Goal: Task Accomplishment & Management: Manage account settings

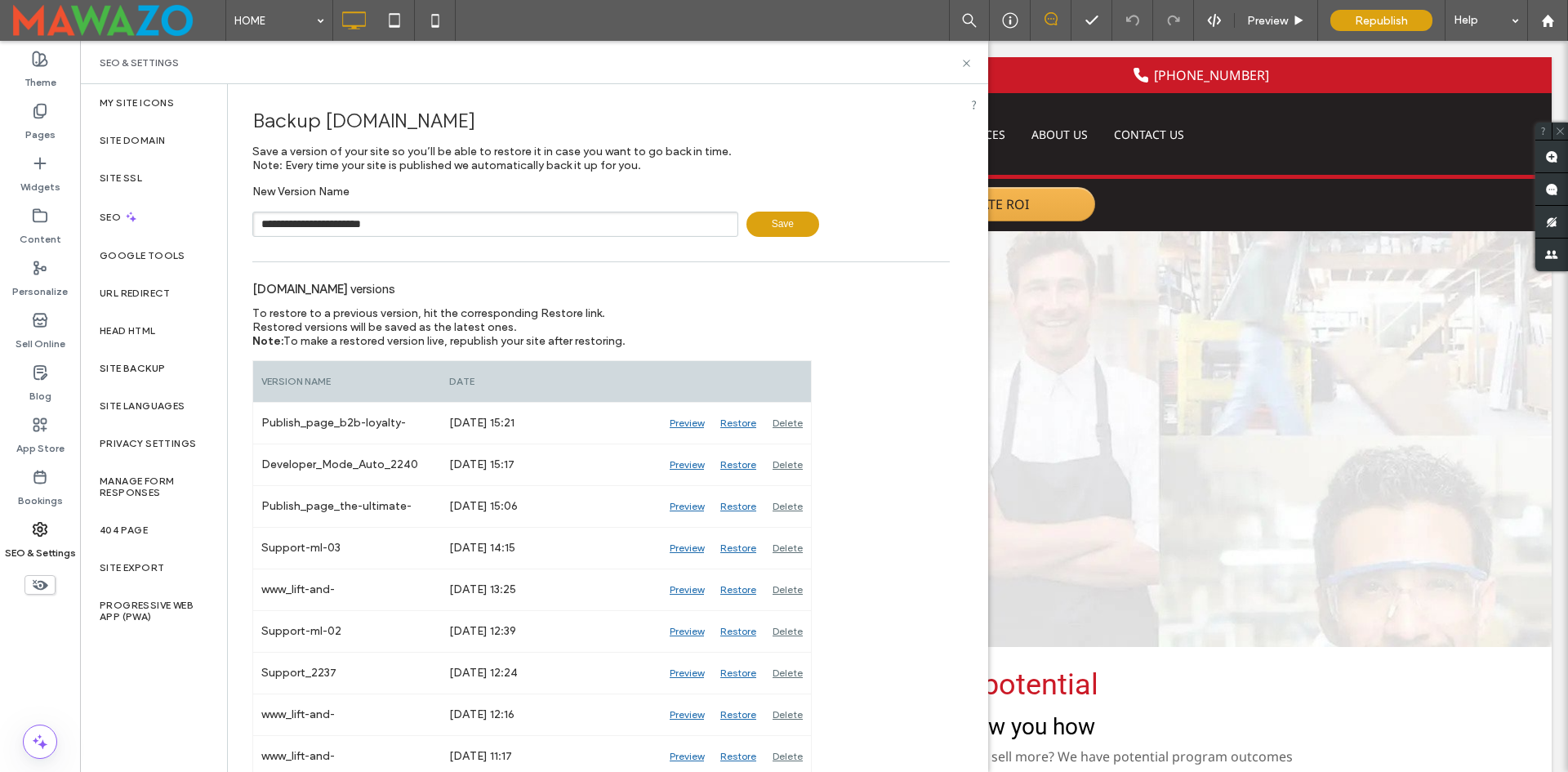
type input "**********"
click at [966, 64] on use at bounding box center [965, 62] width 6 height 6
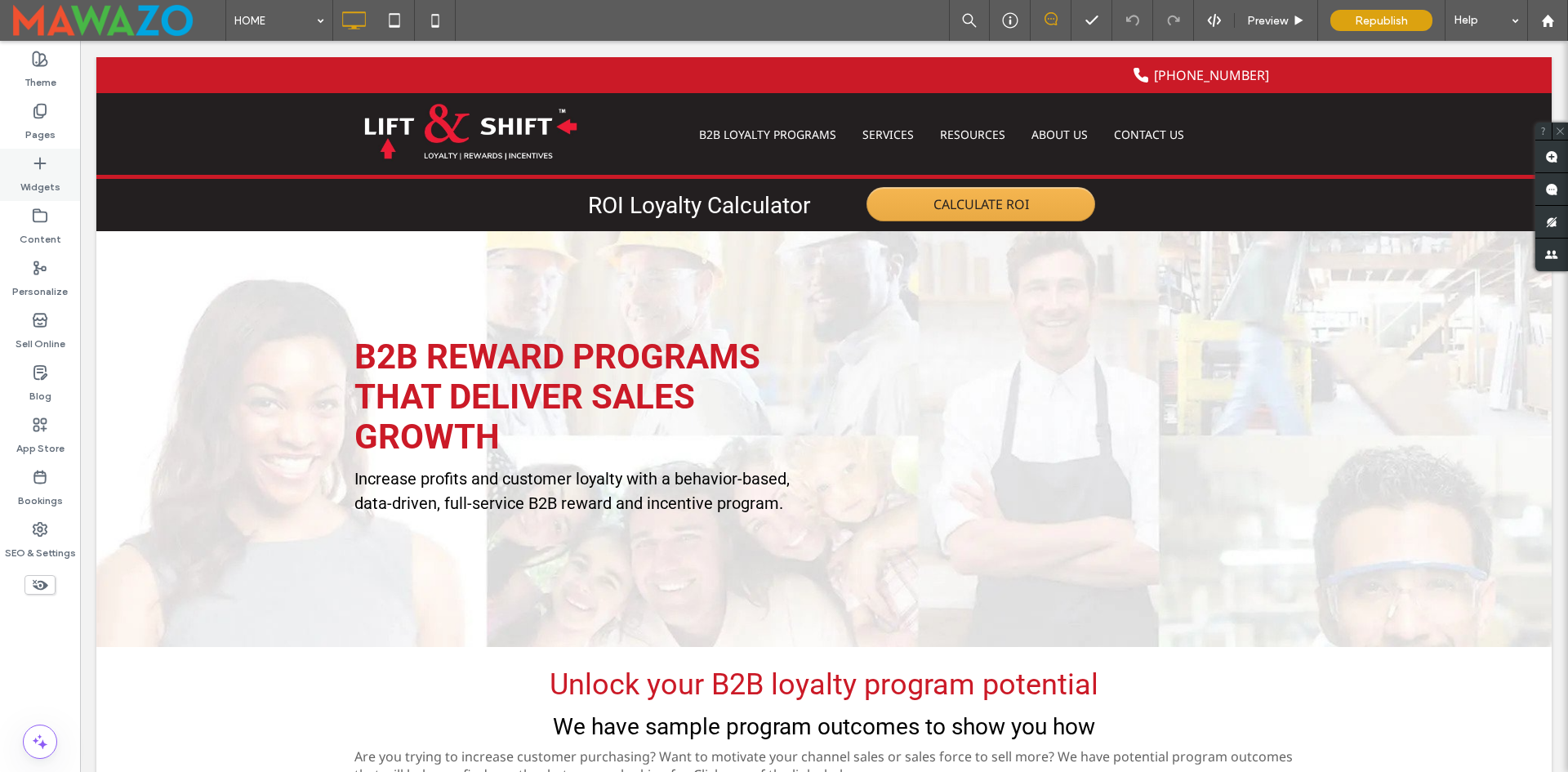
click at [35, 183] on label "Widgets" at bounding box center [40, 183] width 40 height 23
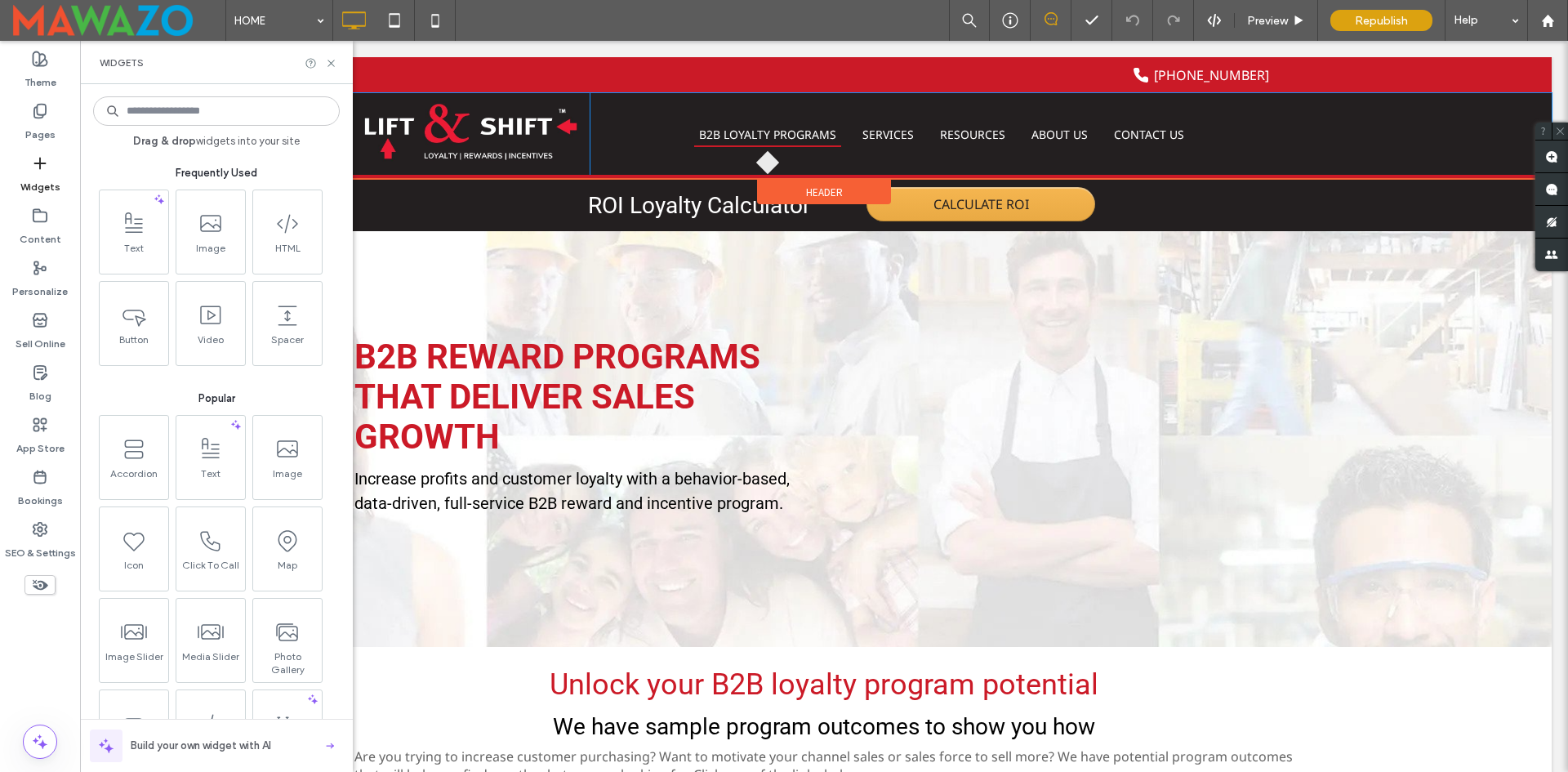
click at [585, 85] on div "(855) 995-5111 Click To Paste" at bounding box center [823, 75] width 940 height 35
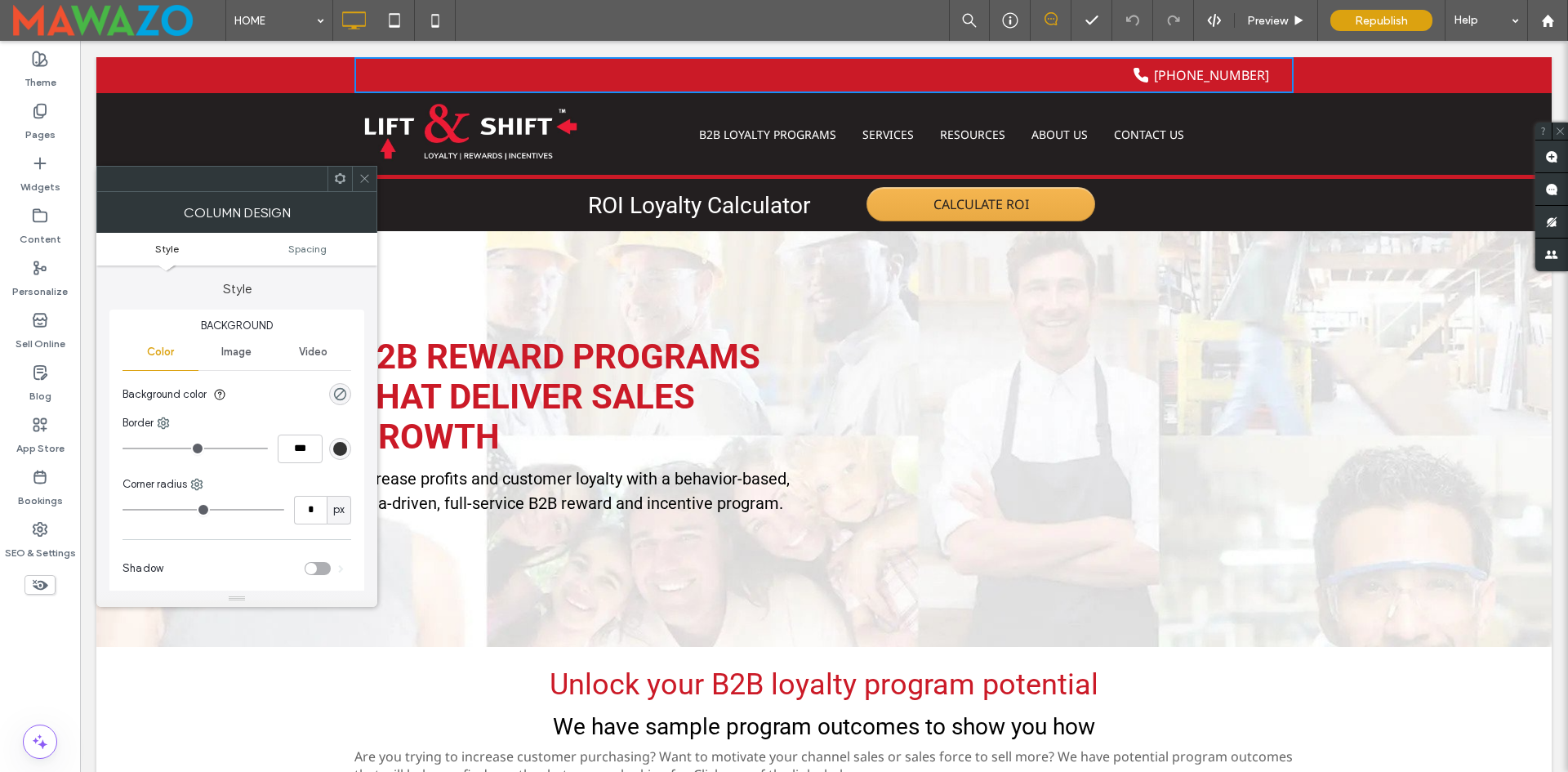
click at [361, 176] on icon at bounding box center [365, 178] width 12 height 12
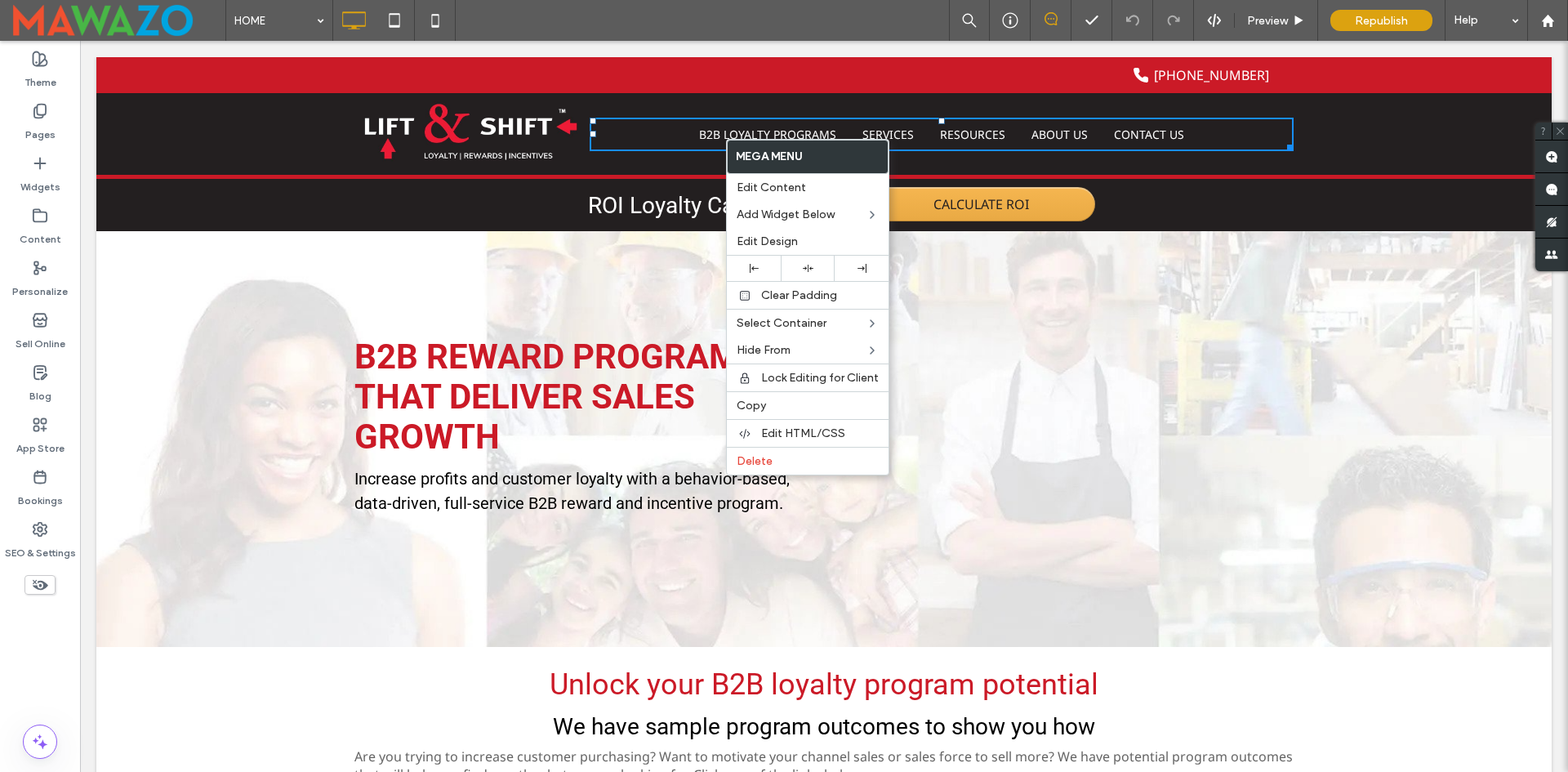
click at [1018, 88] on div "(855) 995-5111 Click To Paste" at bounding box center [823, 75] width 940 height 35
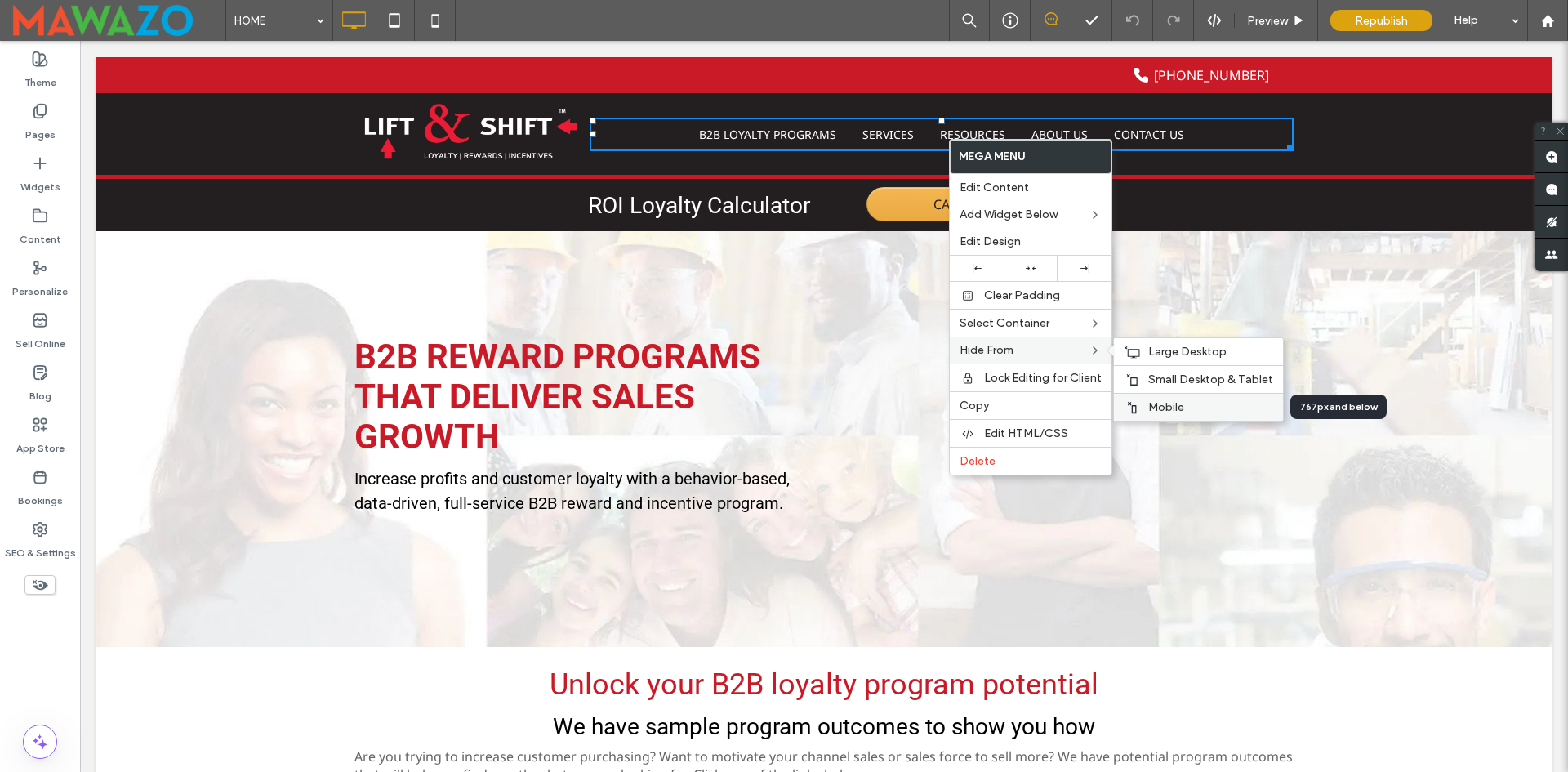
click at [1151, 403] on span "Mobile" at bounding box center [1166, 407] width 35 height 14
click at [1159, 379] on span "Small Desktop & Tablet" at bounding box center [1210, 380] width 125 height 14
drag, startPoint x: 1165, startPoint y: 353, endPoint x: 1025, endPoint y: 343, distance: 140.4
click at [1165, 354] on span "Large Desktop" at bounding box center [1187, 351] width 78 height 14
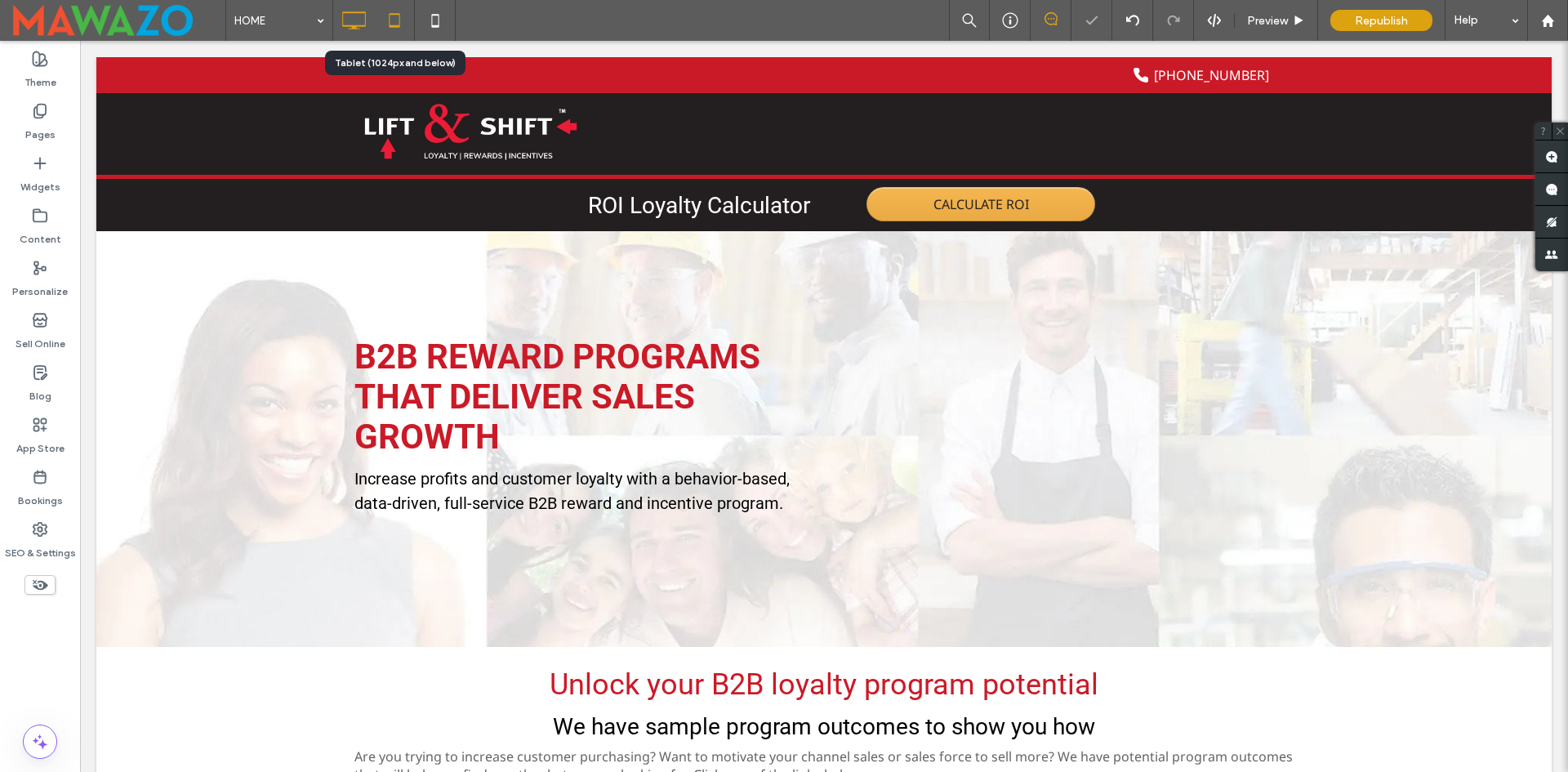
click at [402, 31] on icon at bounding box center [394, 20] width 33 height 33
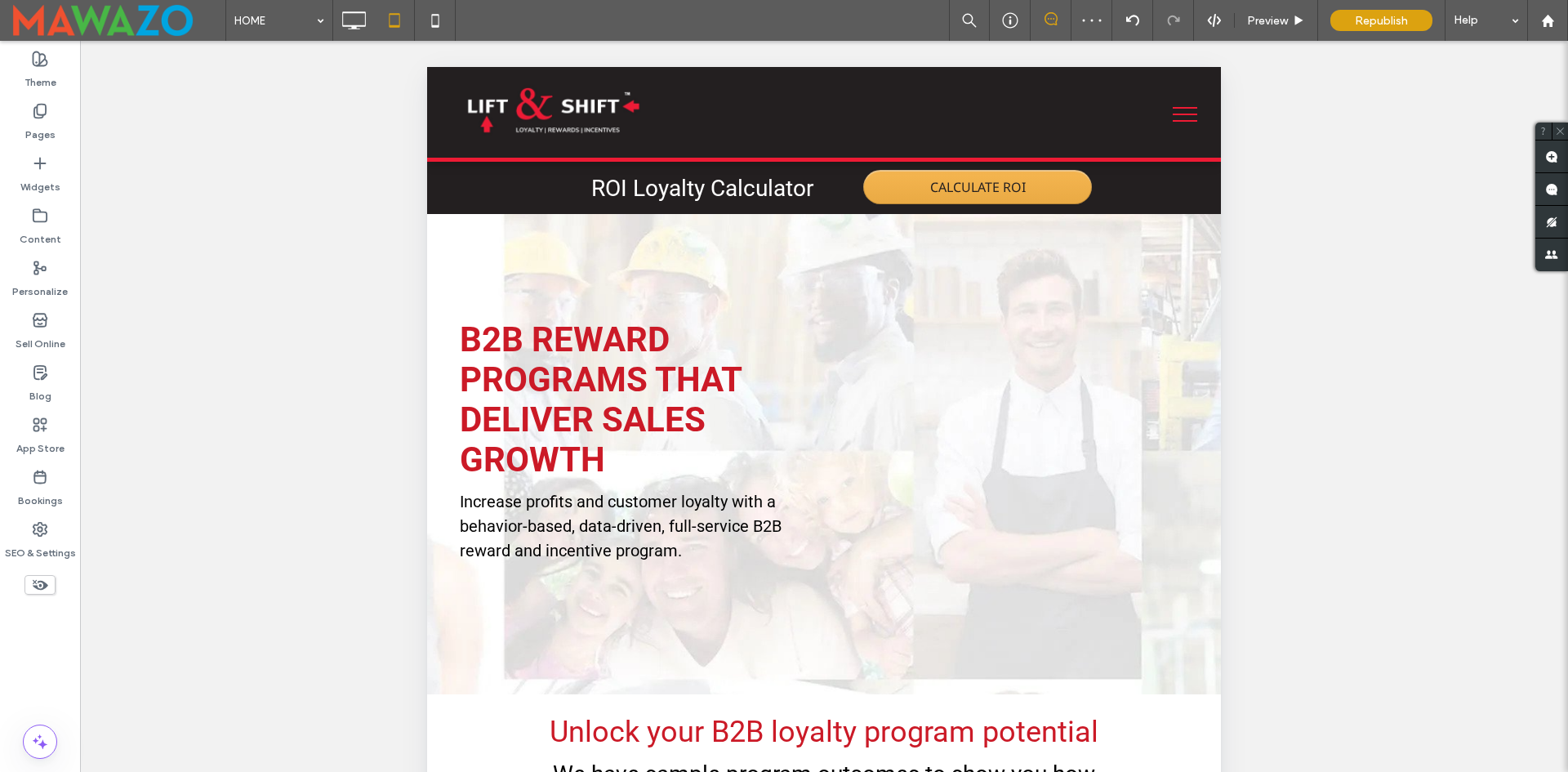
click at [1174, 123] on button "menu" at bounding box center [1186, 114] width 43 height 43
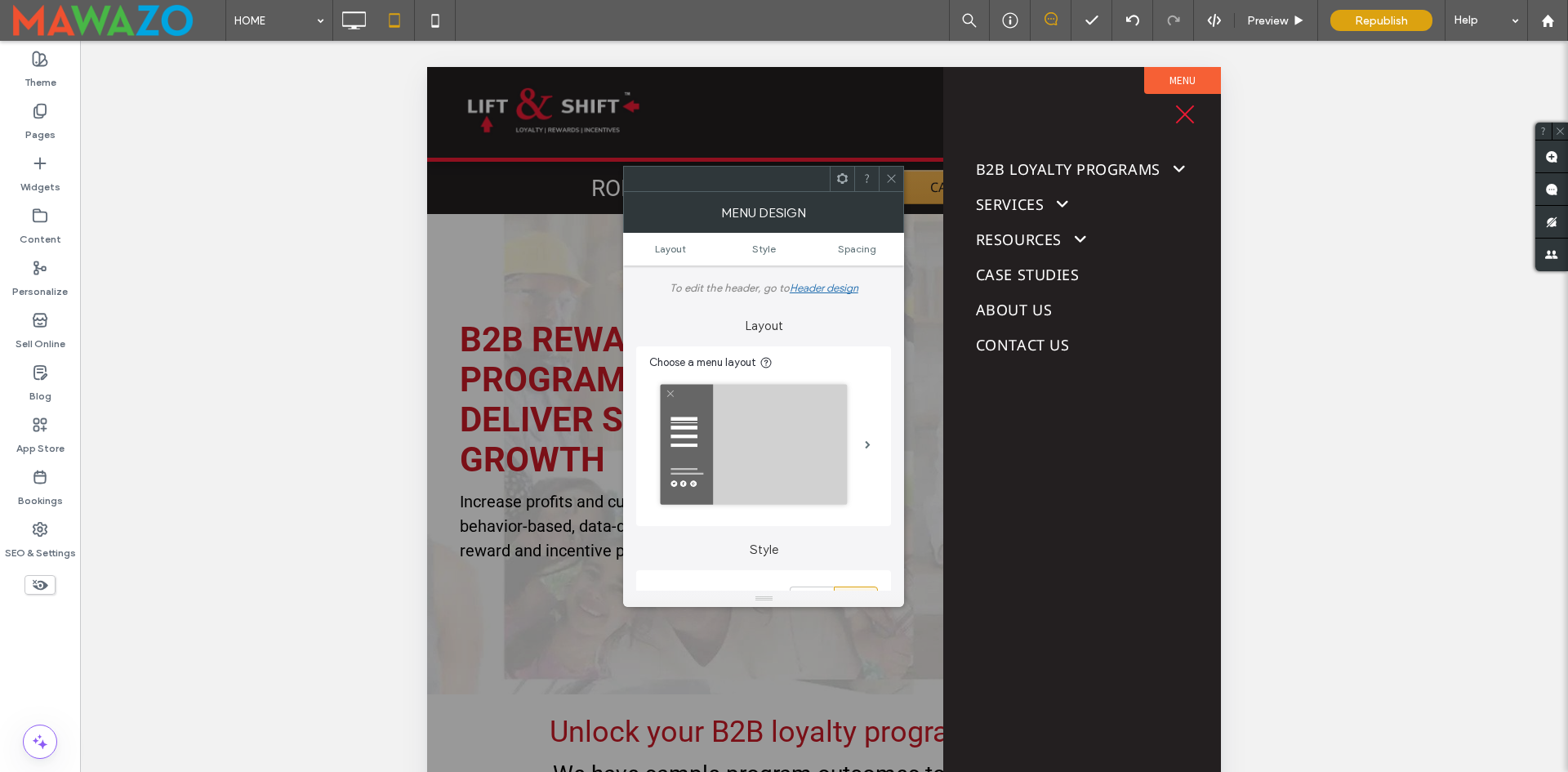
click at [885, 175] on div at bounding box center [891, 179] width 25 height 25
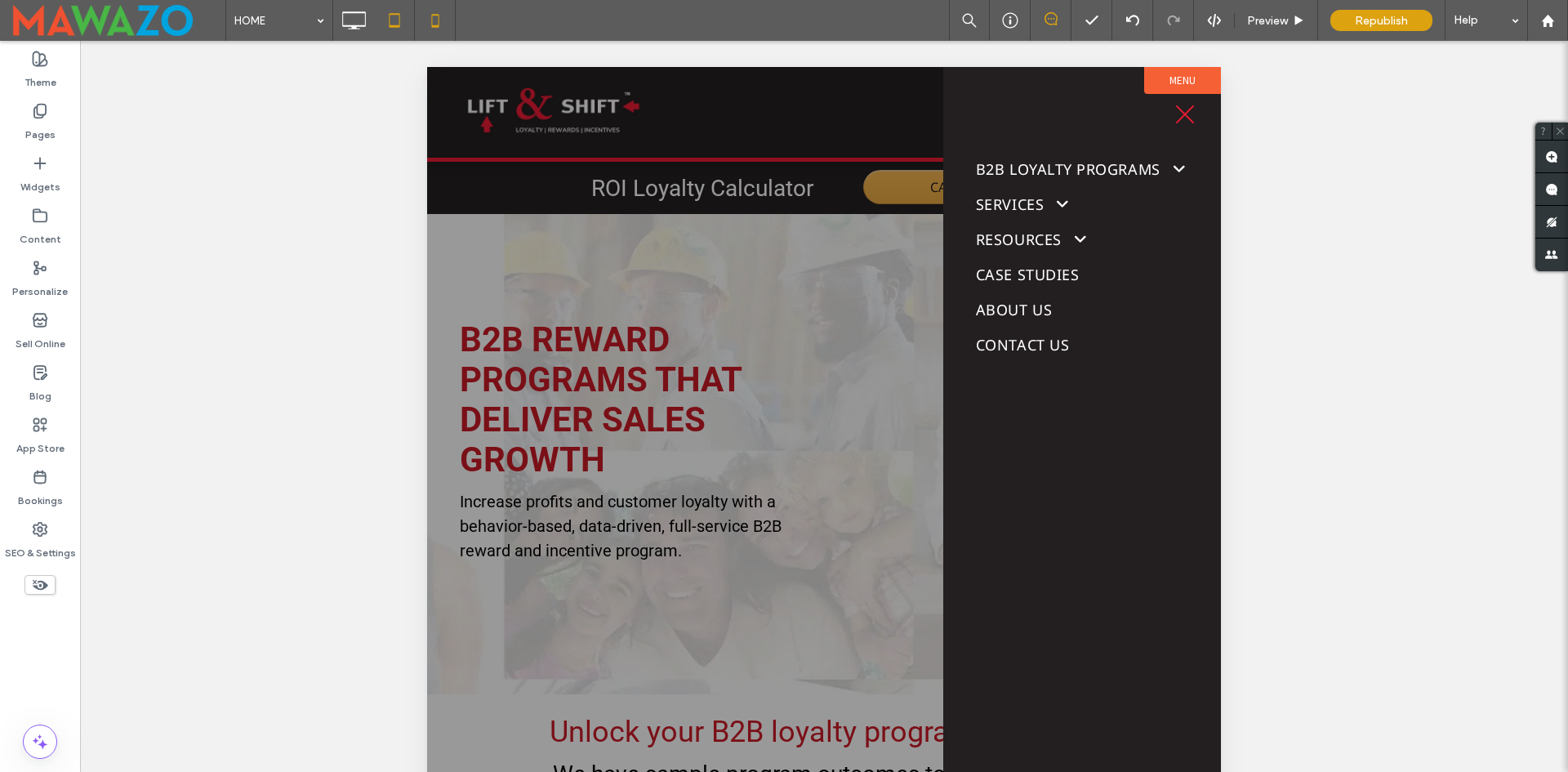
click at [444, 25] on icon at bounding box center [435, 20] width 33 height 33
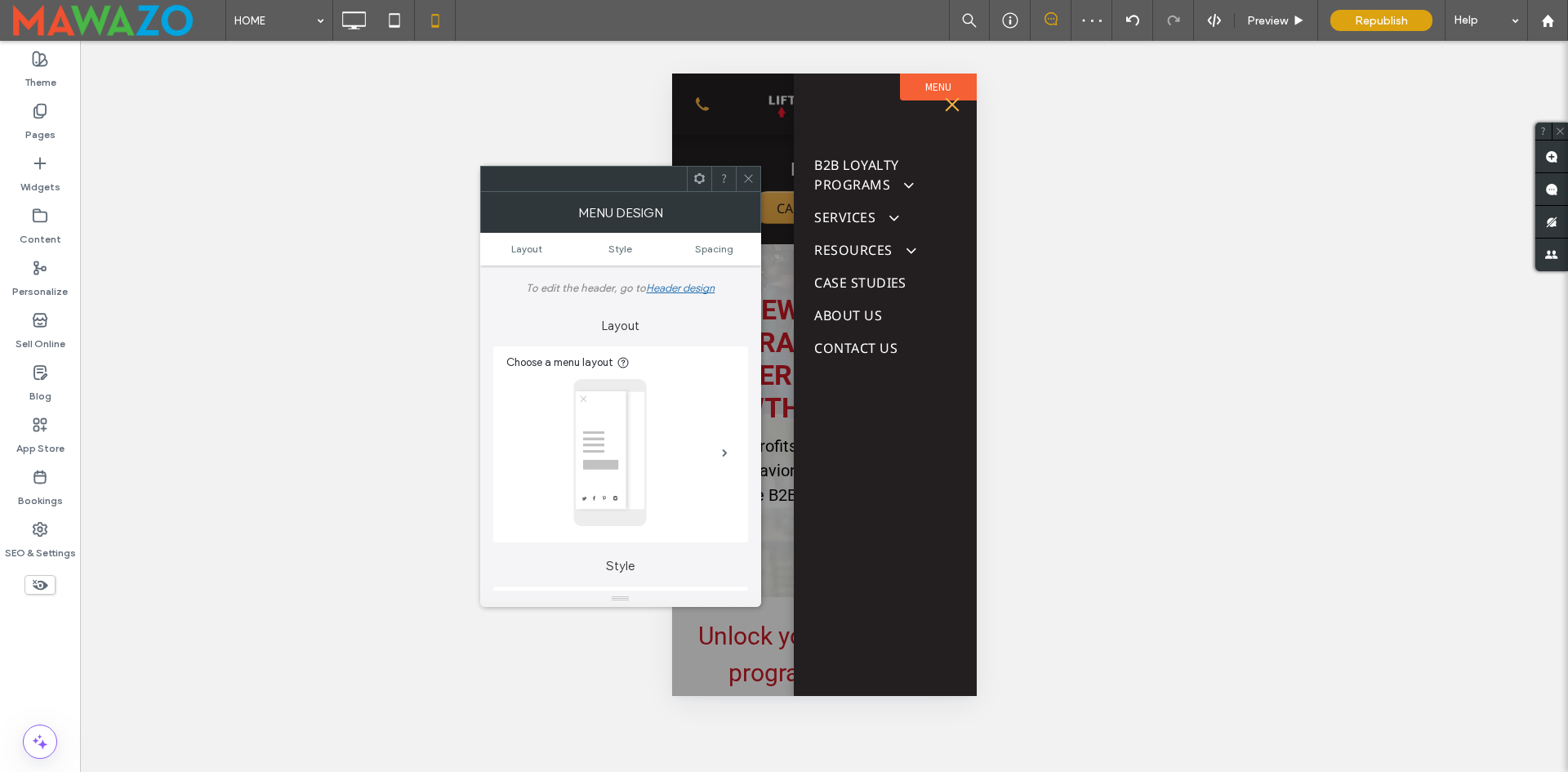
click at [745, 184] on icon at bounding box center [749, 178] width 12 height 12
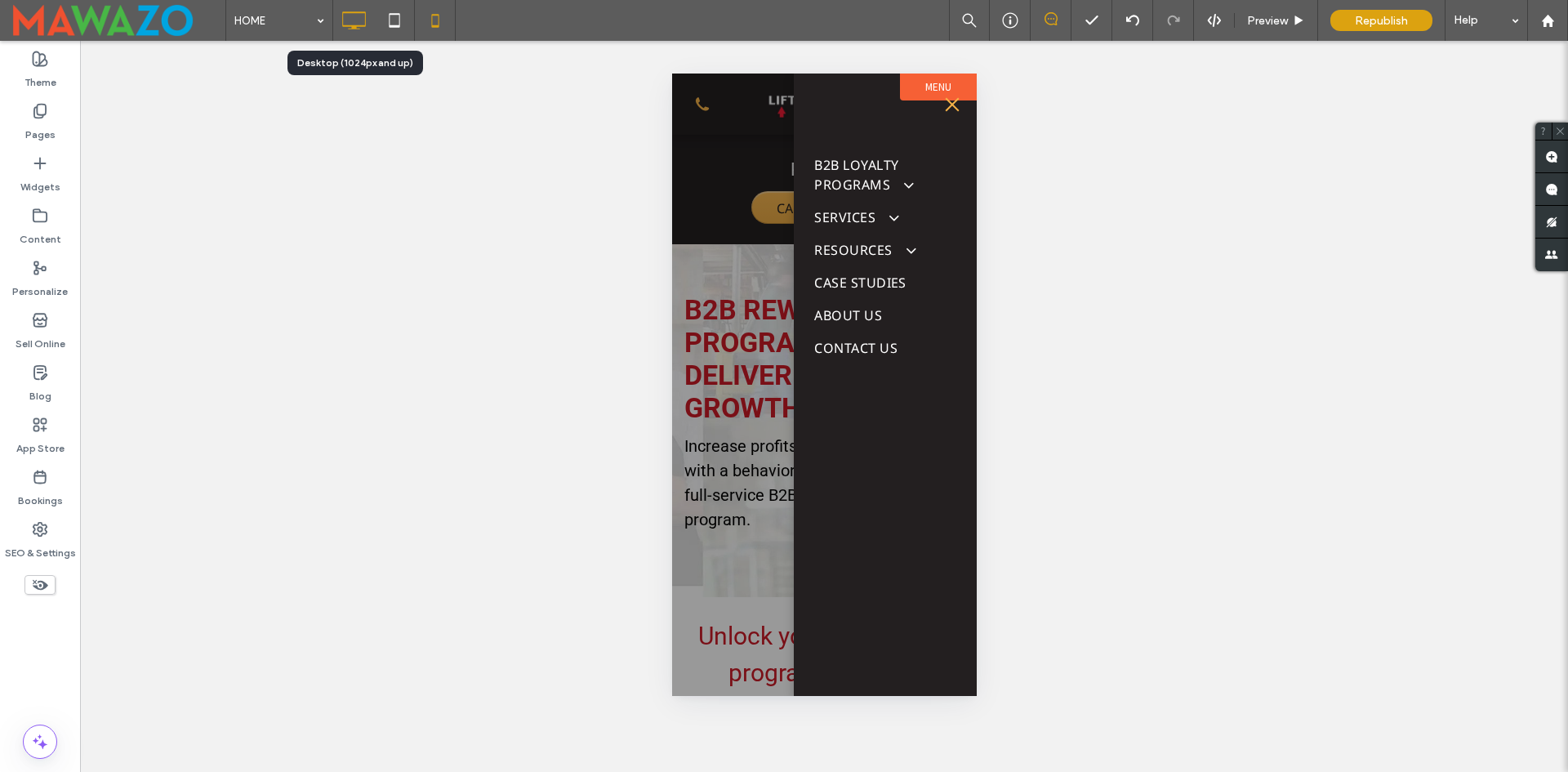
click at [353, 20] on icon at bounding box center [353, 20] width 33 height 33
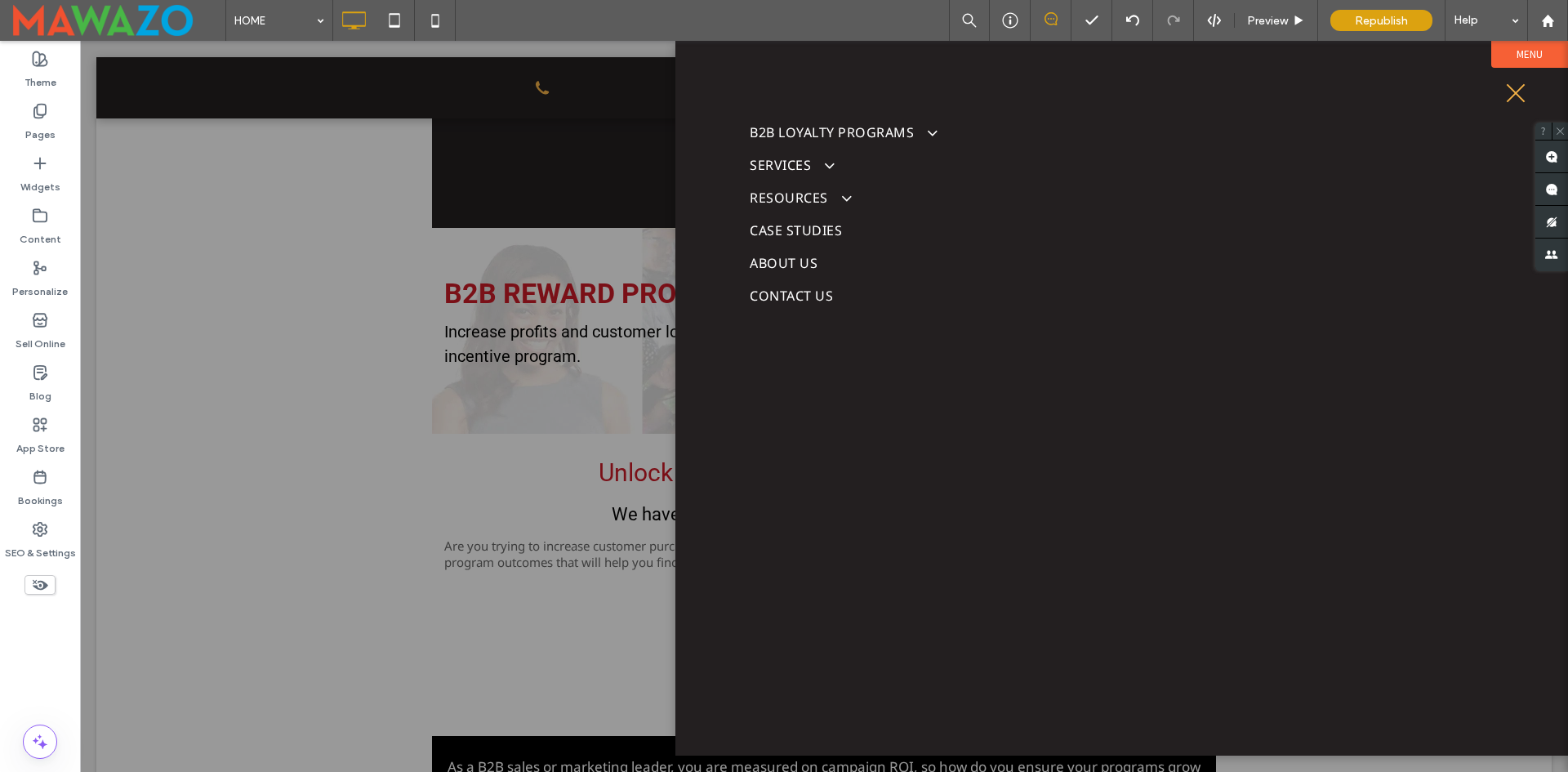
click at [40, 587] on icon at bounding box center [40, 585] width 18 height 18
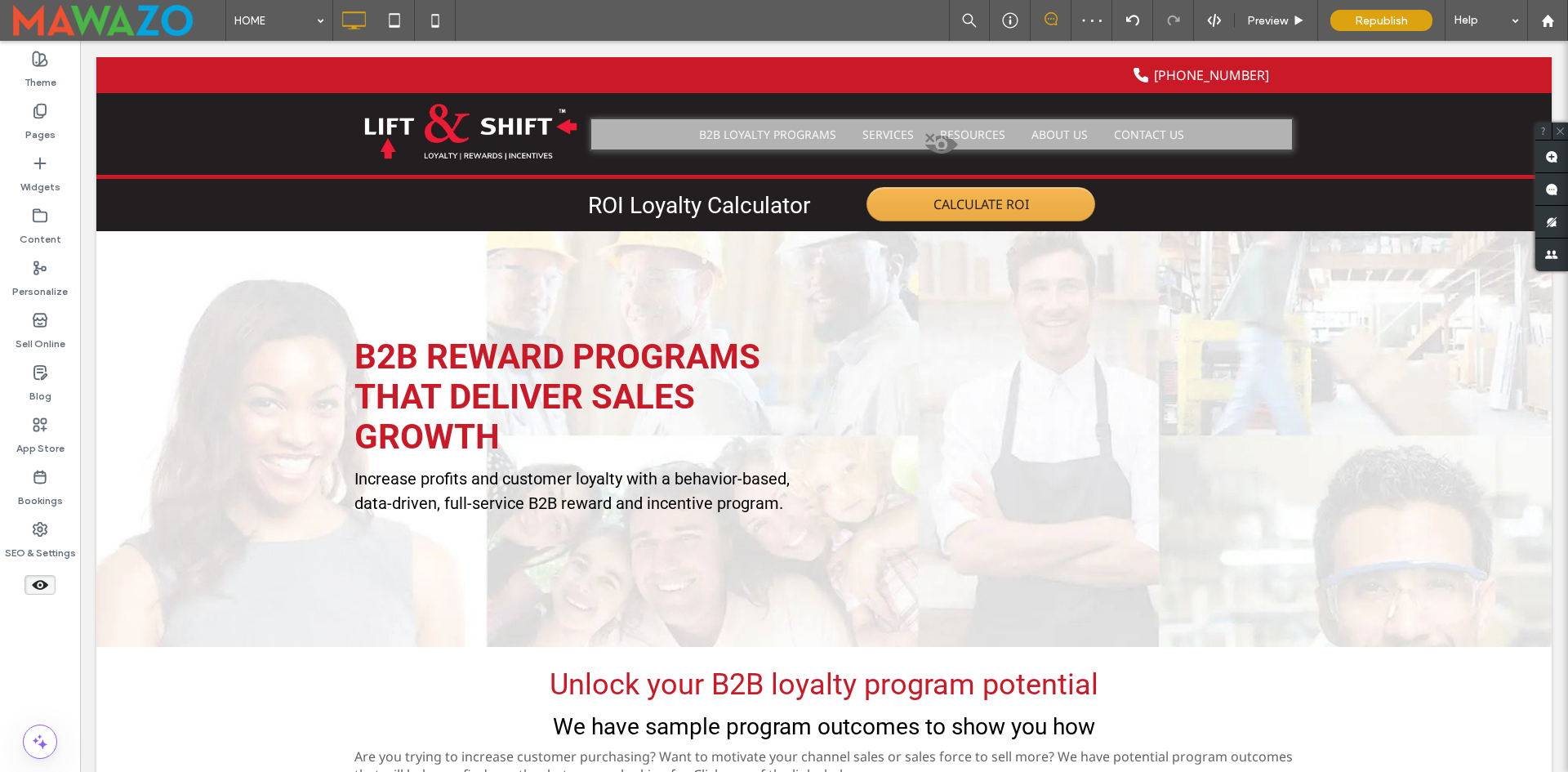
click at [41, 587] on icon at bounding box center [40, 585] width 18 height 18
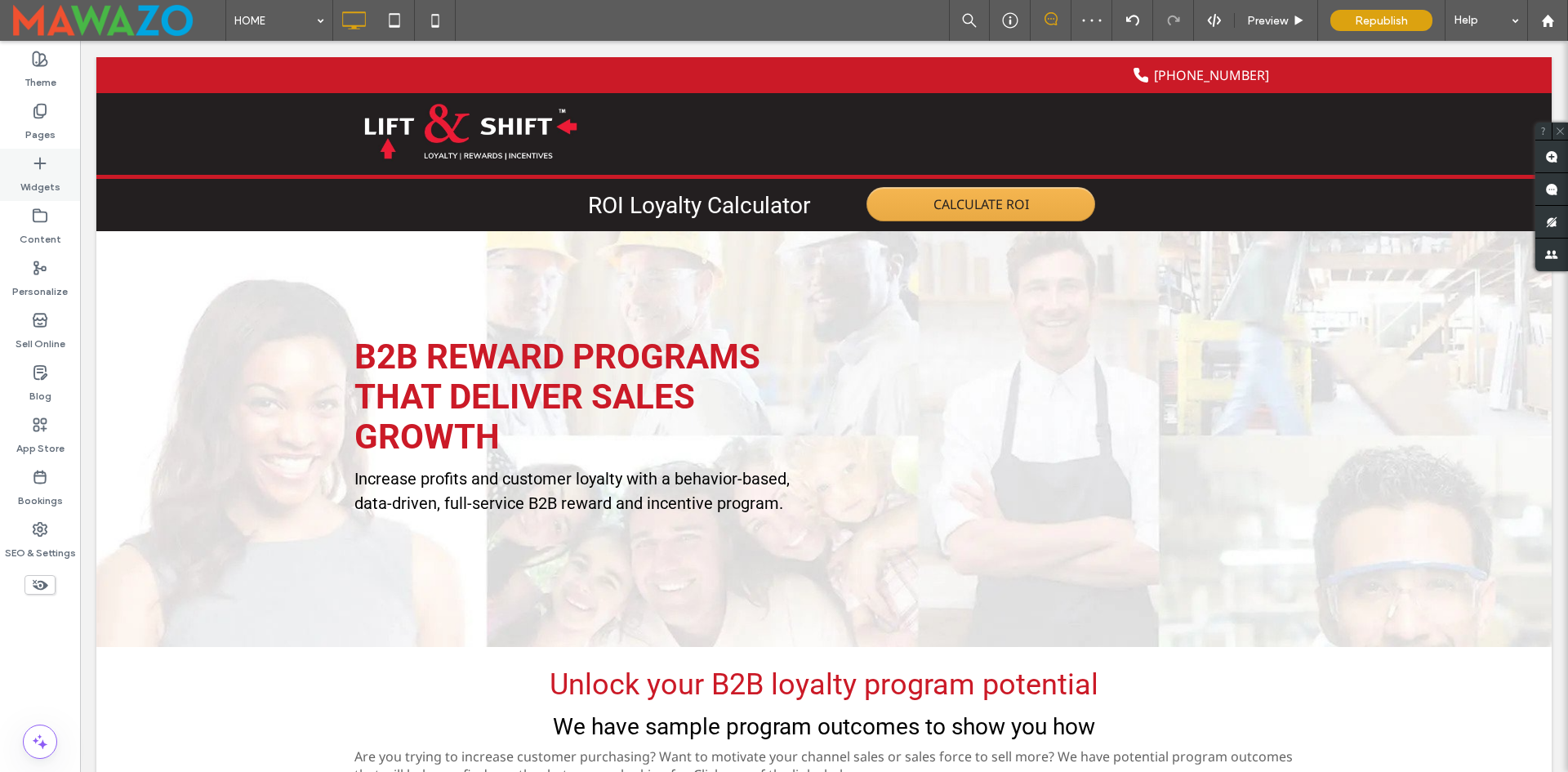
click at [32, 179] on label "Widgets" at bounding box center [40, 183] width 40 height 23
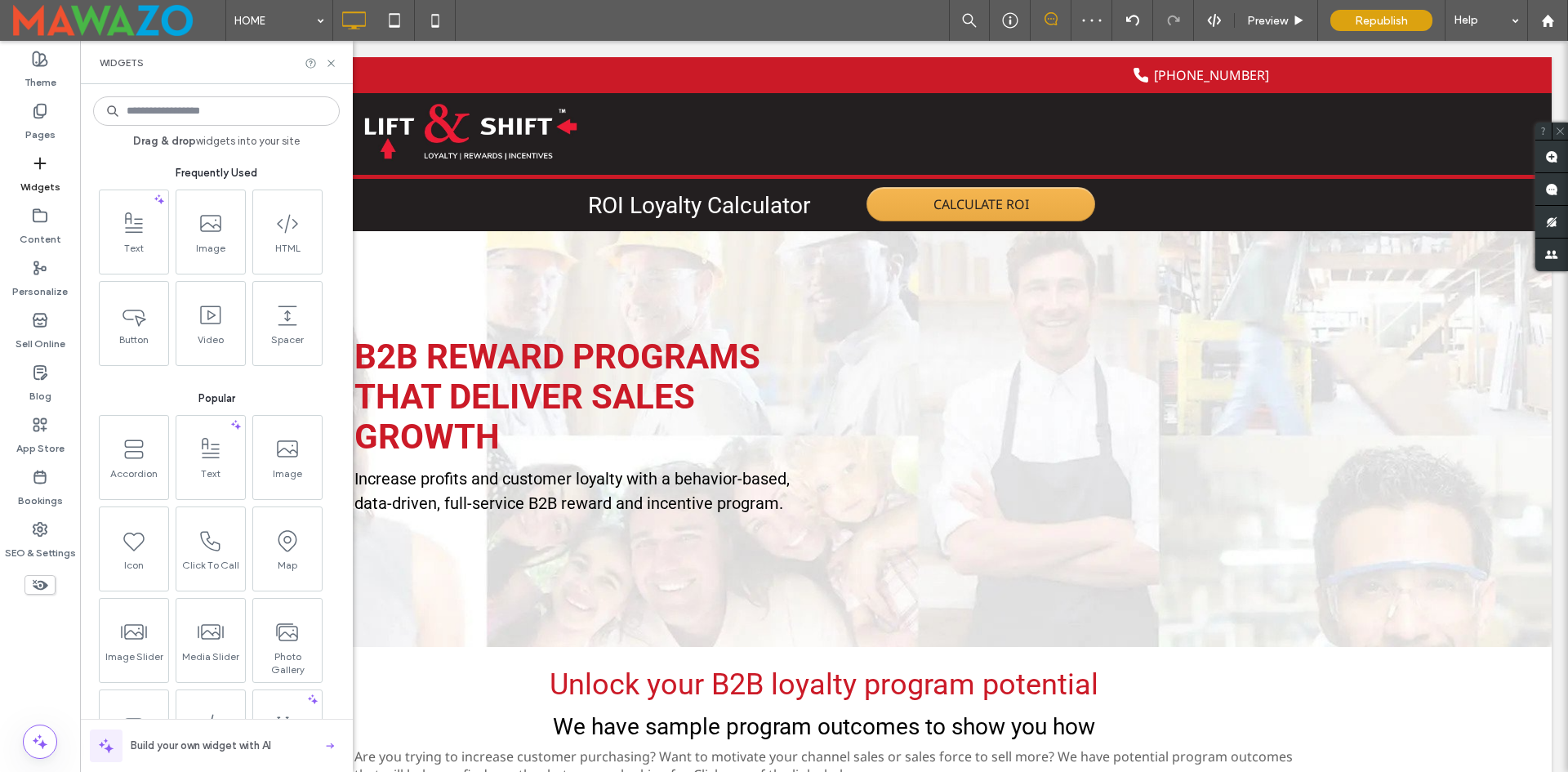
click at [201, 120] on input at bounding box center [217, 111] width 247 height 29
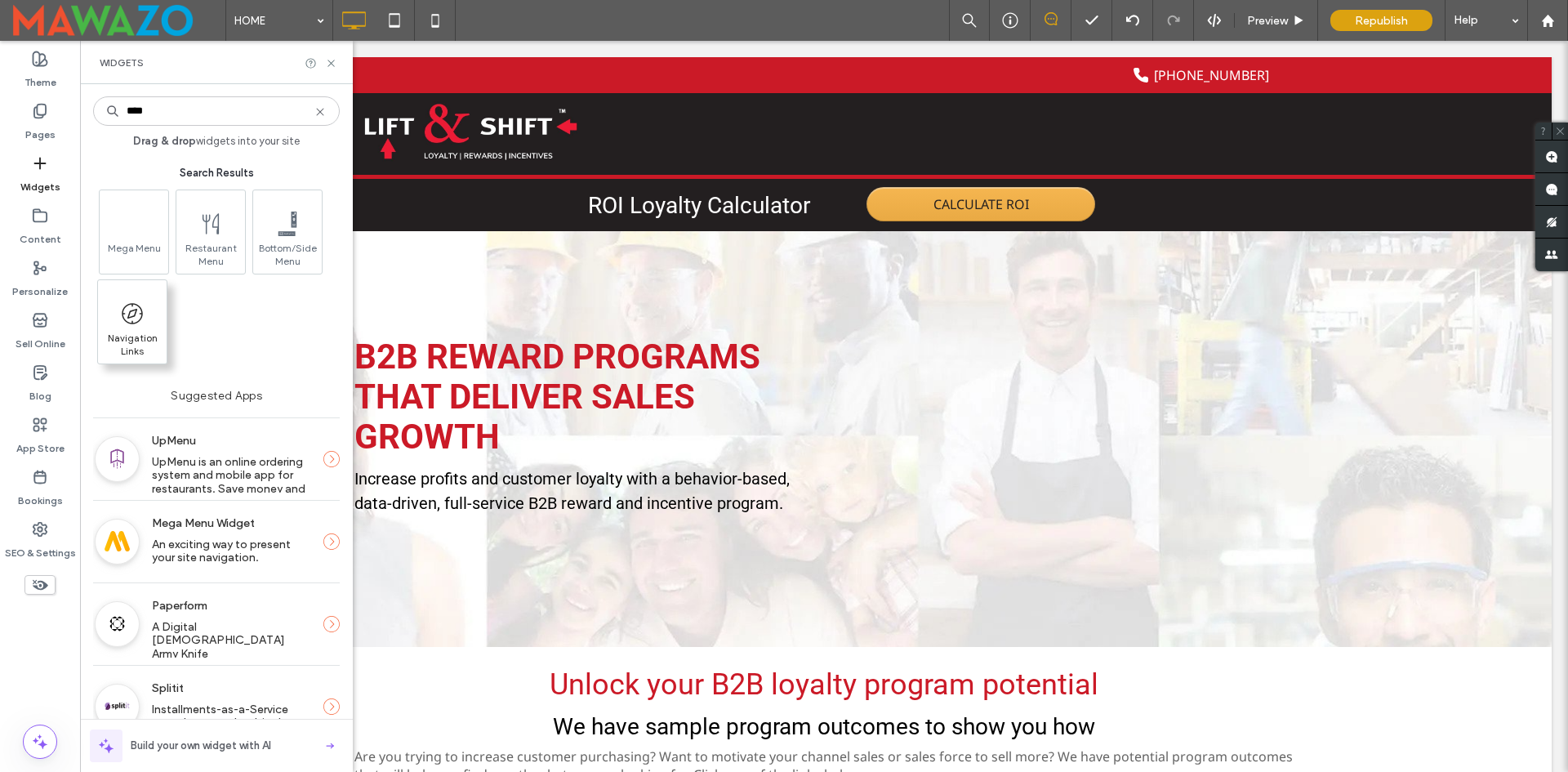
type input "****"
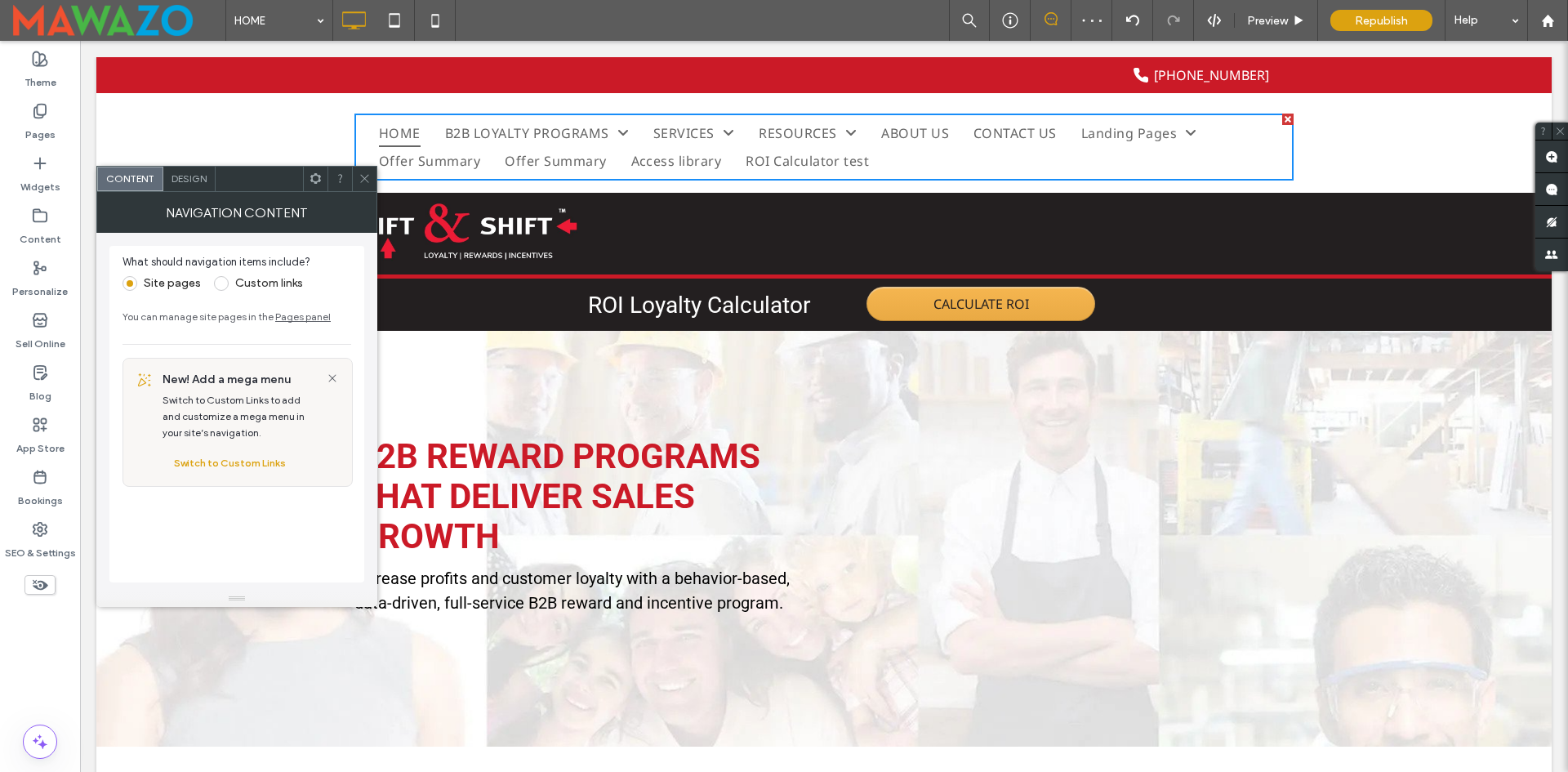
click at [319, 185] on span at bounding box center [316, 179] width 12 height 25
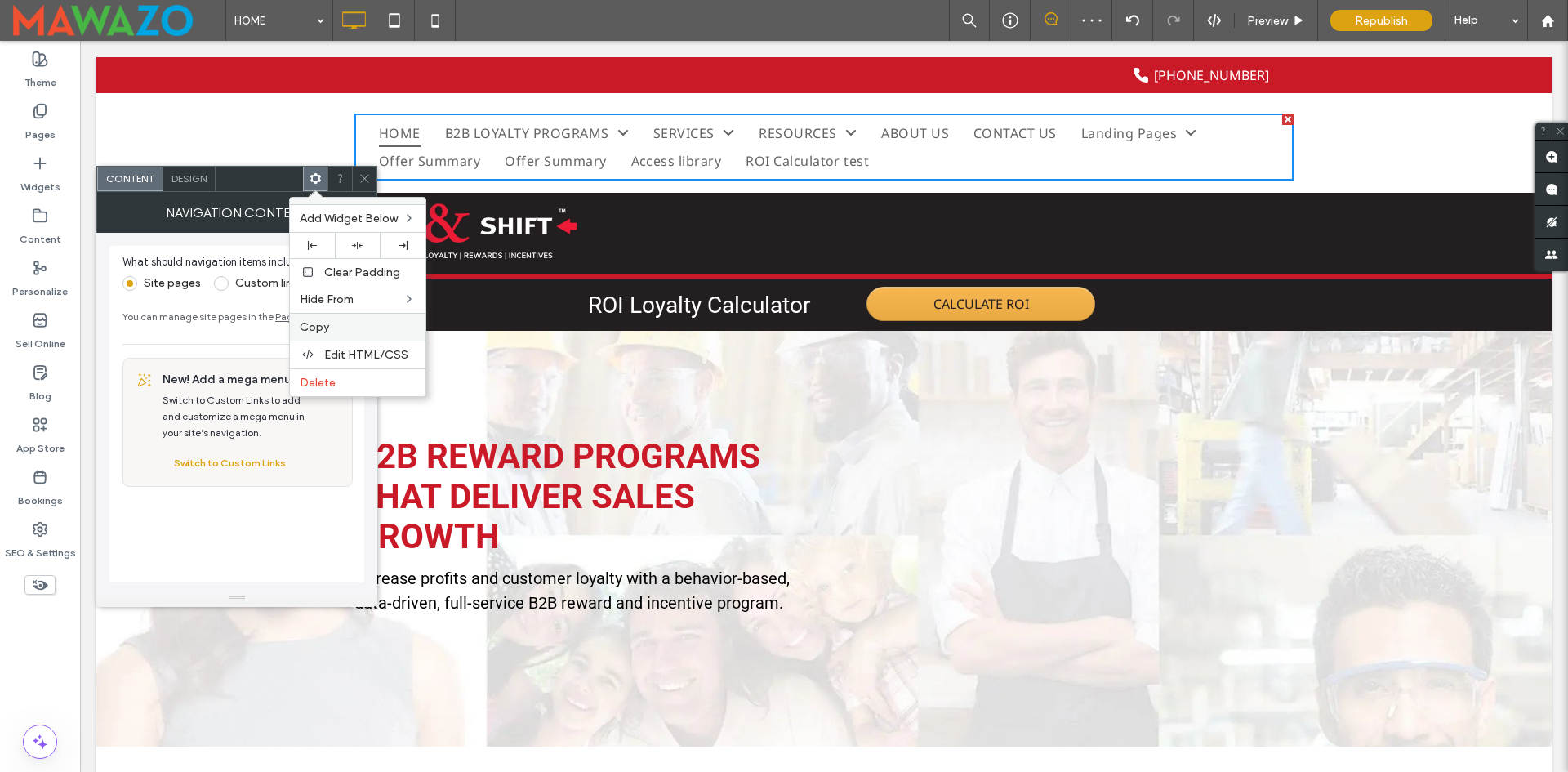
click at [335, 332] on label "Copy" at bounding box center [358, 327] width 116 height 14
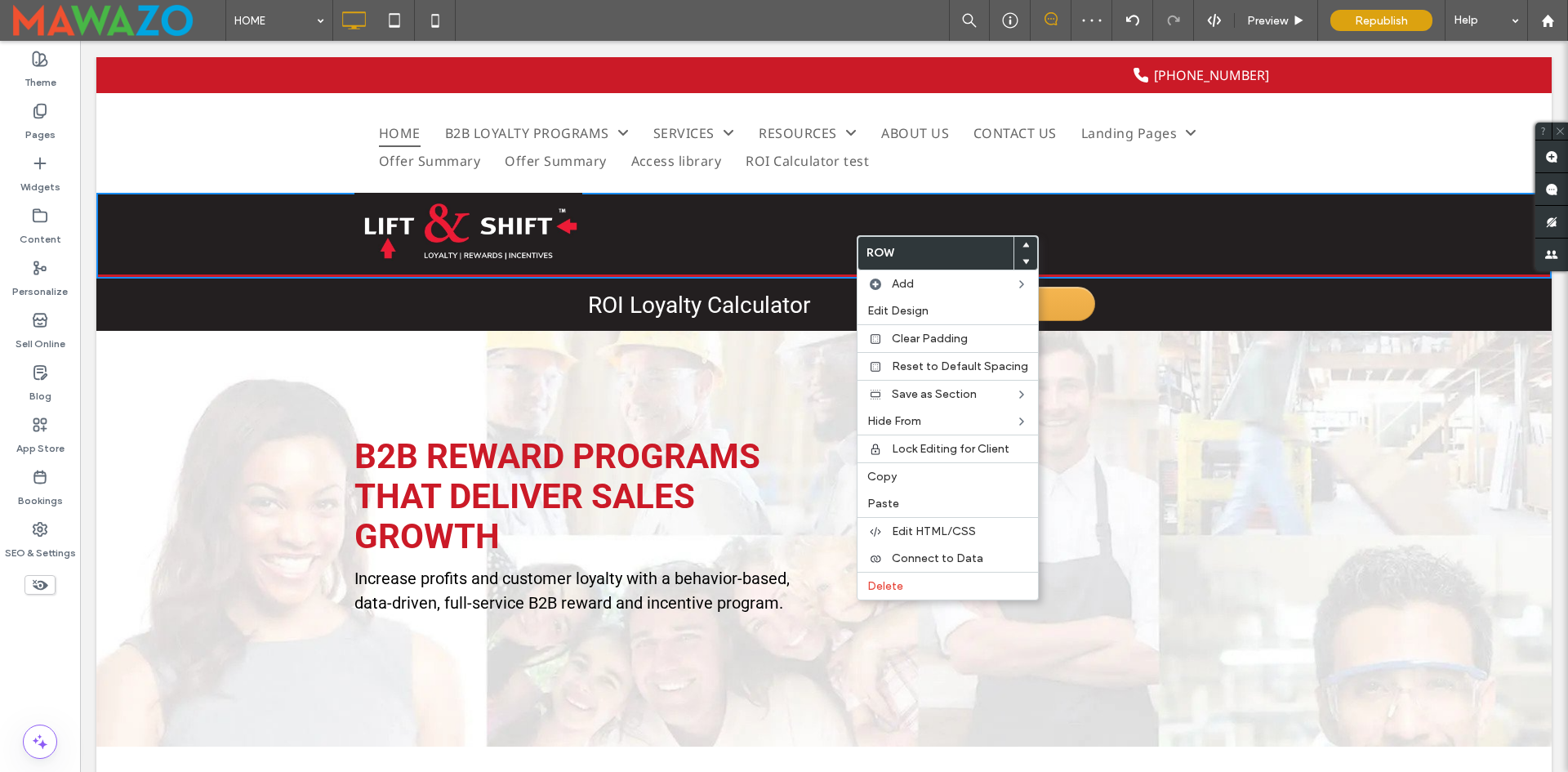
click at [688, 225] on div "Click To Paste B2B LOYALTY PROGRAMS Title B2B CUSTOMER REWARDS PROGRAMS CHANNEL…" at bounding box center [823, 233] width 940 height 82
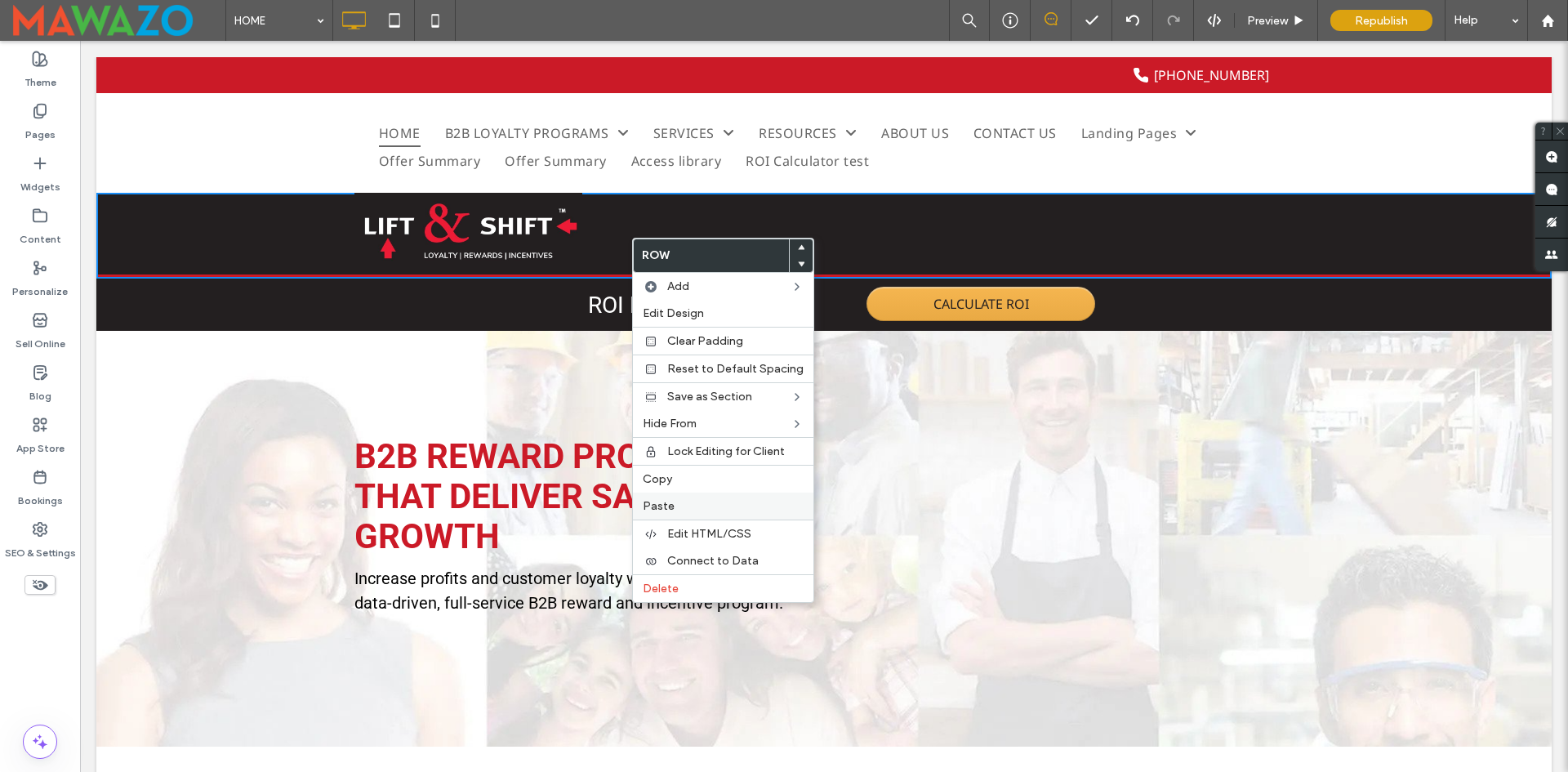
click at [682, 500] on label "Paste" at bounding box center [722, 506] width 161 height 14
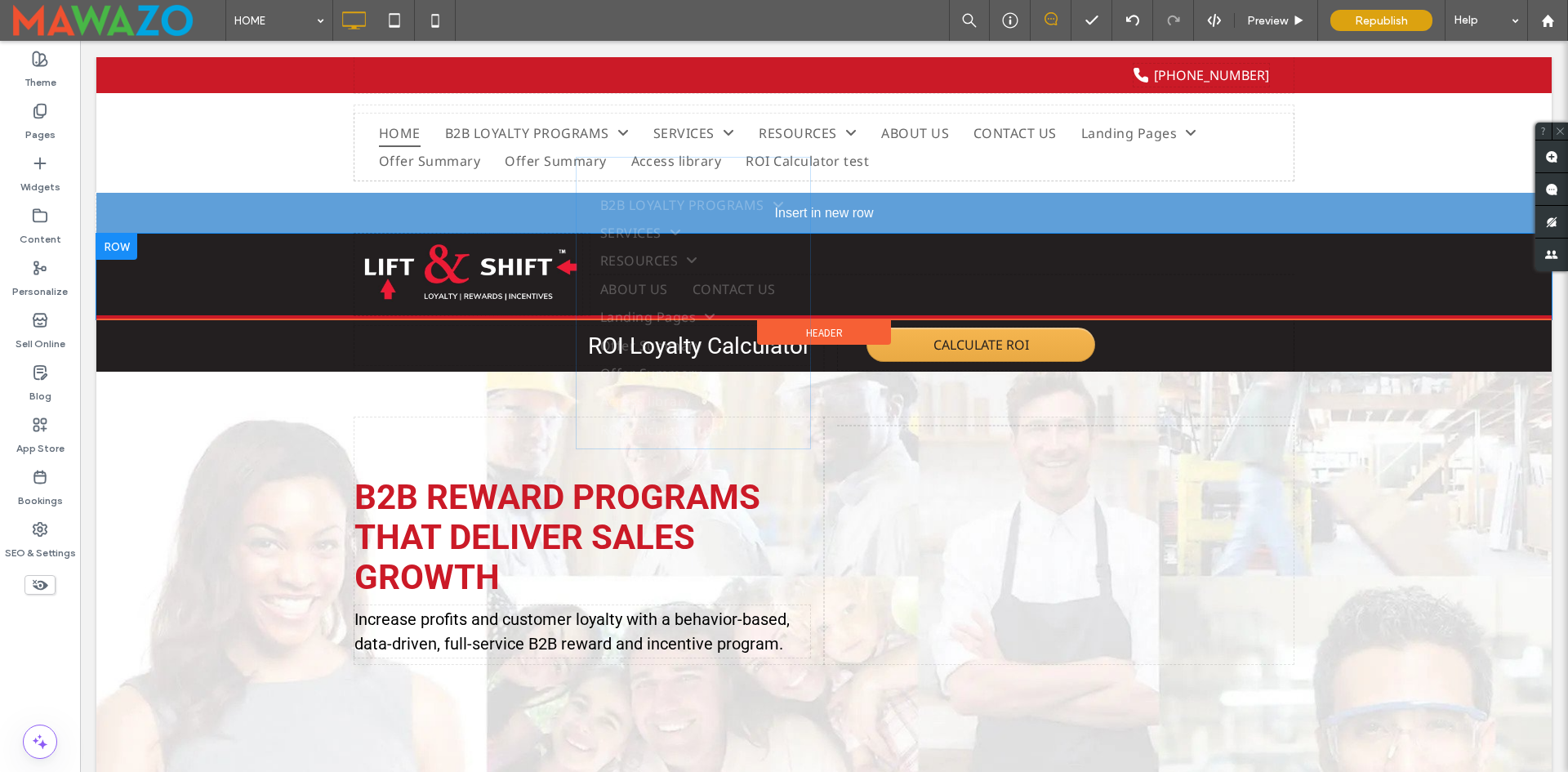
drag, startPoint x: 480, startPoint y: 260, endPoint x: 702, endPoint y: 224, distance: 224.9
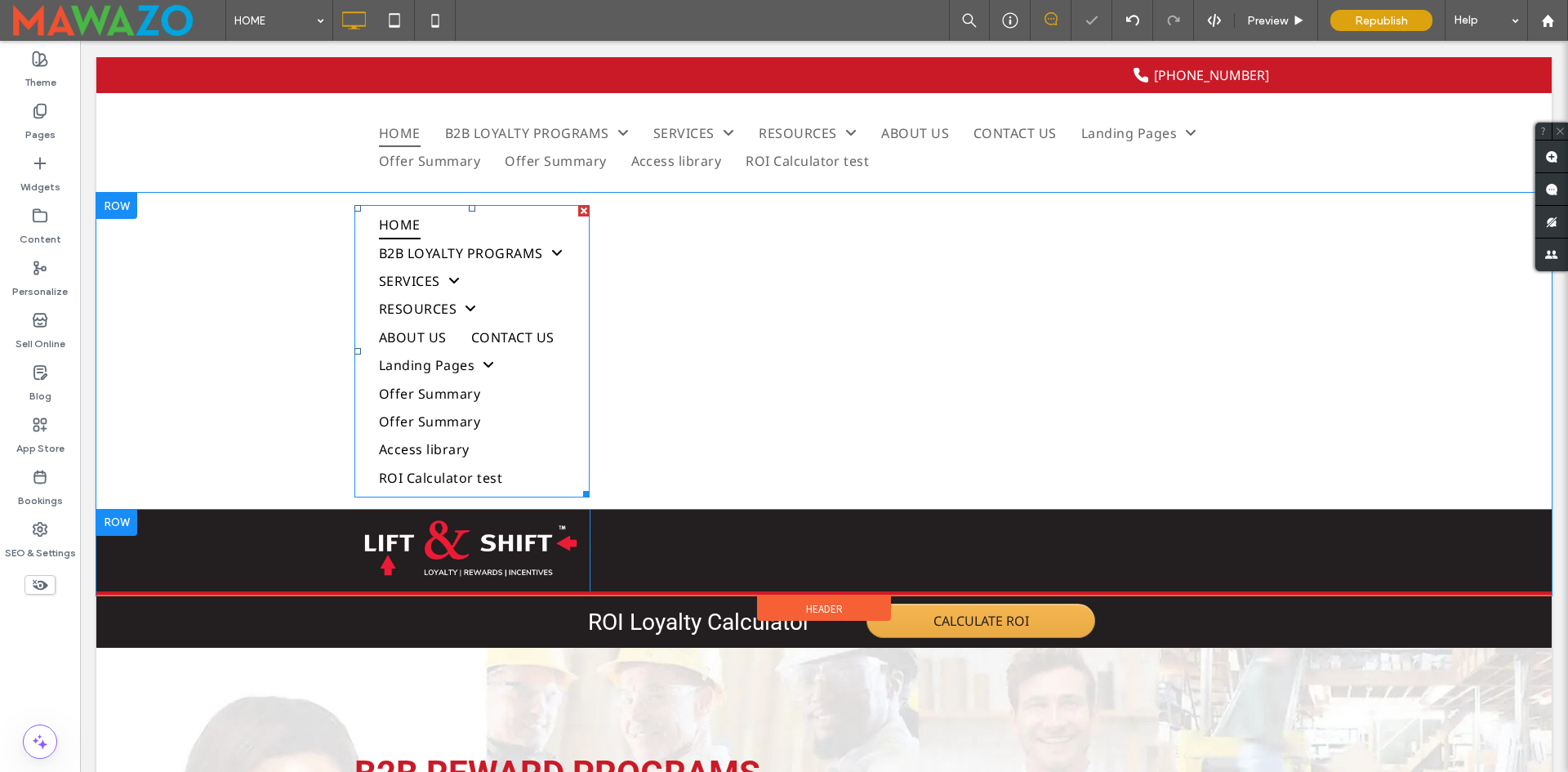
click at [579, 209] on div at bounding box center [584, 210] width 12 height 12
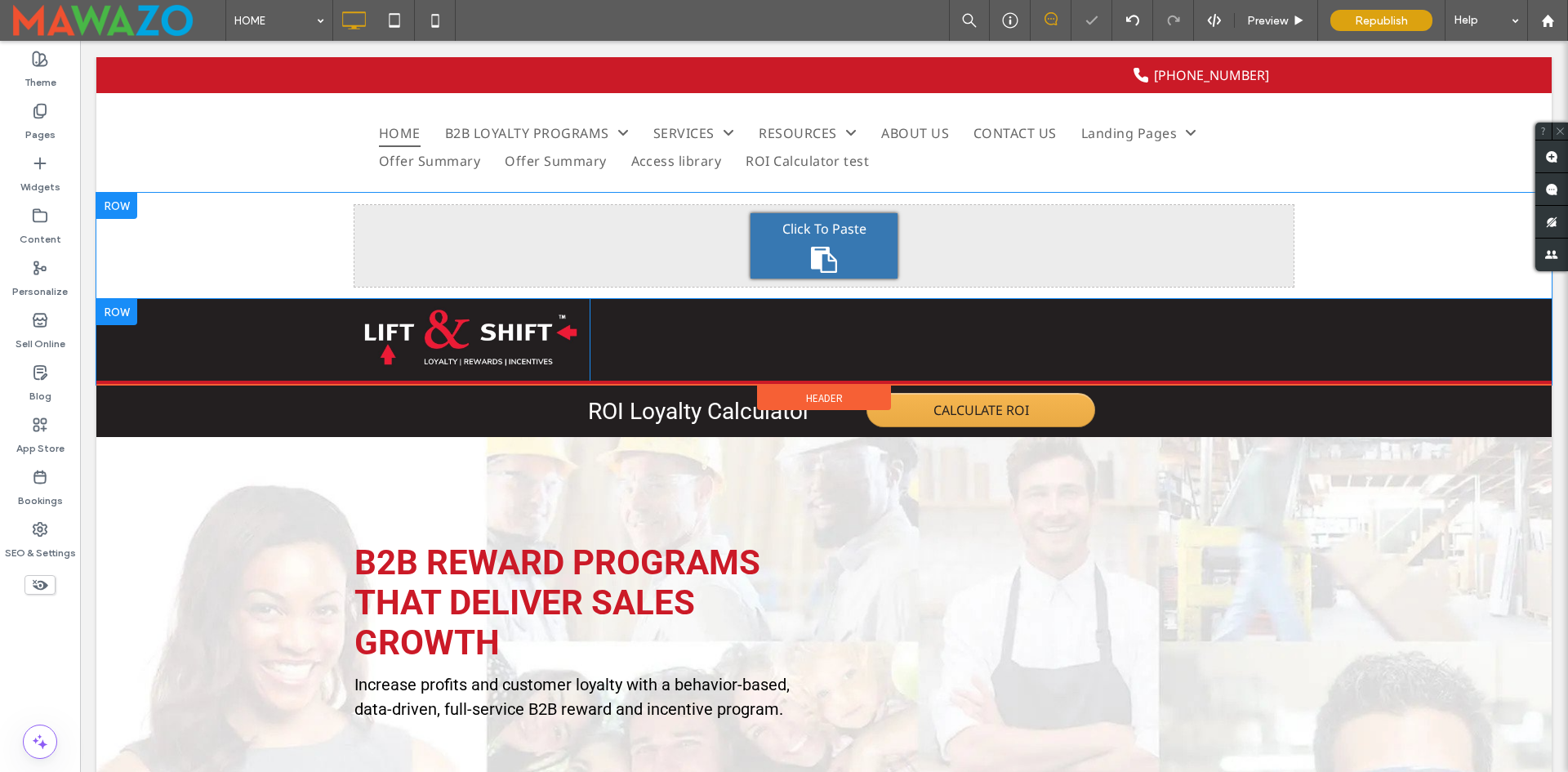
click at [114, 198] on div at bounding box center [117, 205] width 41 height 26
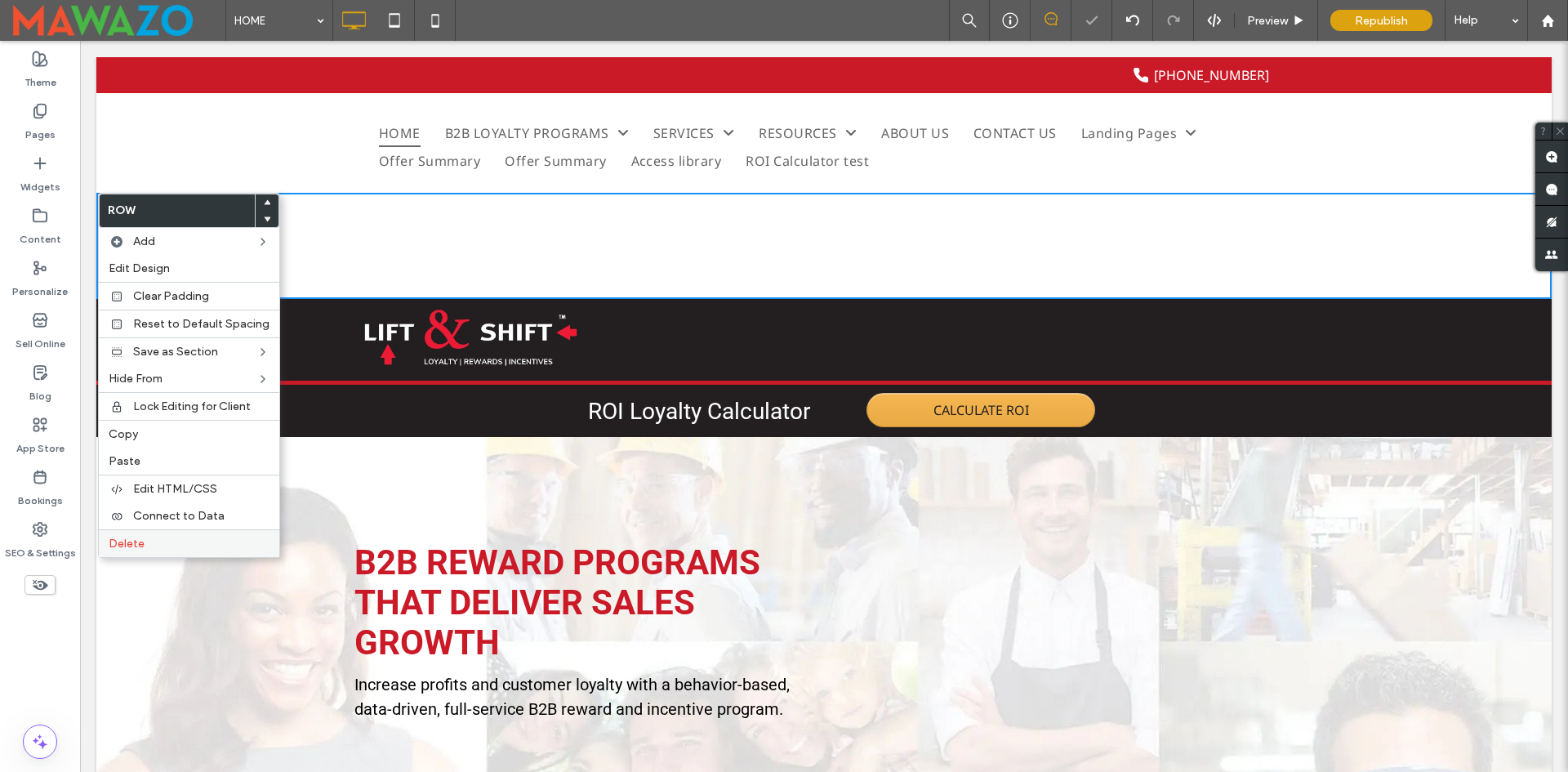
click at [153, 547] on label "Delete" at bounding box center [188, 544] width 161 height 14
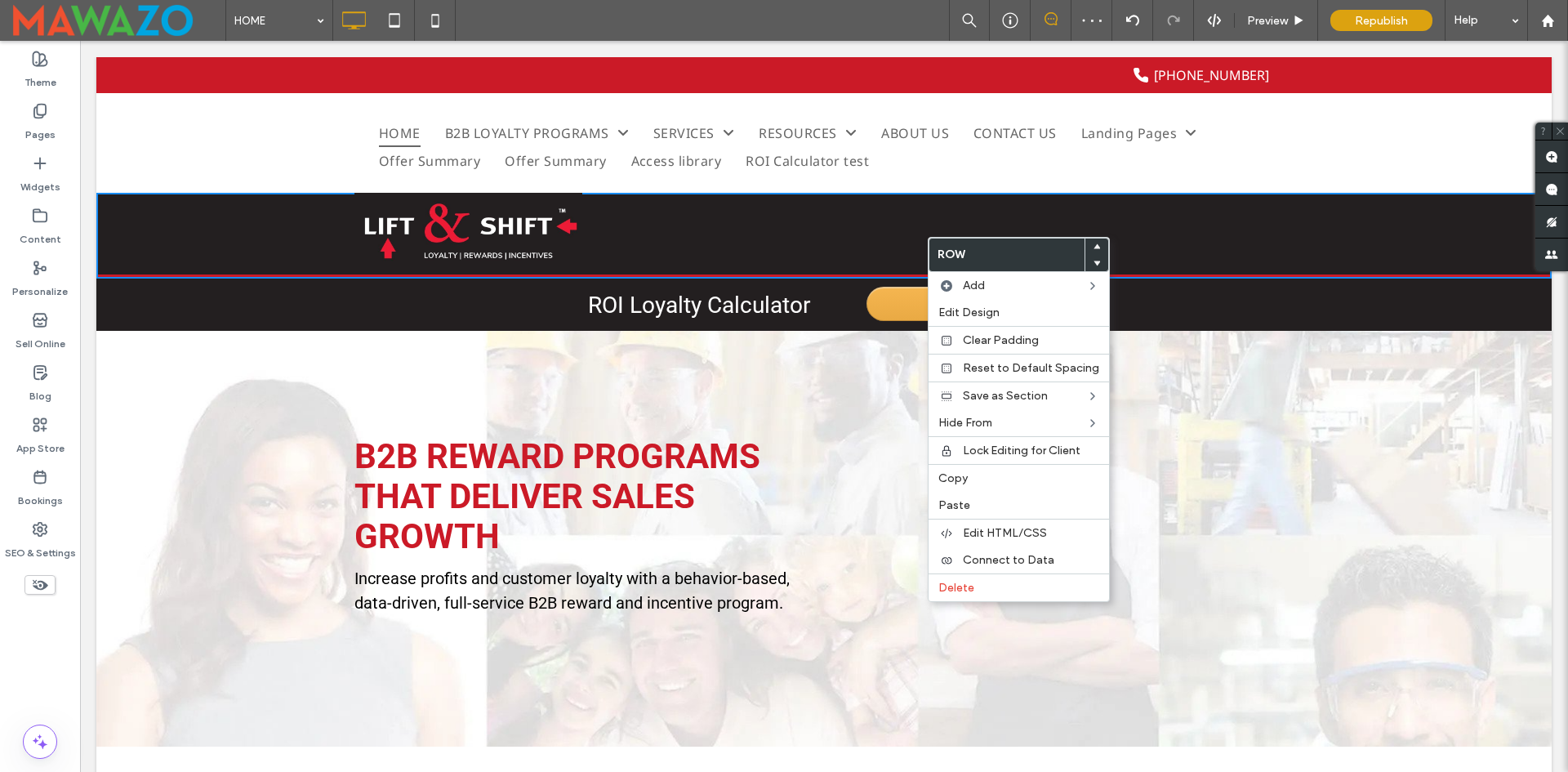
click at [851, 240] on div "Click To Paste B2B LOYALTY PROGRAMS Title B2B CUSTOMER REWARDS PROGRAMS CHANNEL…" at bounding box center [823, 233] width 940 height 82
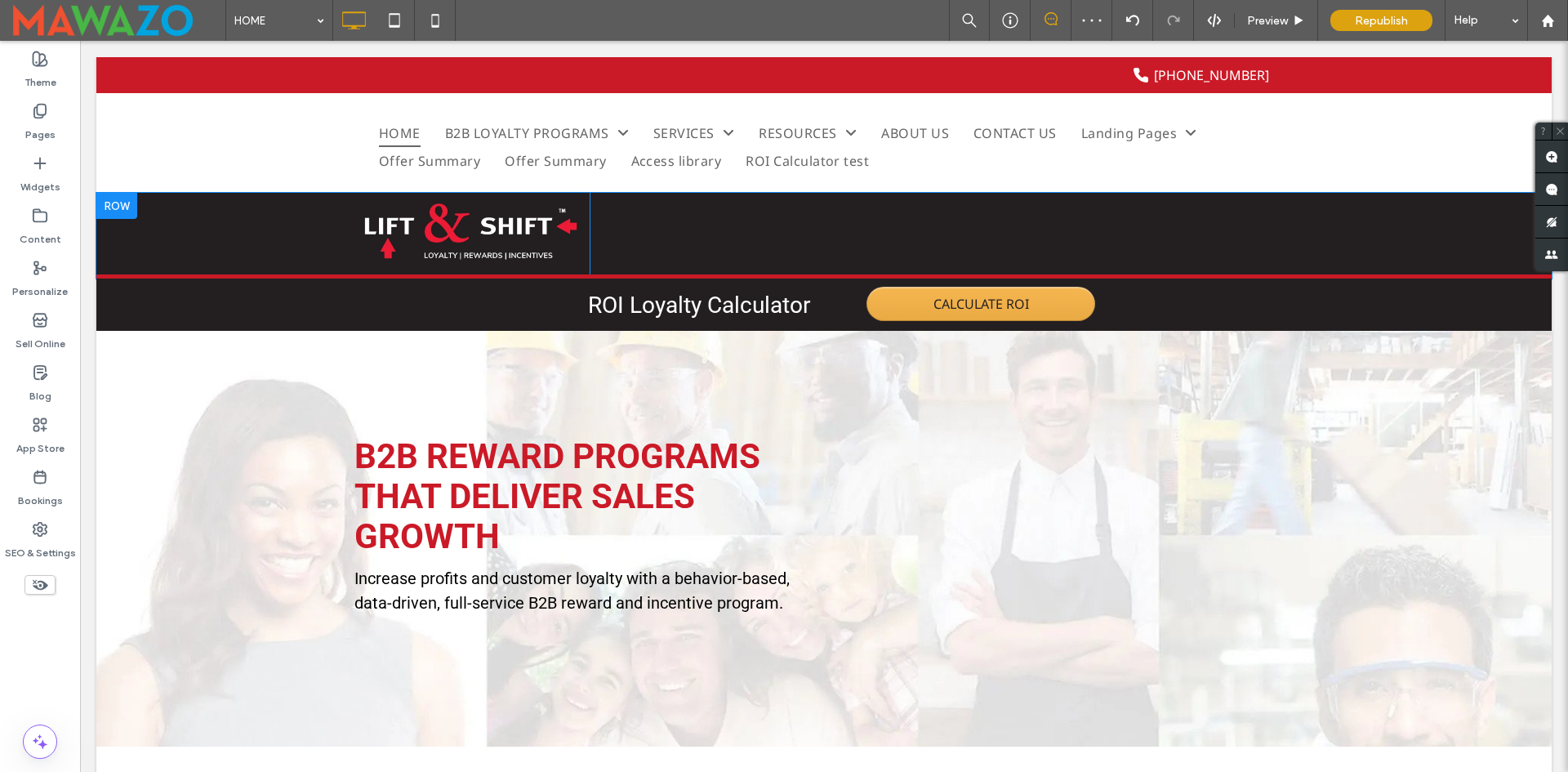
click at [805, 240] on div "Click To Paste B2B LOYALTY PROGRAMS Title B2B CUSTOMER REWARDS PROGRAMS CHANNEL…" at bounding box center [823, 233] width 940 height 82
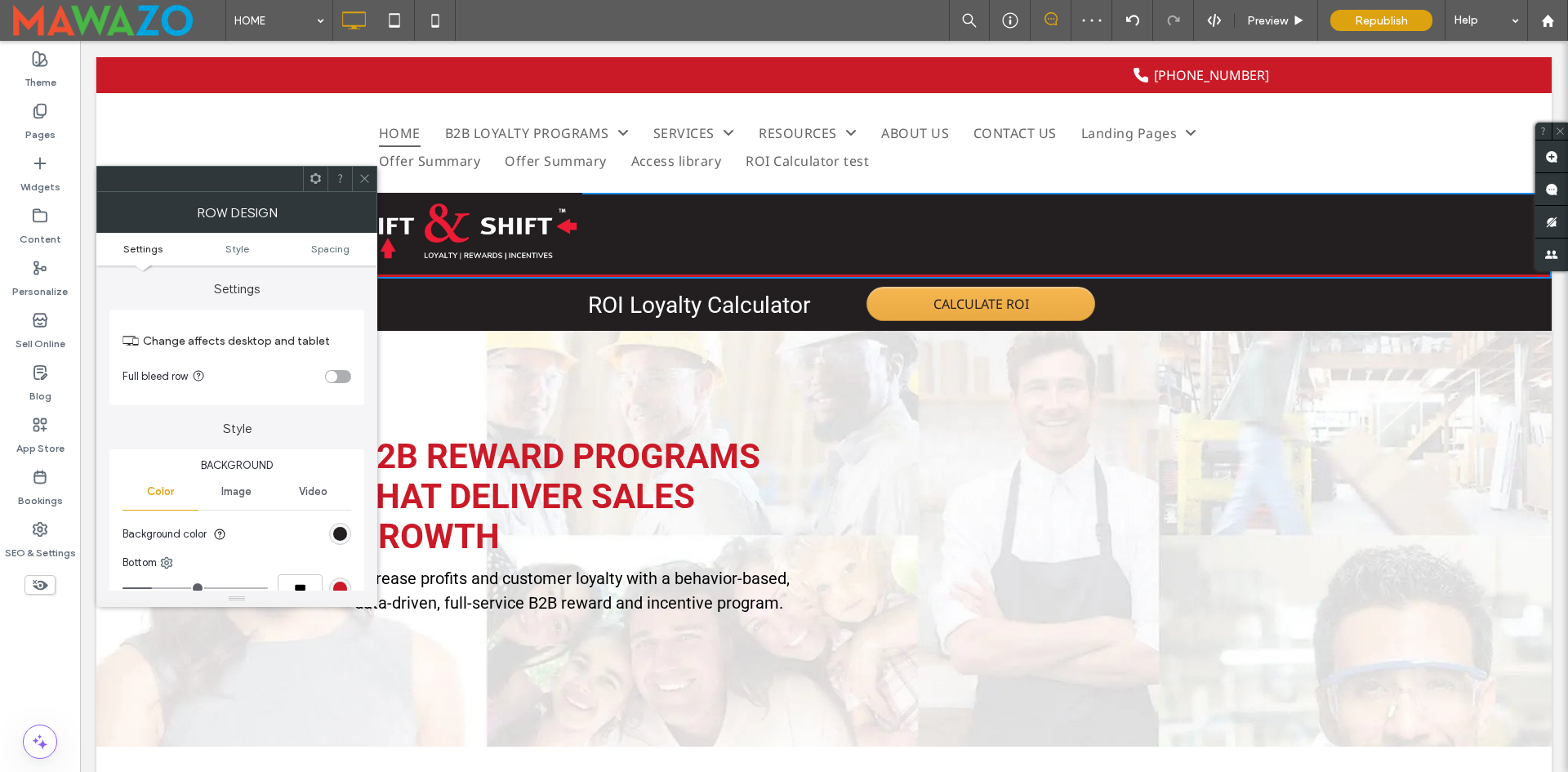
click at [35, 584] on span at bounding box center [40, 585] width 31 height 20
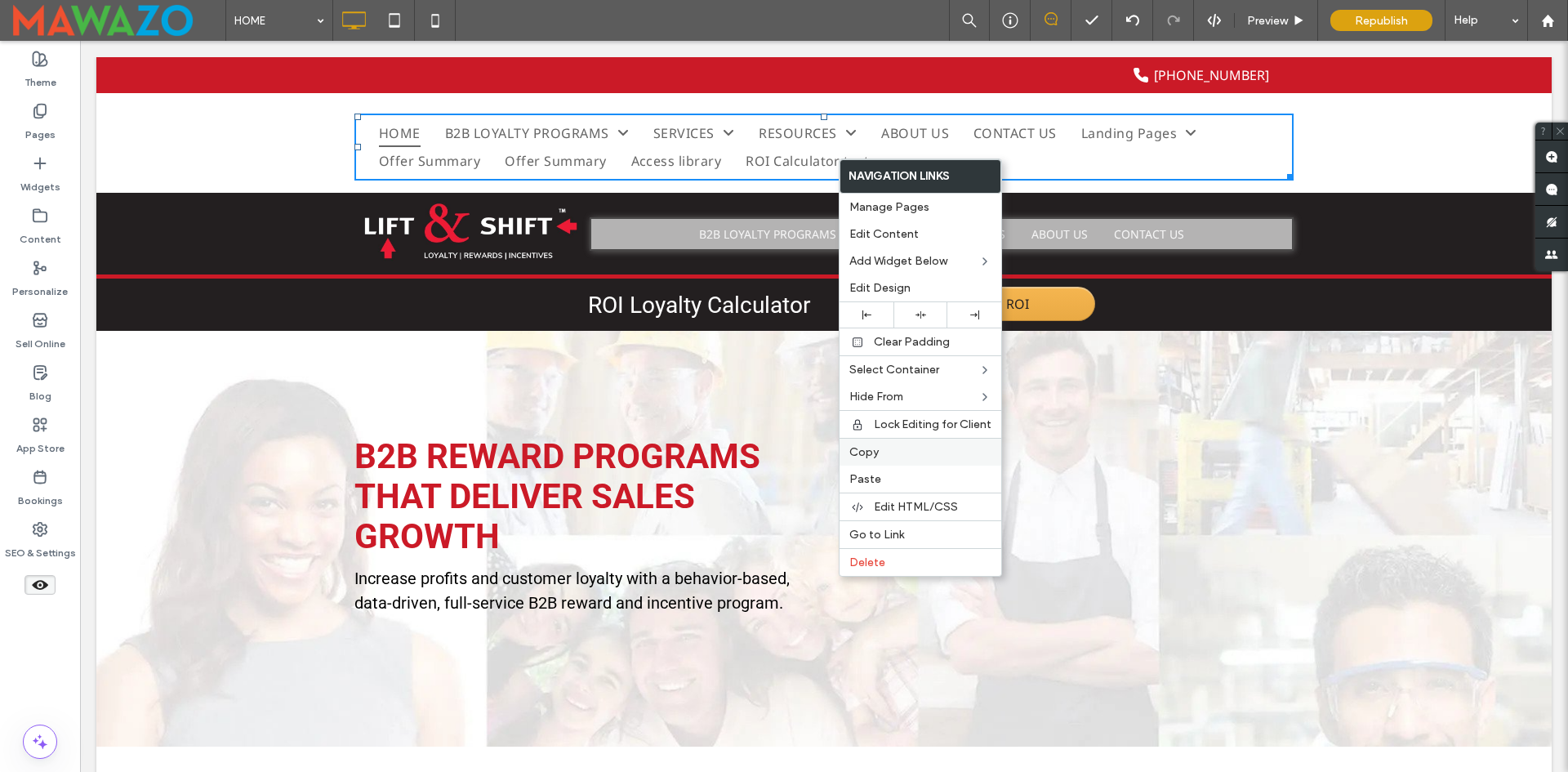
click at [887, 452] on label "Copy" at bounding box center [920, 453] width 142 height 14
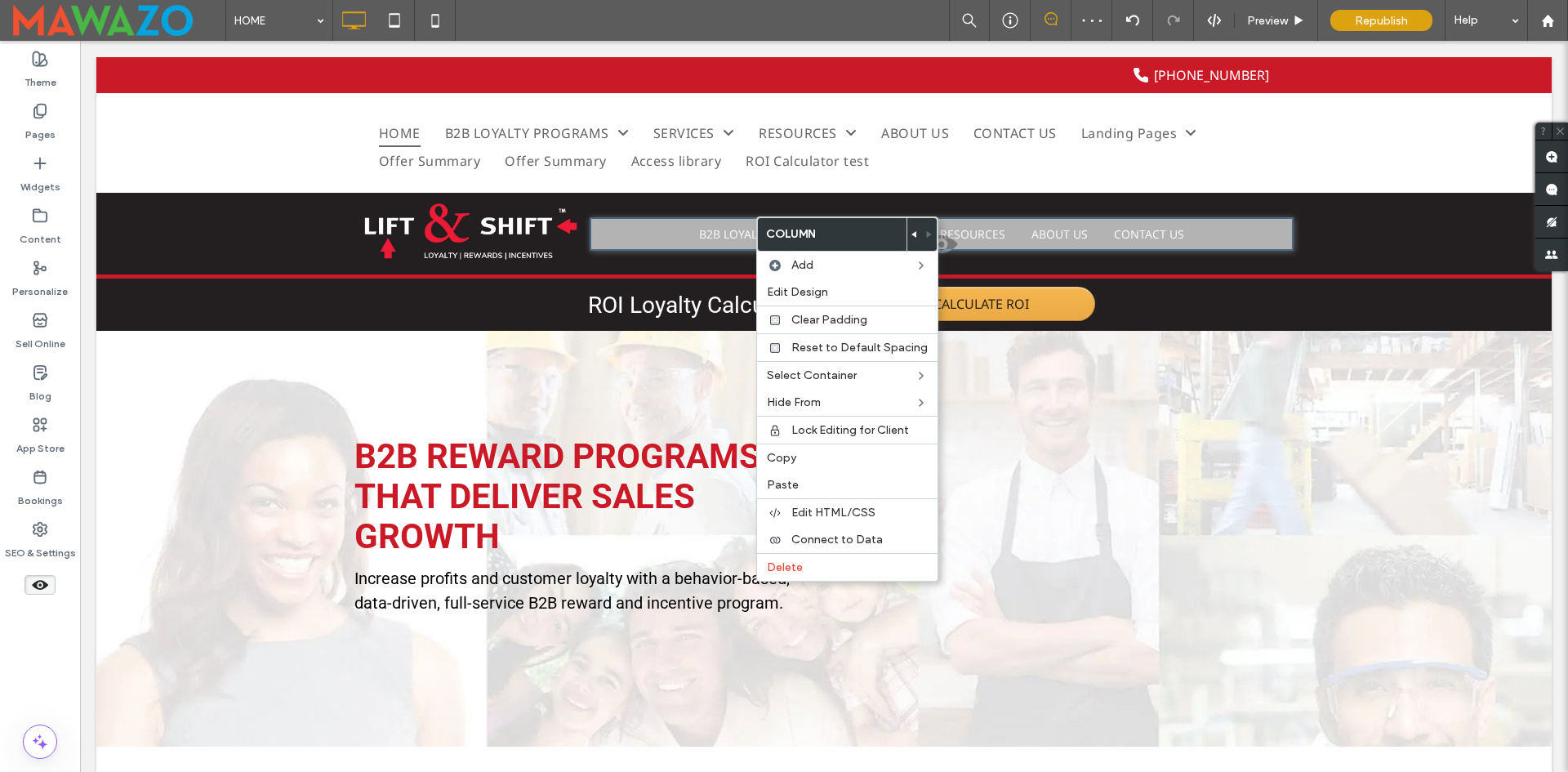
click at [681, 233] on span at bounding box center [942, 248] width 702 height 33
click at [696, 252] on button "Yes" at bounding box center [703, 254] width 51 height 20
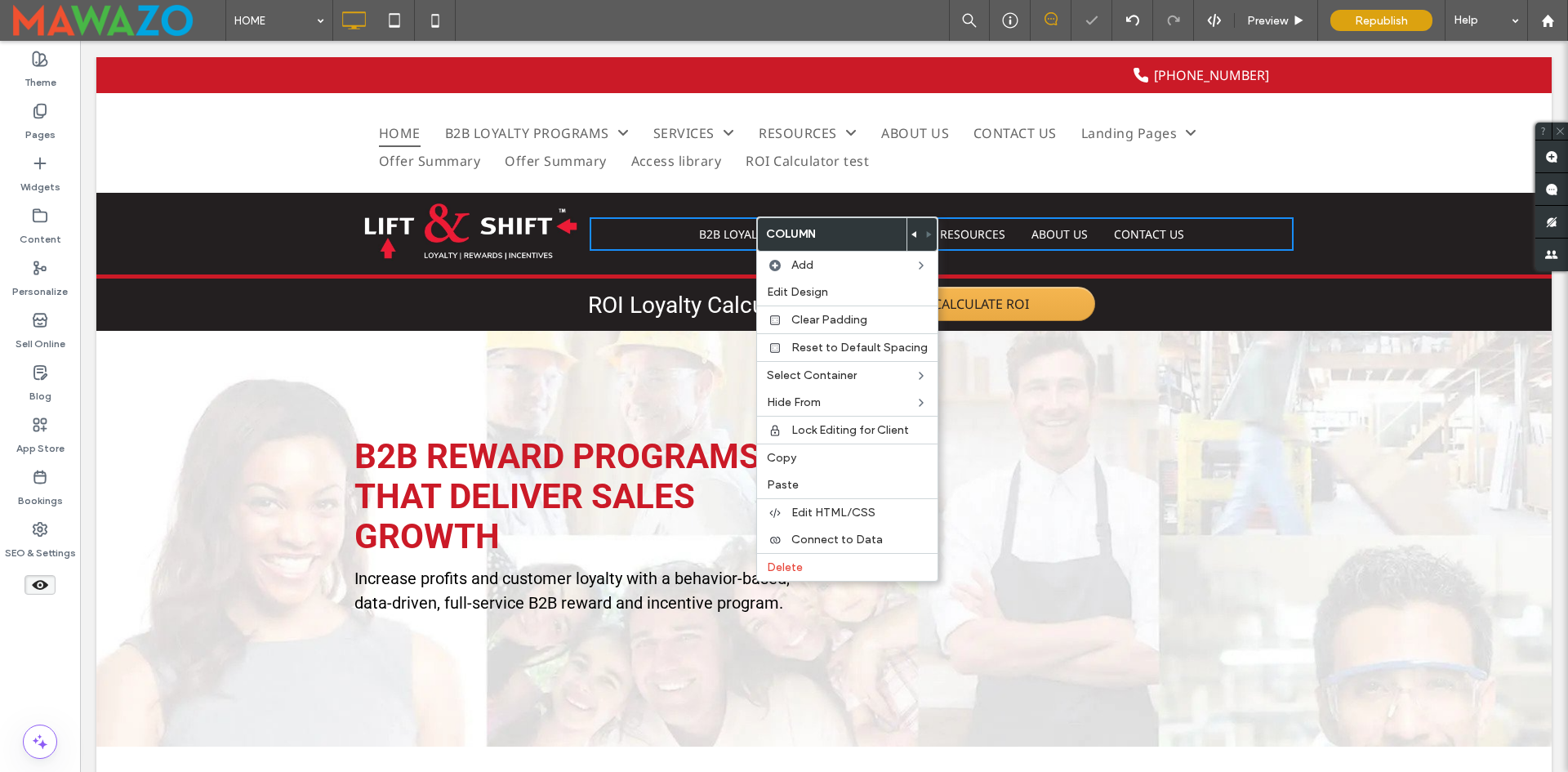
click at [704, 190] on div "Click To Paste Click To Paste HOME B2B LOYALTY PROGRAMS B2B CUSTOMER REWARDS PR…" at bounding box center [824, 143] width 1455 height 99
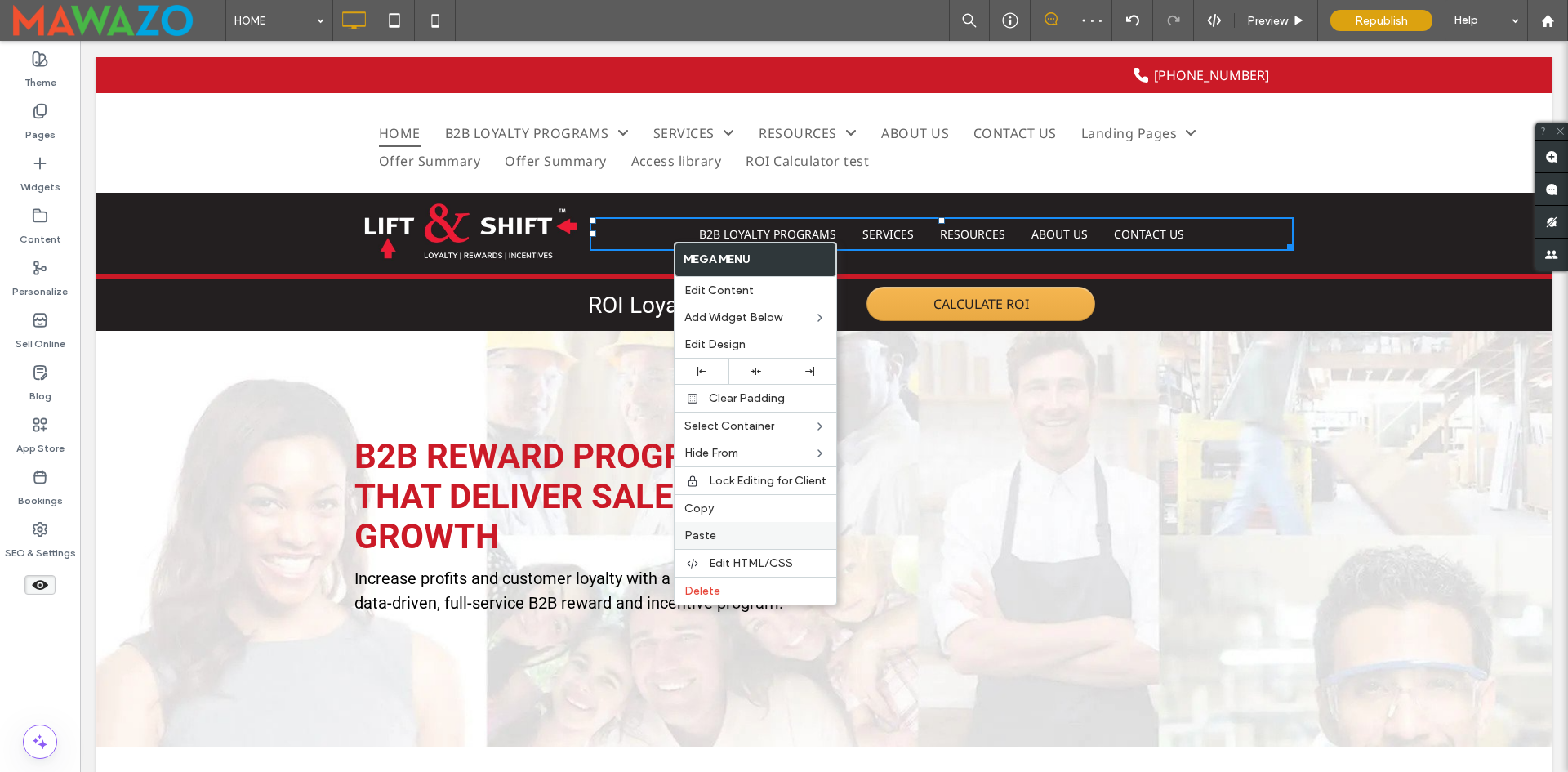
click at [707, 529] on span "Paste" at bounding box center [700, 536] width 32 height 14
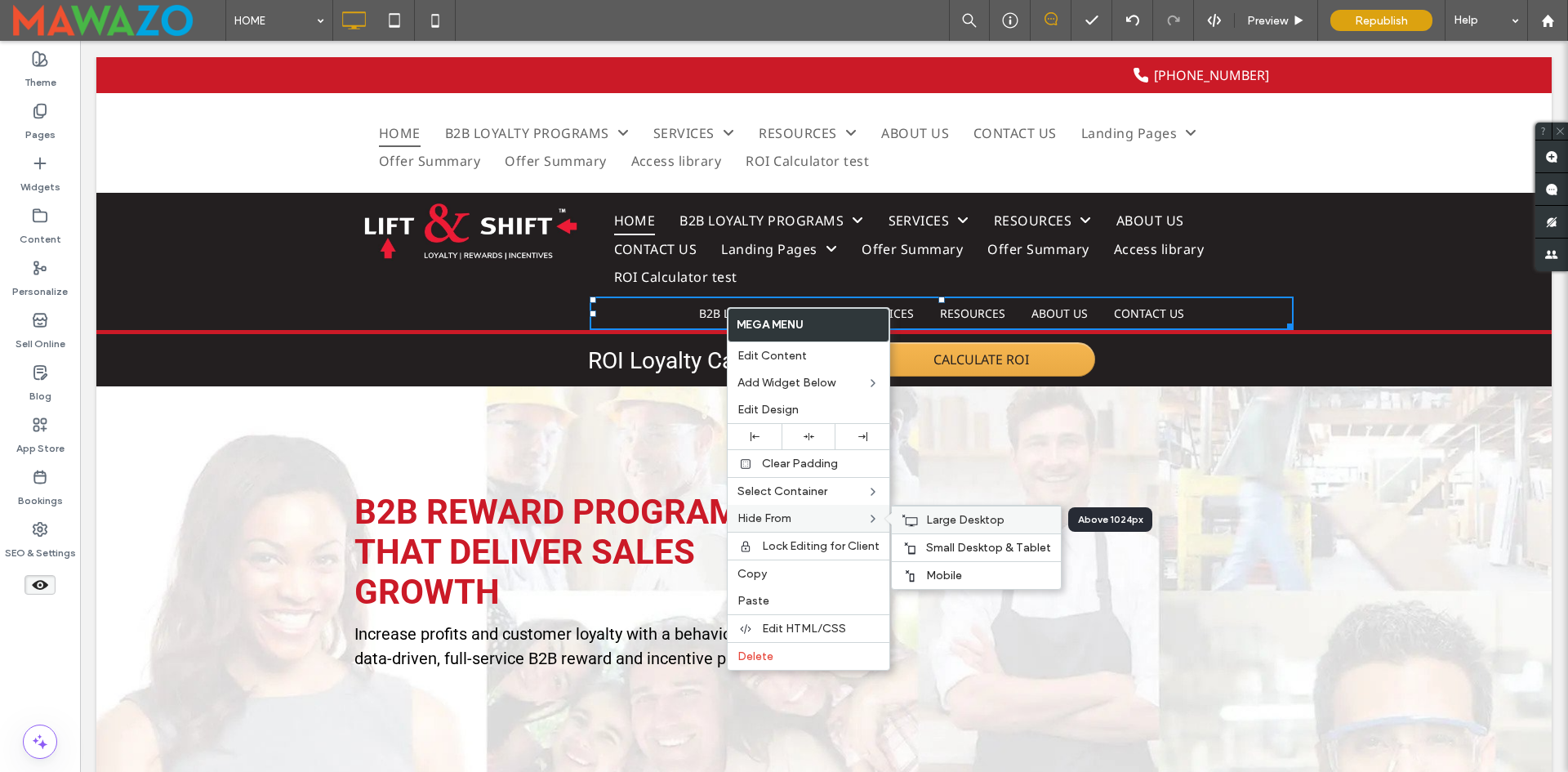
click at [936, 524] on span "Large Desktop" at bounding box center [965, 520] width 78 height 14
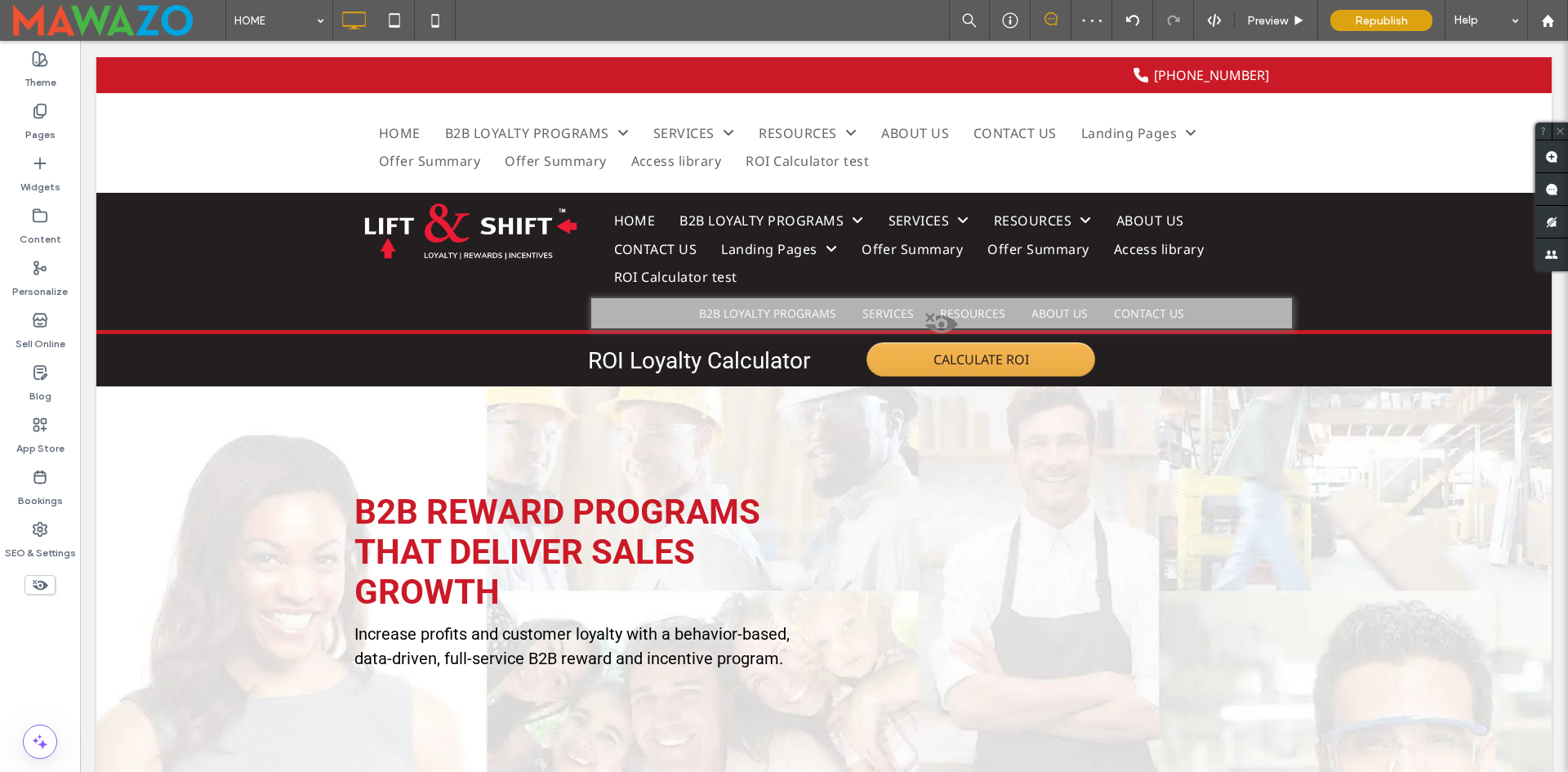
click at [35, 590] on icon at bounding box center [40, 585] width 18 height 18
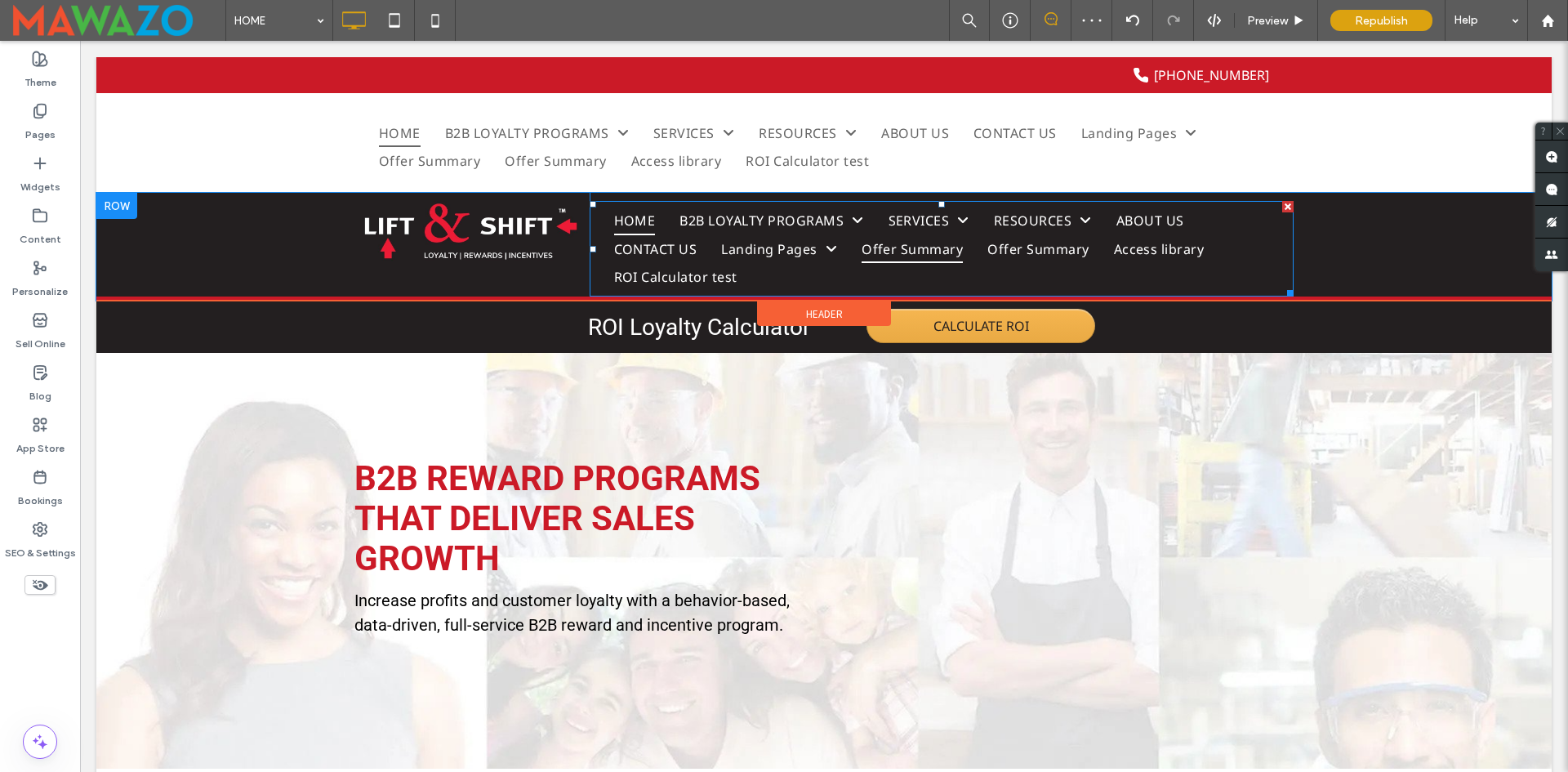
click at [903, 244] on span "Offer Summary" at bounding box center [912, 248] width 101 height 28
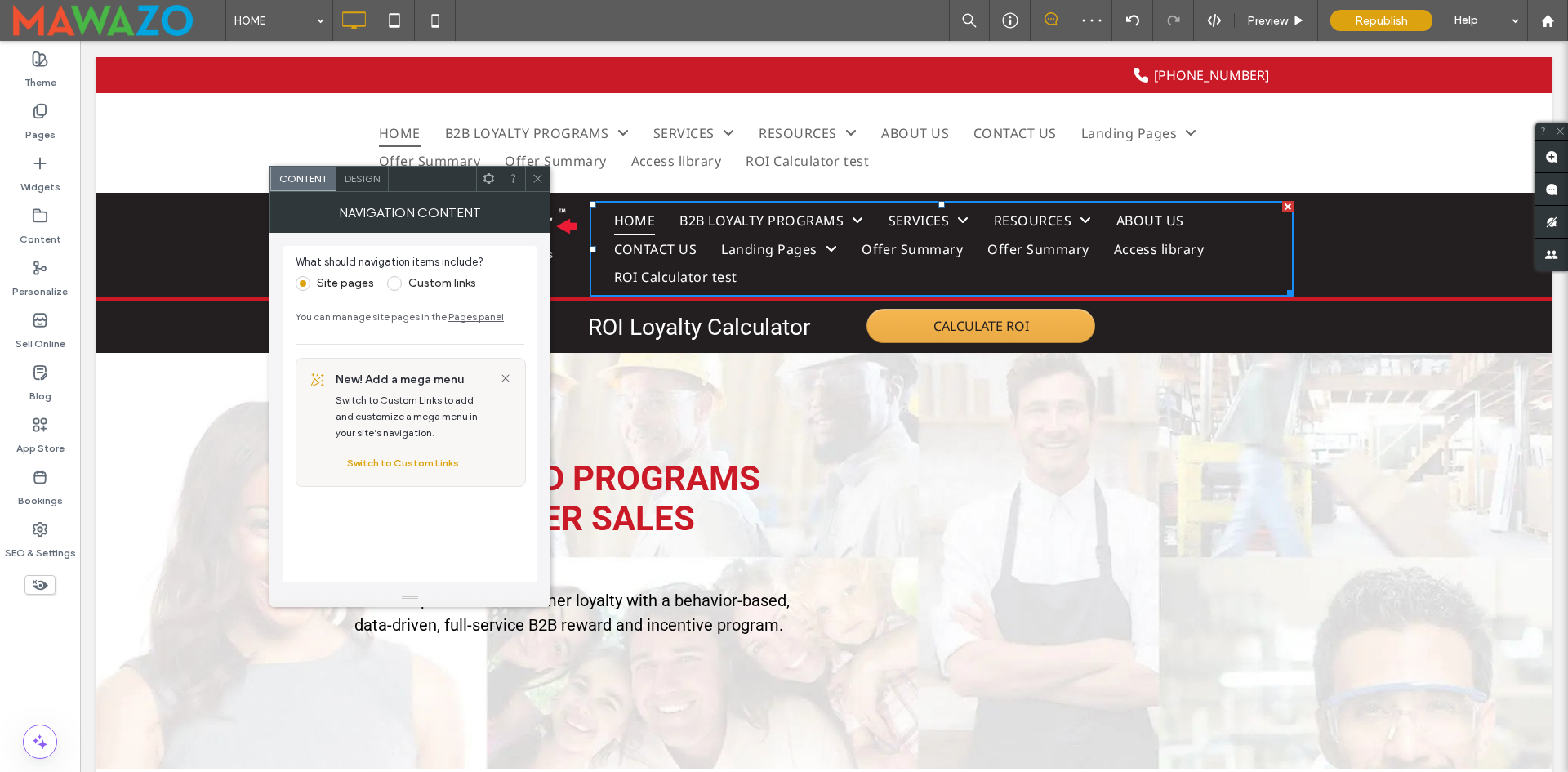
click at [261, 129] on div "Click To Paste Click To Paste HOME B2B LOYALTY PROGRAMS B2B CUSTOMER REWARDS PR…" at bounding box center [824, 143] width 1455 height 99
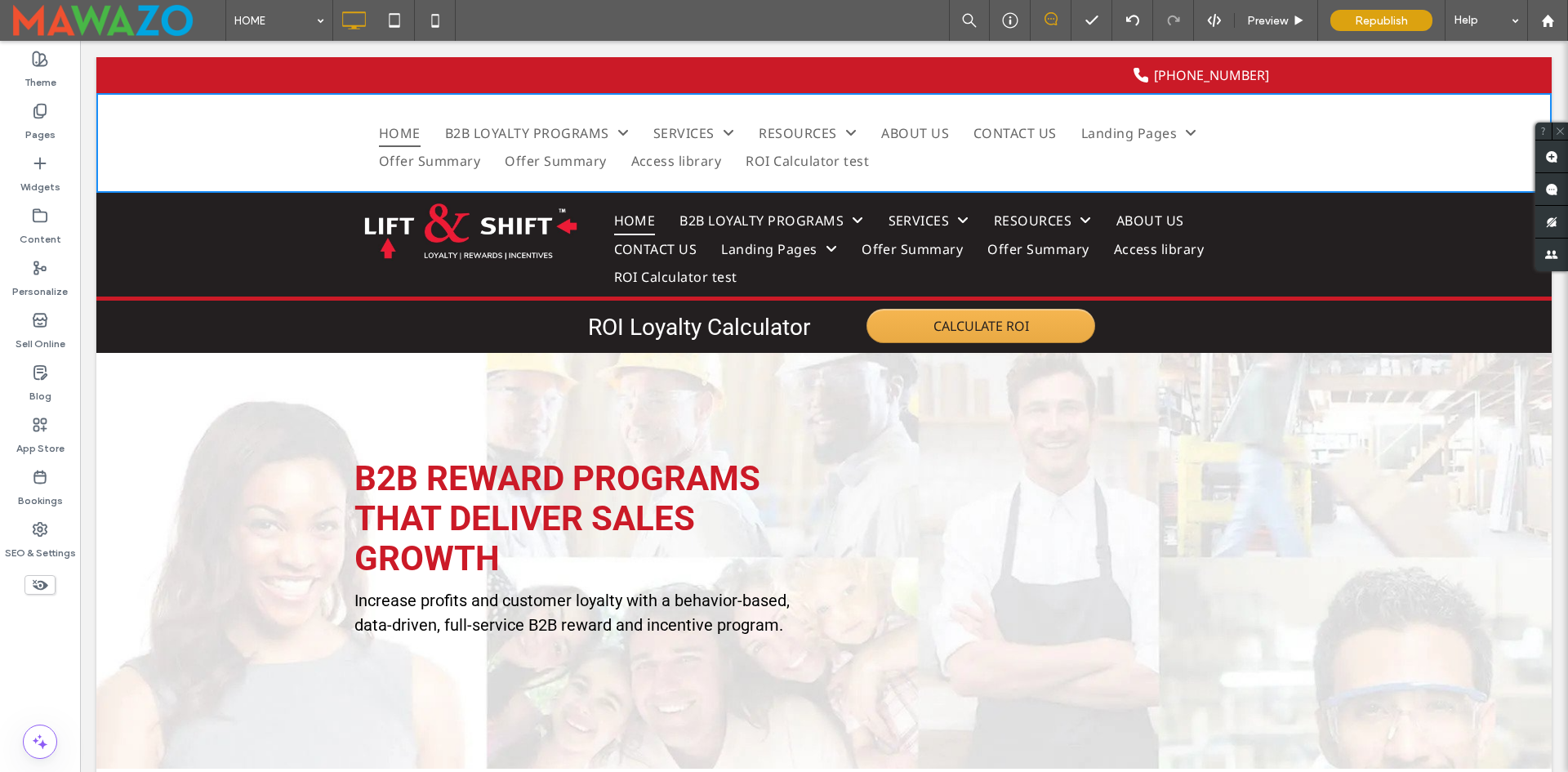
click at [103, 107] on div "Click To Paste Click To Paste HOME B2B LOYALTY PROGRAMS B2B CUSTOMER REWARDS PR…" at bounding box center [824, 143] width 1455 height 99
click at [1309, 134] on div "Click To Paste Click To Paste HOME B2B LOYALTY PROGRAMS B2B CUSTOMER REWARDS PR…" at bounding box center [824, 143] width 1455 height 99
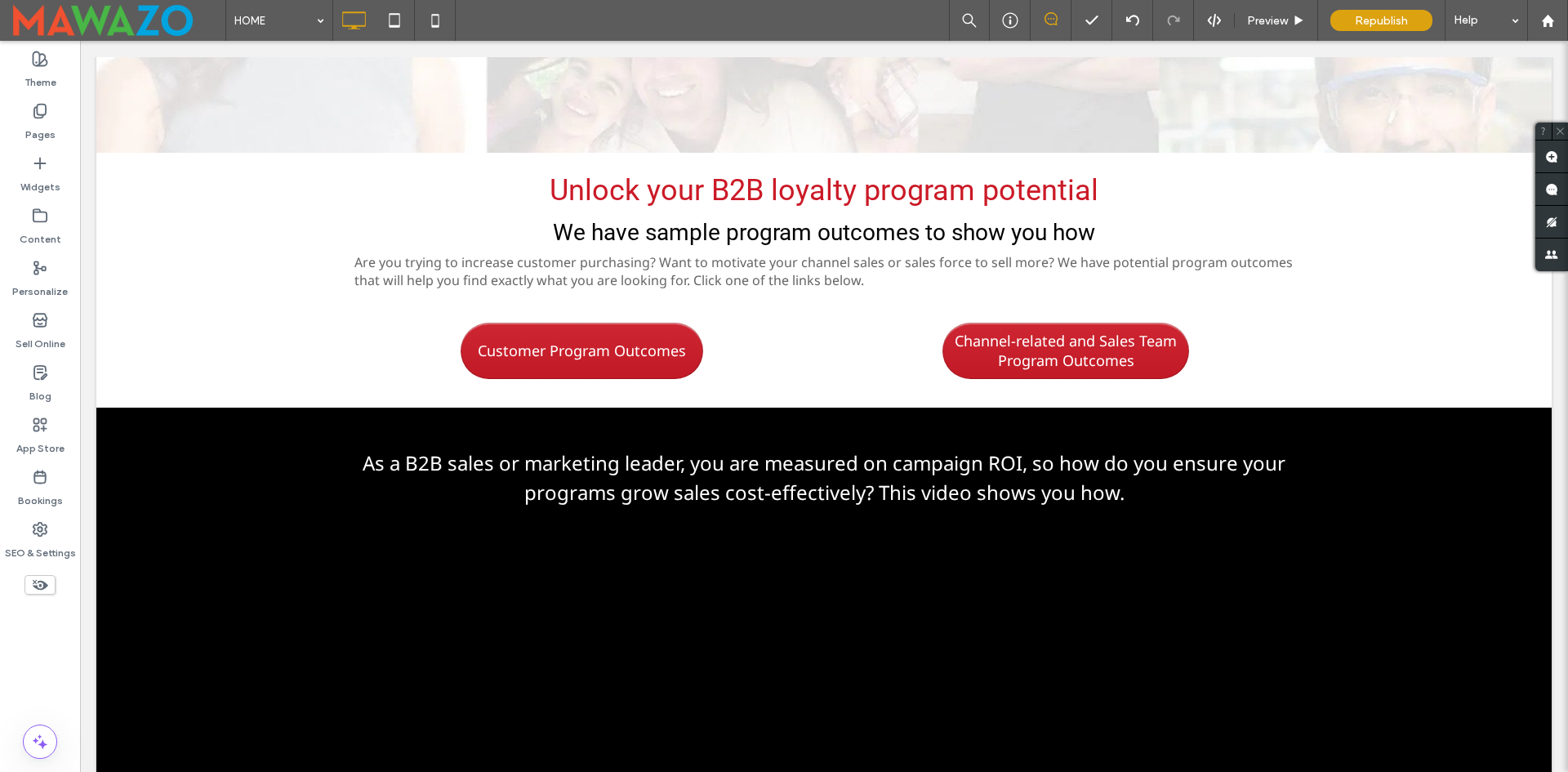
scroll to position [735, 0]
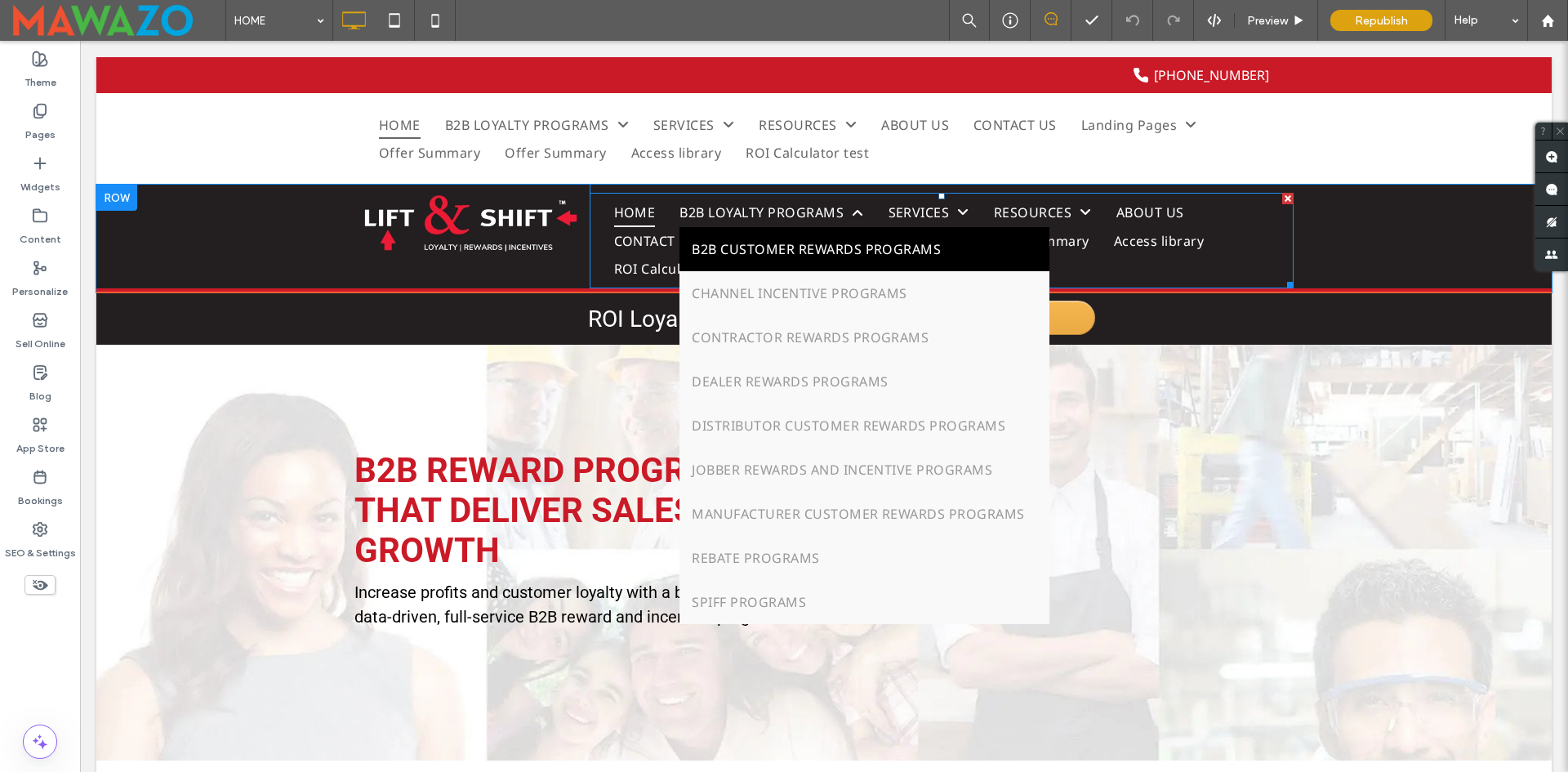
click at [768, 244] on span "B2B CUSTOMER REWARDS PROGRAMS" at bounding box center [816, 249] width 249 height 20
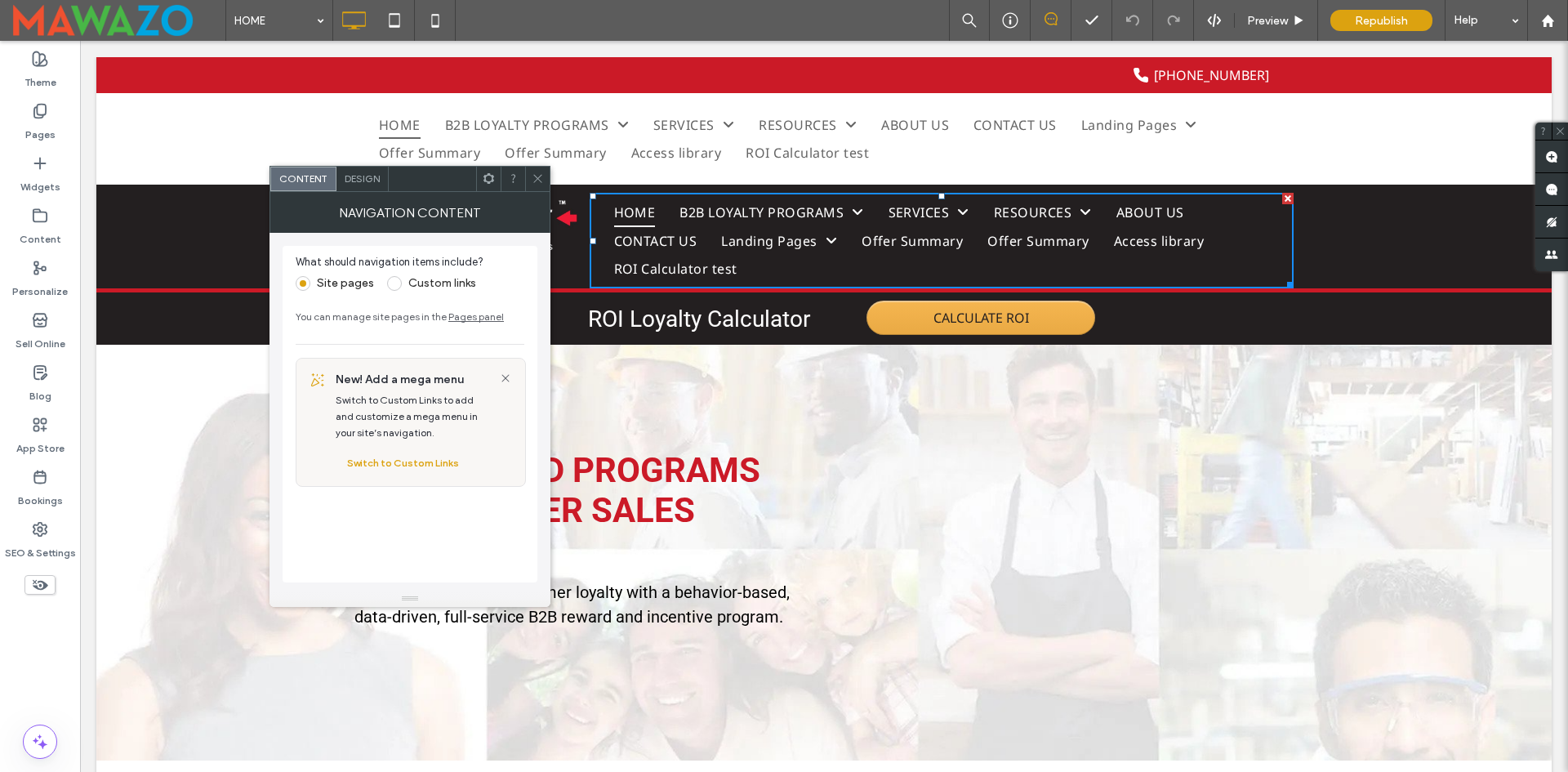
click at [416, 287] on label "Custom links" at bounding box center [442, 283] width 67 height 14
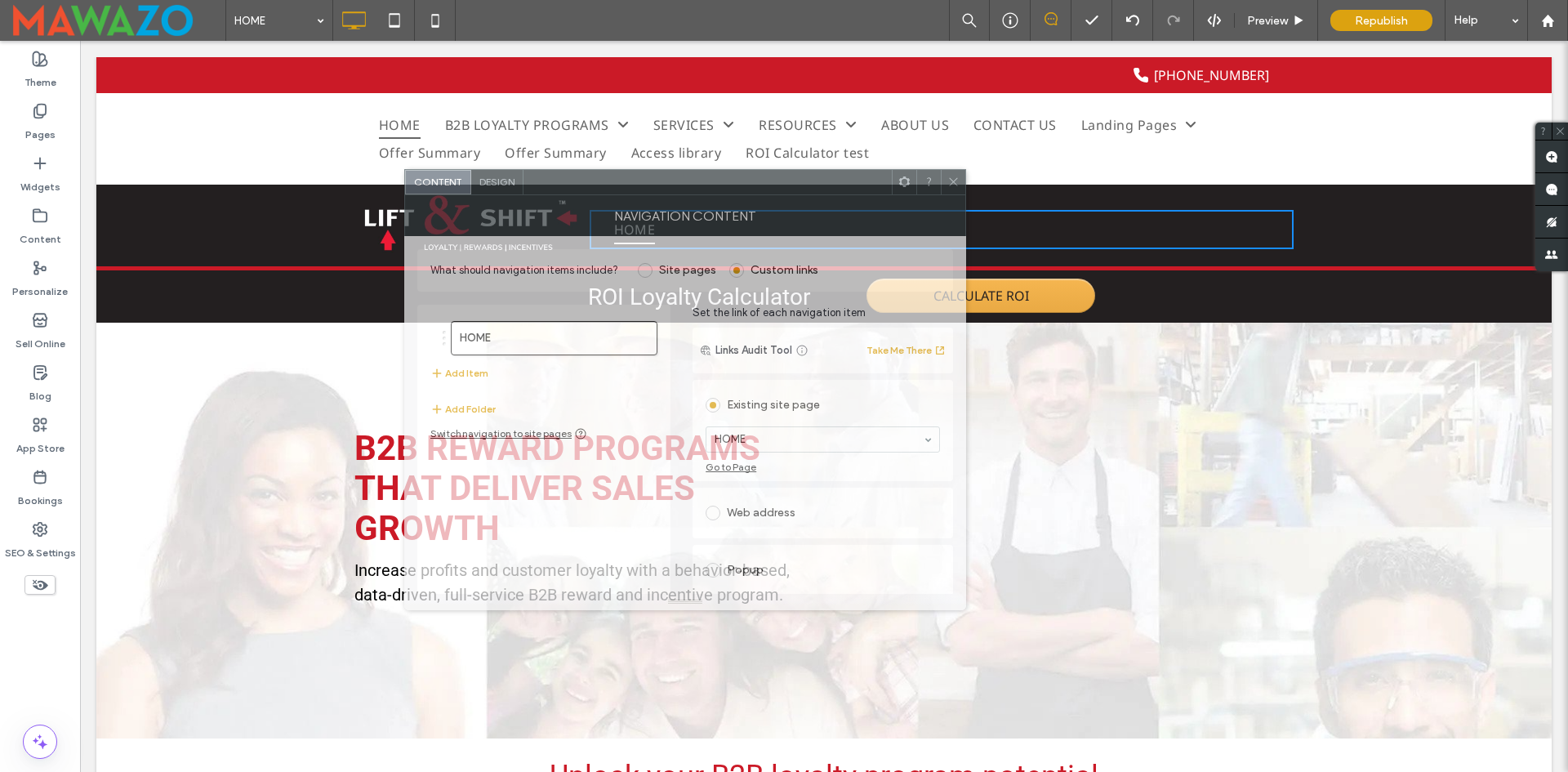
drag, startPoint x: 542, startPoint y: 179, endPoint x: 581, endPoint y: 104, distance: 84.5
click at [581, 169] on div at bounding box center [707, 182] width 368 height 25
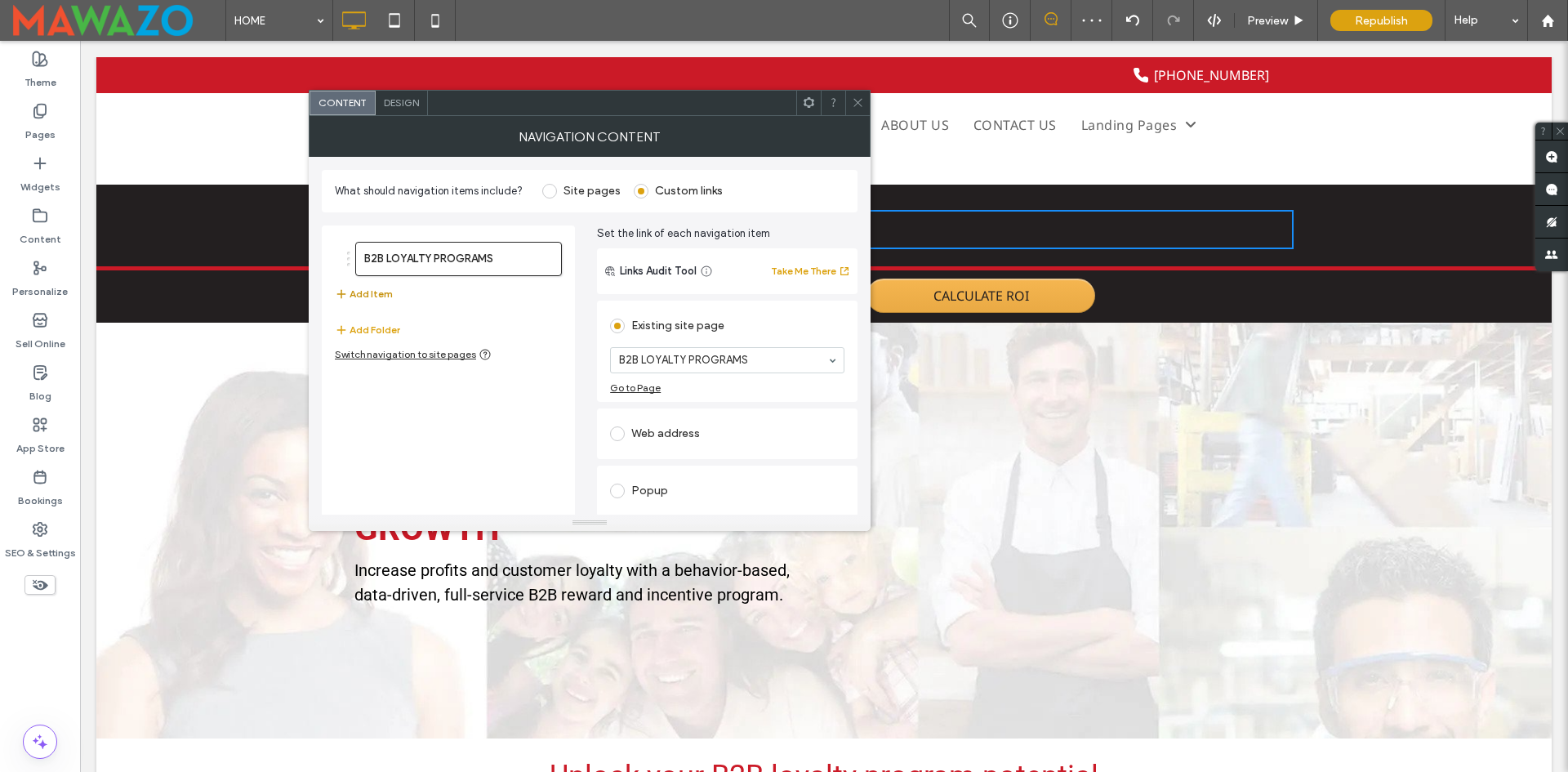
click at [377, 295] on button "Add Item" at bounding box center [363, 294] width 58 height 20
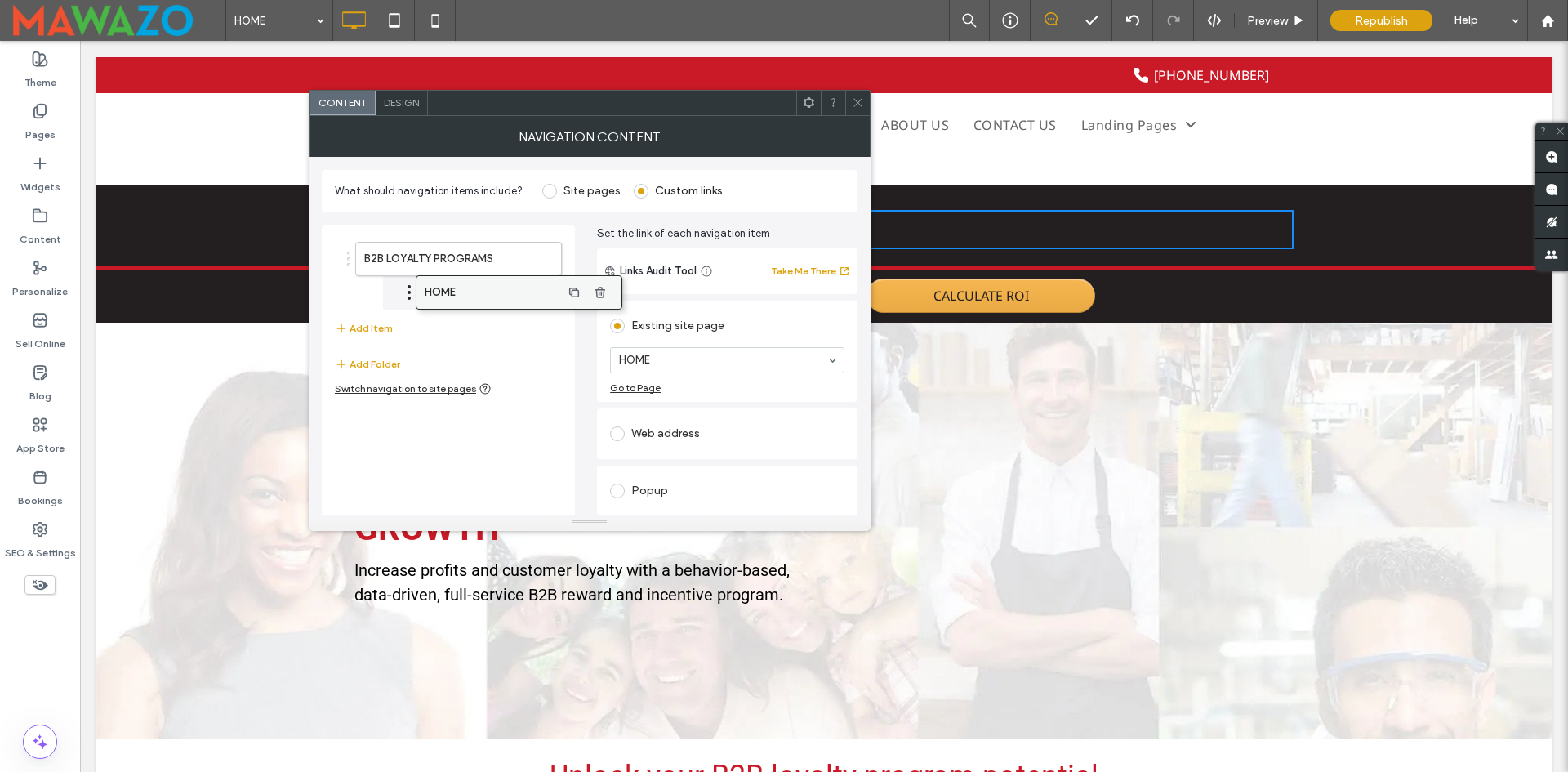
drag, startPoint x: 419, startPoint y: 306, endPoint x: 477, endPoint y: 297, distance: 58.7
click at [697, 373] on div "HOME" at bounding box center [728, 359] width 234 height 26
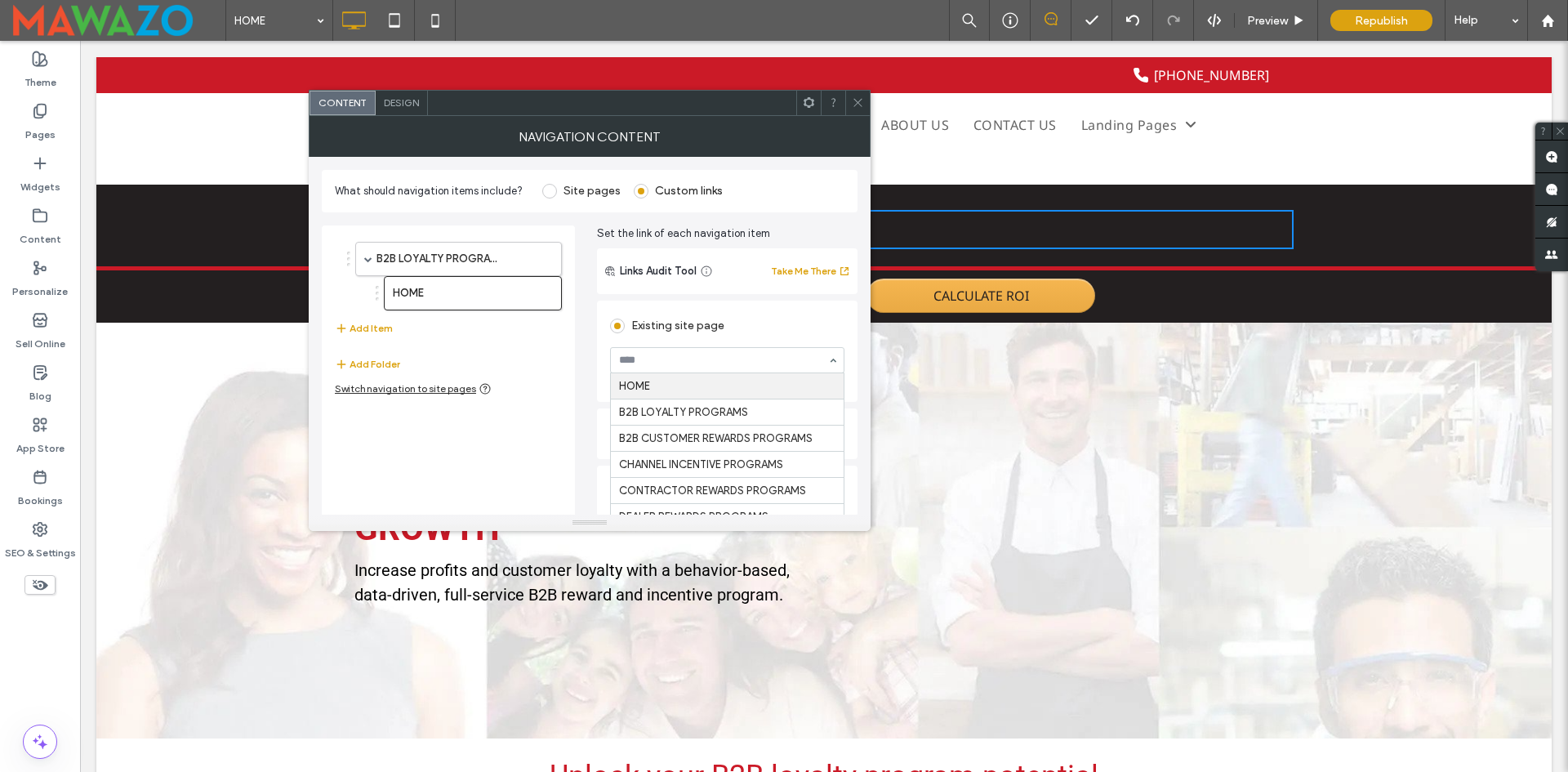
click at [547, 191] on span at bounding box center [549, 191] width 15 height 15
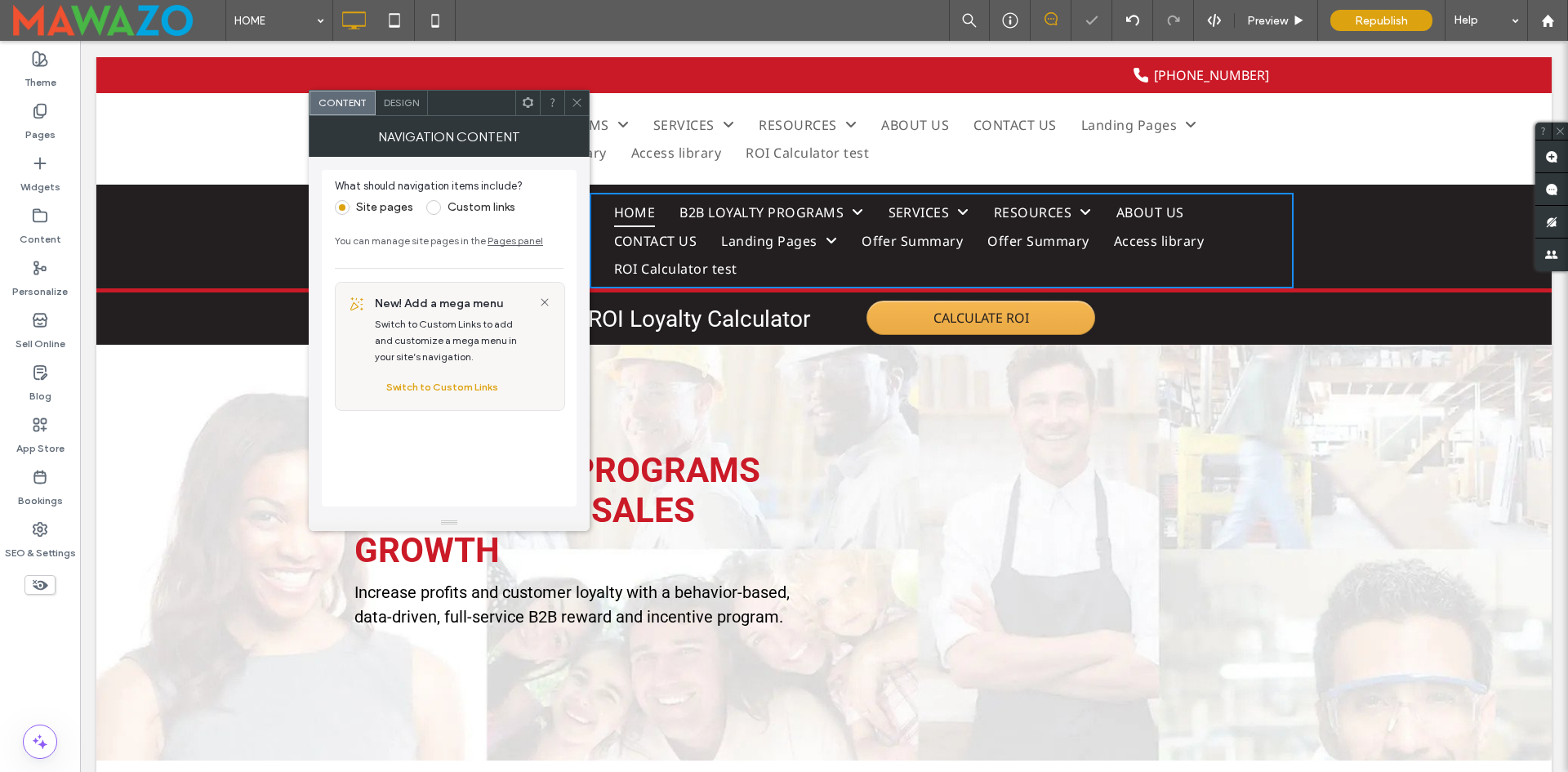
click at [571, 101] on icon at bounding box center [577, 103] width 12 height 12
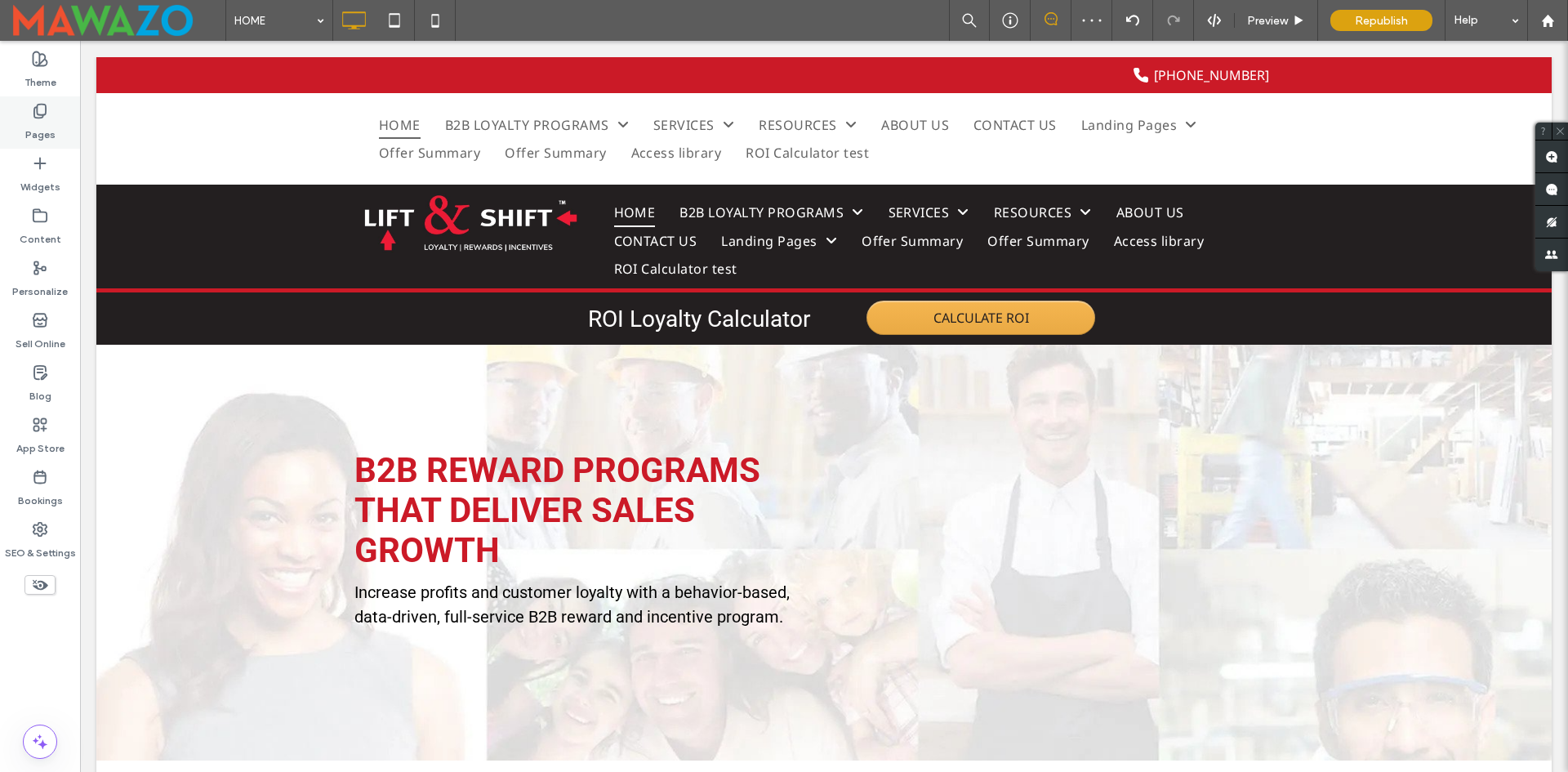
drag, startPoint x: 39, startPoint y: 129, endPoint x: 280, endPoint y: 282, distance: 285.5
click at [39, 129] on label "Pages" at bounding box center [41, 130] width 30 height 23
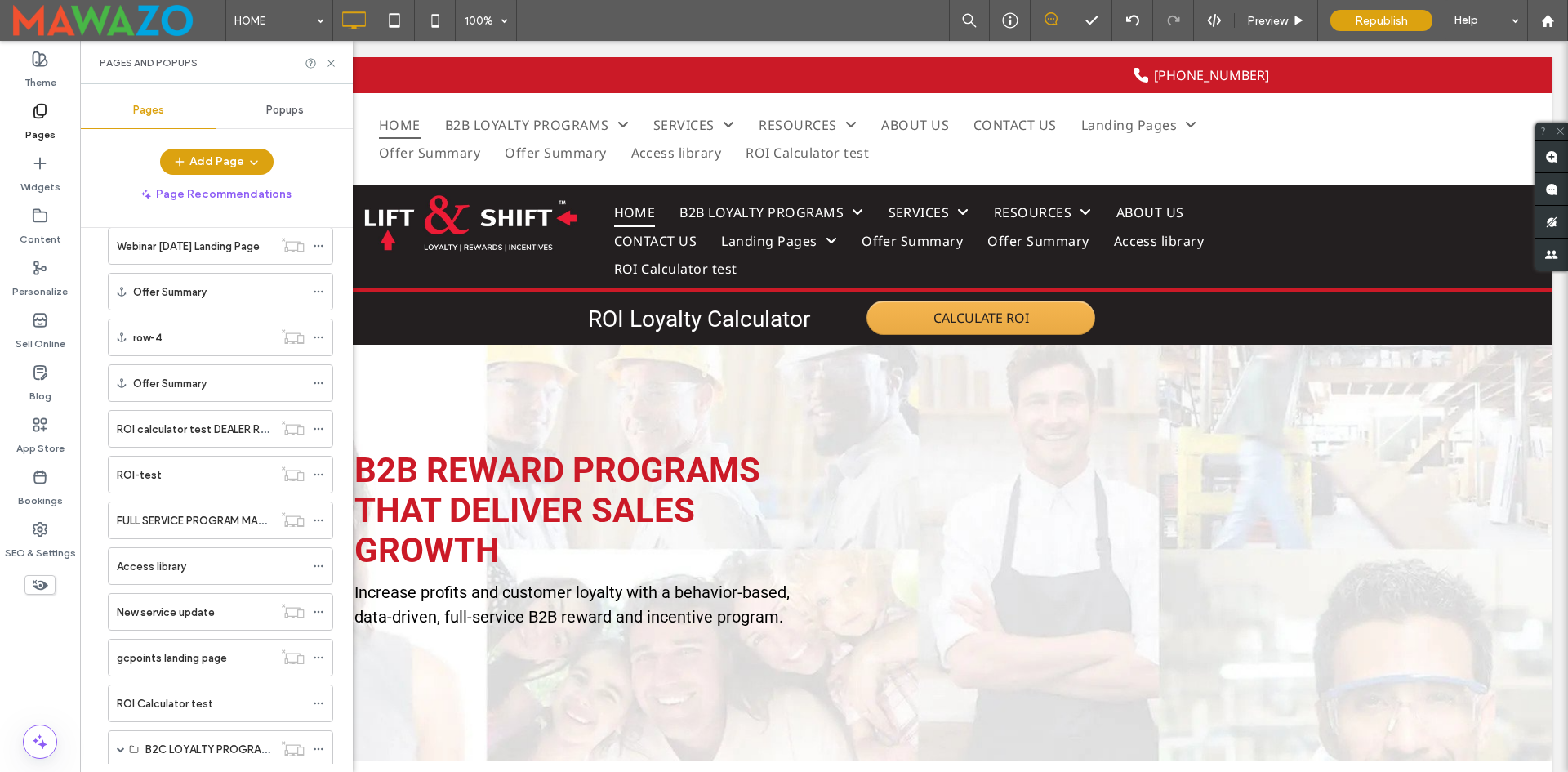
scroll to position [622, 0]
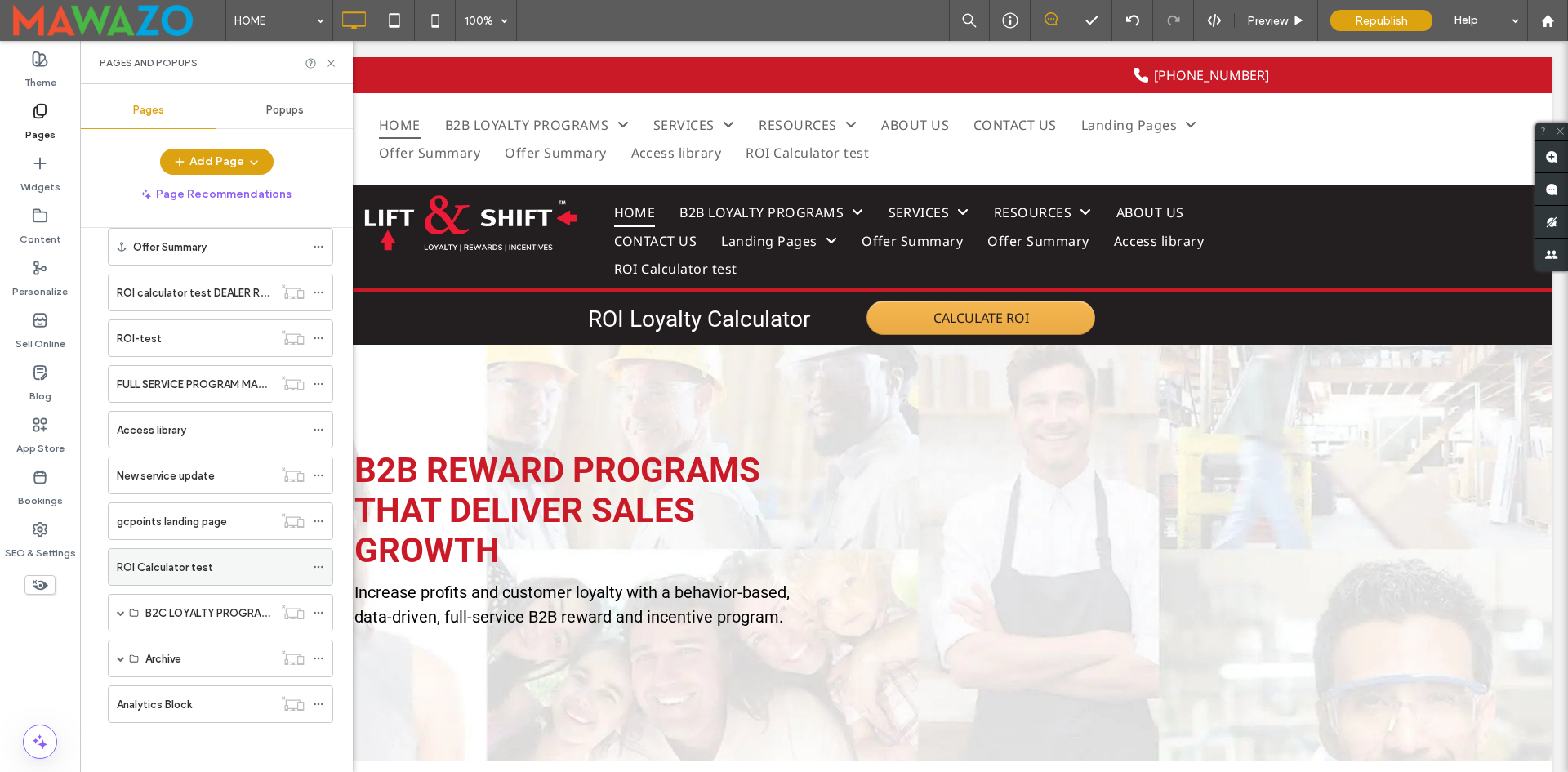
click at [315, 566] on use at bounding box center [318, 567] width 9 height 3
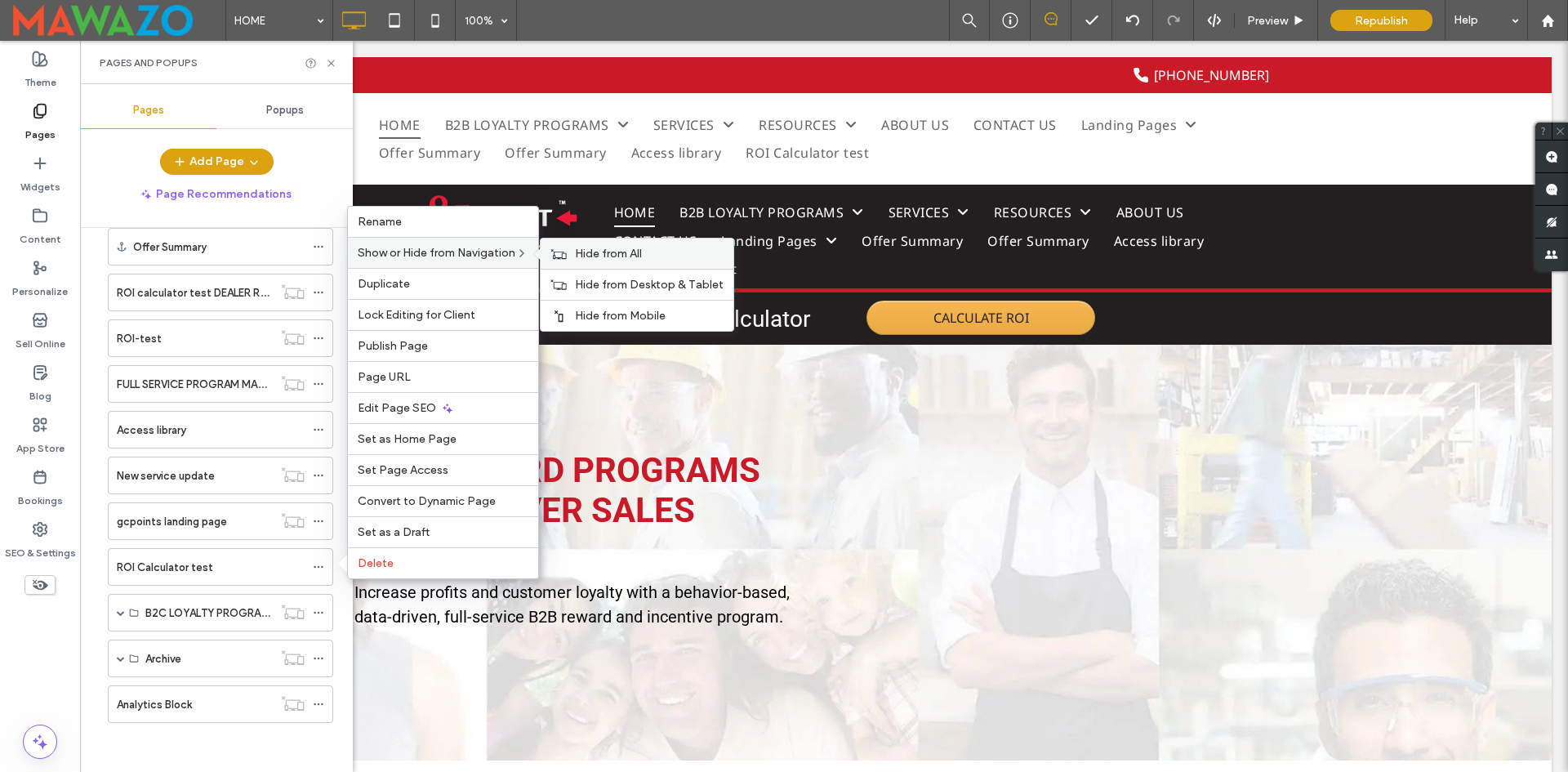
click at [603, 250] on span "Hide from All" at bounding box center [608, 254] width 67 height 14
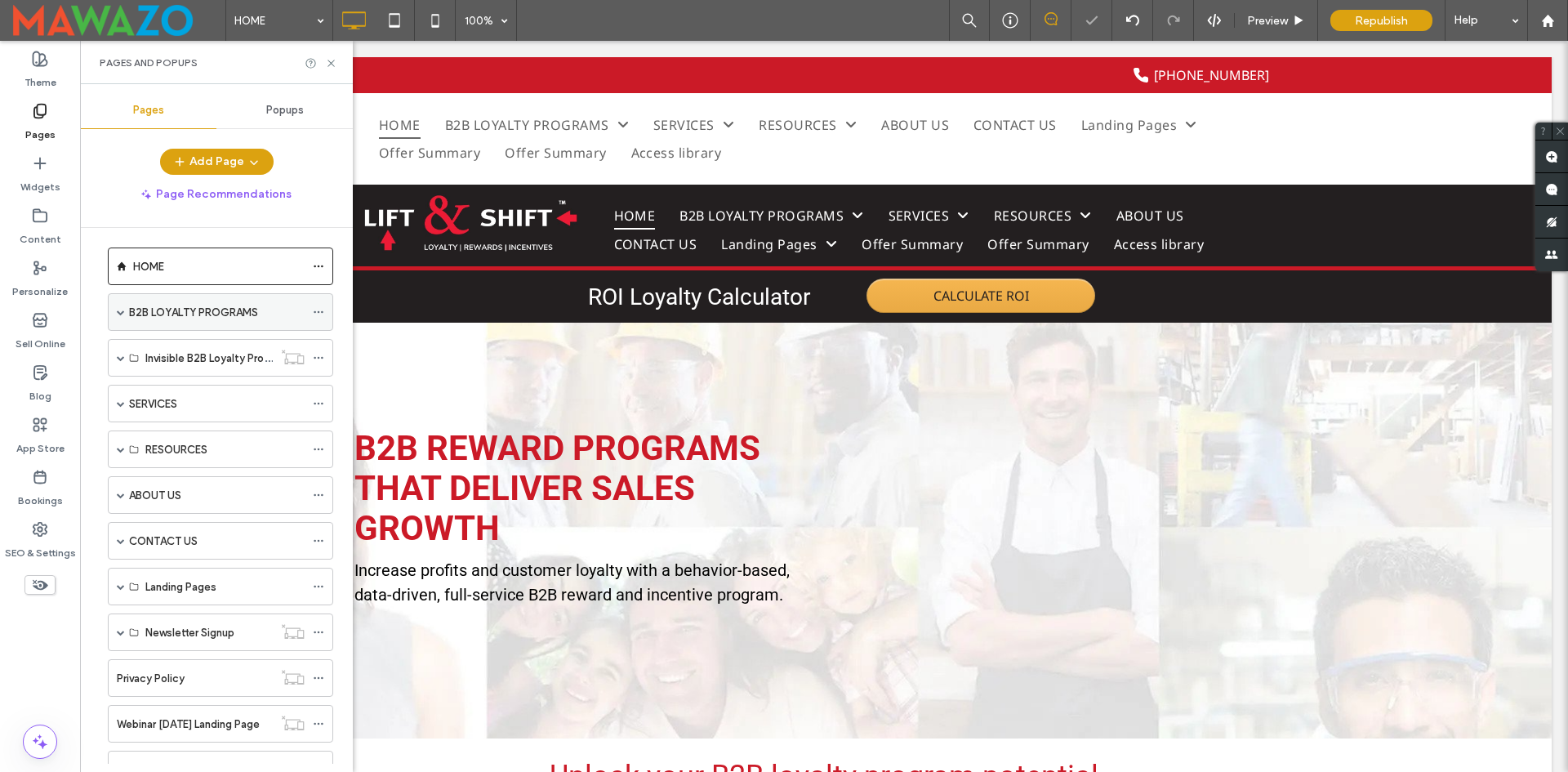
scroll to position [0, 0]
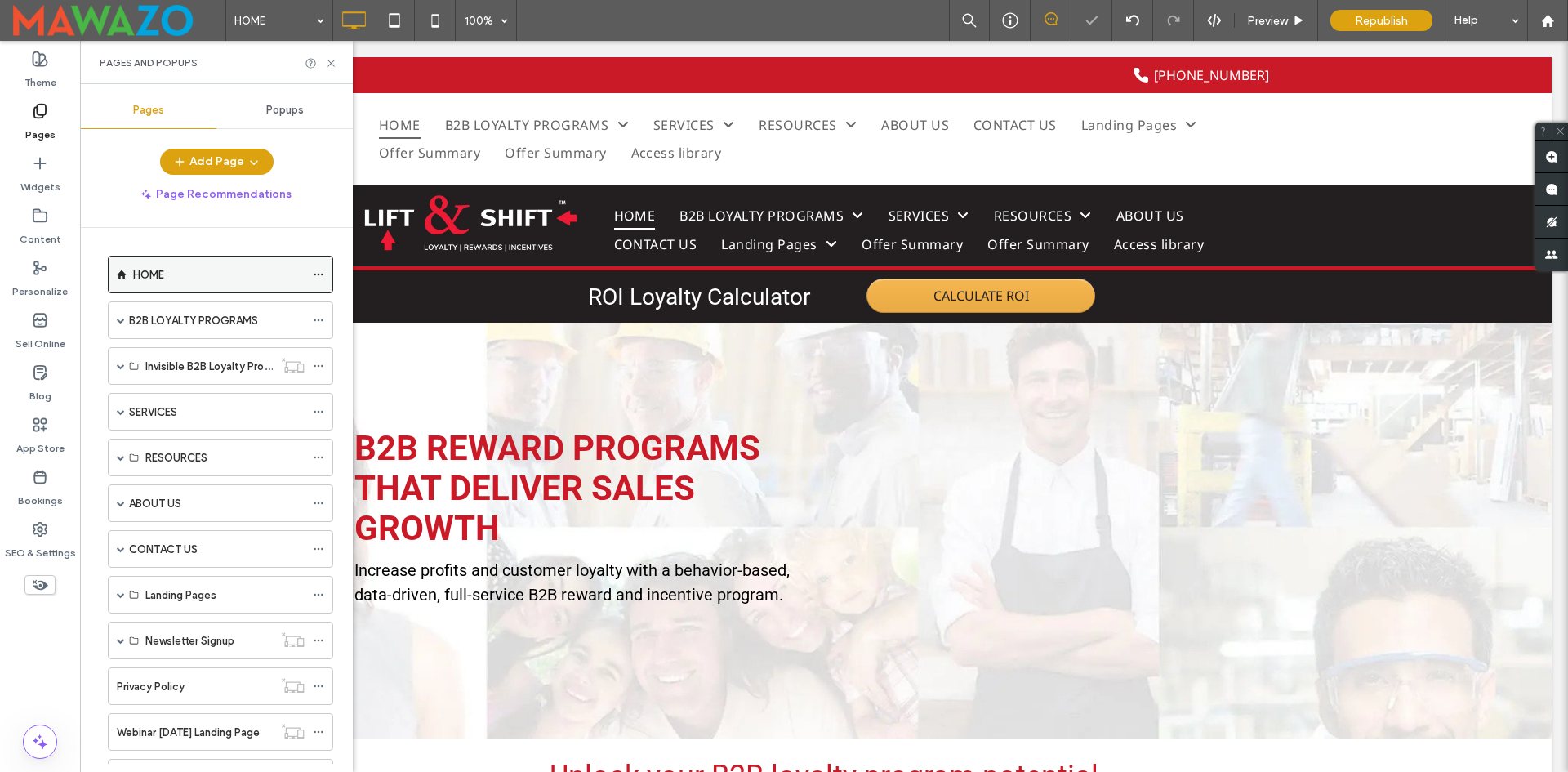
click at [324, 271] on div at bounding box center [323, 274] width 20 height 25
click at [318, 271] on icon at bounding box center [319, 274] width 12 height 12
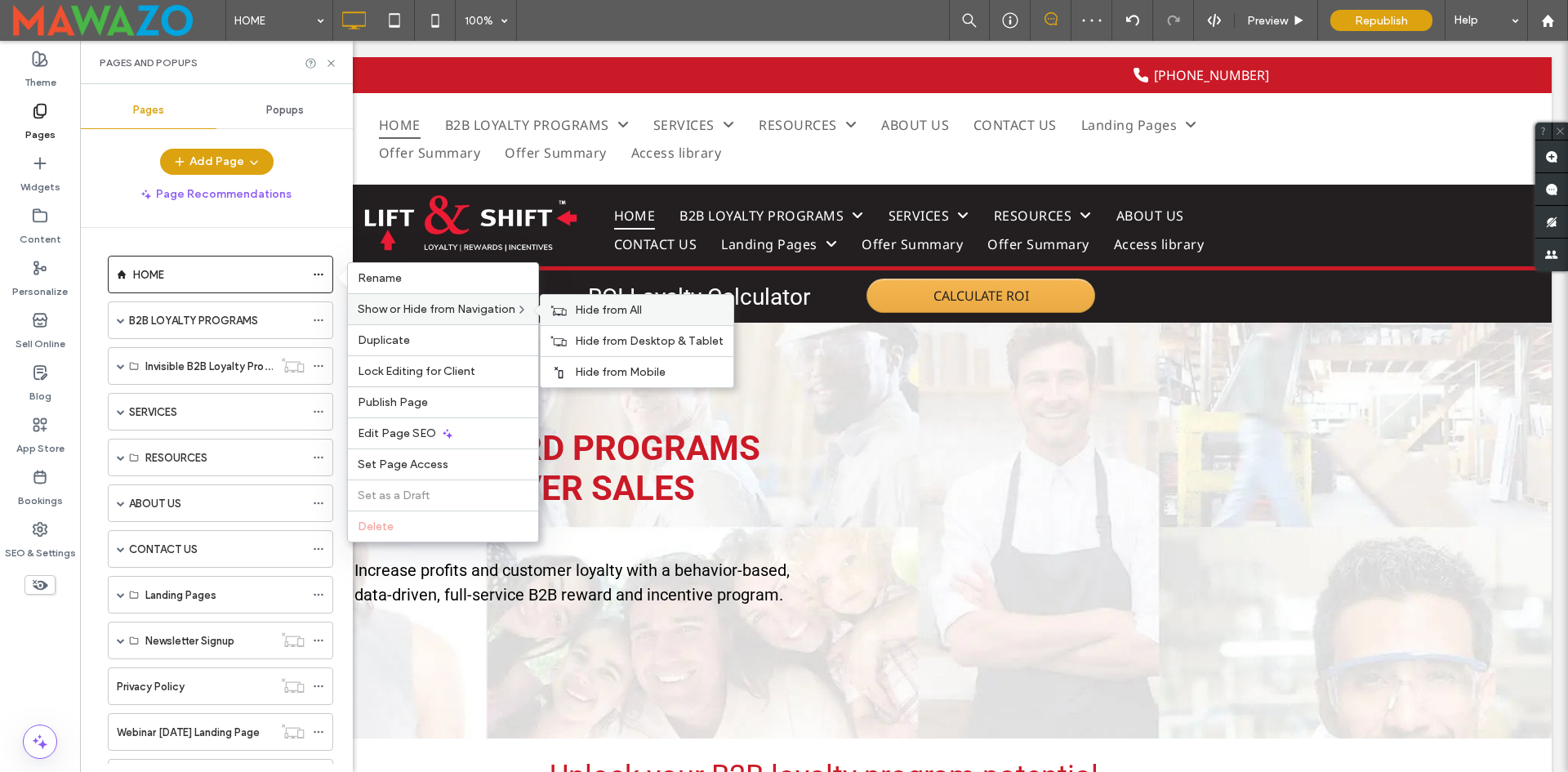
click at [603, 313] on span "Hide from All" at bounding box center [608, 310] width 67 height 14
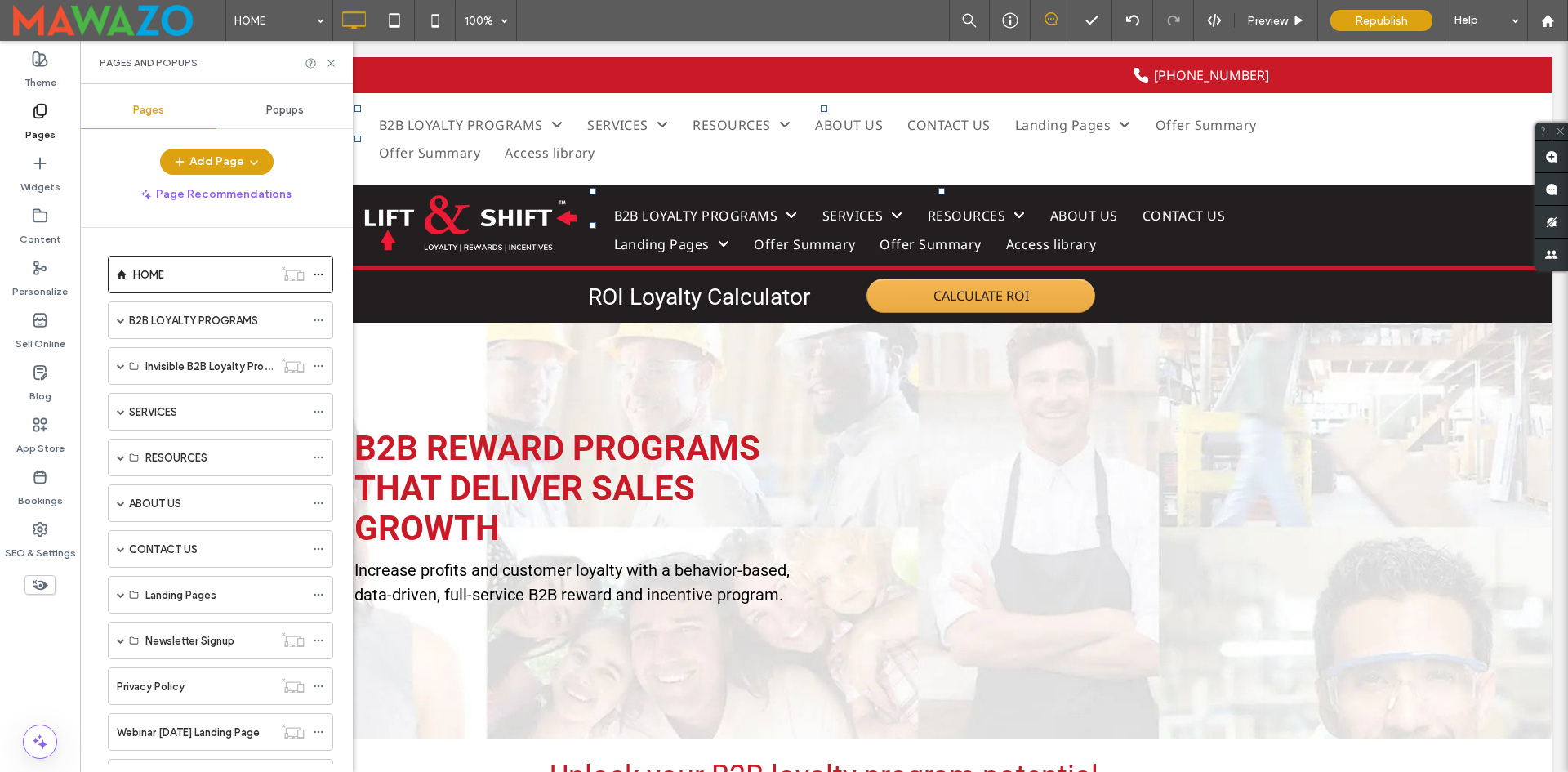
drag, startPoint x: 118, startPoint y: 460, endPoint x: 129, endPoint y: 434, distance: 28.2
click at [118, 460] on span at bounding box center [121, 457] width 8 height 8
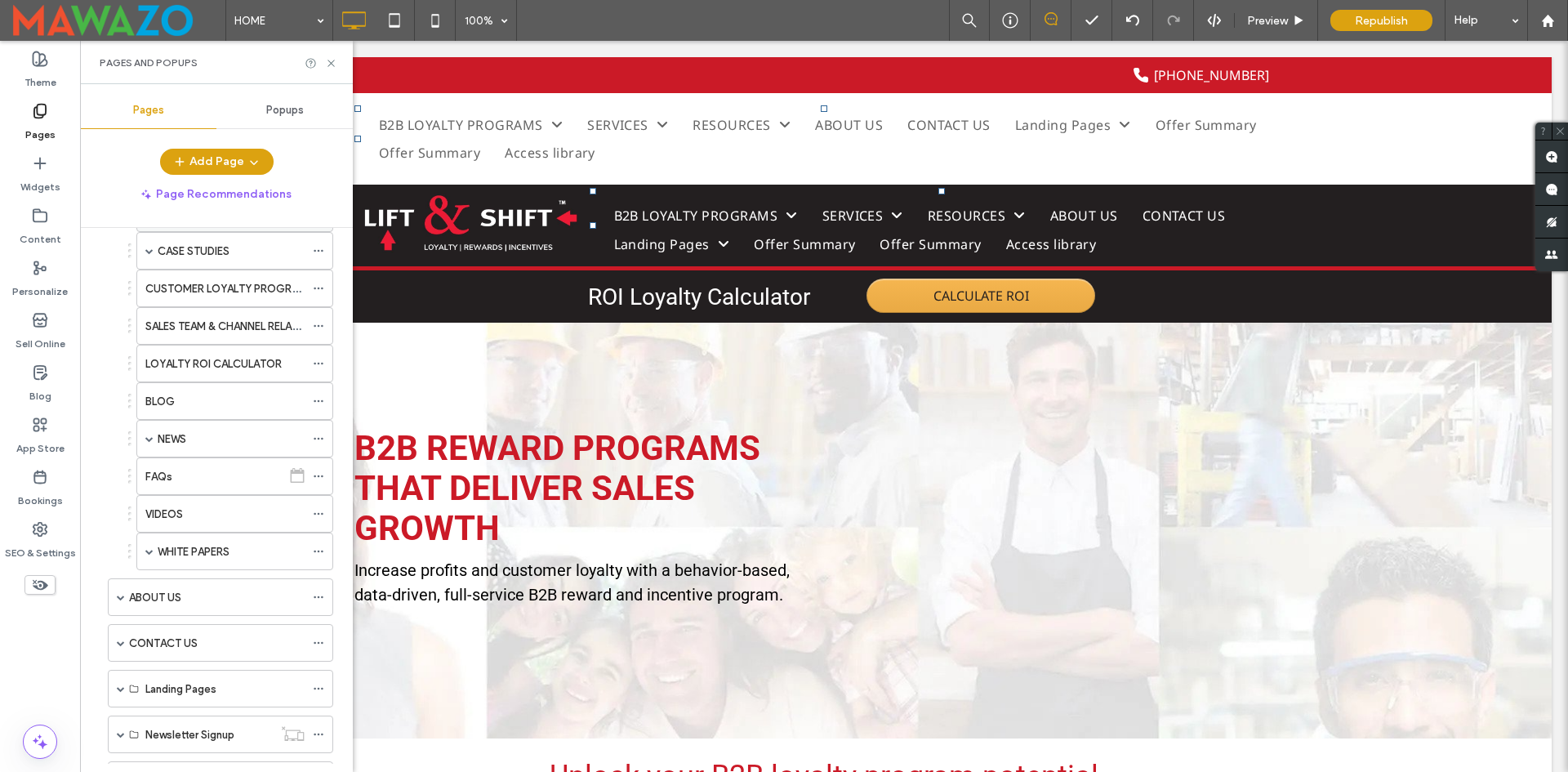
scroll to position [327, 0]
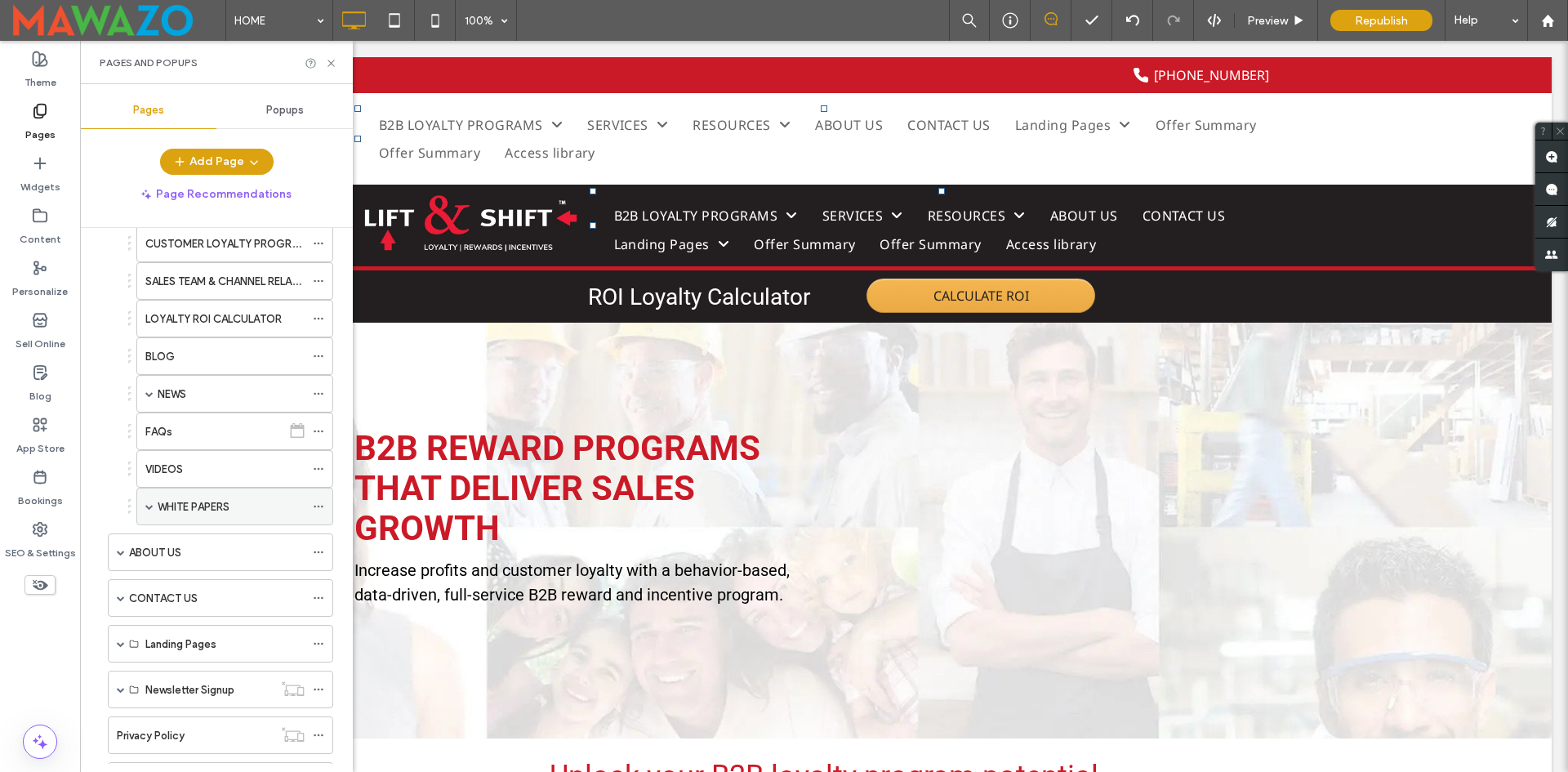
click at [150, 508] on span at bounding box center [149, 506] width 8 height 8
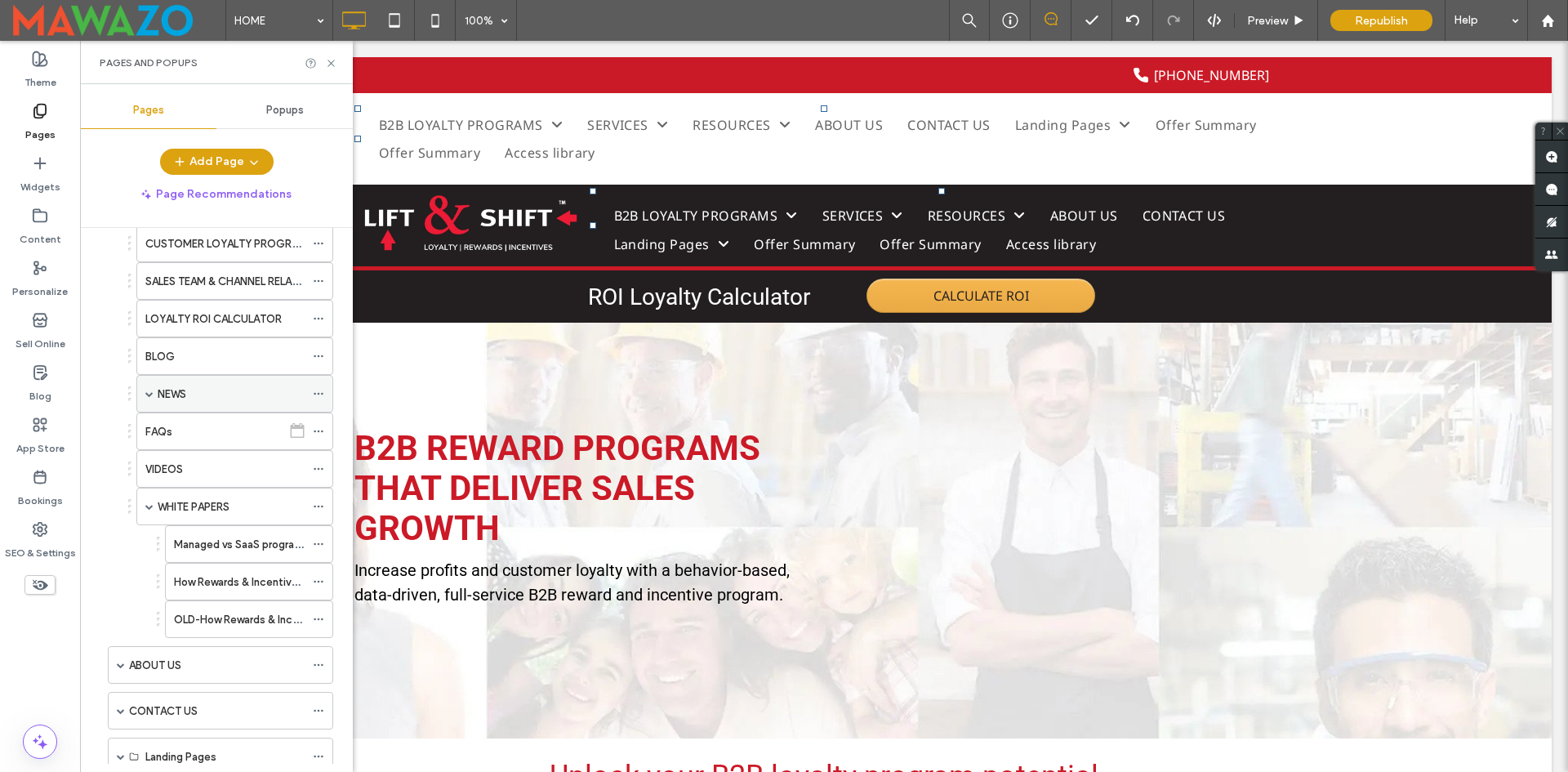
click at [150, 393] on span at bounding box center [149, 393] width 8 height 8
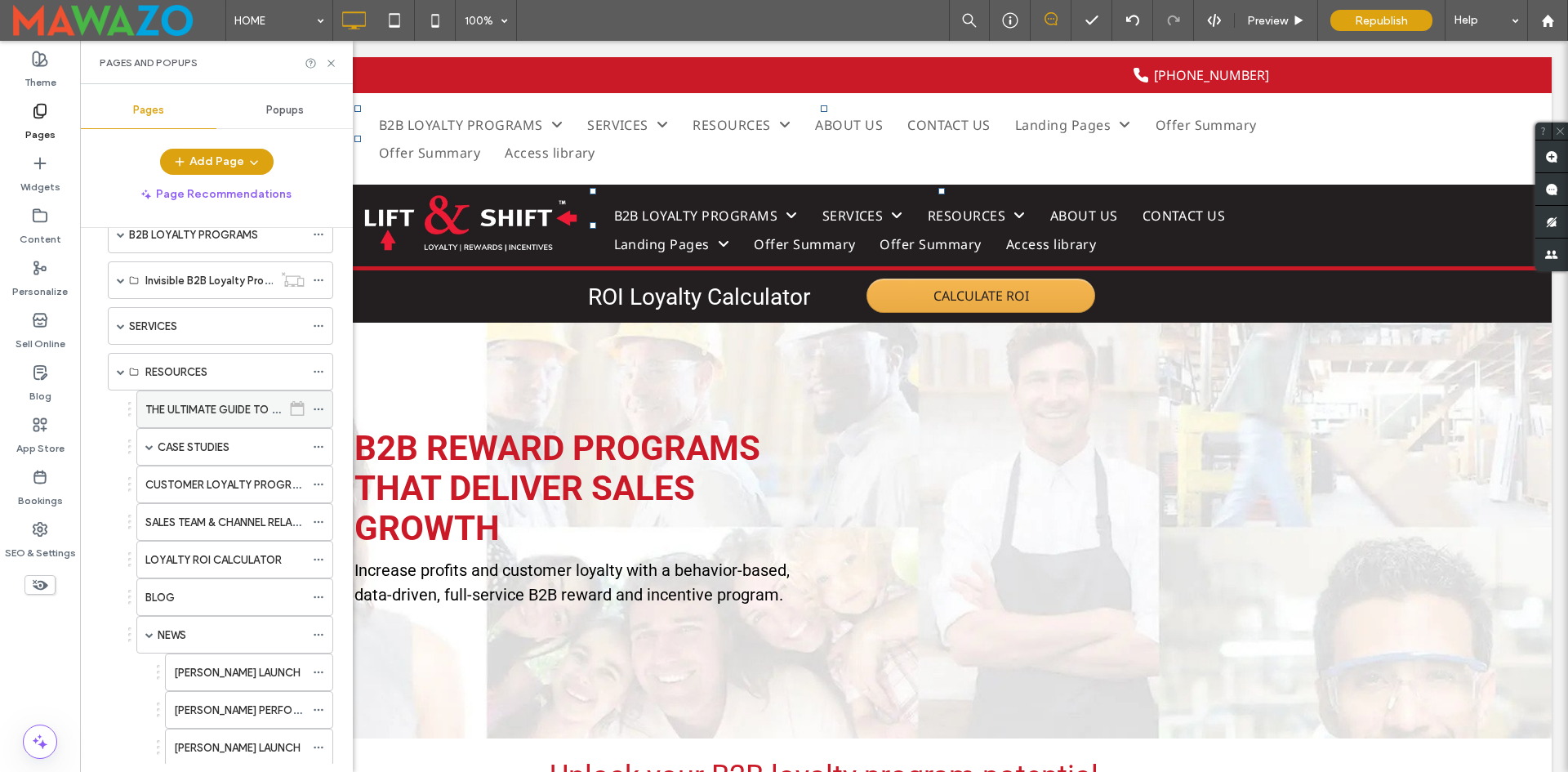
scroll to position [82, 0]
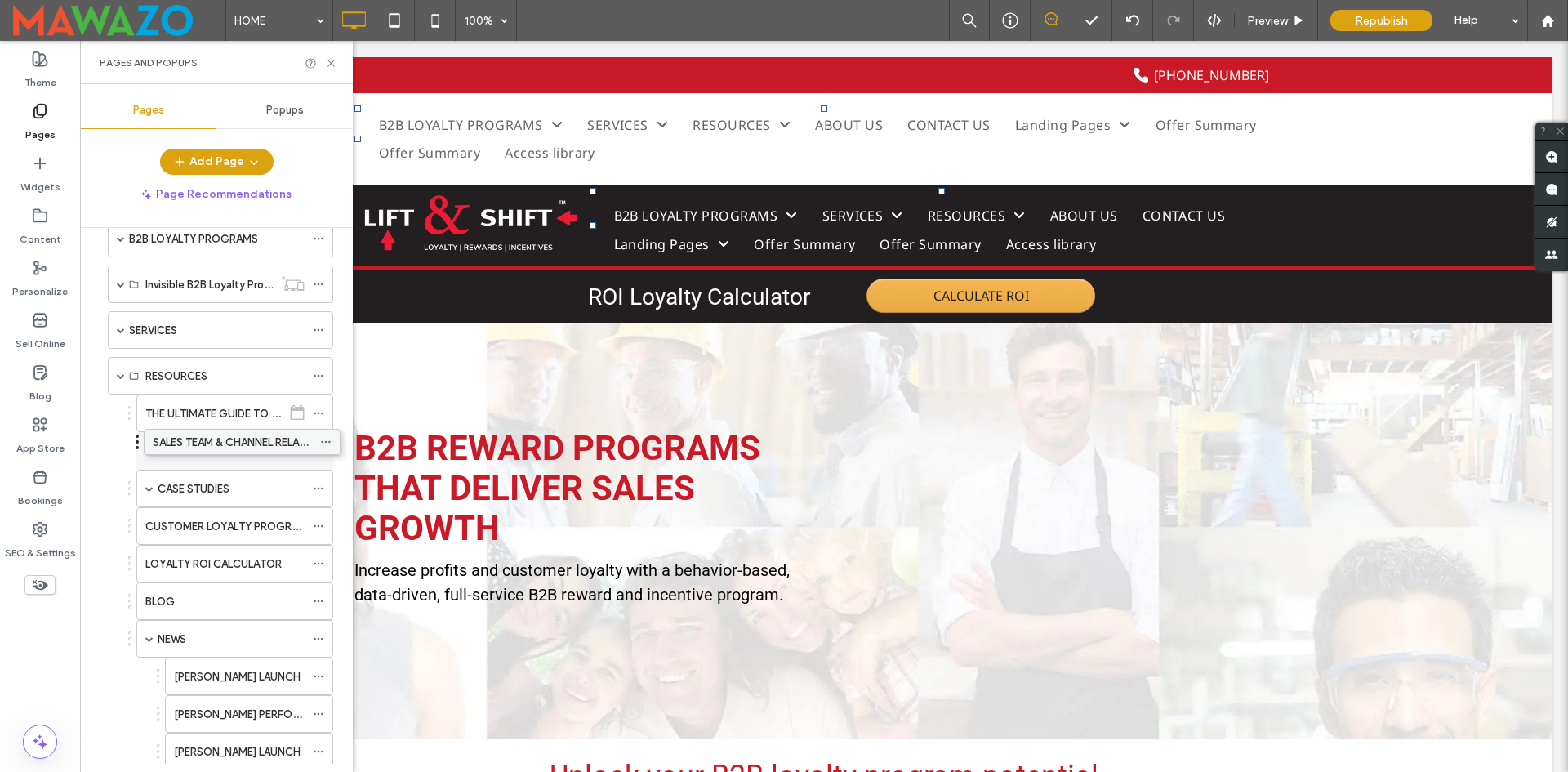
drag, startPoint x: 179, startPoint y: 525, endPoint x: 187, endPoint y: 438, distance: 87.4
drag, startPoint x: 177, startPoint y: 487, endPoint x: 179, endPoint y: 435, distance: 52.0
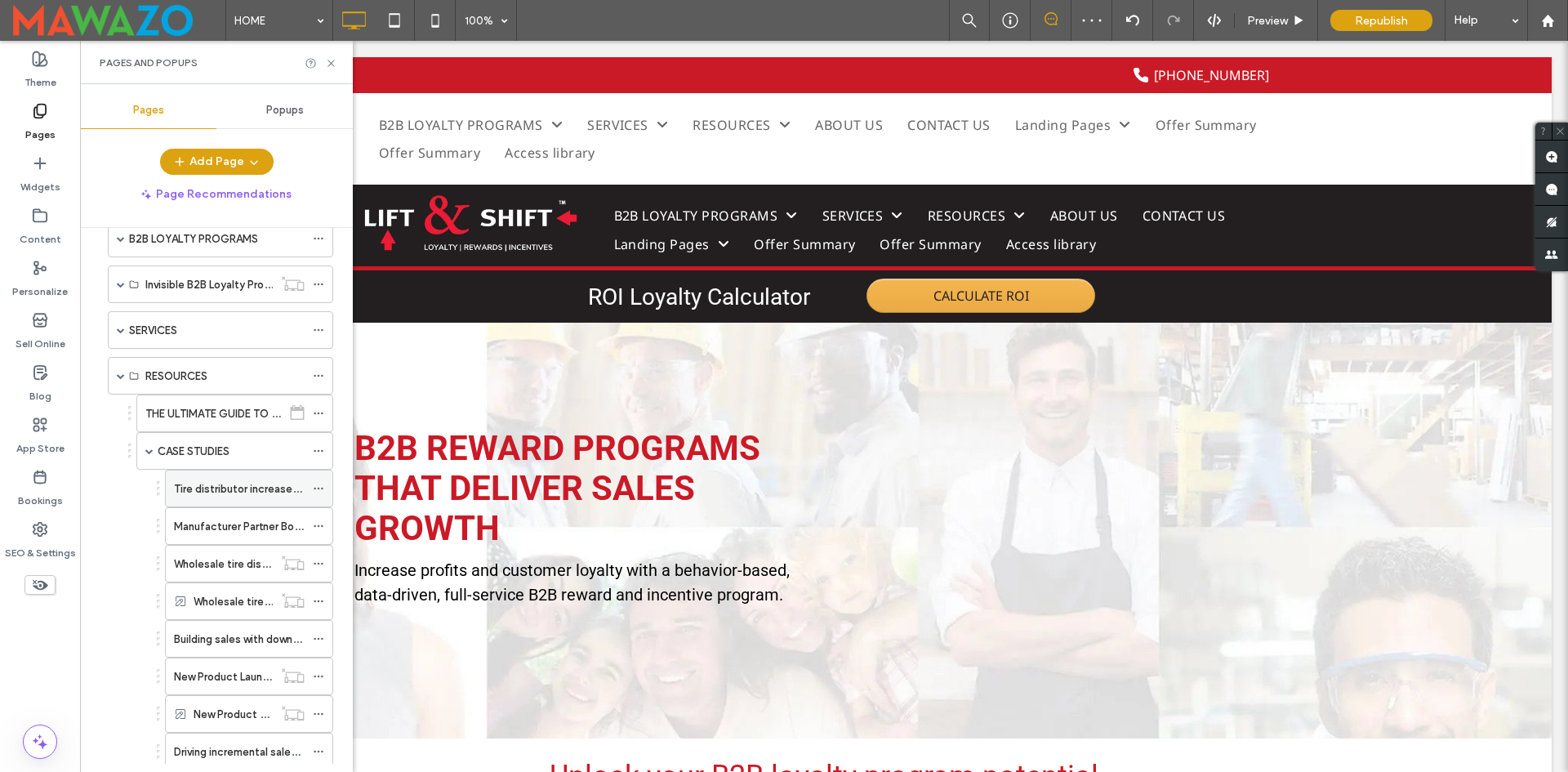
click at [316, 487] on icon at bounding box center [319, 488] width 12 height 12
click at [320, 486] on icon at bounding box center [319, 488] width 12 height 12
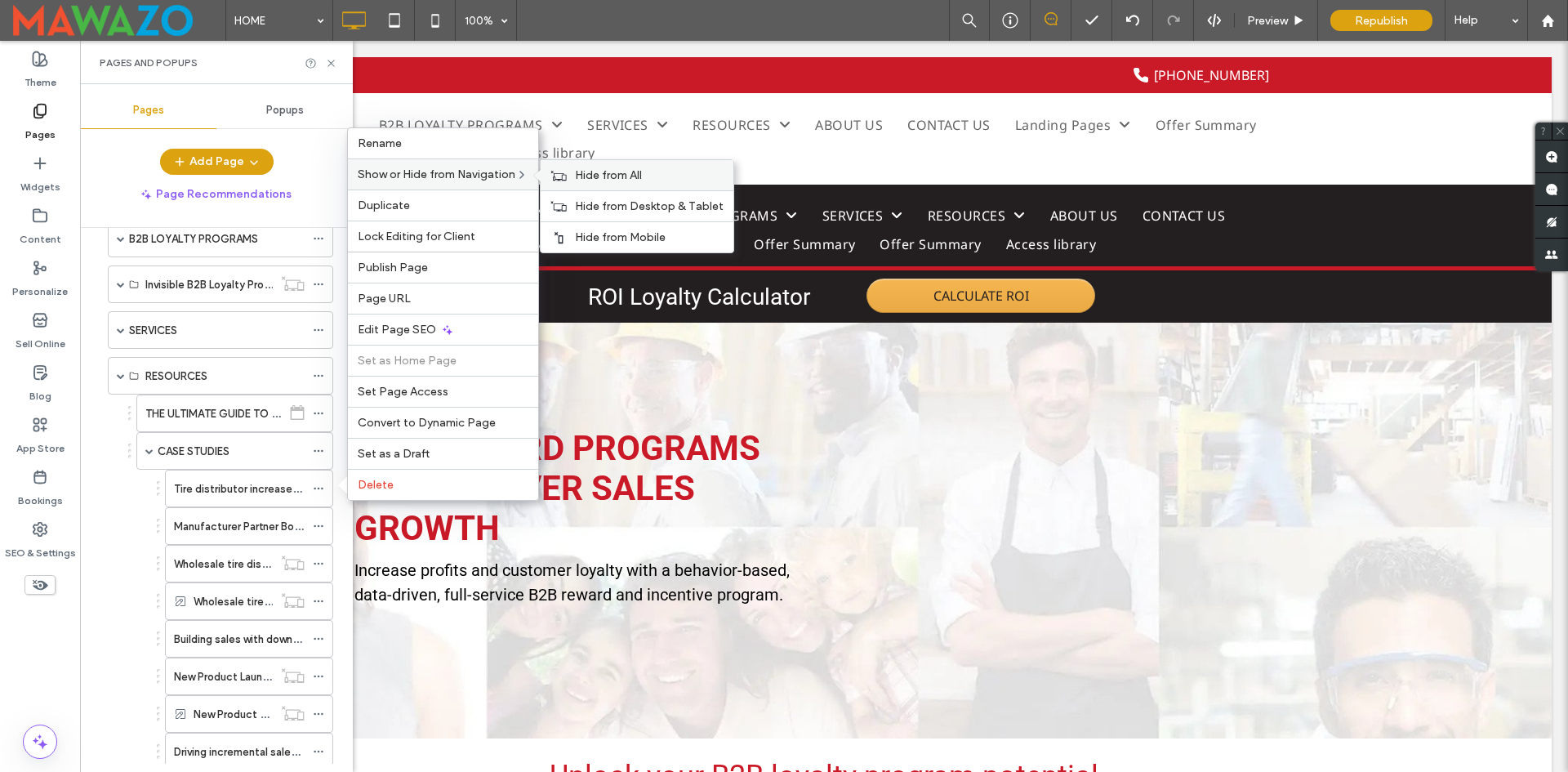
click at [610, 184] on div "Hide from All" at bounding box center [636, 175] width 193 height 30
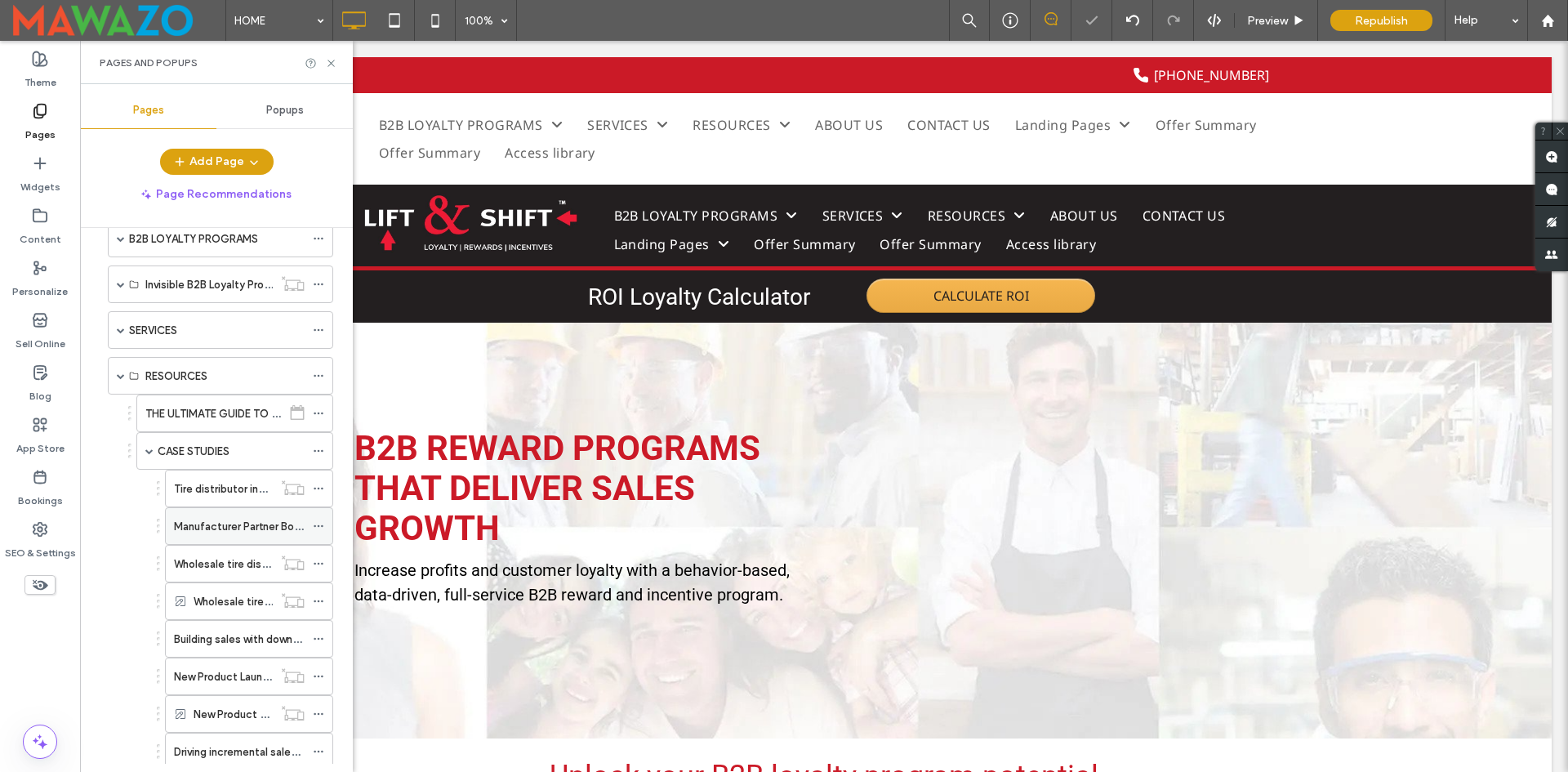
click at [316, 529] on icon at bounding box center [319, 525] width 12 height 12
click at [319, 524] on icon at bounding box center [319, 525] width 12 height 12
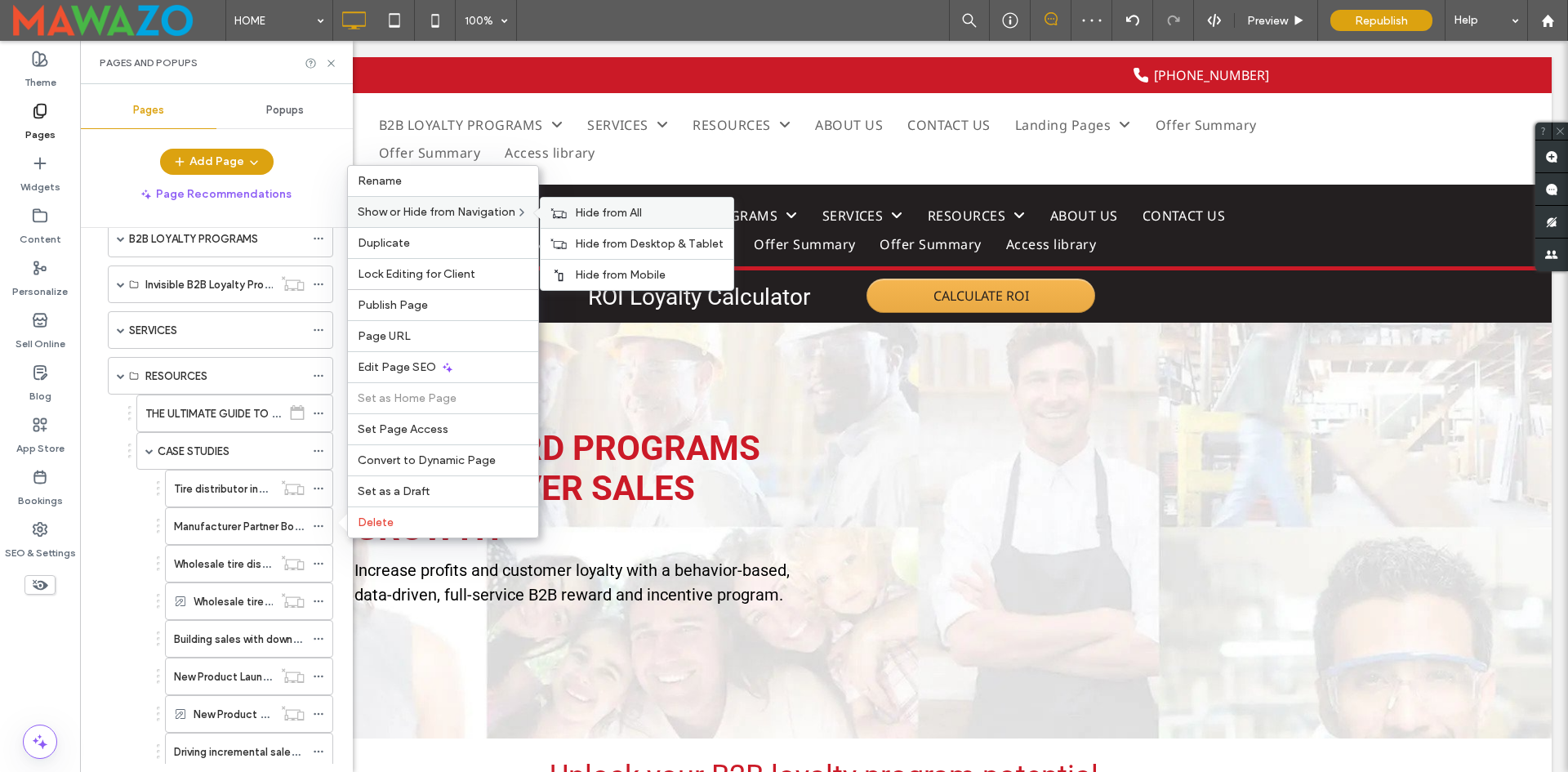
click at [580, 210] on span "Hide from All" at bounding box center [608, 213] width 67 height 14
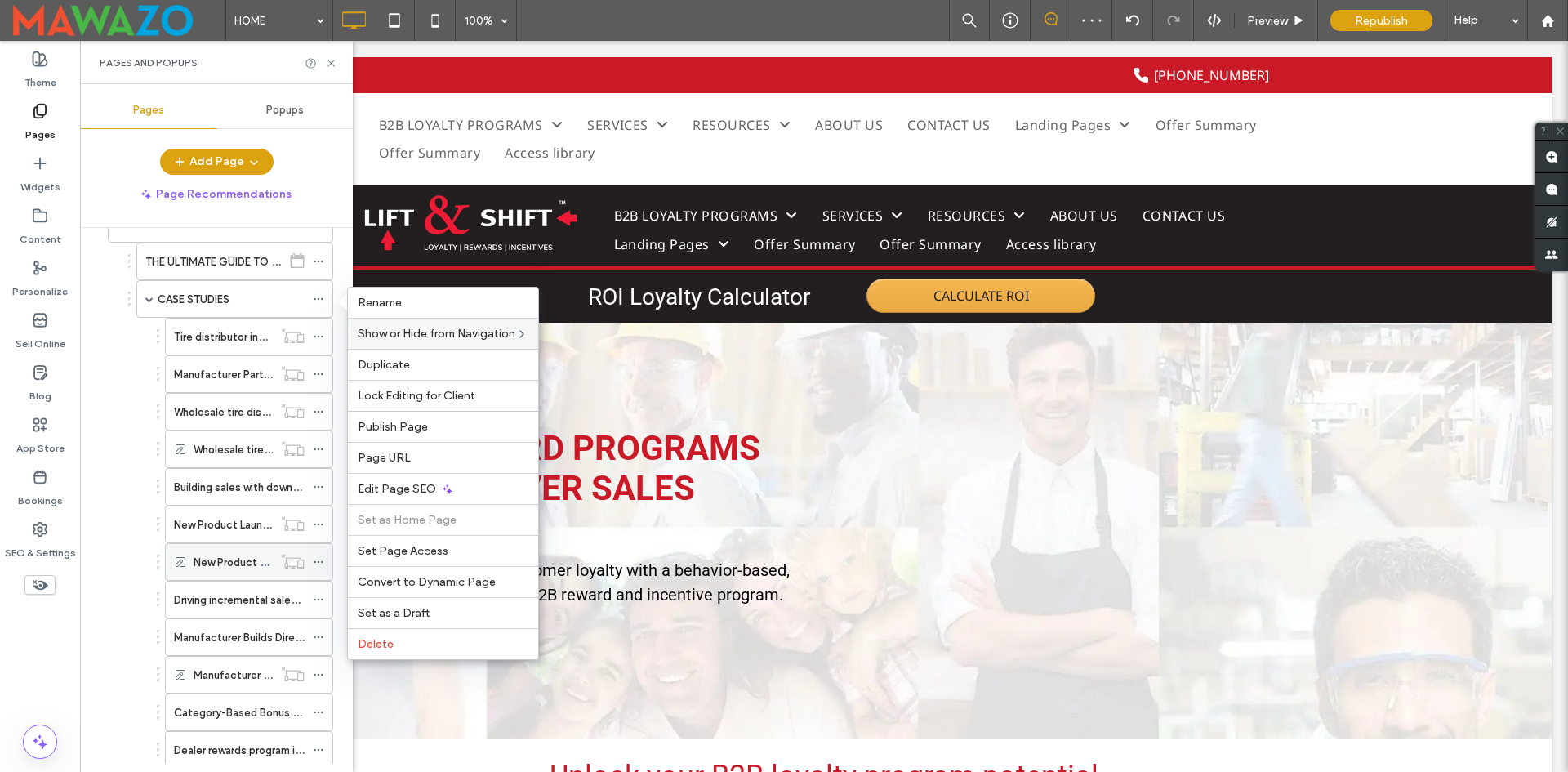
scroll to position [327, 0]
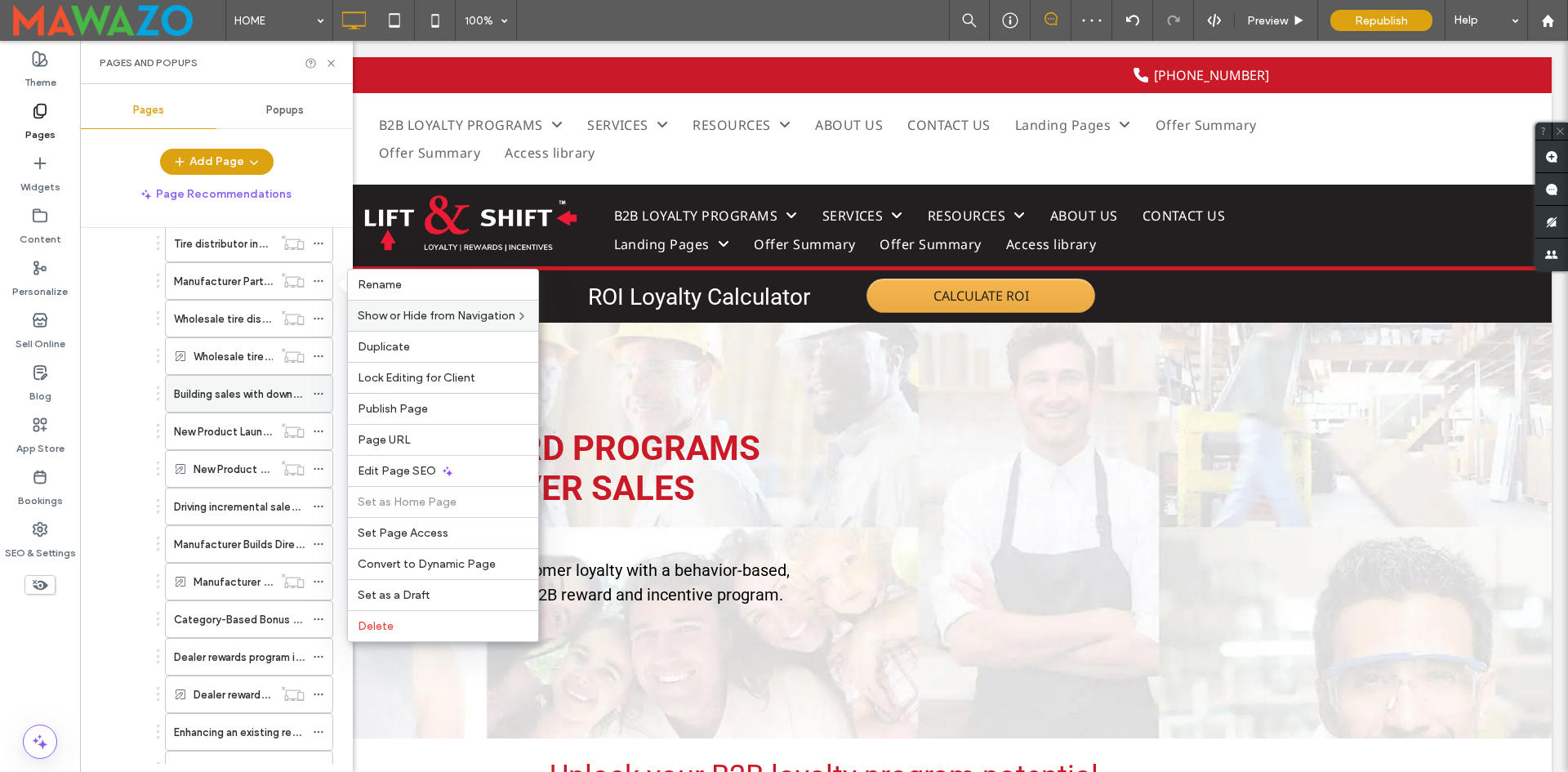
click at [322, 395] on icon at bounding box center [319, 393] width 12 height 12
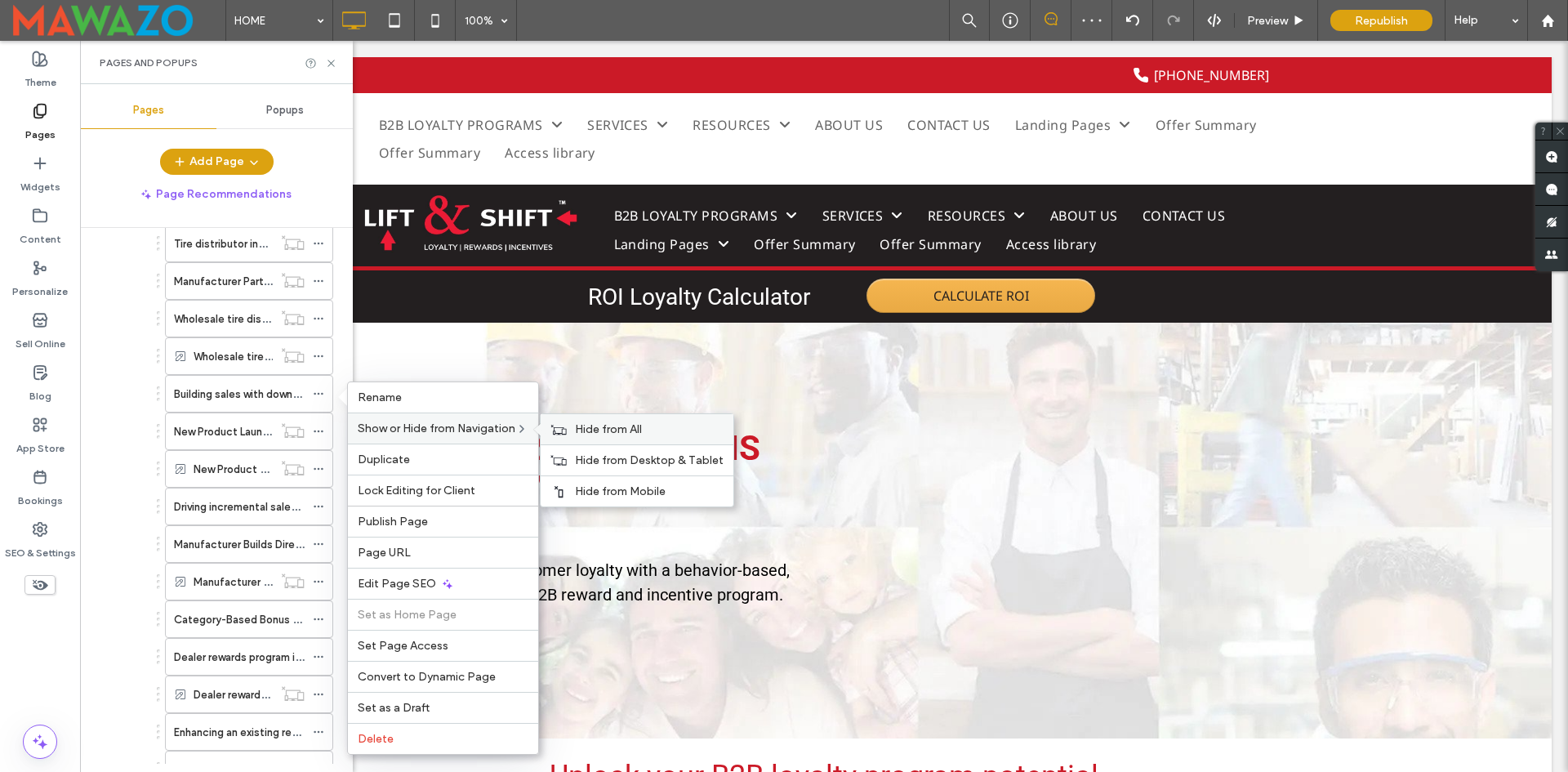
click at [610, 429] on span "Hide from All" at bounding box center [608, 429] width 67 height 14
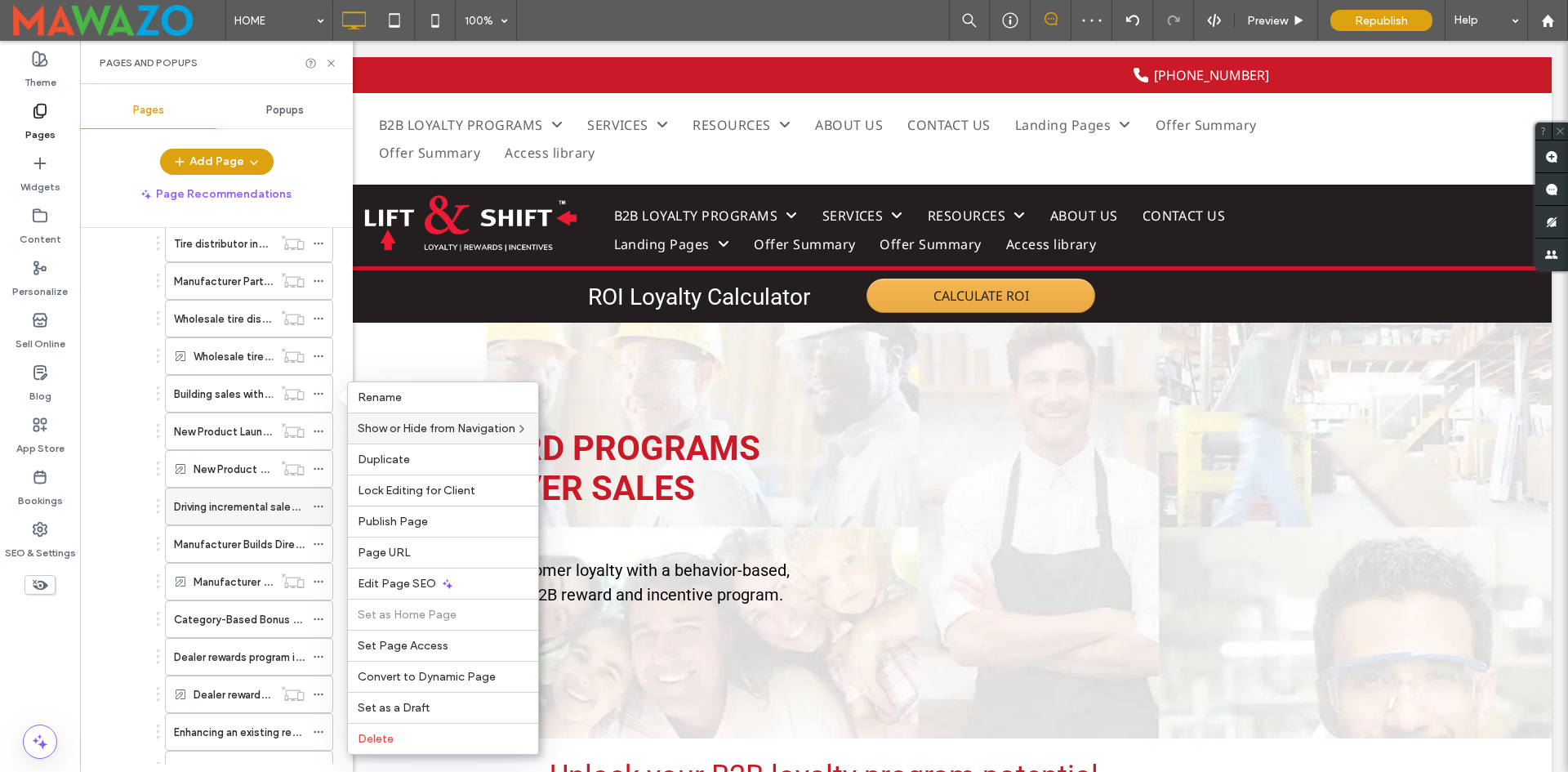
click at [323, 506] on icon at bounding box center [319, 506] width 12 height 12
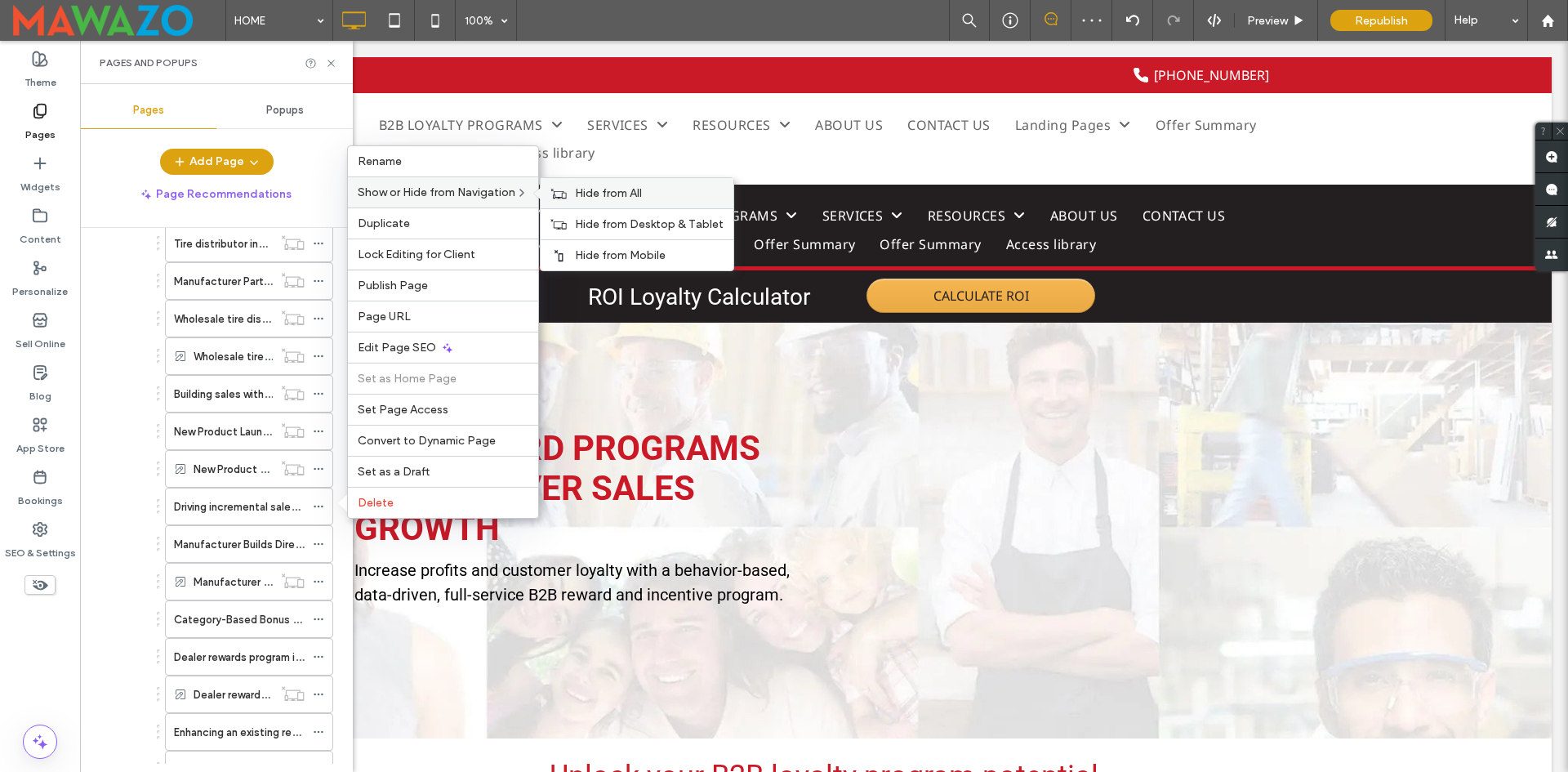
click at [595, 201] on div "Hide from All" at bounding box center [636, 193] width 193 height 30
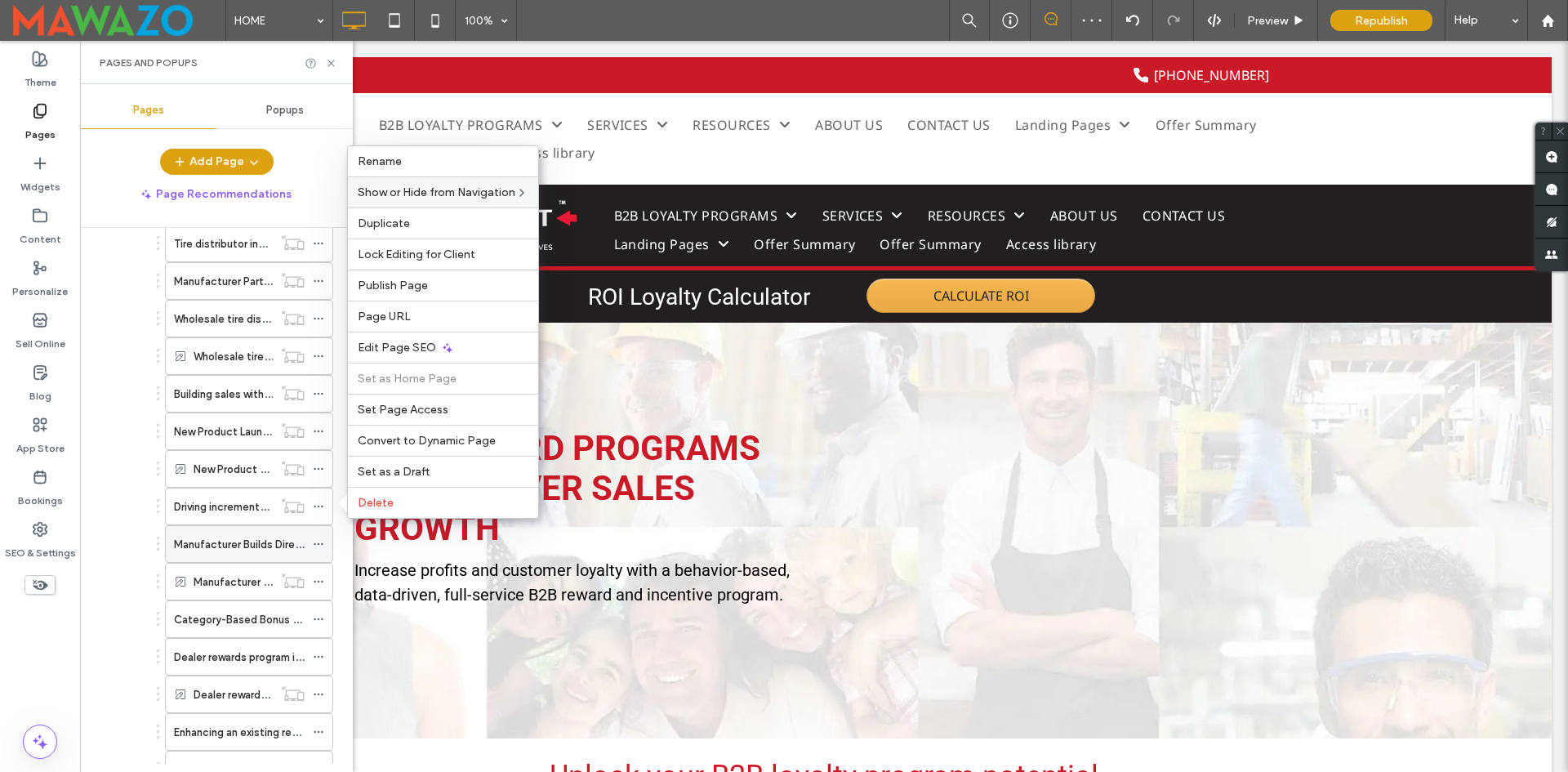
click at [316, 546] on icon at bounding box center [319, 544] width 12 height 12
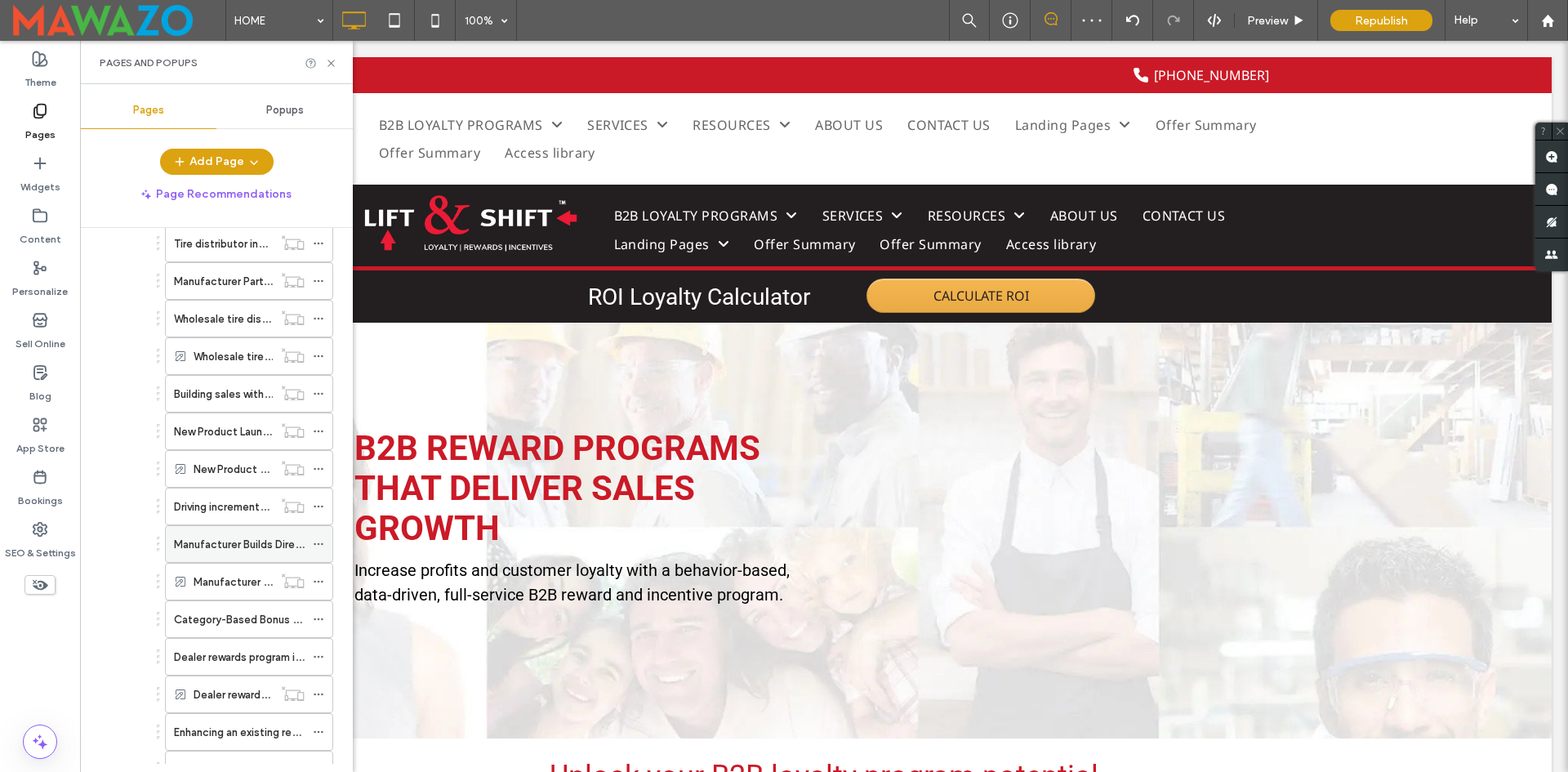
click at [312, 541] on div "Manufacturer Builds Direct Channel to Influence End User Buying Decisions" at bounding box center [249, 544] width 169 height 37
click at [323, 542] on icon at bounding box center [319, 544] width 12 height 12
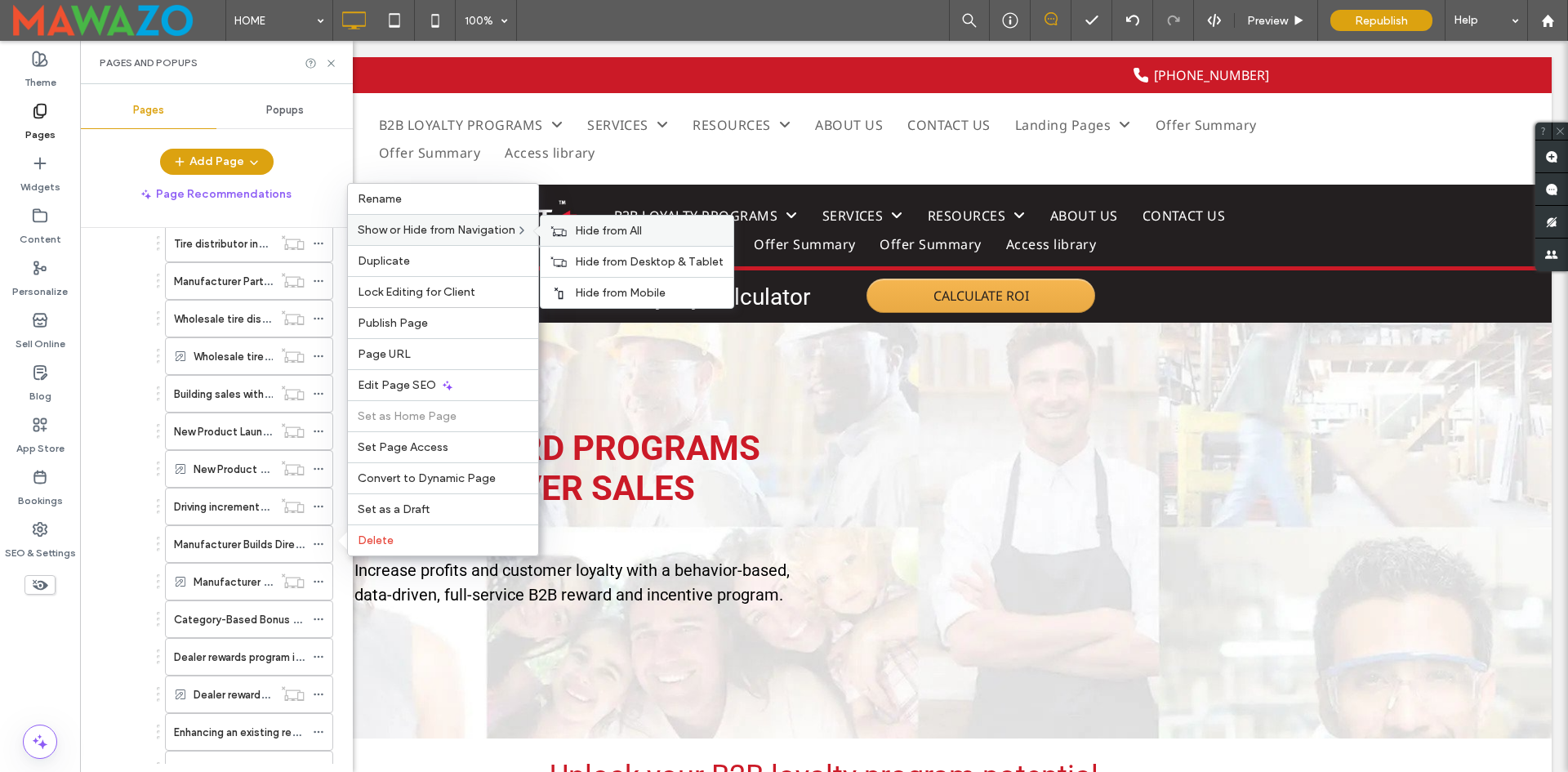
click at [576, 229] on div "Hide from All" at bounding box center [636, 231] width 193 height 30
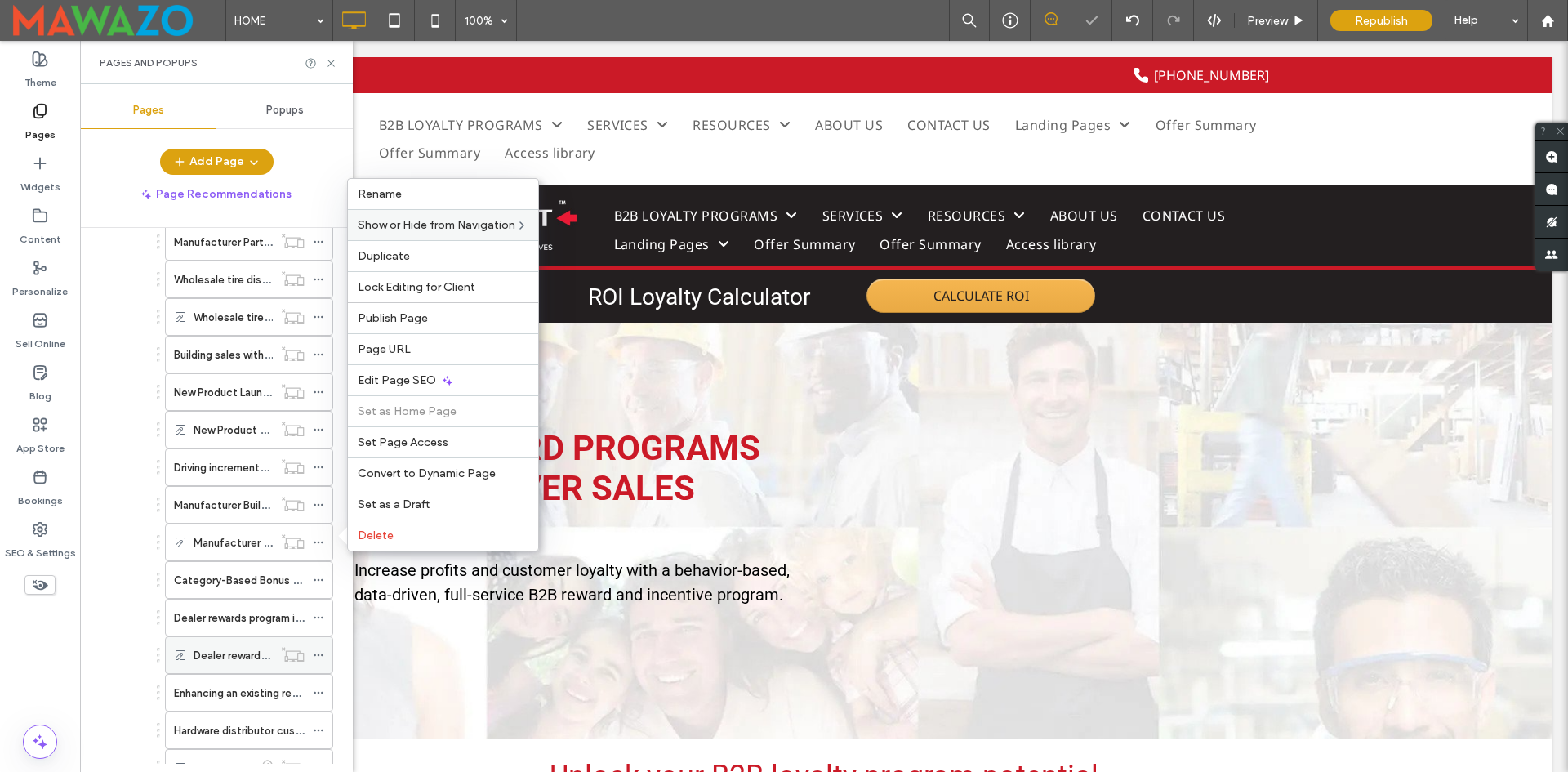
scroll to position [490, 0]
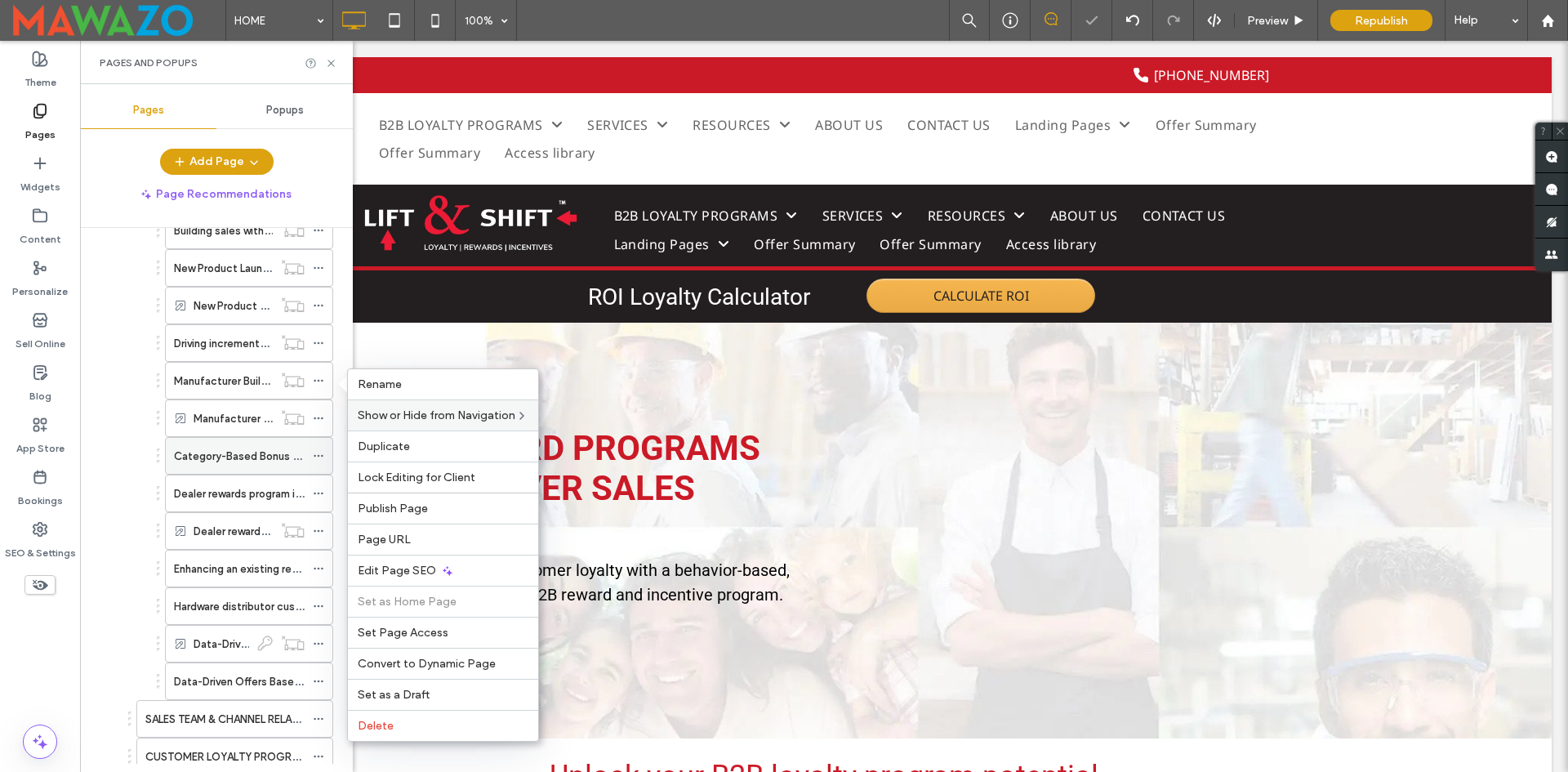
click at [316, 456] on icon at bounding box center [319, 455] width 12 height 12
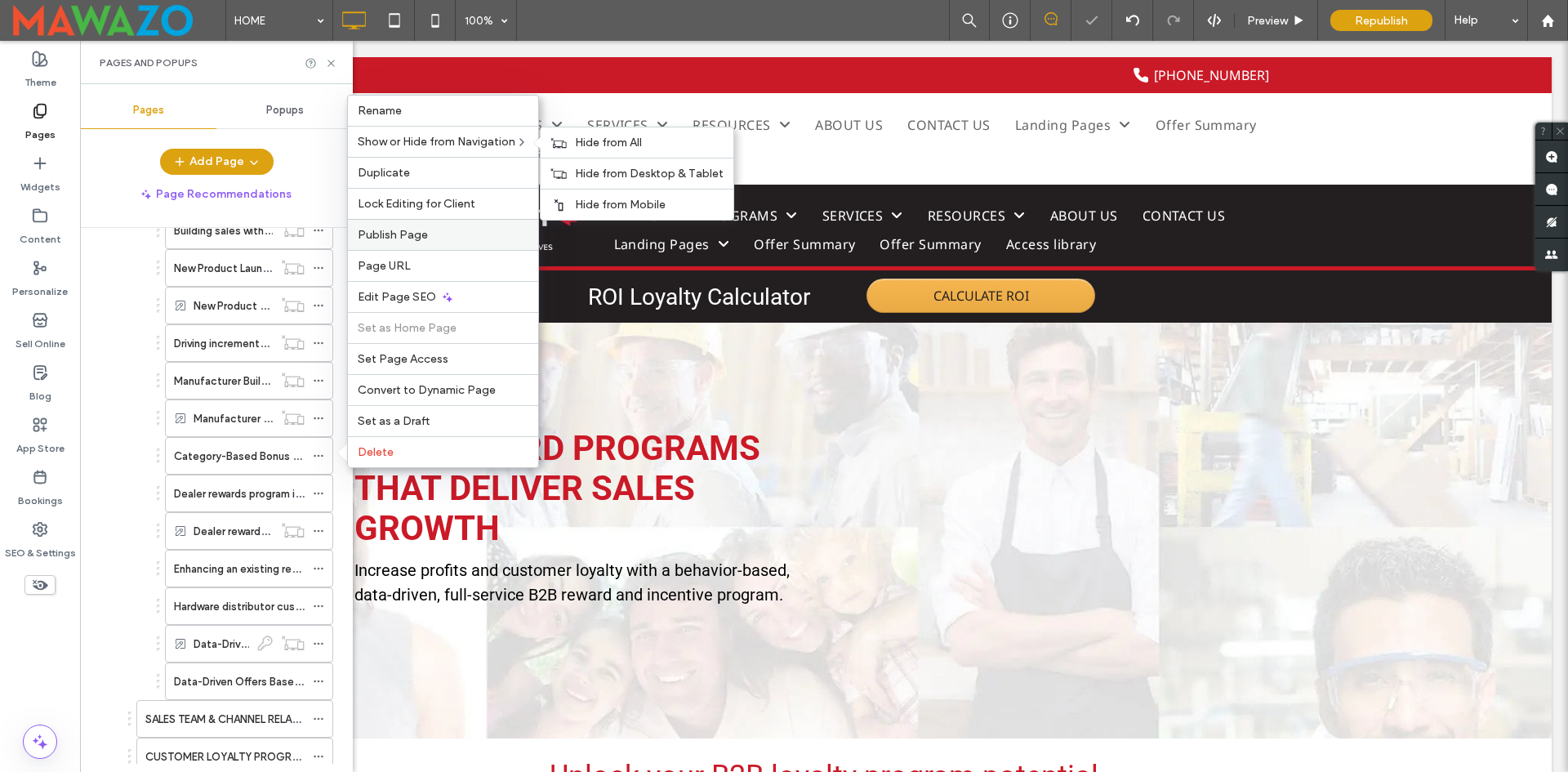
drag, startPoint x: 569, startPoint y: 135, endPoint x: 483, endPoint y: 222, distance: 122.3
click at [569, 136] on div "Hide from All" at bounding box center [636, 143] width 193 height 30
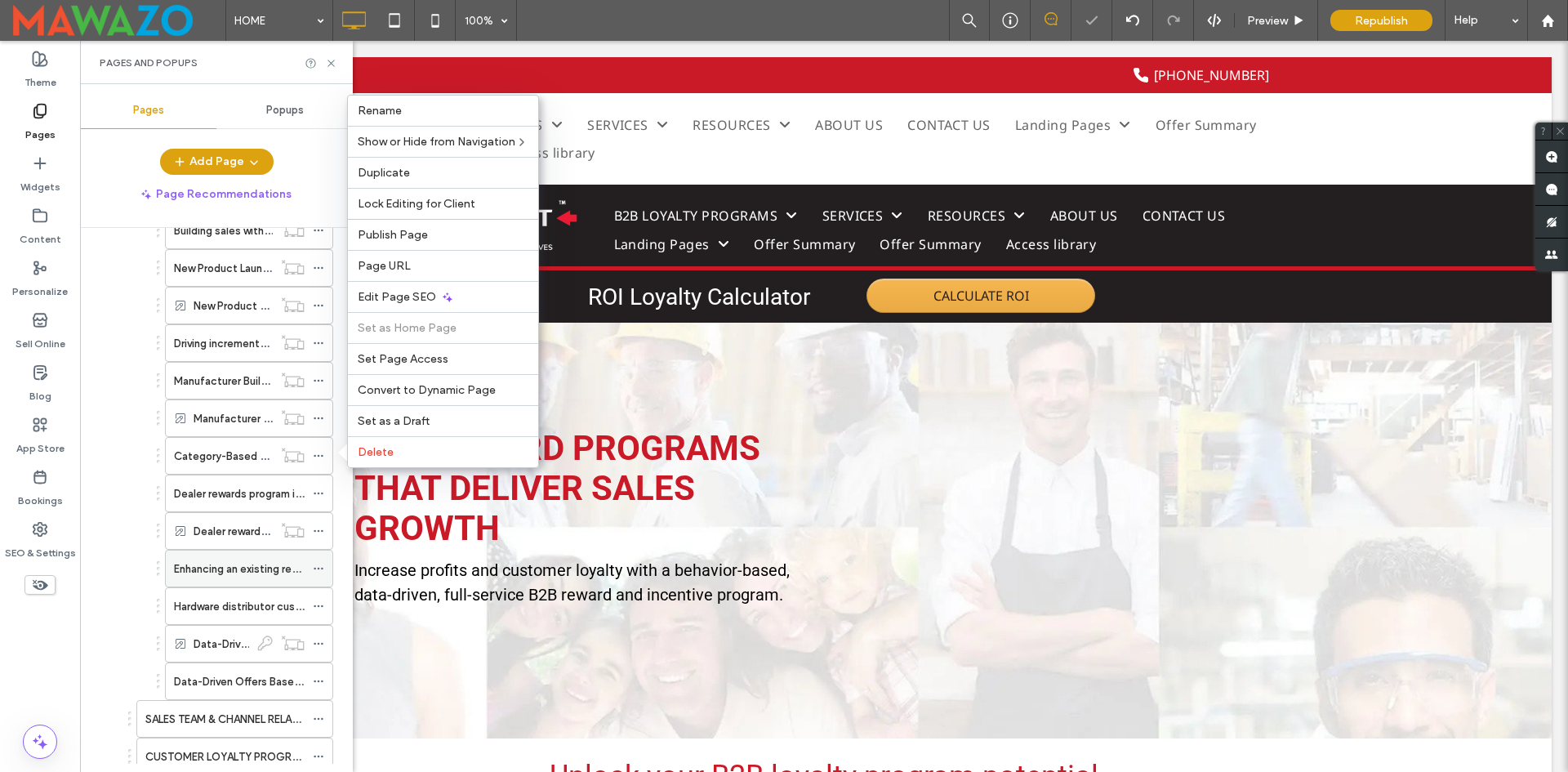
click at [314, 563] on icon at bounding box center [319, 568] width 12 height 12
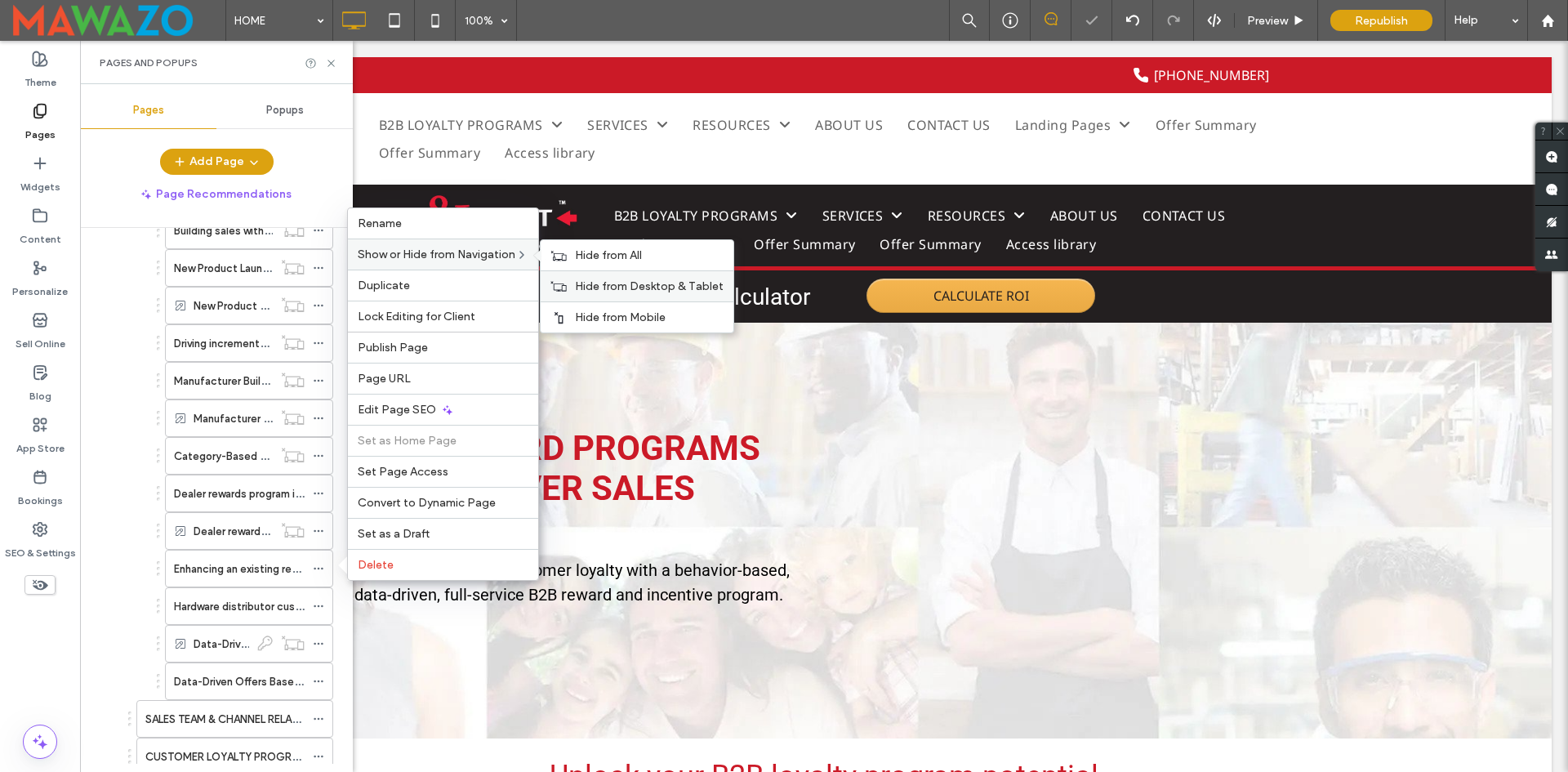
drag, startPoint x: 601, startPoint y: 246, endPoint x: 555, endPoint y: 283, distance: 59.0
click at [601, 248] on div "Hide from All" at bounding box center [636, 256] width 193 height 30
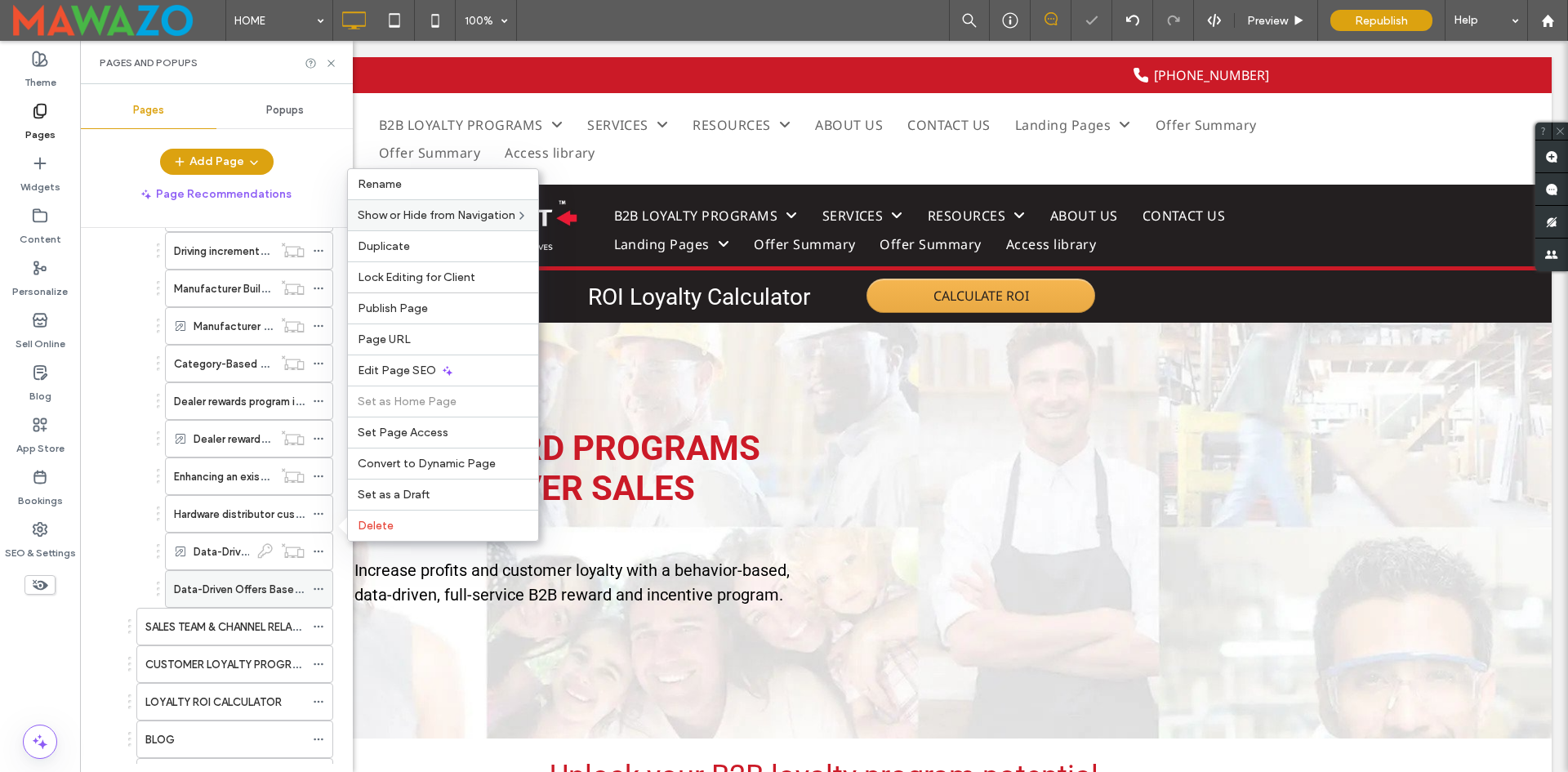
scroll to position [653, 0]
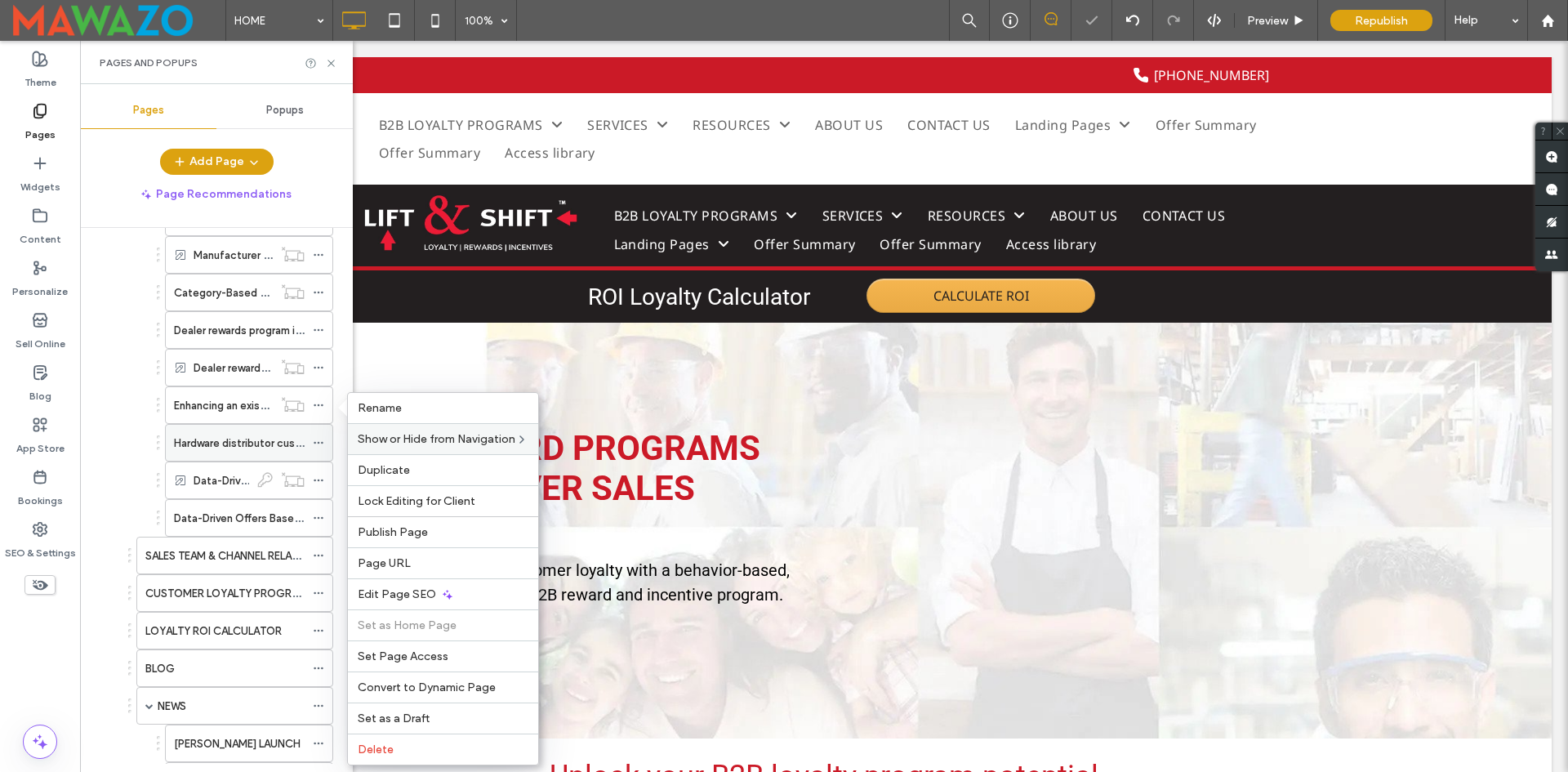
click at [322, 445] on icon at bounding box center [319, 442] width 12 height 12
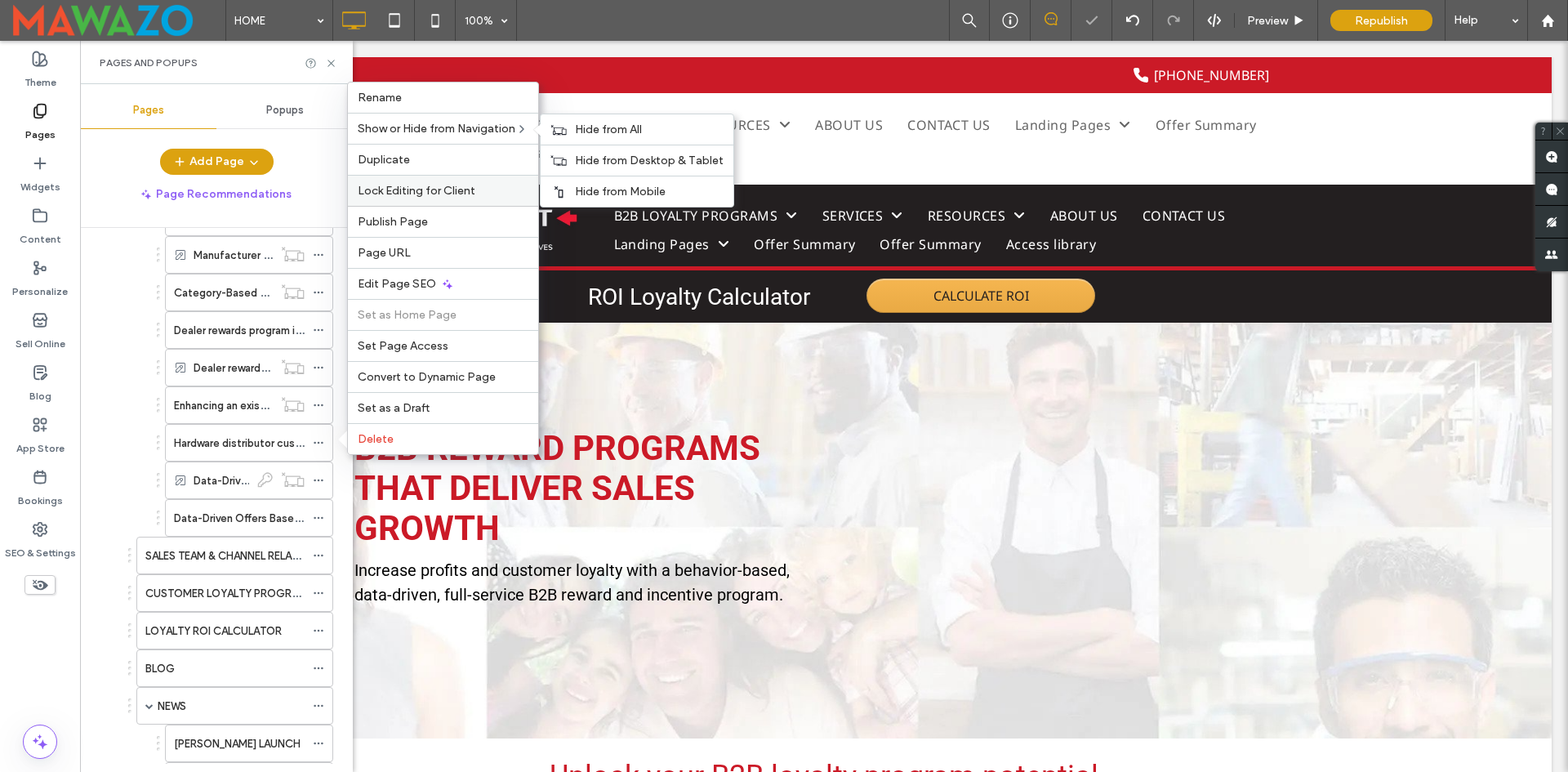
drag, startPoint x: 595, startPoint y: 129, endPoint x: 529, endPoint y: 185, distance: 86.6
click at [594, 130] on span "Hide from All" at bounding box center [608, 130] width 67 height 14
click at [318, 520] on icon at bounding box center [319, 517] width 12 height 12
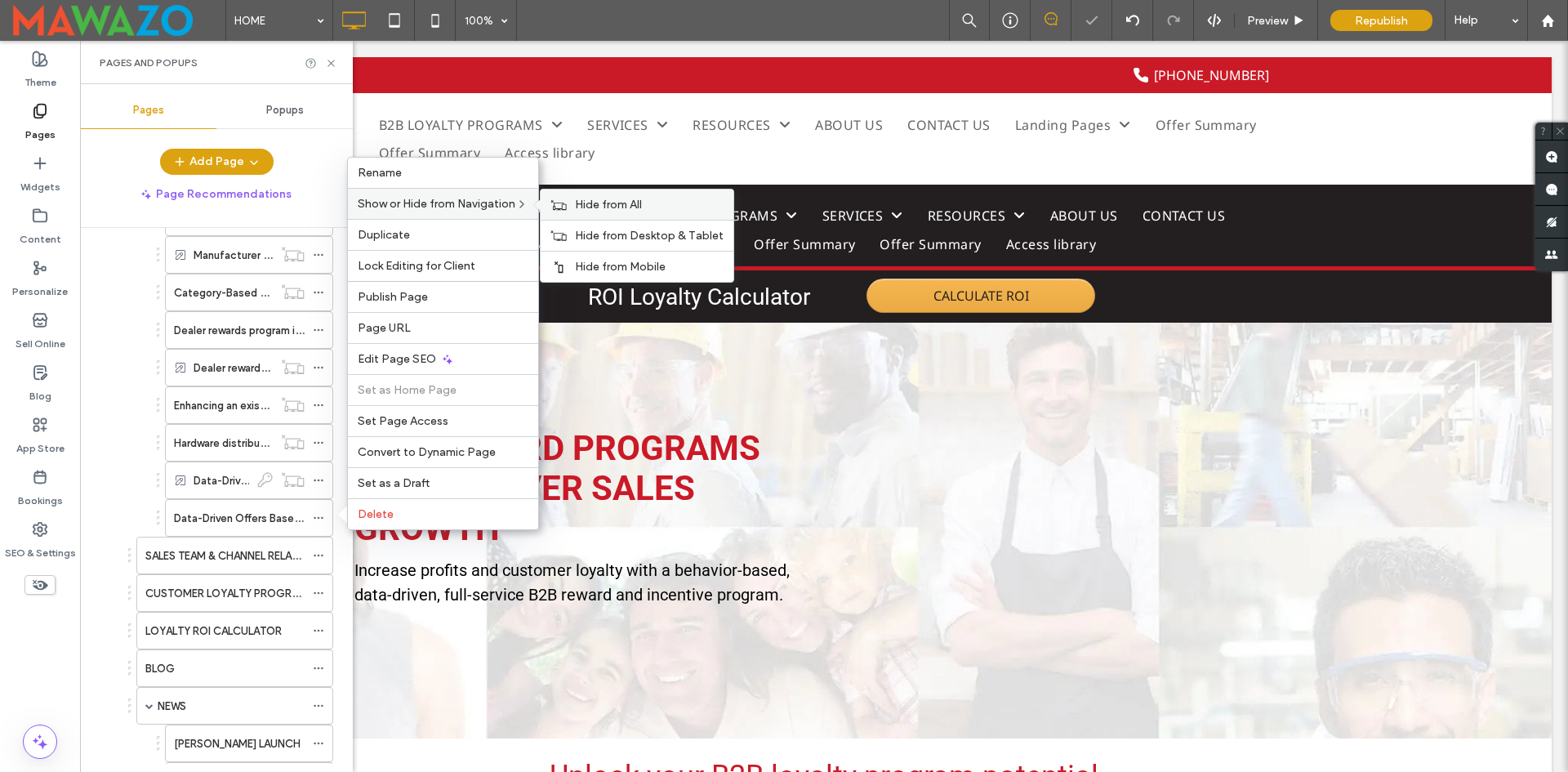
drag, startPoint x: 614, startPoint y: 207, endPoint x: 718, endPoint y: 207, distance: 104.0
click at [615, 207] on span "Hide from All" at bounding box center [608, 205] width 67 height 14
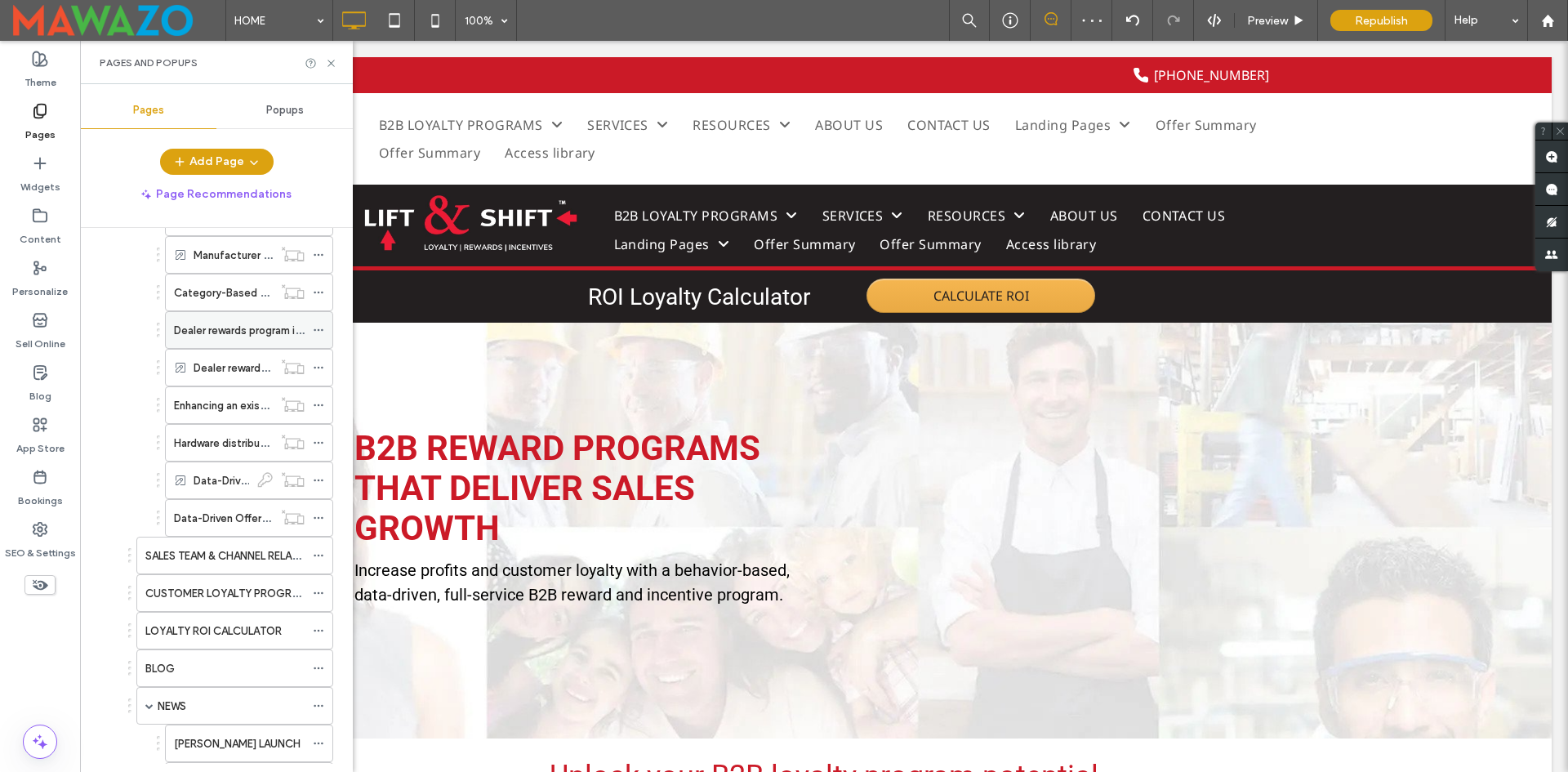
click at [322, 327] on icon at bounding box center [319, 329] width 12 height 12
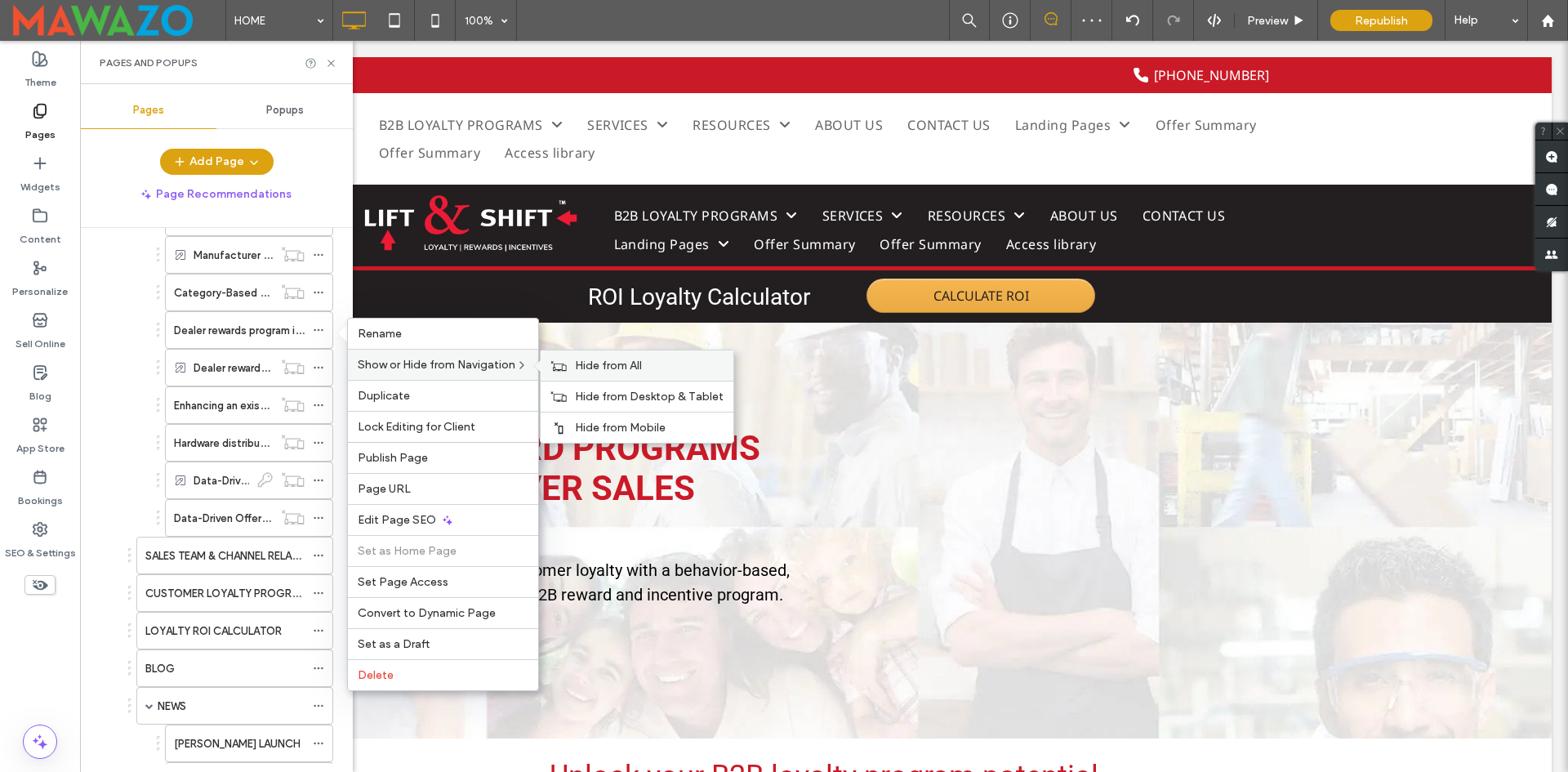
click at [612, 367] on span "Hide from All" at bounding box center [608, 366] width 67 height 14
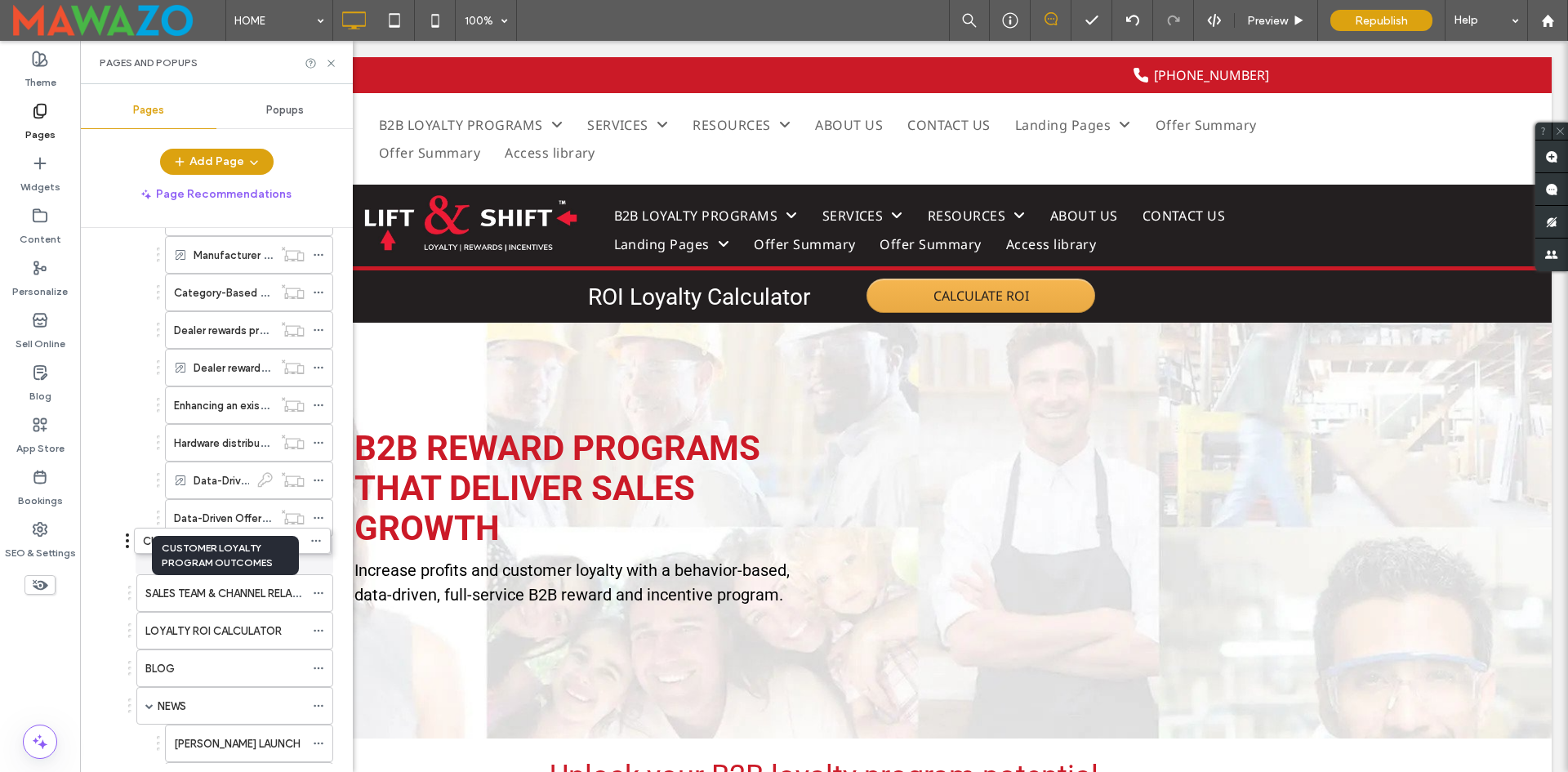
drag, startPoint x: 242, startPoint y: 595, endPoint x: 240, endPoint y: 543, distance: 52.0
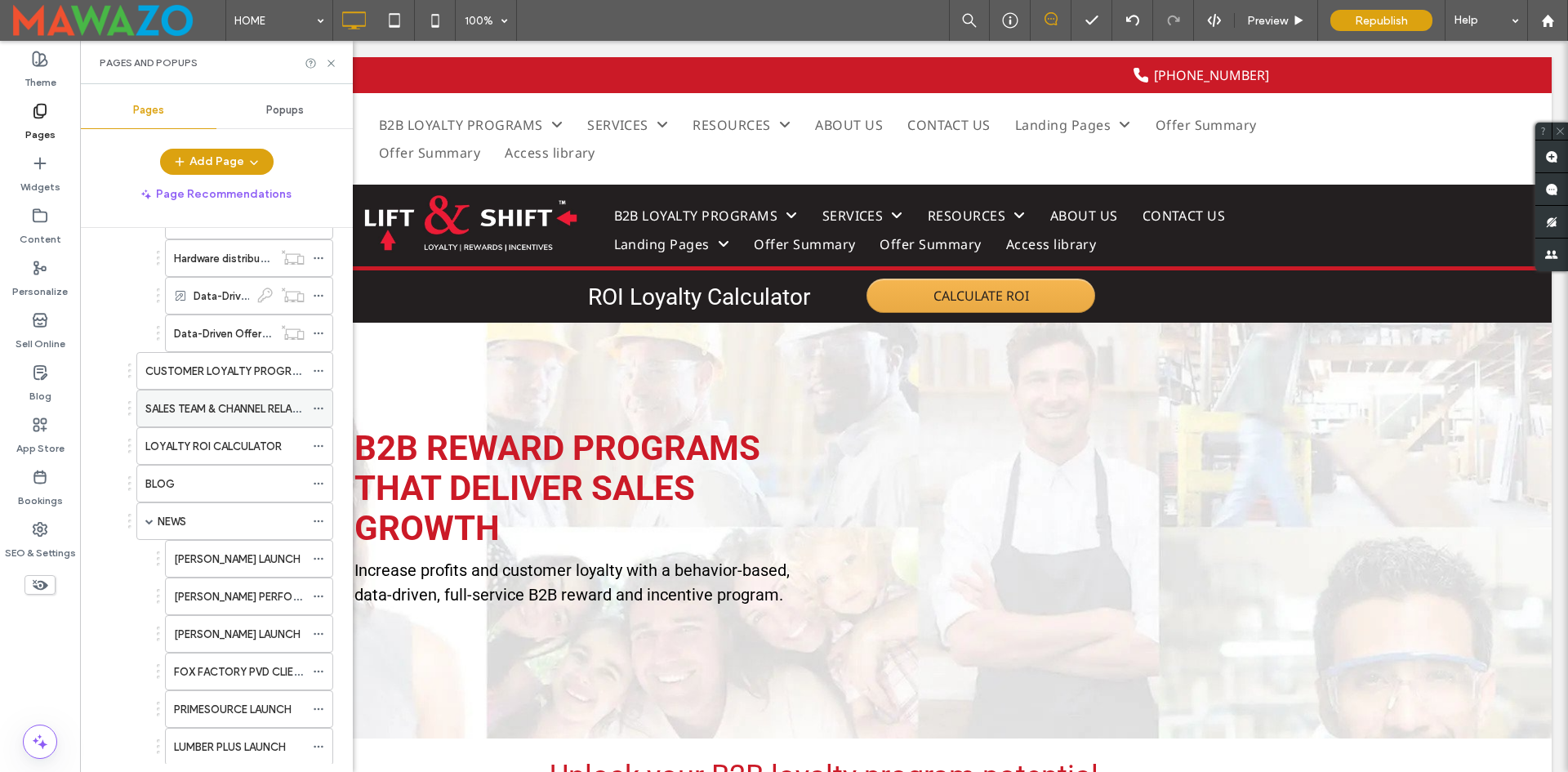
scroll to position [898, 0]
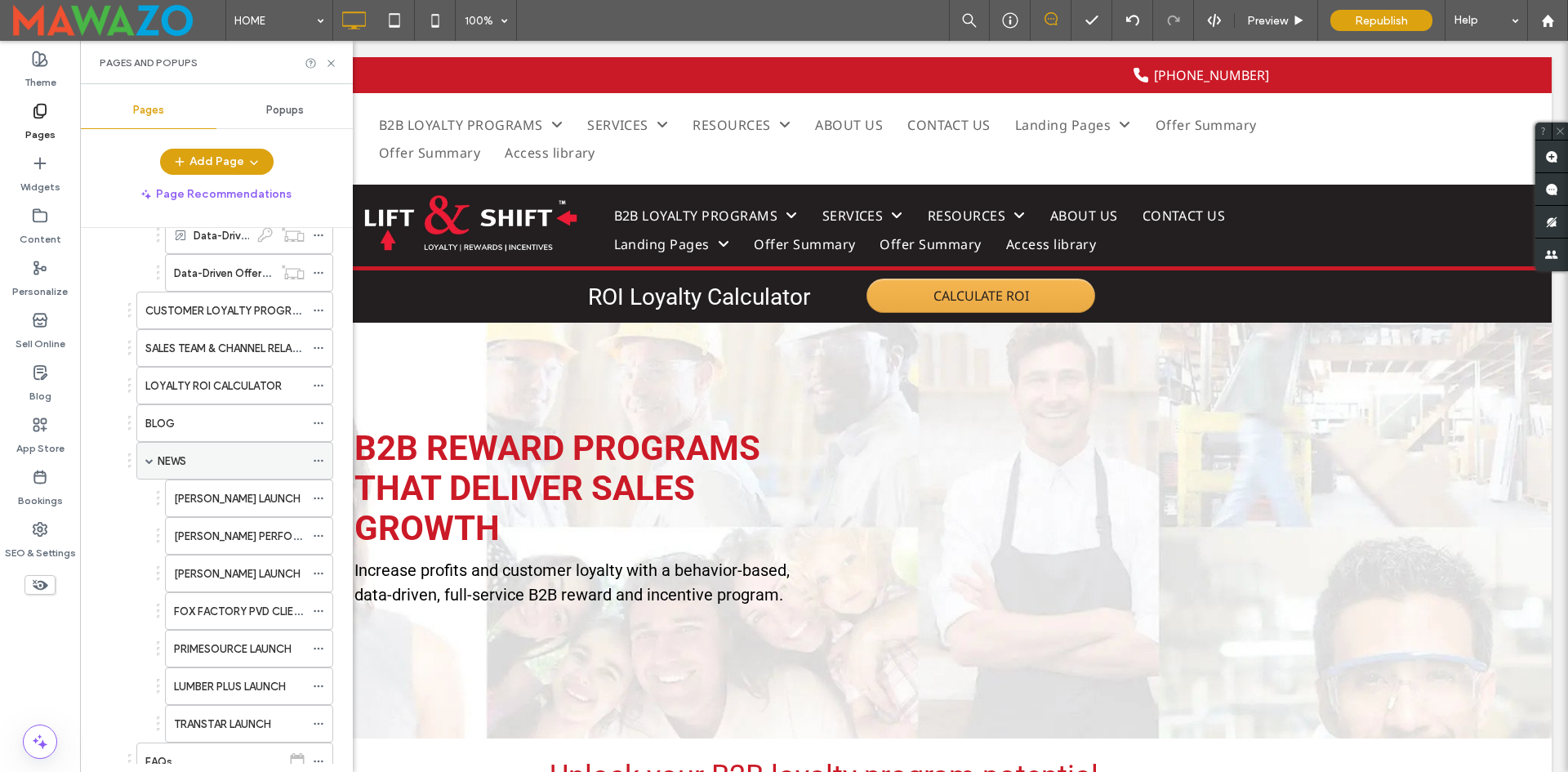
click at [143, 465] on div "NEWS" at bounding box center [235, 461] width 197 height 37
click at [149, 464] on span at bounding box center [149, 461] width 8 height 8
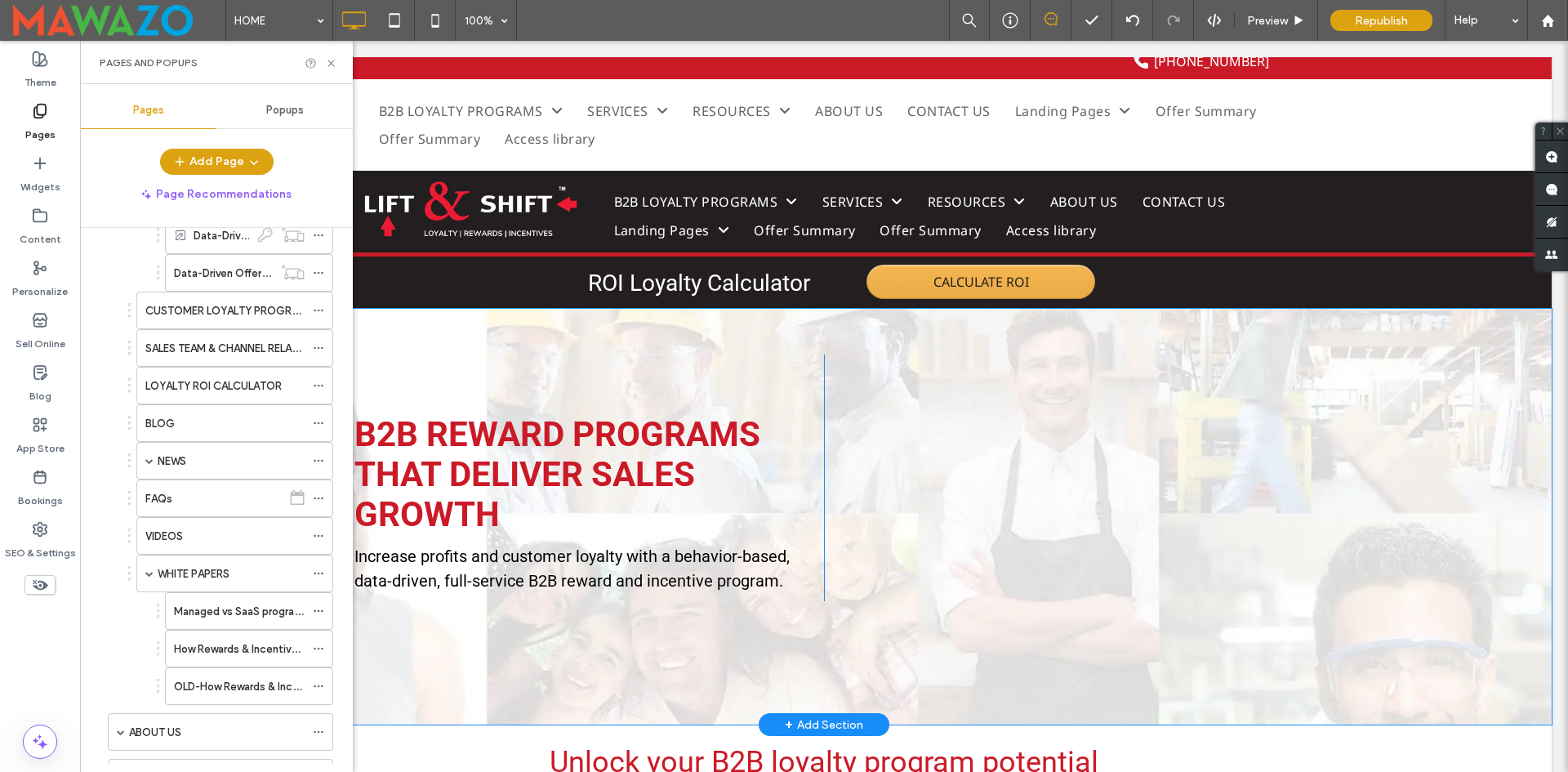
scroll to position [0, 0]
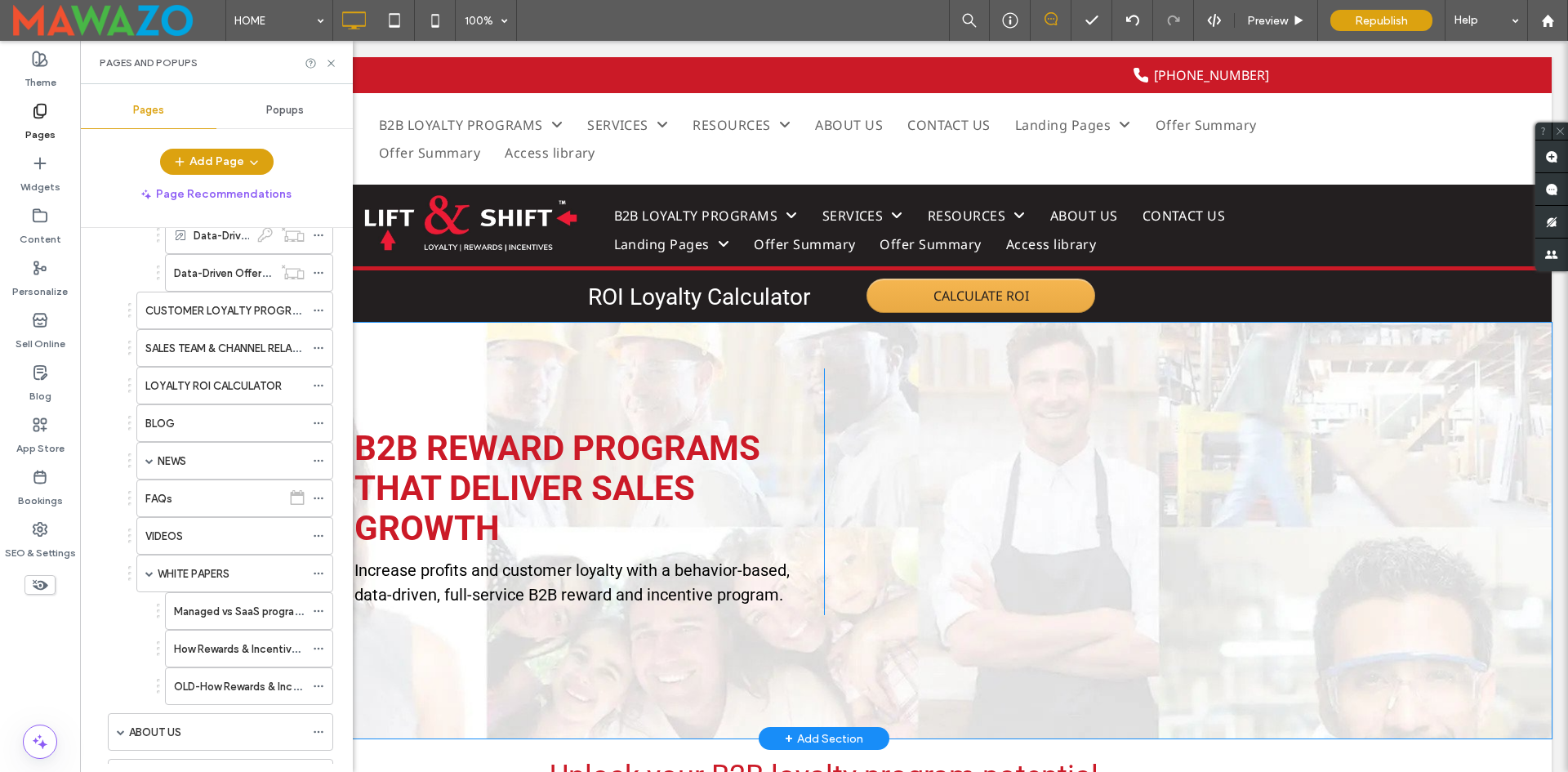
drag, startPoint x: 1217, startPoint y: 549, endPoint x: 1349, endPoint y: 524, distance: 134.3
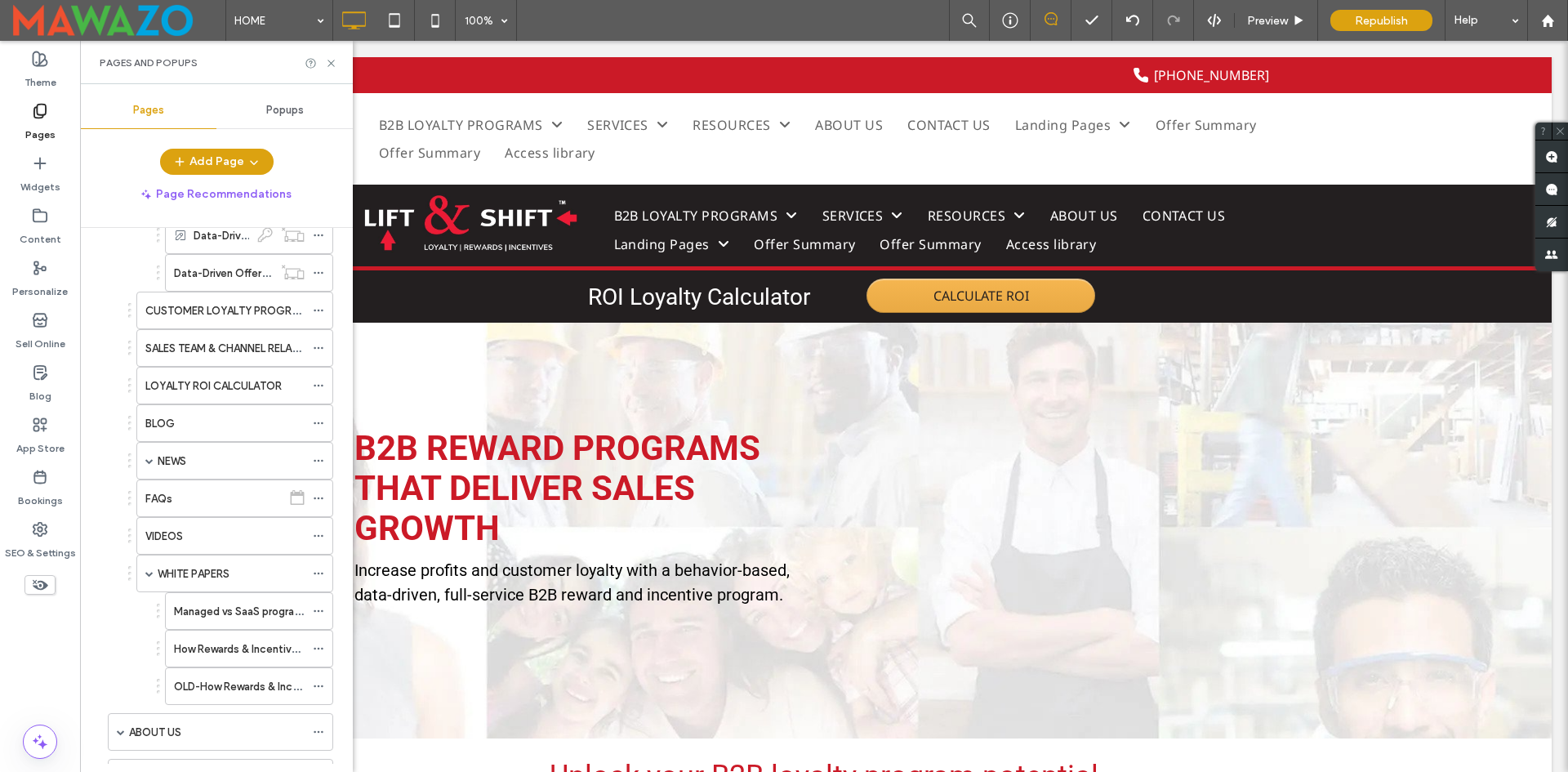
click at [1137, 508] on div at bounding box center [784, 386] width 1568 height 772
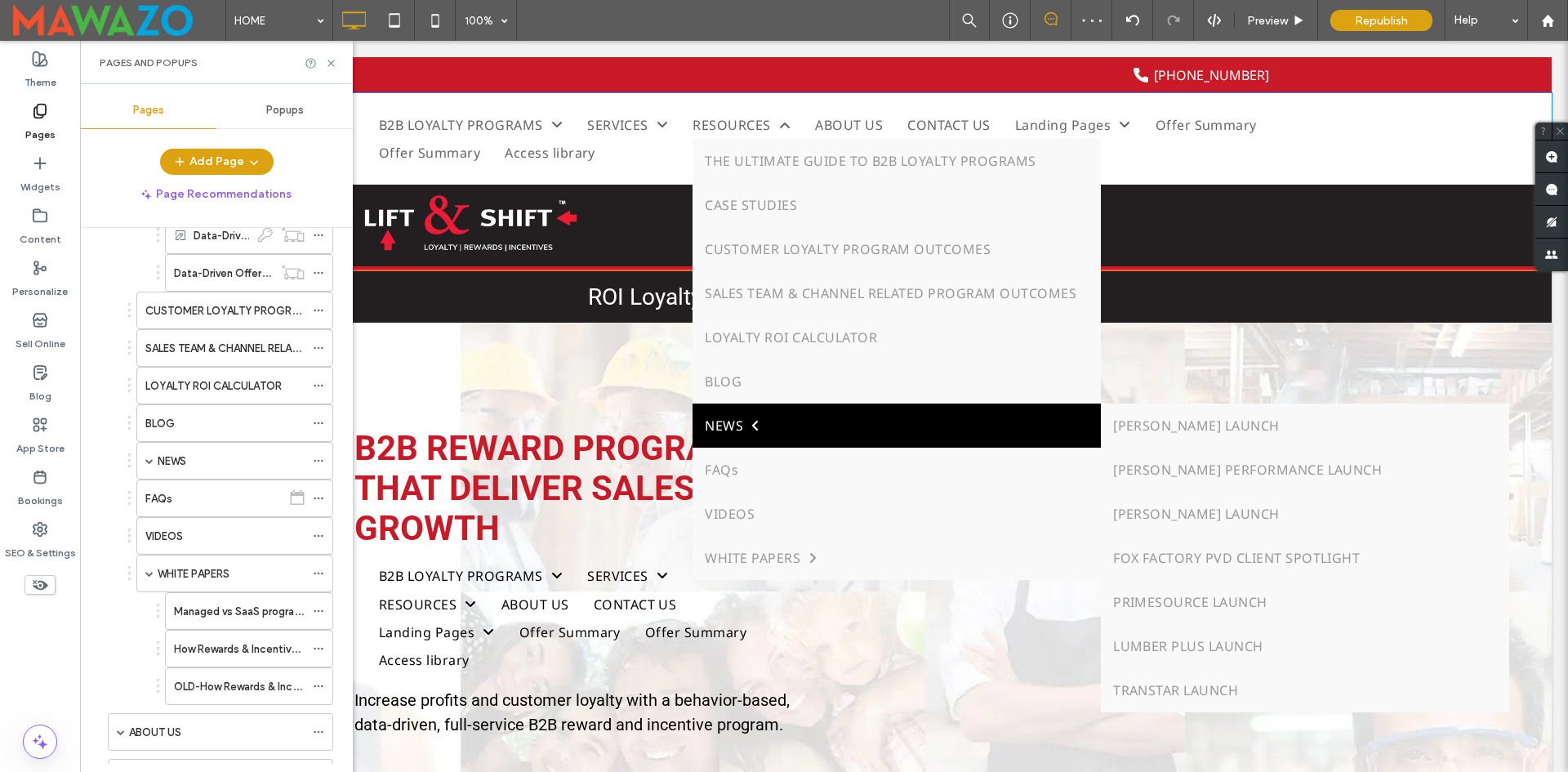
click at [733, 422] on span "NEWS" at bounding box center [732, 426] width 55 height 20
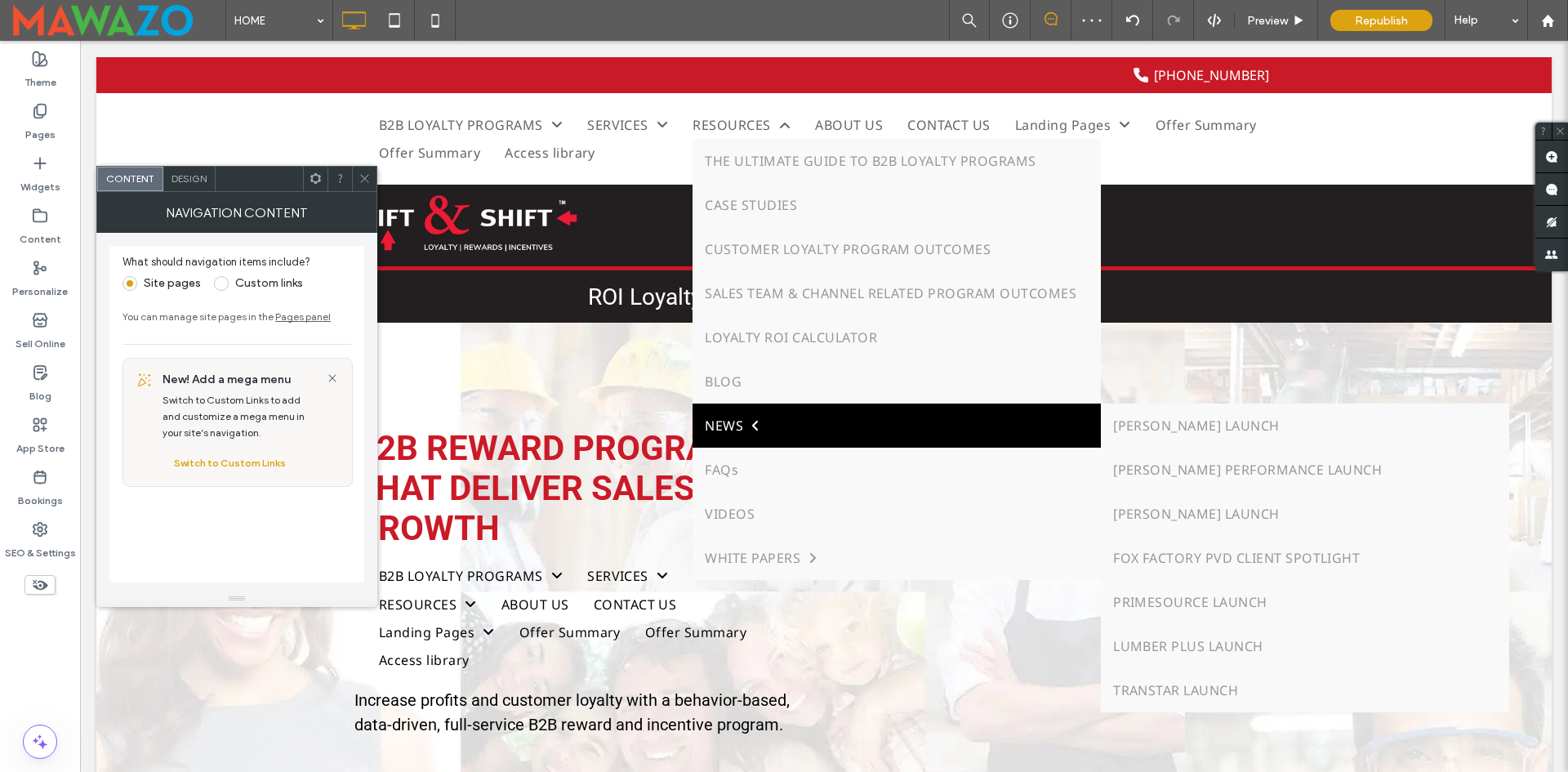
click at [733, 422] on span "NEWS" at bounding box center [732, 426] width 55 height 20
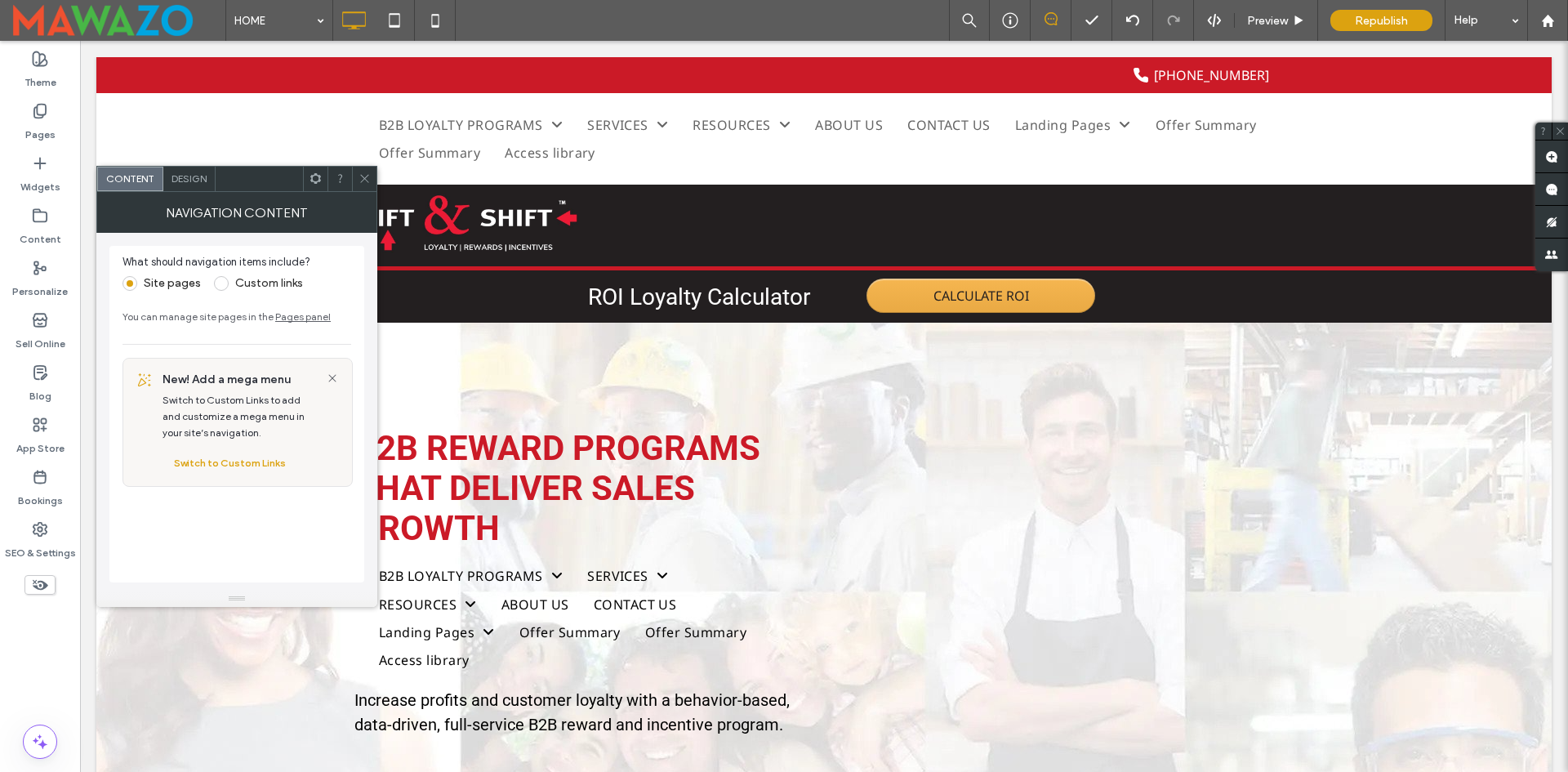
drag, startPoint x: 702, startPoint y: 415, endPoint x: 1502, endPoint y: 354, distance: 802.3
click at [703, 415] on link "NEWS" at bounding box center [897, 417] width 408 height 44
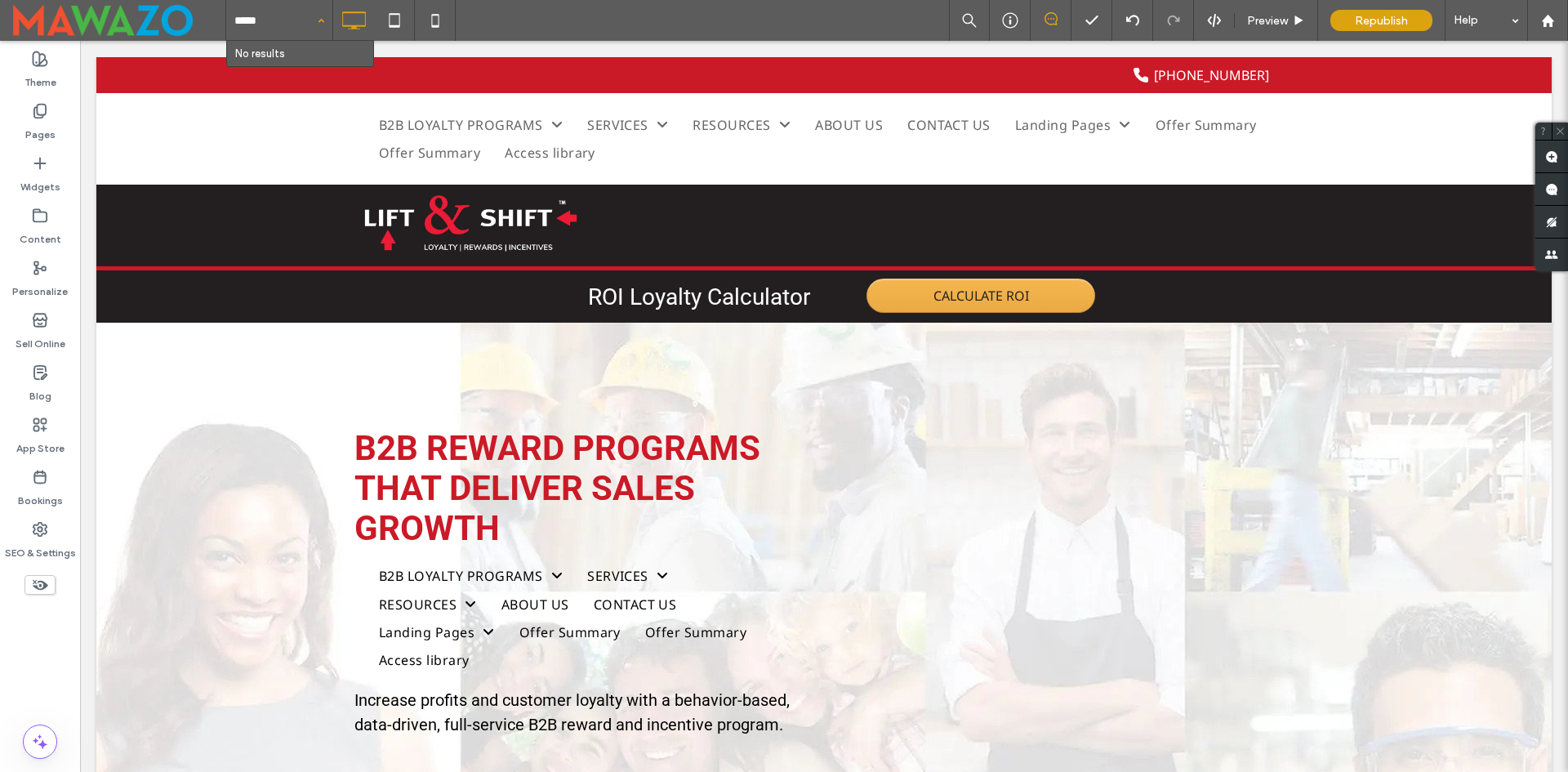
type input "****"
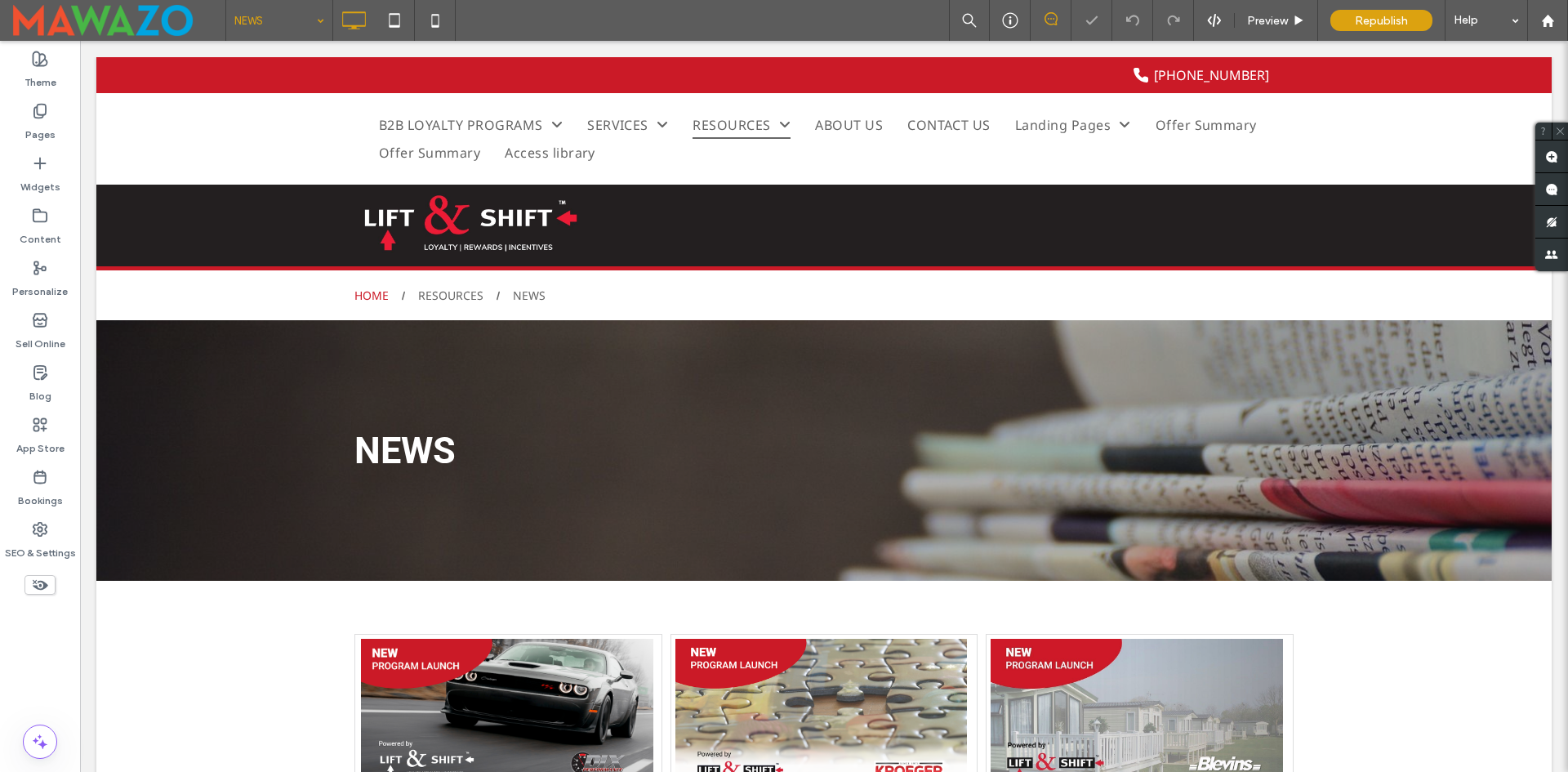
scroll to position [408, 0]
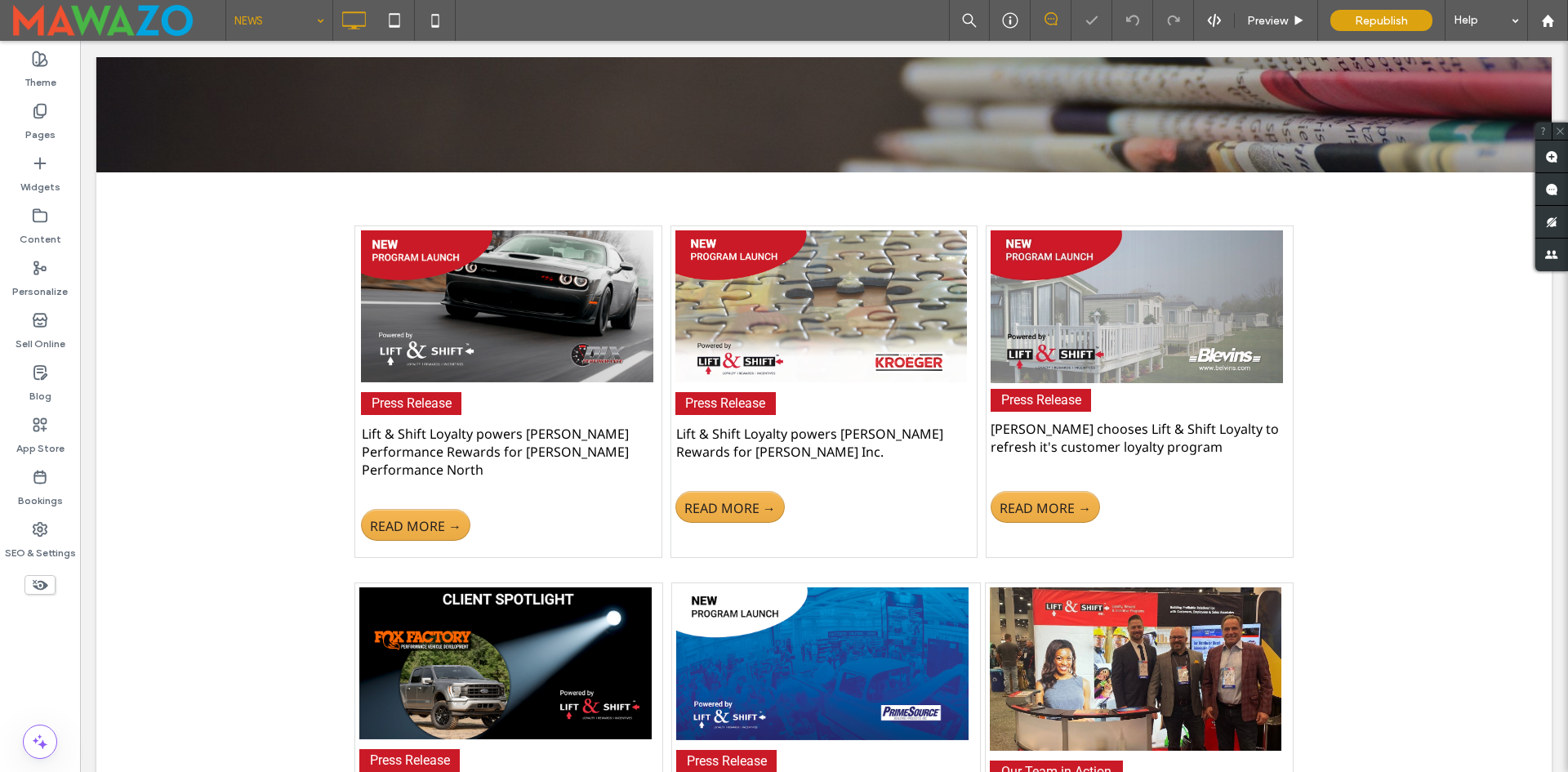
click at [557, 488] on div "Press Release Lift & Shift Loyalty powers Dix Performance Rewards for Dix Perfo…" at bounding box center [508, 391] width 308 height 333
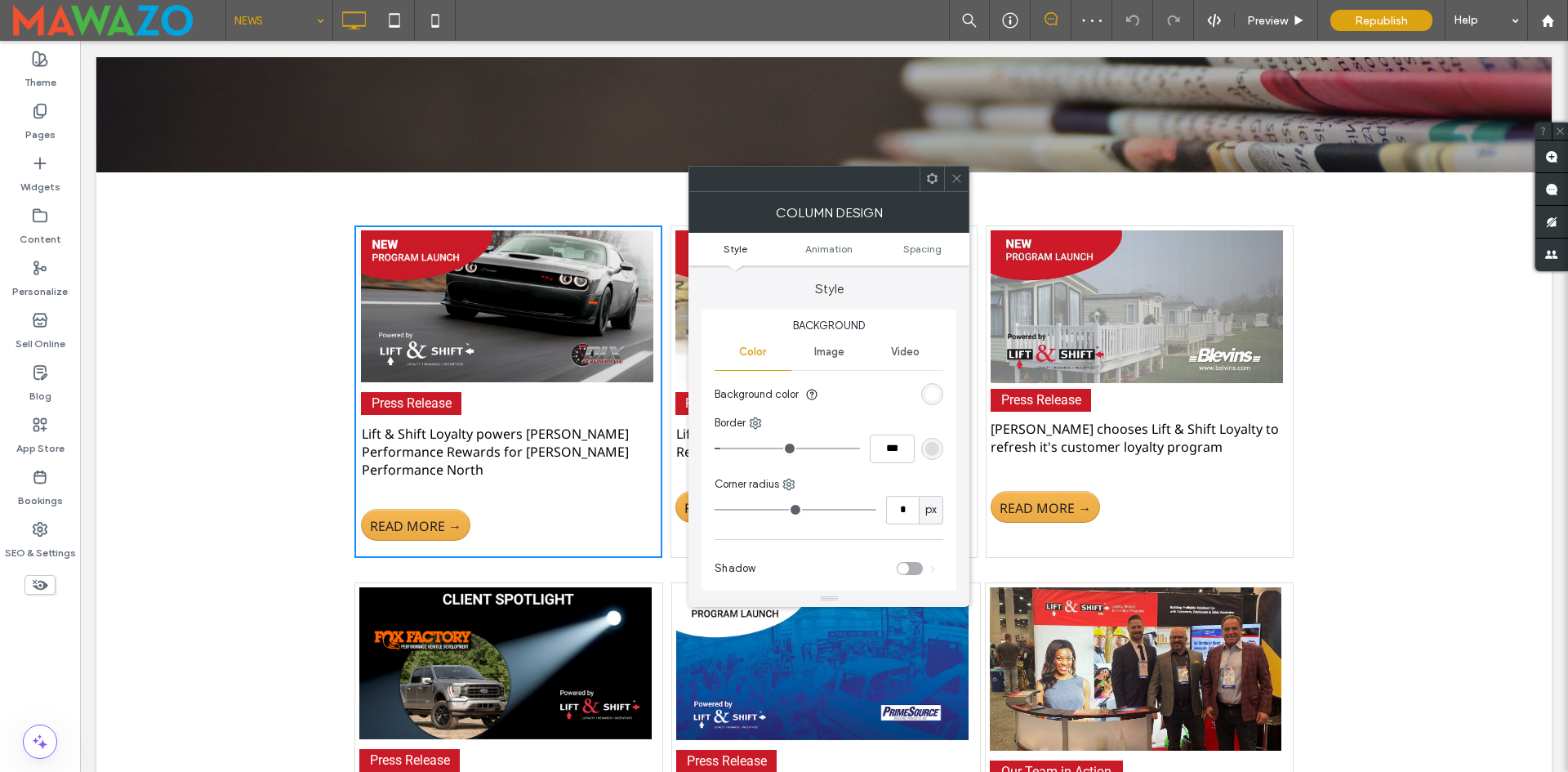
click at [955, 170] on span at bounding box center [957, 179] width 12 height 25
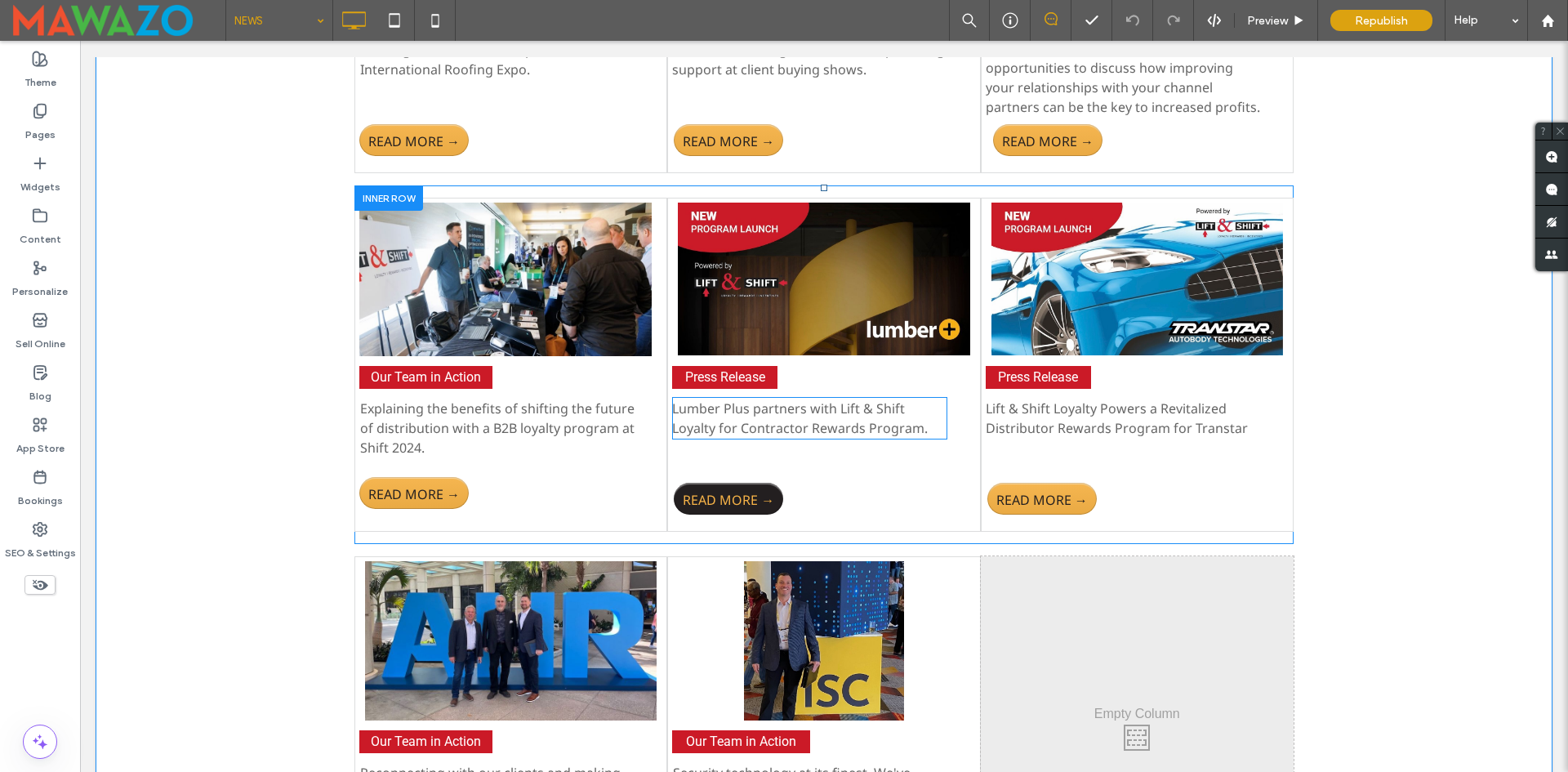
scroll to position [2123, 0]
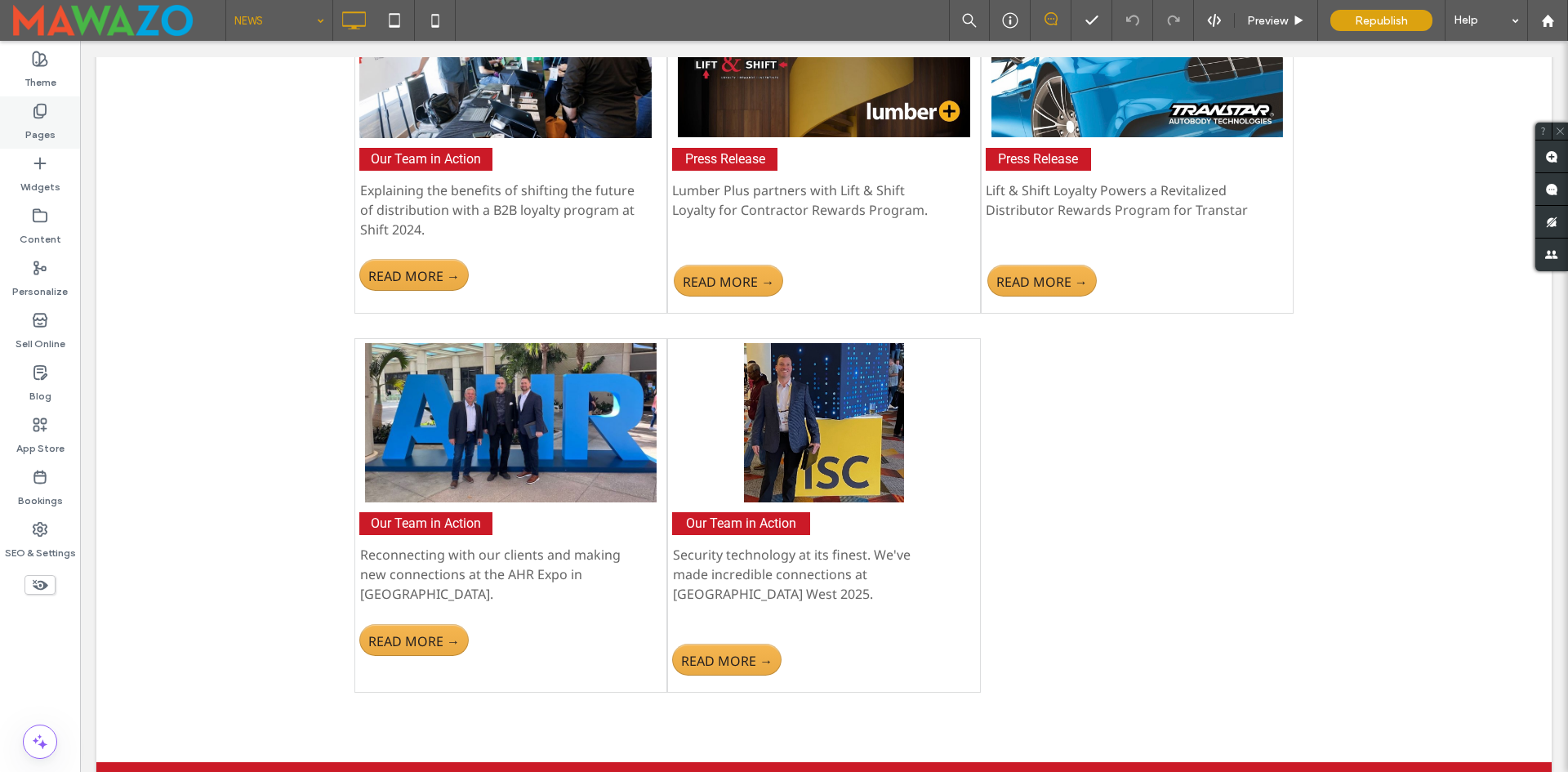
drag, startPoint x: 16, startPoint y: 130, endPoint x: 775, endPoint y: 432, distance: 816.9
click at [16, 130] on div "Pages" at bounding box center [40, 122] width 80 height 52
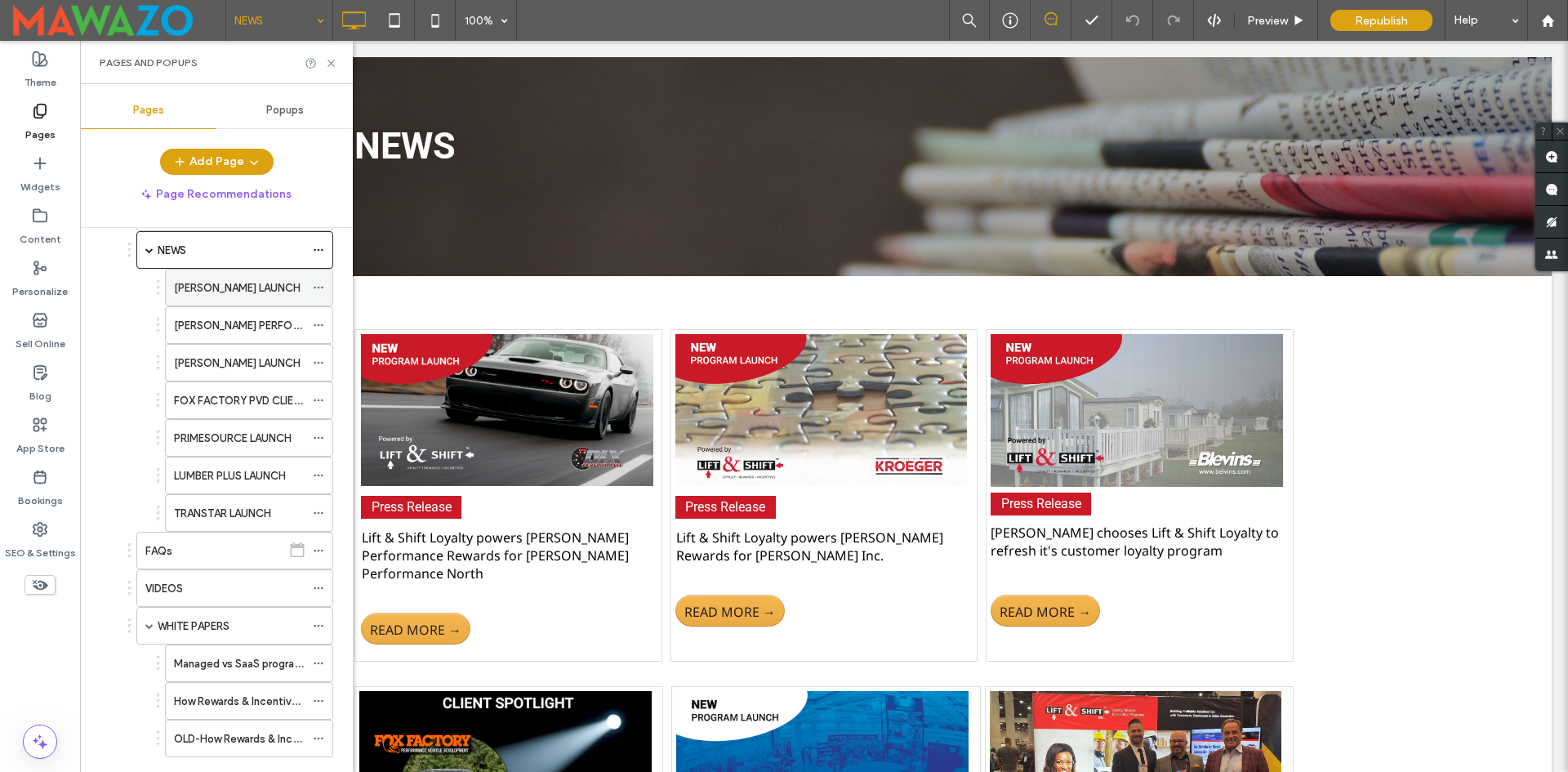
scroll to position [1062, 0]
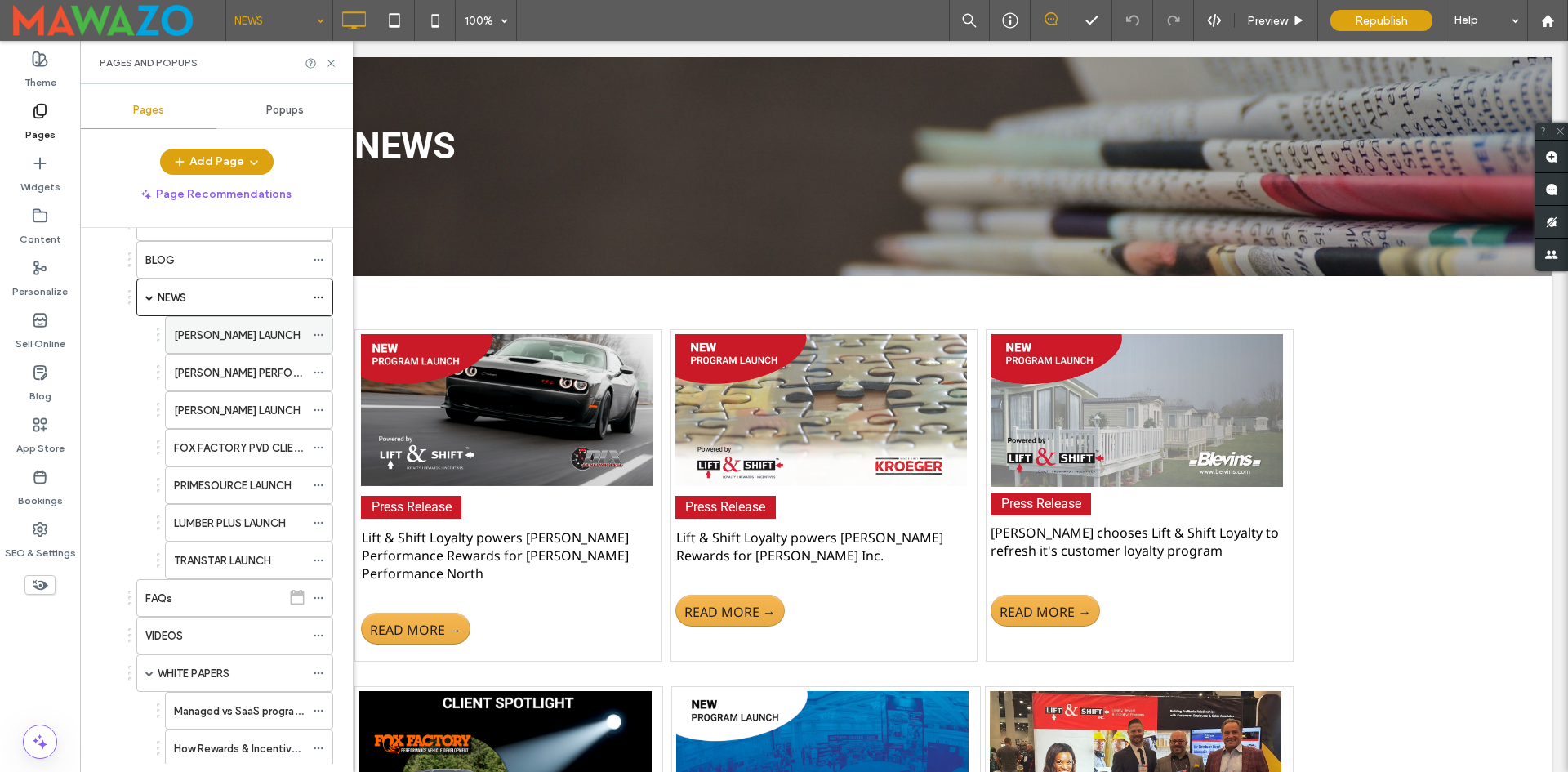
click at [314, 335] on use at bounding box center [318, 335] width 9 height 3
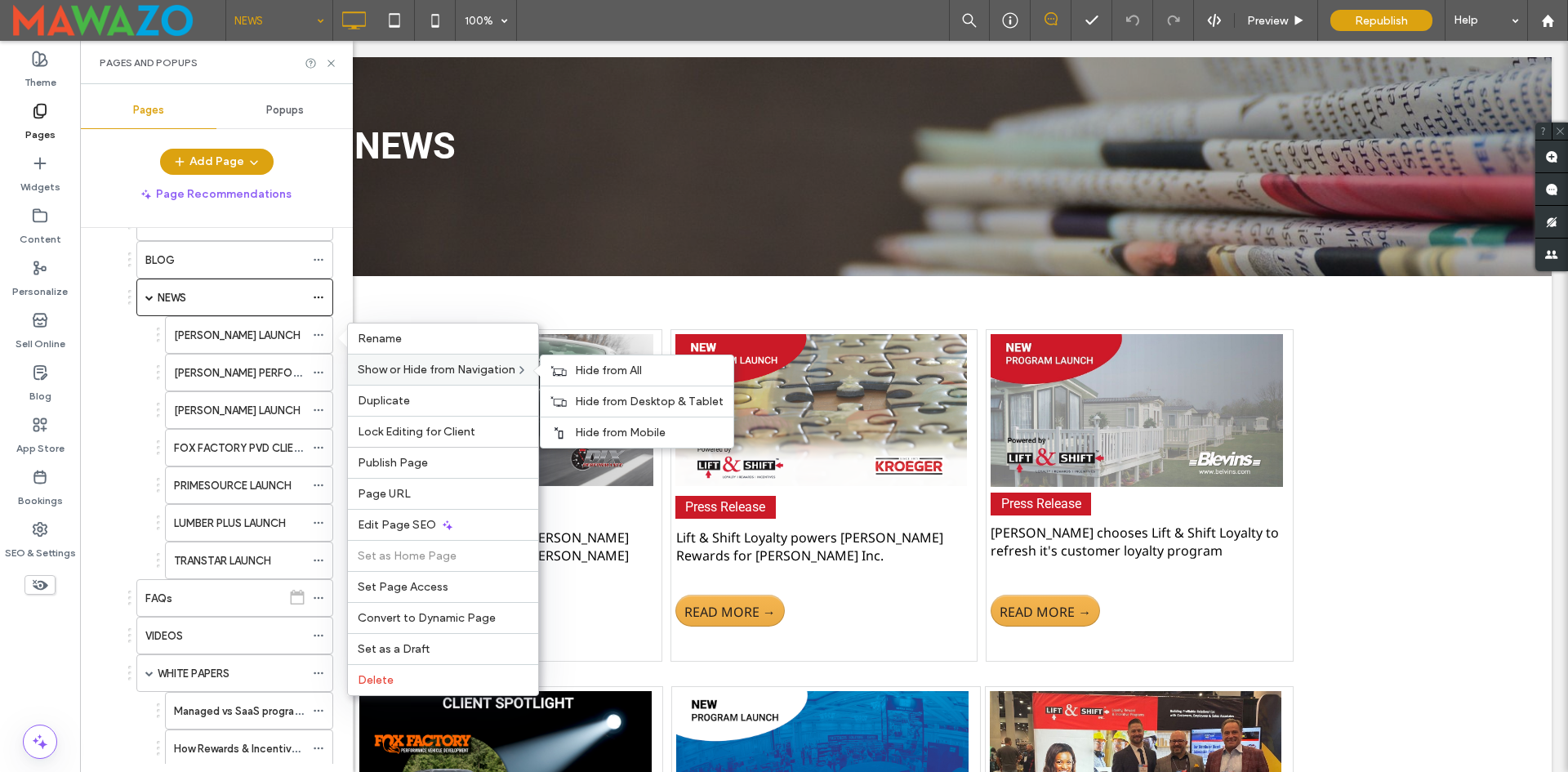
drag, startPoint x: 590, startPoint y: 368, endPoint x: 363, endPoint y: 358, distance: 227.2
click at [590, 369] on span "Hide from All" at bounding box center [608, 371] width 67 height 14
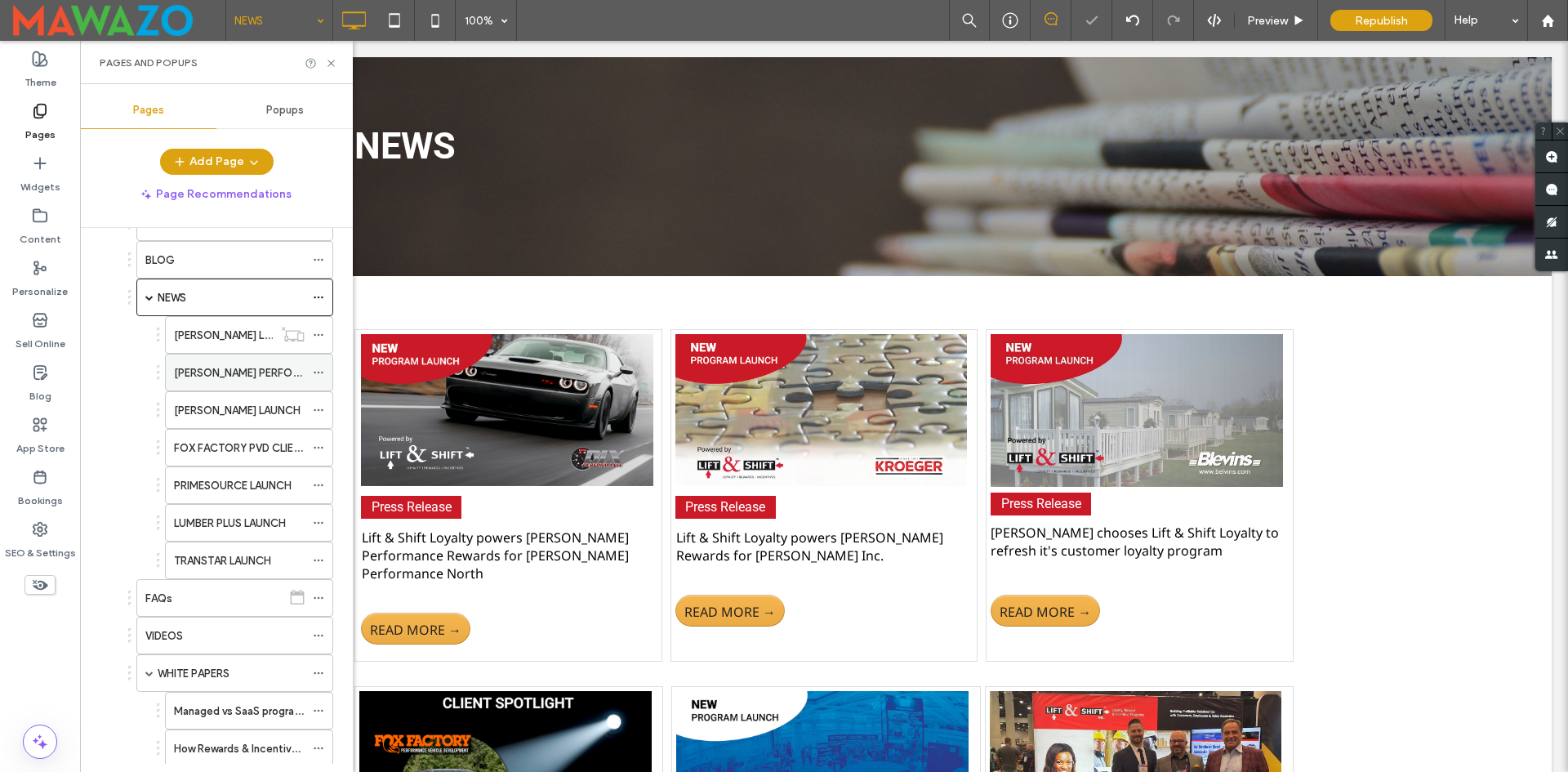
click at [318, 371] on icon at bounding box center [319, 372] width 12 height 12
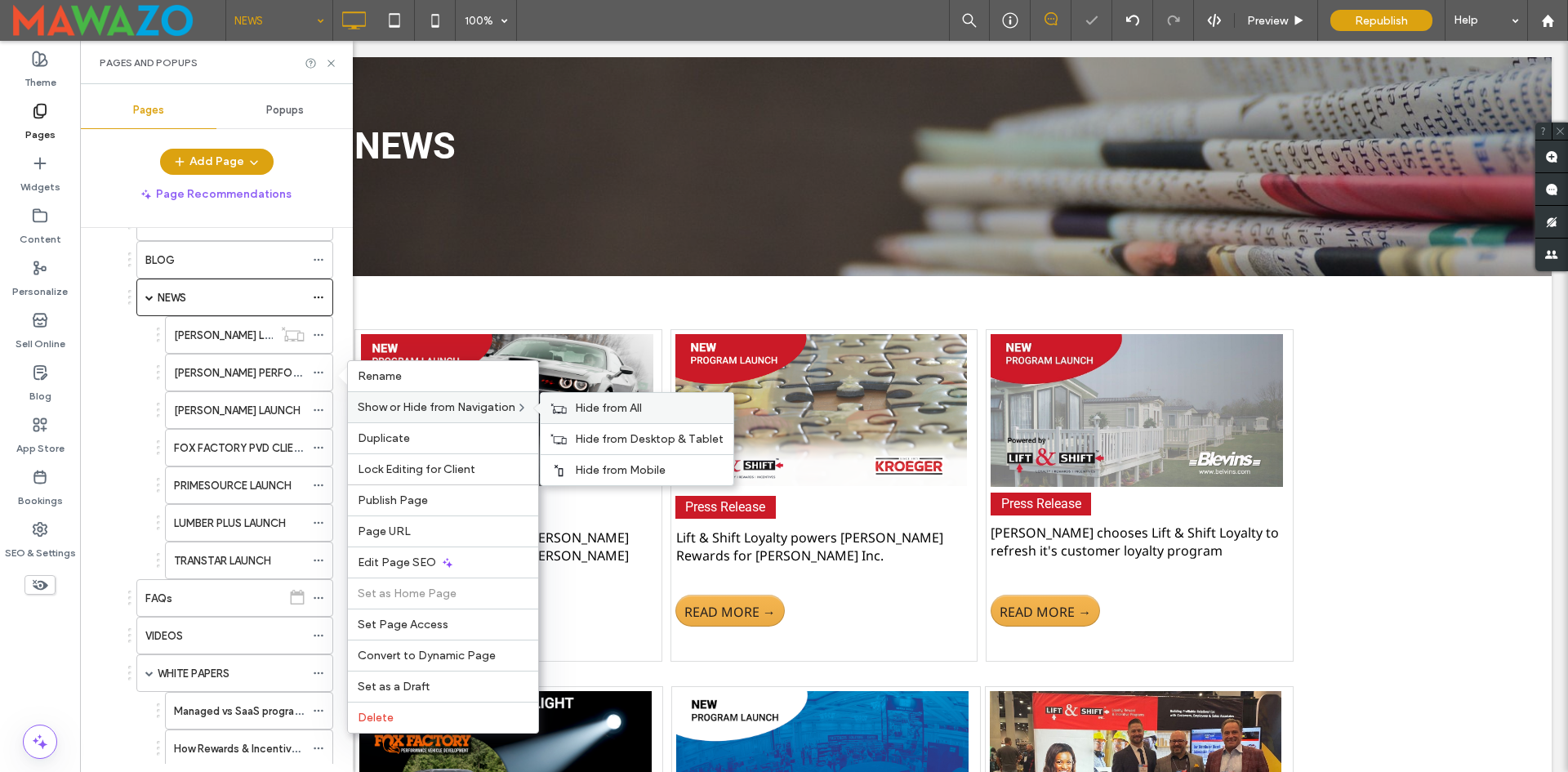
click at [601, 413] on span "Hide from All" at bounding box center [608, 408] width 67 height 14
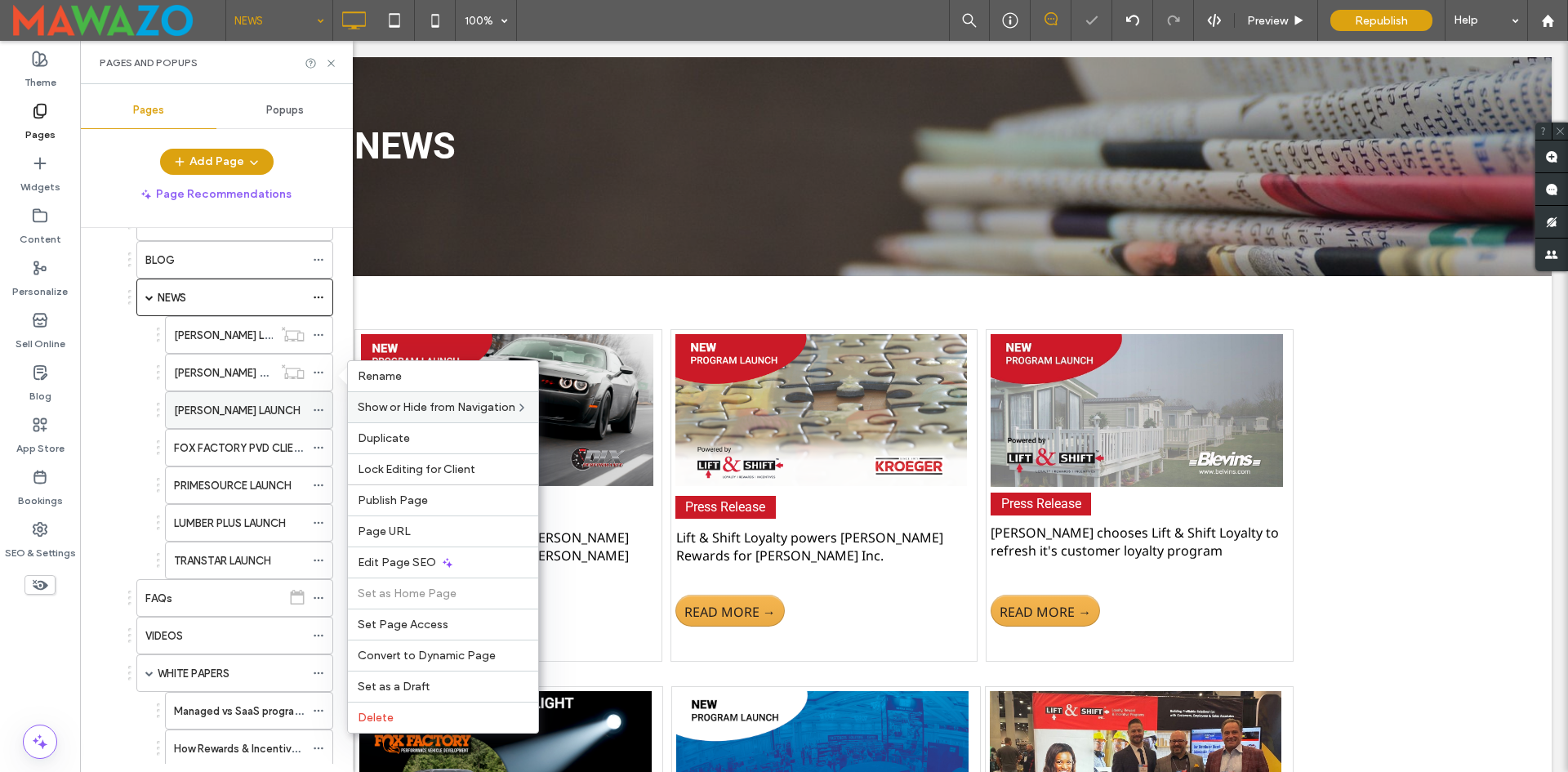
click at [320, 409] on icon at bounding box center [319, 410] width 12 height 12
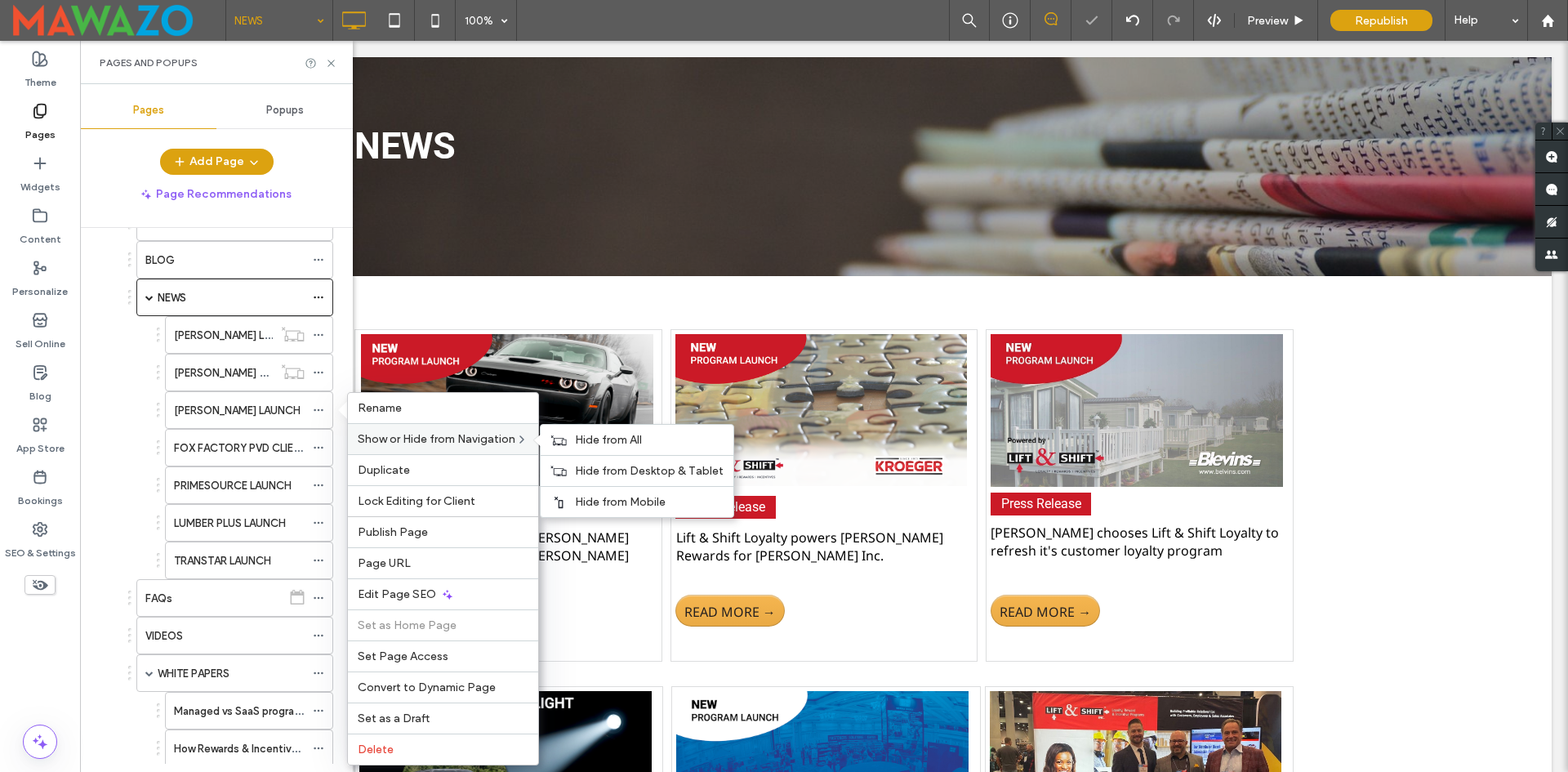
drag, startPoint x: 600, startPoint y: 440, endPoint x: 408, endPoint y: 436, distance: 192.0
click at [600, 441] on span "Hide from All" at bounding box center [608, 440] width 67 height 14
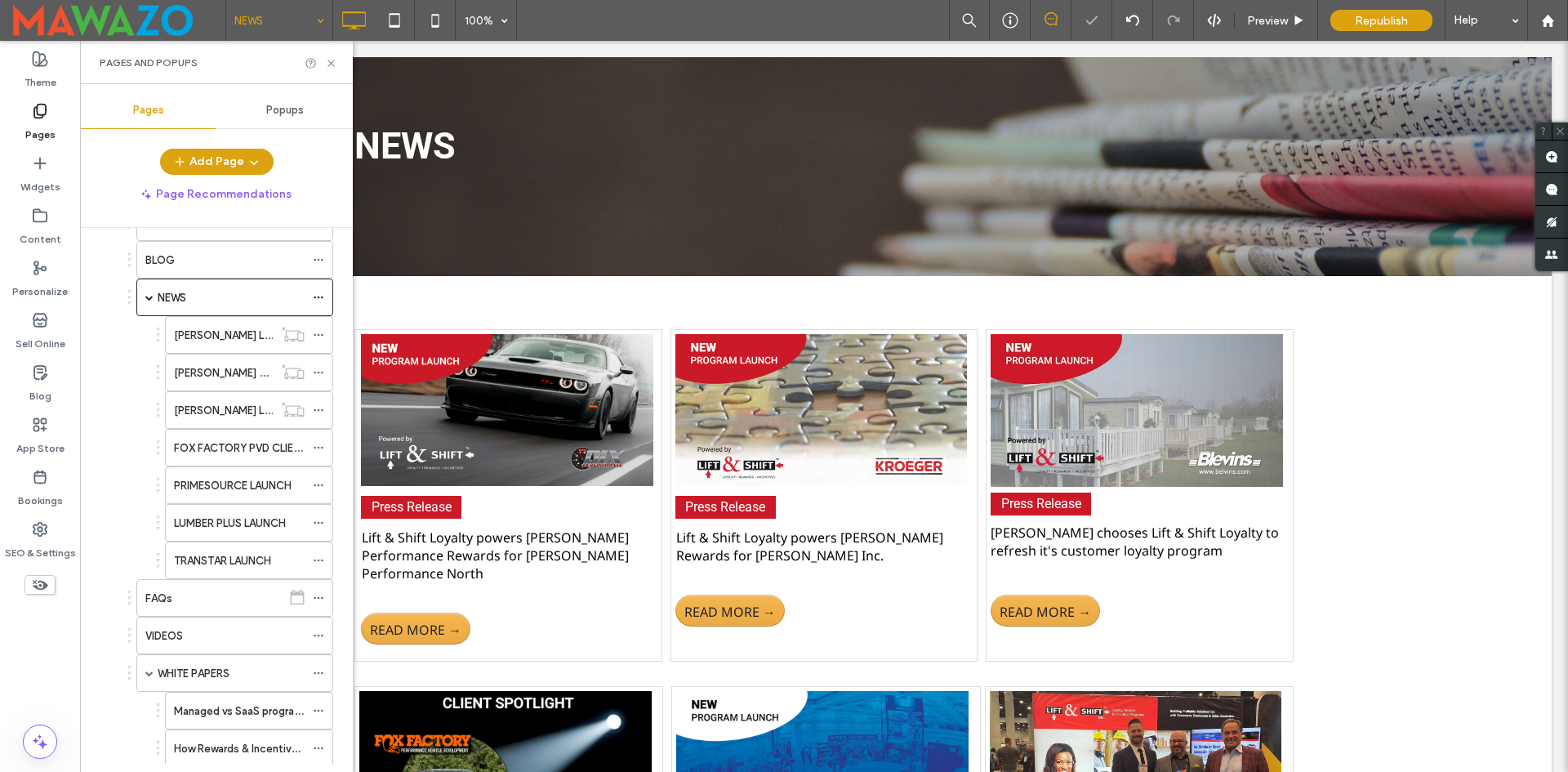
drag, startPoint x: 318, startPoint y: 445, endPoint x: 334, endPoint y: 443, distance: 16.1
click at [318, 445] on icon at bounding box center [319, 447] width 12 height 12
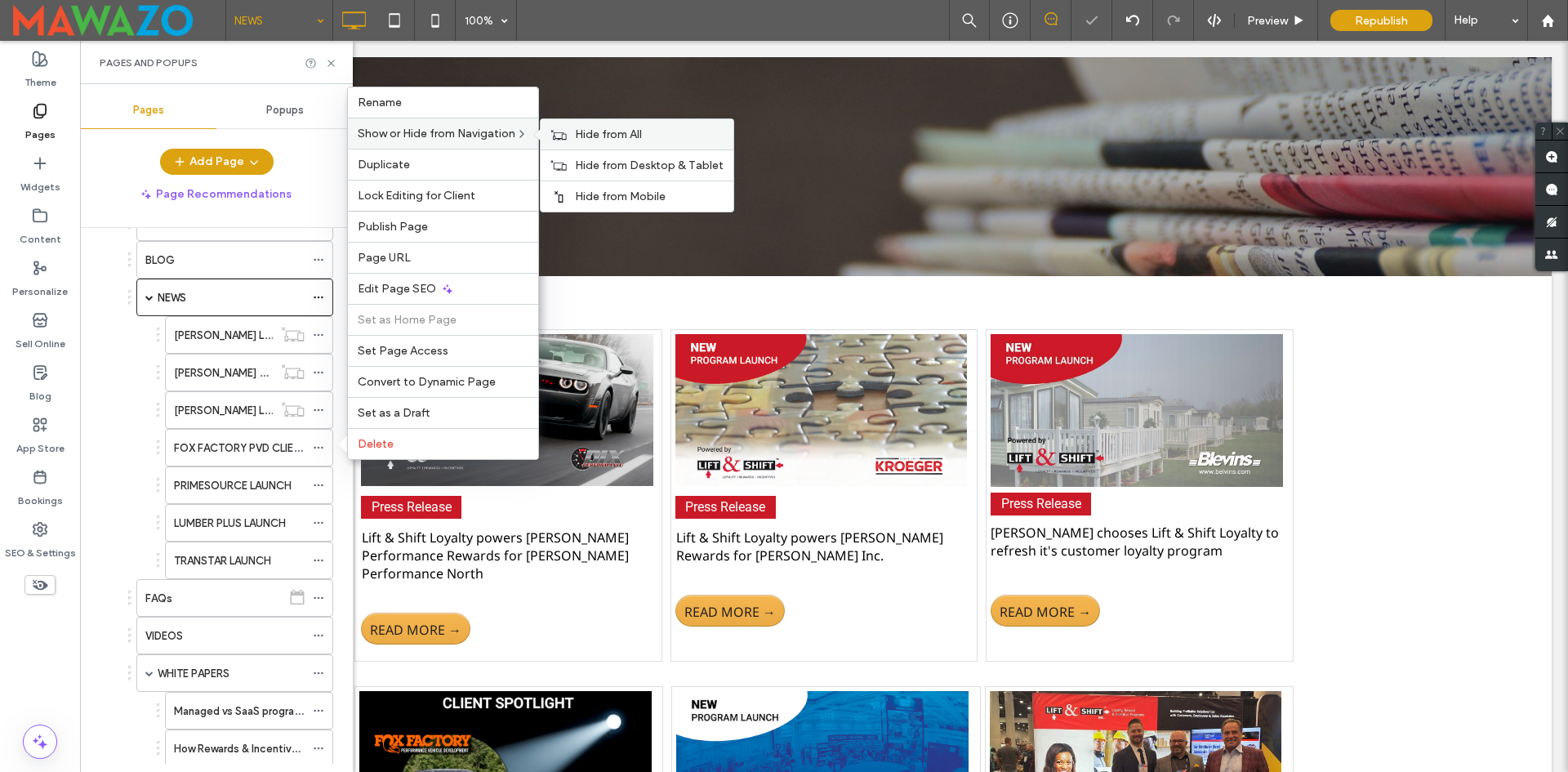
click at [613, 138] on span "Hide from All" at bounding box center [608, 135] width 67 height 14
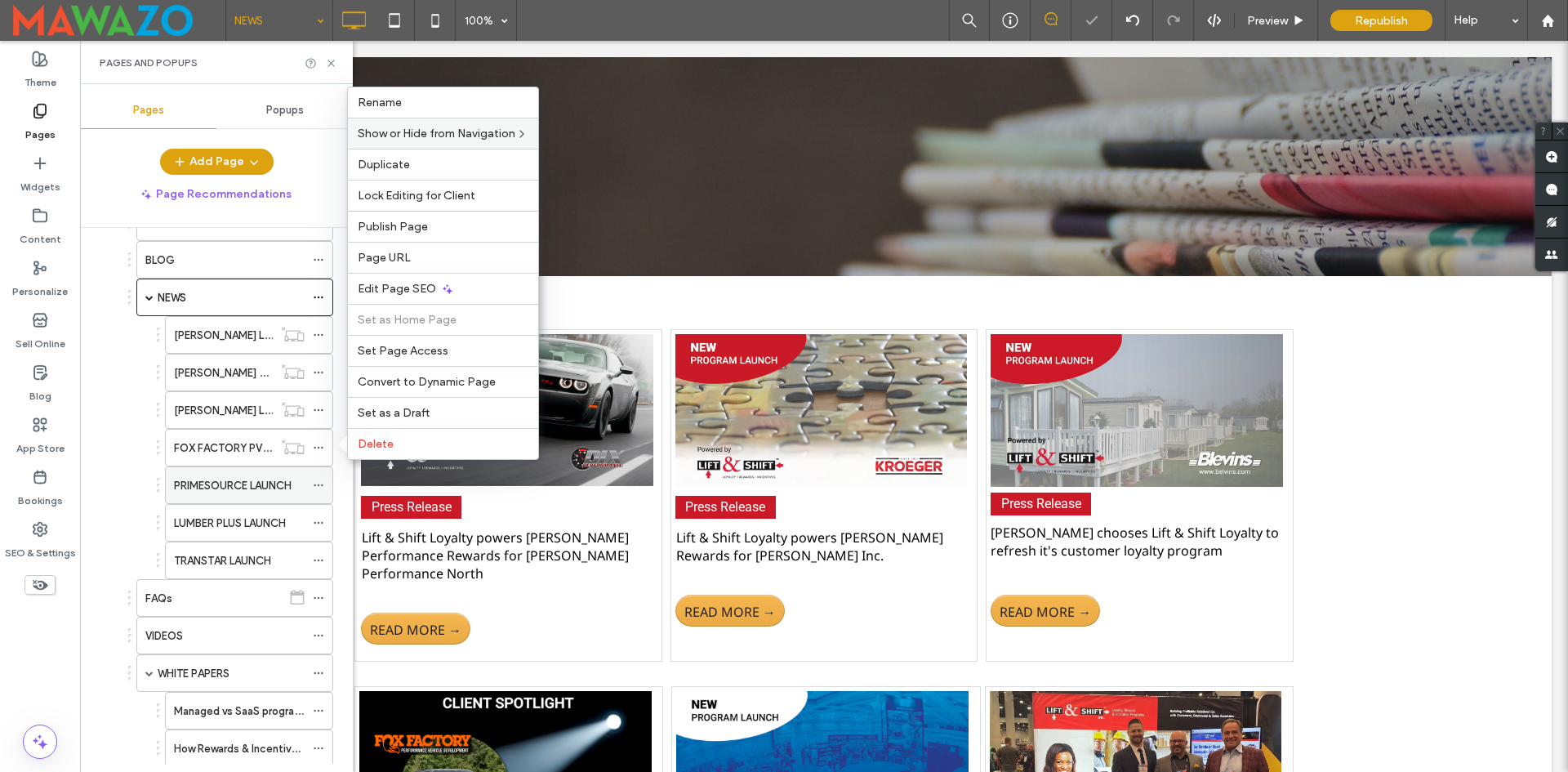
click at [322, 480] on icon at bounding box center [319, 484] width 12 height 12
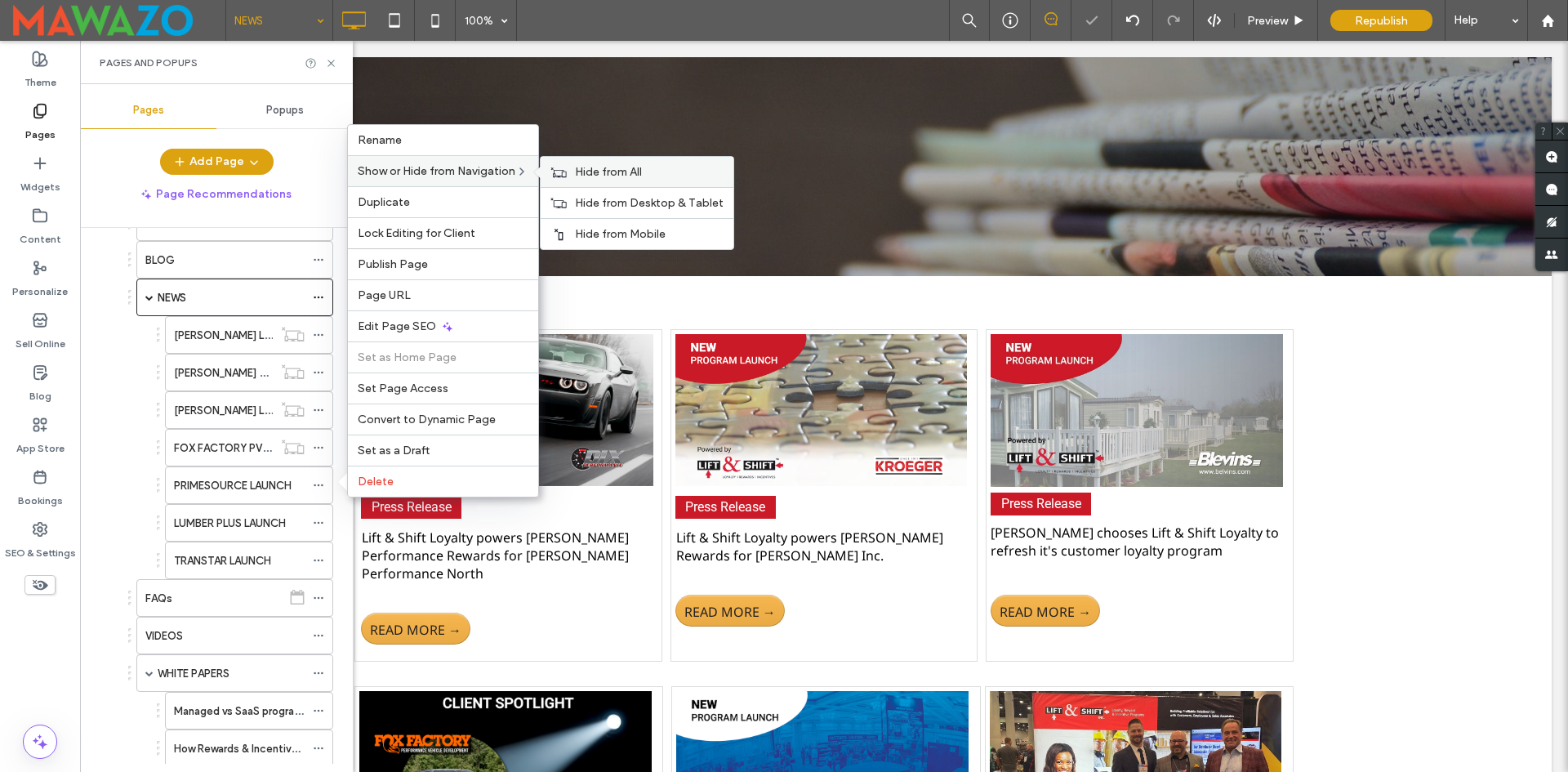
click at [595, 173] on span "Hide from All" at bounding box center [608, 172] width 67 height 14
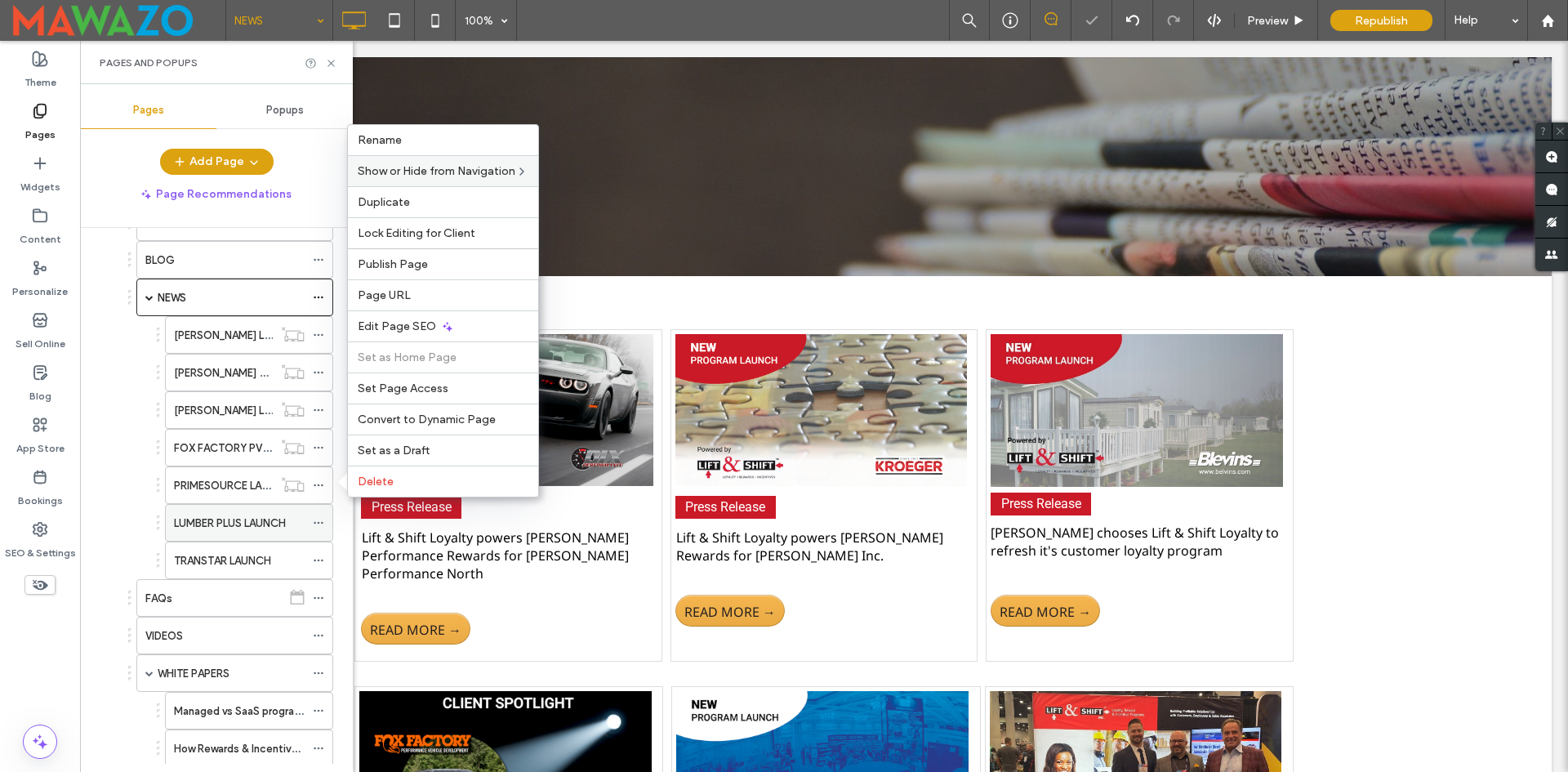
click at [319, 522] on icon at bounding box center [319, 523] width 12 height 12
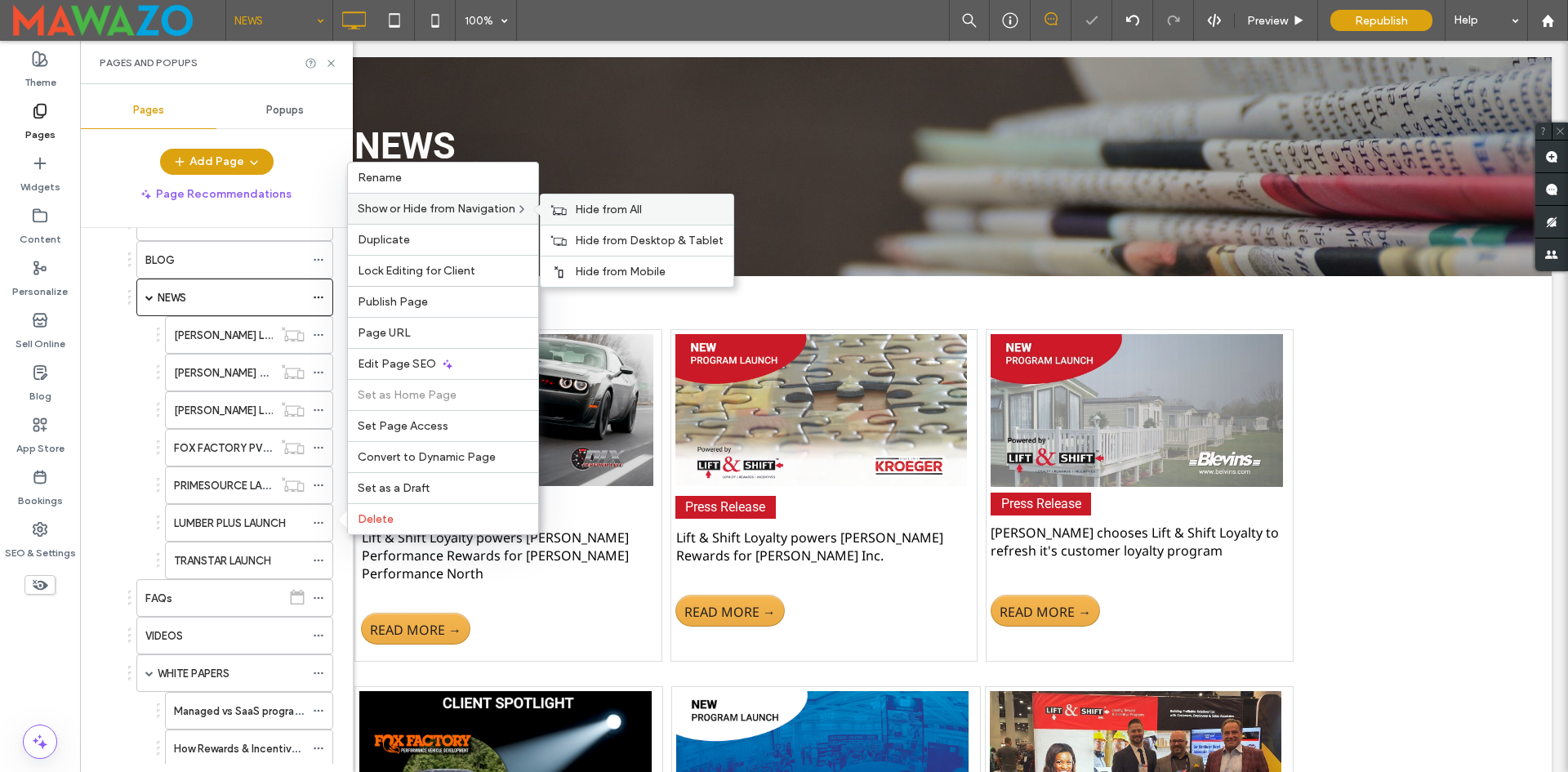
click at [595, 210] on span "Hide from All" at bounding box center [608, 209] width 67 height 14
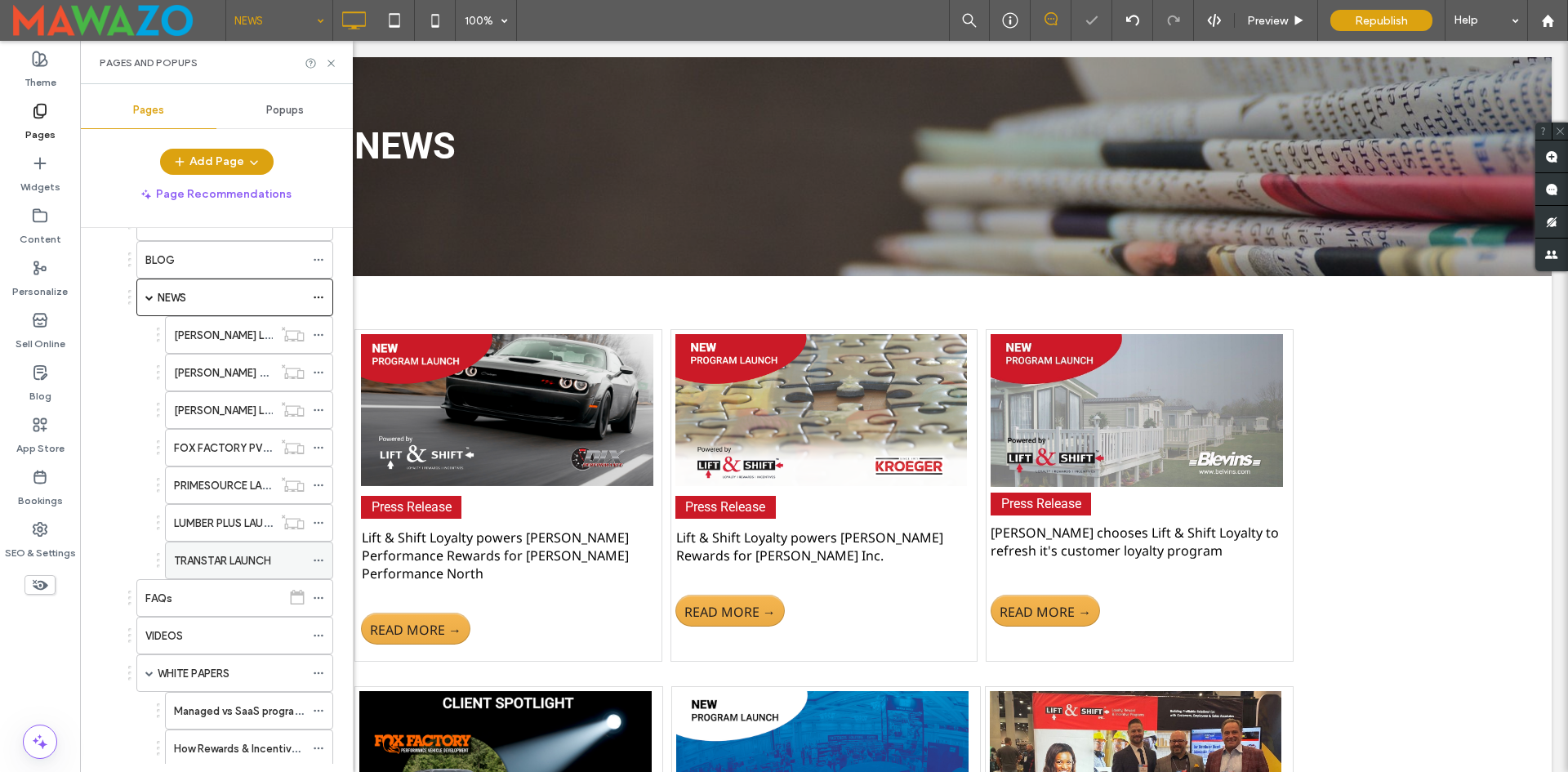
click at [317, 554] on span at bounding box center [319, 561] width 12 height 25
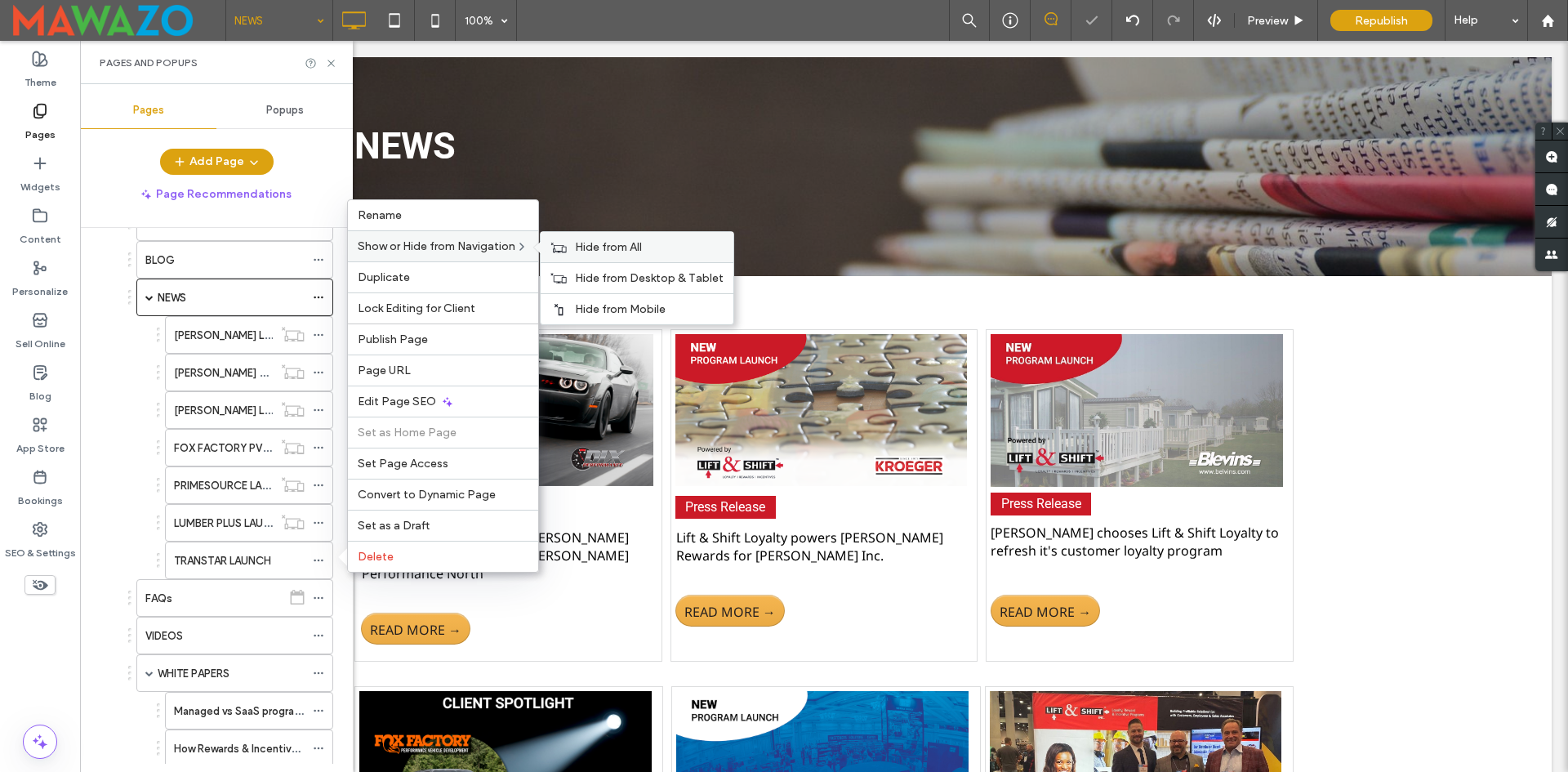
click at [611, 247] on span "Hide from All" at bounding box center [608, 248] width 67 height 14
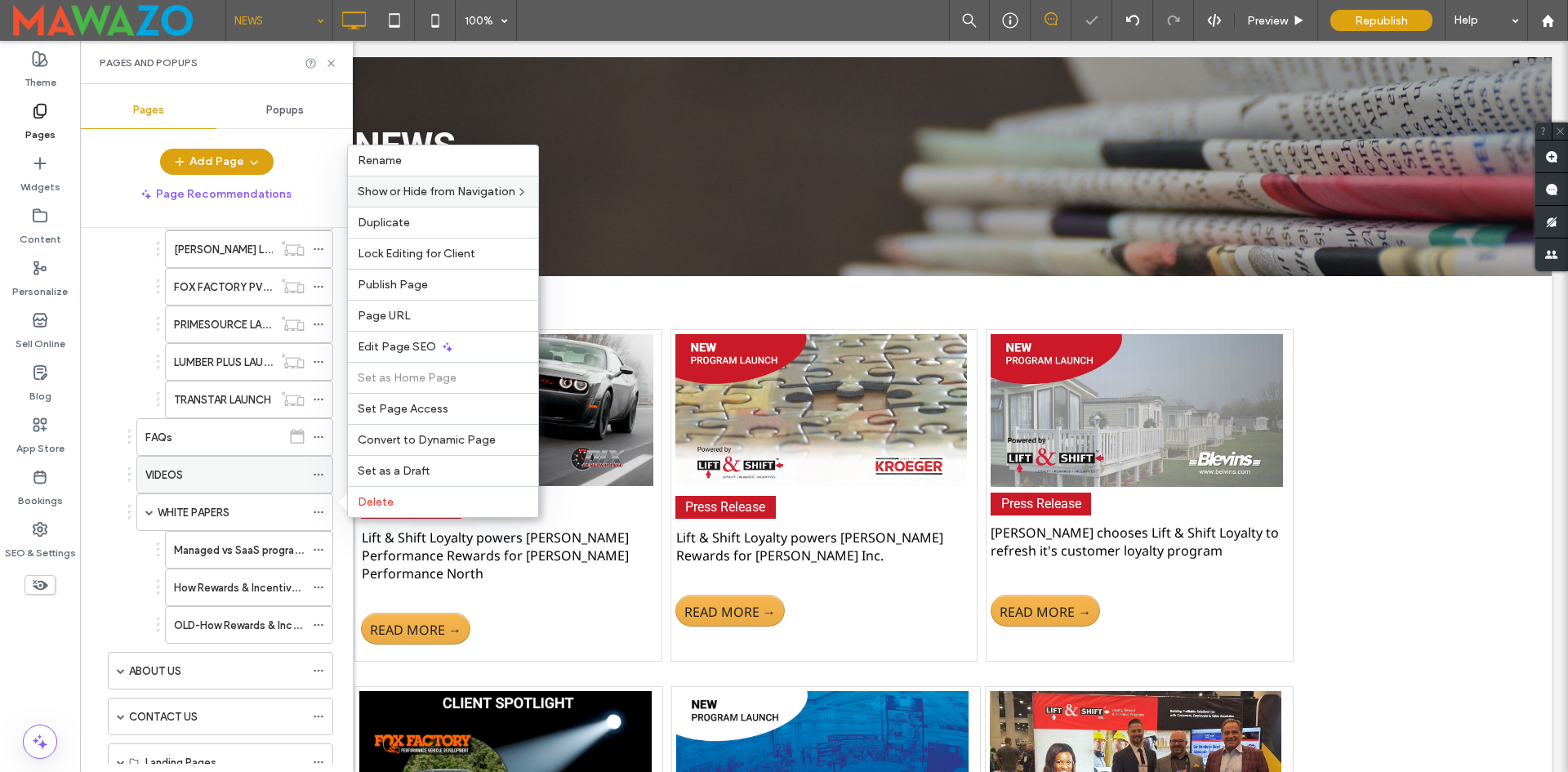
scroll to position [1225, 0]
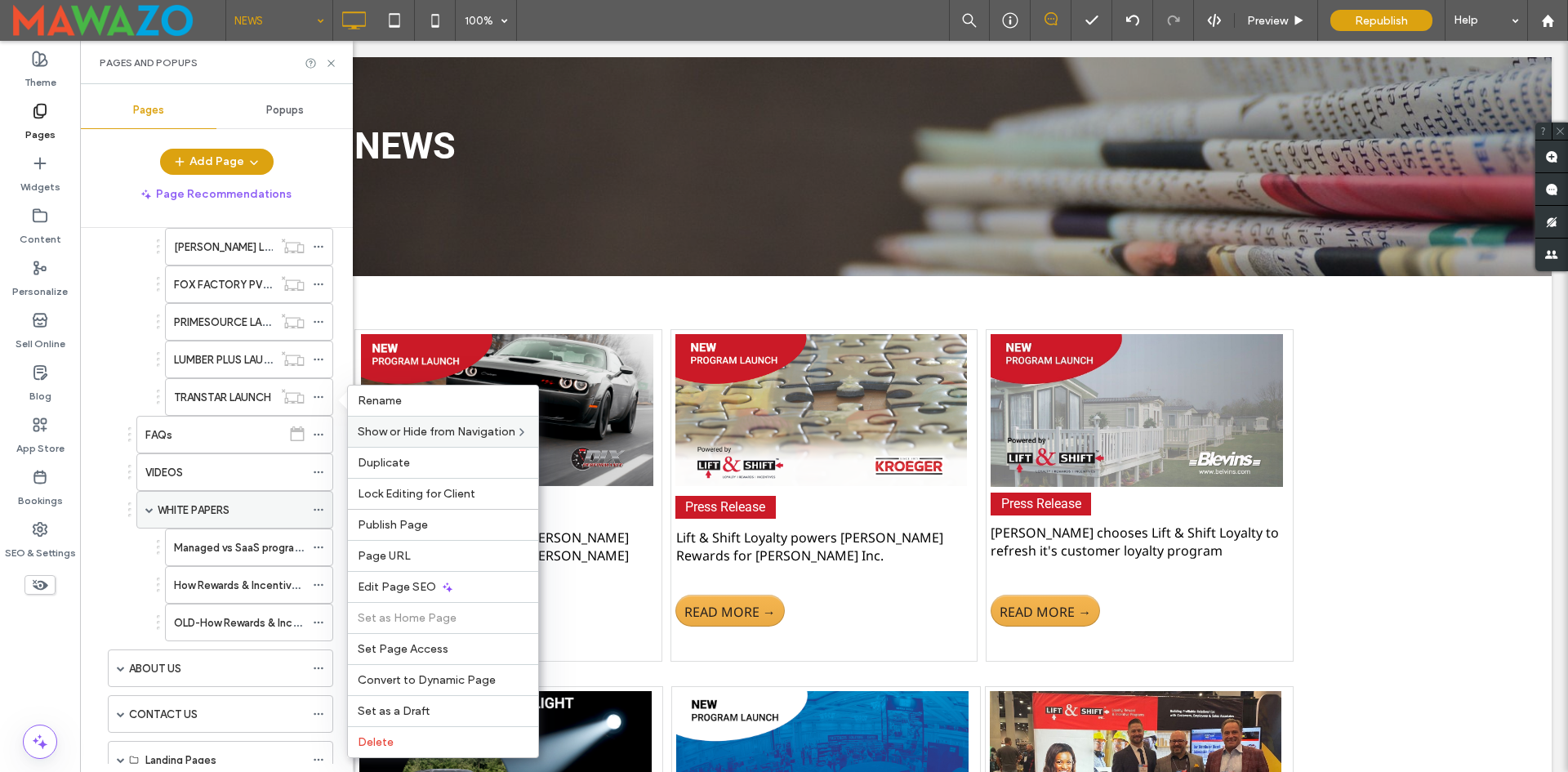
click at [226, 511] on label "WHITE PAPERS" at bounding box center [193, 510] width 72 height 28
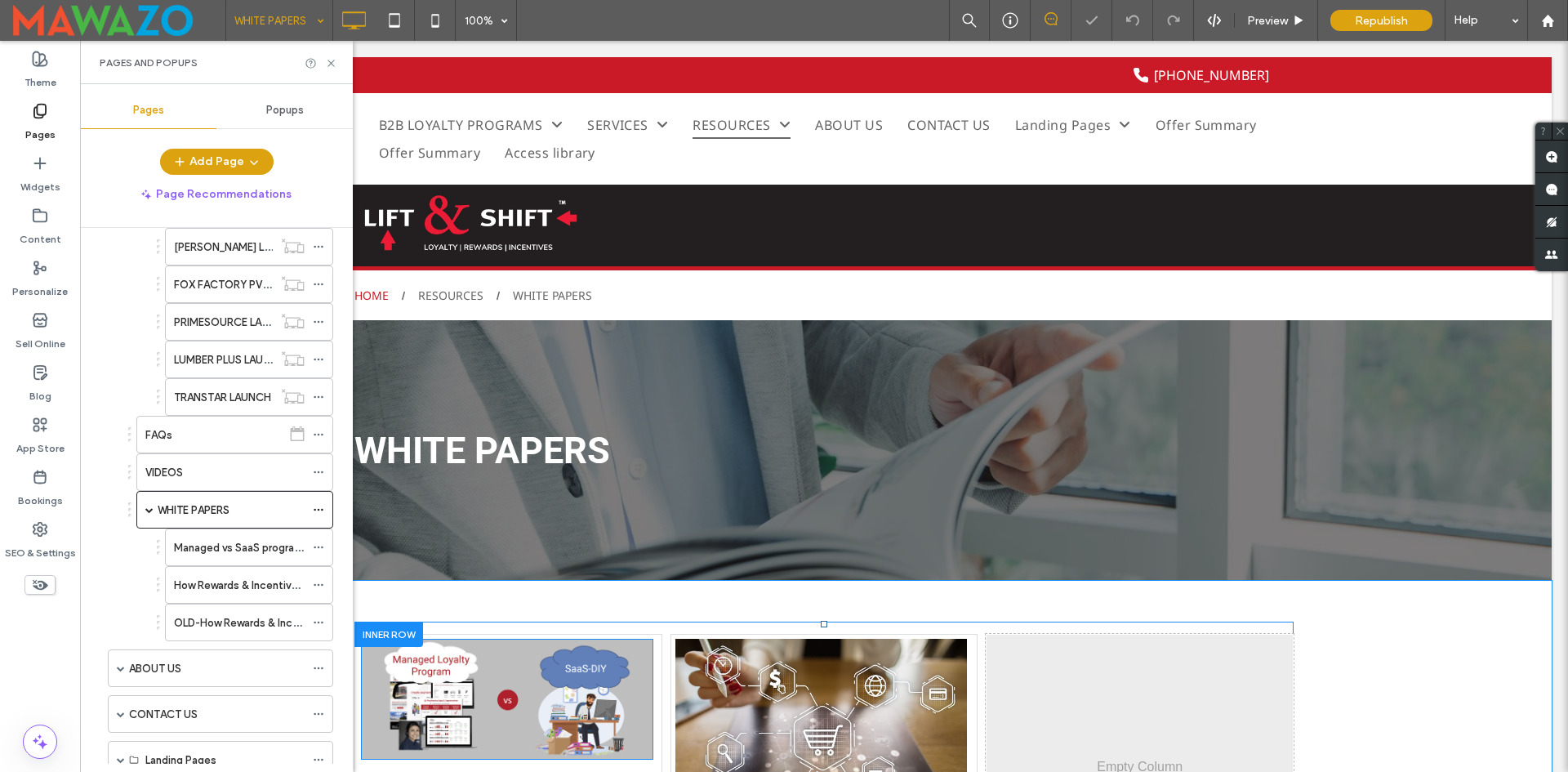
scroll to position [245, 0]
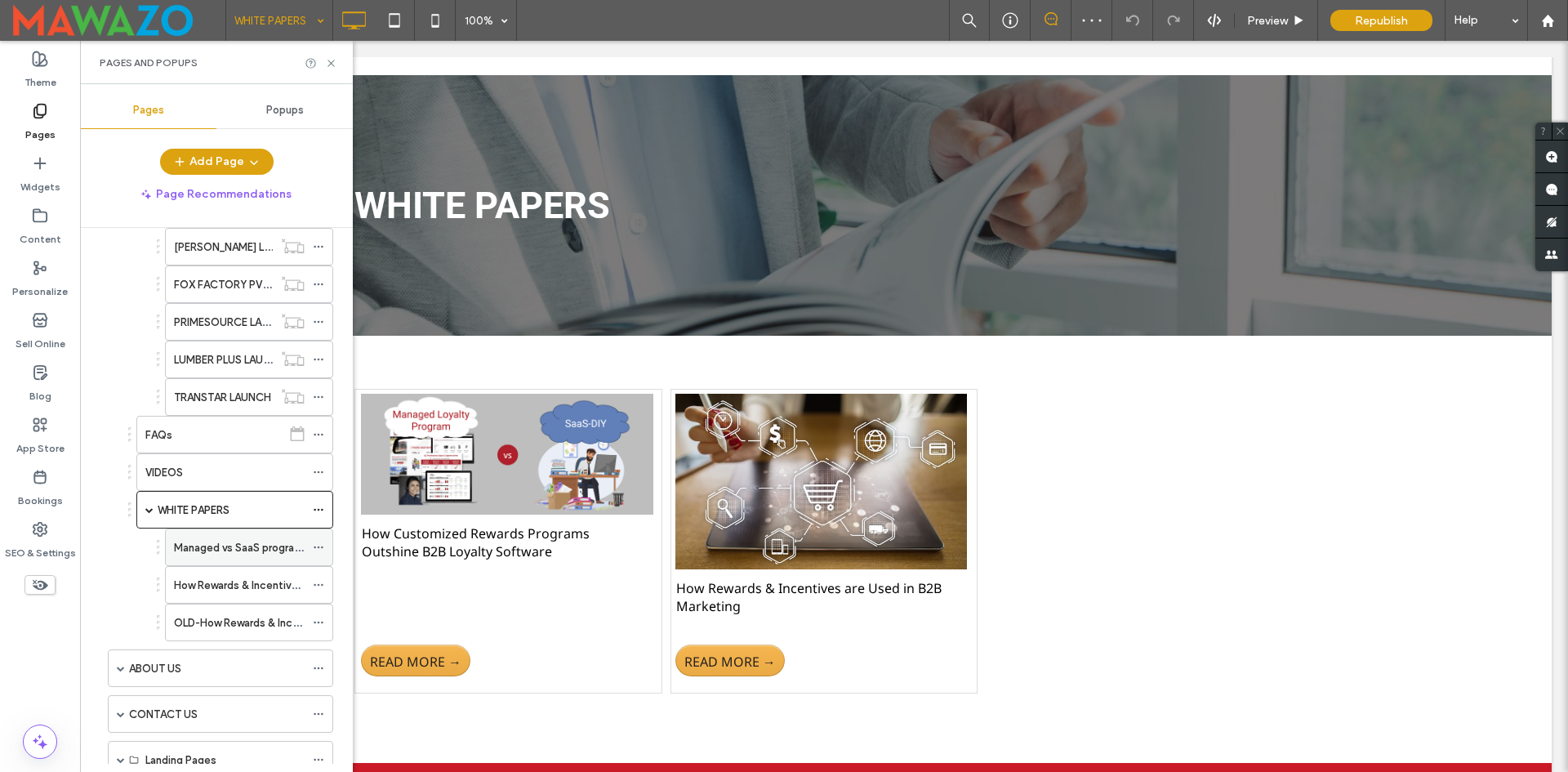
click at [318, 542] on icon at bounding box center [319, 547] width 12 height 12
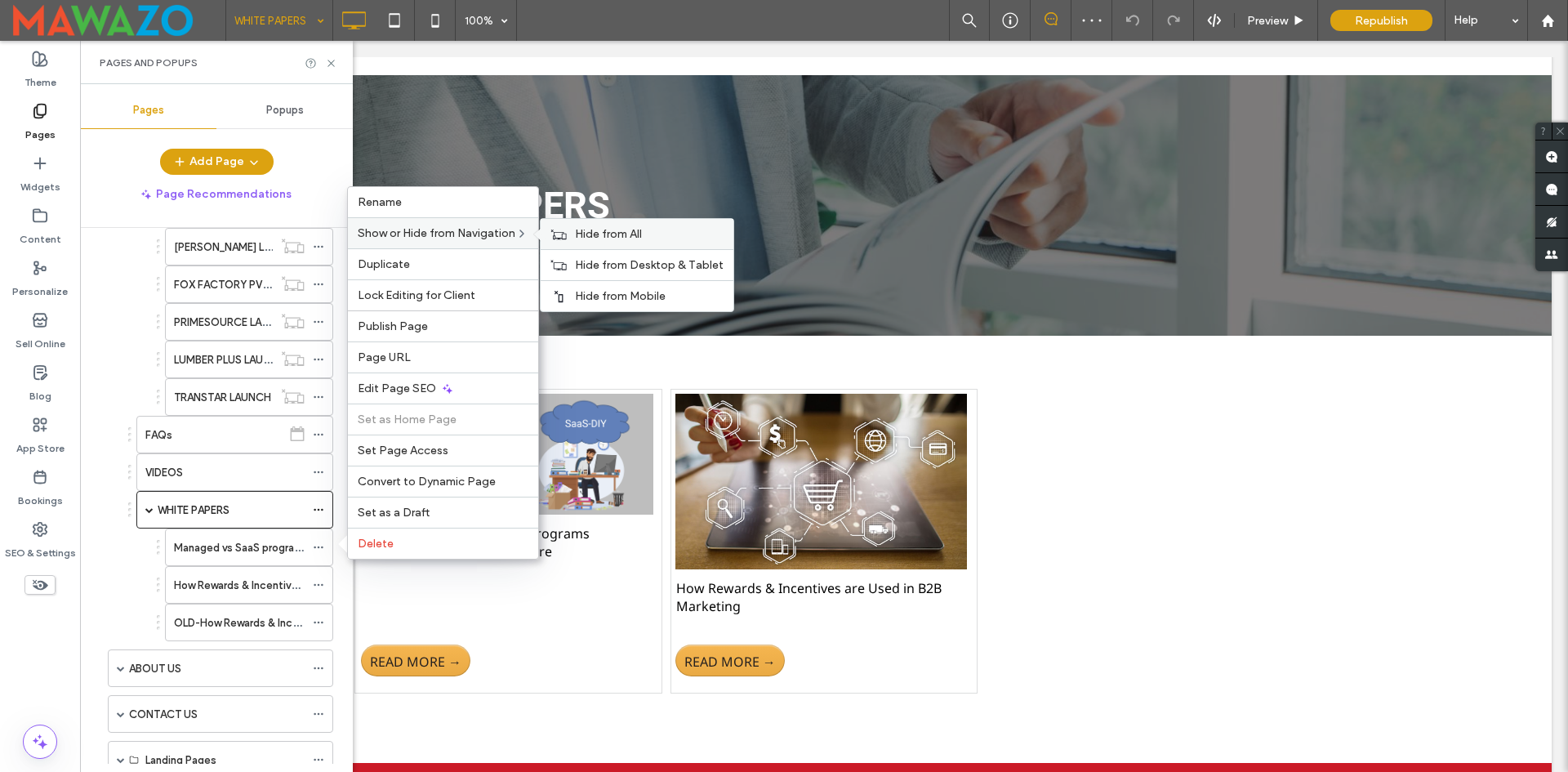
click at [602, 228] on span "Hide from All" at bounding box center [608, 234] width 67 height 14
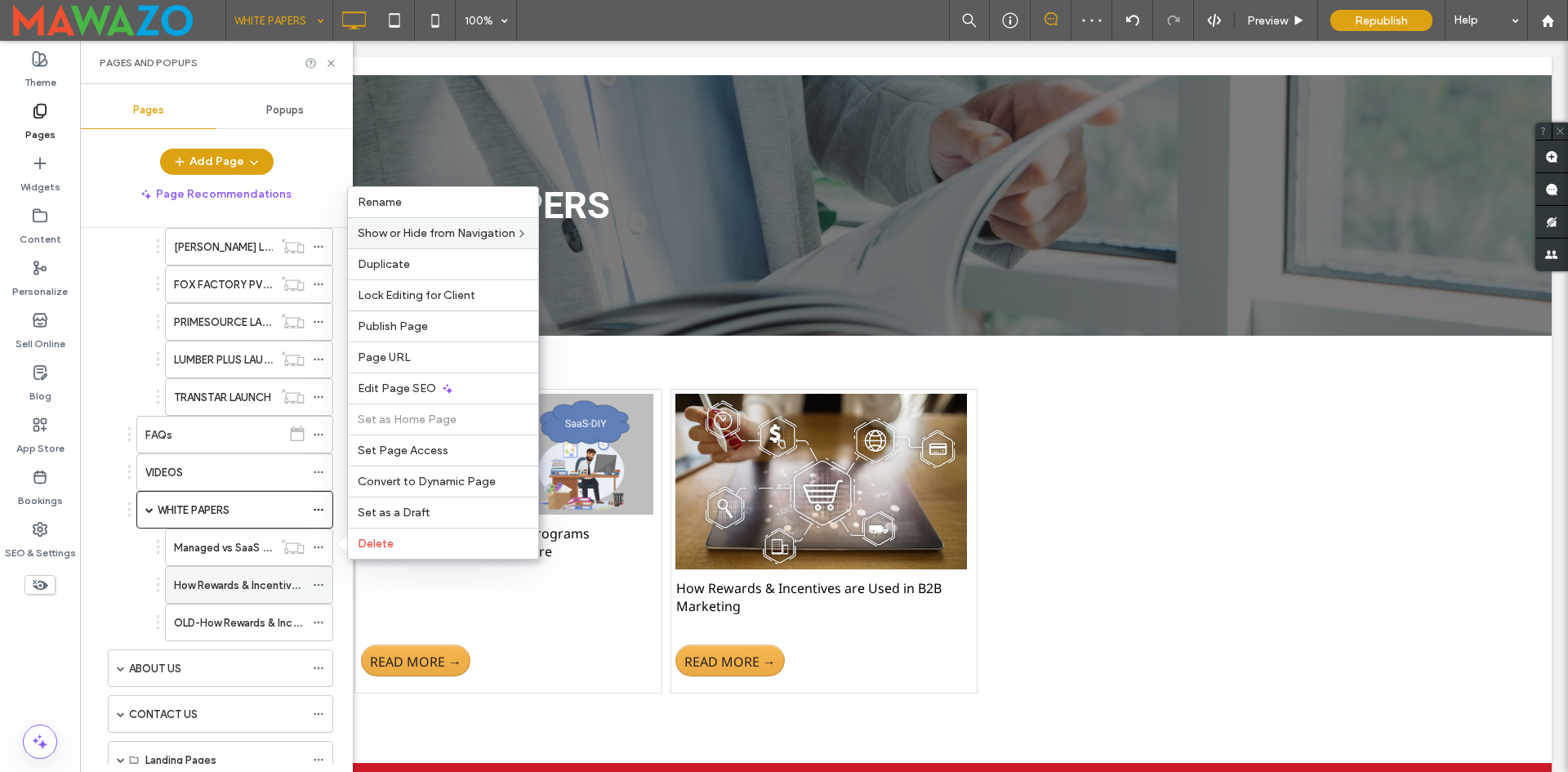
click at [319, 580] on icon at bounding box center [319, 585] width 12 height 12
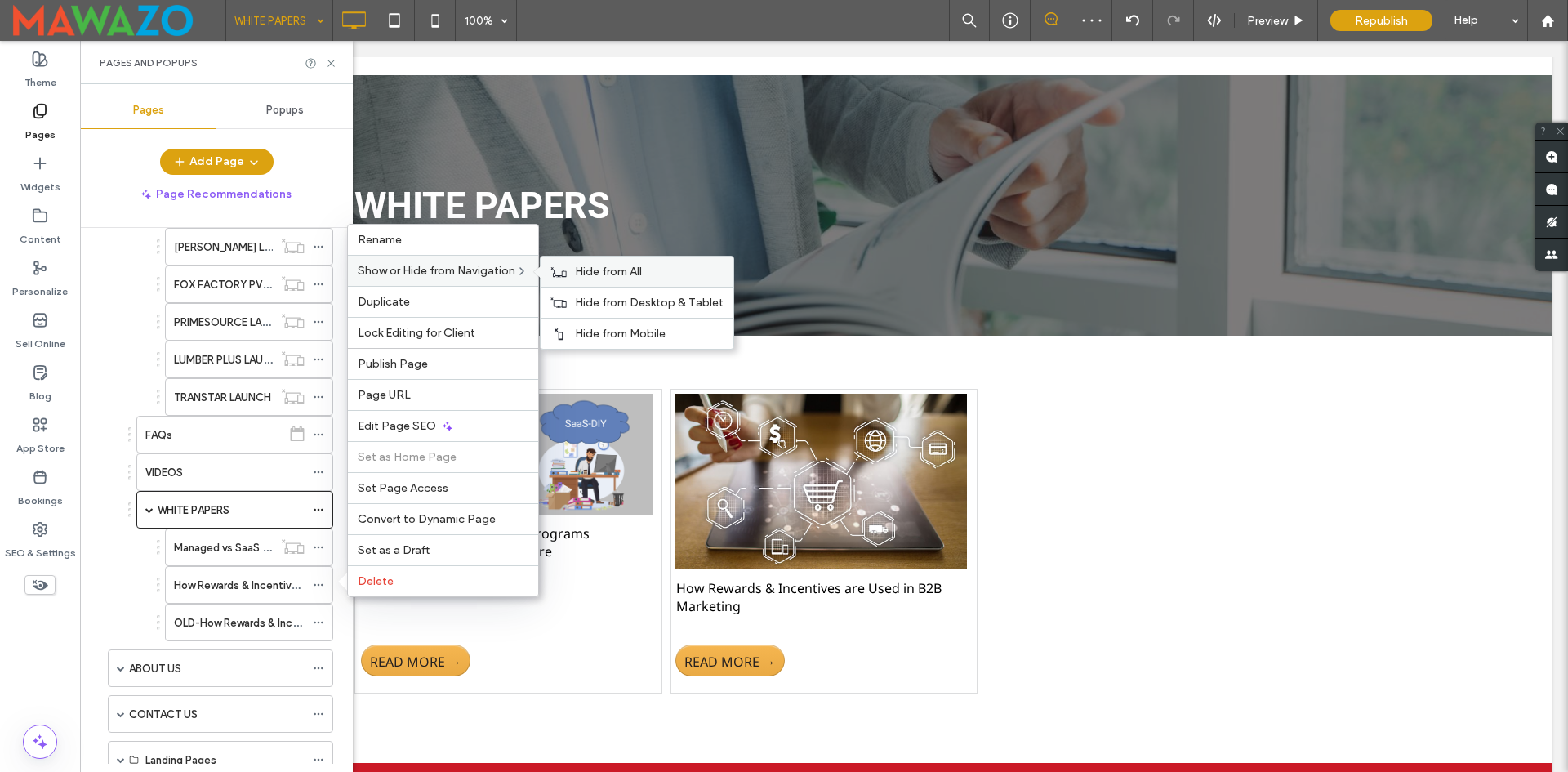
click at [597, 275] on span "Hide from All" at bounding box center [608, 272] width 67 height 14
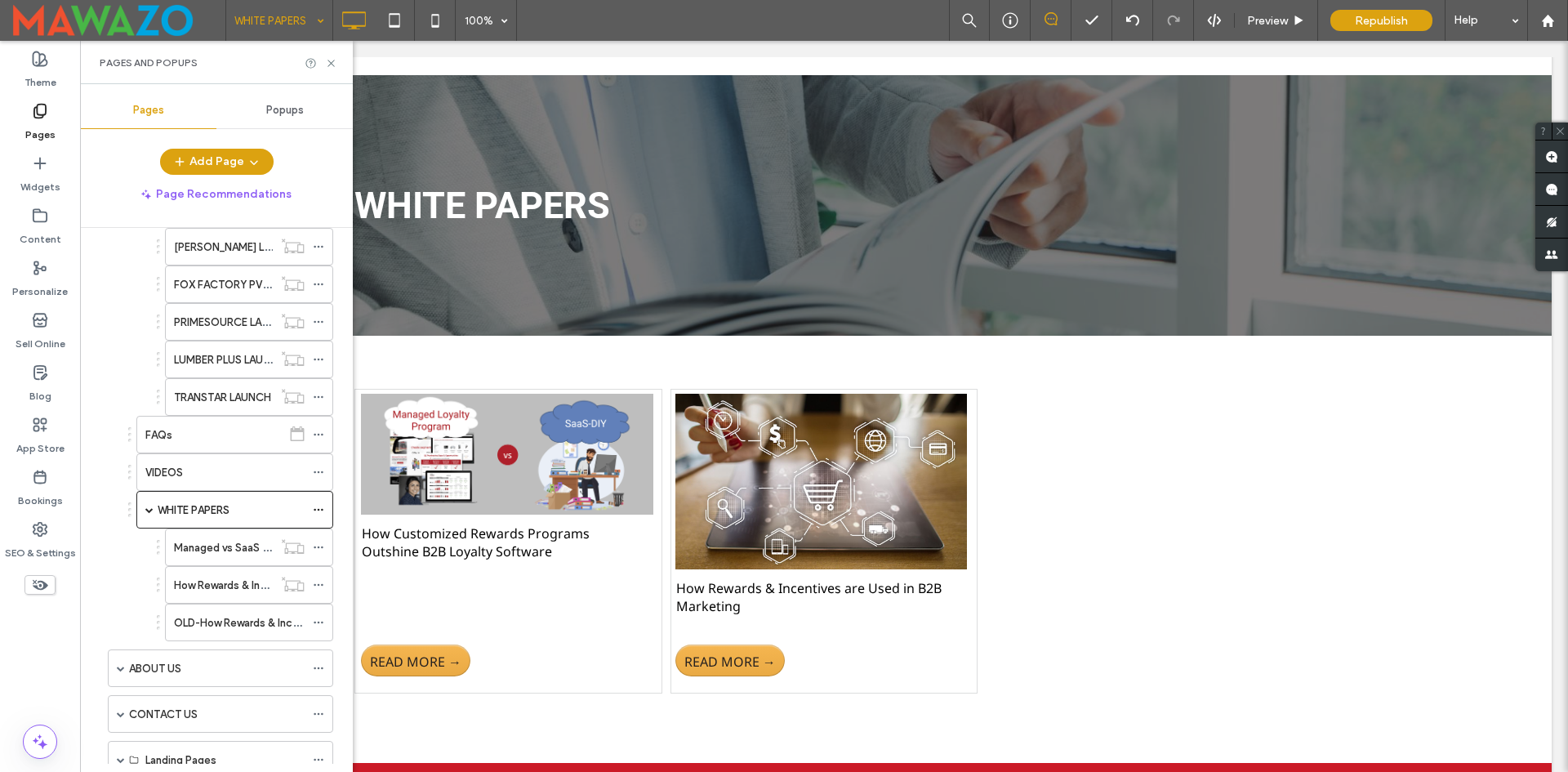
drag, startPoint x: 85, startPoint y: 353, endPoint x: 294, endPoint y: 356, distance: 209.0
click at [86, 353] on div "HOME B2B LOYALTY PROGRAMS B2B CUSTOMER REWARDS PROGRAMS CHANNEL INCENTIVE PROGR…" at bounding box center [216, 496] width 272 height 536
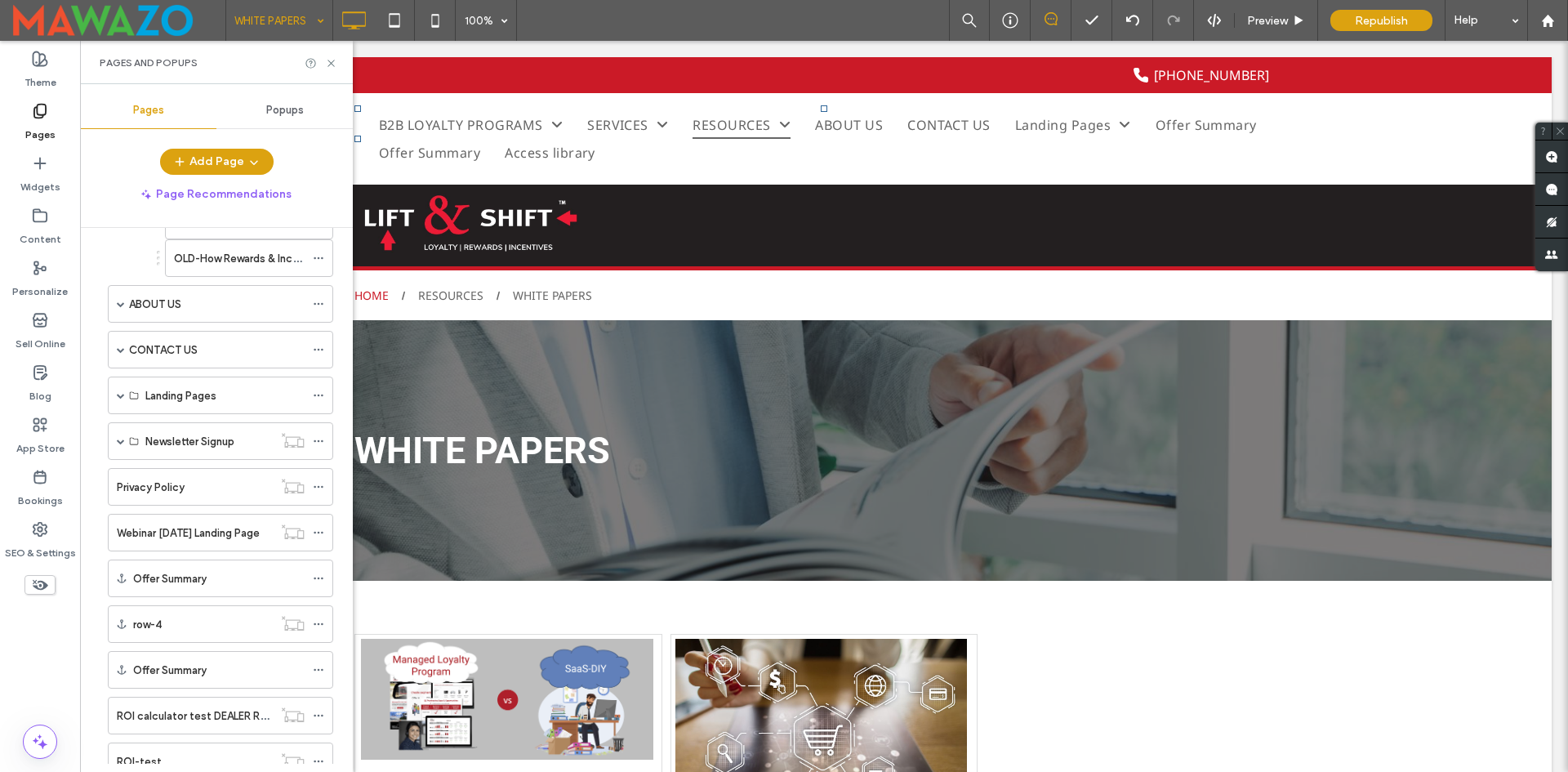
scroll to position [1634, 0]
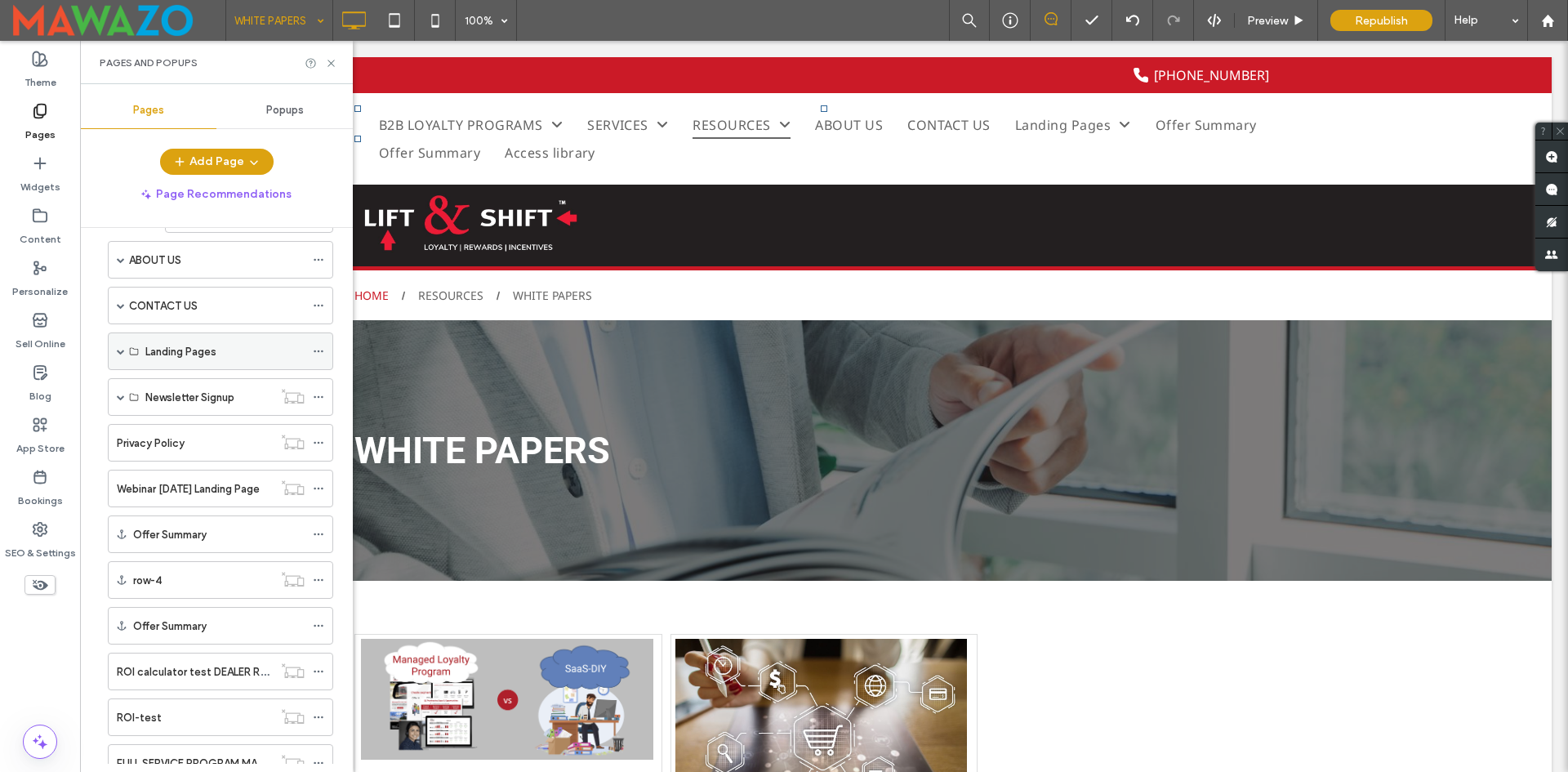
click at [319, 350] on icon at bounding box center [319, 351] width 12 height 12
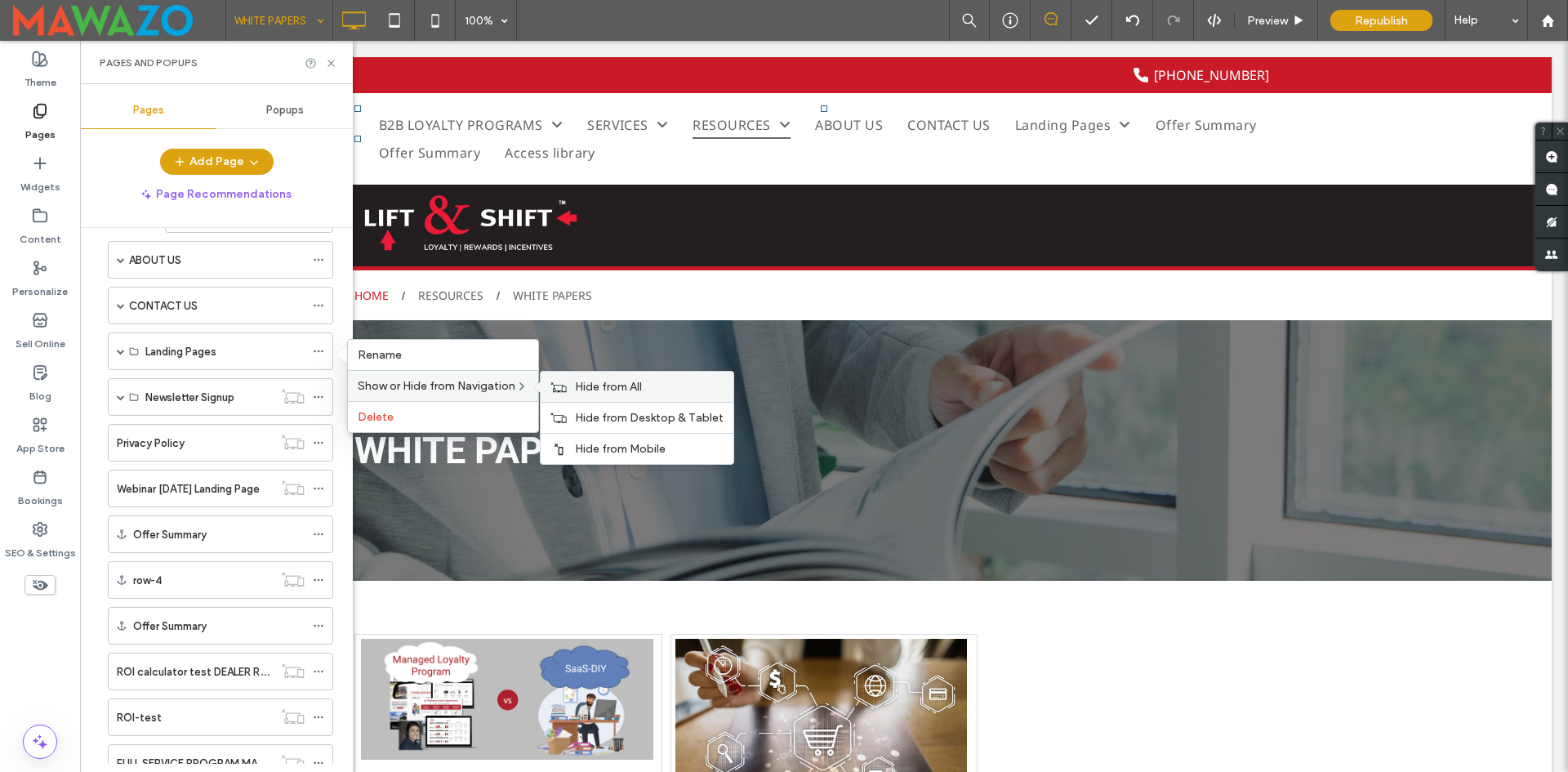
click at [603, 387] on span "Hide from All" at bounding box center [608, 387] width 67 height 14
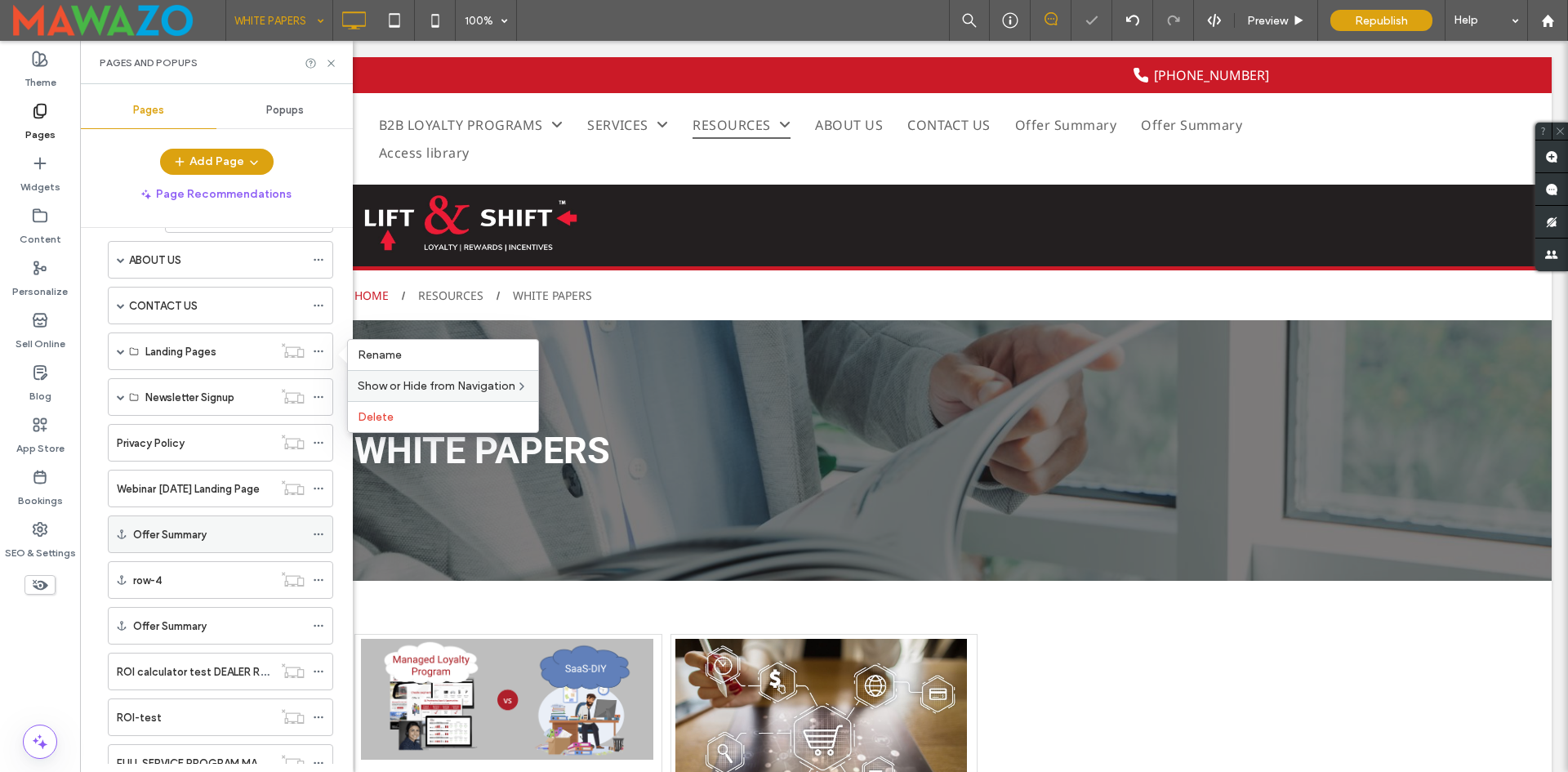
click at [319, 533] on icon at bounding box center [319, 534] width 12 height 12
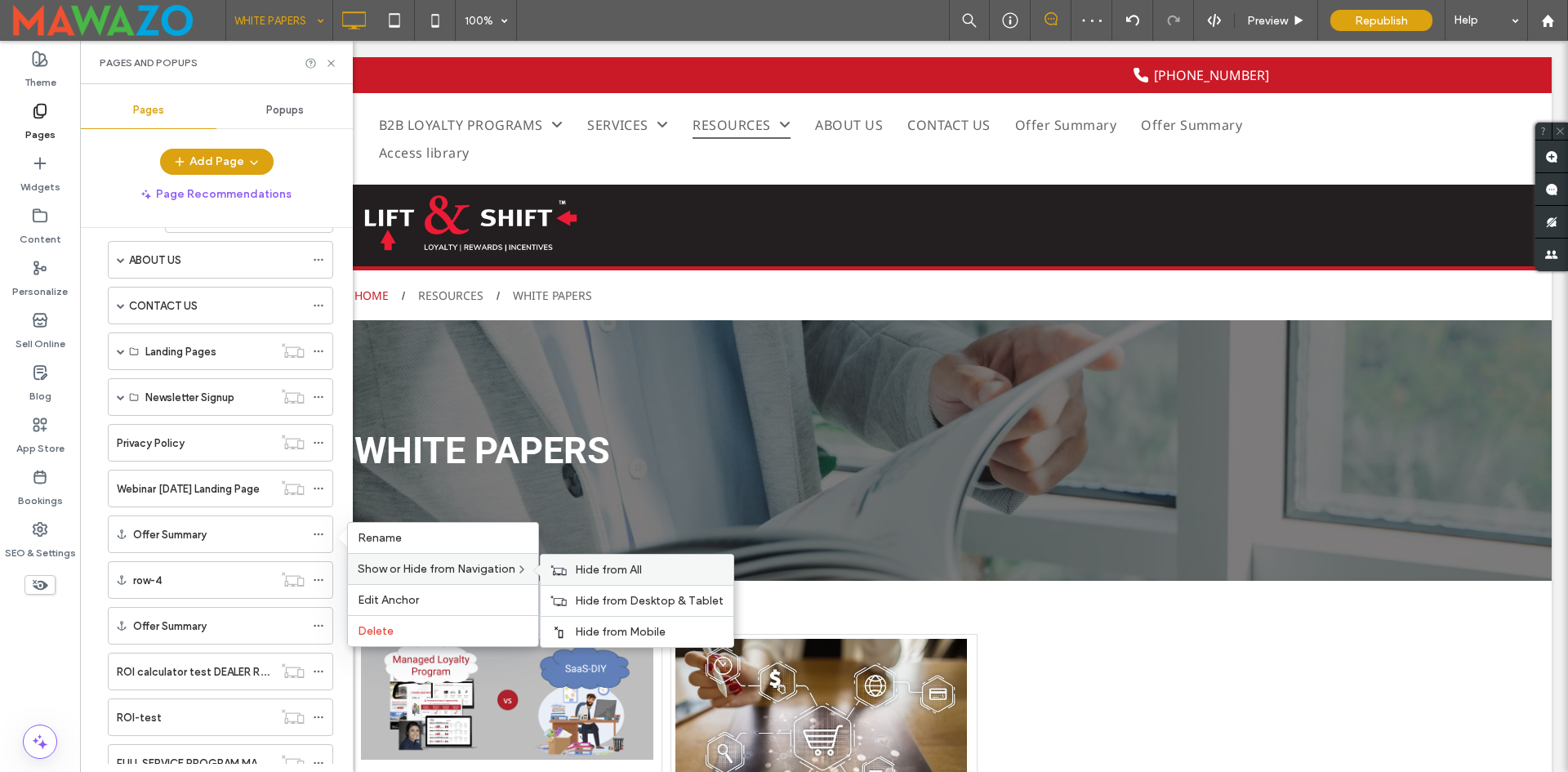
click at [590, 566] on span "Hide from All" at bounding box center [608, 570] width 67 height 14
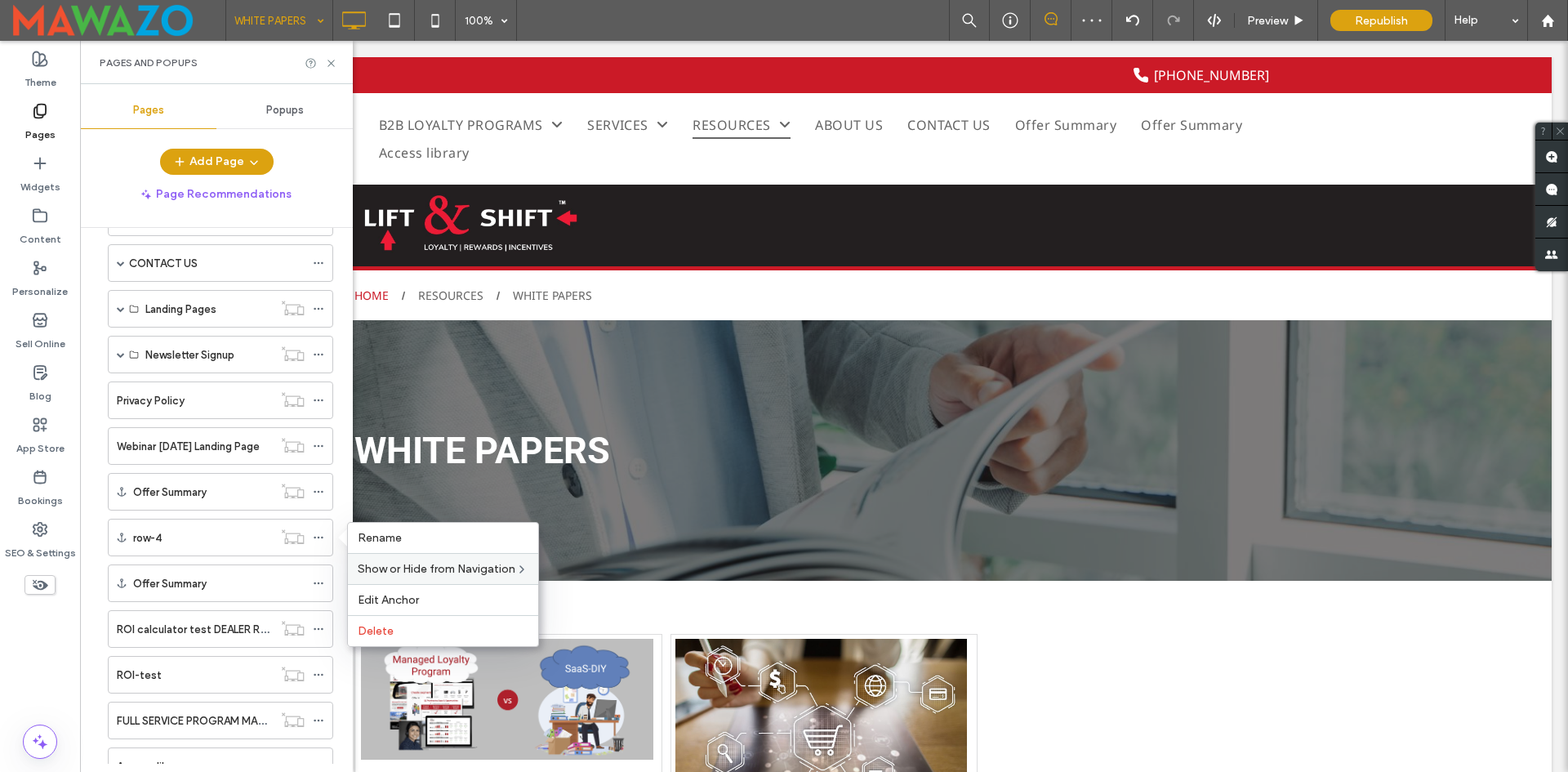
scroll to position [1797, 0]
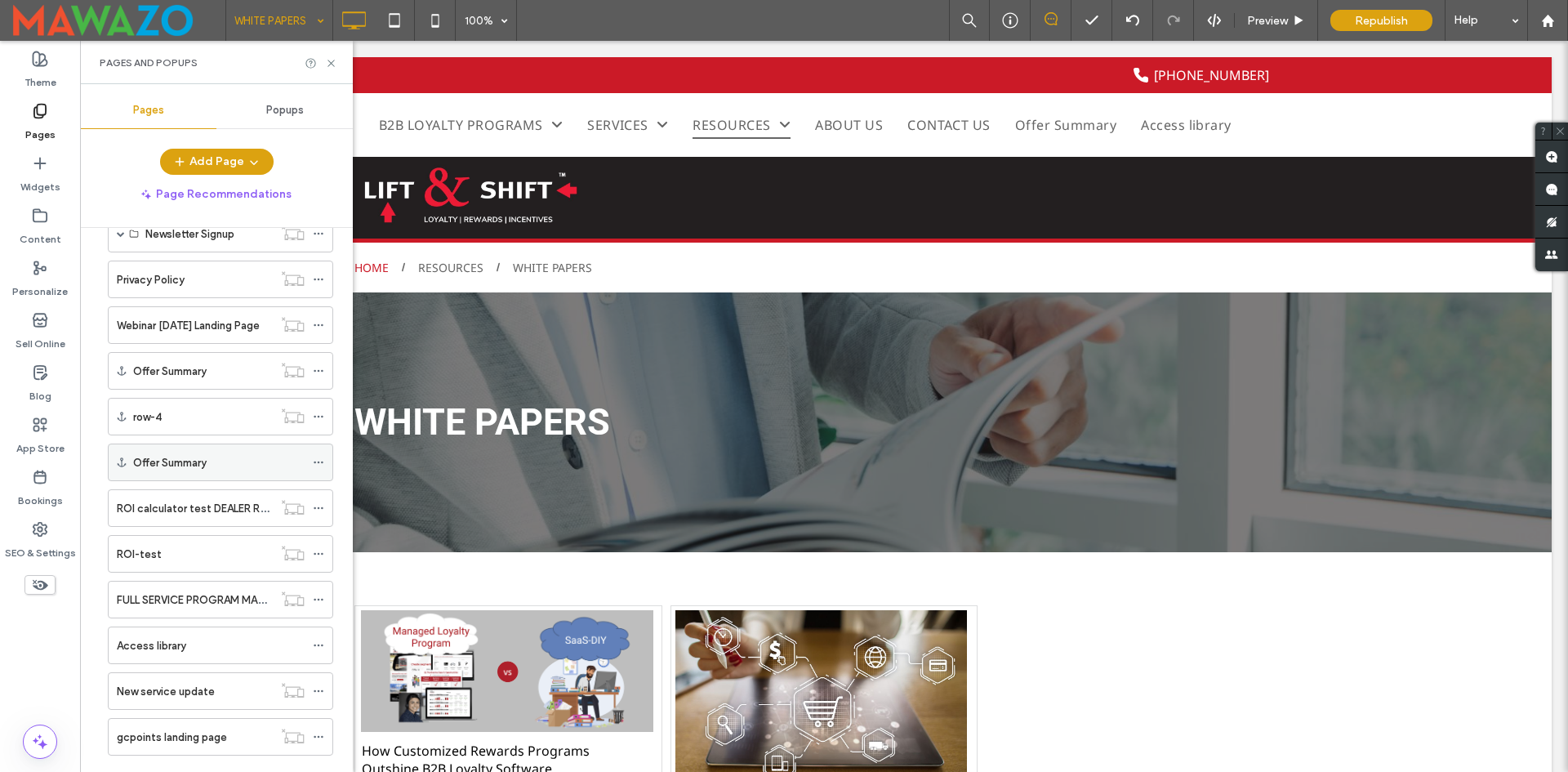
click at [315, 456] on span at bounding box center [319, 462] width 12 height 25
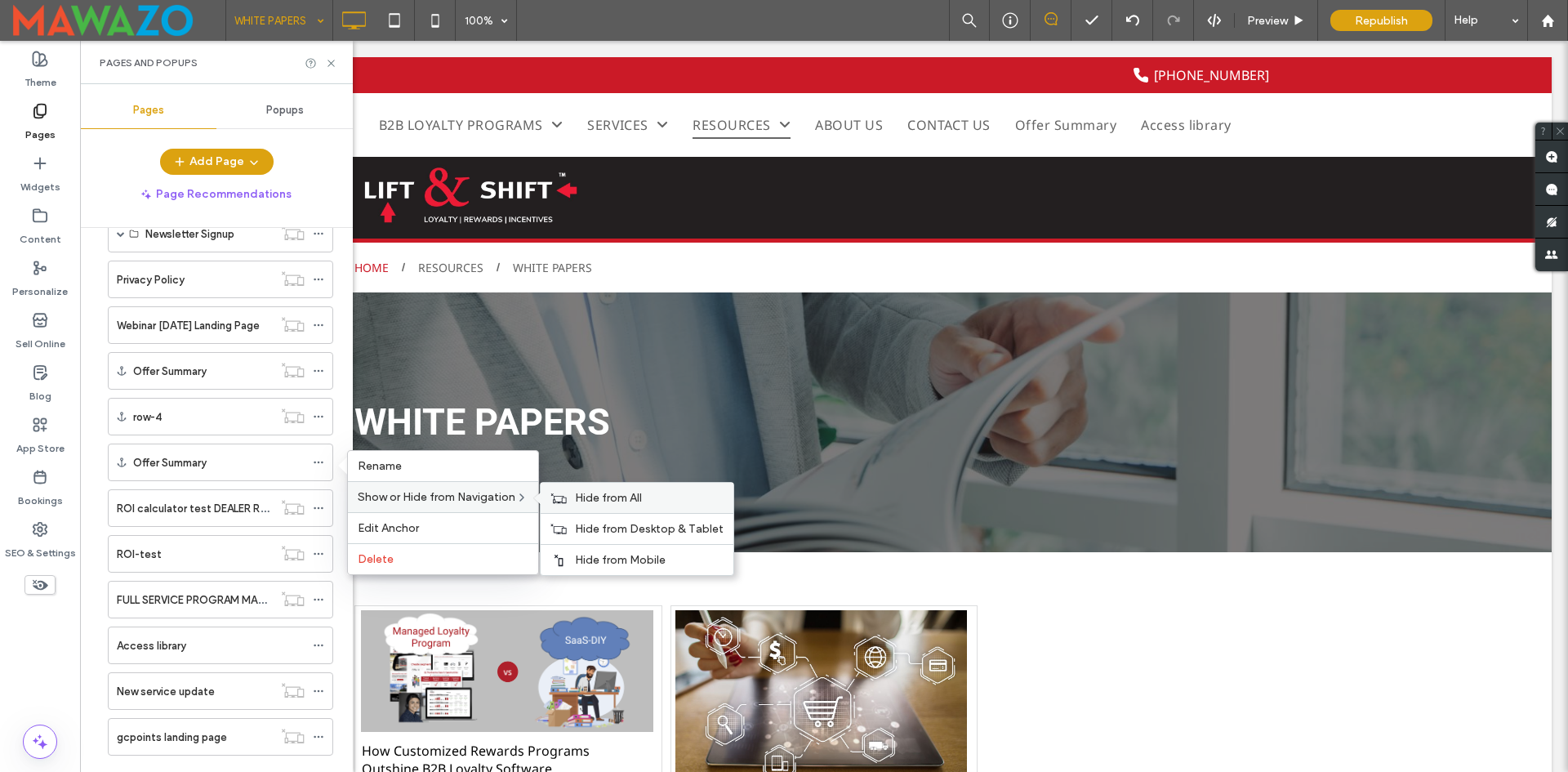
click at [670, 503] on label "Hide from All" at bounding box center [650, 498] width 149 height 14
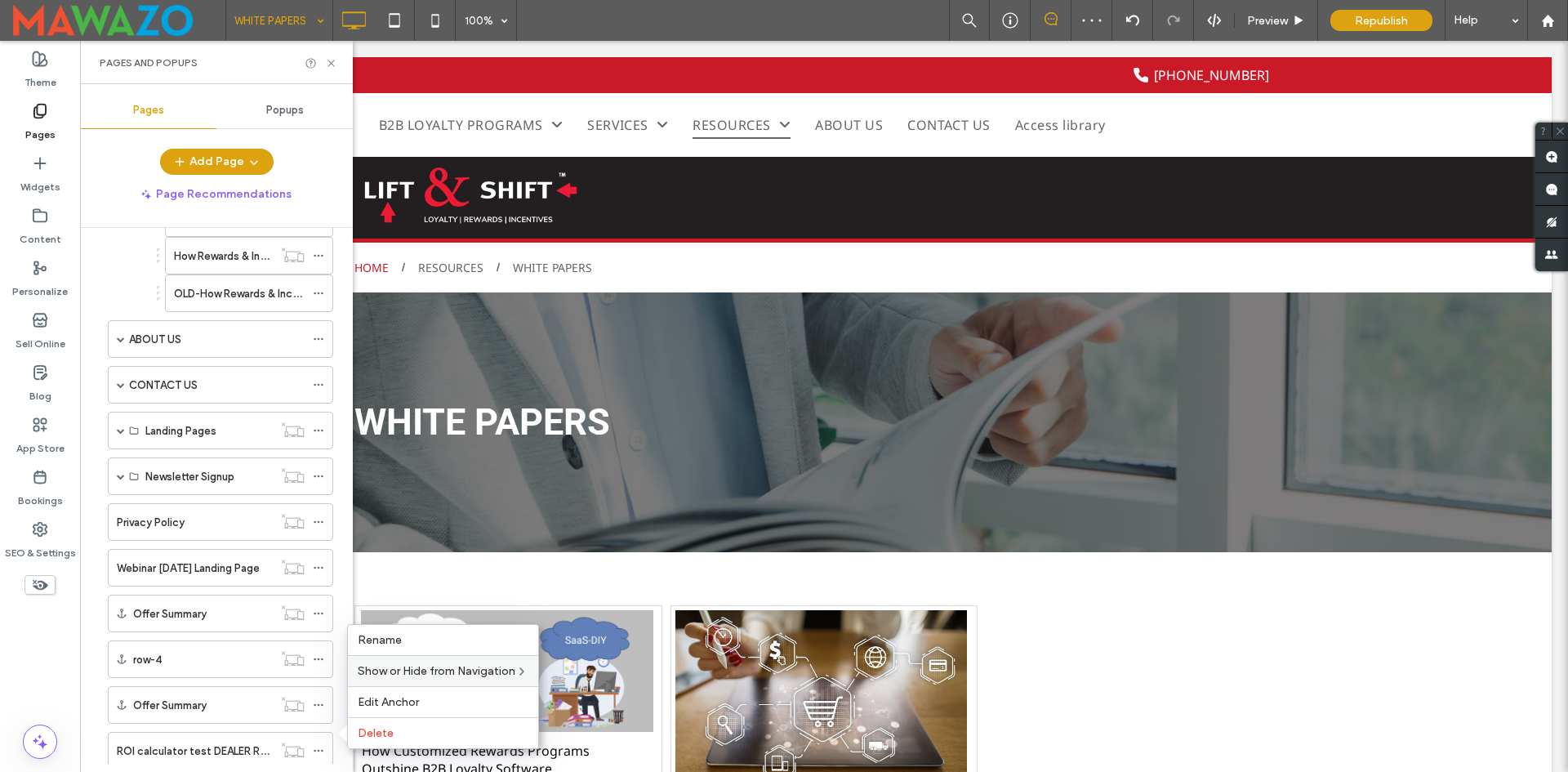
scroll to position [1523, 0]
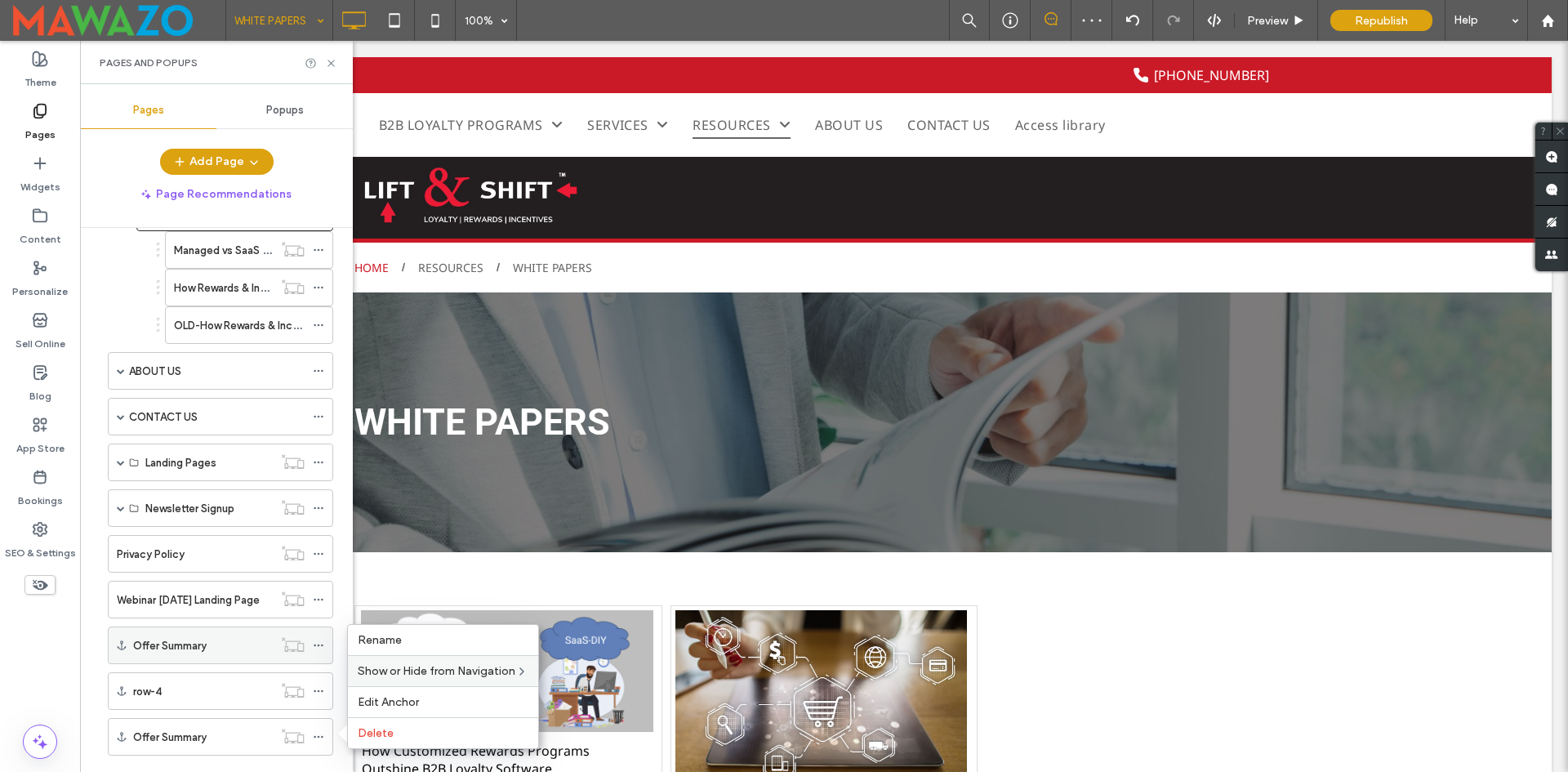
click at [319, 644] on use at bounding box center [318, 645] width 9 height 3
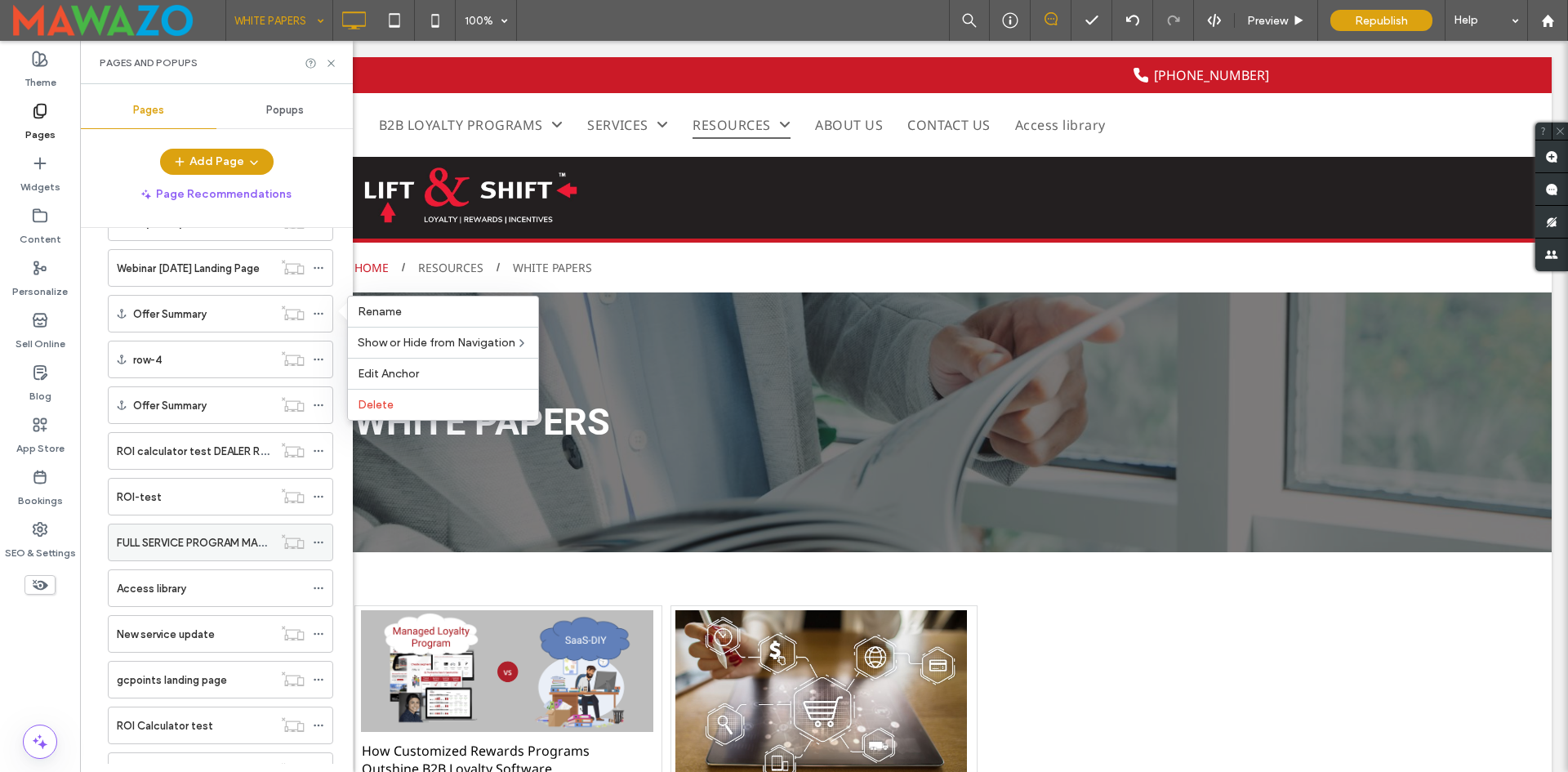
scroll to position [1931, 0]
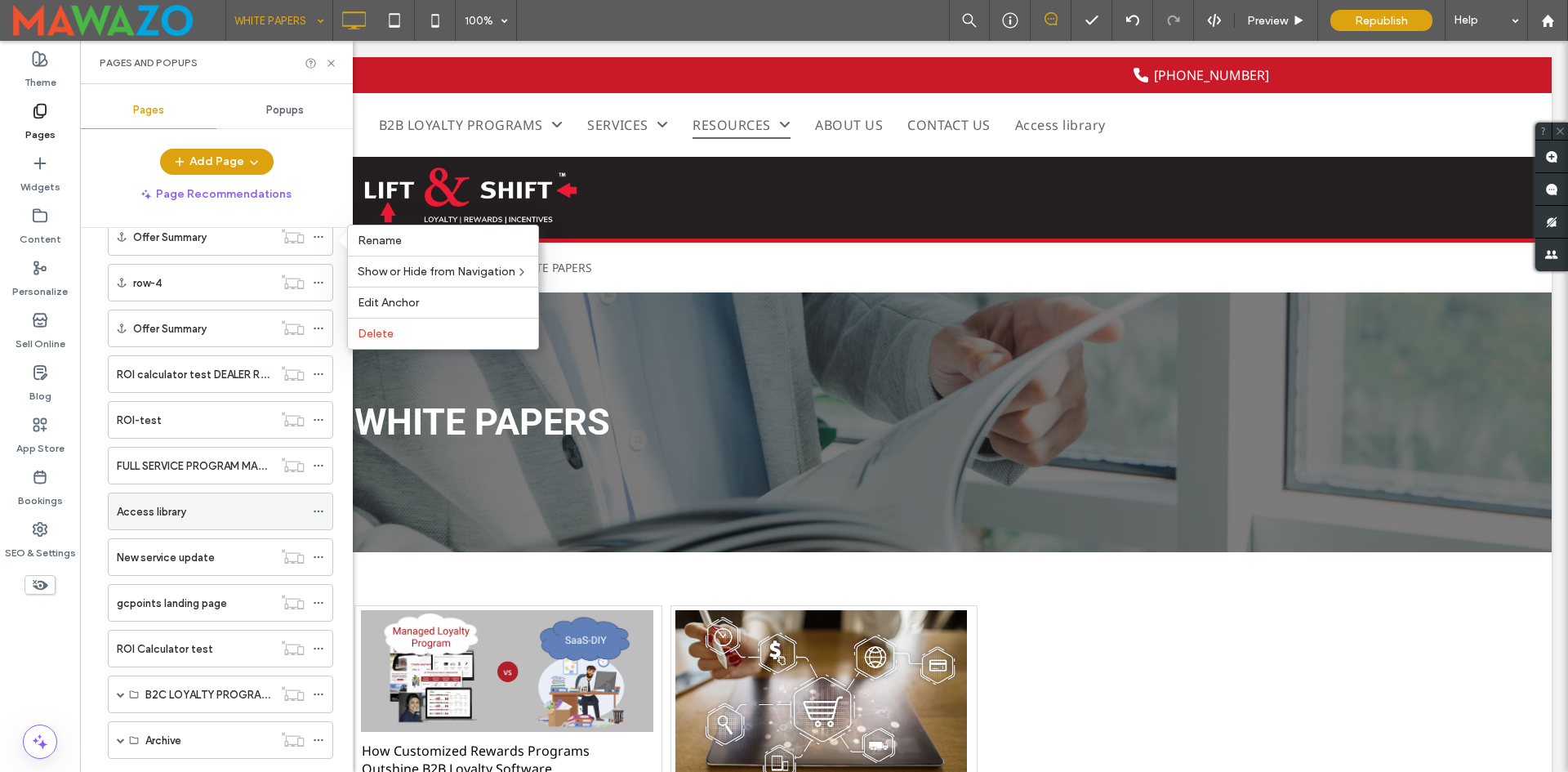
click at [319, 509] on icon at bounding box center [319, 511] width 12 height 12
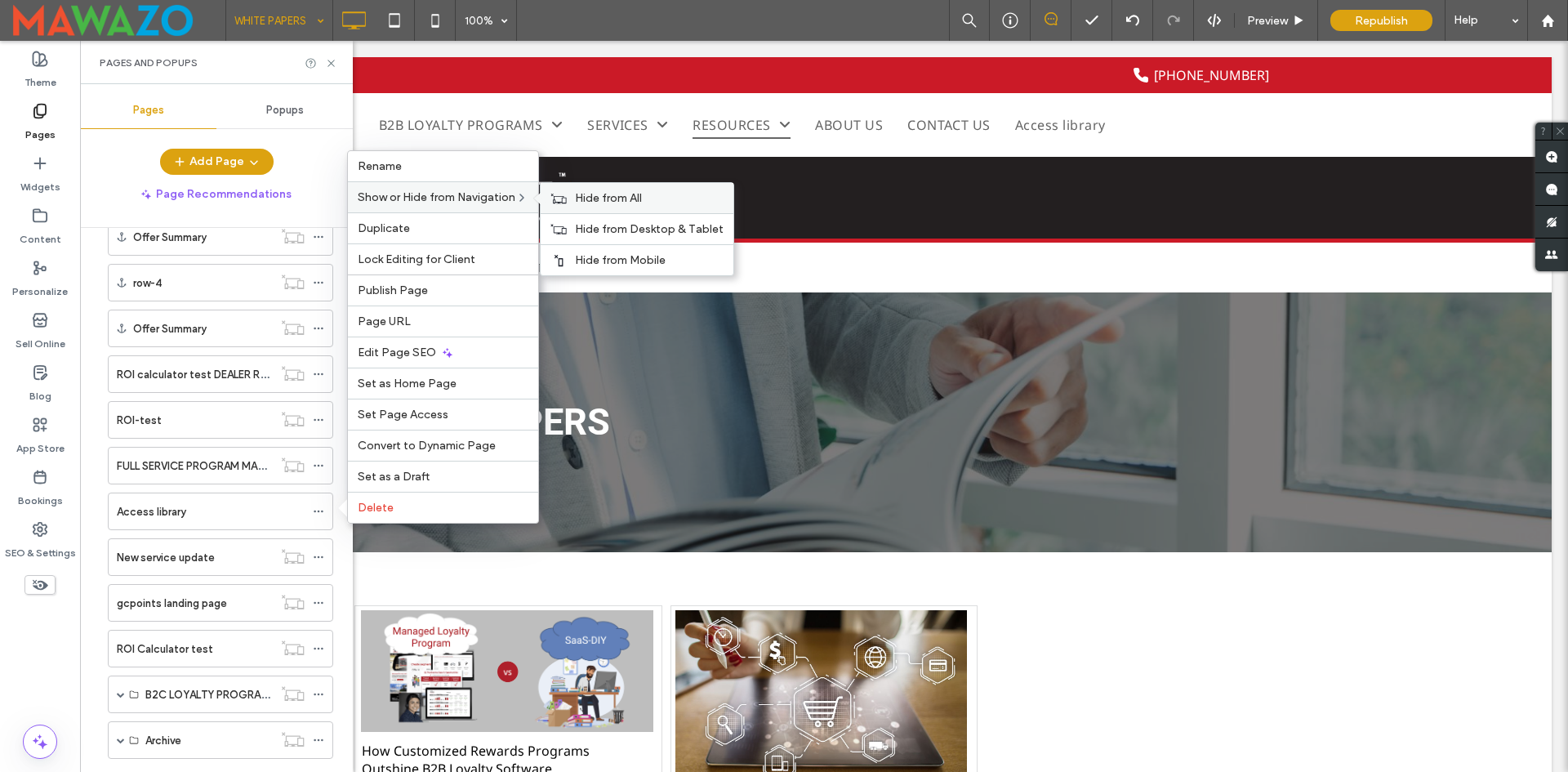
drag, startPoint x: 579, startPoint y: 186, endPoint x: 593, endPoint y: 198, distance: 18.4
click at [579, 187] on div "Hide from All" at bounding box center [636, 198] width 193 height 30
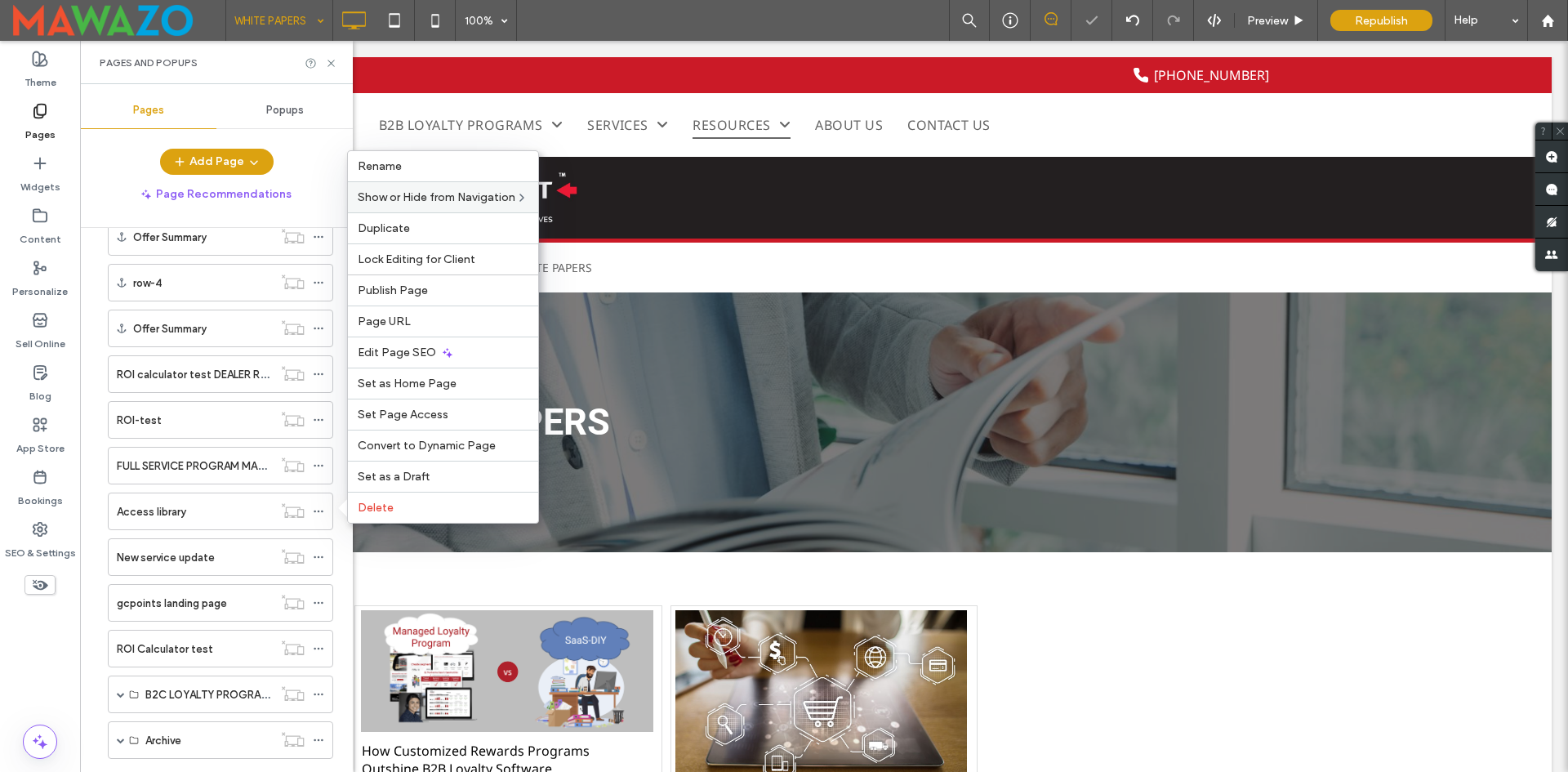
click at [327, 56] on div "Pages and Popups" at bounding box center [216, 62] width 272 height 43
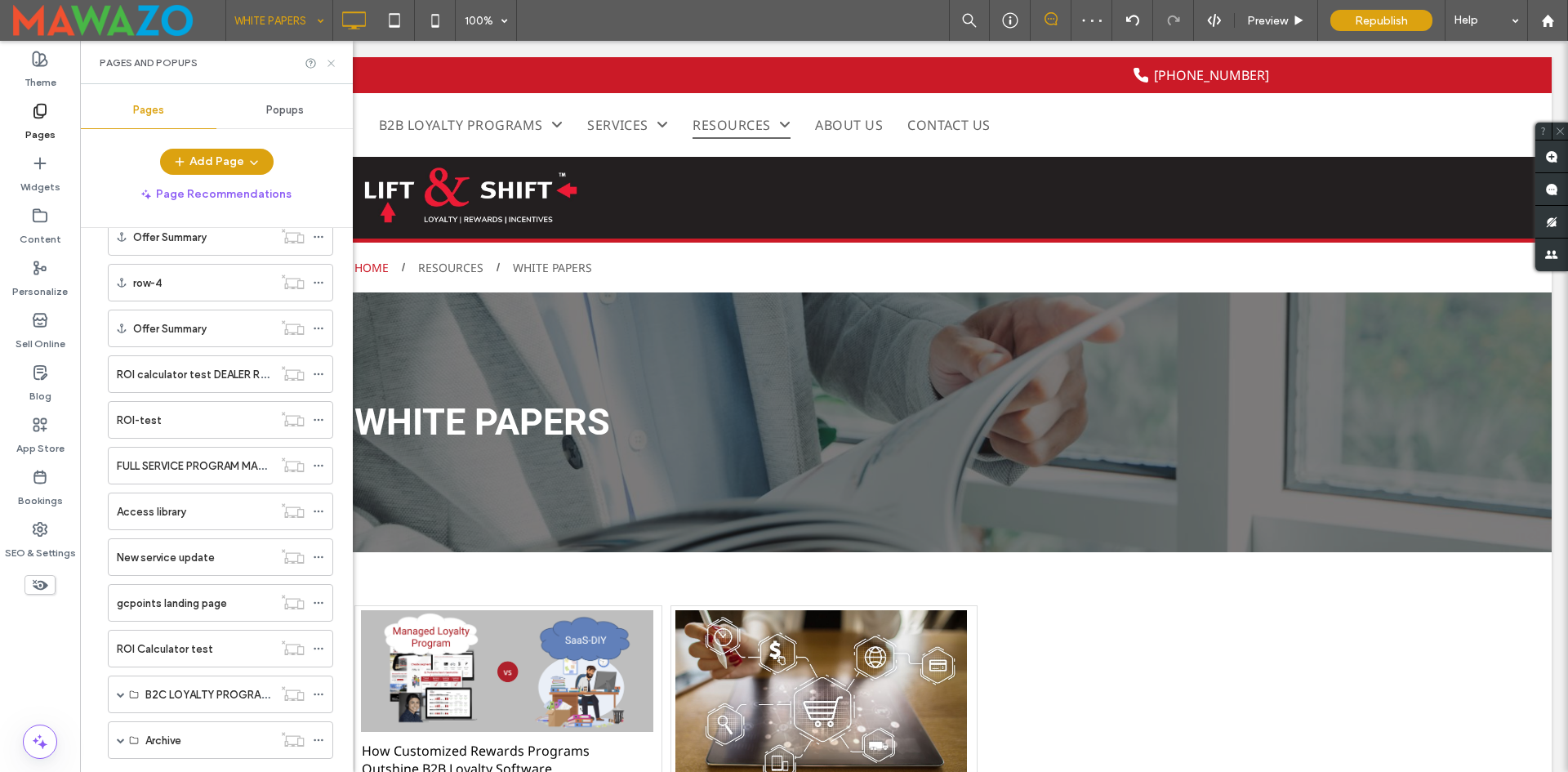
click at [330, 57] on icon at bounding box center [331, 63] width 12 height 12
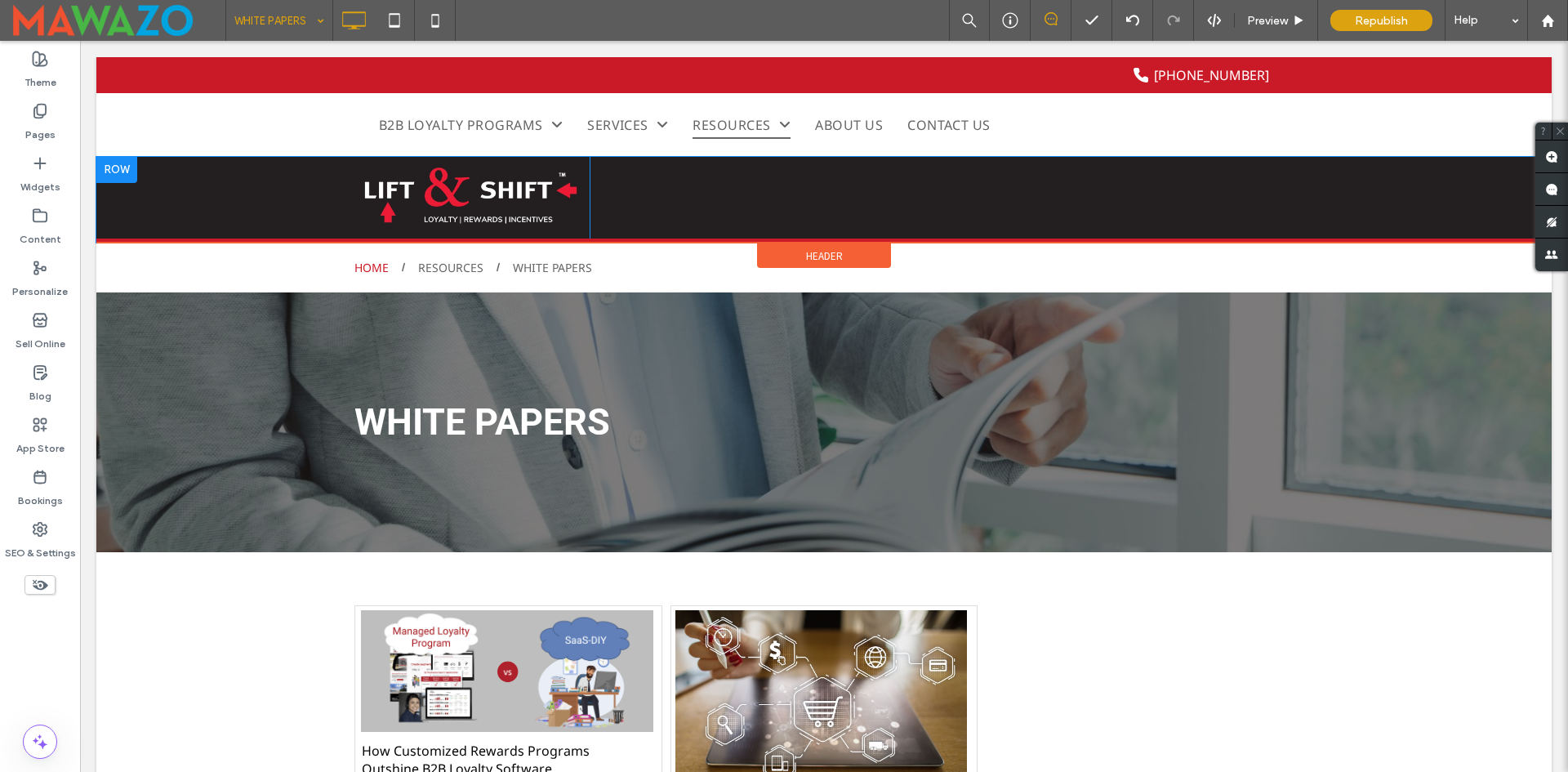
click at [846, 204] on div "Click To Paste B2B LOYALTY PROGRAMS Title B2B CUSTOMER REWARDS PROGRAMS CHANNEL…" at bounding box center [823, 198] width 940 height 82
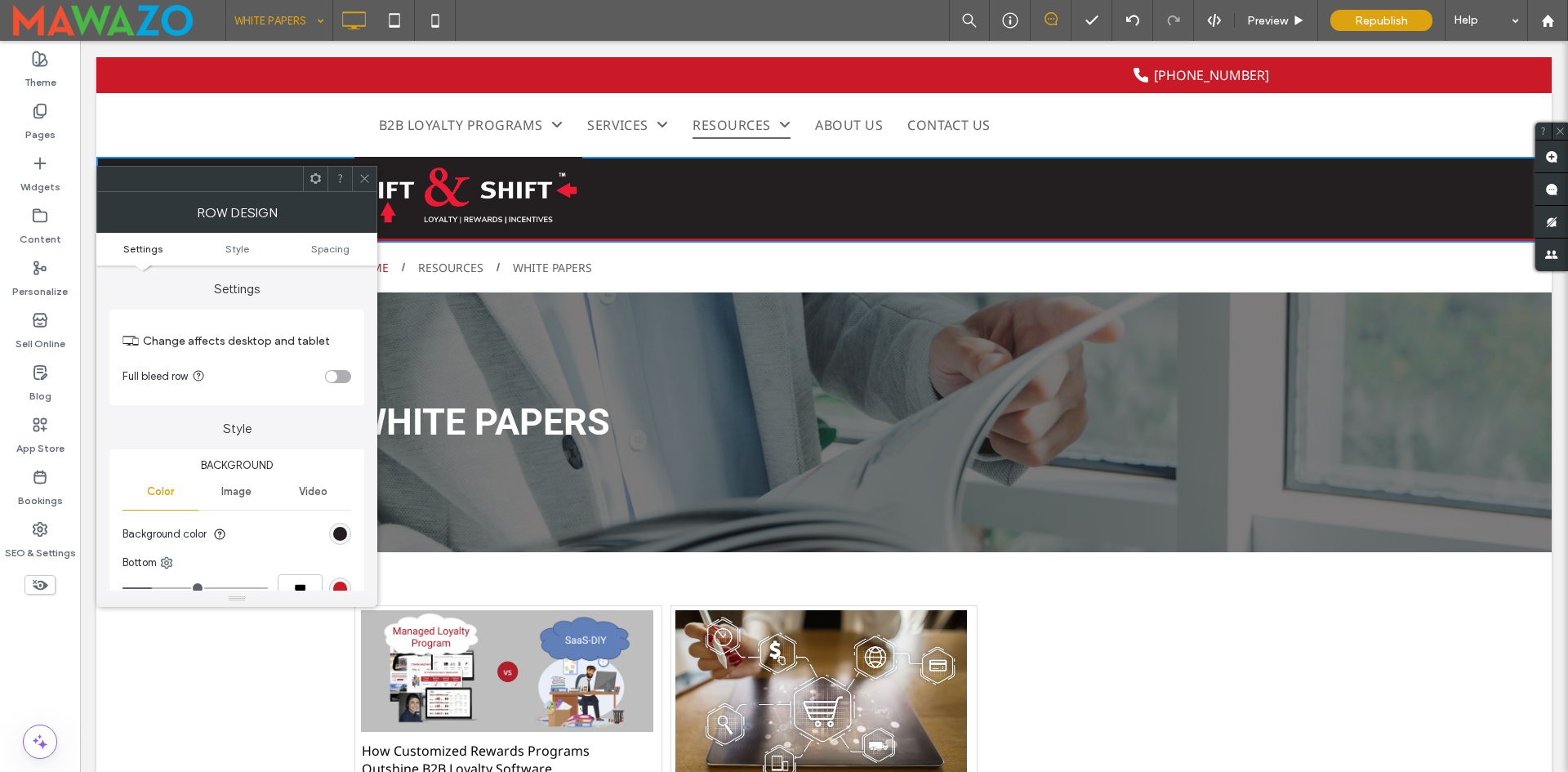
click at [48, 580] on icon at bounding box center [40, 585] width 18 height 18
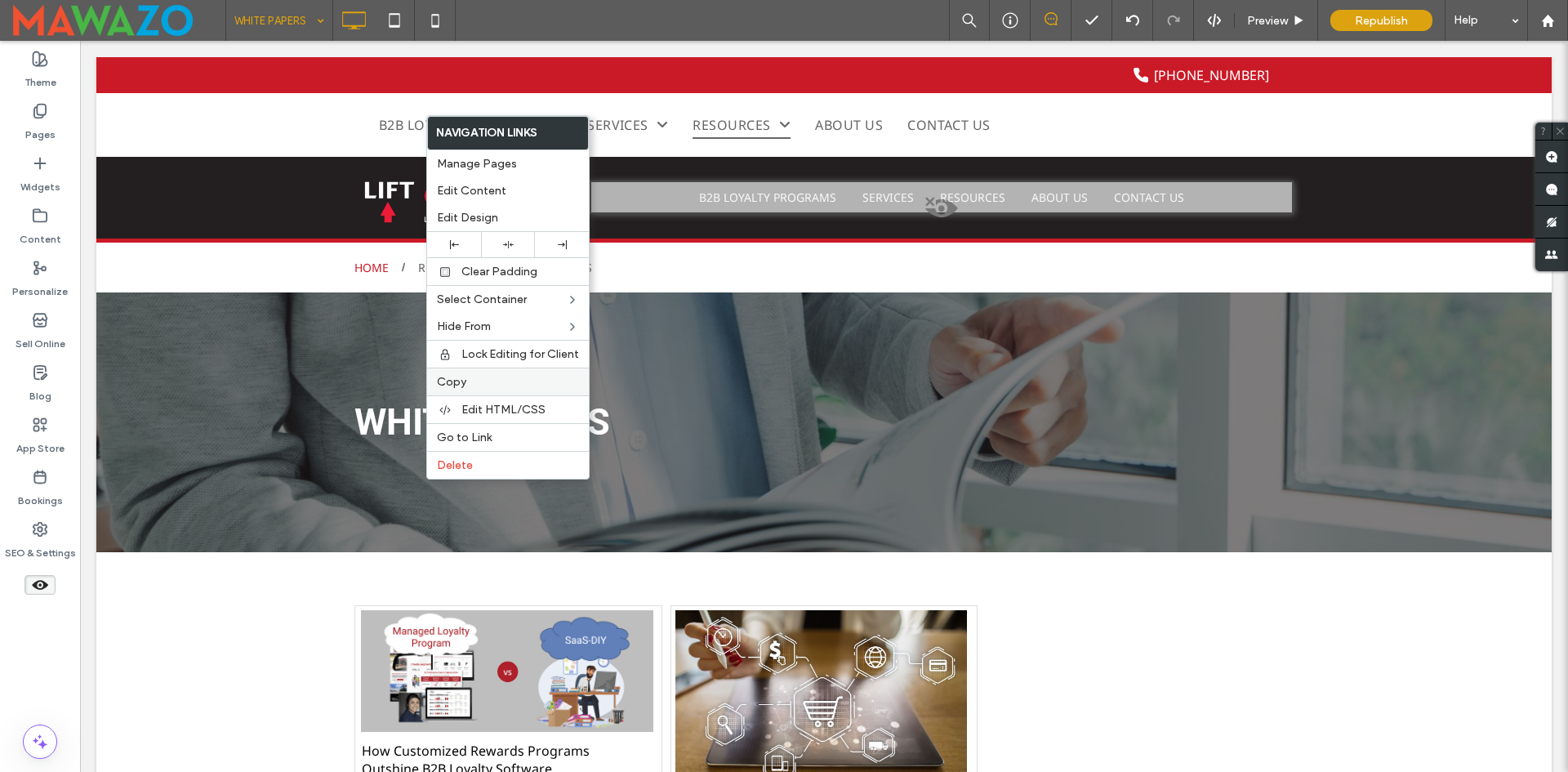
click at [458, 379] on span "Copy" at bounding box center [451, 382] width 29 height 14
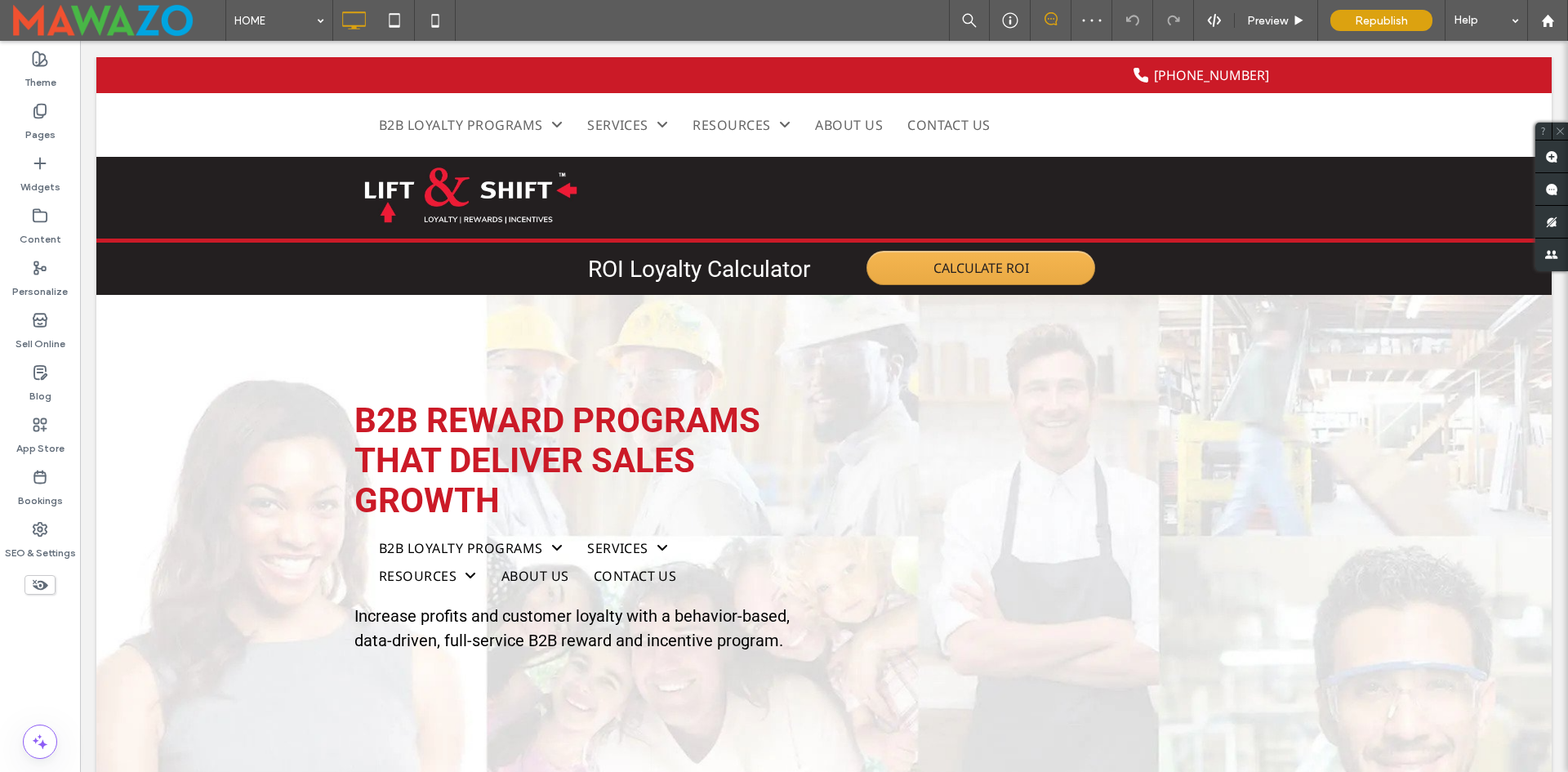
click at [43, 590] on icon at bounding box center [40, 585] width 18 height 18
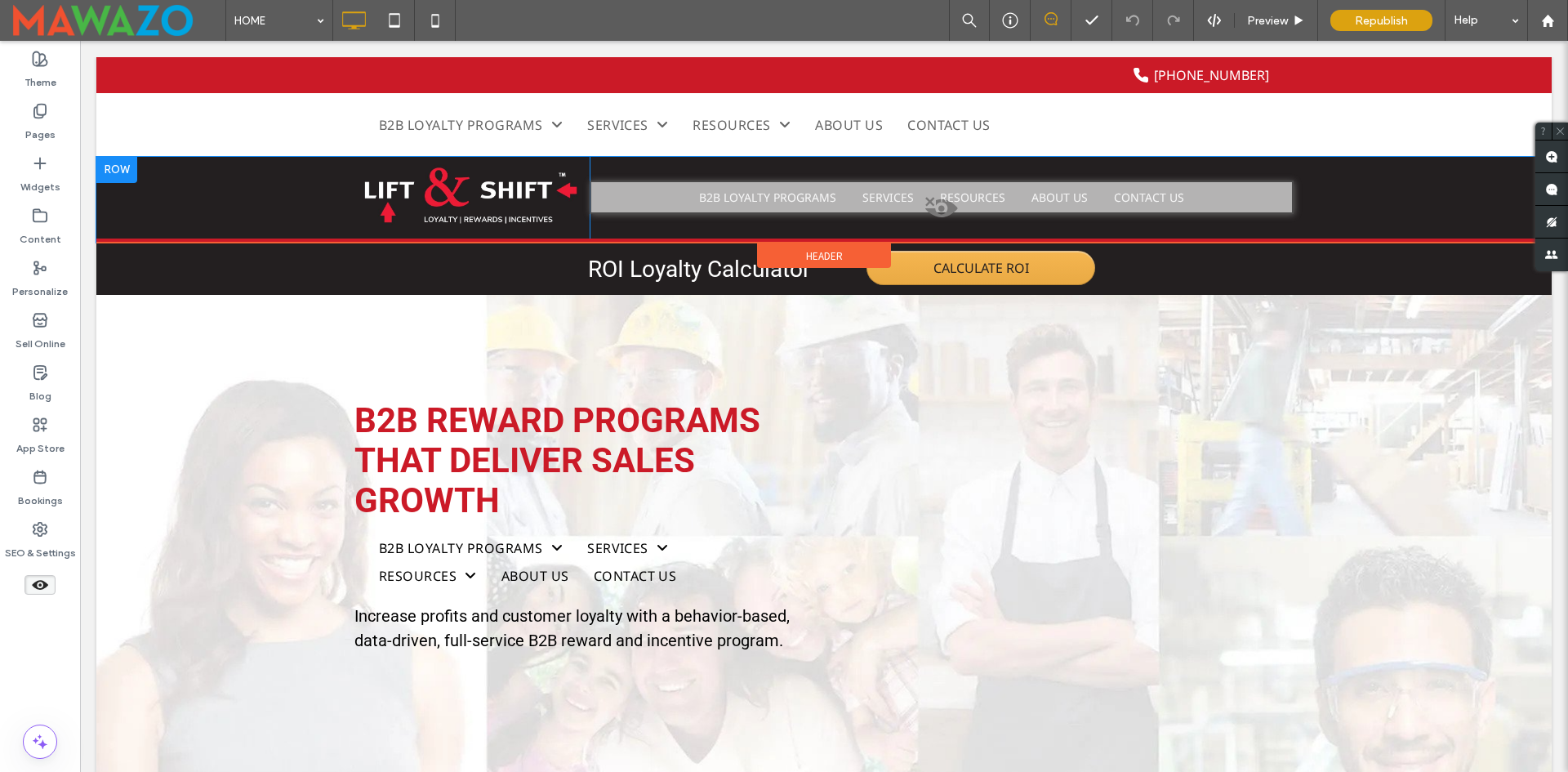
drag, startPoint x: 775, startPoint y: 197, endPoint x: 868, endPoint y: 229, distance: 98.4
click at [776, 197] on span at bounding box center [942, 212] width 702 height 33
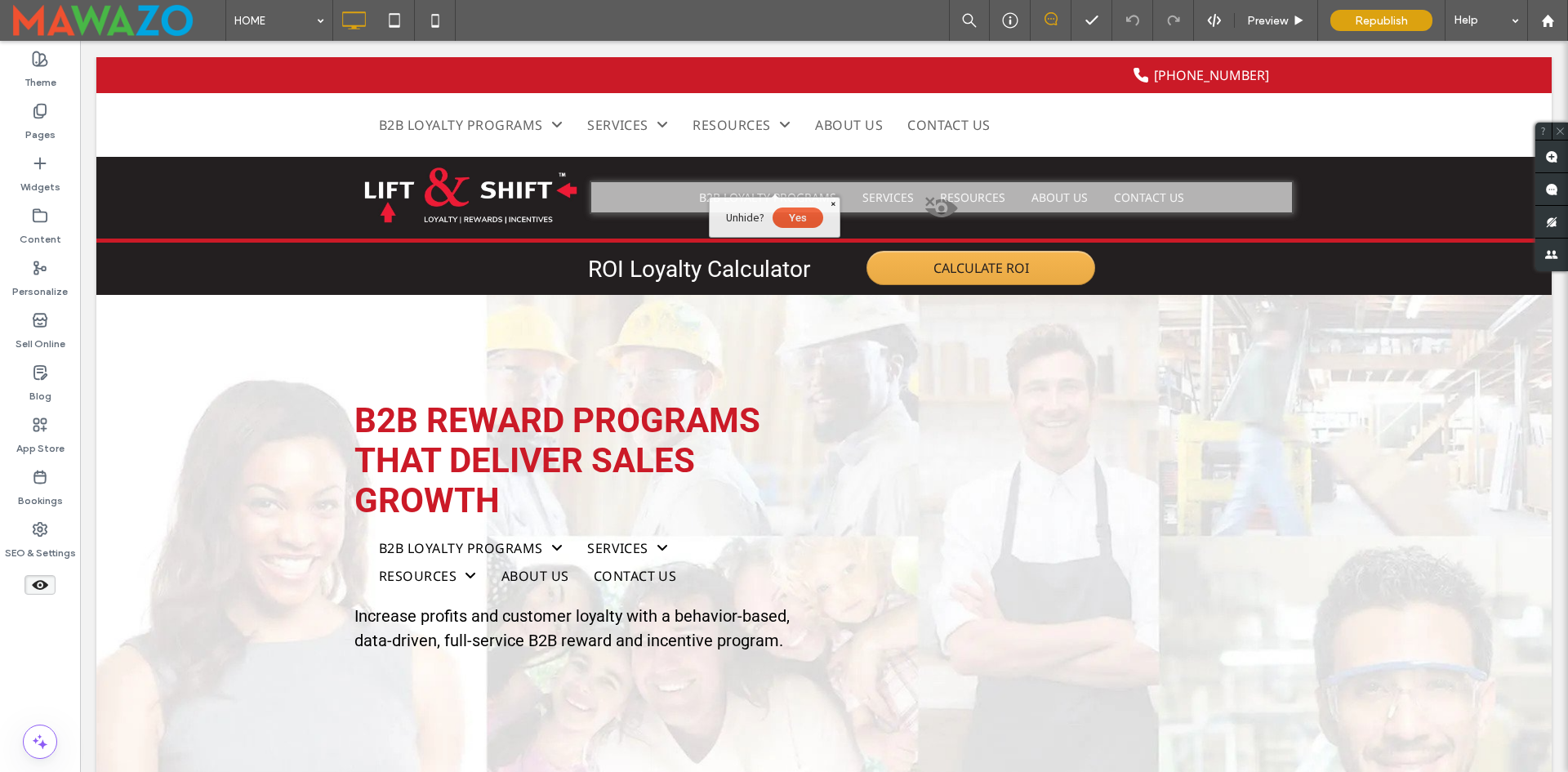
click at [798, 216] on button "Yes" at bounding box center [798, 217] width 51 height 20
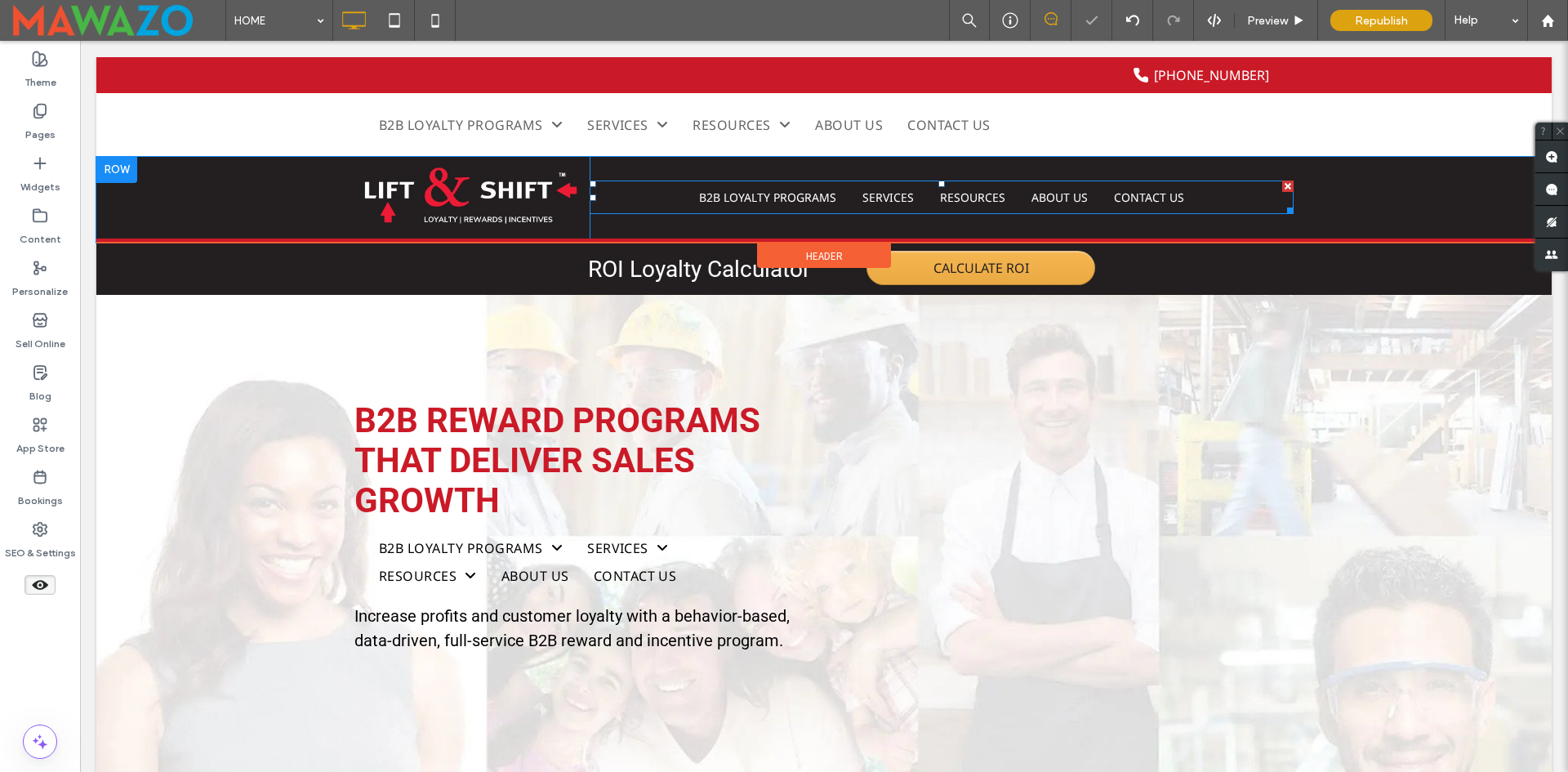
drag, startPoint x: 781, startPoint y: 201, endPoint x: 766, endPoint y: 189, distance: 19.2
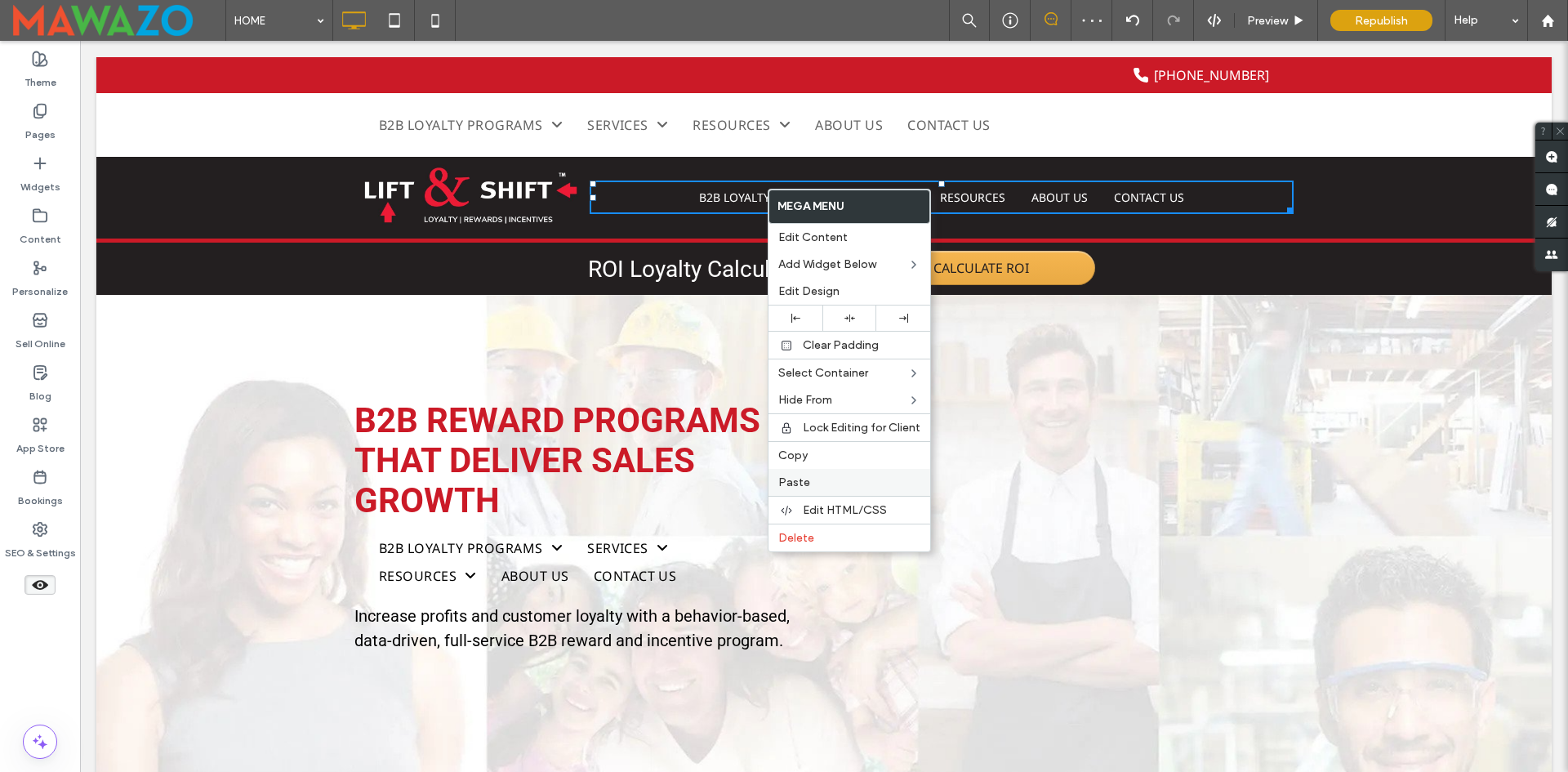
click at [810, 486] on label "Paste" at bounding box center [849, 483] width 142 height 14
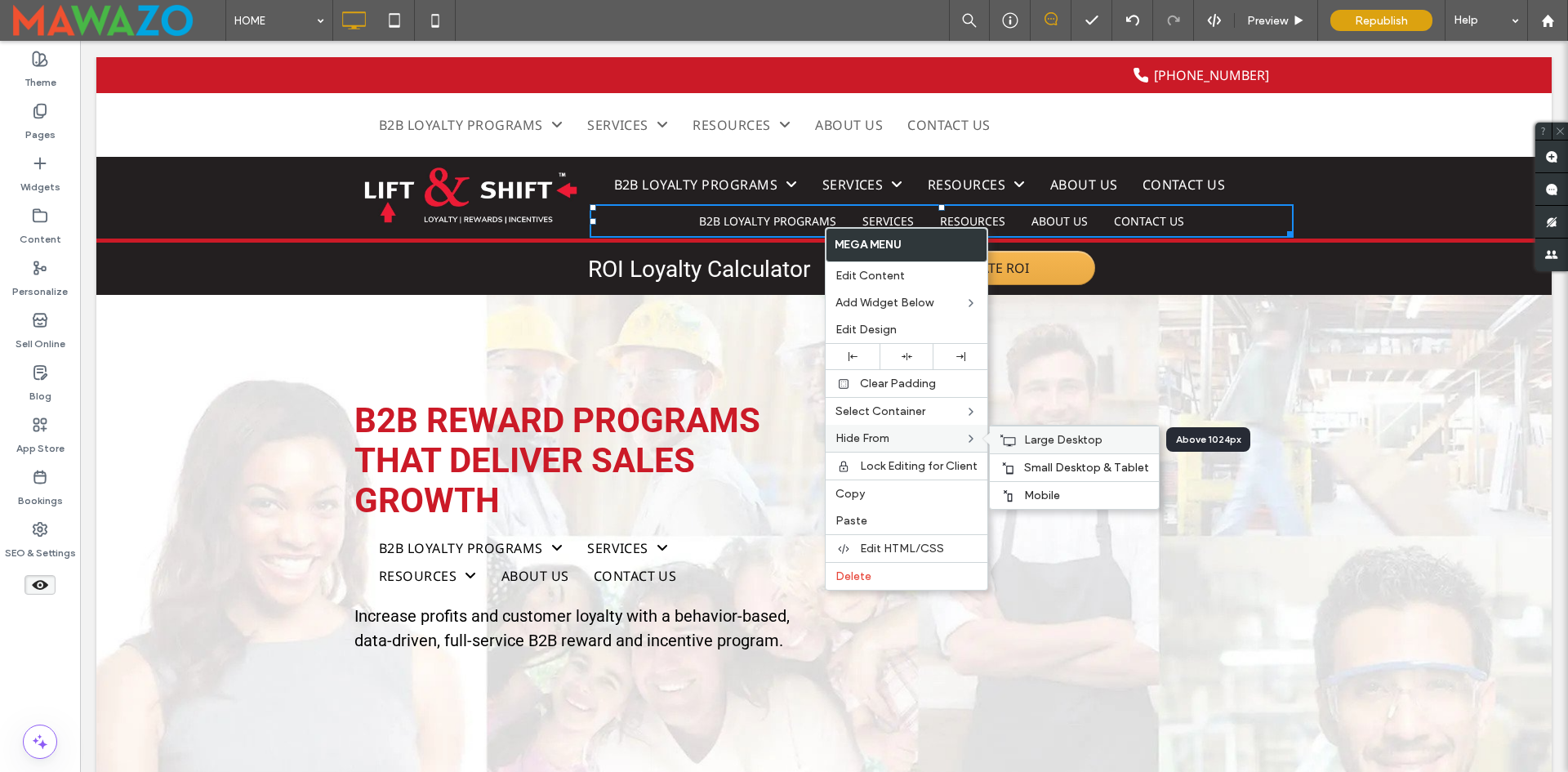
click at [1052, 441] on span "Large Desktop" at bounding box center [1063, 440] width 78 height 14
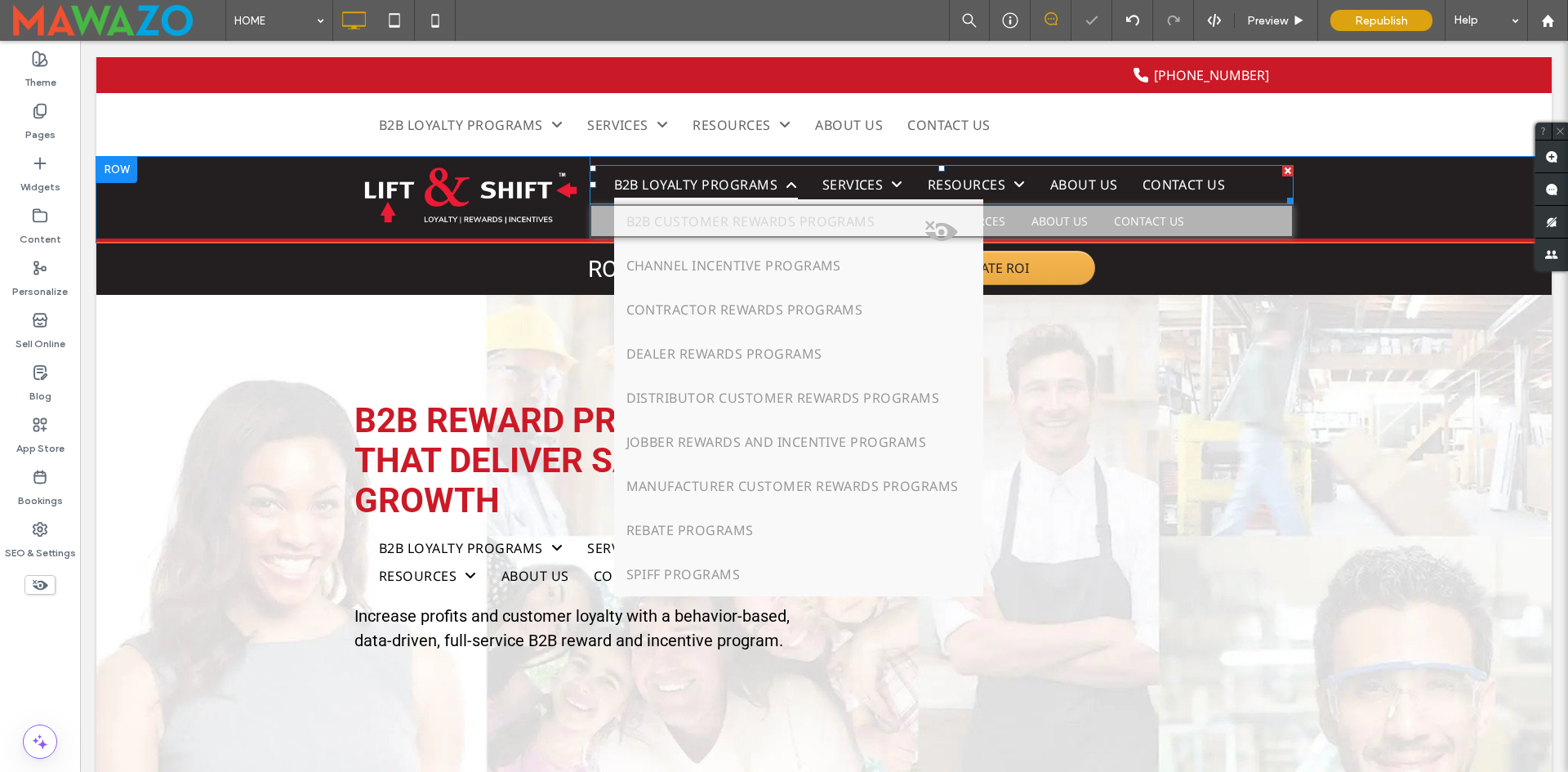
click at [701, 172] on span "B2B LOYALTY PROGRAMS" at bounding box center [705, 184] width 184 height 28
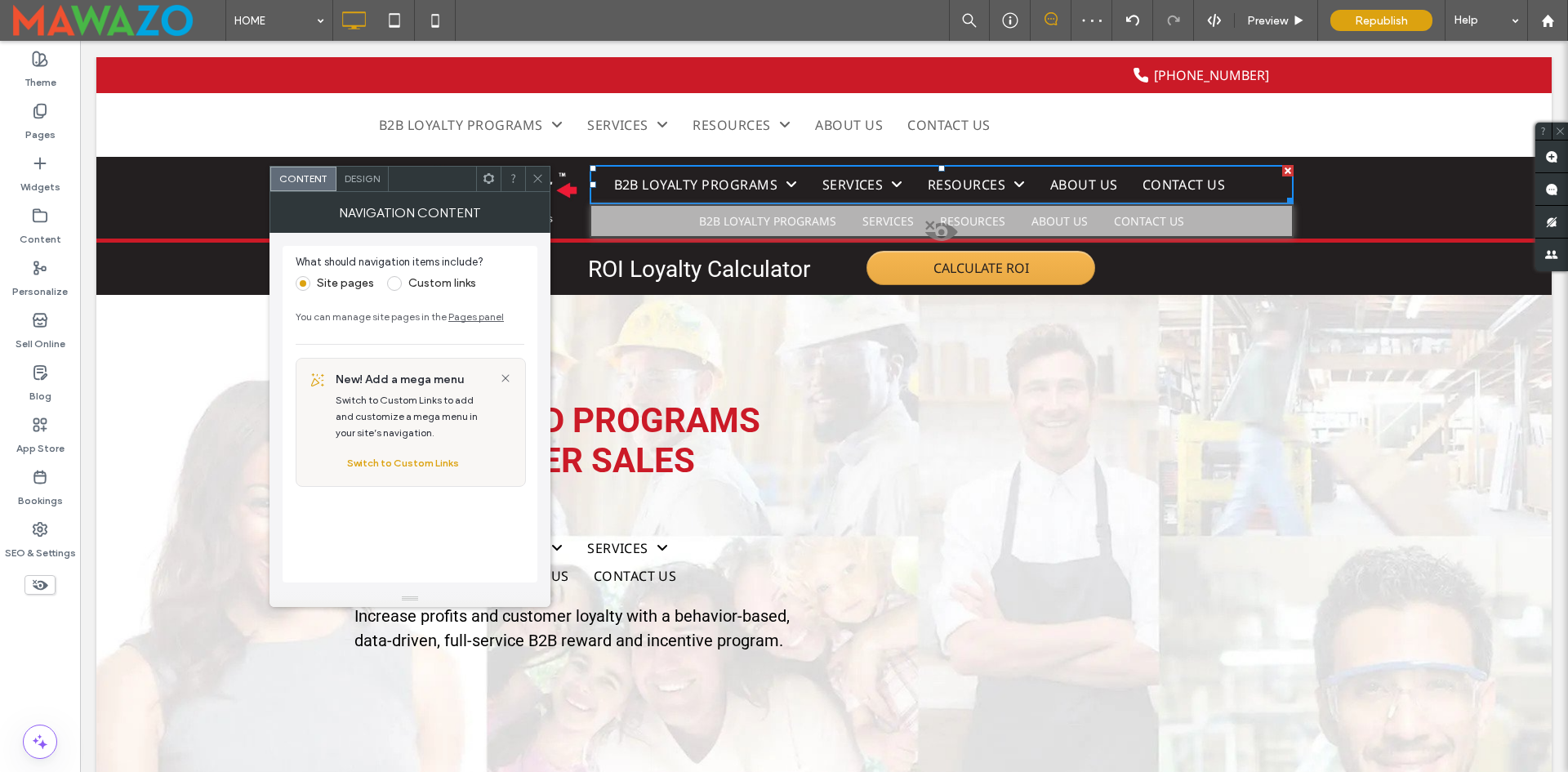
click at [485, 185] on span at bounding box center [489, 179] width 12 height 25
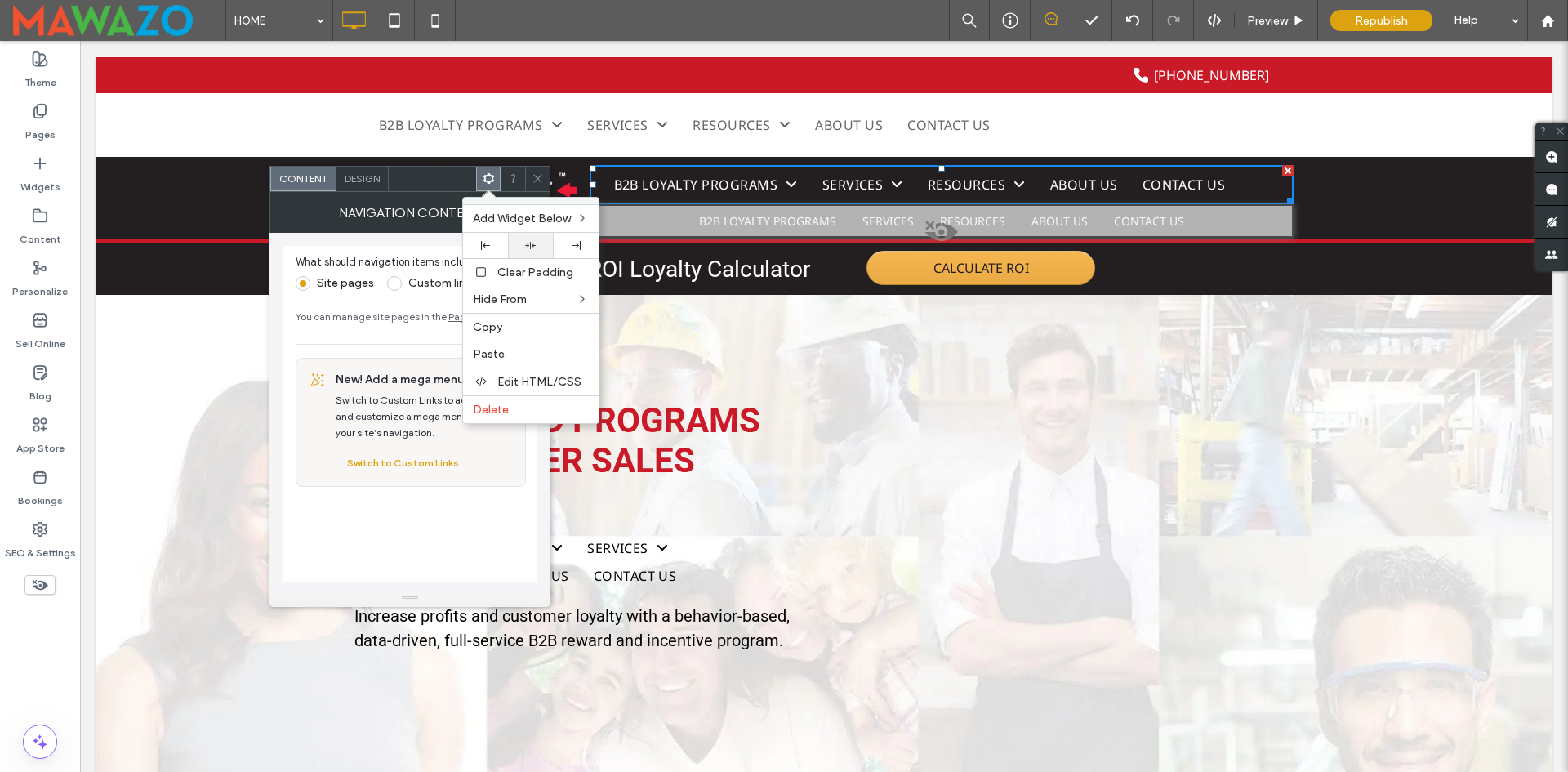
click at [529, 247] on icon at bounding box center [531, 246] width 11 height 11
click at [373, 179] on span "Design" at bounding box center [362, 178] width 35 height 12
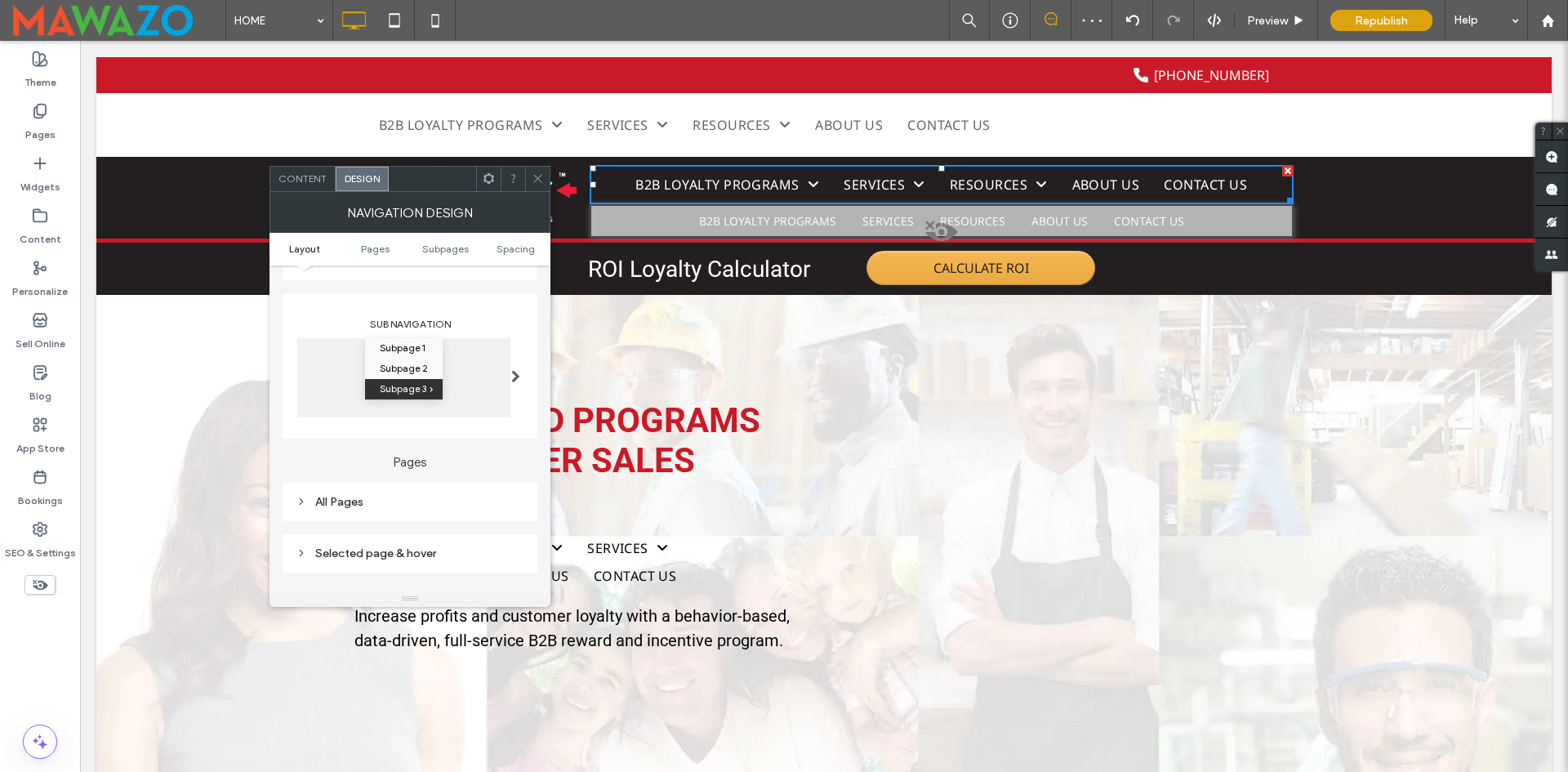
scroll to position [245, 0]
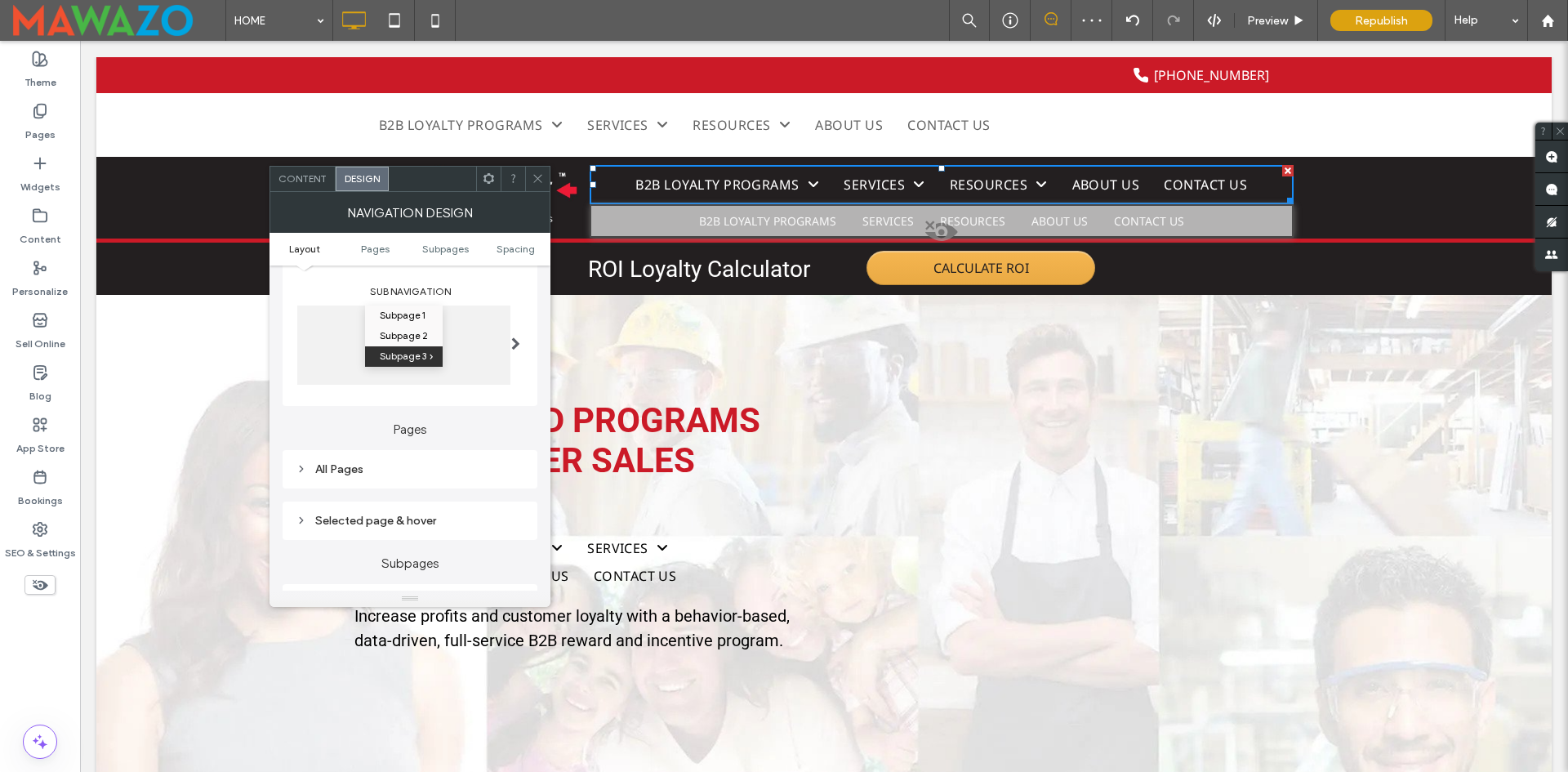
click at [521, 345] on div at bounding box center [516, 343] width 34 height 100
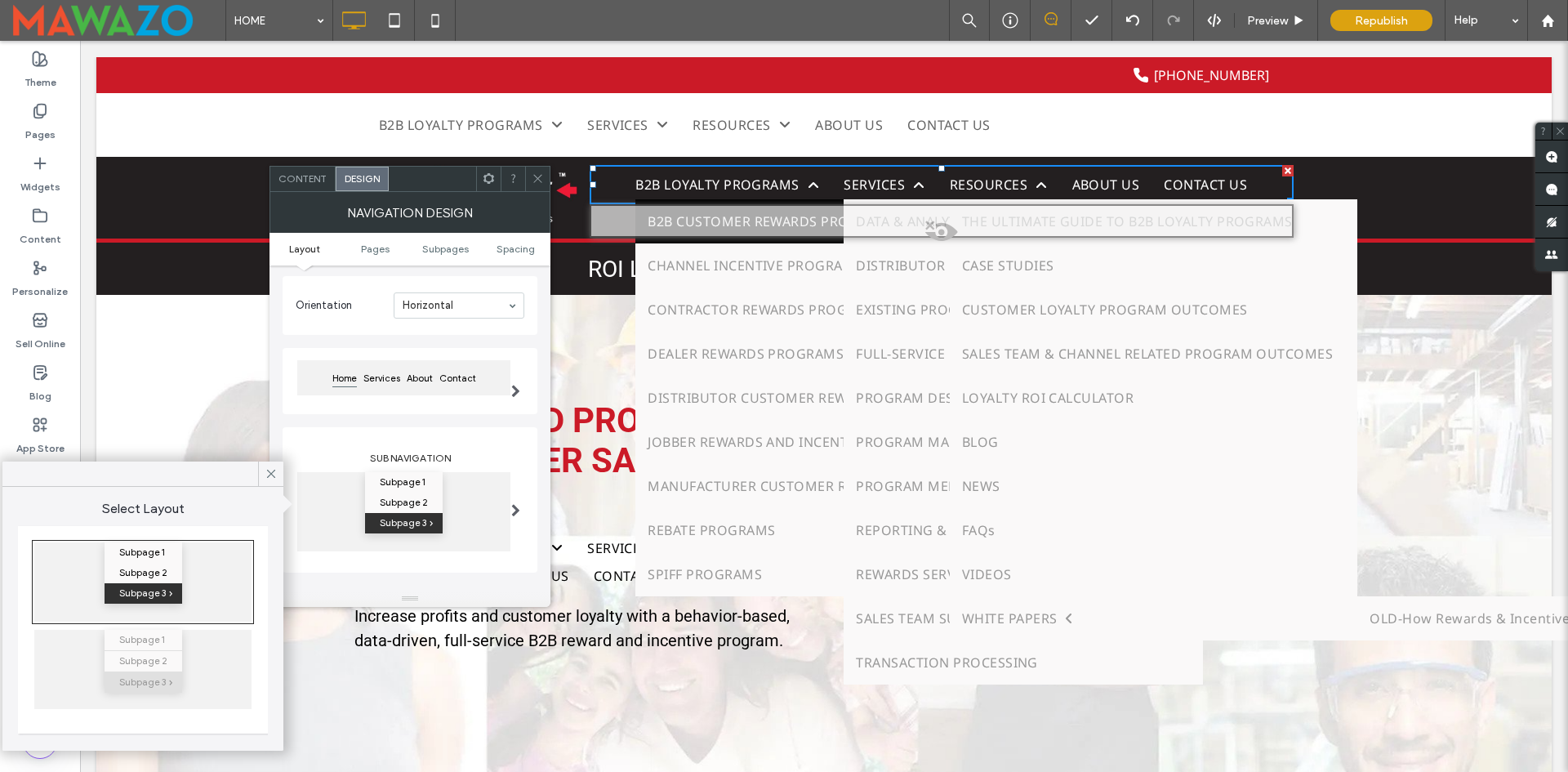
scroll to position [0, 0]
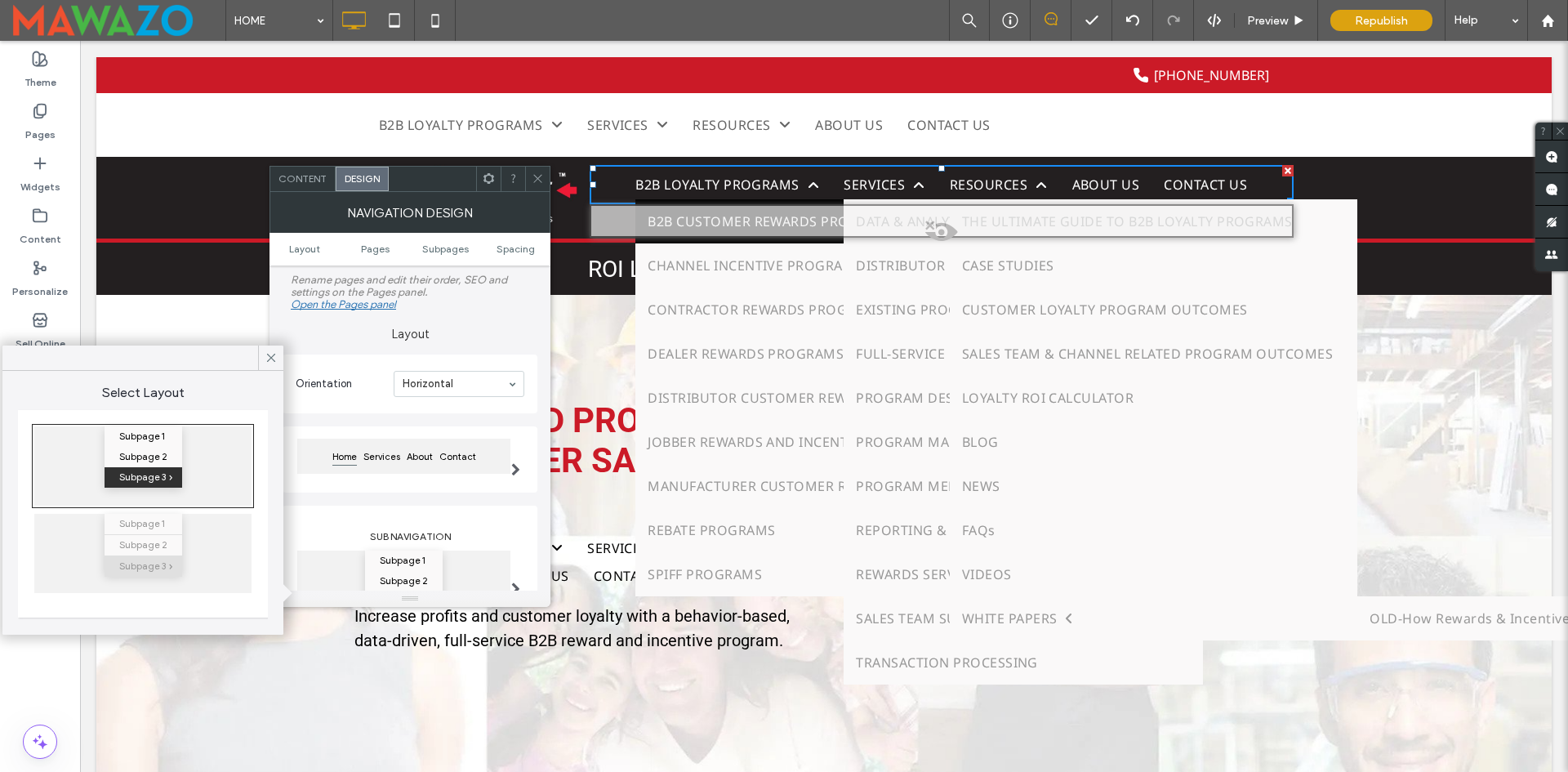
click at [518, 463] on span at bounding box center [516, 469] width 9 height 13
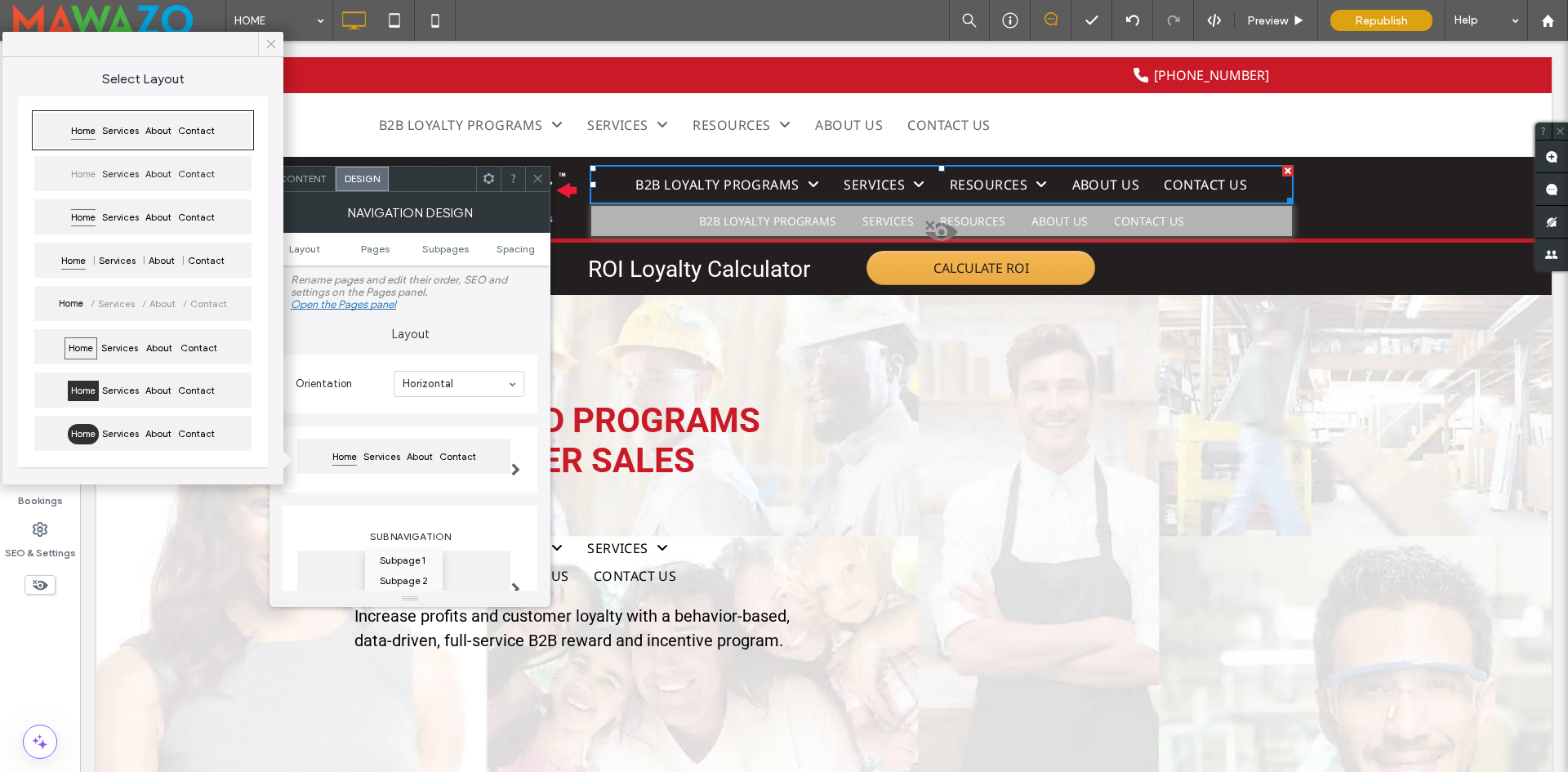
click at [272, 36] on icon at bounding box center [271, 43] width 15 height 15
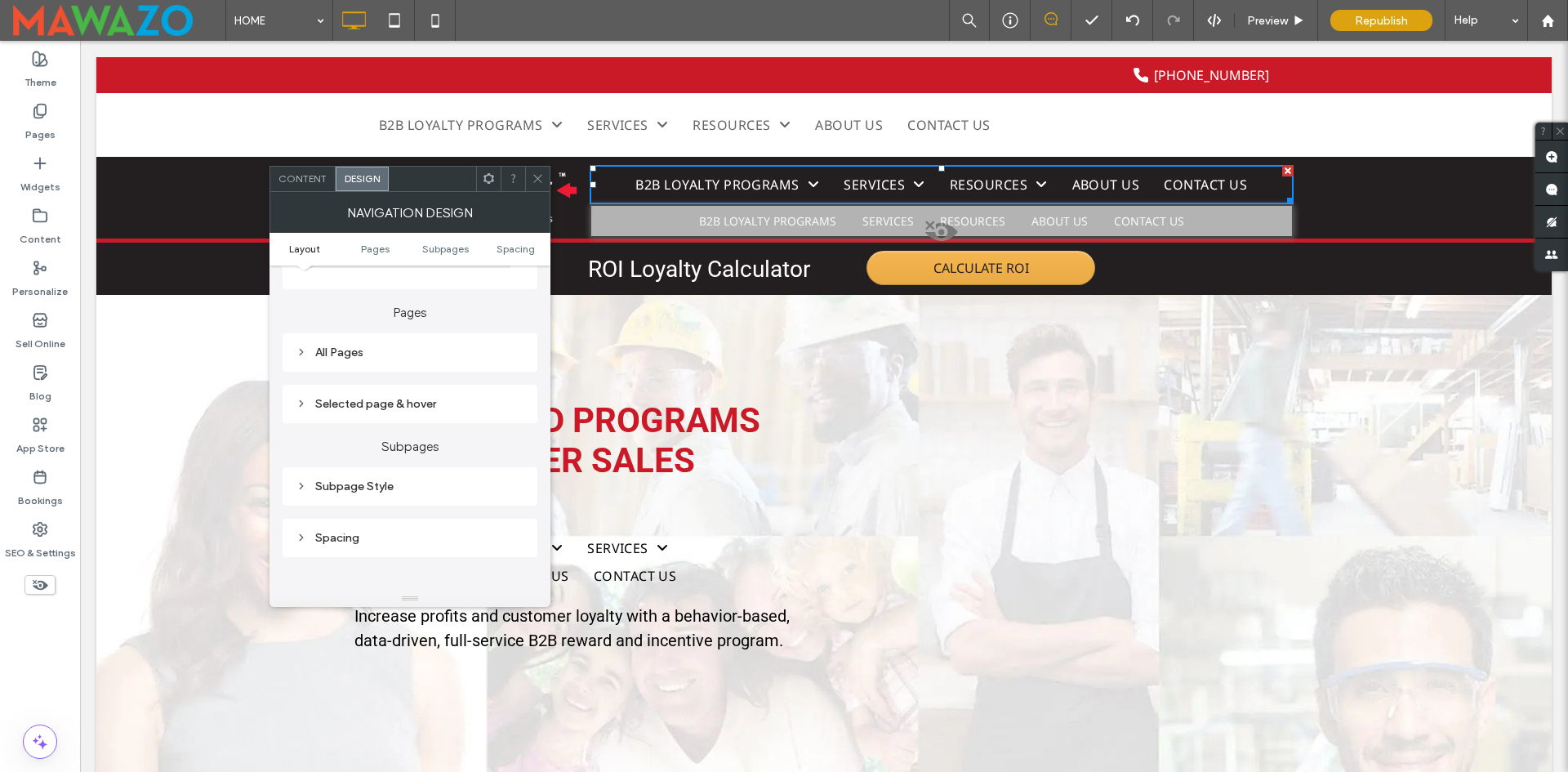
scroll to position [408, 0]
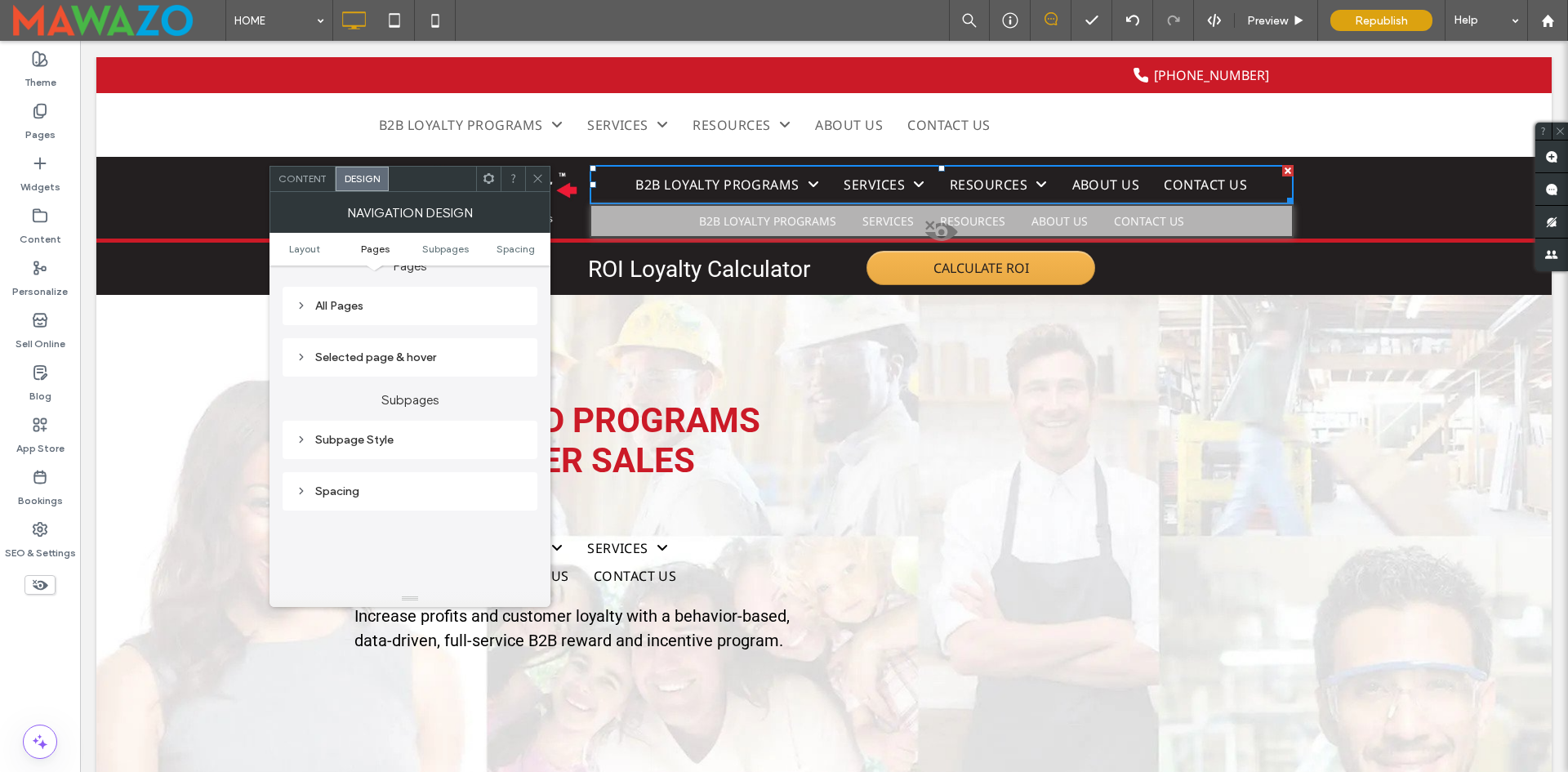
click at [386, 311] on div "All Pages" at bounding box center [410, 306] width 229 height 14
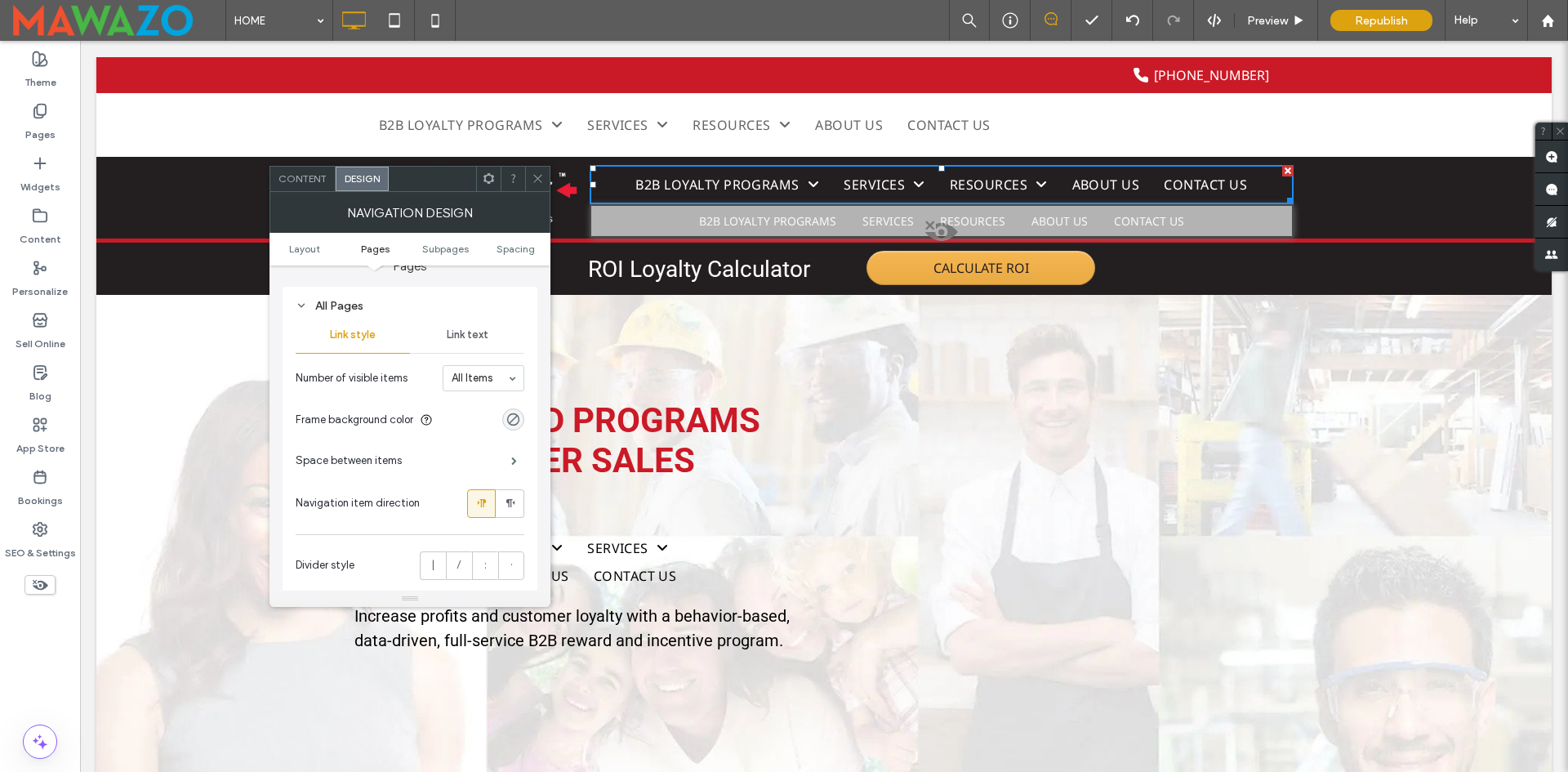
click at [481, 346] on div "Link text" at bounding box center [467, 335] width 114 height 35
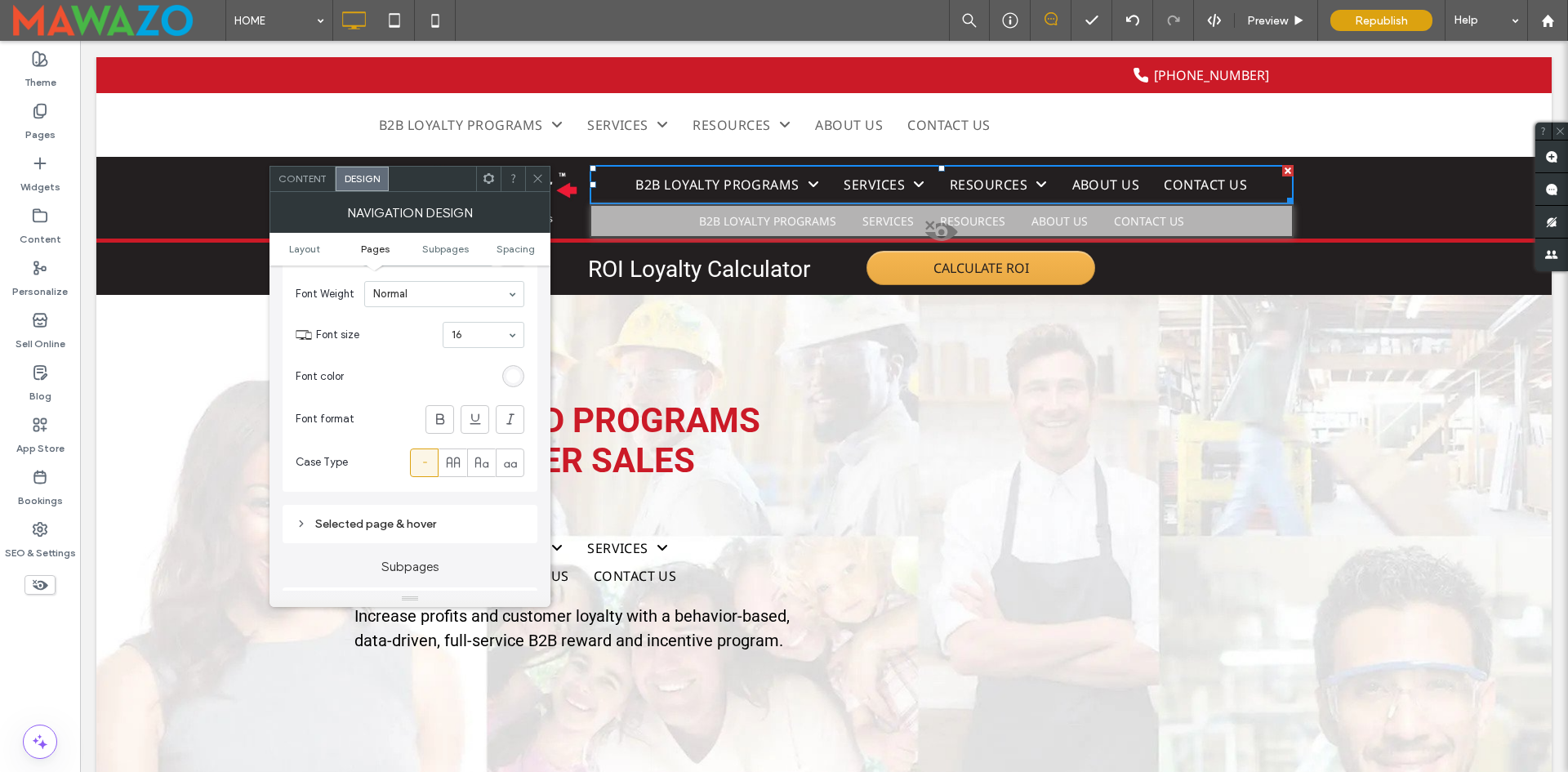
scroll to position [571, 0]
click at [443, 488] on div "Selected page & hover" at bounding box center [410, 485] width 229 height 14
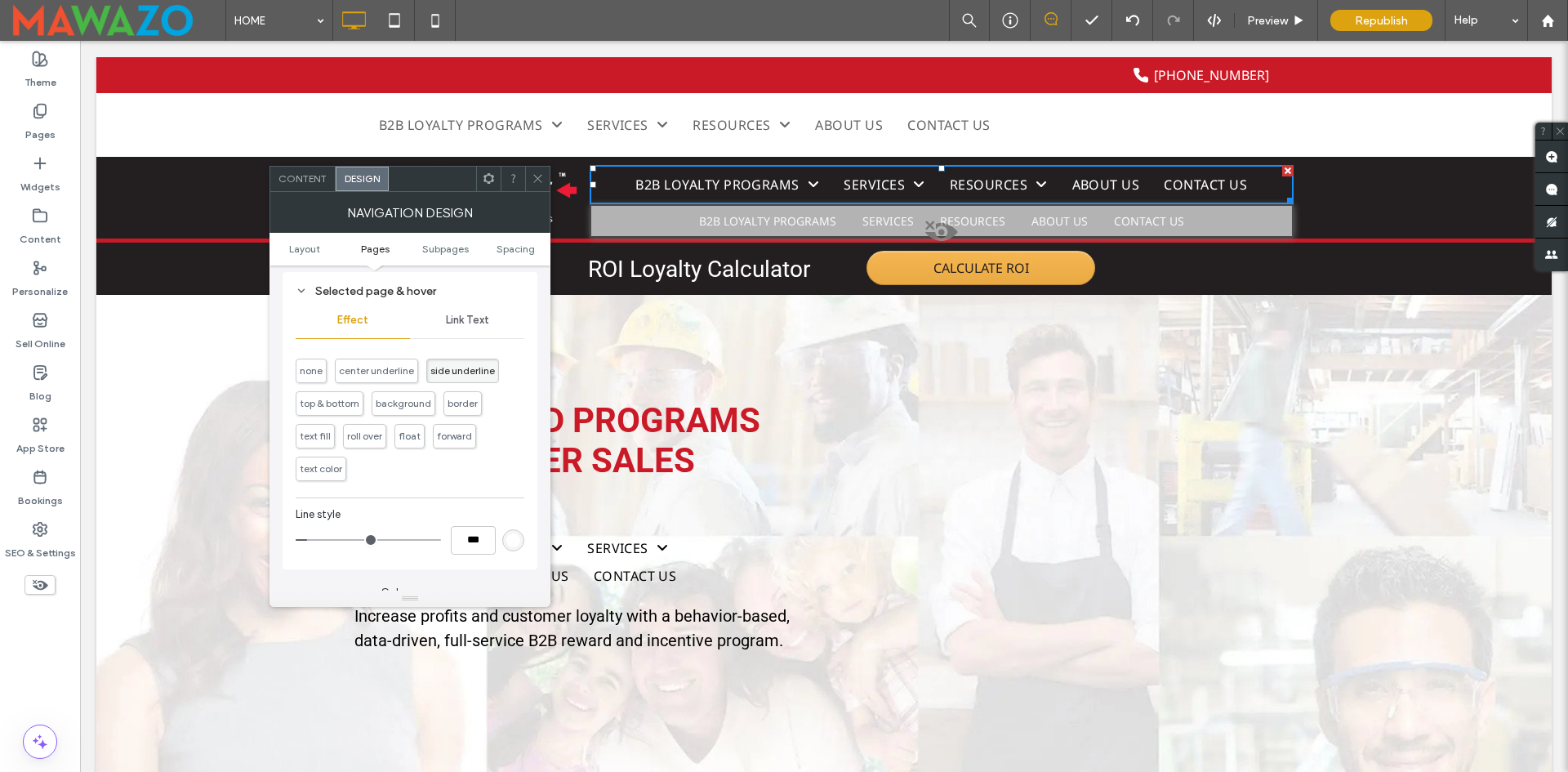
scroll to position [816, 0]
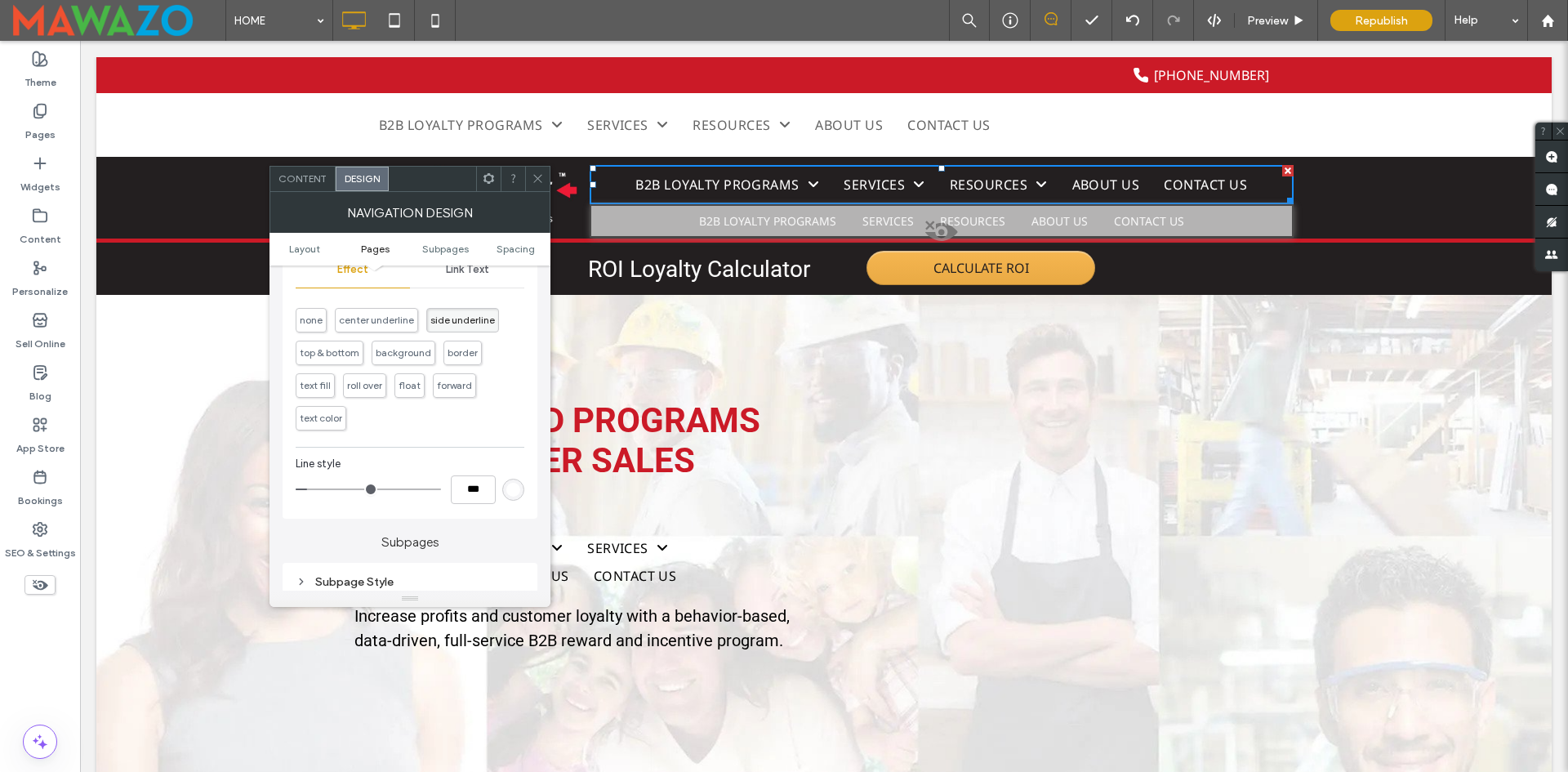
click at [522, 493] on div "rgb(255, 255, 255)" at bounding box center [513, 489] width 22 height 22
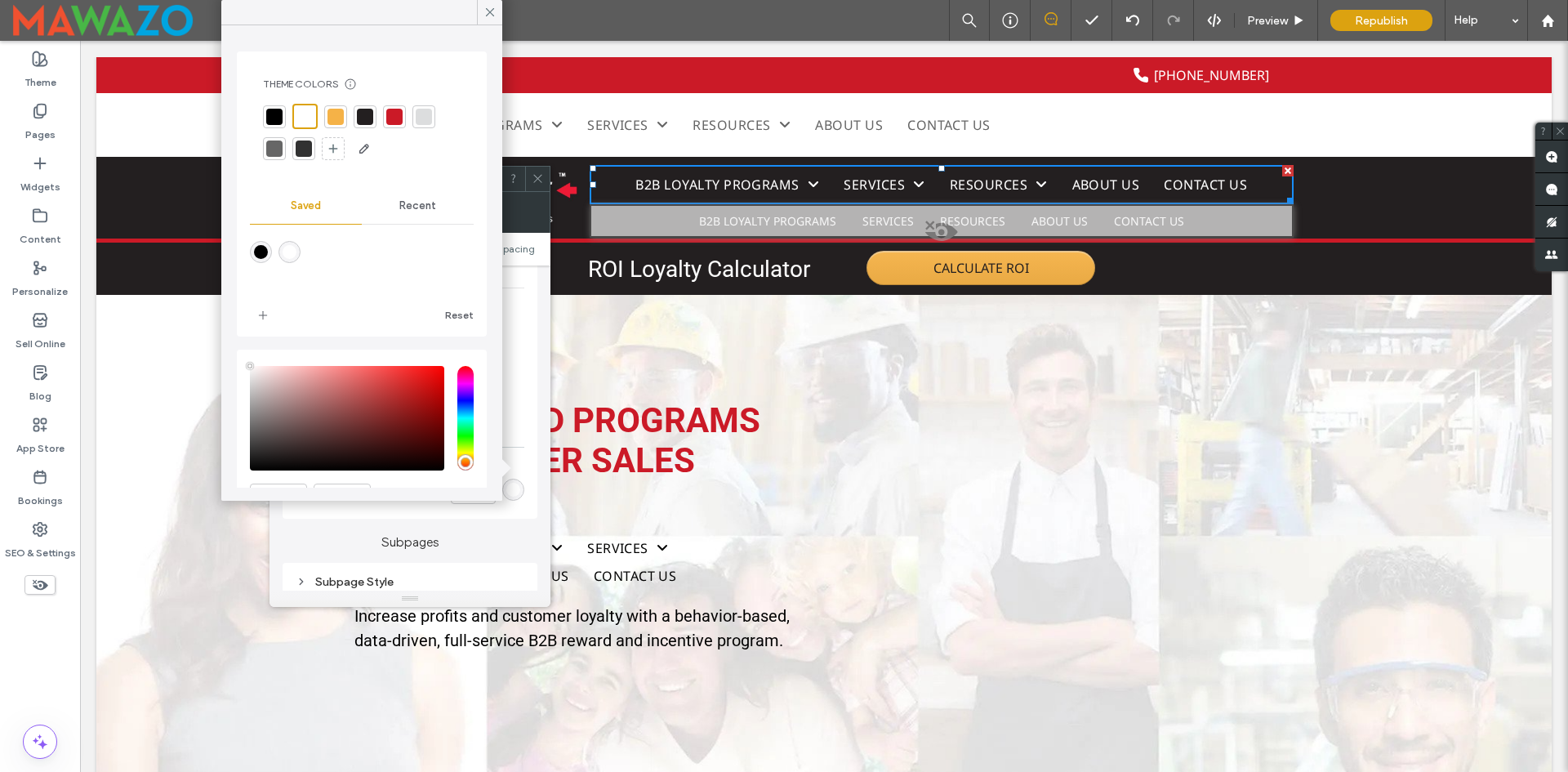
click at [398, 120] on div at bounding box center [394, 116] width 16 height 16
click at [489, 13] on use at bounding box center [490, 12] width 8 height 8
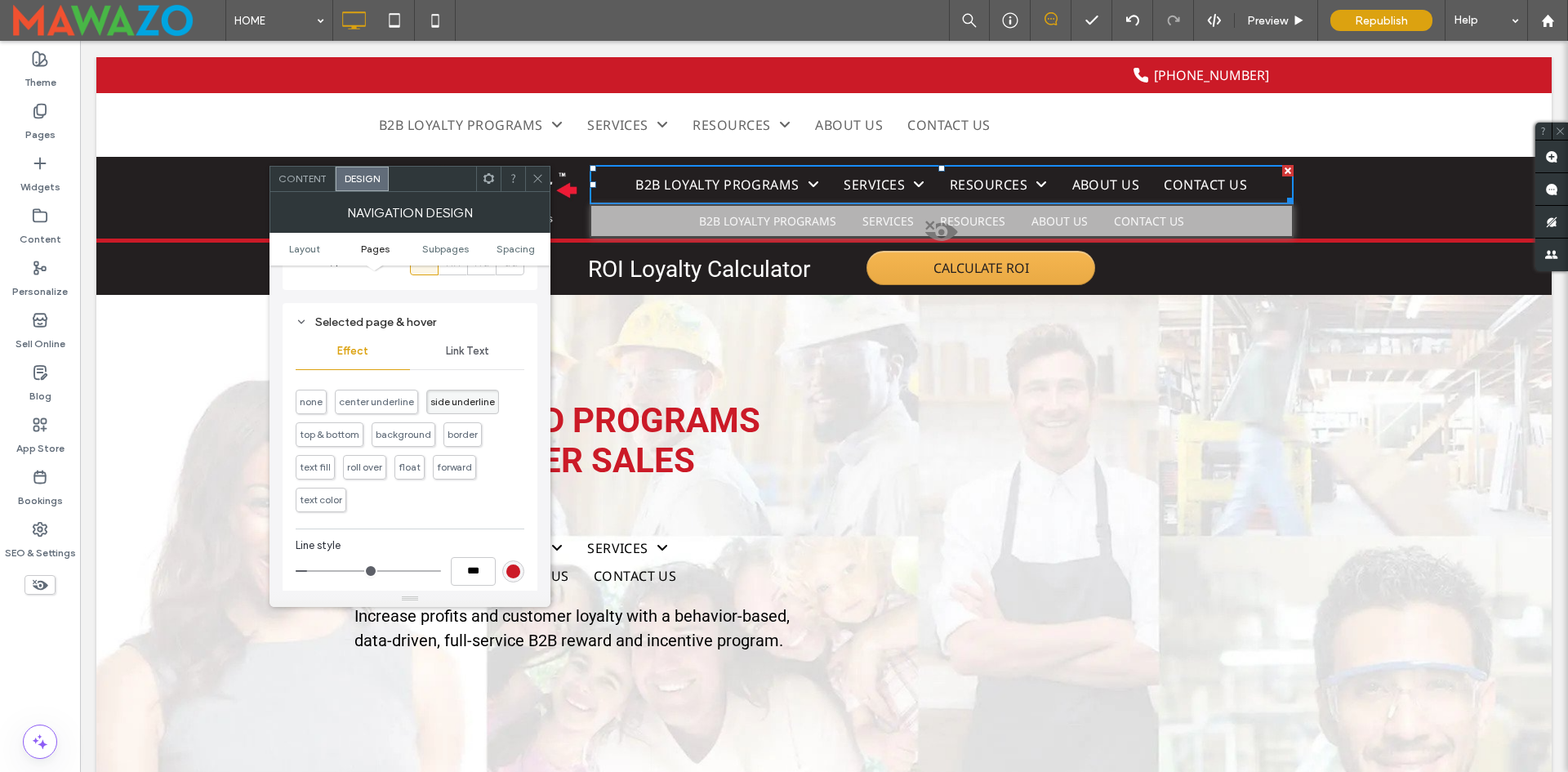
click at [470, 362] on div "Link Text" at bounding box center [467, 351] width 114 height 35
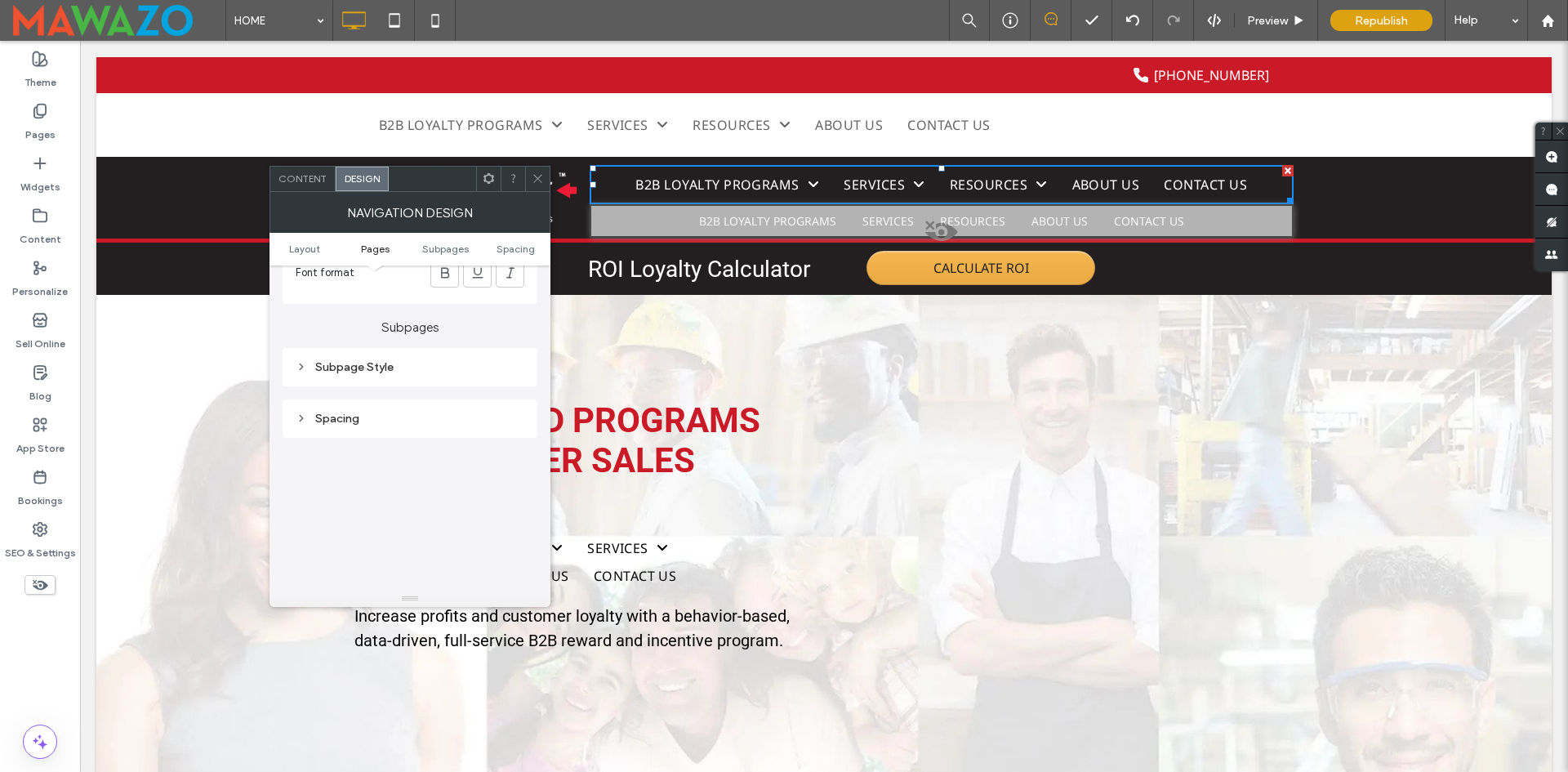
click at [376, 374] on div "Subpage Style" at bounding box center [410, 367] width 229 height 14
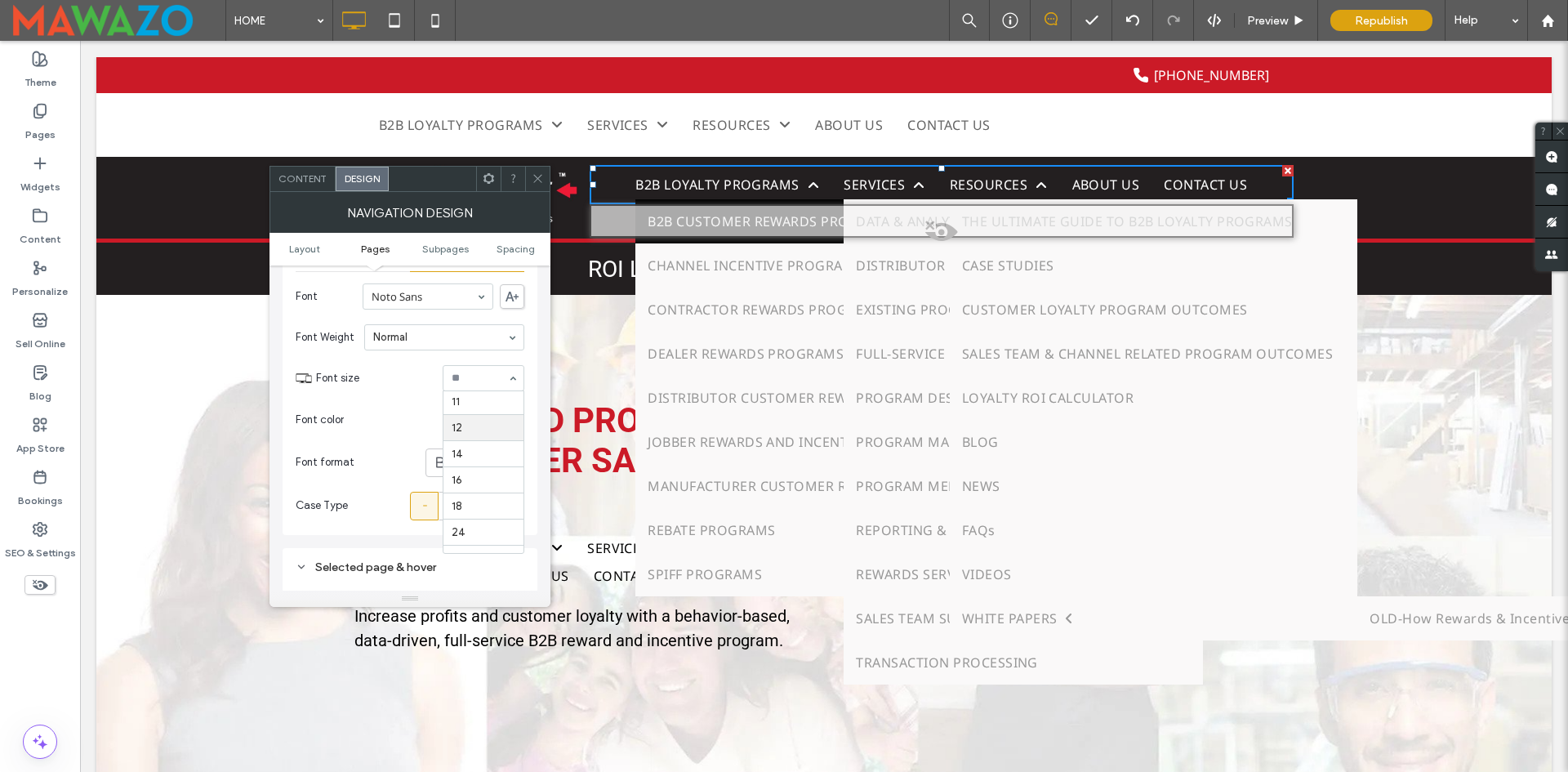
scroll to position [75, 0]
click at [486, 373] on input at bounding box center [479, 378] width 56 height 12
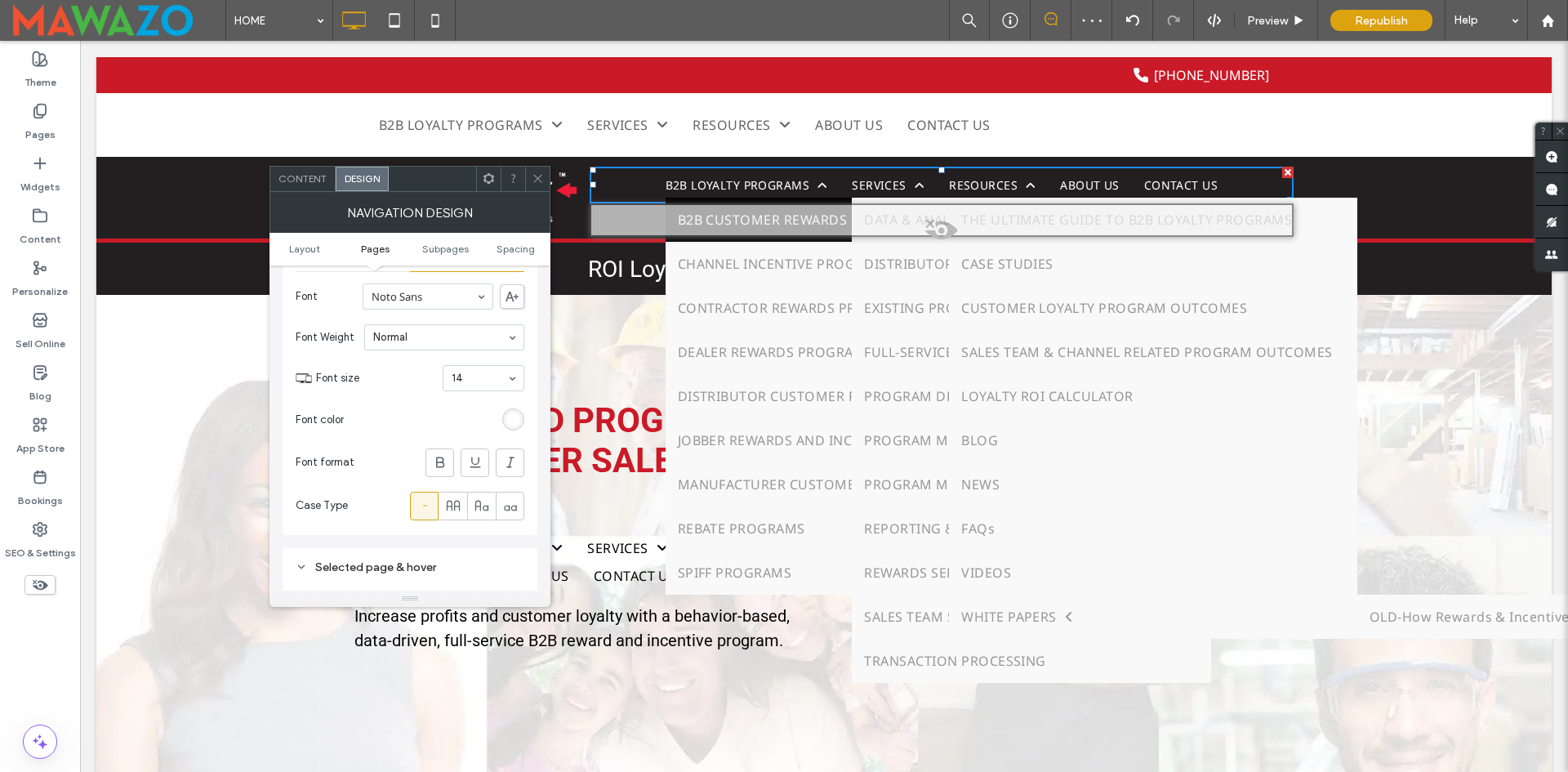
click at [408, 373] on span "Font size" at bounding box center [375, 378] width 120 height 16
click at [539, 173] on icon at bounding box center [538, 178] width 12 height 12
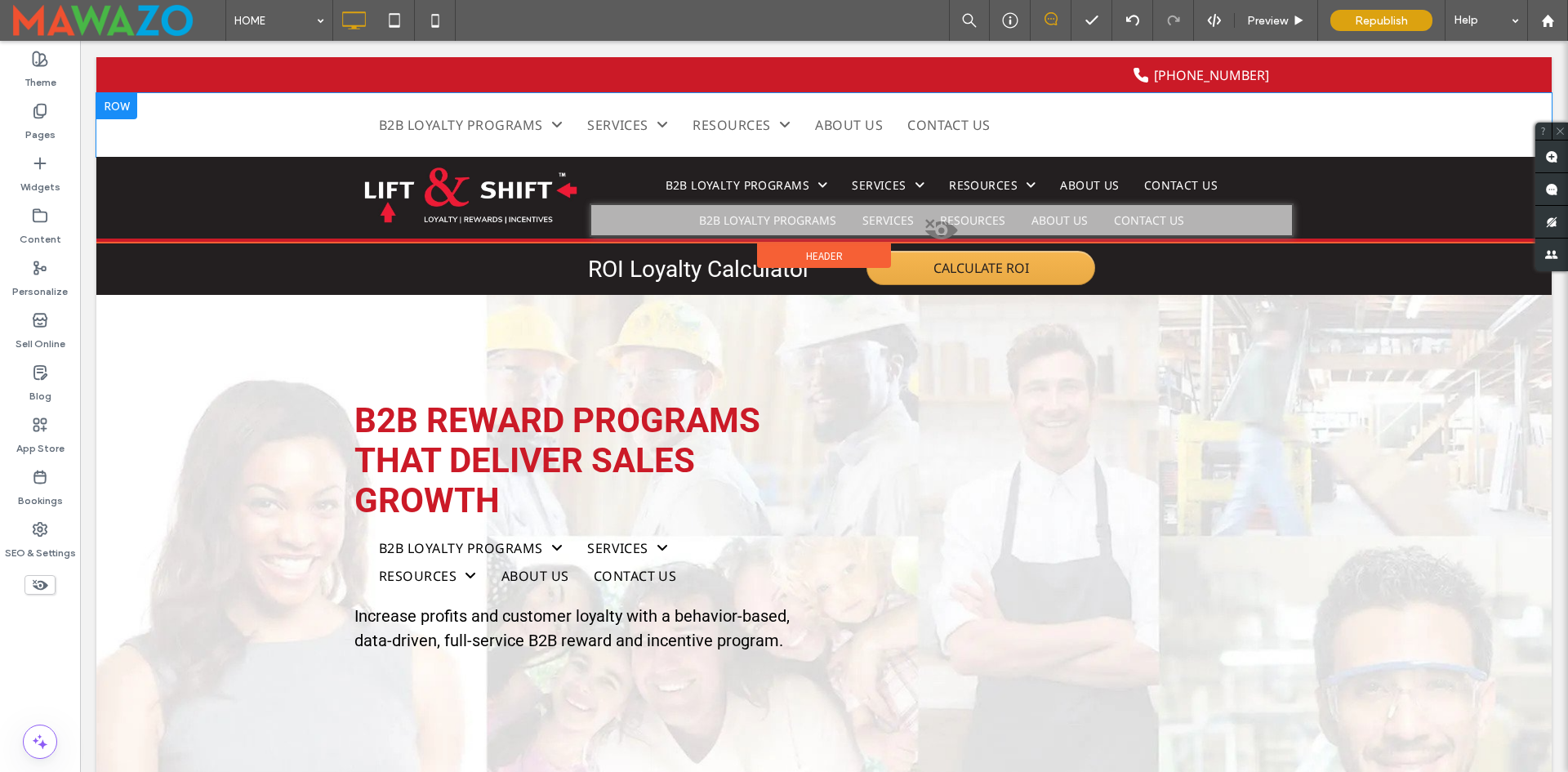
click at [111, 102] on div at bounding box center [117, 106] width 41 height 26
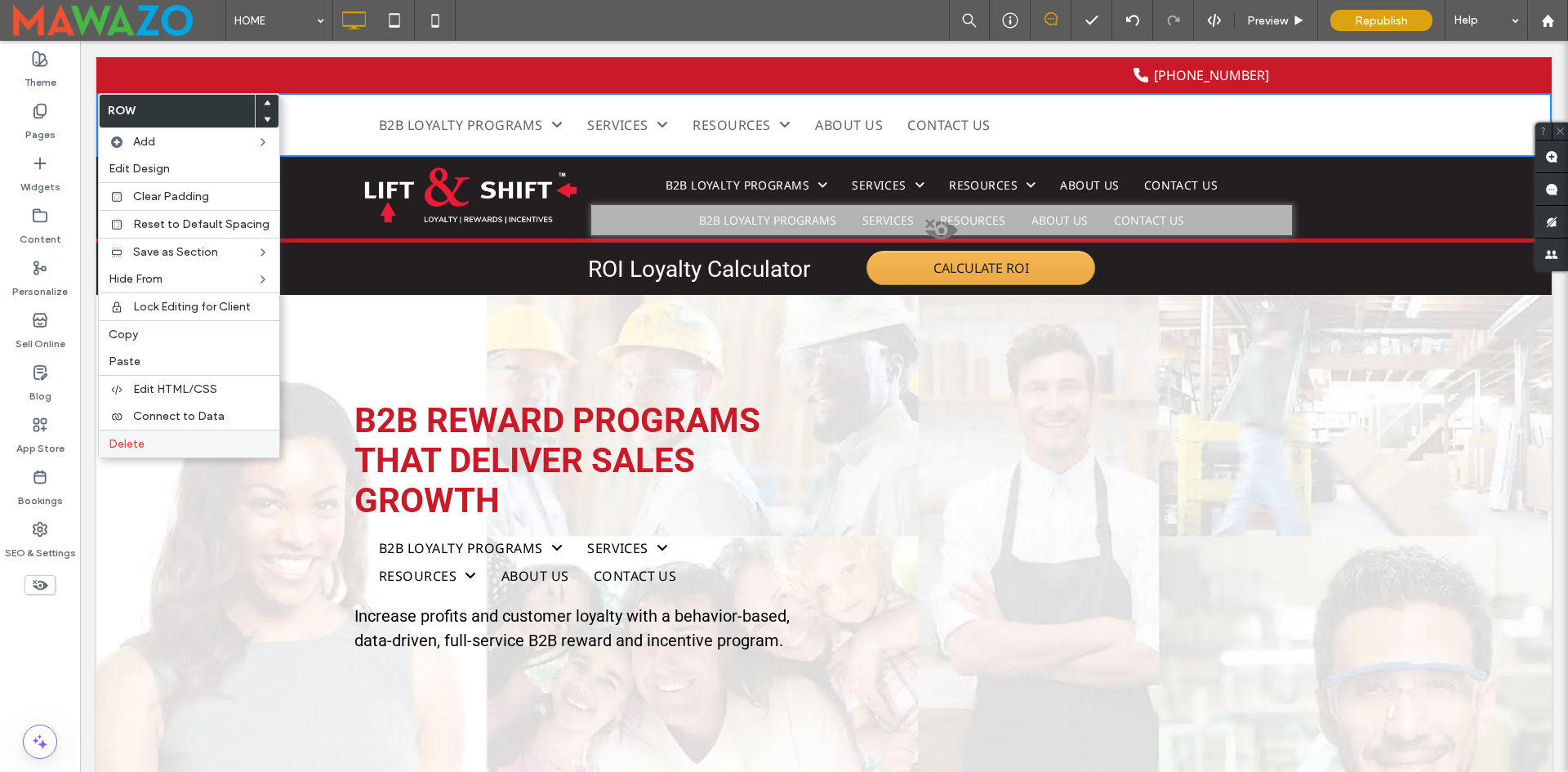
click at [153, 437] on label "Delete" at bounding box center [188, 444] width 161 height 14
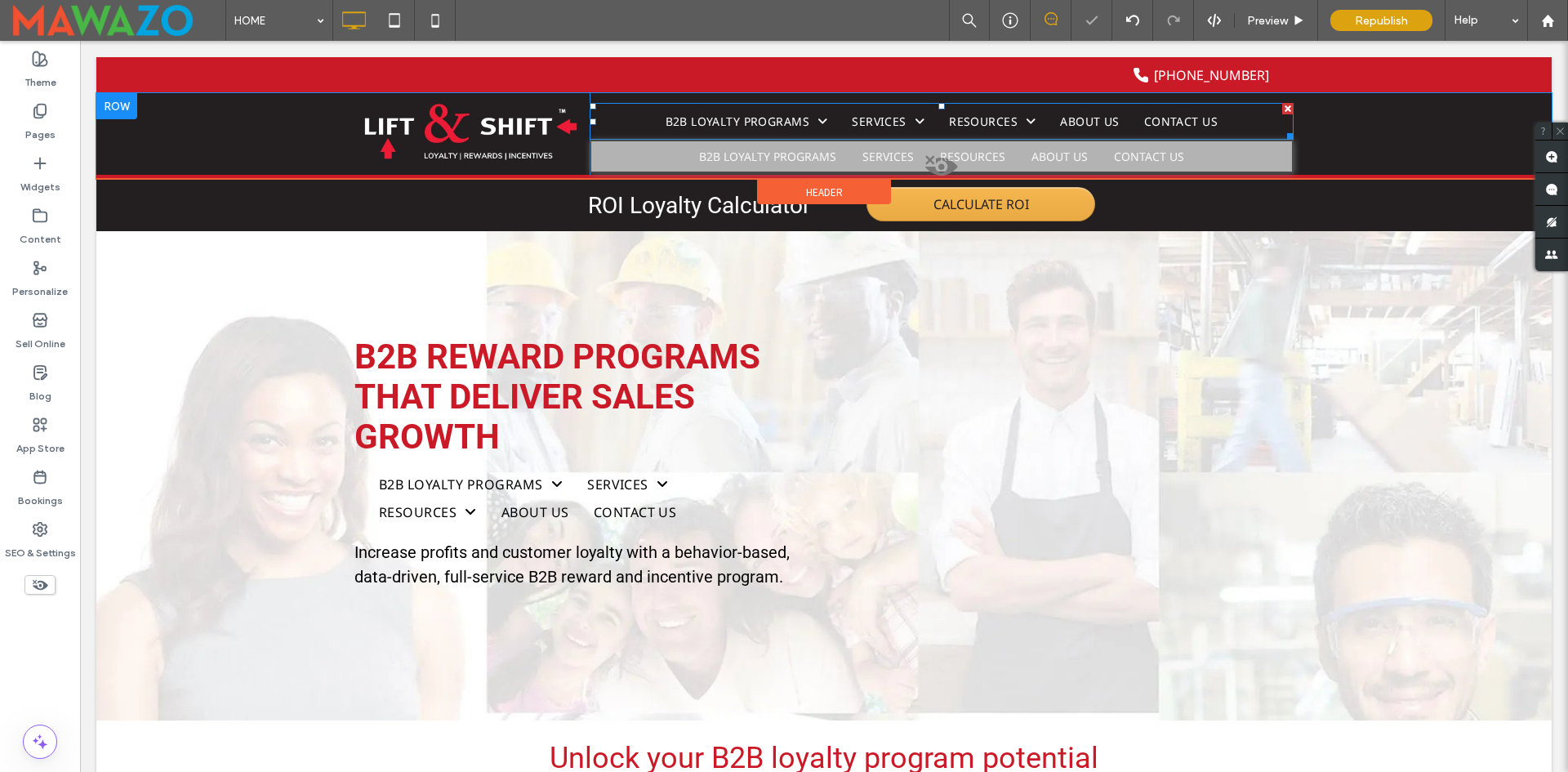
click at [619, 120] on nav "B2B LOYALTY PROGRAMS B2B CUSTOMER REWARDS PROGRAMS CHANNEL INCENTIVE PROGRAMS C…" at bounding box center [942, 121] width 705 height 35
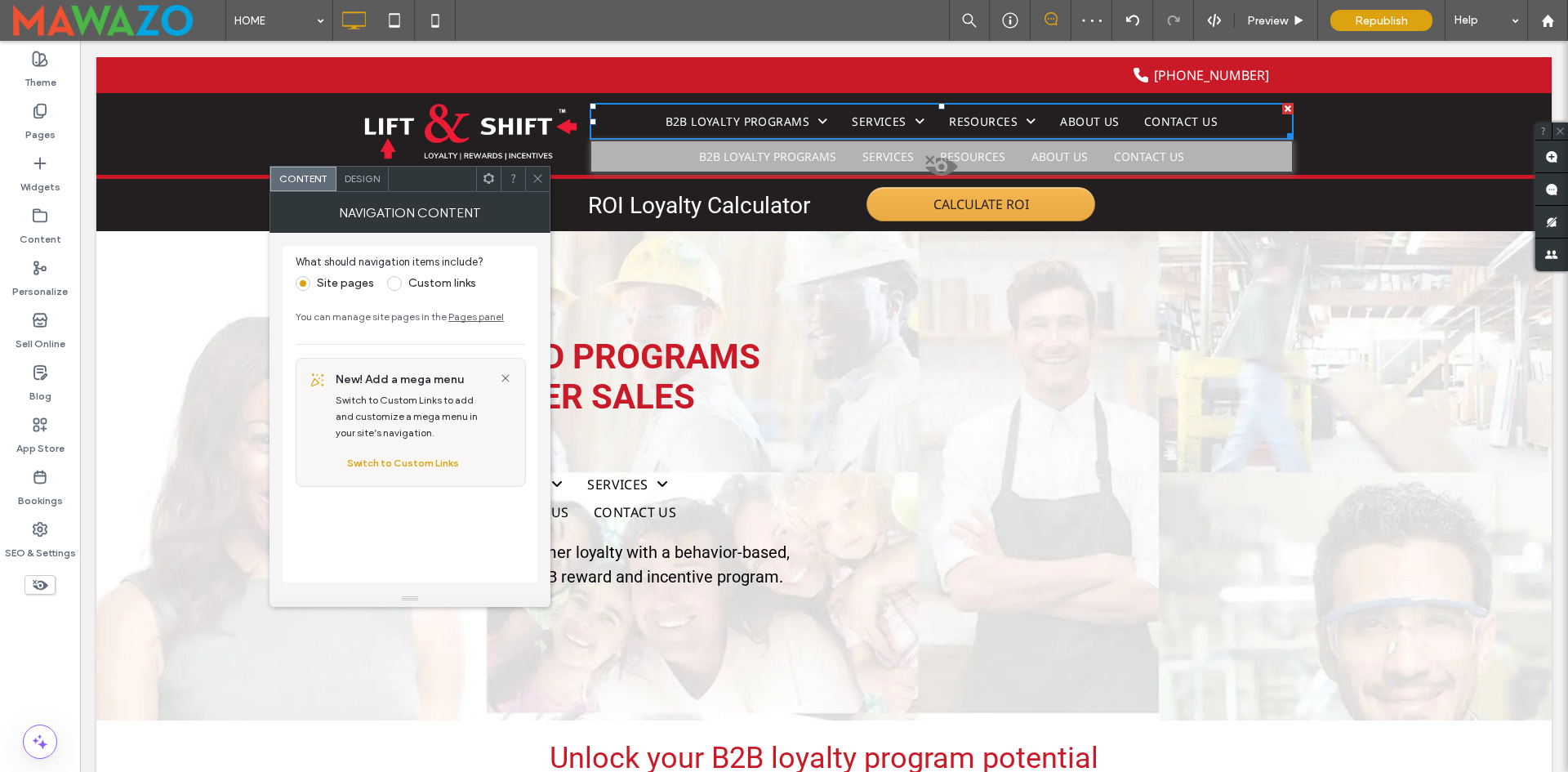
click at [359, 183] on span "Design" at bounding box center [362, 178] width 35 height 12
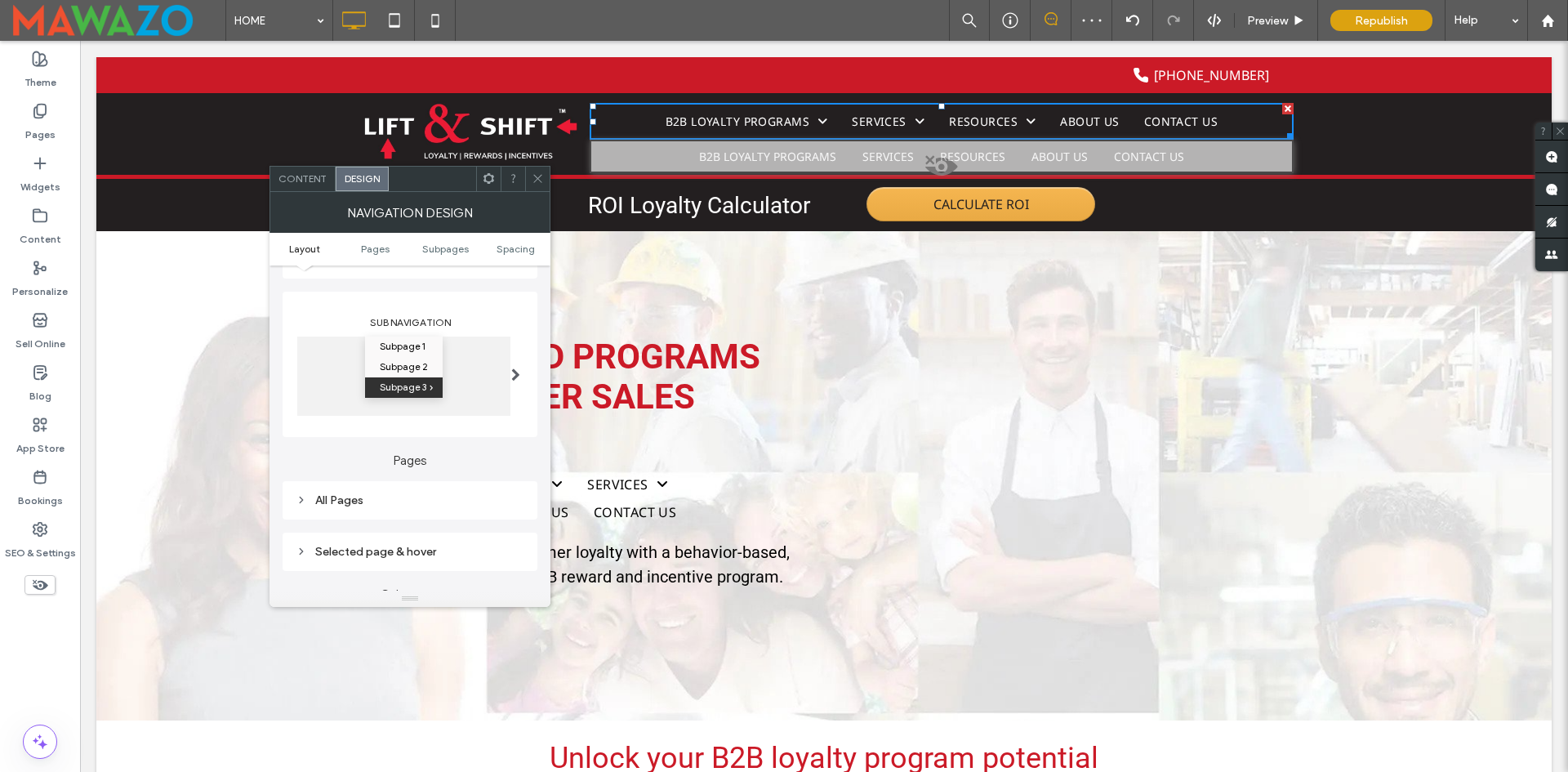
scroll to position [245, 0]
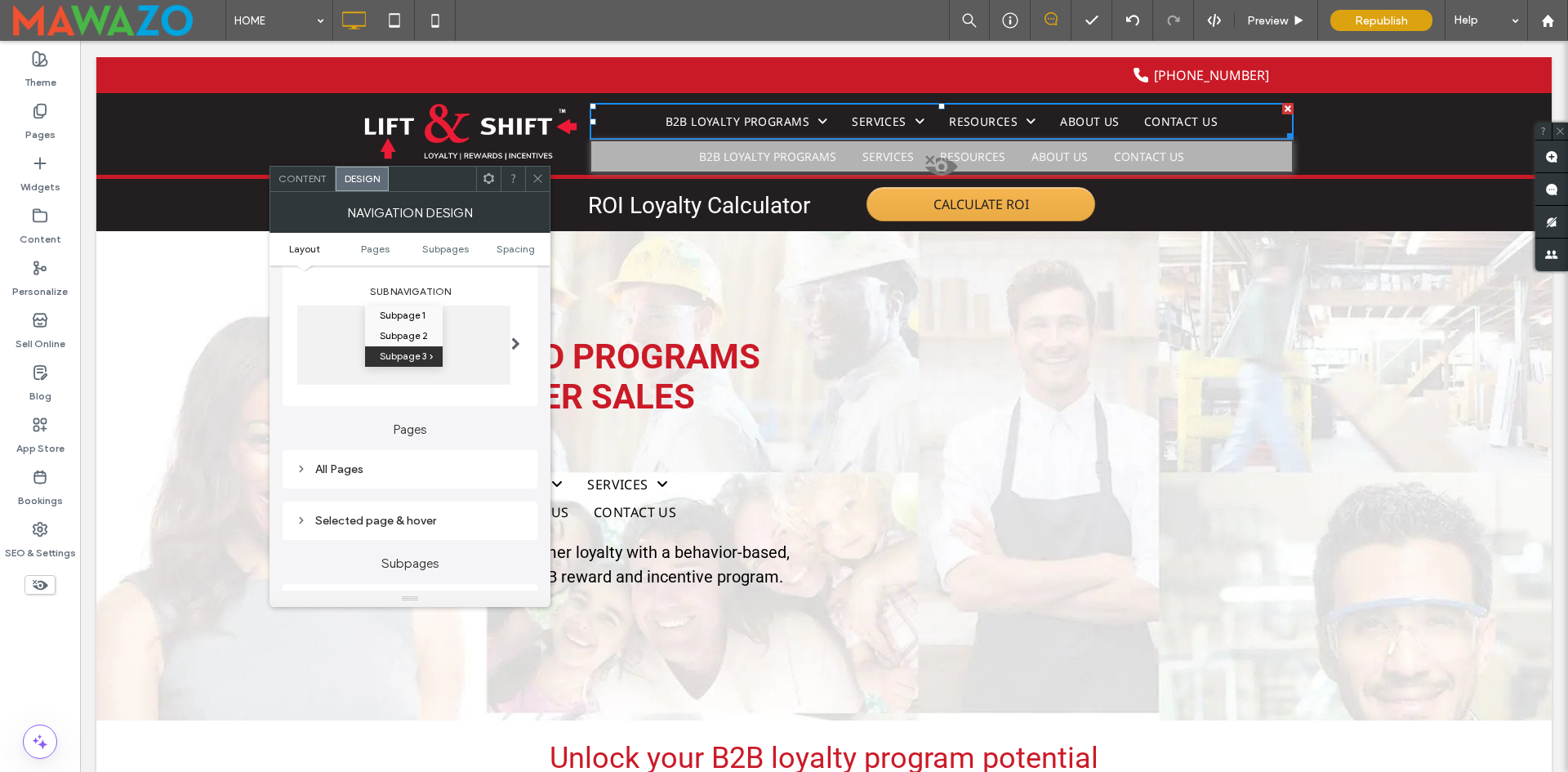
click at [508, 342] on div at bounding box center [516, 343] width 34 height 100
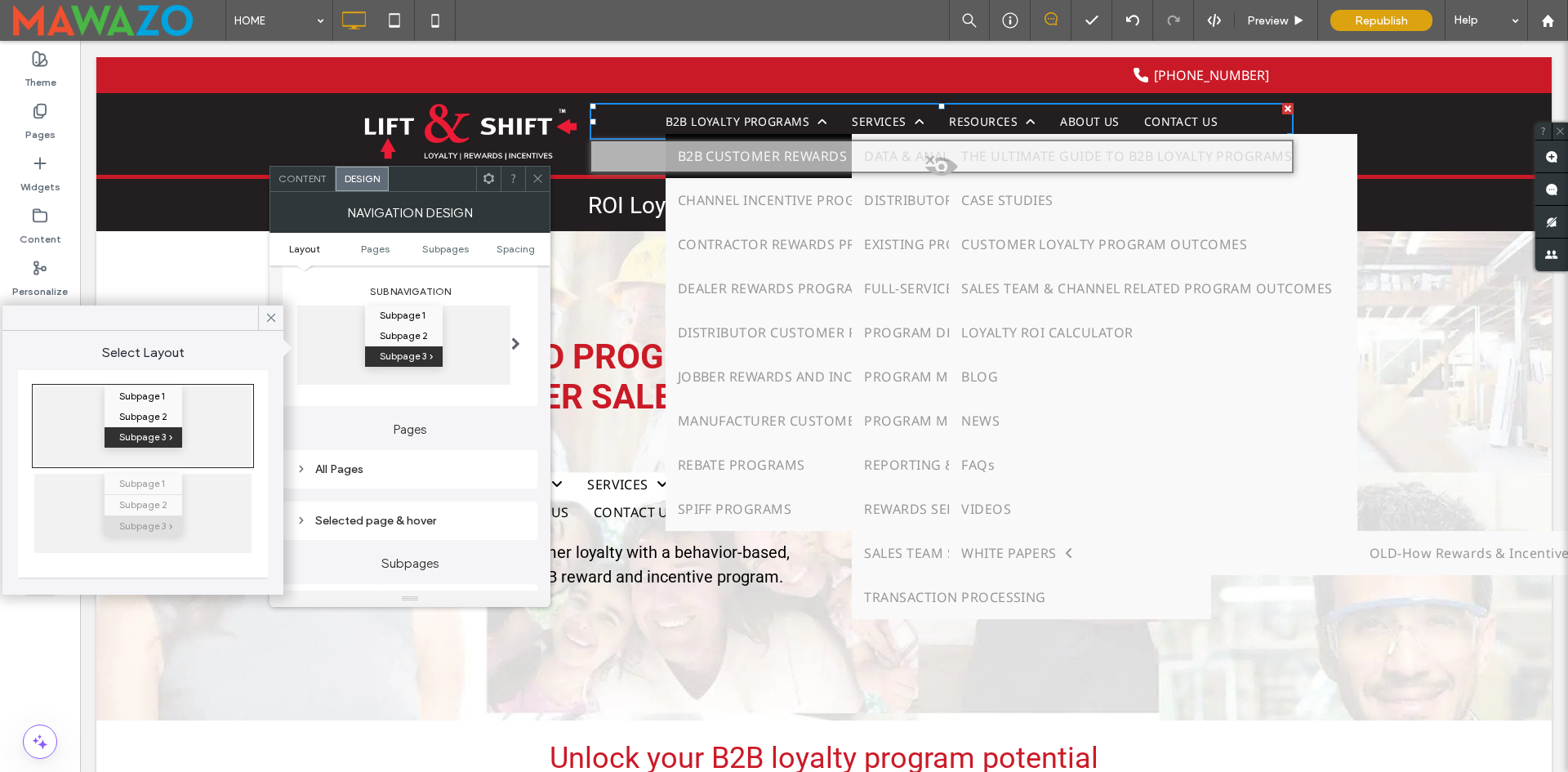
click at [433, 412] on label "Pages" at bounding box center [409, 421] width 255 height 31
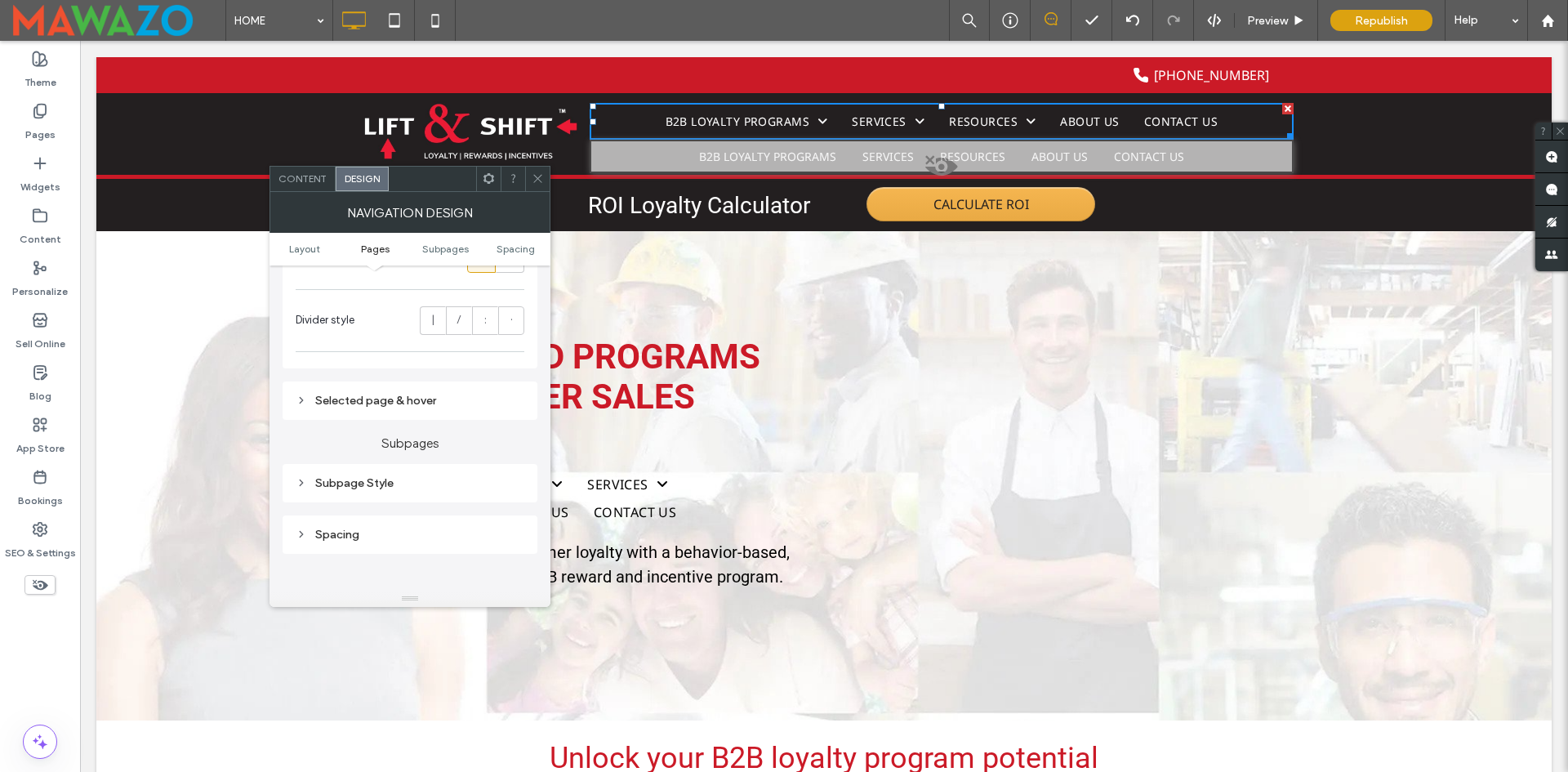
click at [407, 391] on div "Selected page & hover" at bounding box center [410, 400] width 229 height 22
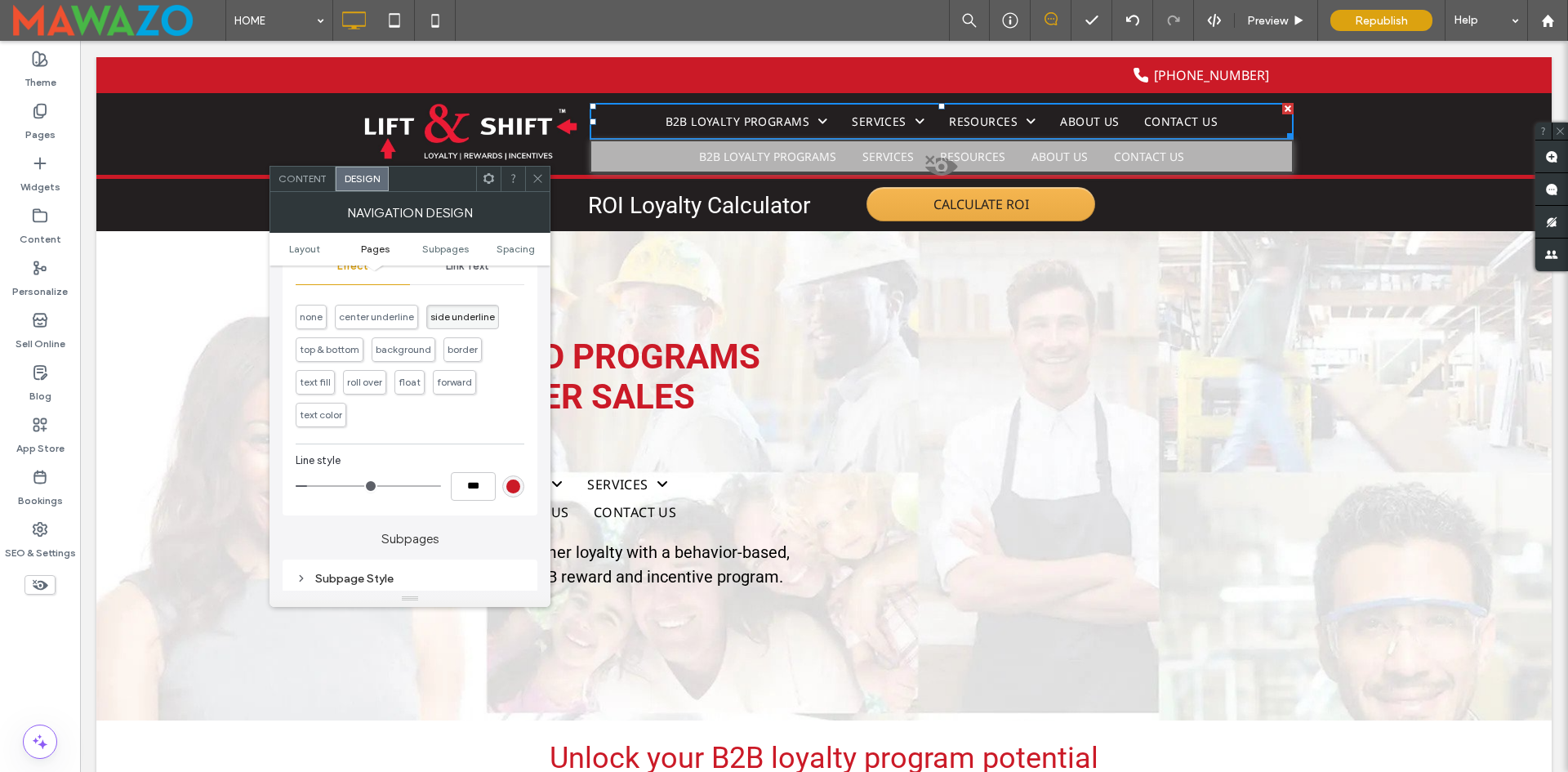
scroll to position [653, 0]
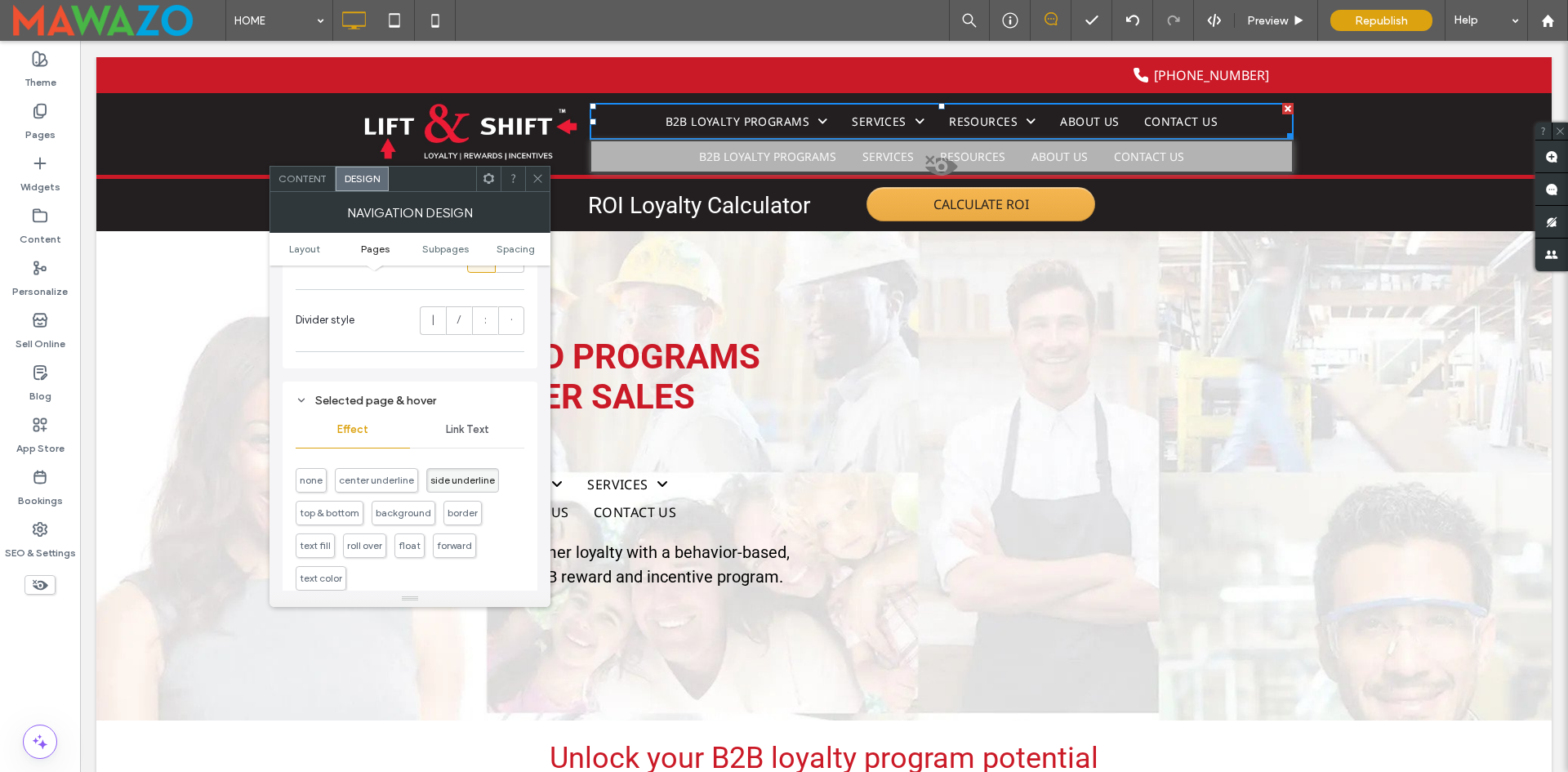
click at [469, 424] on span "Link Text" at bounding box center [468, 429] width 43 height 13
click at [303, 397] on icon at bounding box center [301, 400] width 12 height 12
click at [368, 486] on div "Subpage Style" at bounding box center [410, 484] width 229 height 14
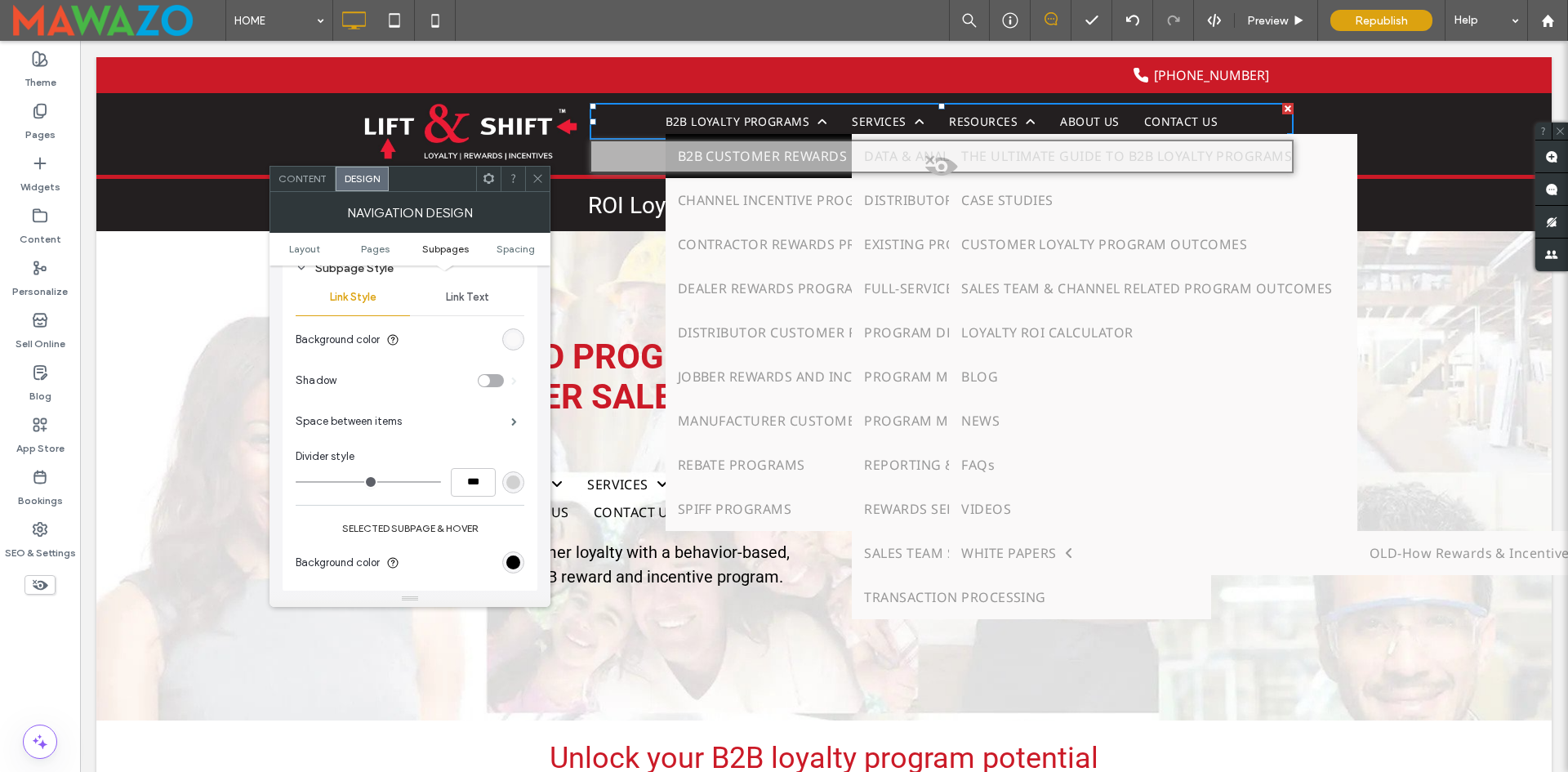
scroll to position [816, 0]
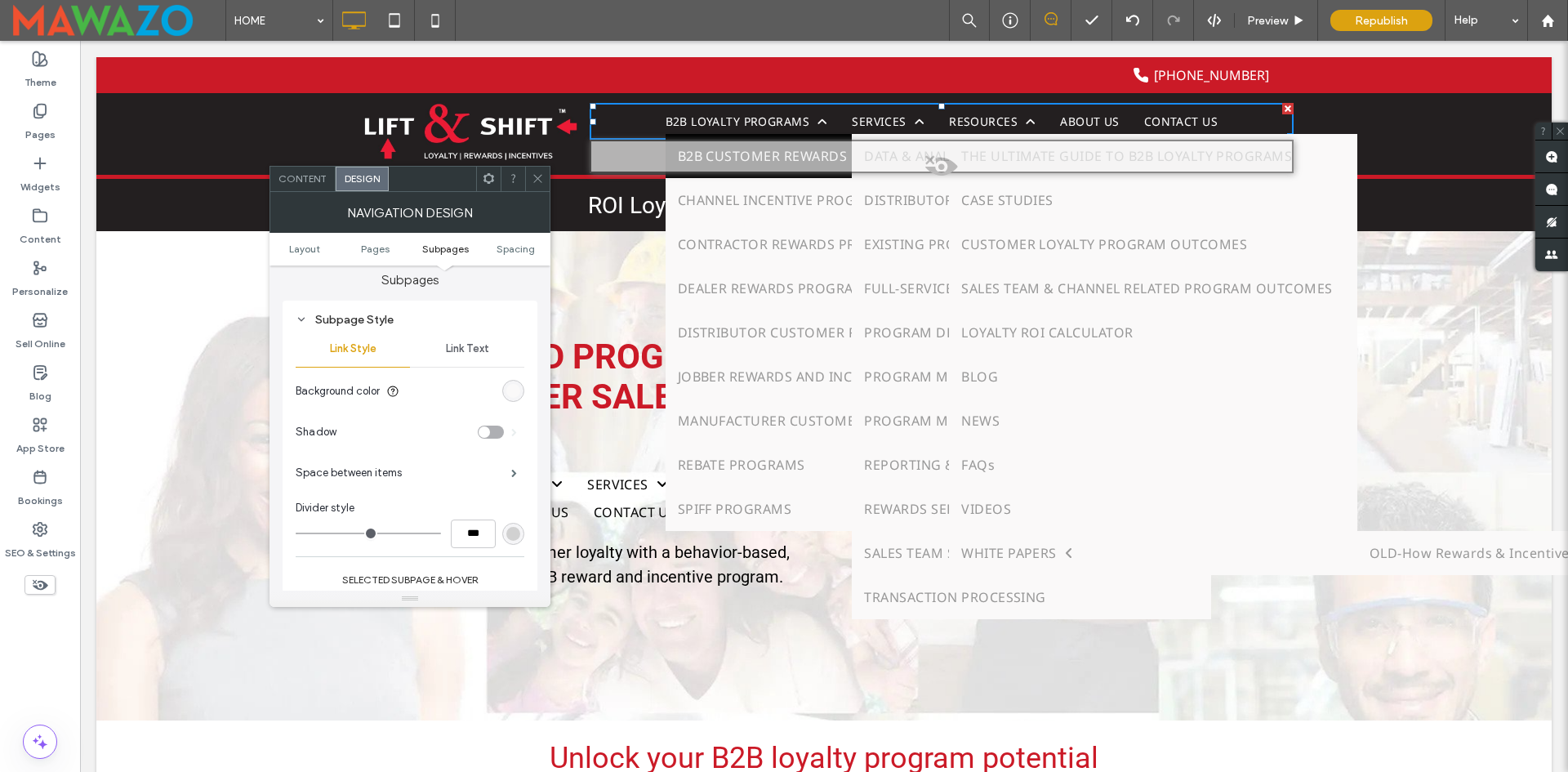
drag, startPoint x: 454, startPoint y: 348, endPoint x: 457, endPoint y: 365, distance: 17.3
click at [454, 349] on span "Link Text" at bounding box center [468, 349] width 43 height 13
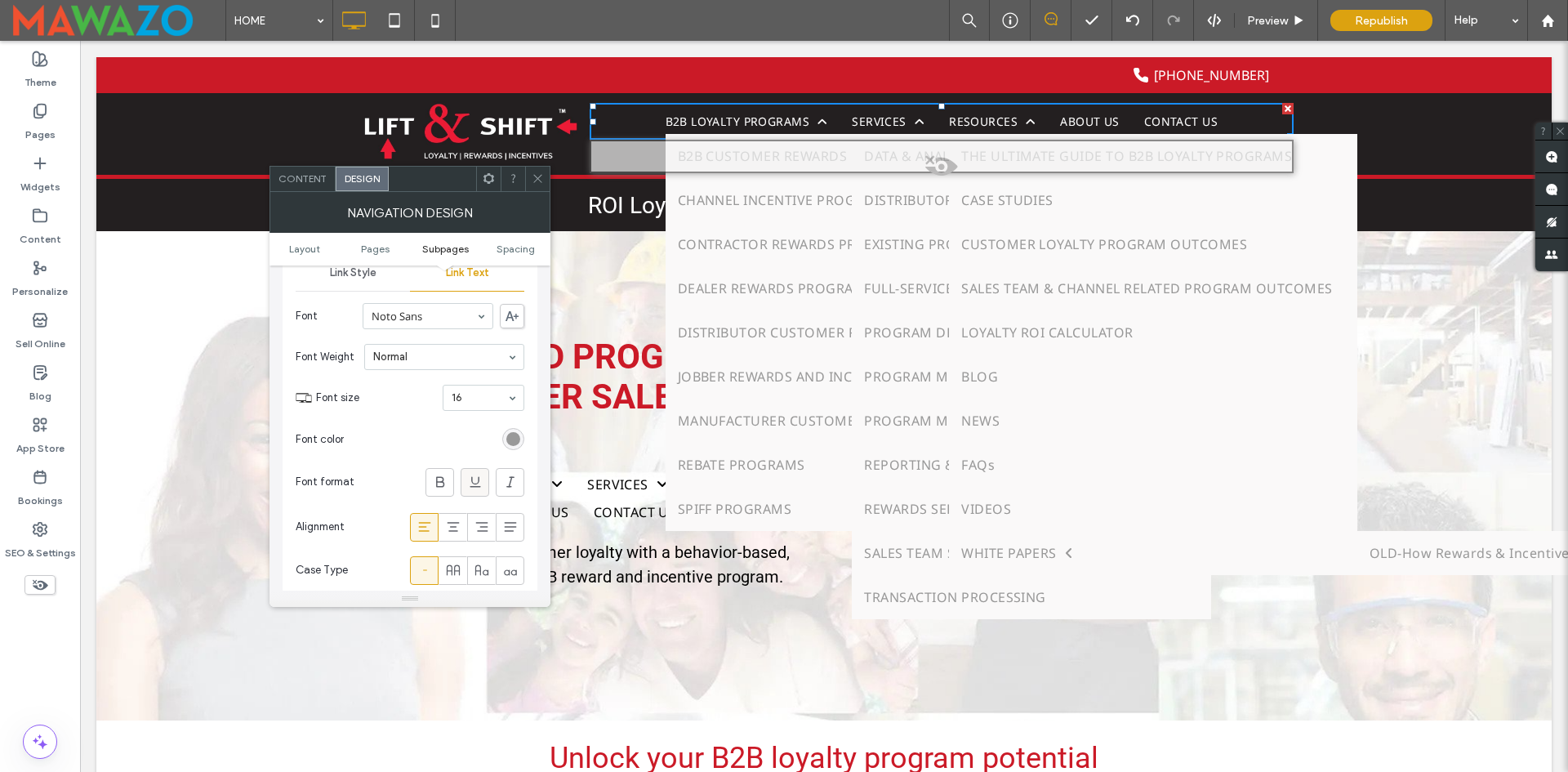
scroll to position [898, 0]
click at [509, 435] on div "rgb(153, 153, 153)" at bounding box center [514, 433] width 14 height 14
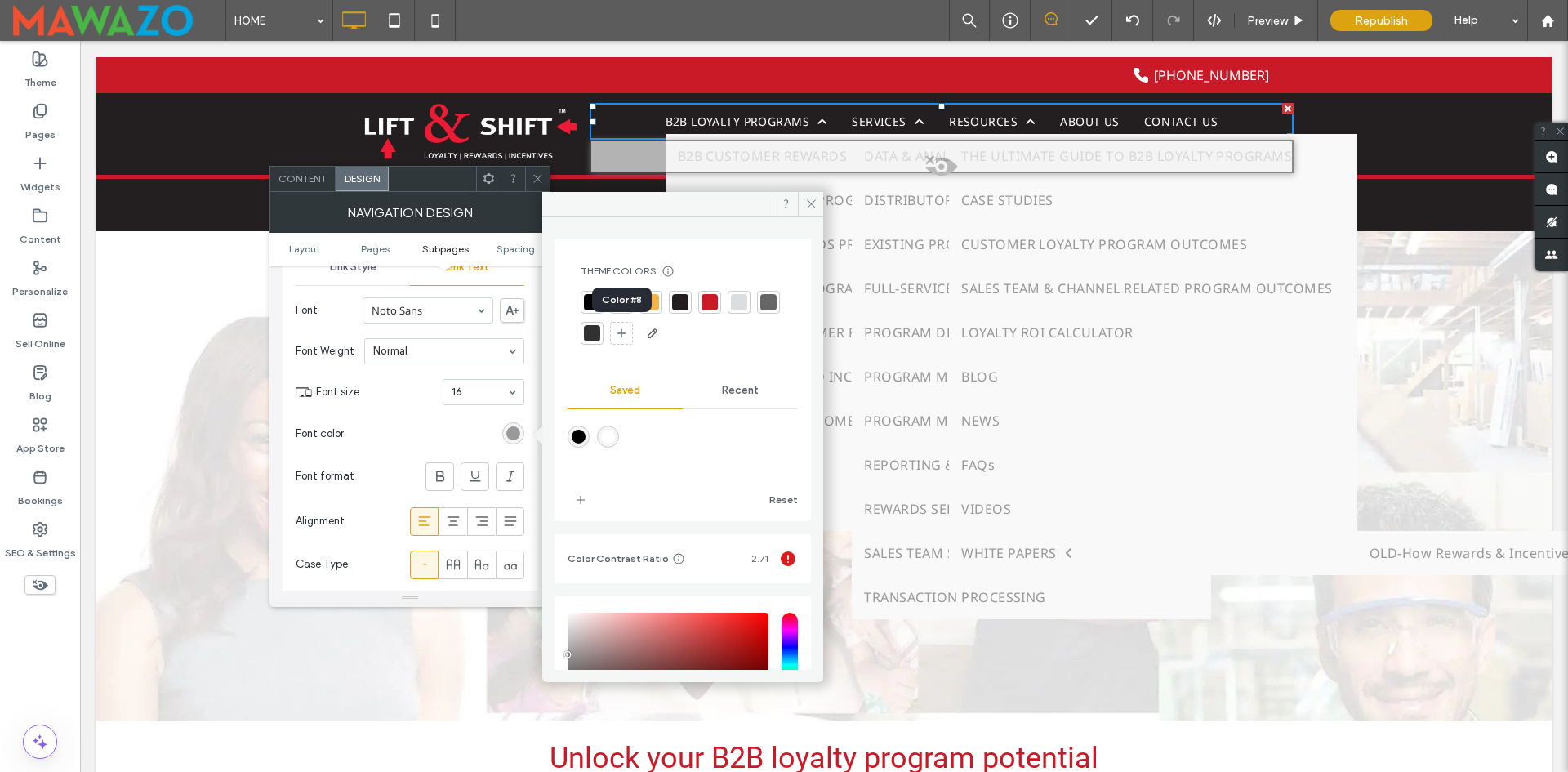
click at [601, 334] on div at bounding box center [592, 333] width 16 height 16
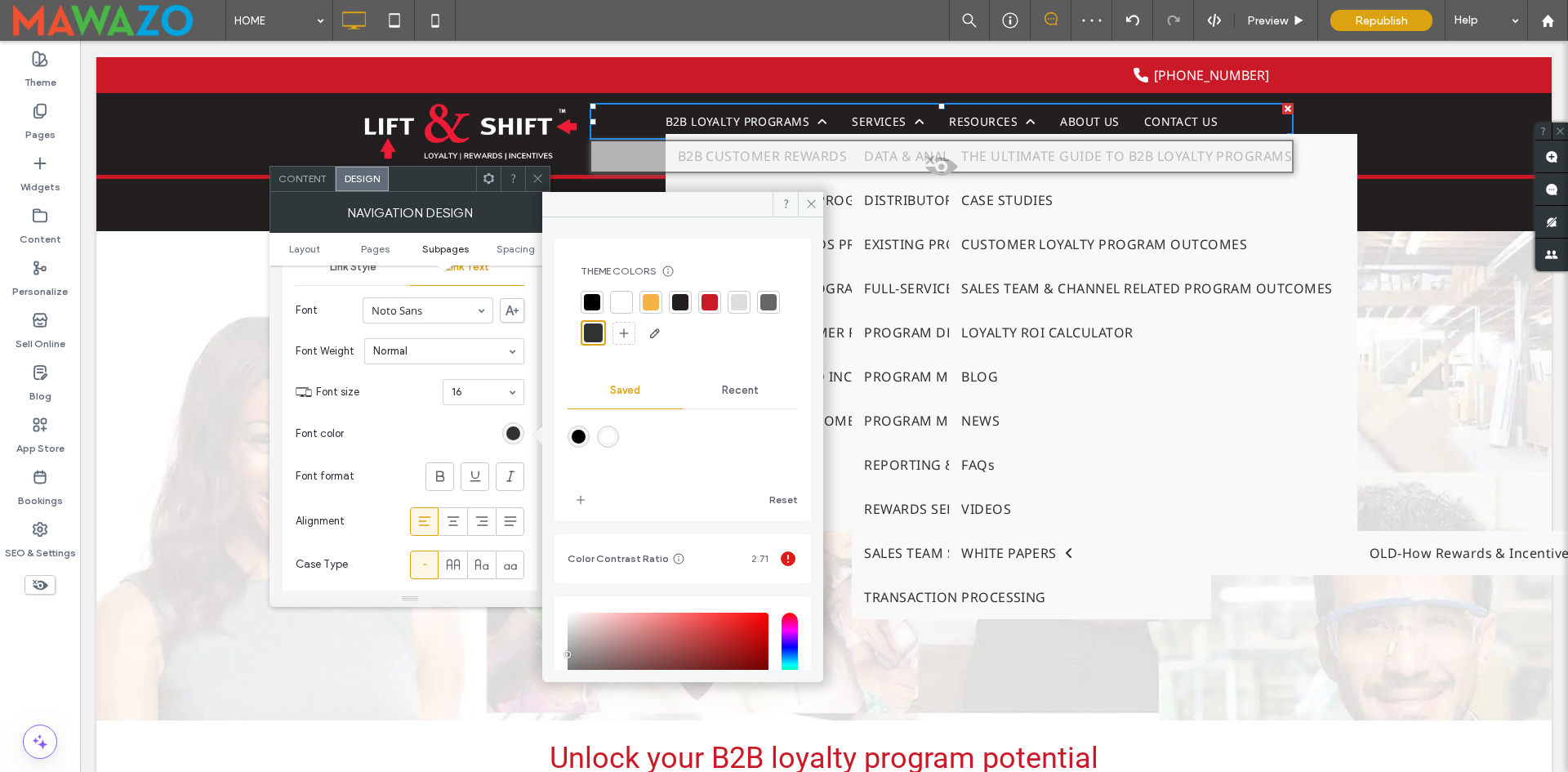
click at [429, 439] on section "Font color" at bounding box center [410, 434] width 229 height 41
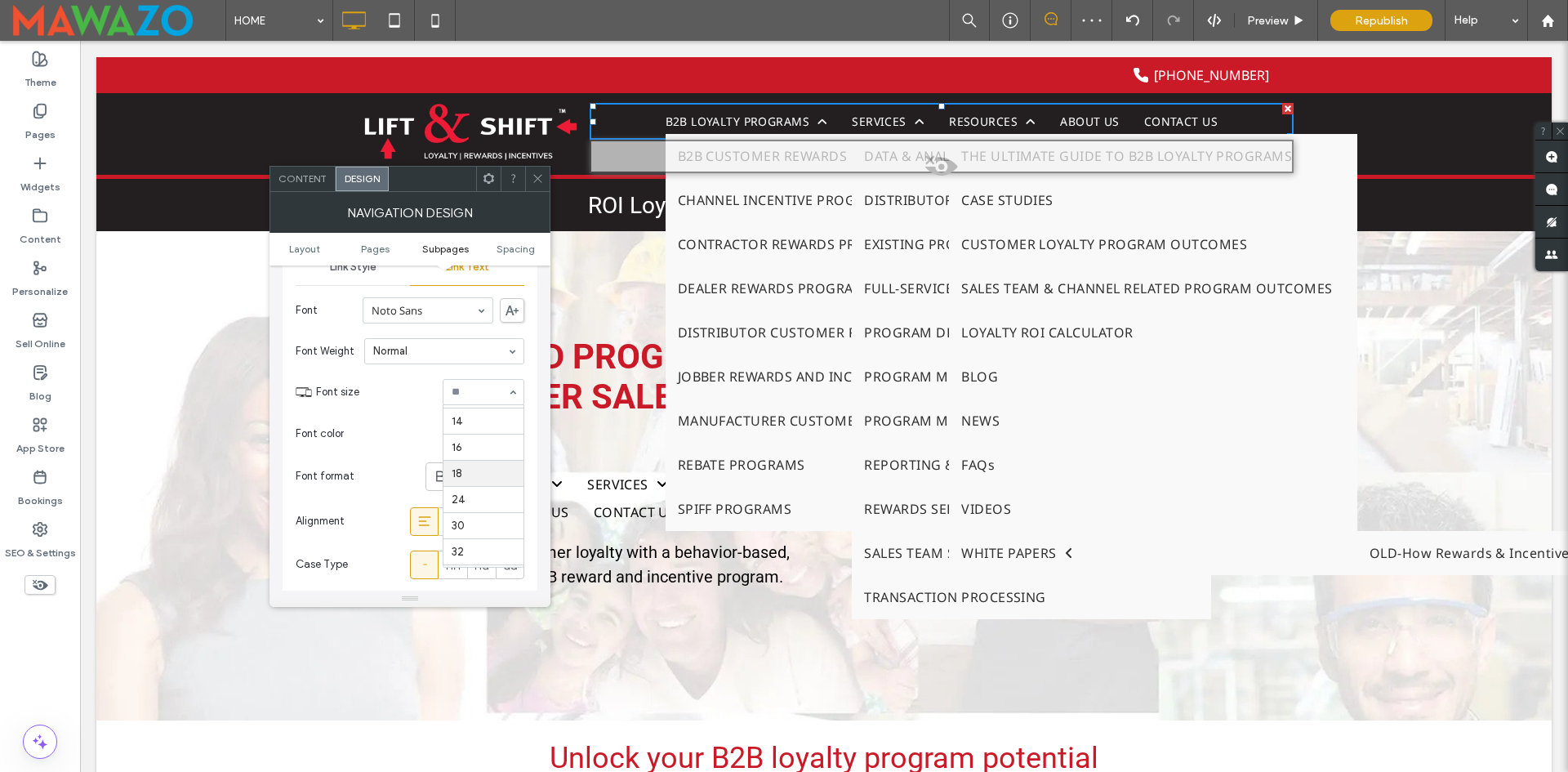
scroll to position [75, 0]
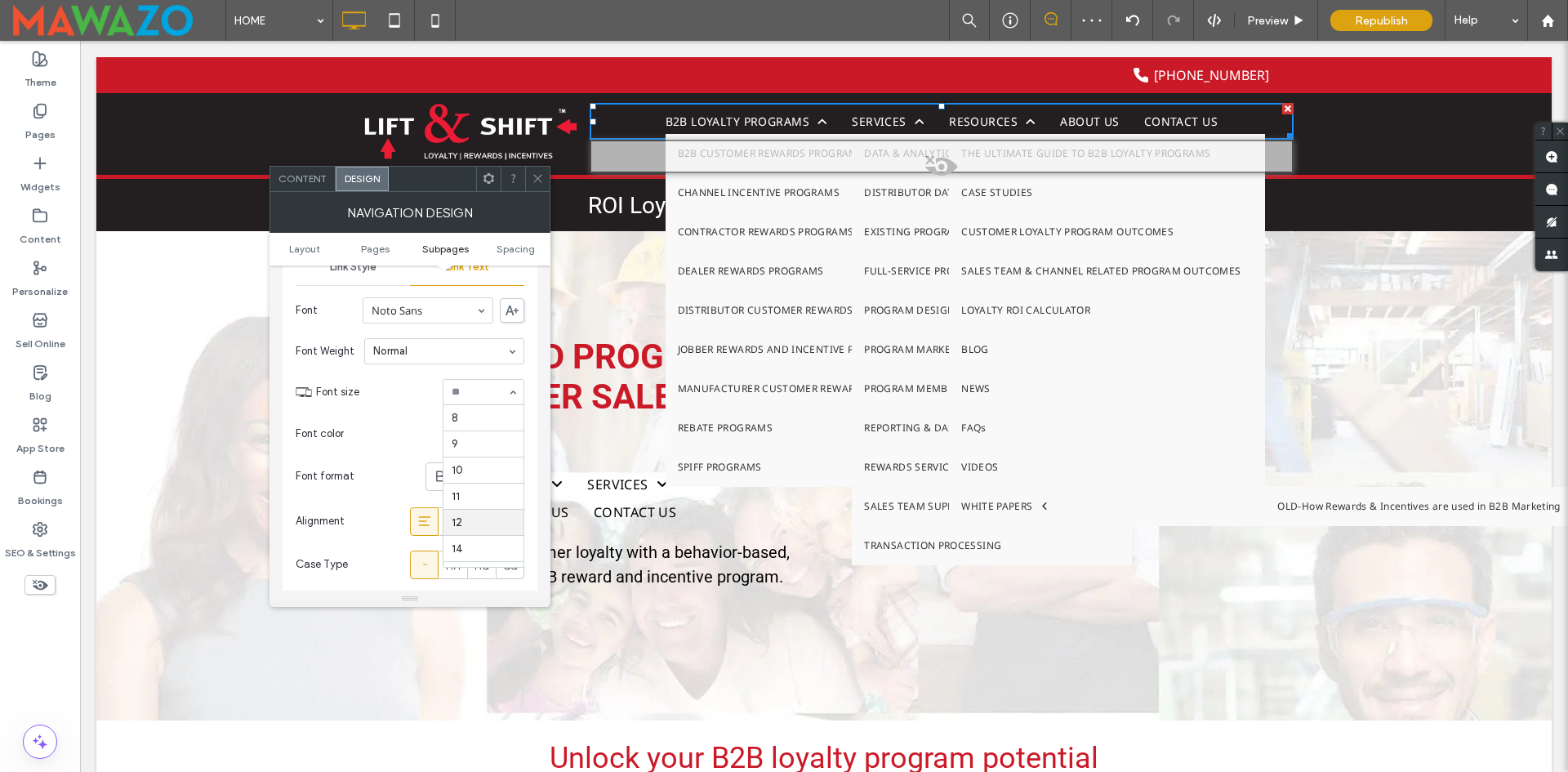
click at [481, 396] on input at bounding box center [479, 391] width 56 height 12
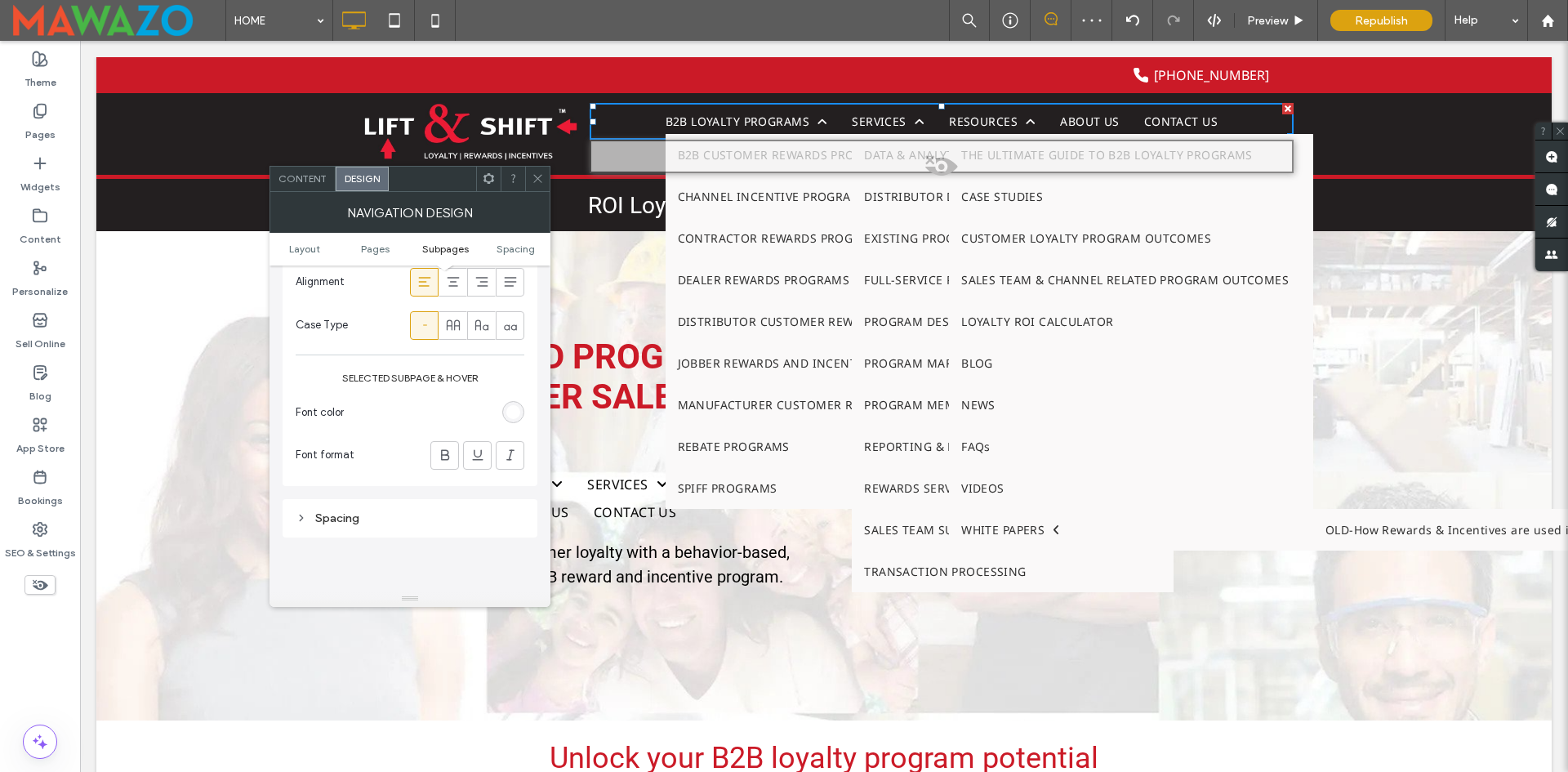
scroll to position [1144, 0]
click at [460, 413] on section "Font color" at bounding box center [410, 406] width 229 height 41
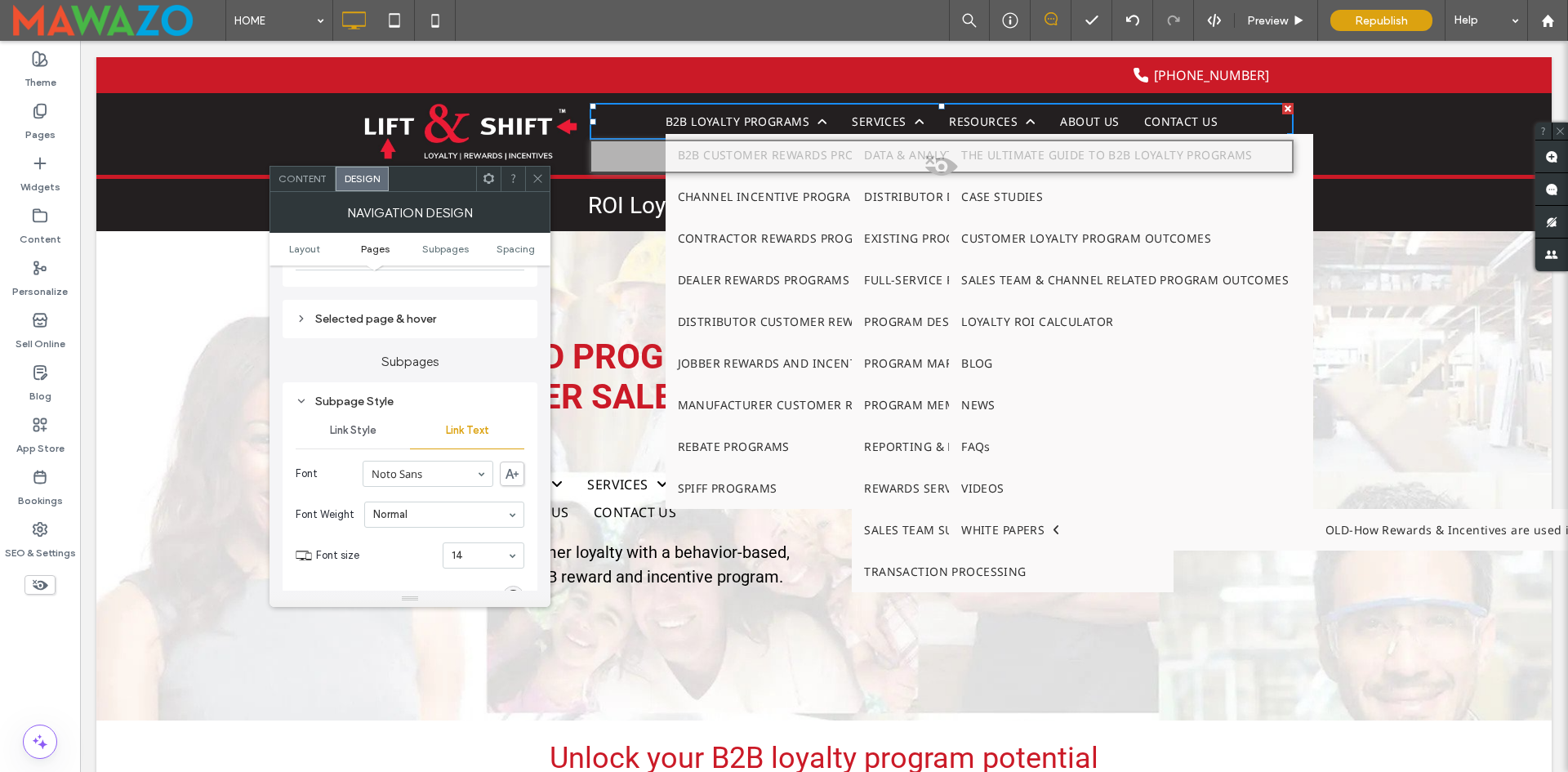
click at [354, 426] on span "Link Style" at bounding box center [353, 430] width 46 height 13
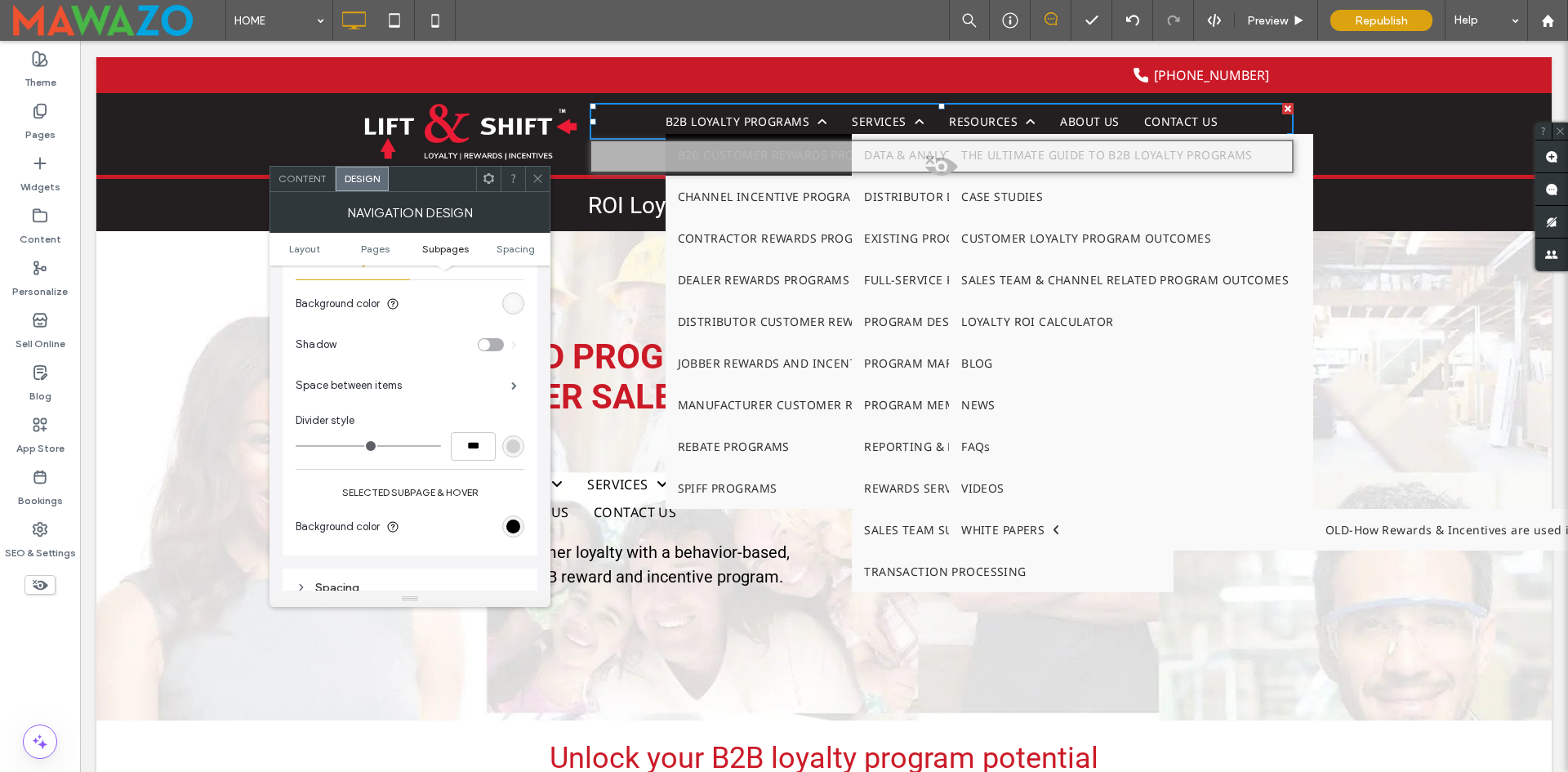
scroll to position [898, 0]
click at [513, 534] on div "rgb(0, 0, 0)" at bounding box center [514, 532] width 14 height 14
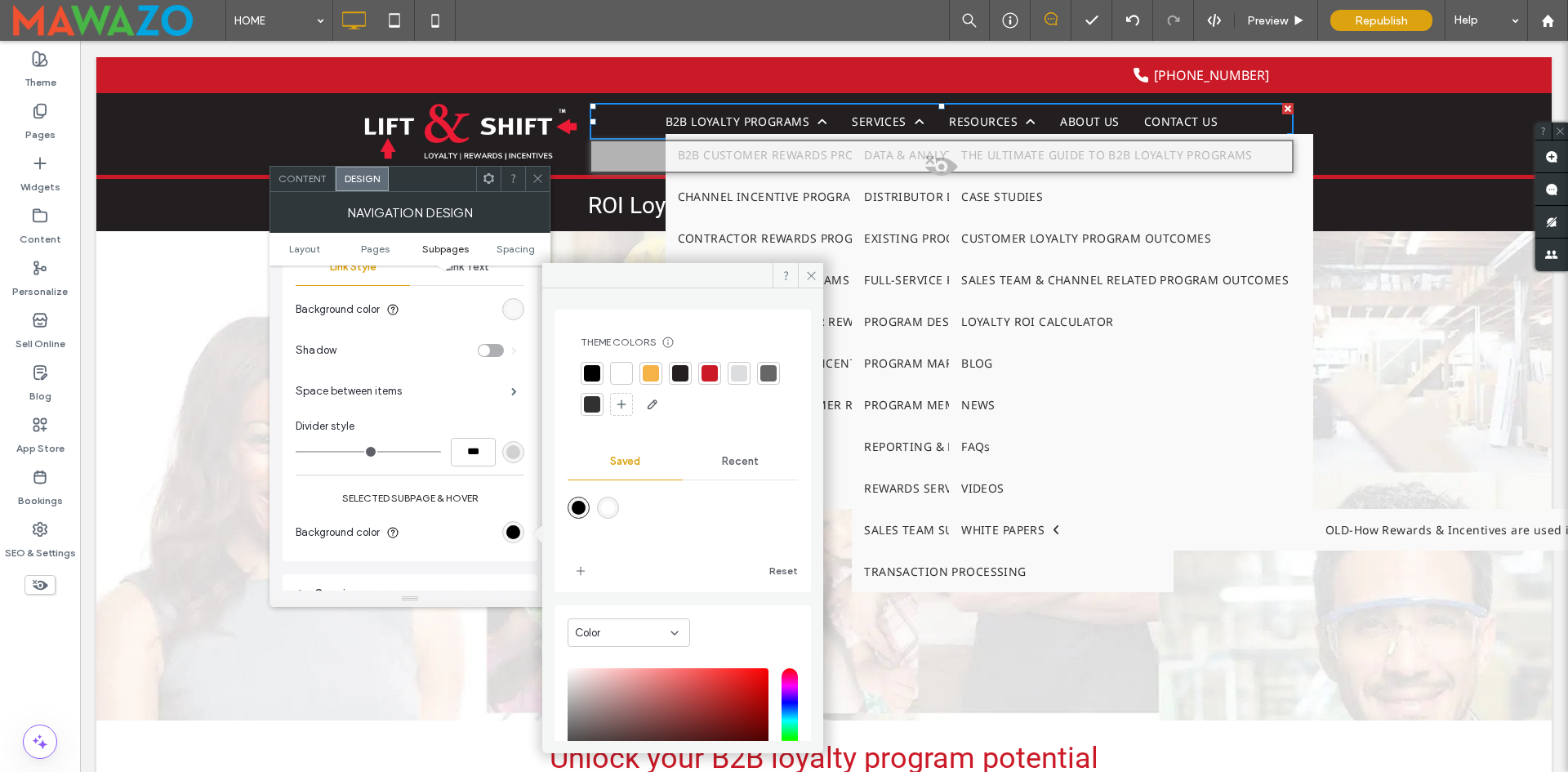
click at [702, 377] on div at bounding box center [710, 373] width 16 height 16
click at [487, 496] on label "Selected subpage & hover" at bounding box center [410, 498] width 229 height 28
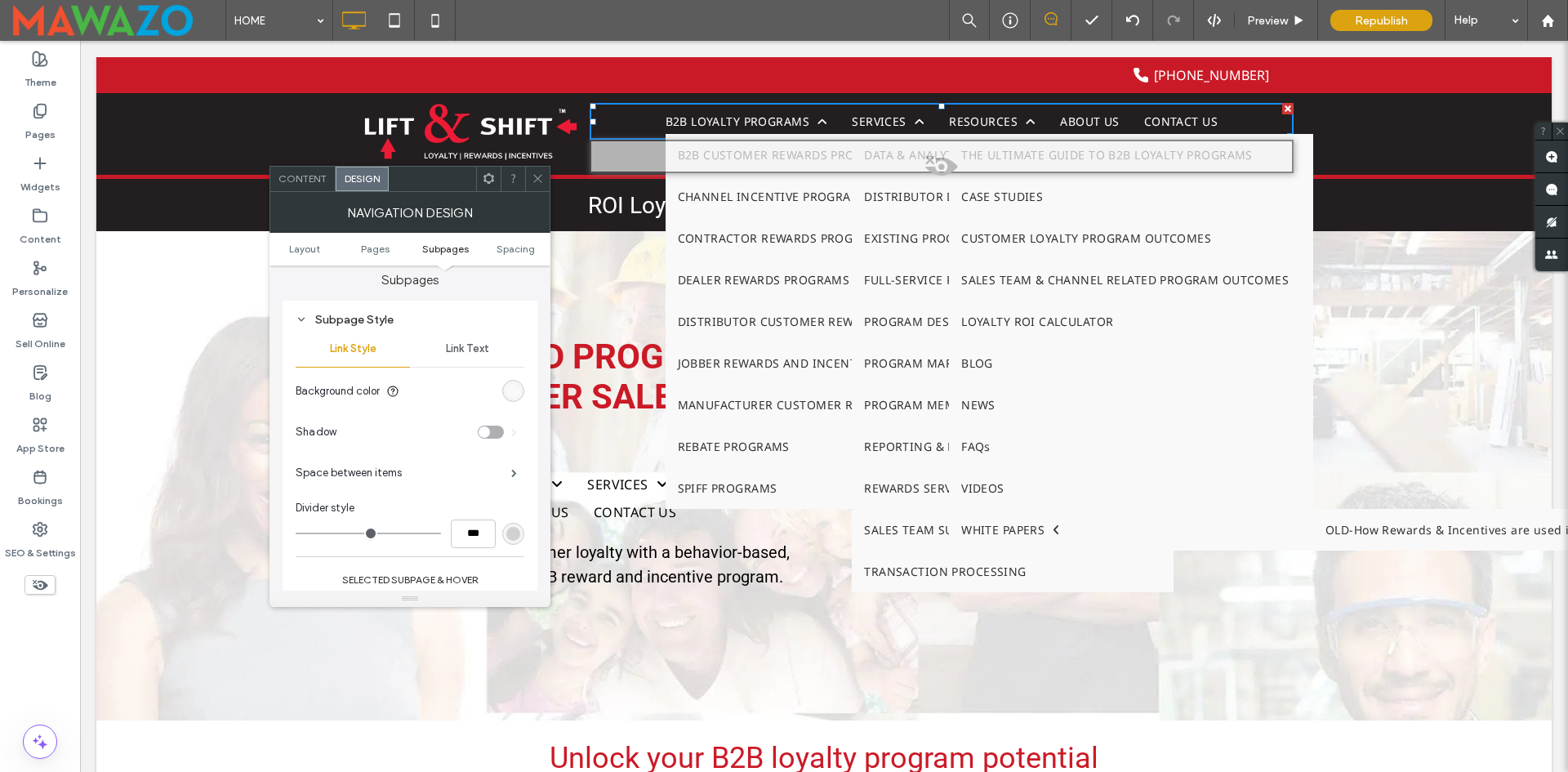
click at [477, 349] on span "Link Text" at bounding box center [468, 349] width 43 height 13
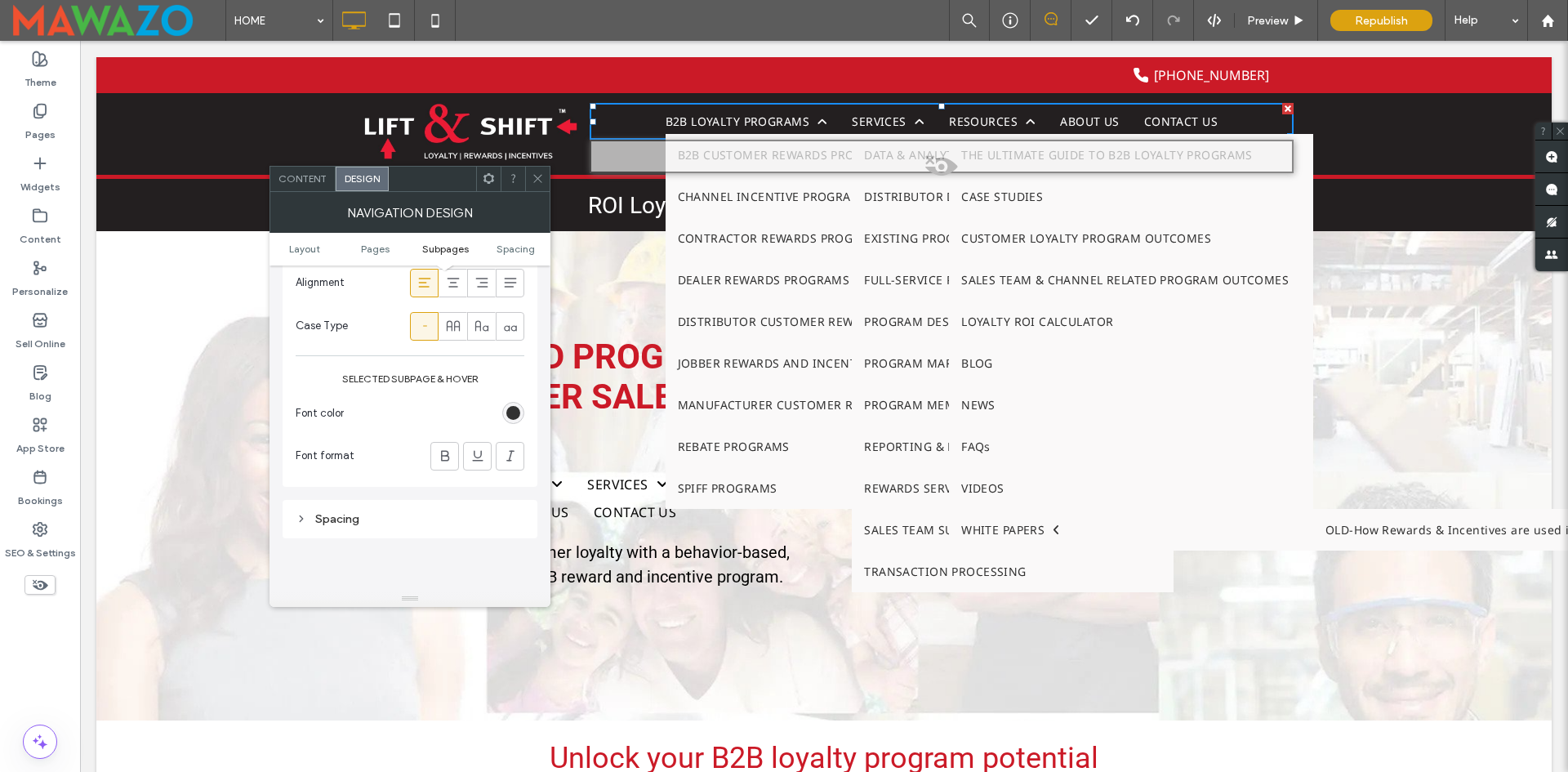
scroll to position [1144, 0]
click at [516, 401] on div "rgb(49, 49, 49)" at bounding box center [514, 406] width 14 height 14
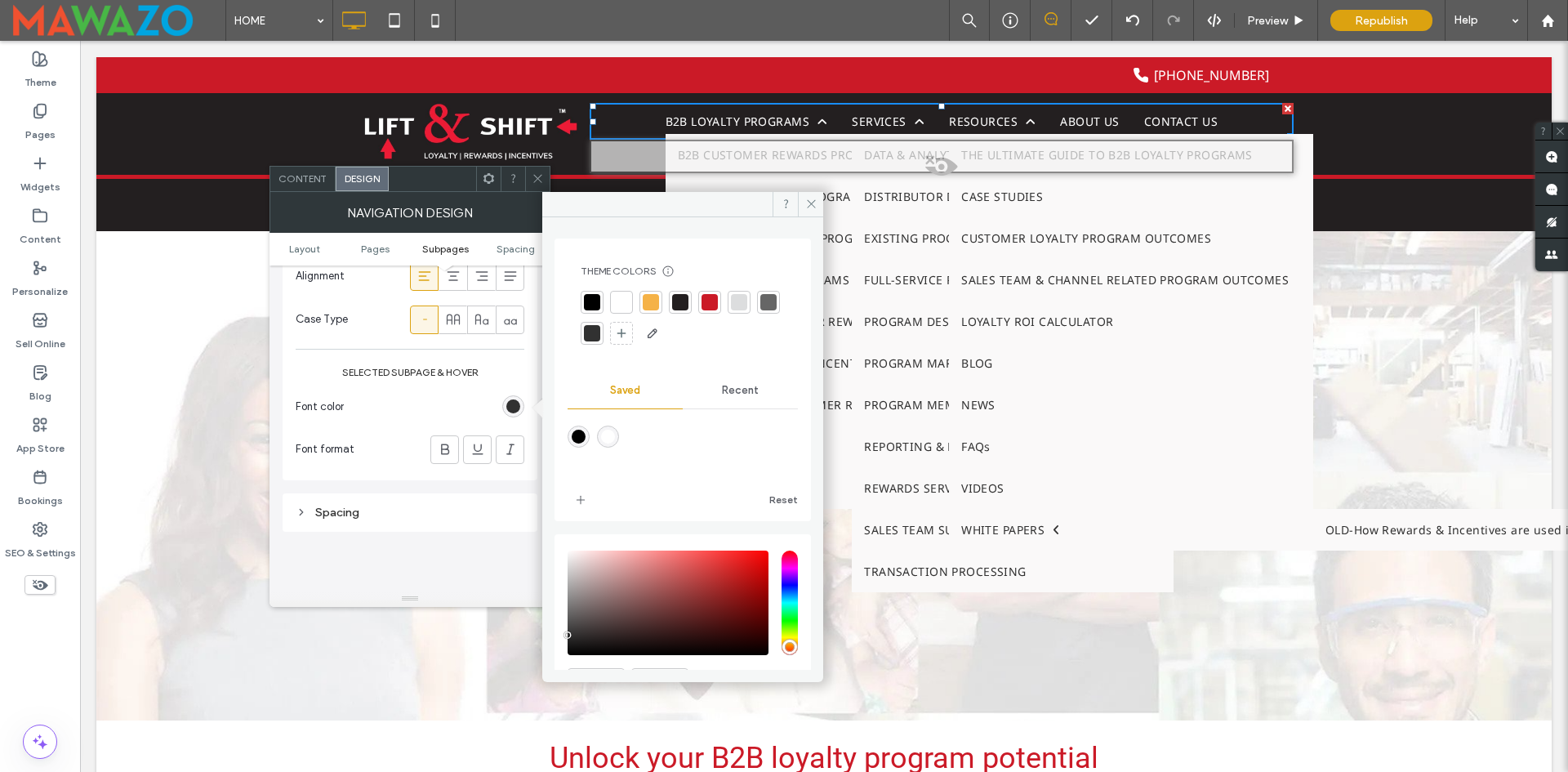
drag, startPoint x: 614, startPoint y: 307, endPoint x: 639, endPoint y: 295, distance: 27.7
click at [615, 307] on div at bounding box center [621, 302] width 16 height 16
click at [353, 351] on div "Font Noto Sans Font Weight Normal Font size 14 Font color Font format Alignment…" at bounding box center [410, 258] width 229 height 428
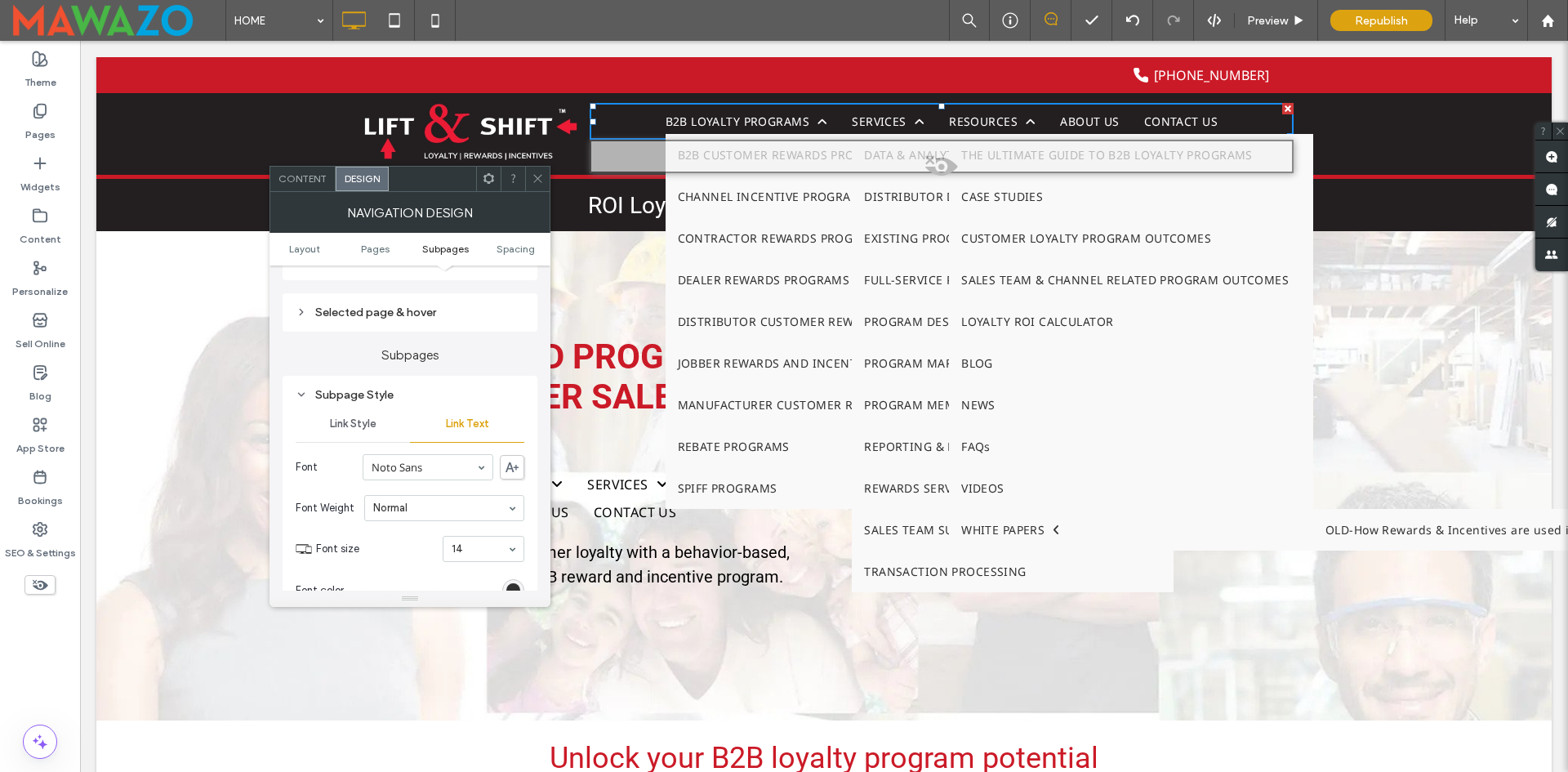
scroll to position [735, 0]
click at [341, 426] on span "Link Style" at bounding box center [353, 430] width 46 height 13
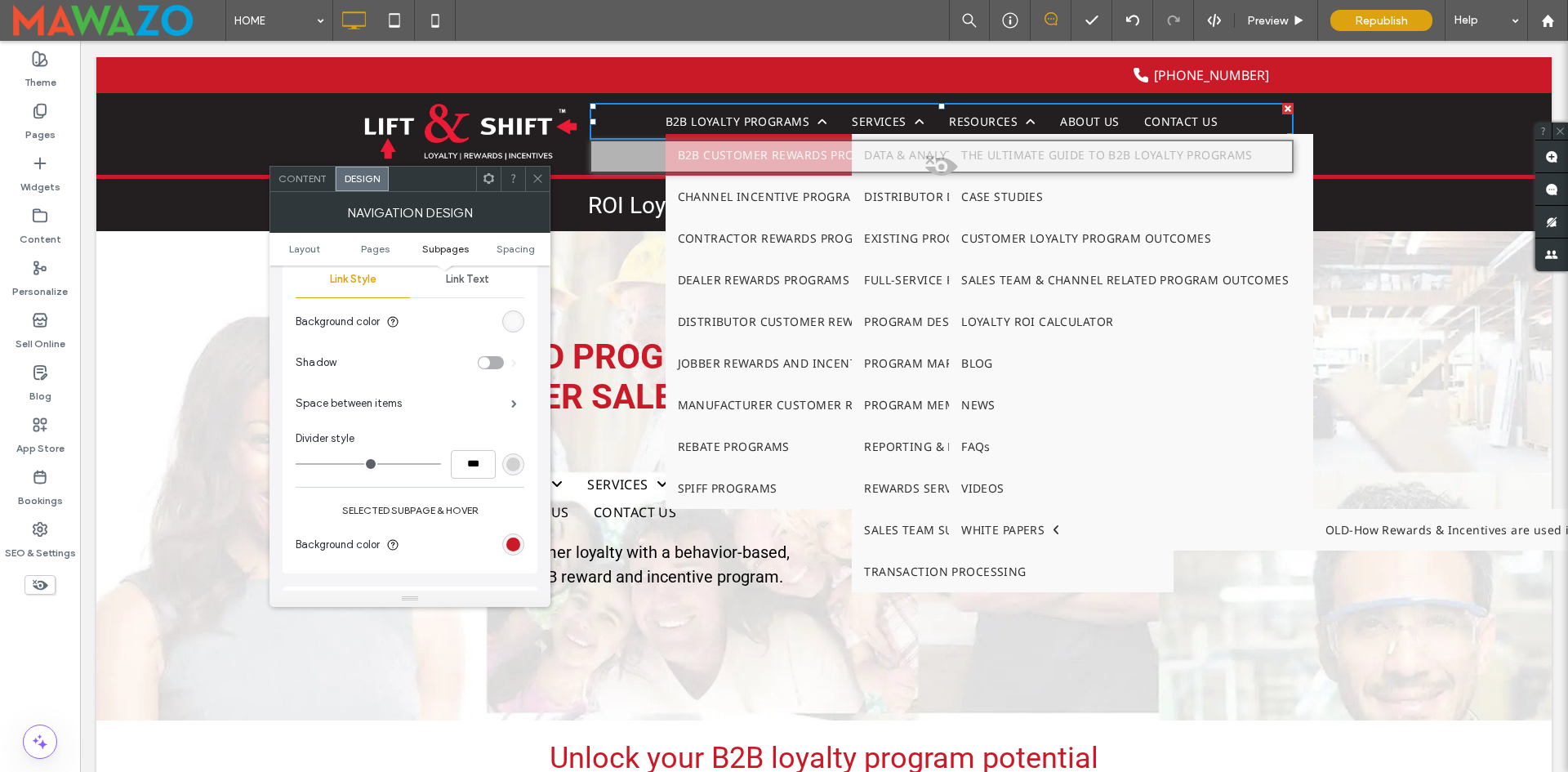
scroll to position [898, 0]
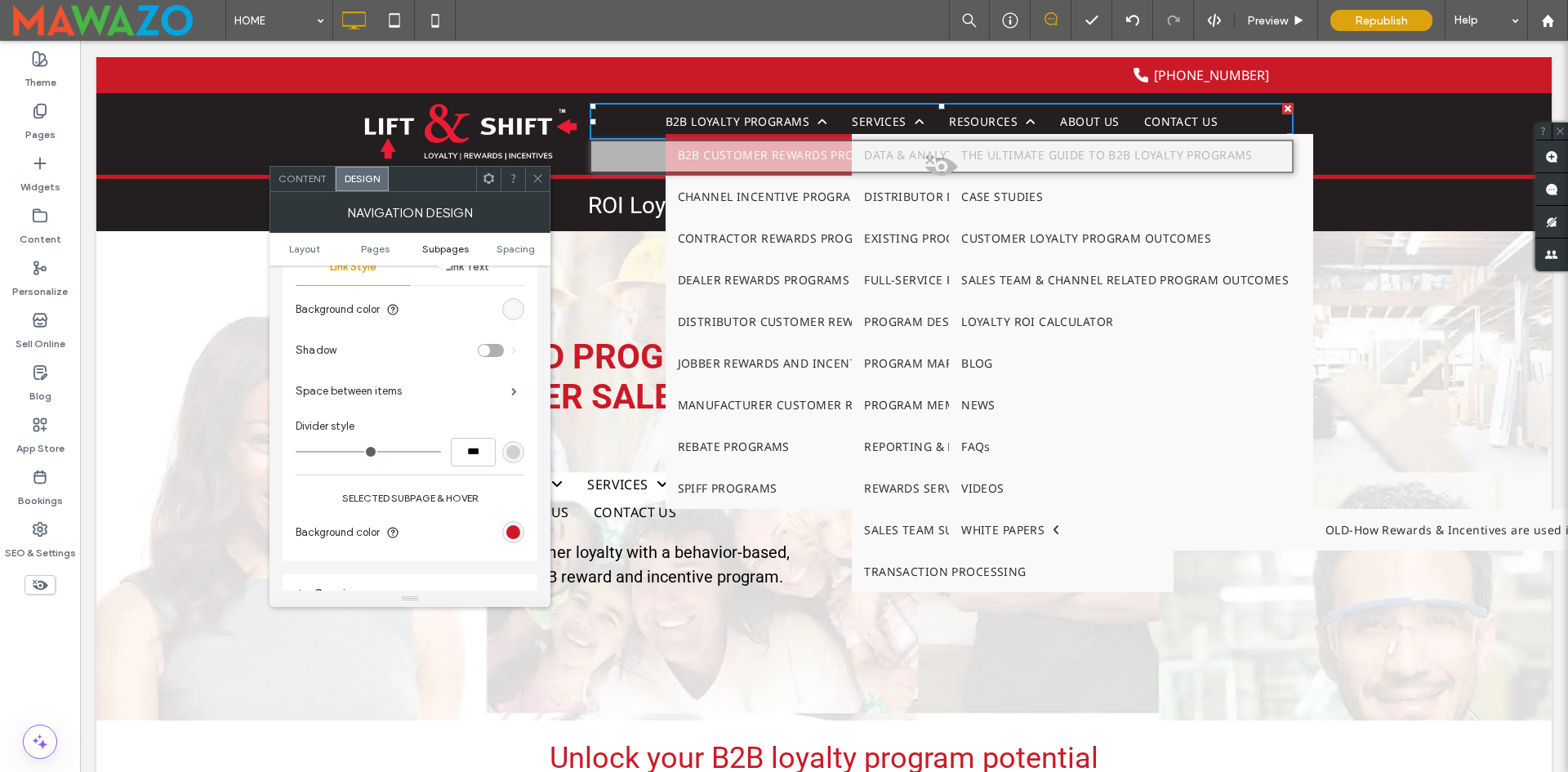
click at [486, 345] on div "toggle" at bounding box center [484, 350] width 12 height 12
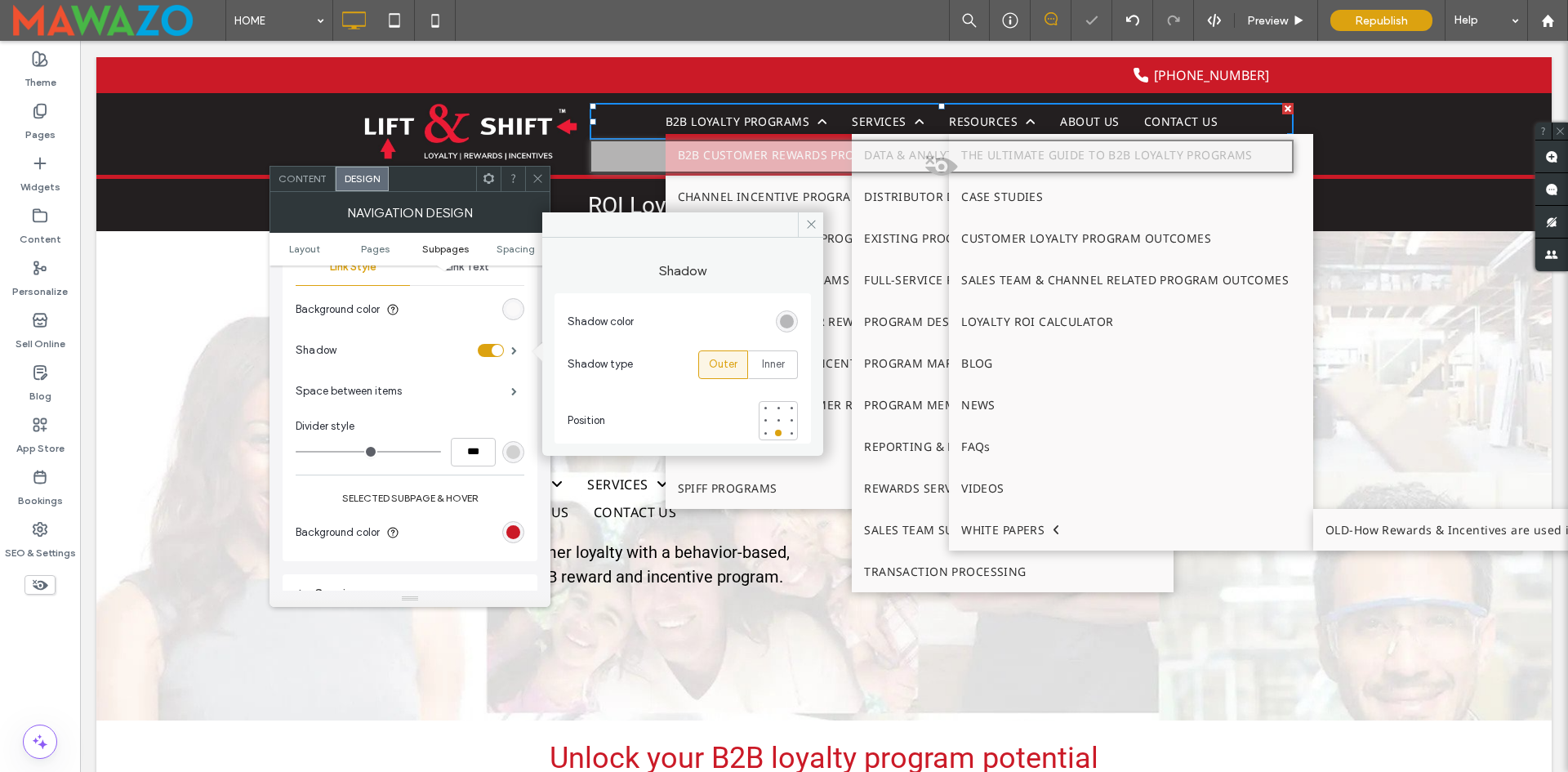
click at [531, 174] on div at bounding box center [538, 179] width 25 height 25
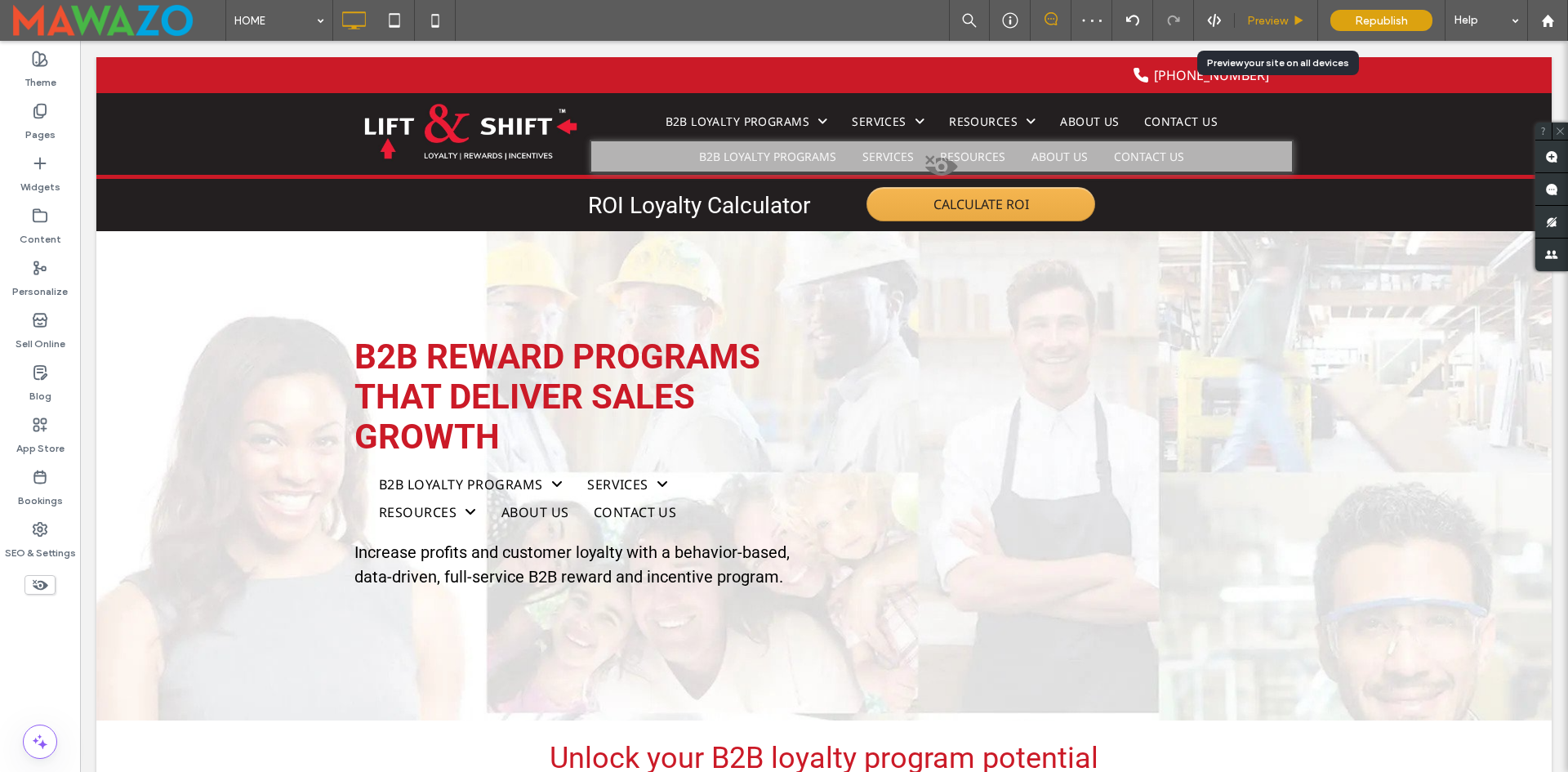
click at [1262, 24] on span "Preview" at bounding box center [1268, 21] width 41 height 14
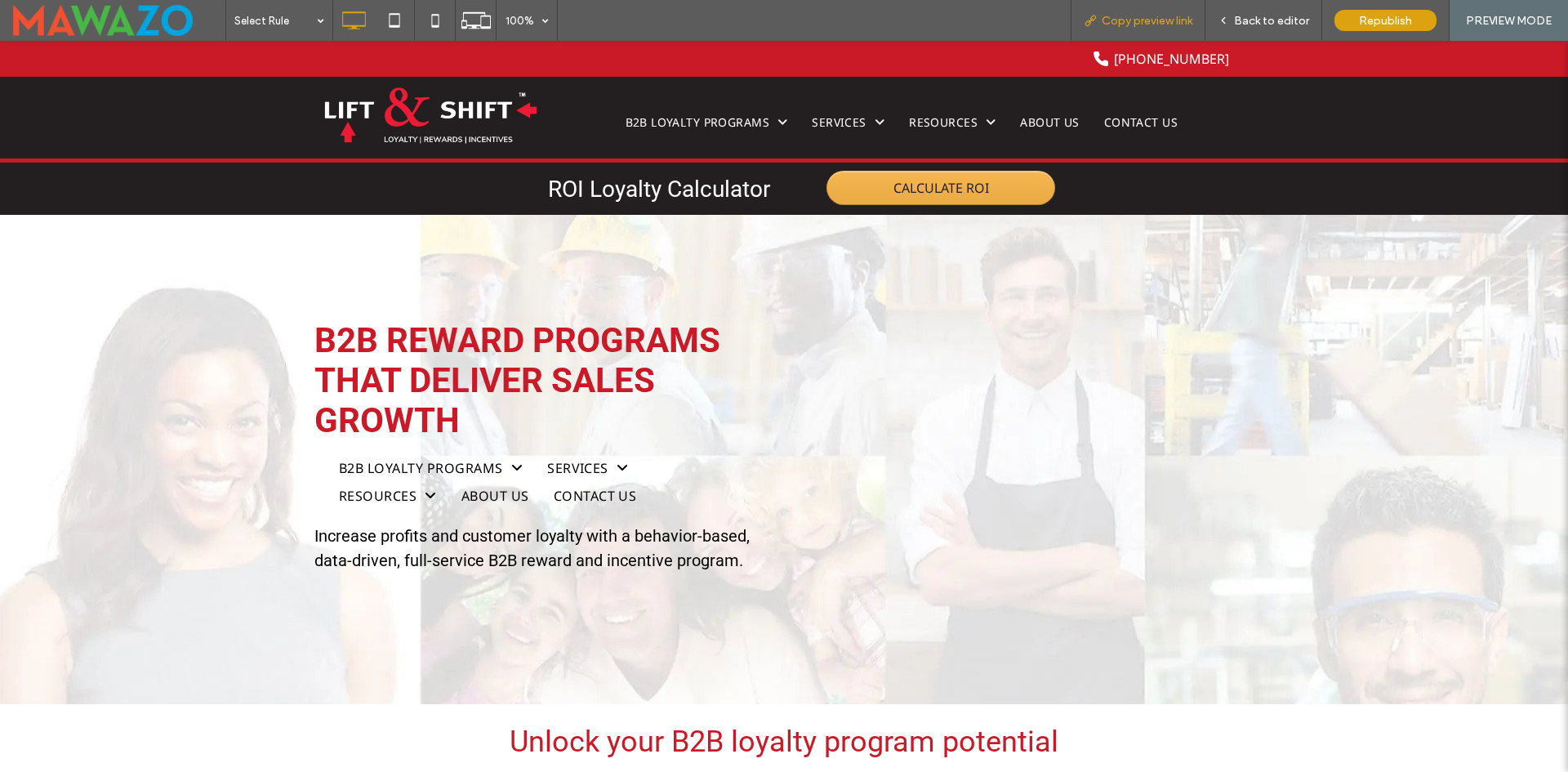
click at [1133, 14] on span "Copy preview link" at bounding box center [1147, 21] width 91 height 14
drag, startPoint x: 1252, startPoint y: 13, endPoint x: 51, endPoint y: 182, distance: 1212.8
click at [1252, 14] on span "Back to editor" at bounding box center [1272, 21] width 75 height 14
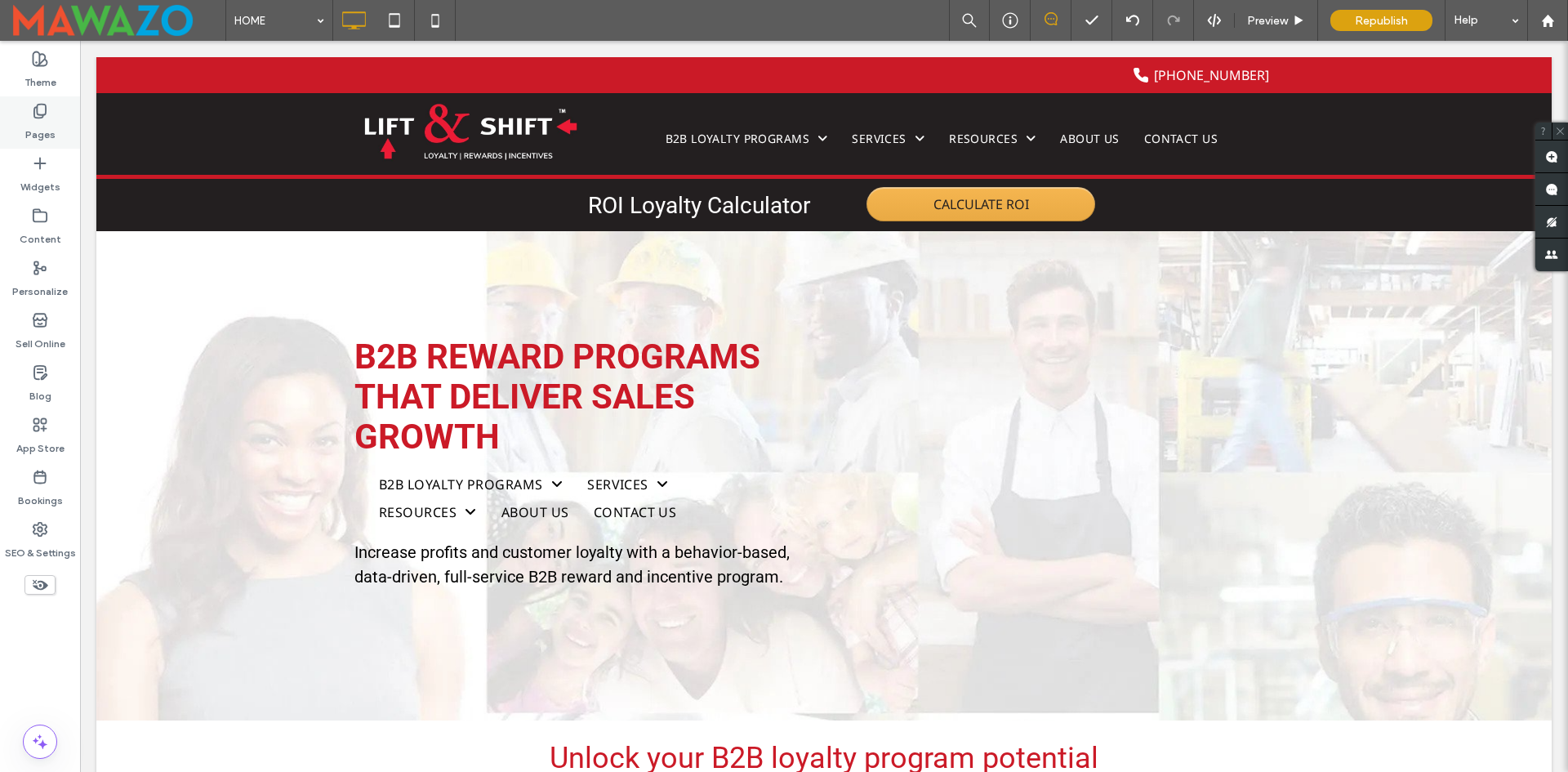
click at [46, 118] on icon at bounding box center [40, 111] width 16 height 16
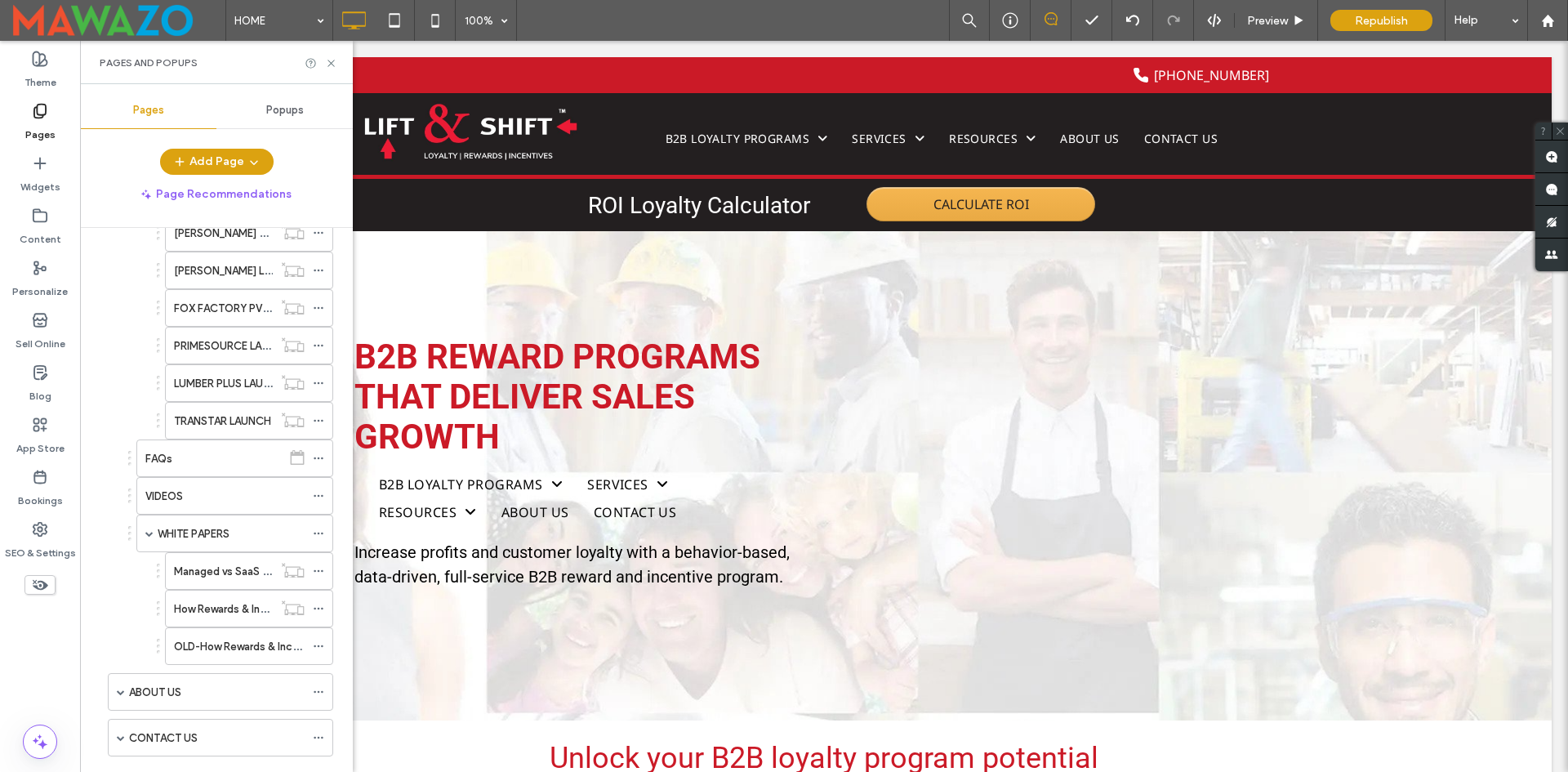
scroll to position [1389, 0]
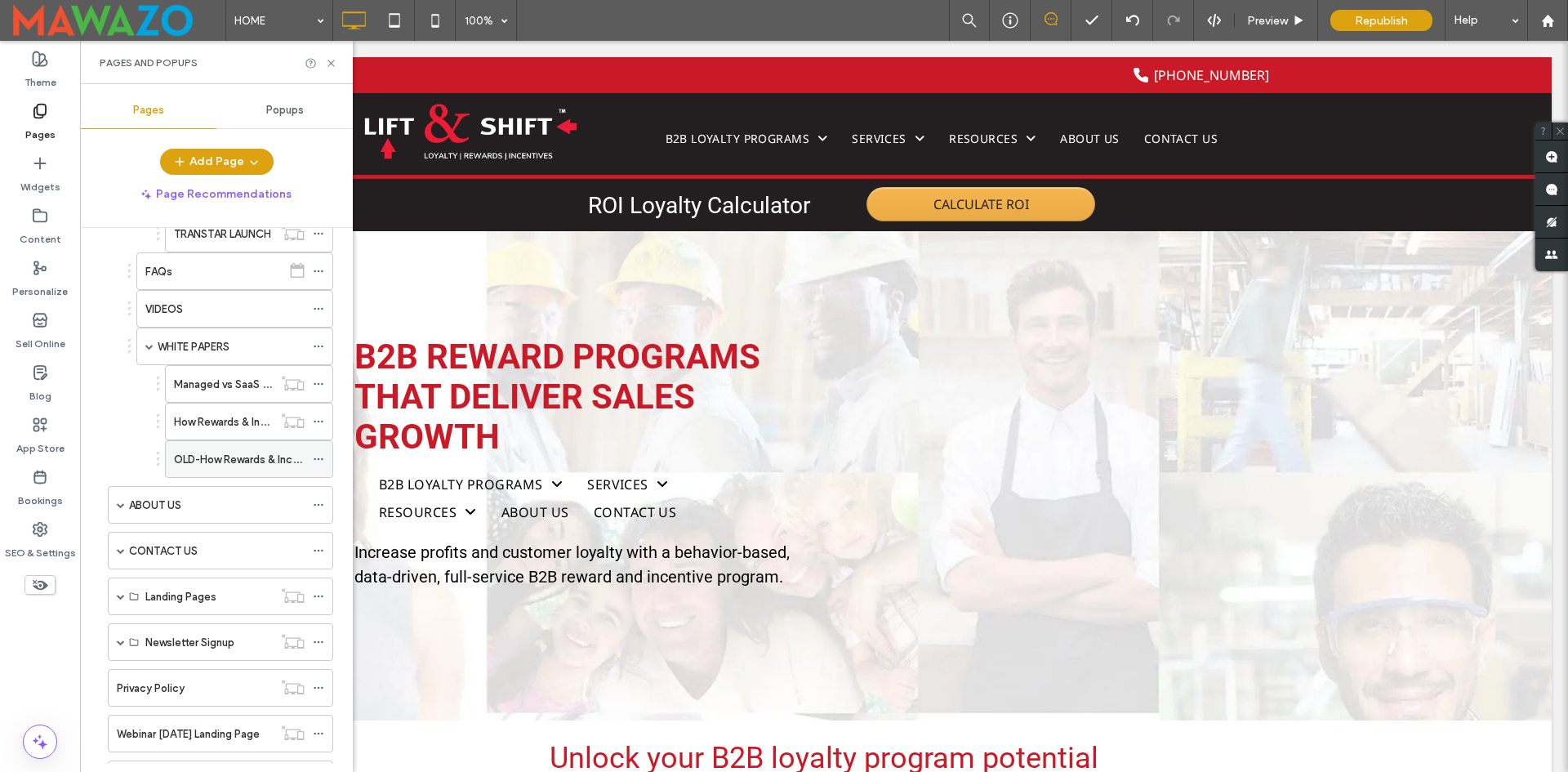
click at [323, 463] on icon at bounding box center [319, 459] width 12 height 12
click at [320, 454] on icon at bounding box center [319, 459] width 12 height 12
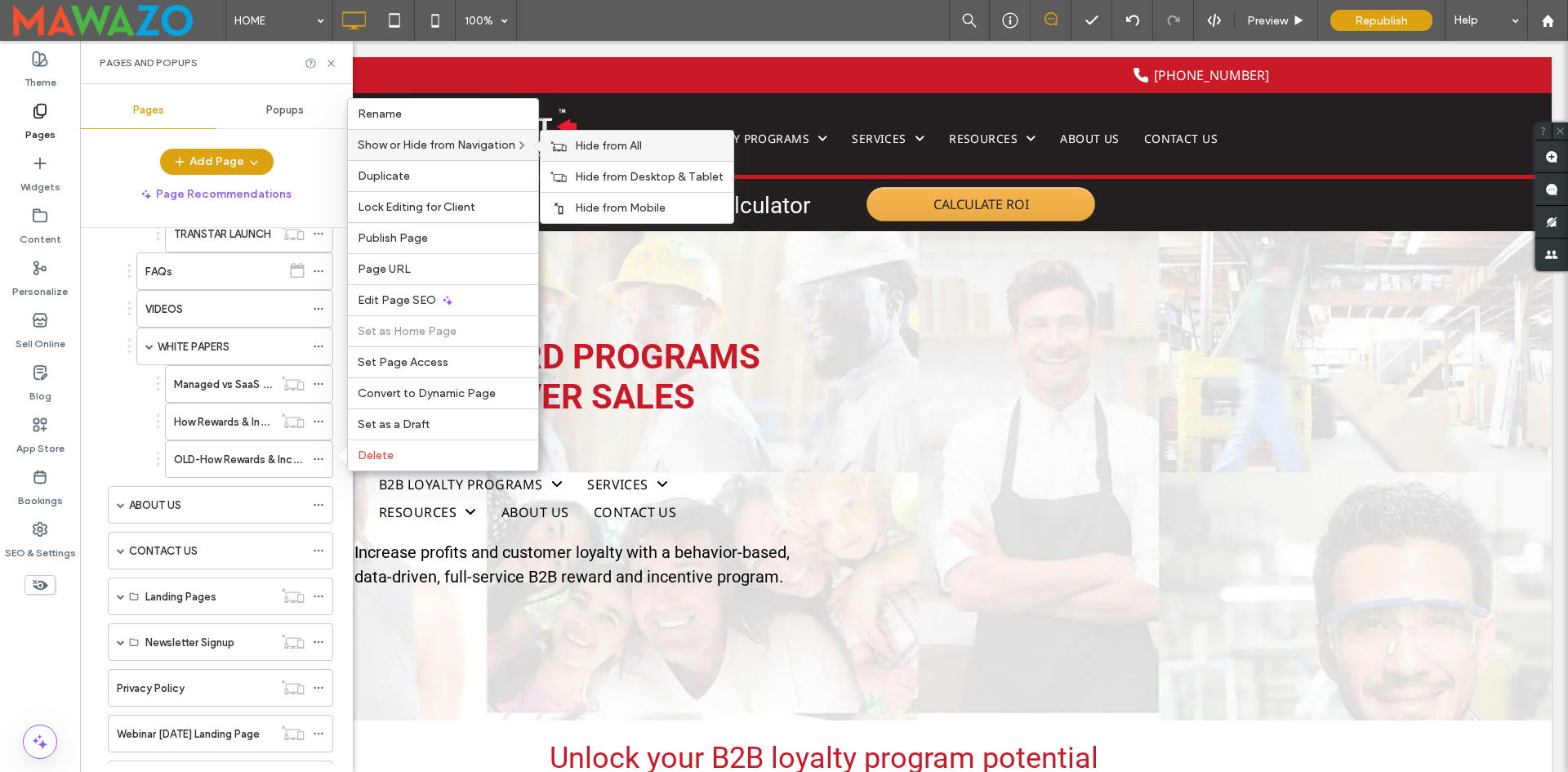
click at [593, 138] on div "Hide from All" at bounding box center [636, 146] width 193 height 30
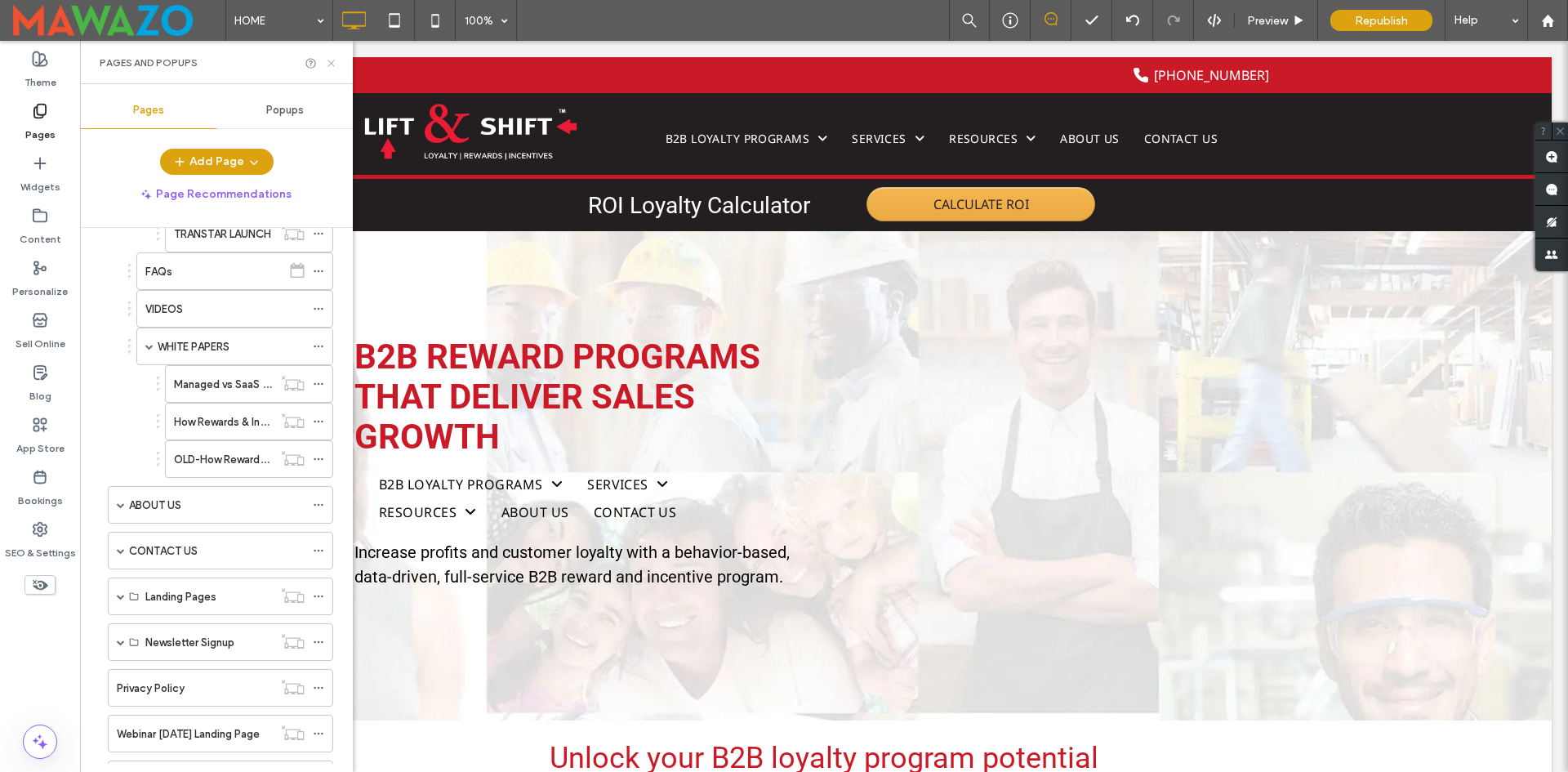
drag, startPoint x: 331, startPoint y: 59, endPoint x: 631, endPoint y: 383, distance: 441.6
click at [331, 59] on icon at bounding box center [331, 63] width 12 height 12
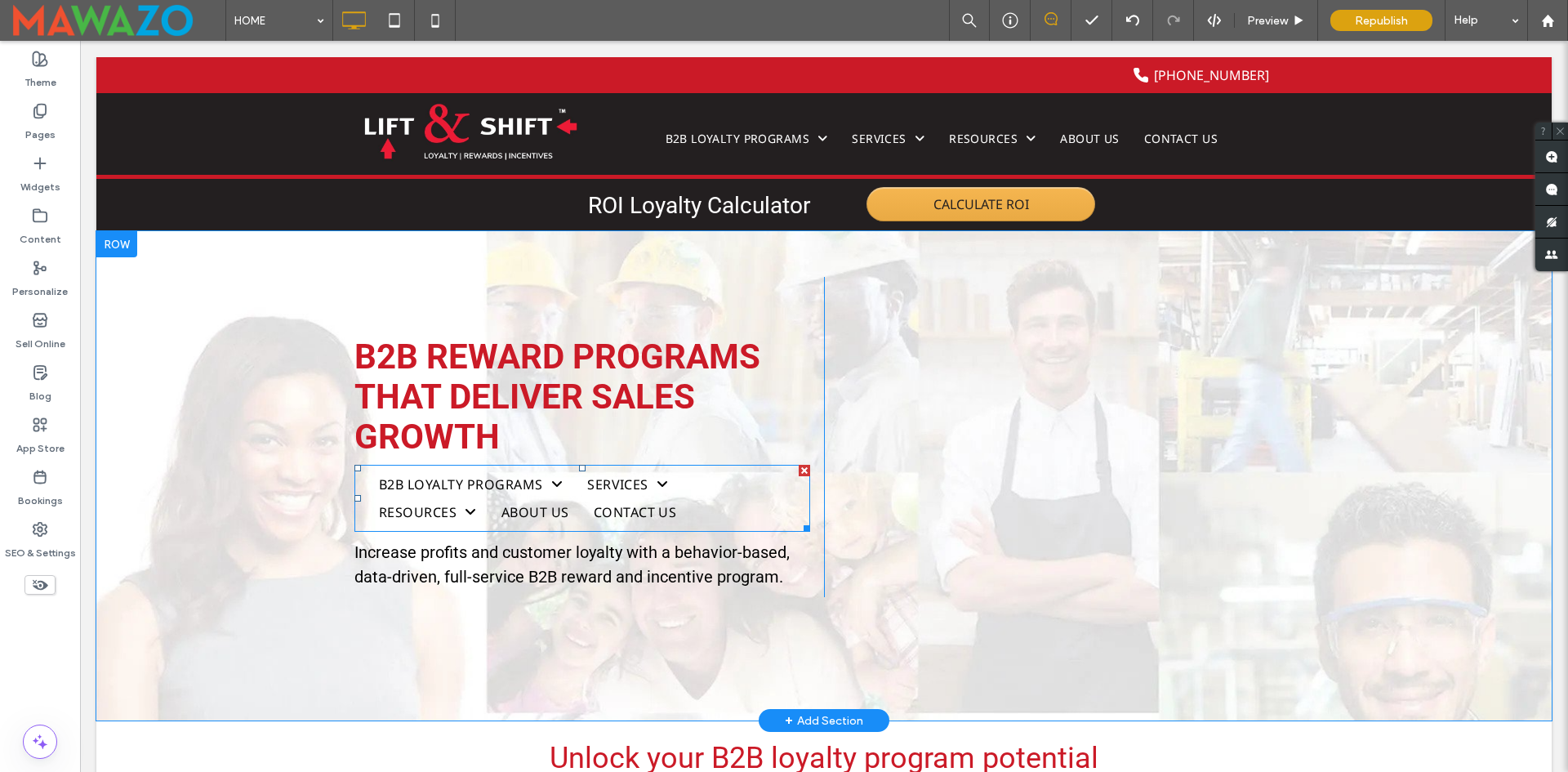
click at [799, 473] on div at bounding box center [804, 470] width 12 height 12
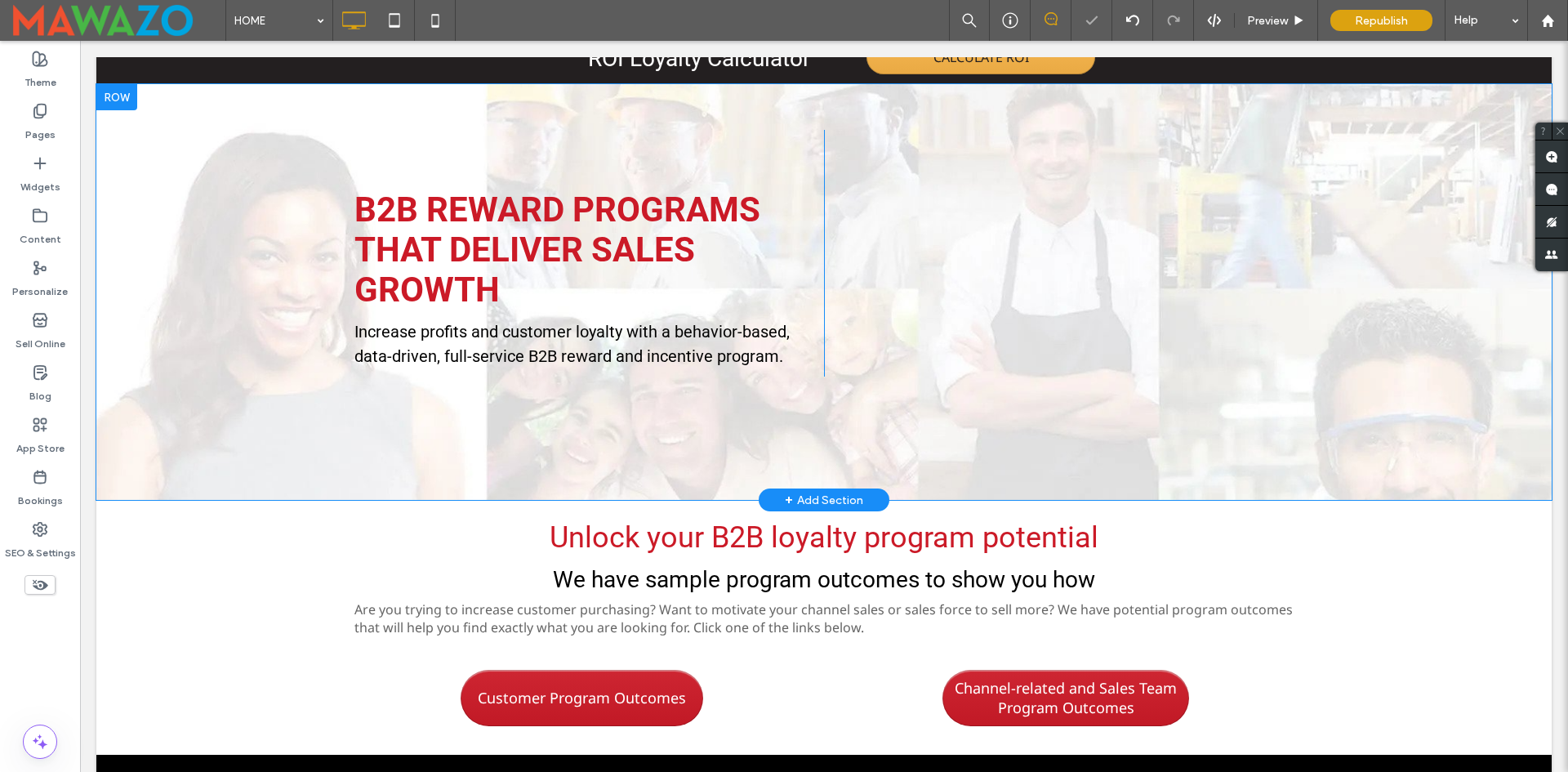
scroll to position [163, 0]
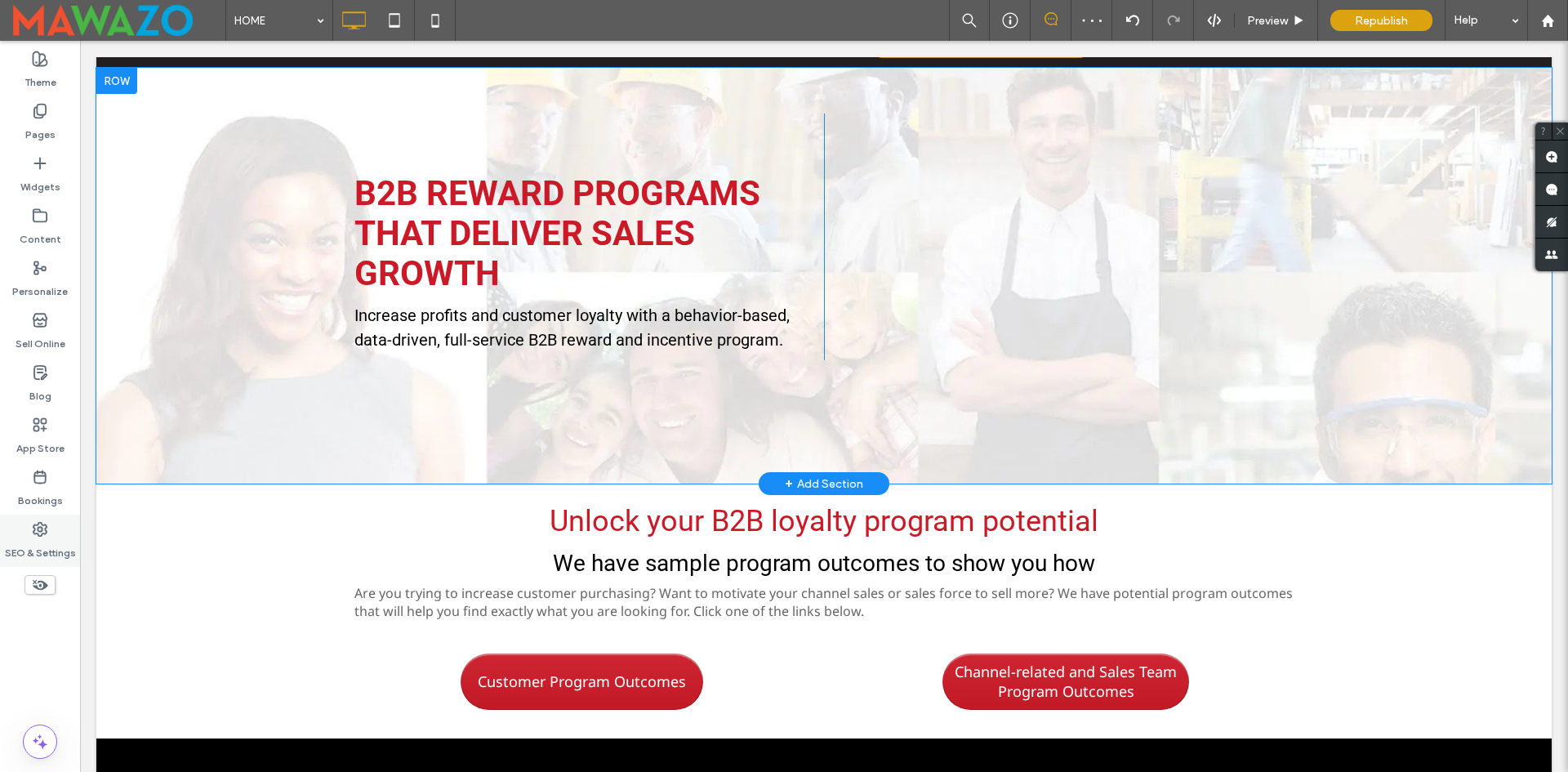
click at [48, 542] on label "SEO & Settings" at bounding box center [41, 549] width 71 height 23
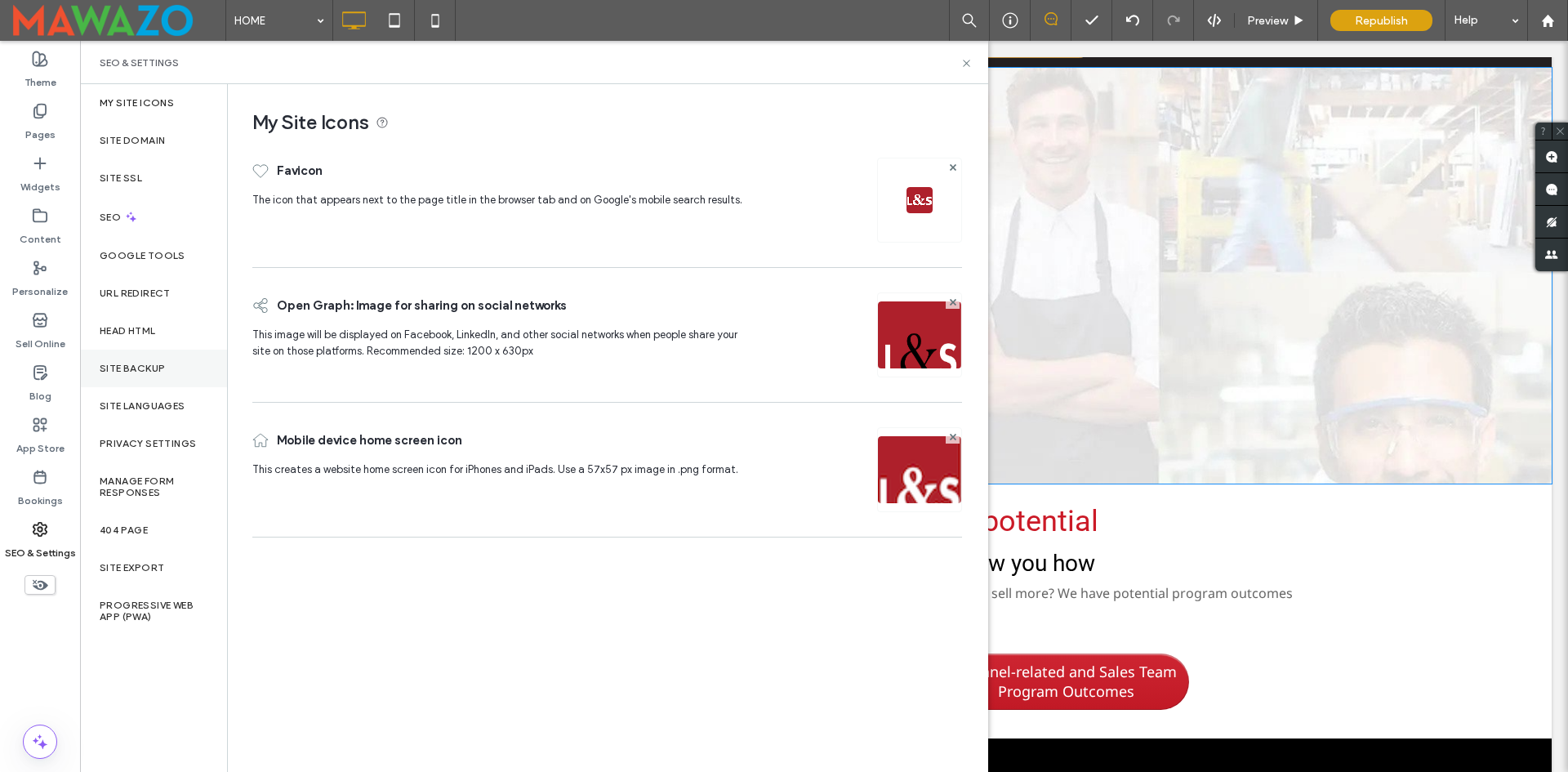
click at [122, 361] on div "Site Backup" at bounding box center [154, 368] width 147 height 37
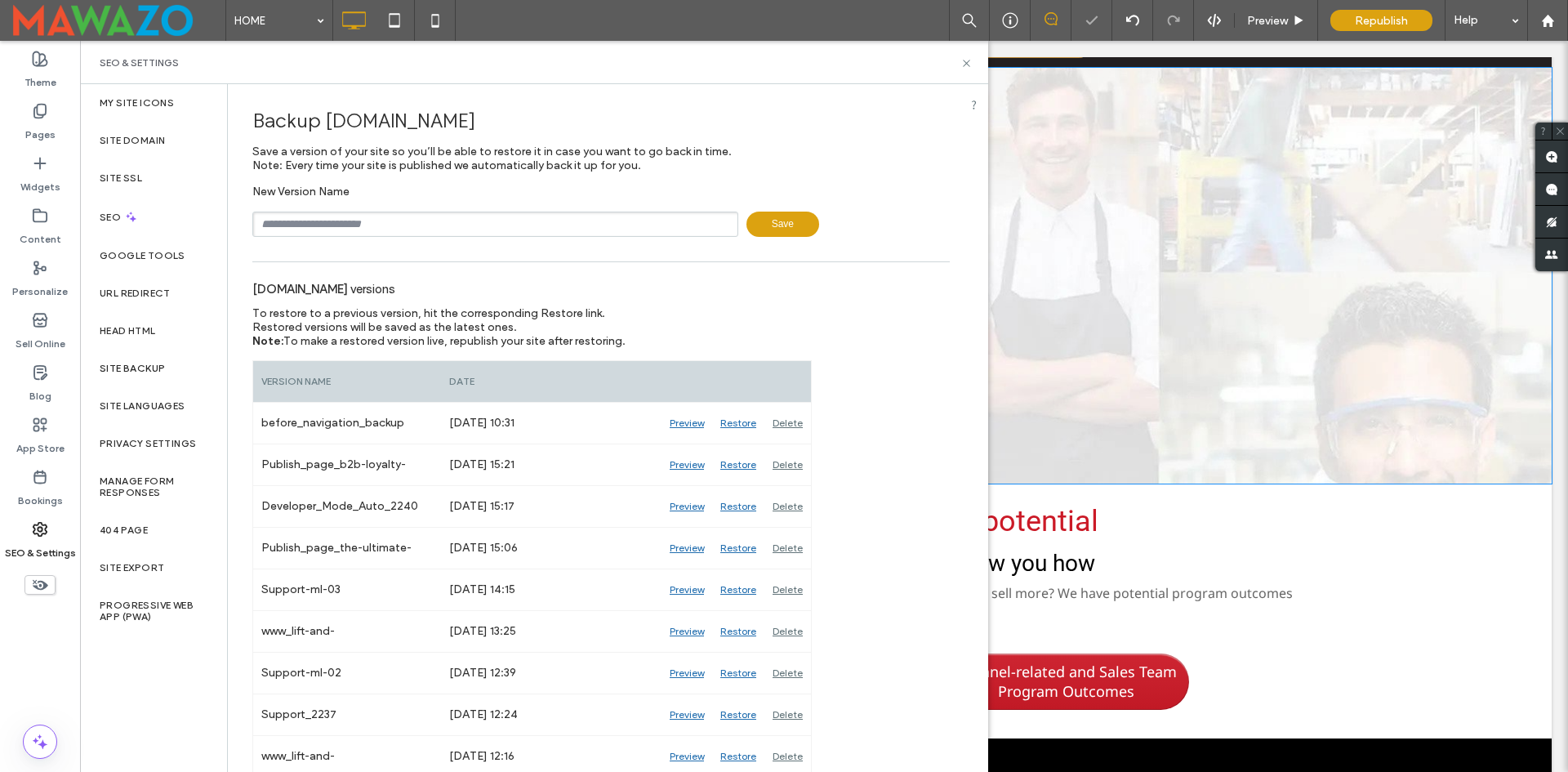
click at [364, 224] on input "text" at bounding box center [495, 224] width 486 height 26
type input "******"
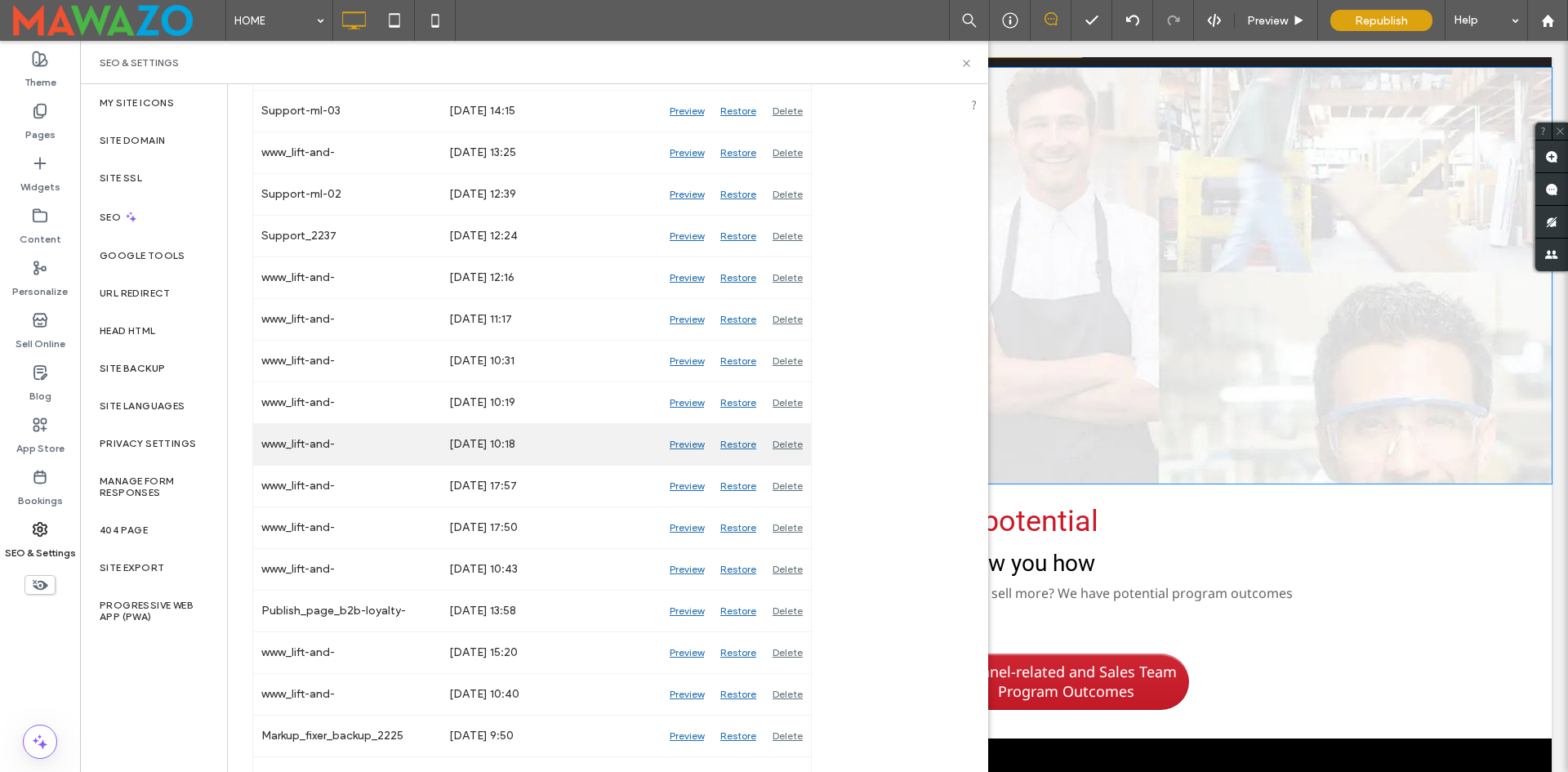
scroll to position [571, 0]
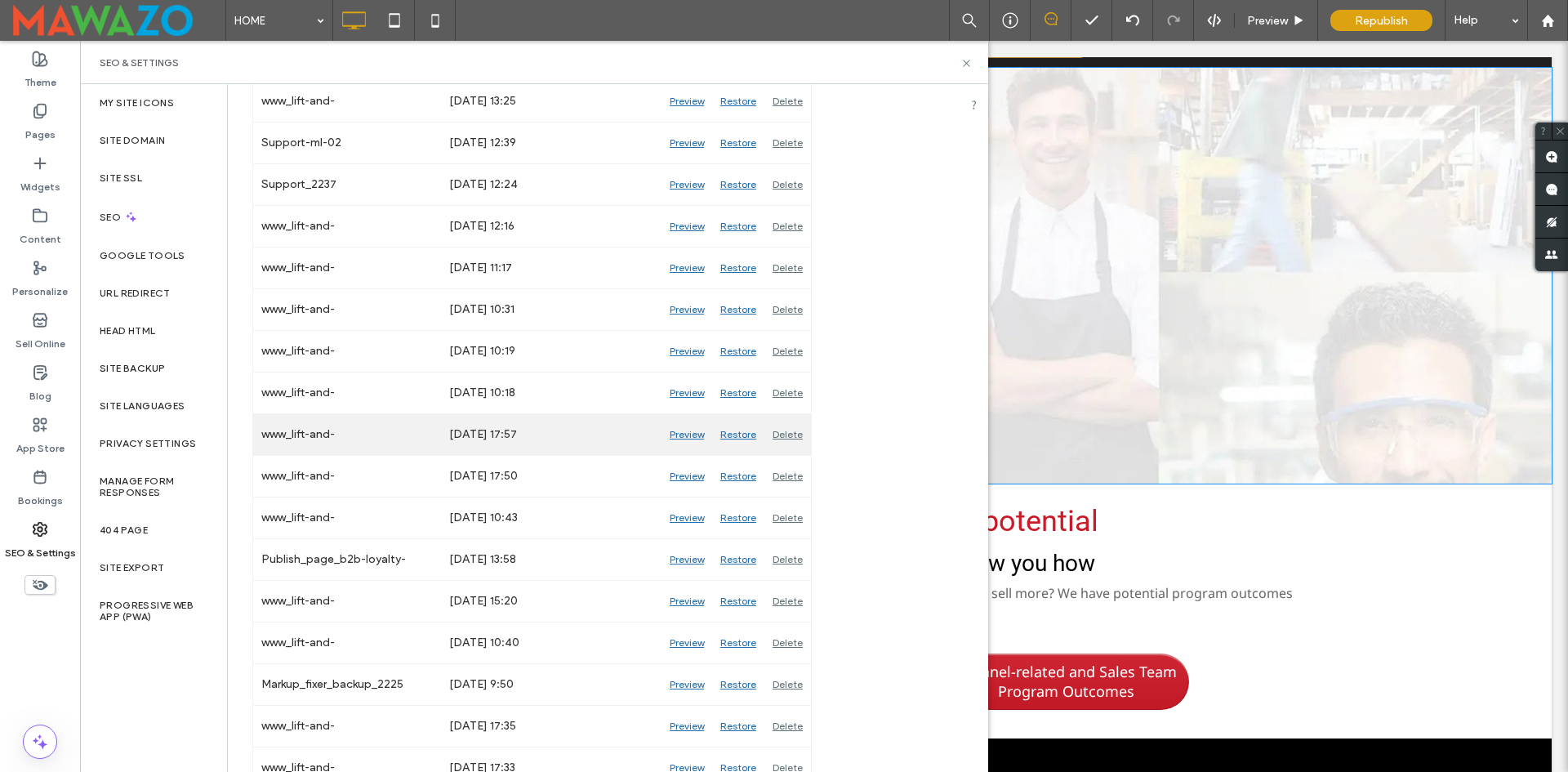
click at [680, 434] on div "Preview" at bounding box center [687, 435] width 51 height 41
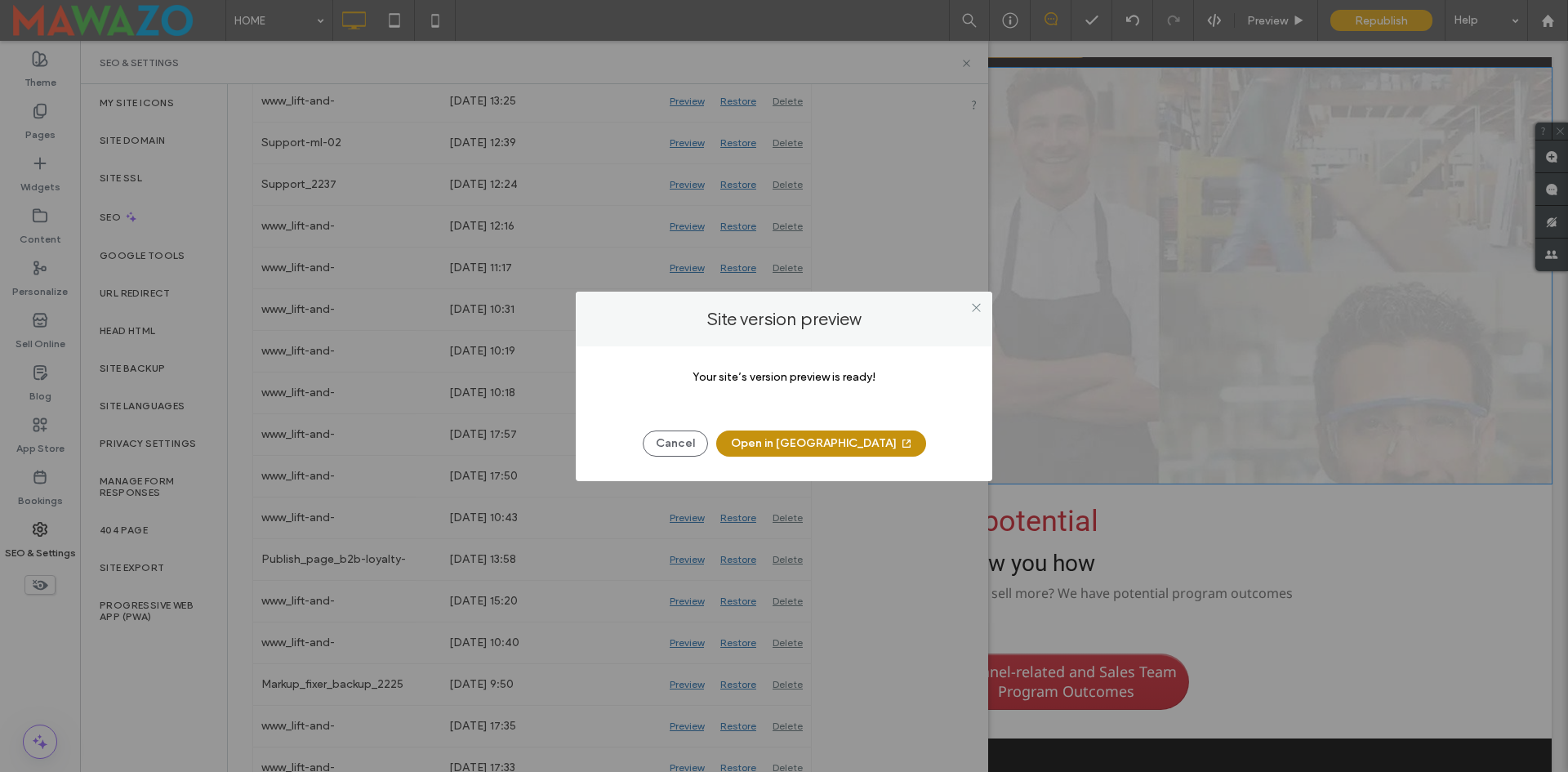
click at [786, 437] on button "Open in New Tab" at bounding box center [821, 443] width 210 height 26
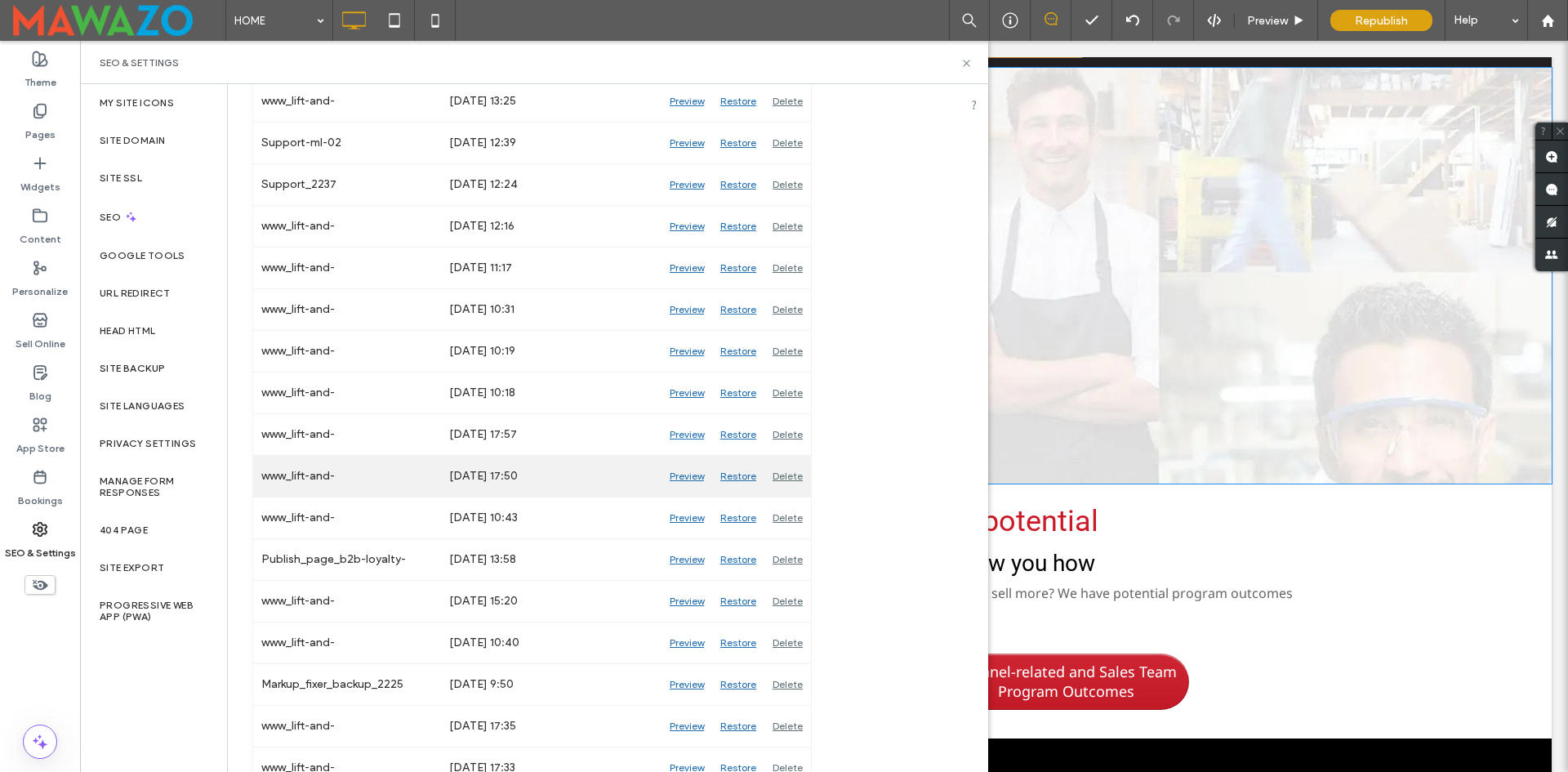
click at [693, 477] on div "Preview" at bounding box center [687, 477] width 51 height 41
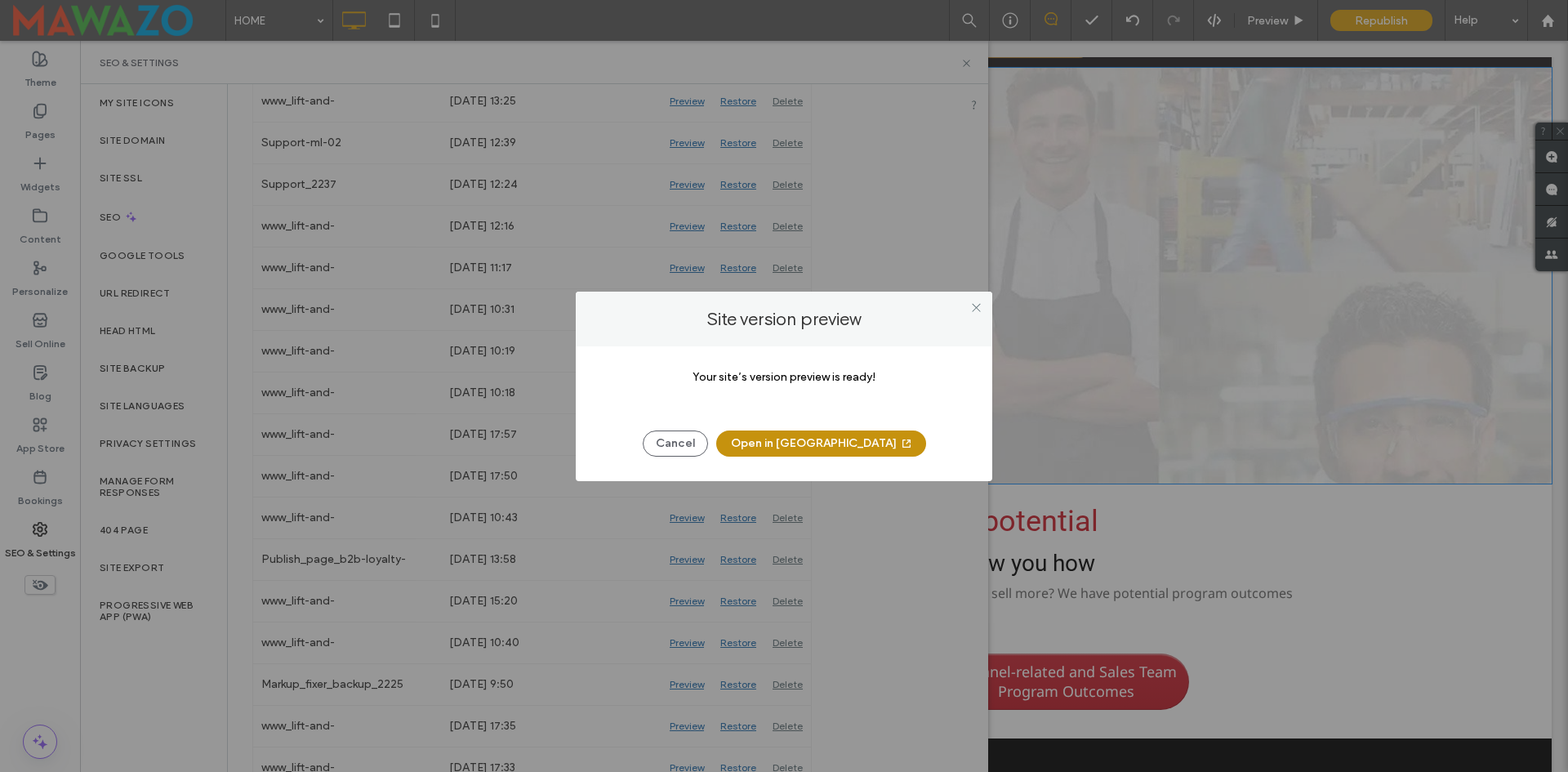
click at [791, 452] on button "Open in New Tab" at bounding box center [821, 443] width 210 height 26
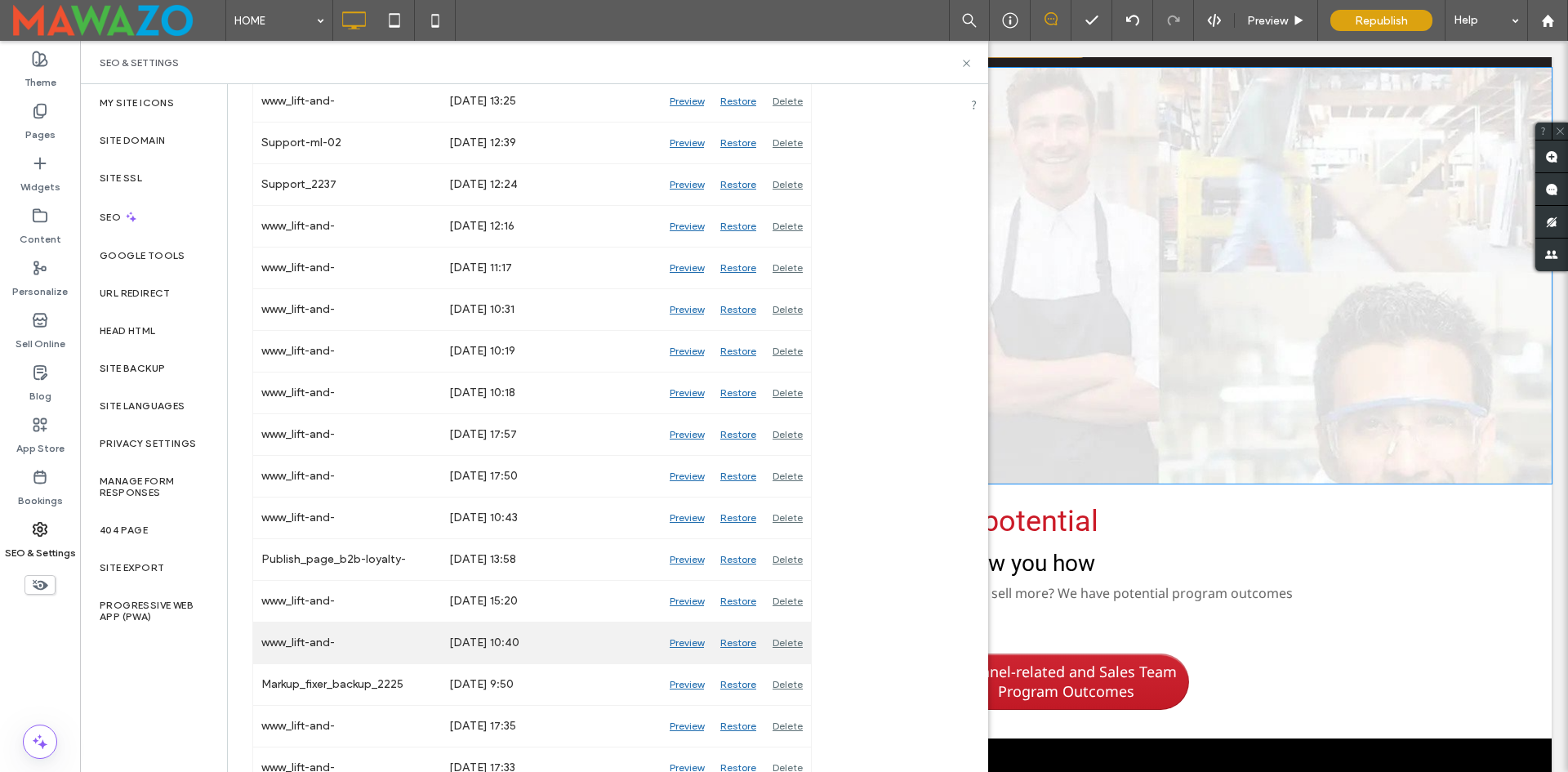
click at [682, 644] on div "Preview" at bounding box center [687, 642] width 51 height 41
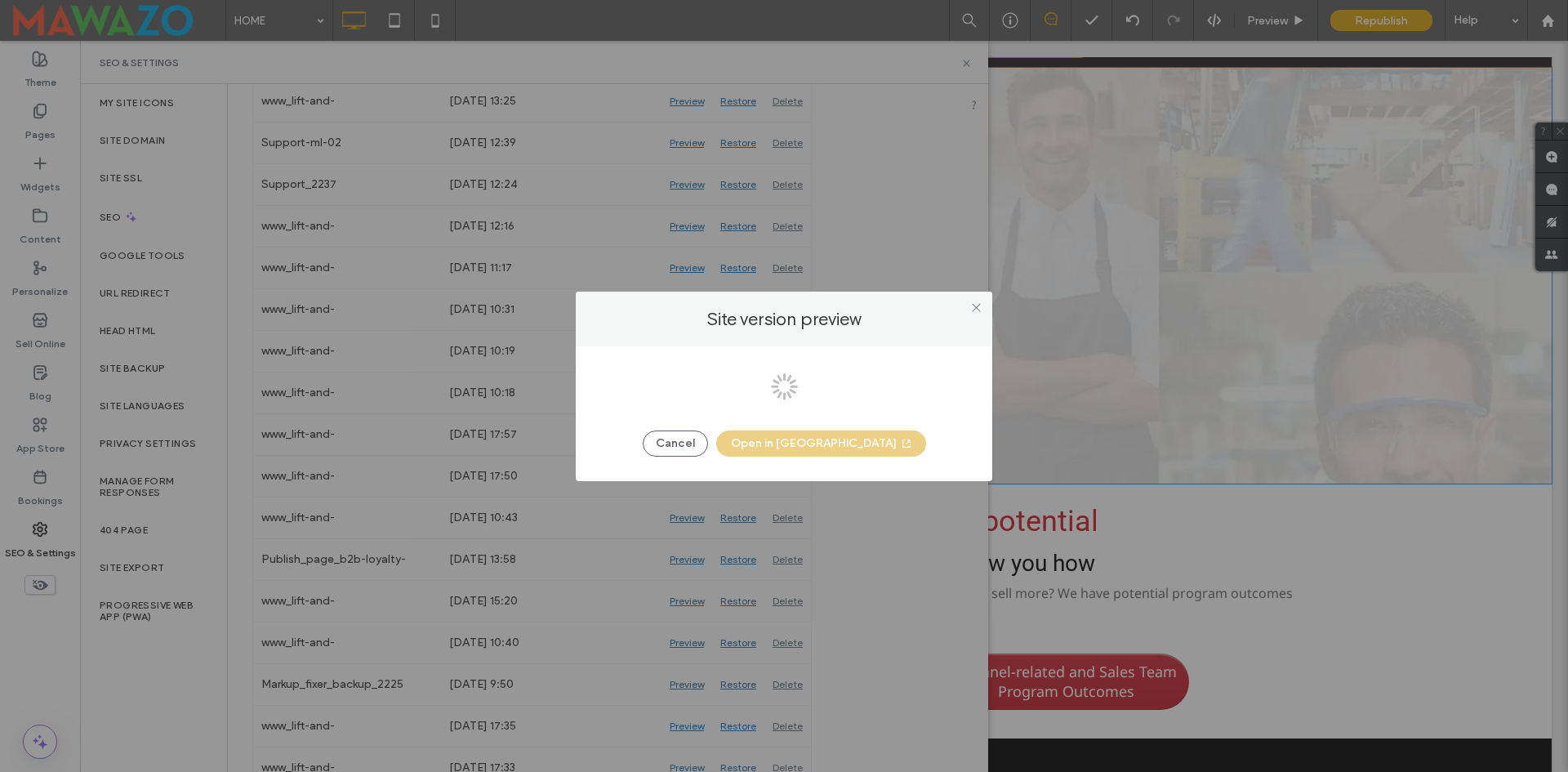
click at [981, 303] on div at bounding box center [784, 386] width 1568 height 772
click at [901, 247] on div at bounding box center [784, 386] width 1568 height 772
click at [834, 445] on button "Open in New Tab" at bounding box center [821, 443] width 210 height 26
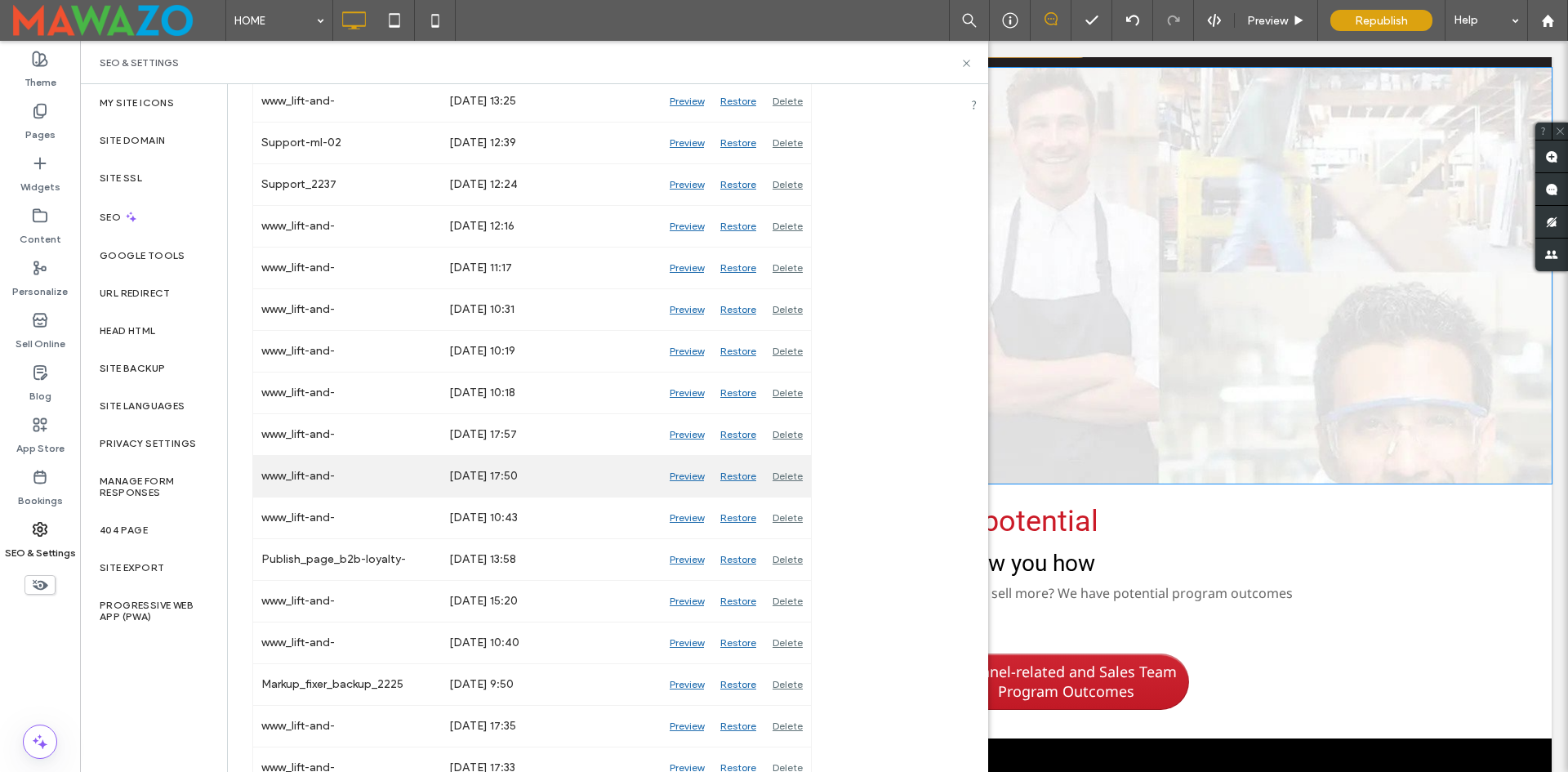
click at [695, 477] on div "Preview" at bounding box center [687, 477] width 51 height 41
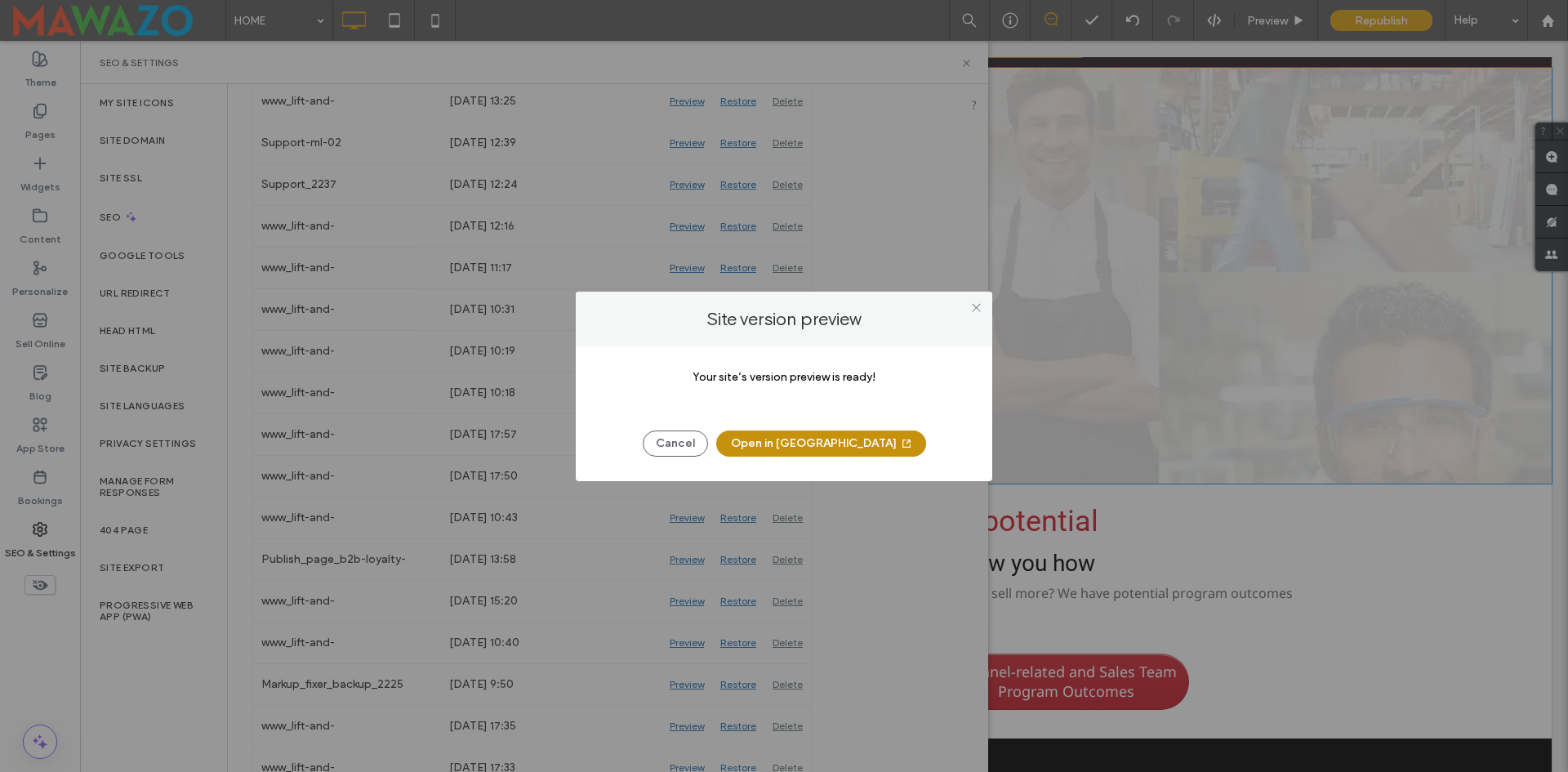
click at [796, 451] on button "Open in New Tab" at bounding box center [821, 443] width 210 height 26
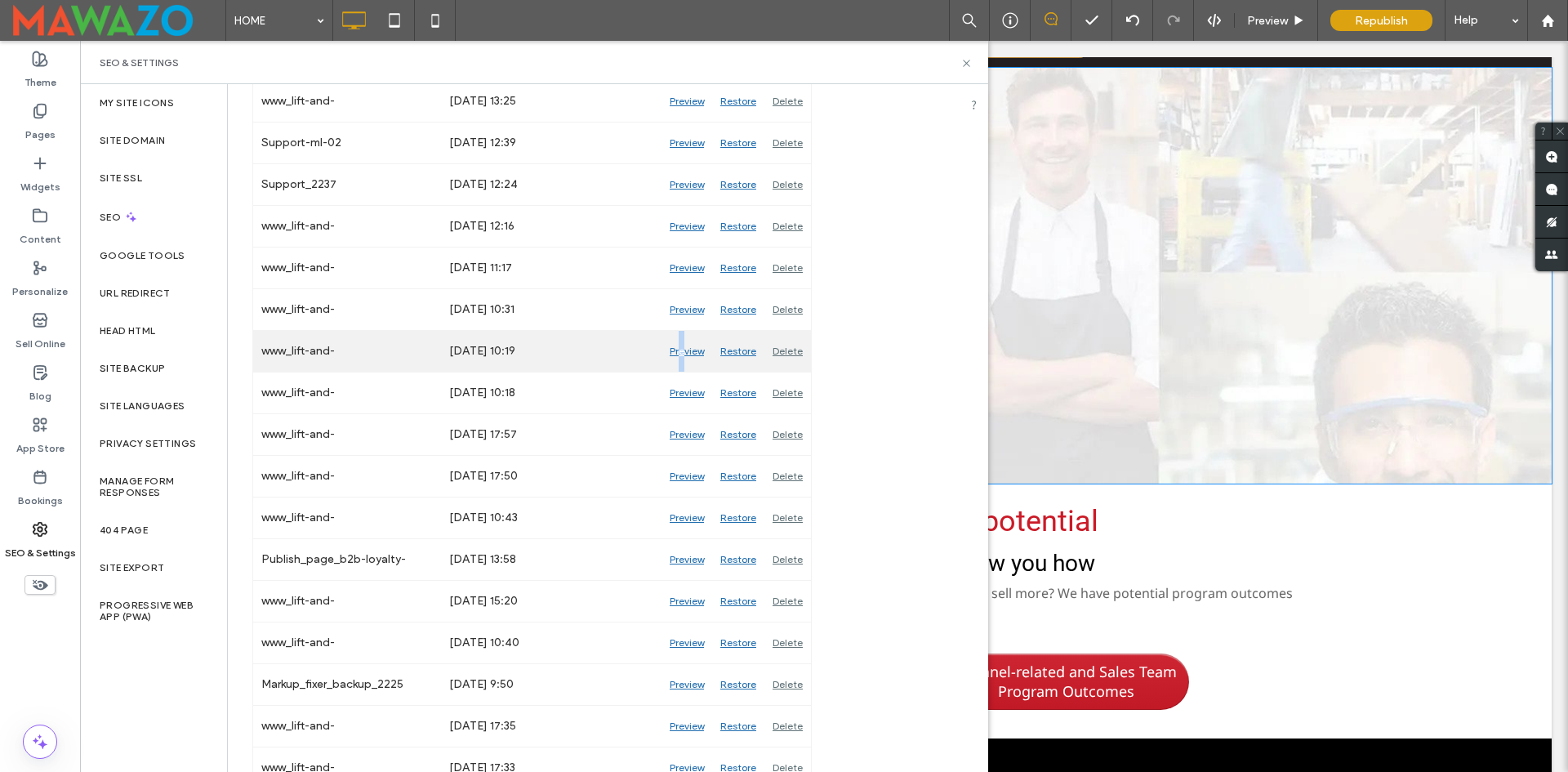
click at [682, 347] on div "Preview" at bounding box center [687, 351] width 51 height 41
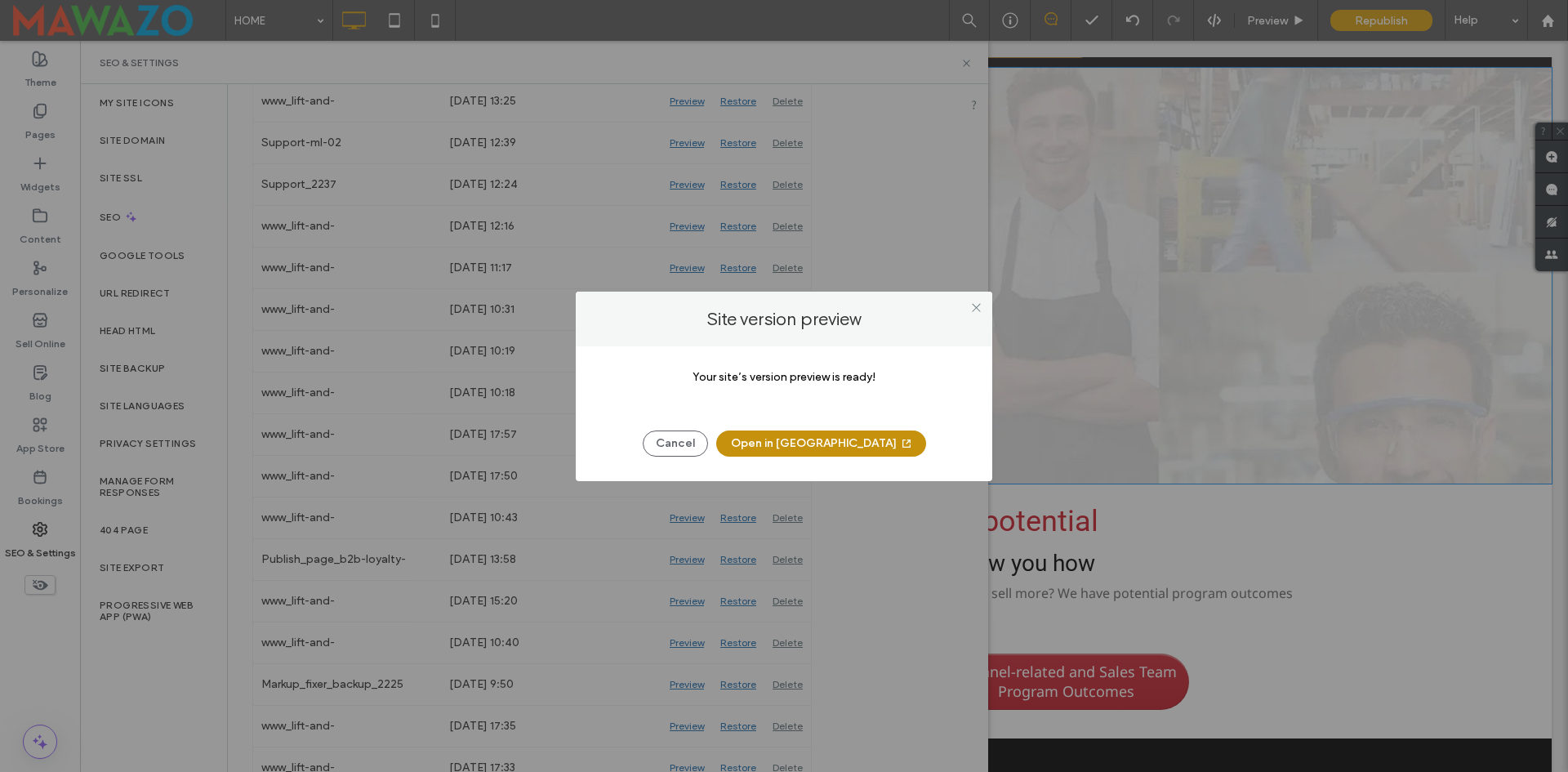
click at [843, 444] on button "Open in New Tab" at bounding box center [821, 443] width 210 height 26
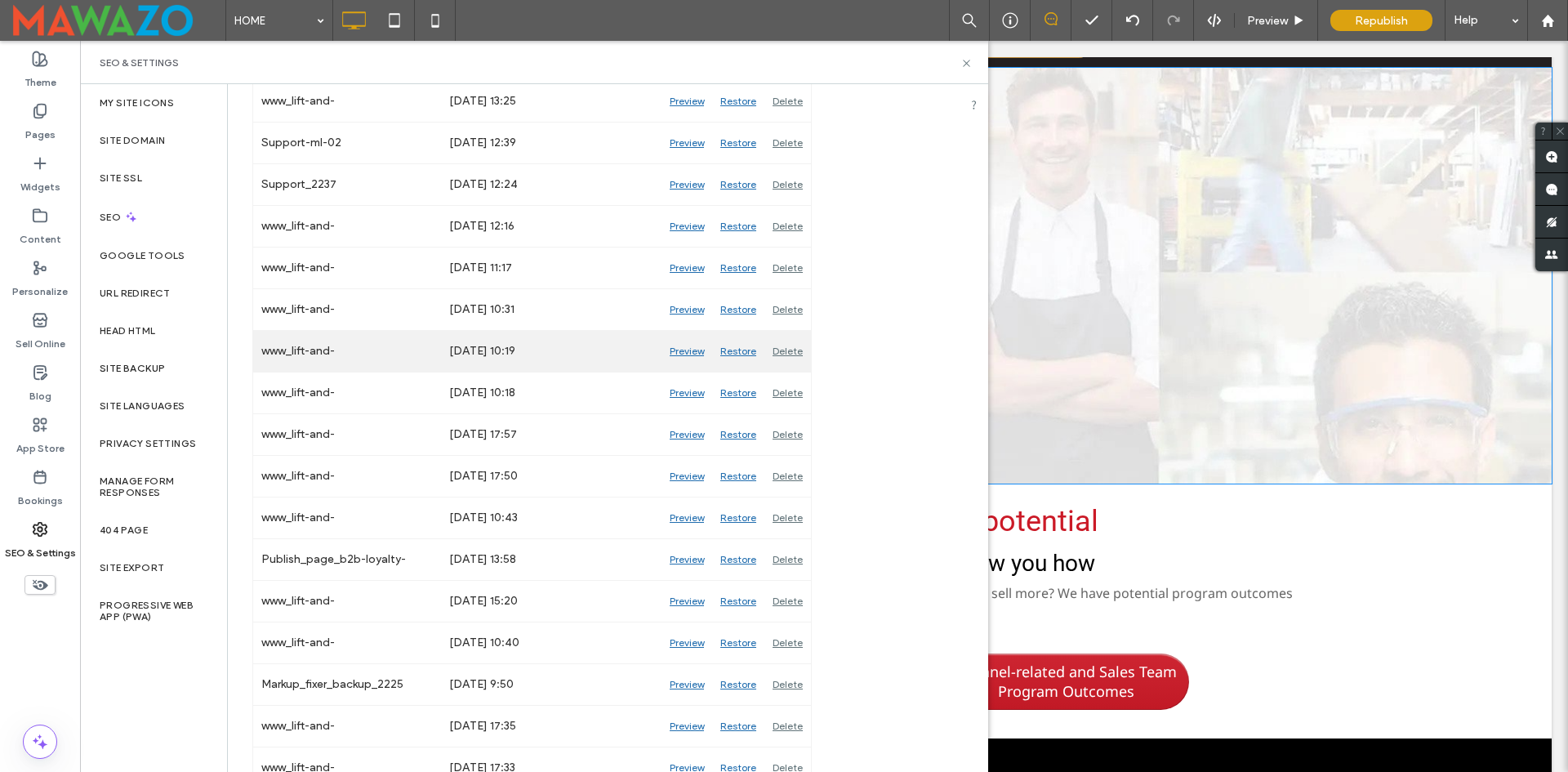
click at [617, 345] on div "Sep 11, 2025 10:19" at bounding box center [551, 351] width 221 height 41
click at [742, 354] on div "Restore" at bounding box center [738, 351] width 52 height 41
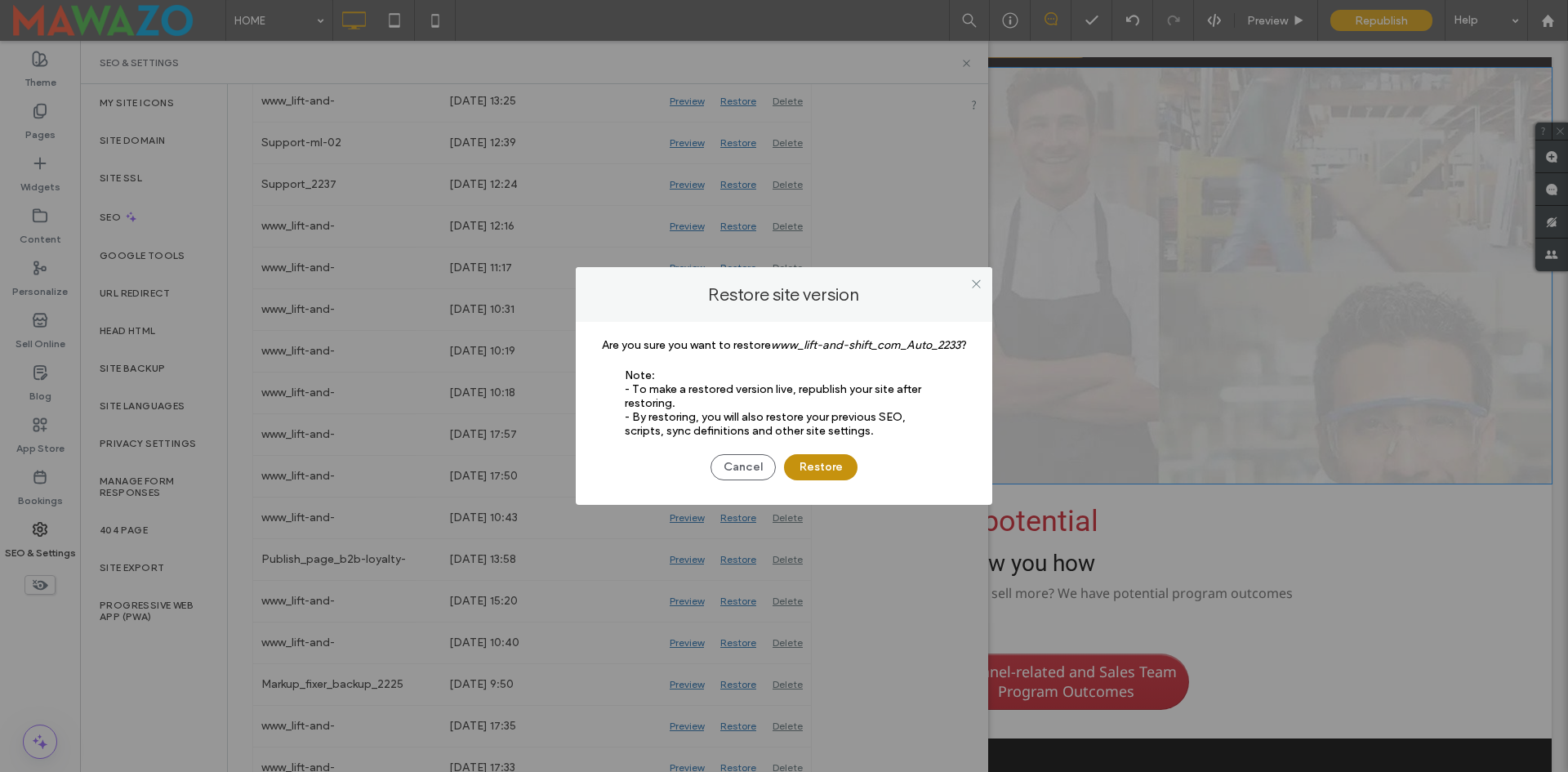
click at [837, 479] on button "Restore" at bounding box center [821, 467] width 74 height 26
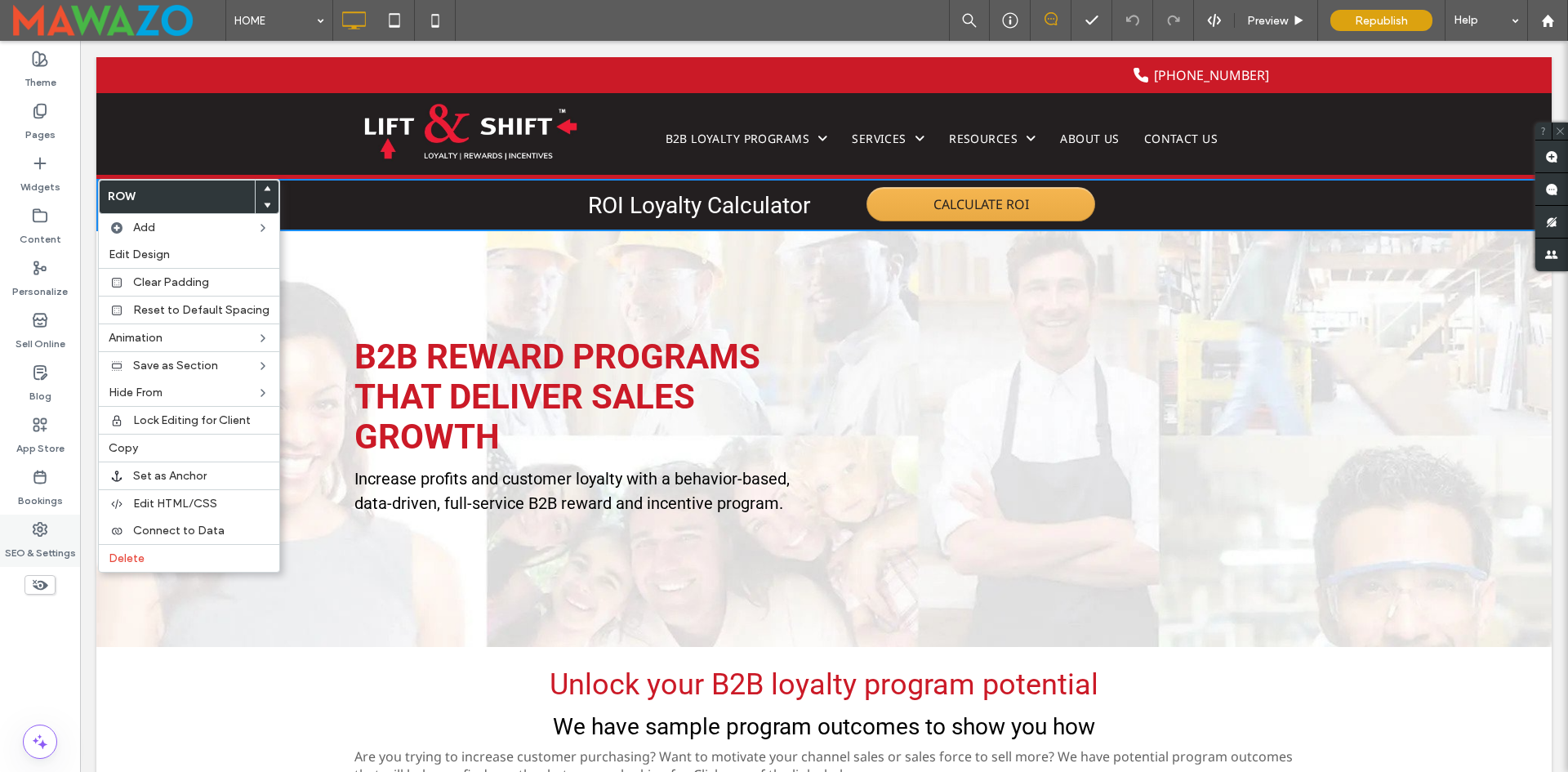
click at [29, 529] on div "SEO & Settings" at bounding box center [40, 540] width 80 height 52
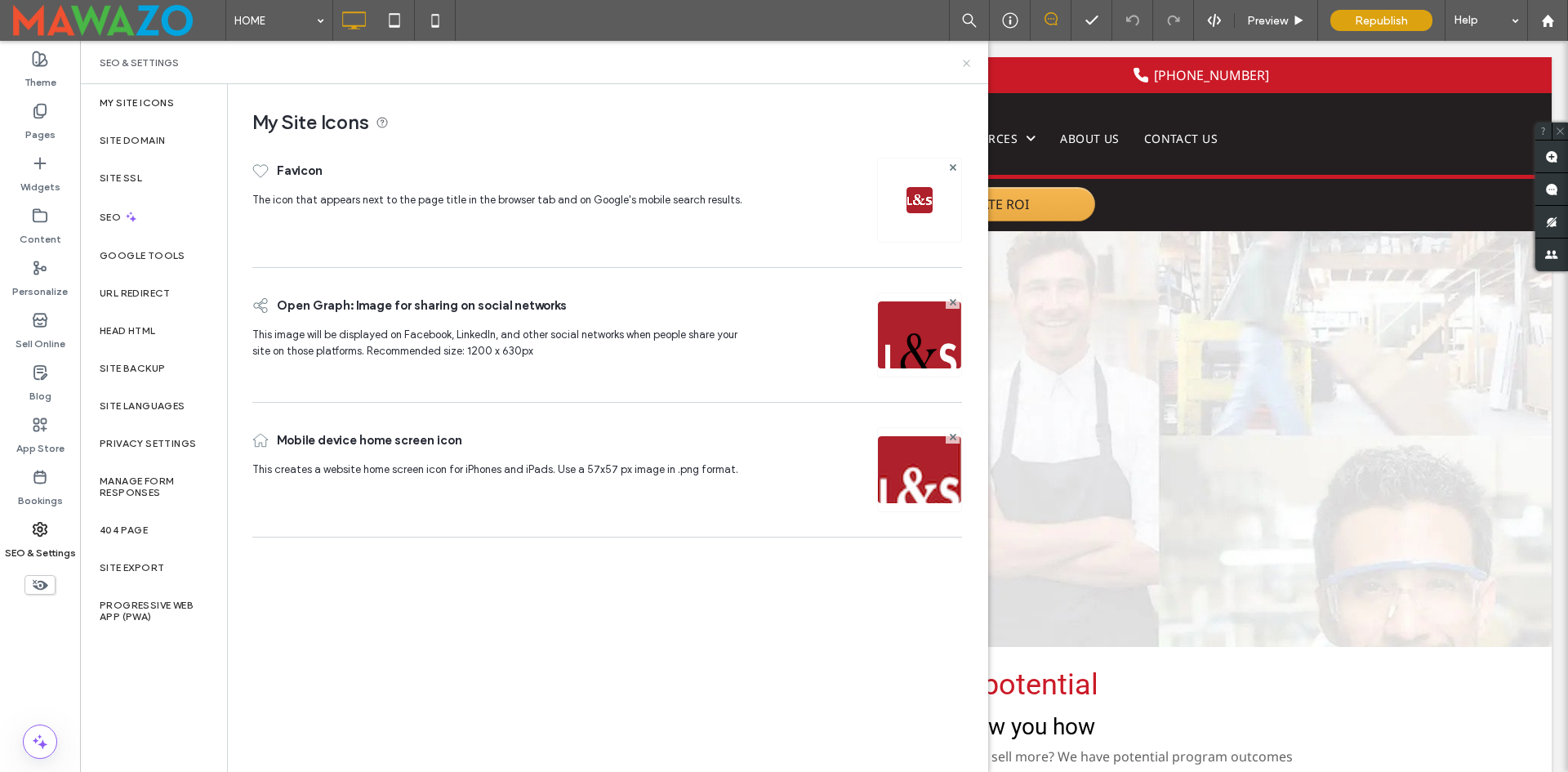
click at [963, 61] on icon at bounding box center [966, 63] width 12 height 12
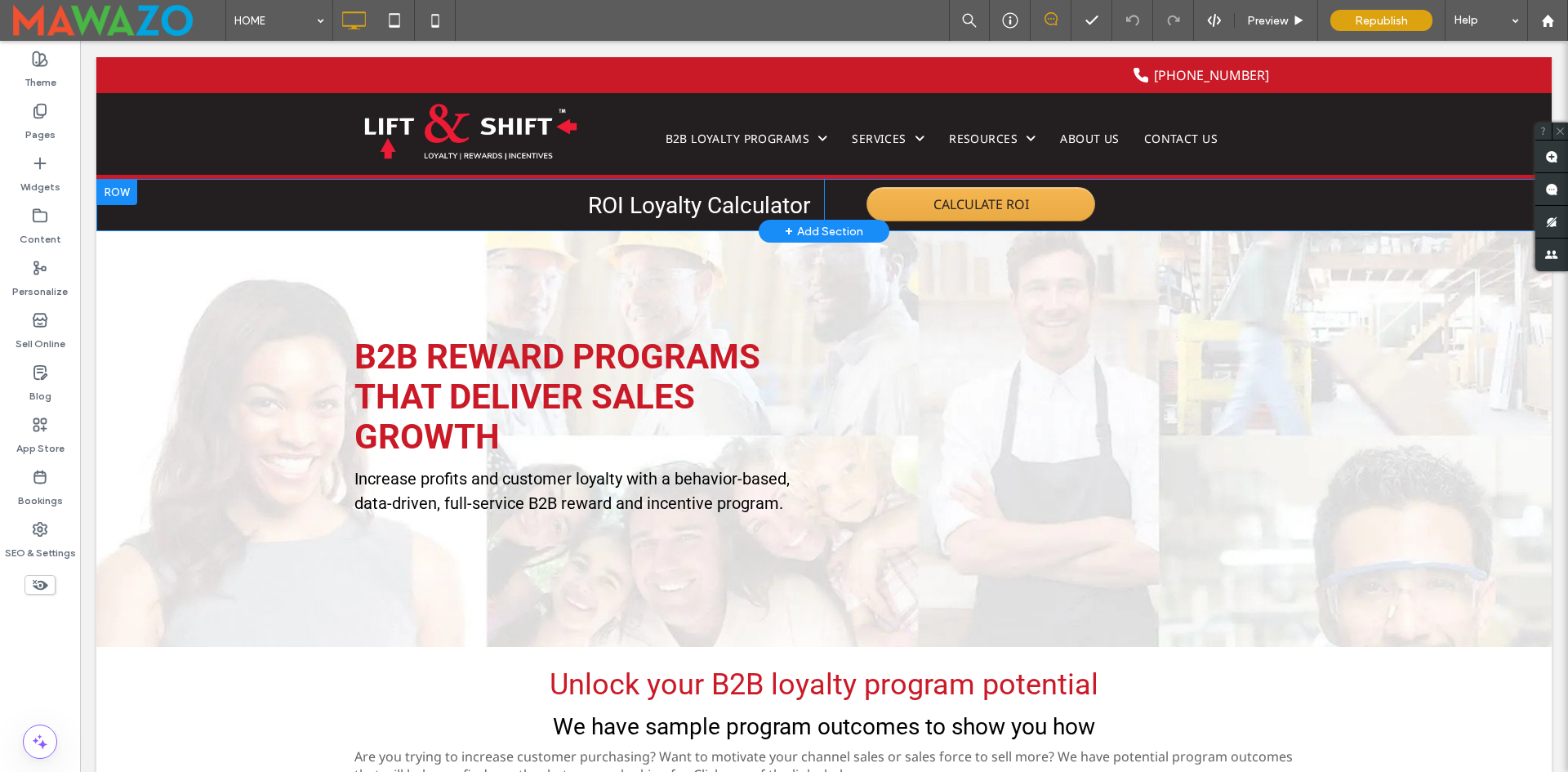
click at [806, 226] on div "+ Add Section" at bounding box center [824, 231] width 78 height 18
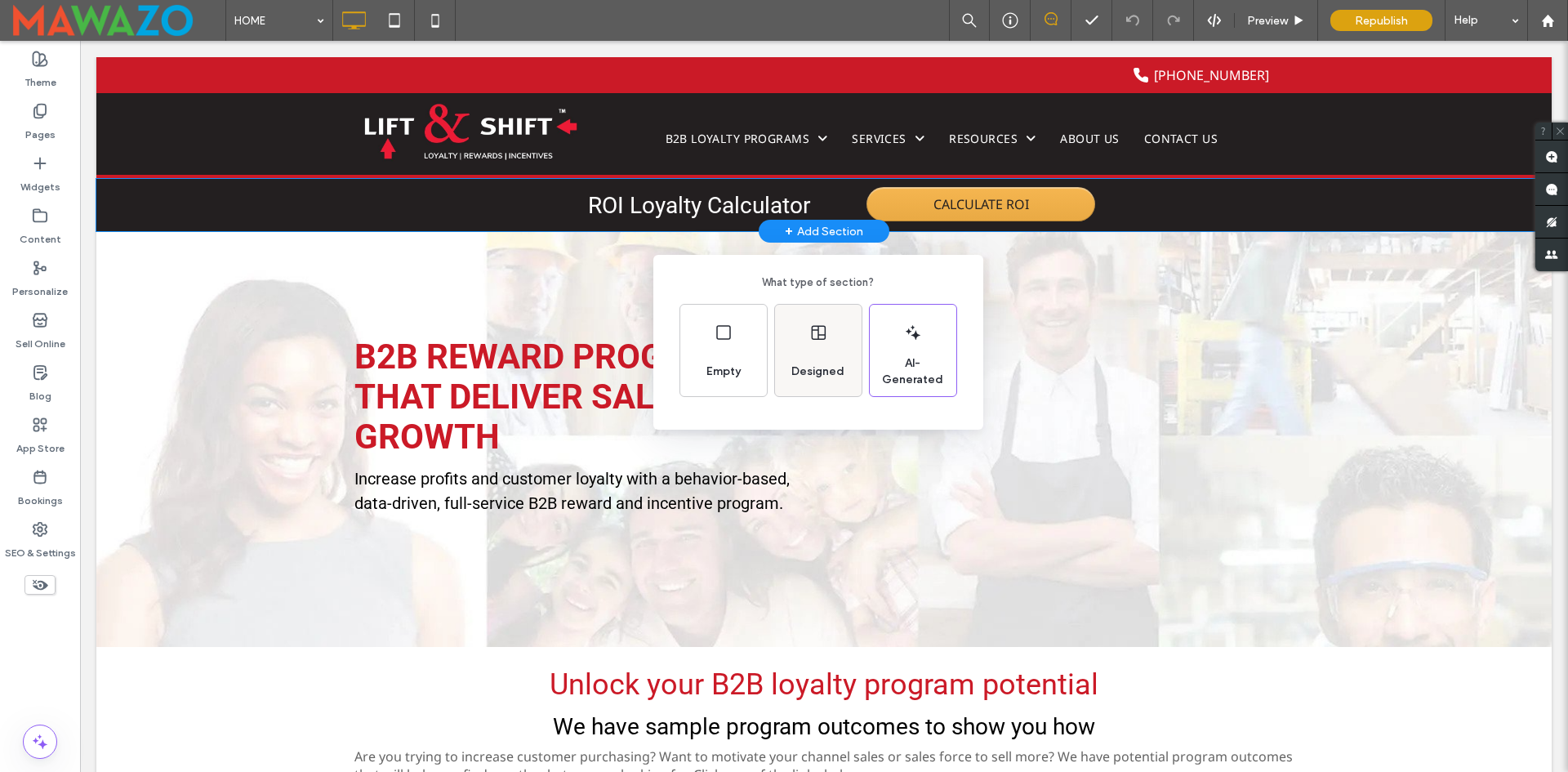
click at [808, 370] on span "Designed" at bounding box center [818, 372] width 67 height 16
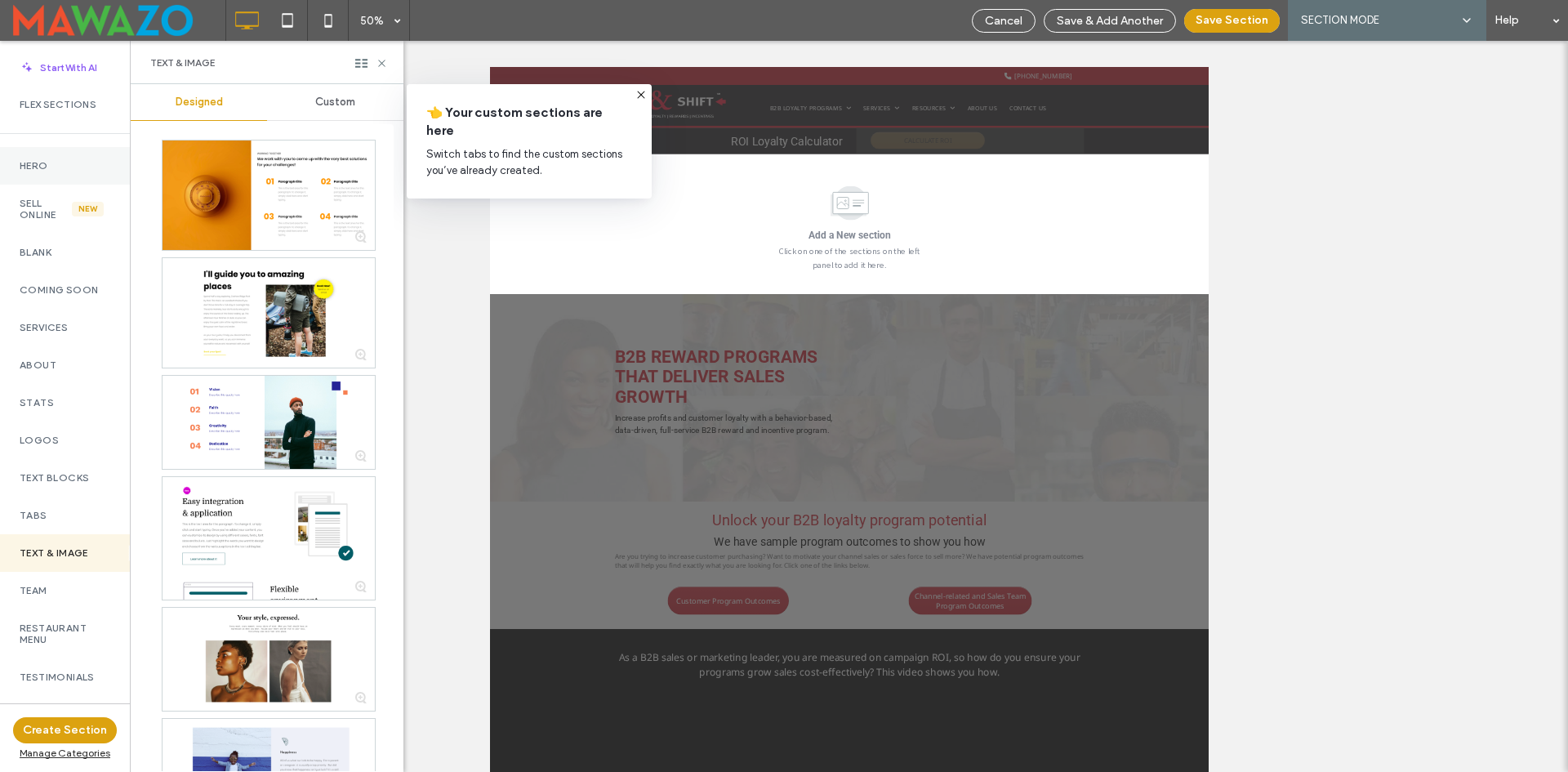
click at [40, 172] on div "Hero" at bounding box center [65, 166] width 130 height 37
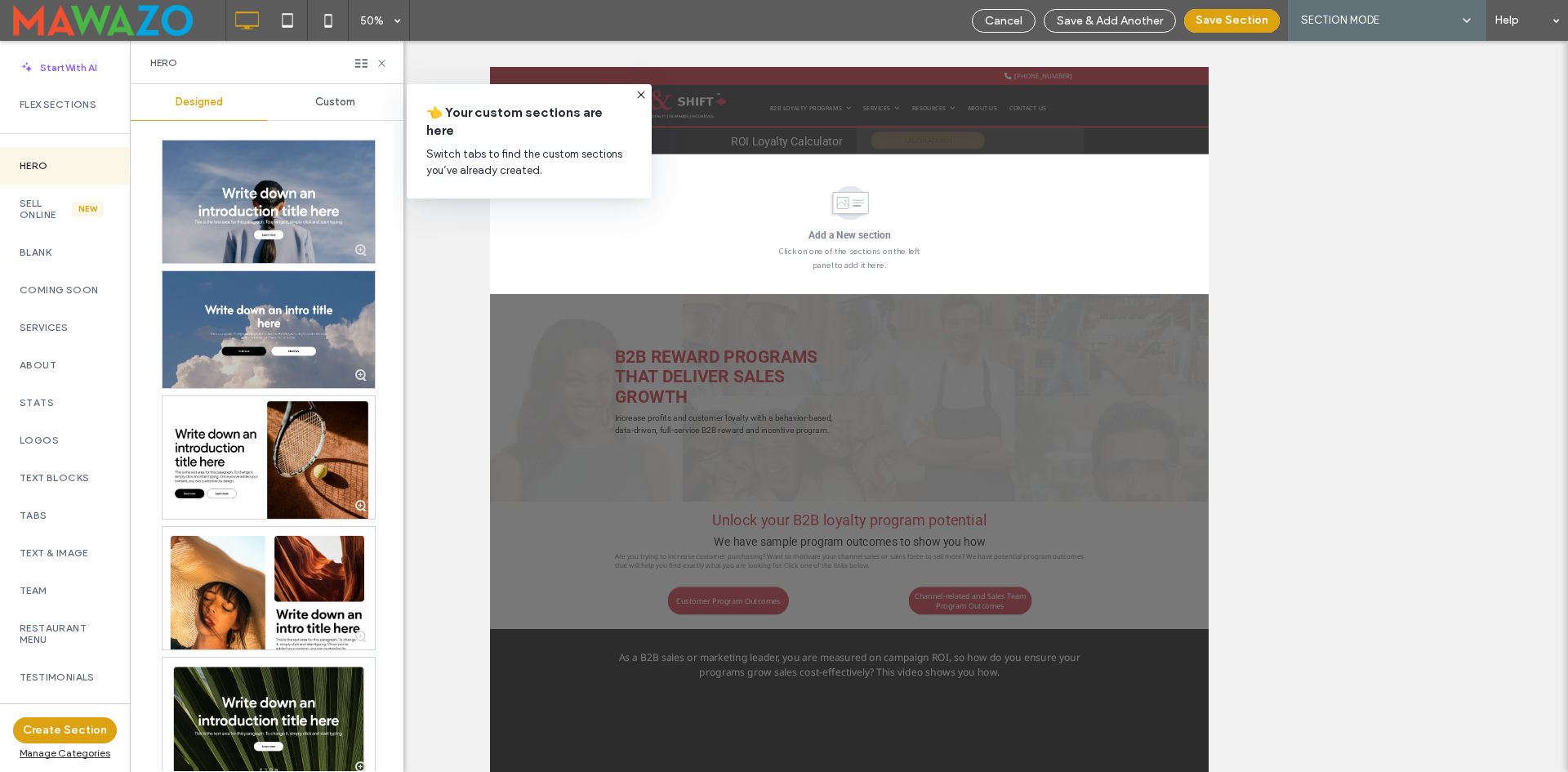
click at [327, 101] on span "Custom" at bounding box center [335, 102] width 40 height 13
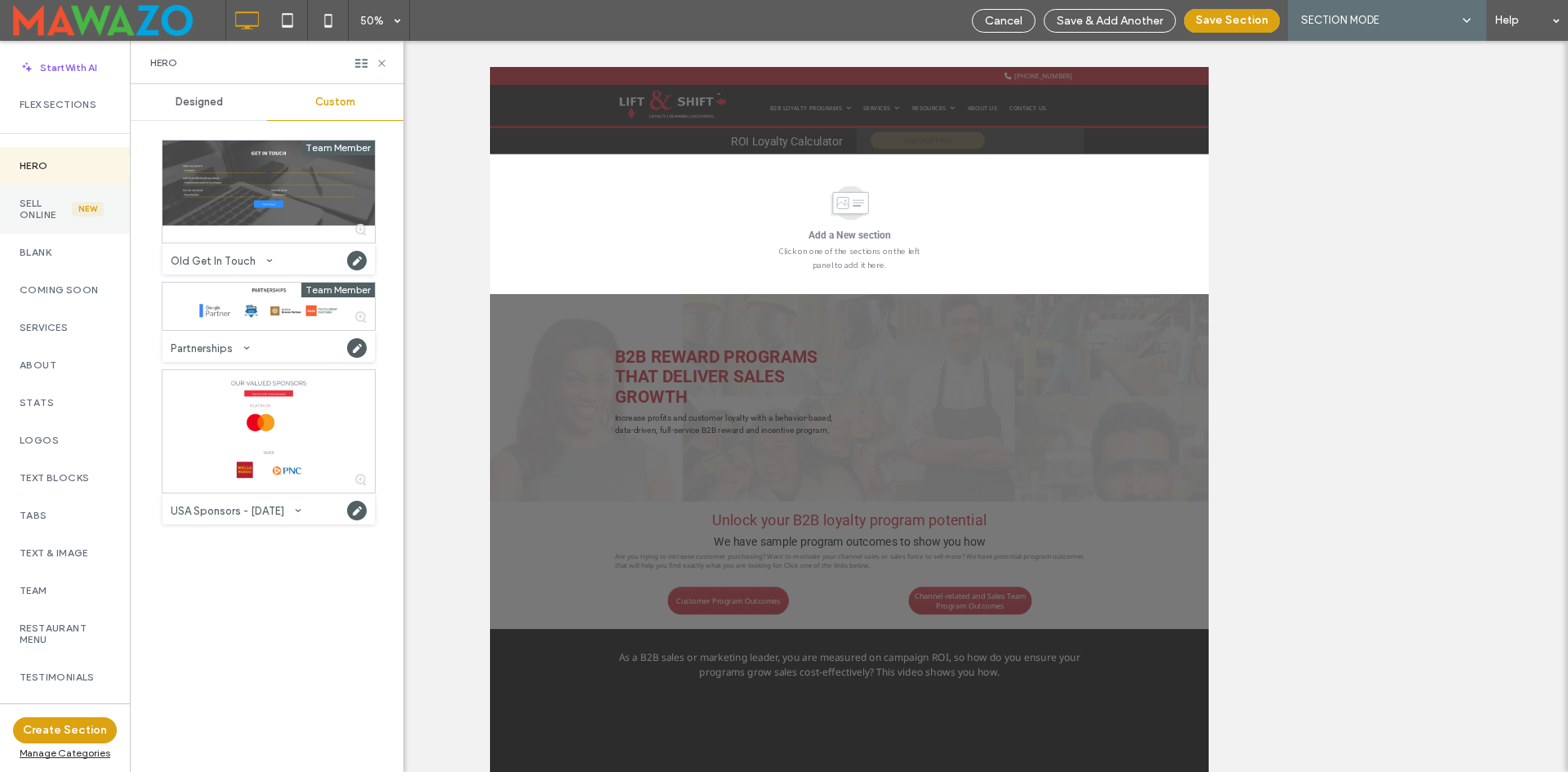
click at [72, 207] on div "New" at bounding box center [88, 209] width 32 height 15
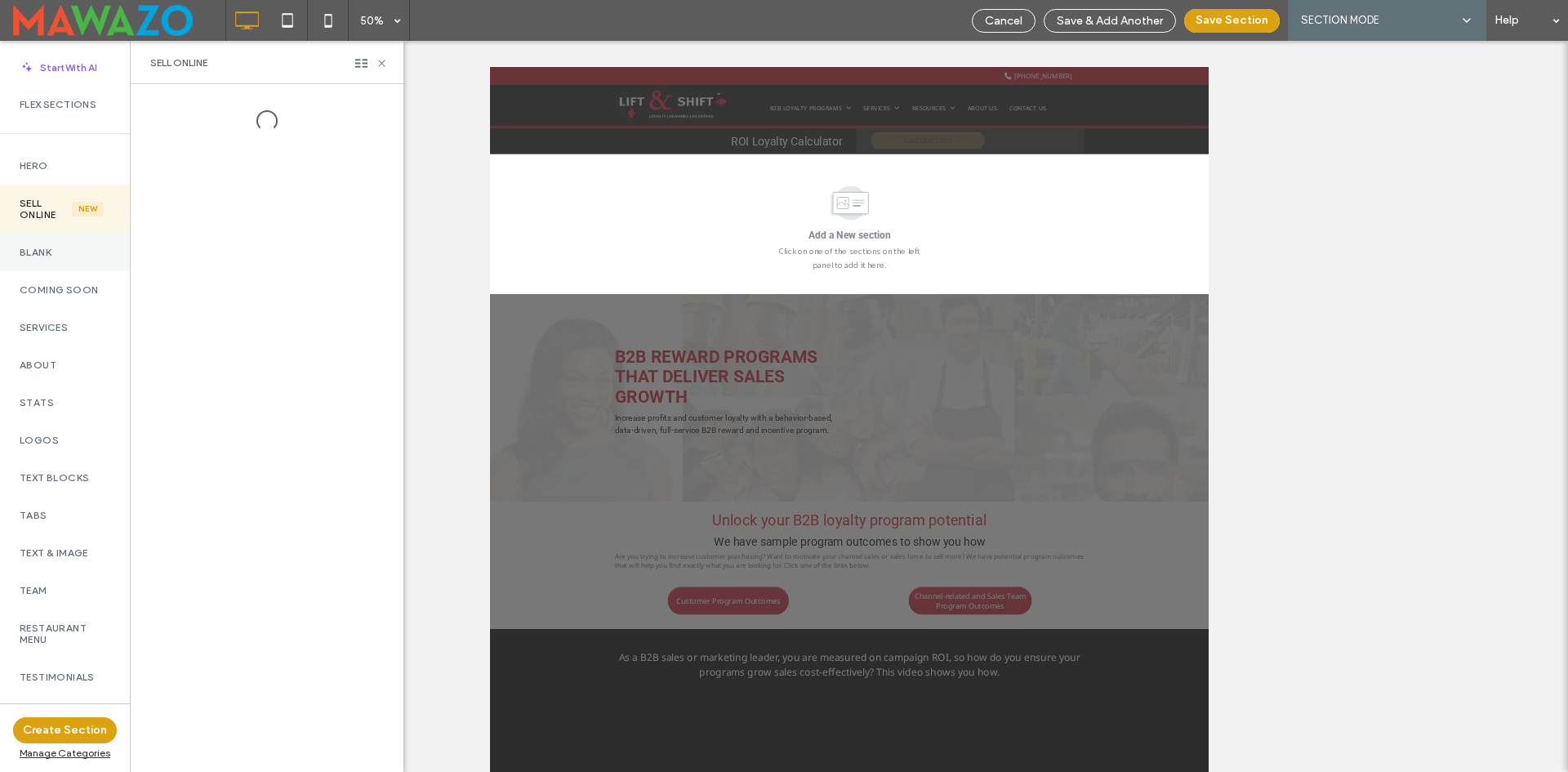
click at [49, 256] on label "Blank" at bounding box center [65, 252] width 91 height 12
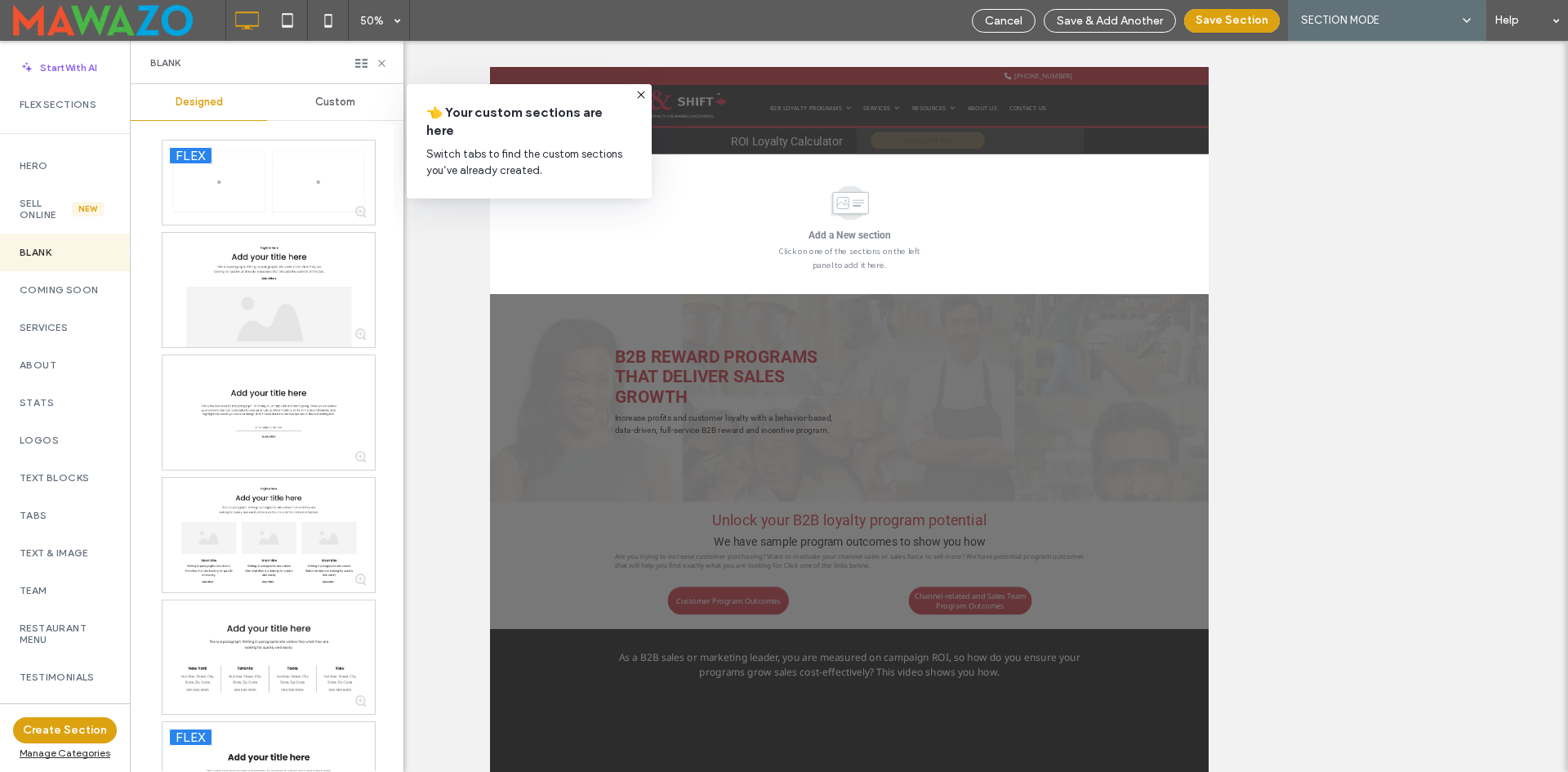
click at [328, 91] on div "Custom" at bounding box center [335, 102] width 137 height 35
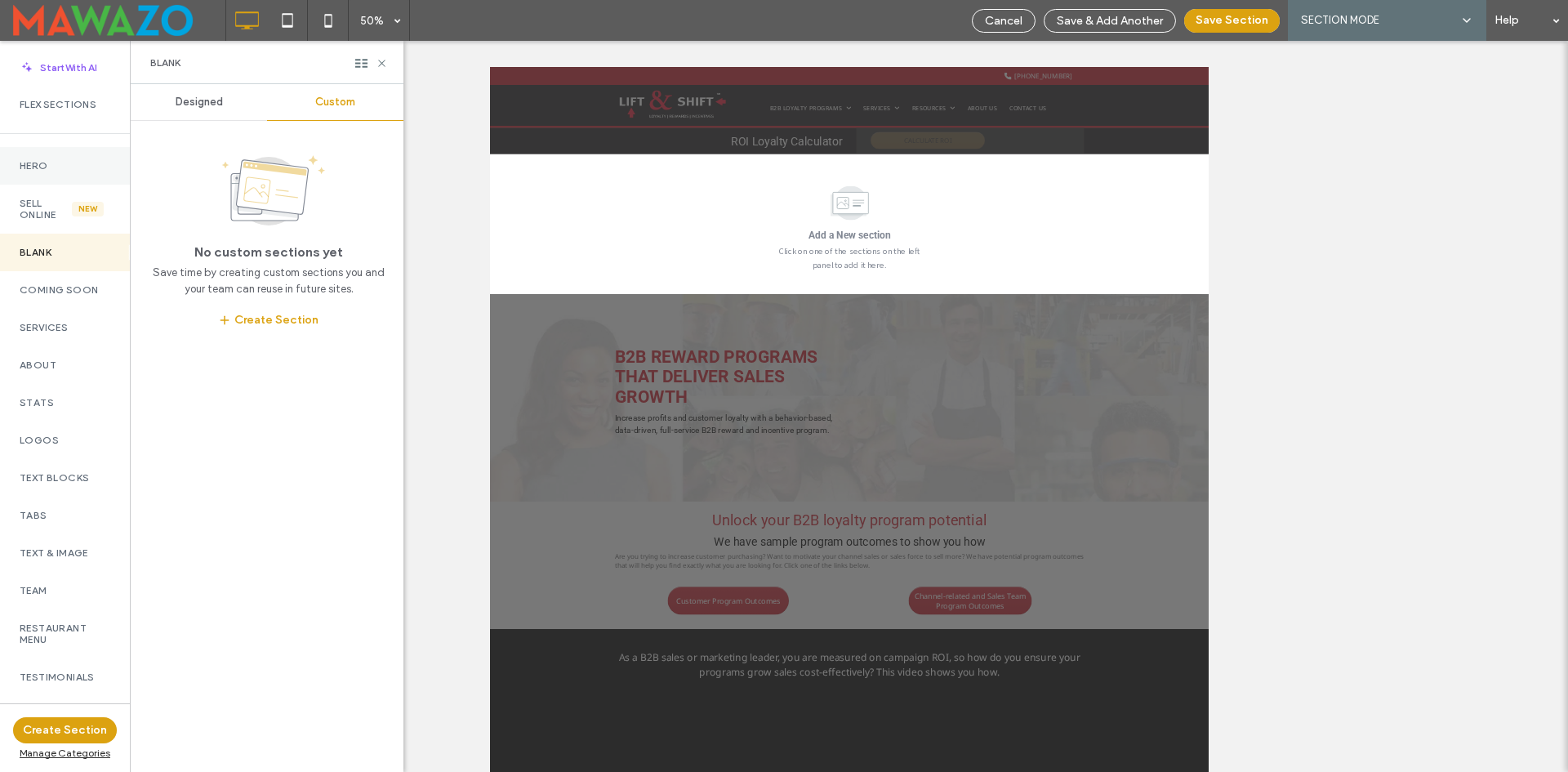
click at [37, 155] on div "Hero" at bounding box center [65, 166] width 130 height 37
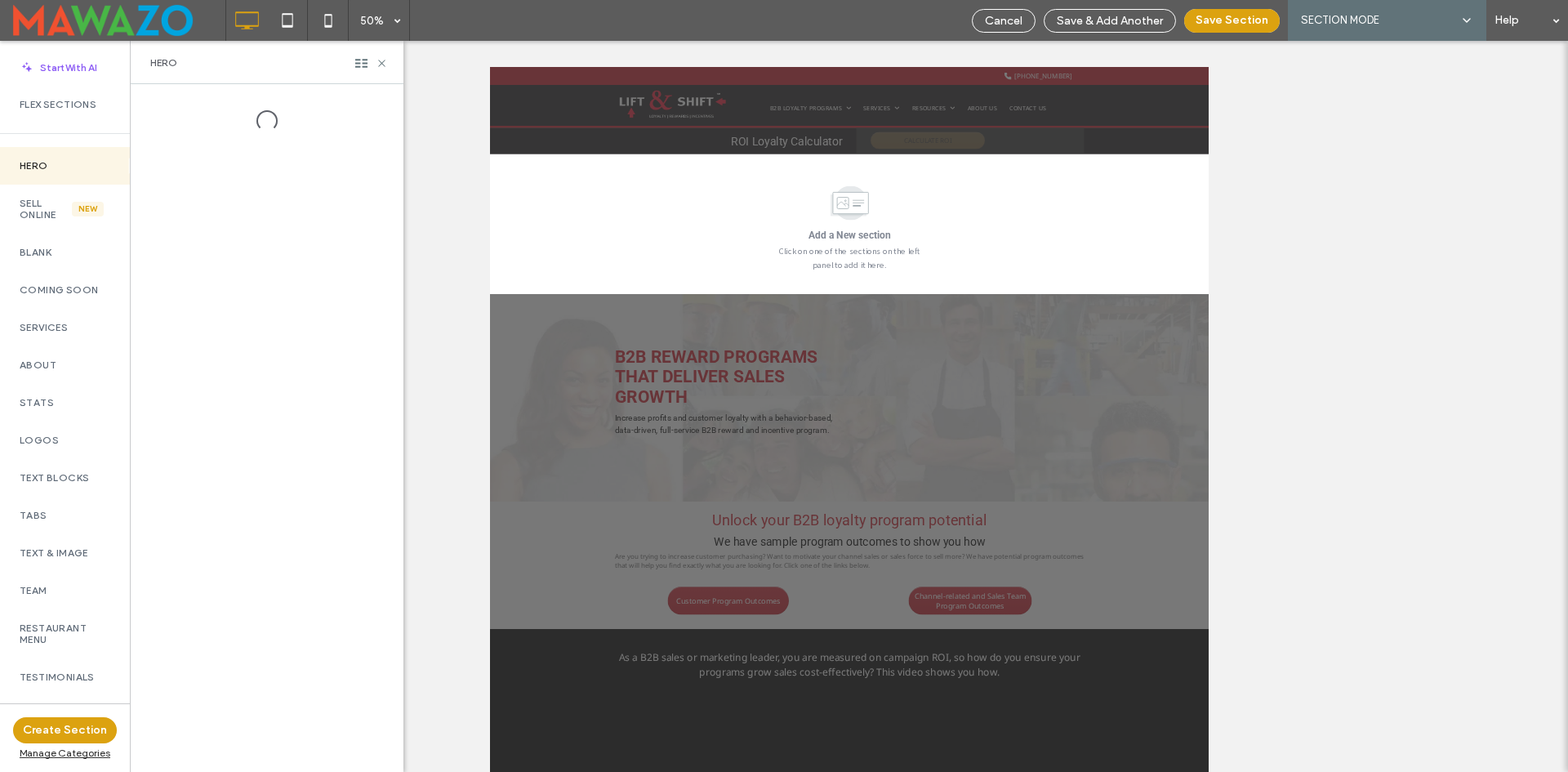
click at [333, 102] on div at bounding box center [266, 428] width 272 height 688
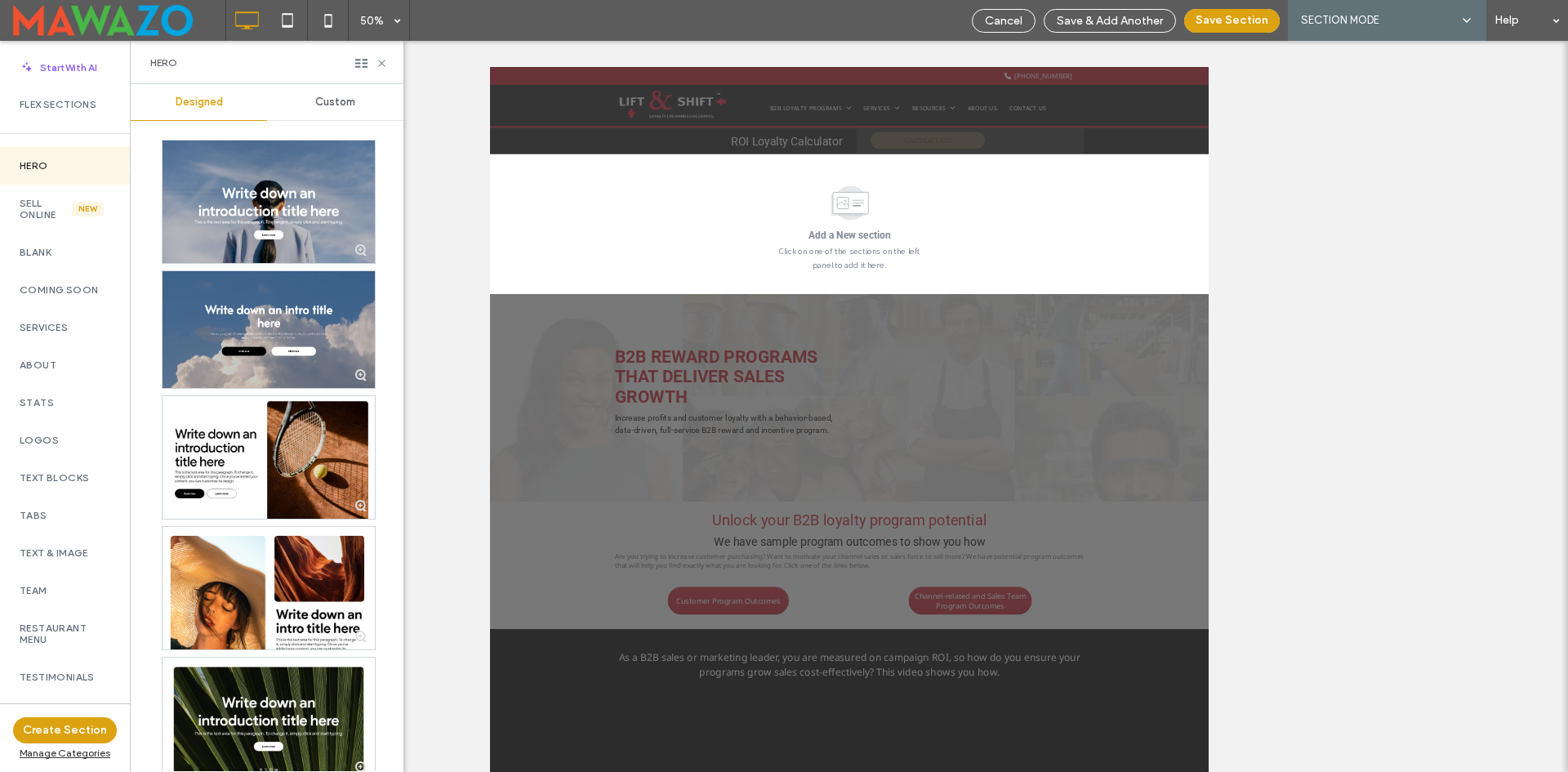
click at [330, 106] on span "Custom" at bounding box center [335, 102] width 40 height 13
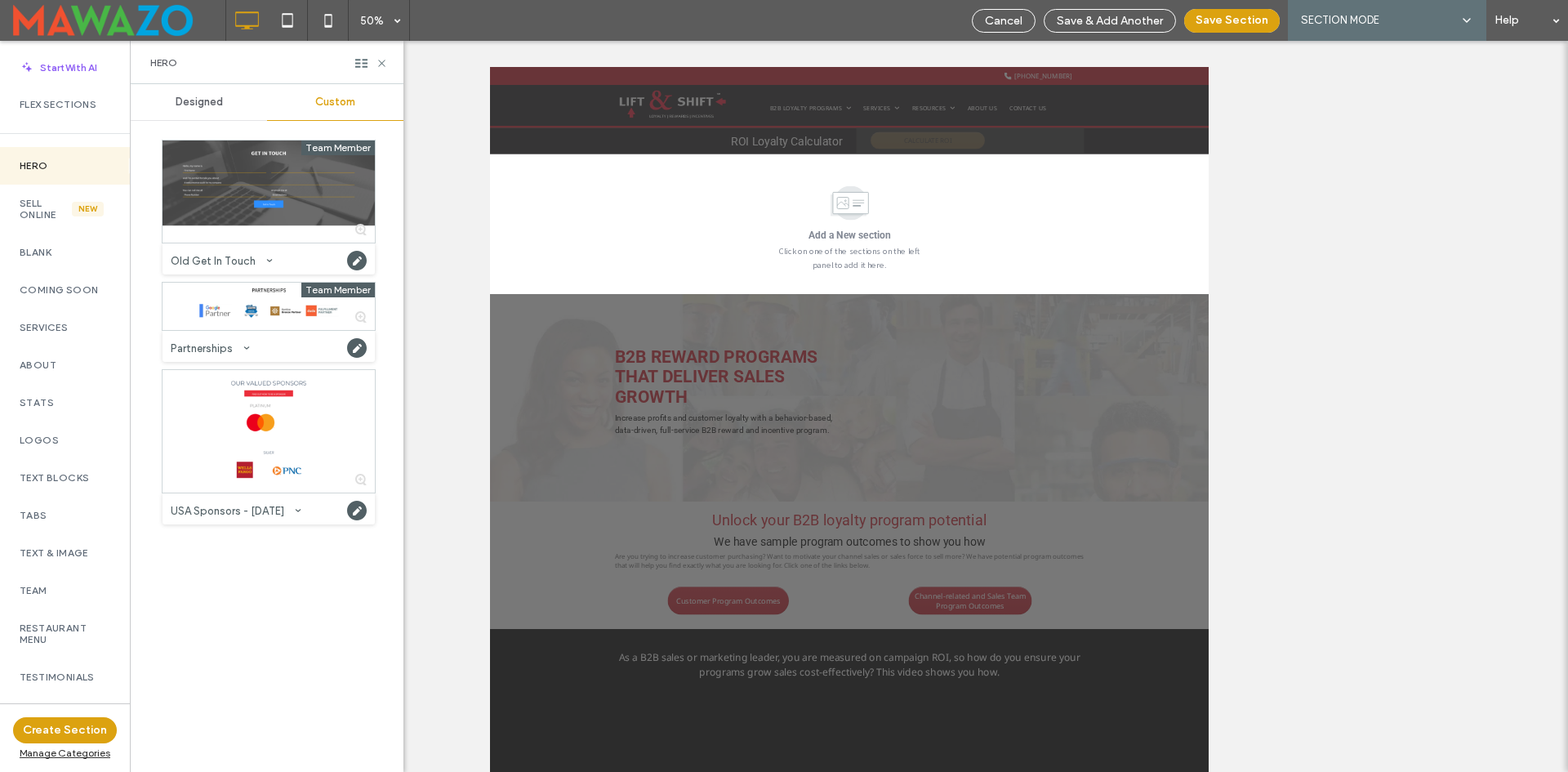
click at [187, 115] on div "Designed" at bounding box center [199, 102] width 137 height 35
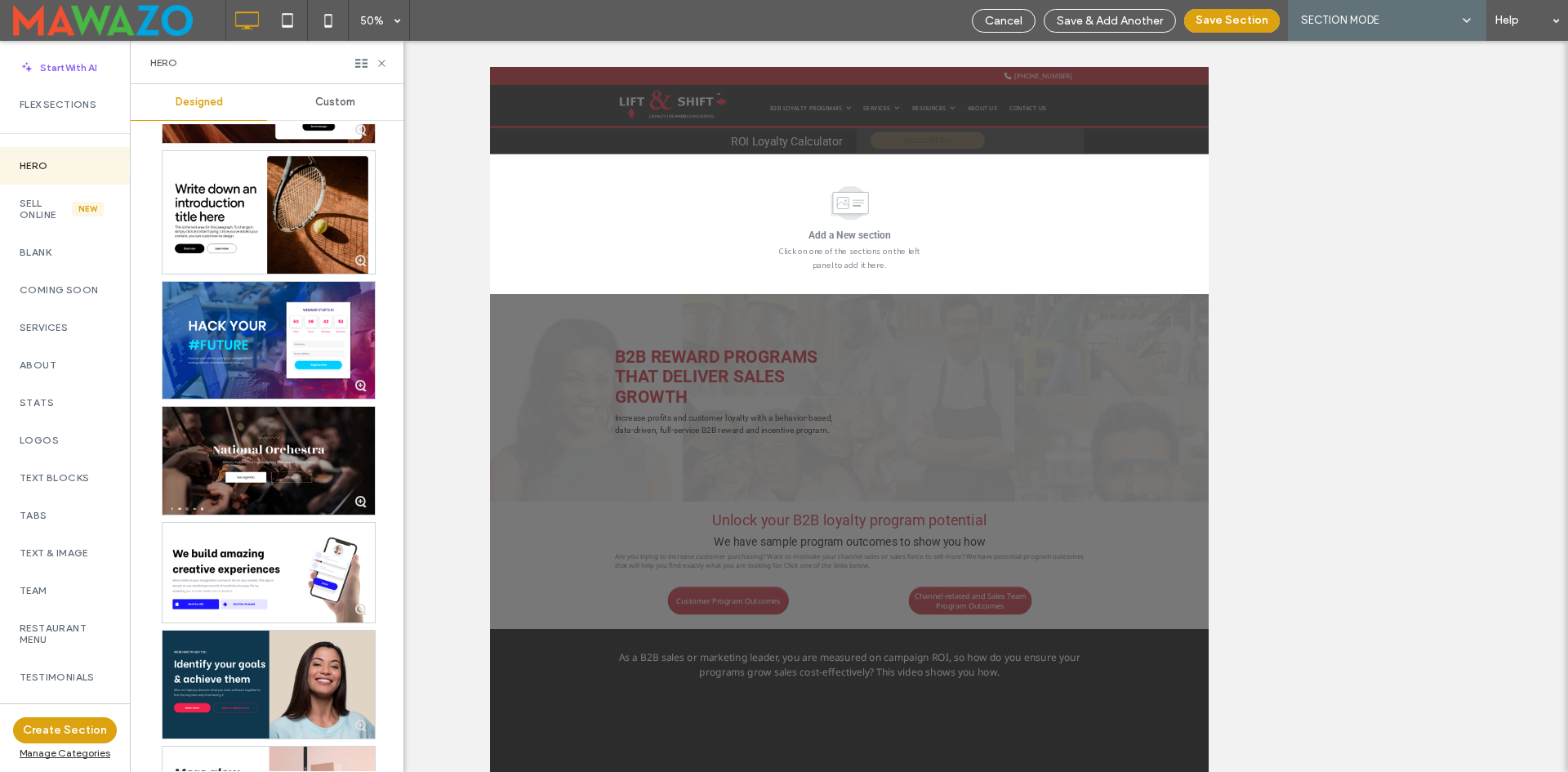
scroll to position [1634, 0]
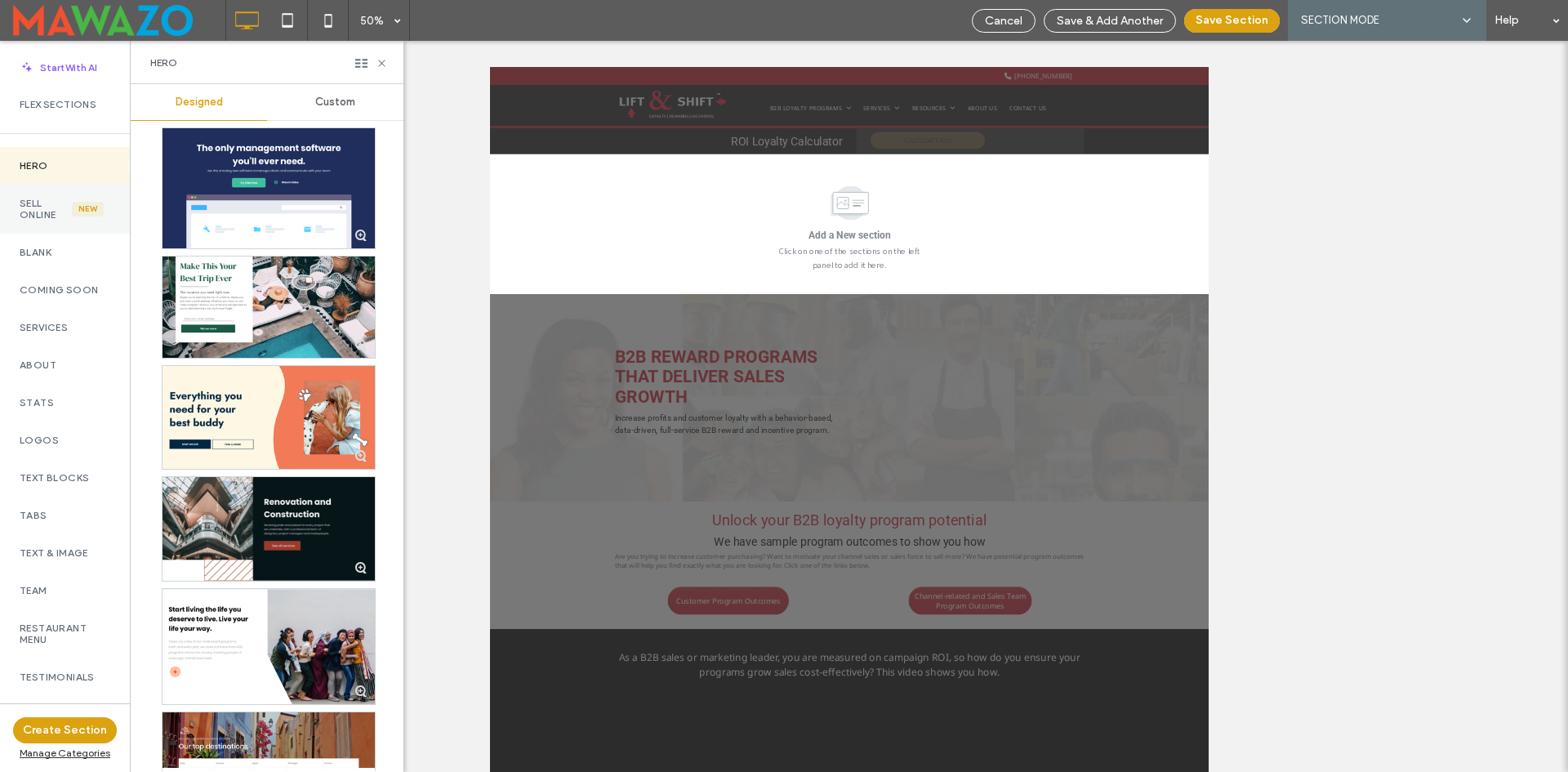
click at [35, 201] on label "Sell Online" at bounding box center [45, 209] width 52 height 23
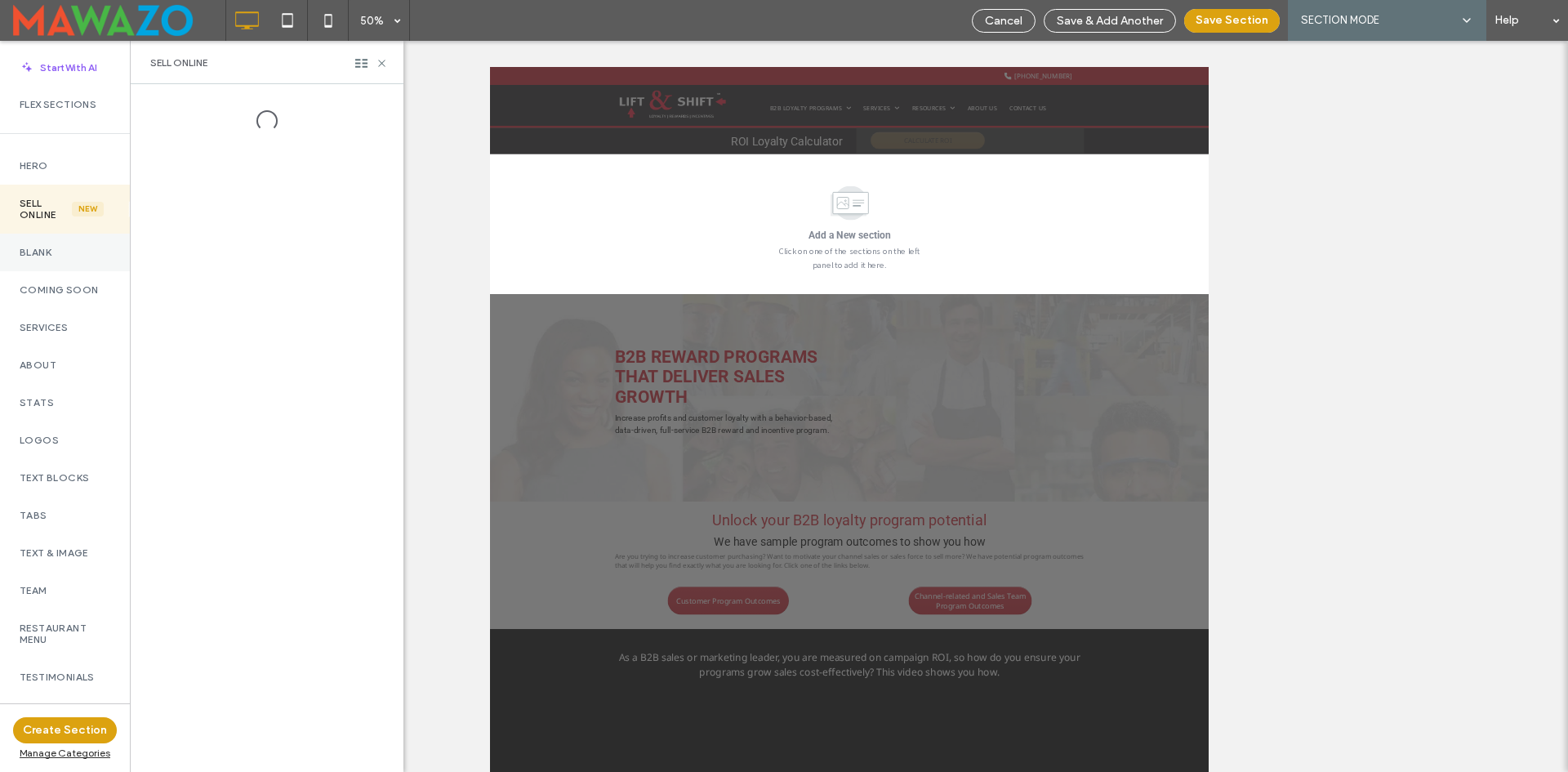
click at [44, 259] on div "Blank" at bounding box center [65, 252] width 130 height 37
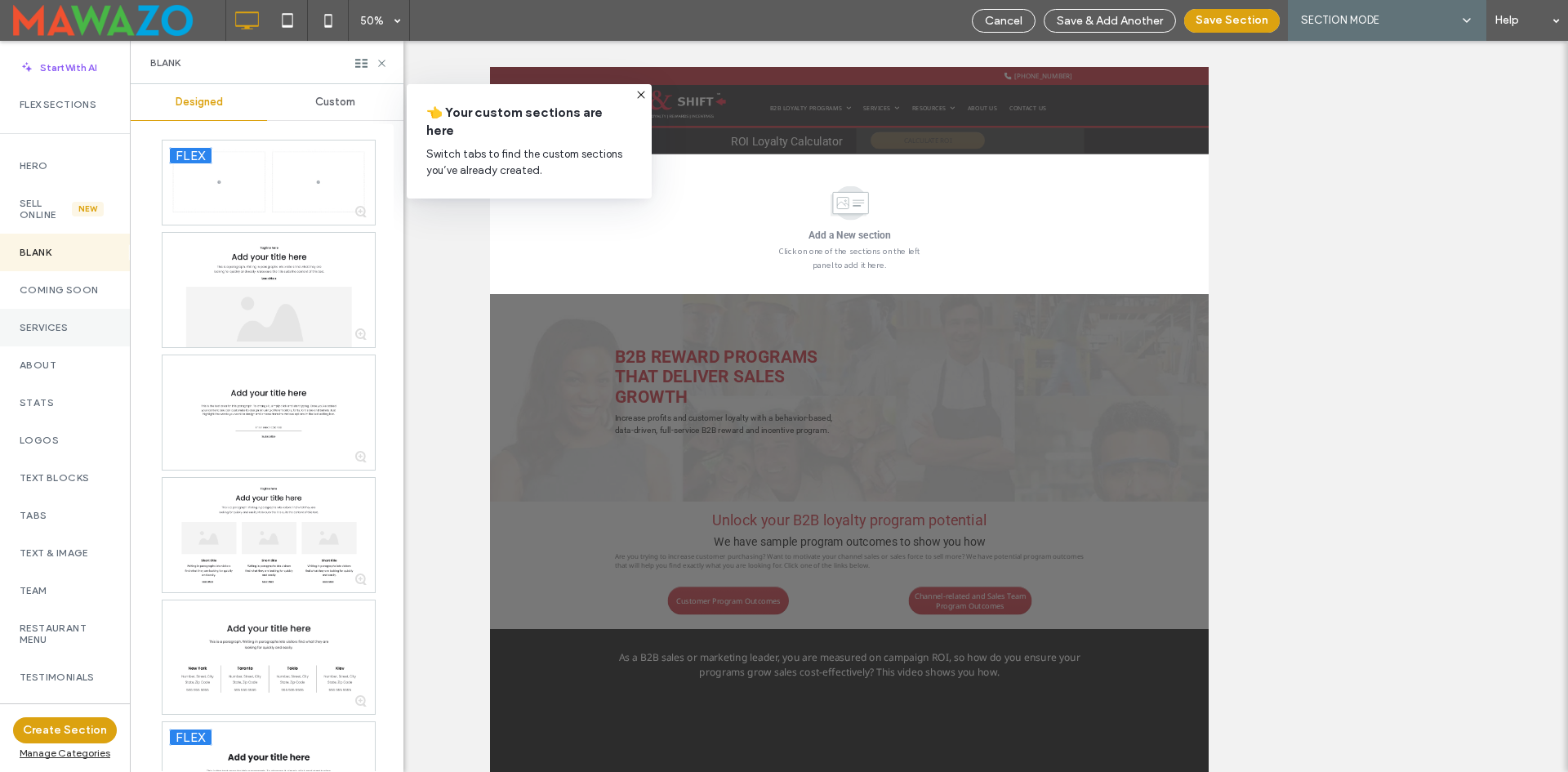
click at [35, 338] on div "Services" at bounding box center [65, 327] width 130 height 37
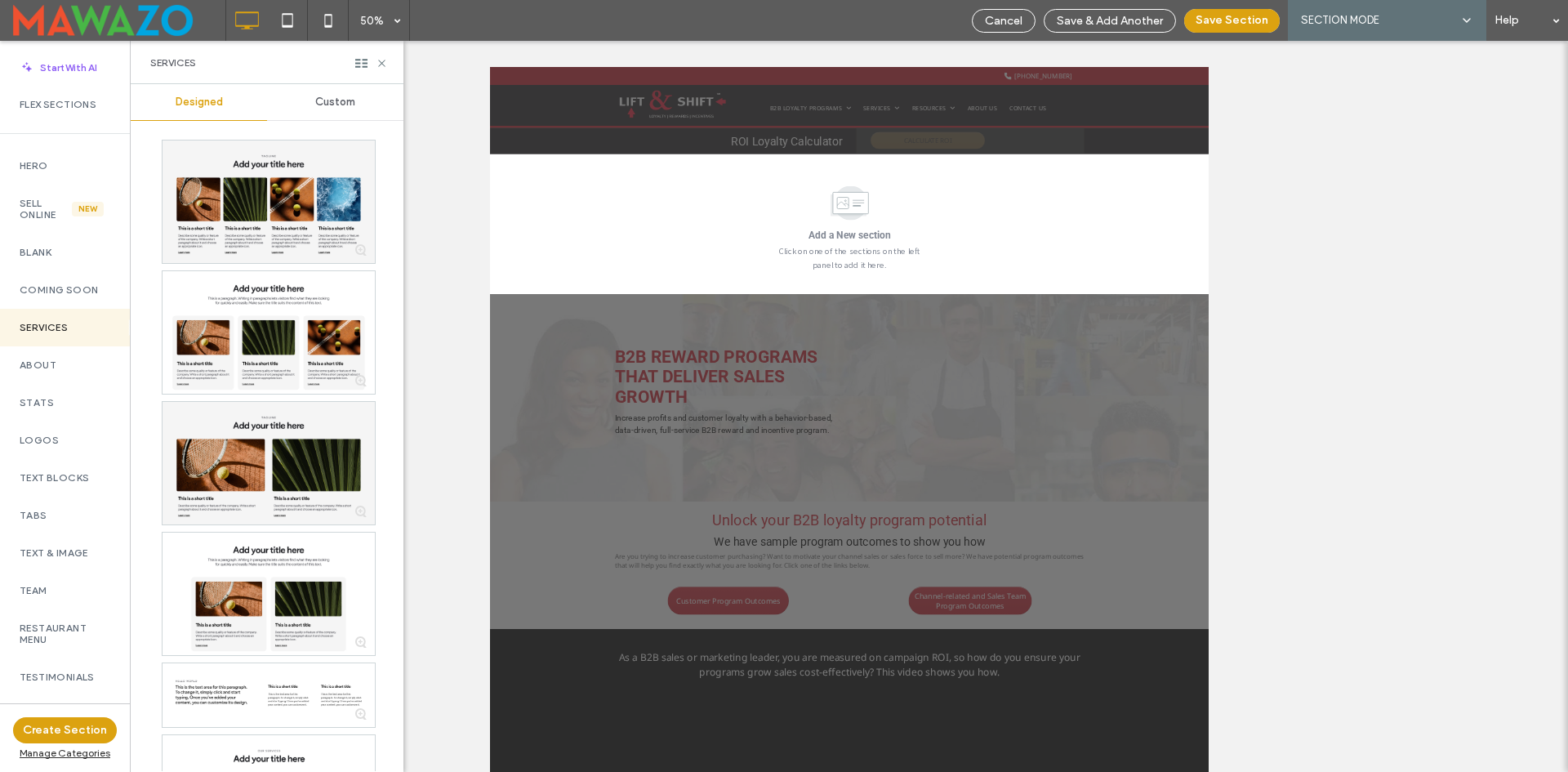
click at [325, 105] on span "Custom" at bounding box center [335, 102] width 40 height 13
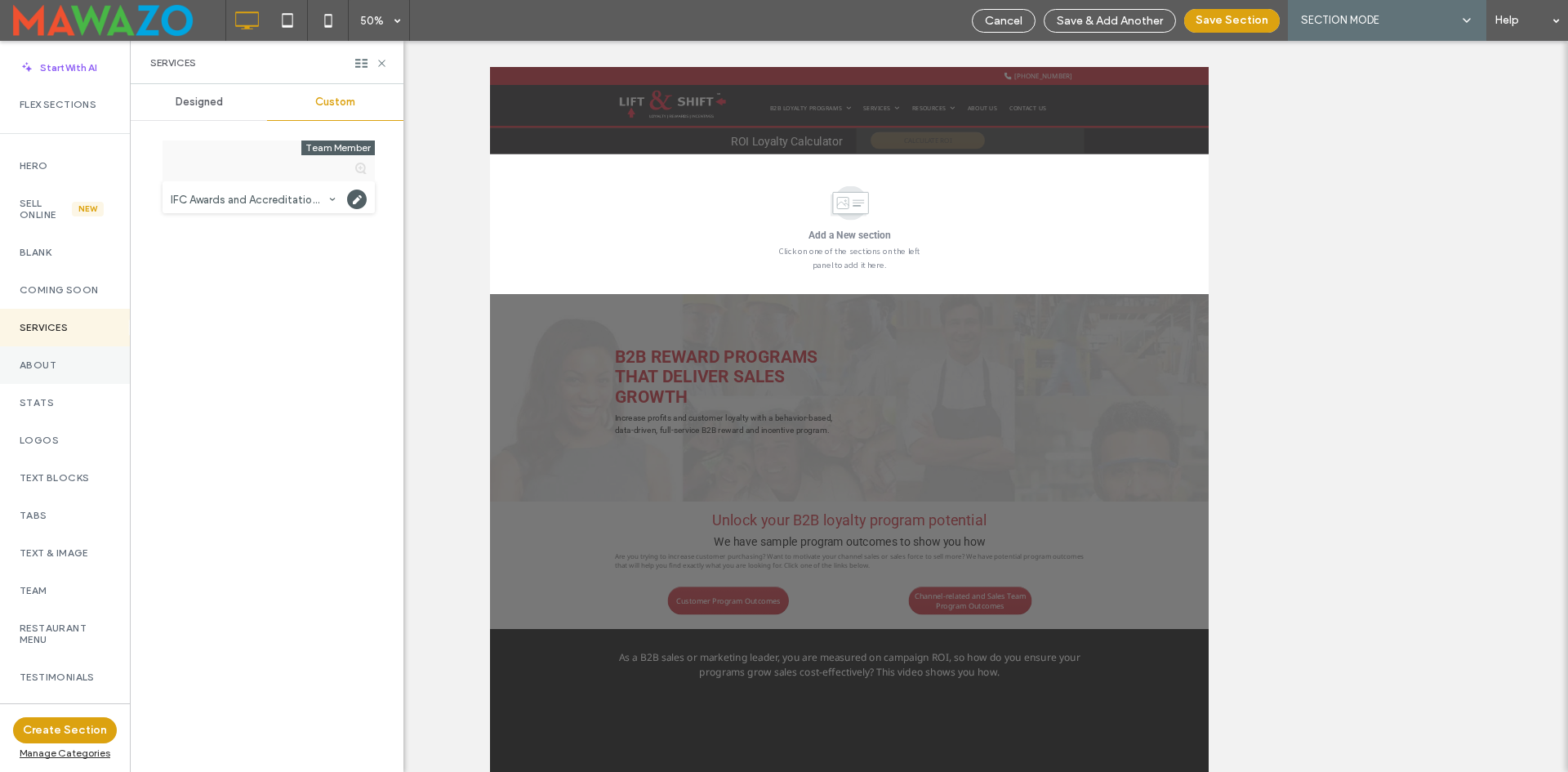
click at [44, 369] on label "About" at bounding box center [65, 365] width 91 height 12
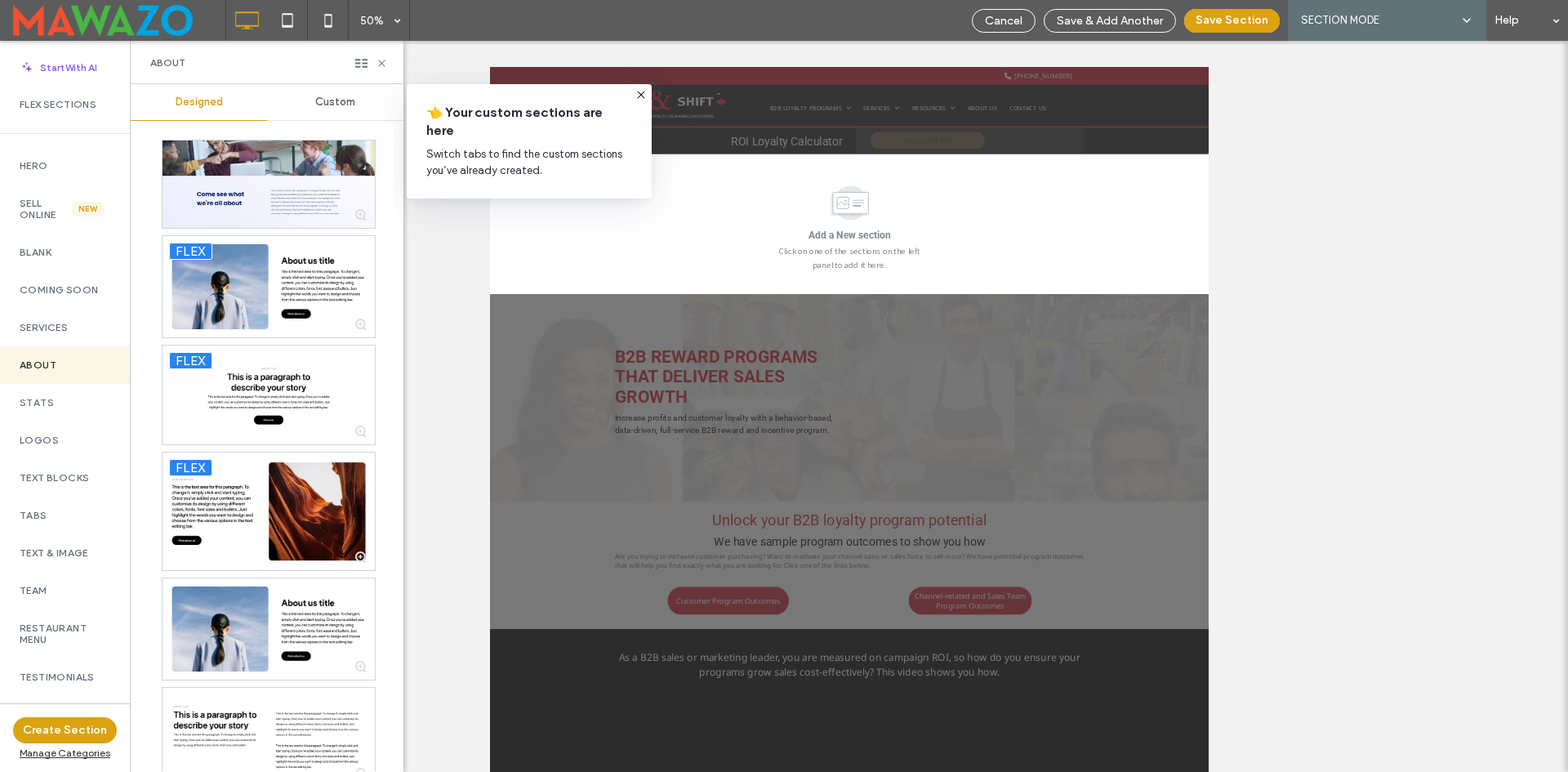
click at [323, 107] on span "Custom" at bounding box center [335, 102] width 40 height 13
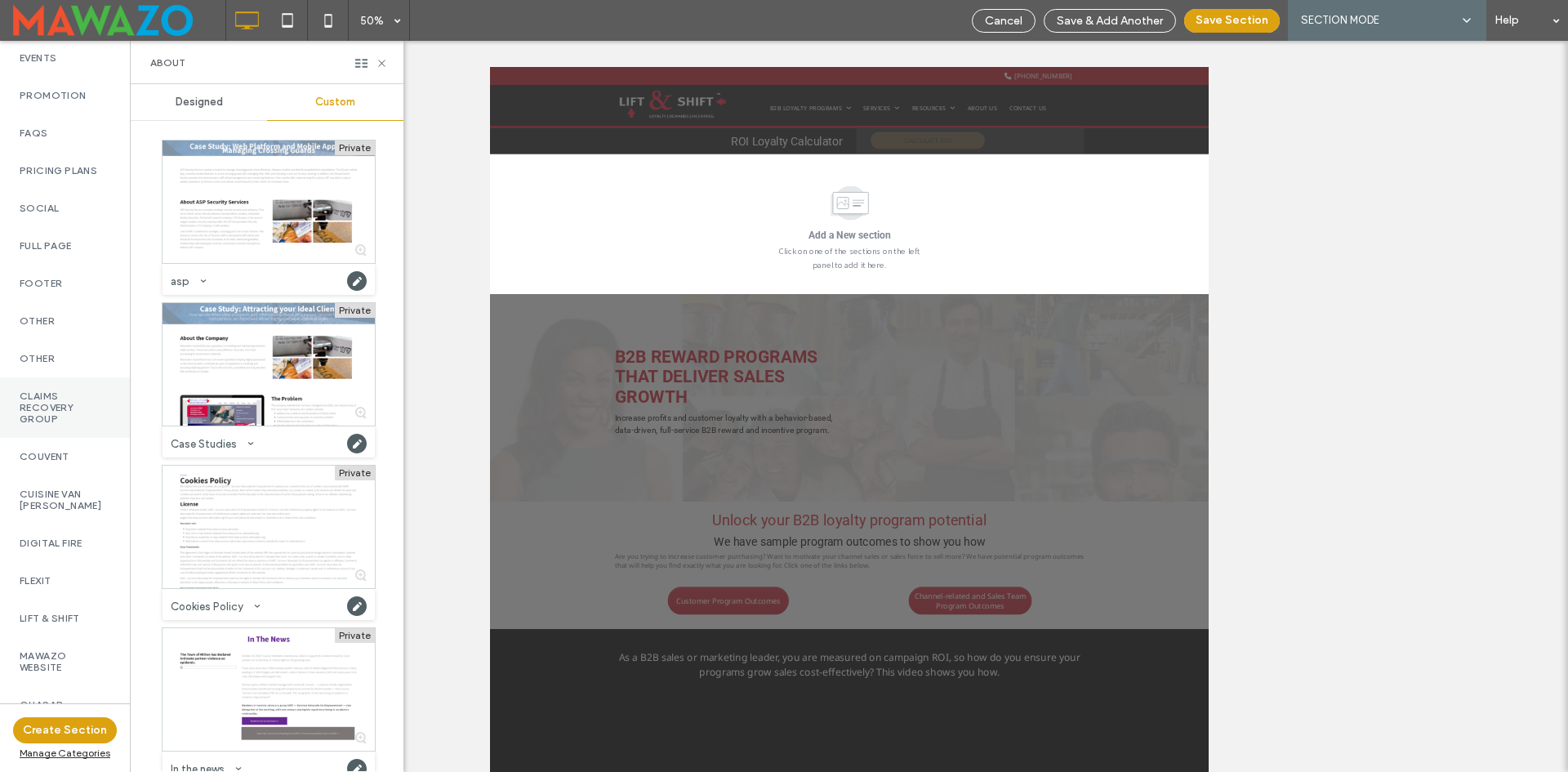
scroll to position [1036, 0]
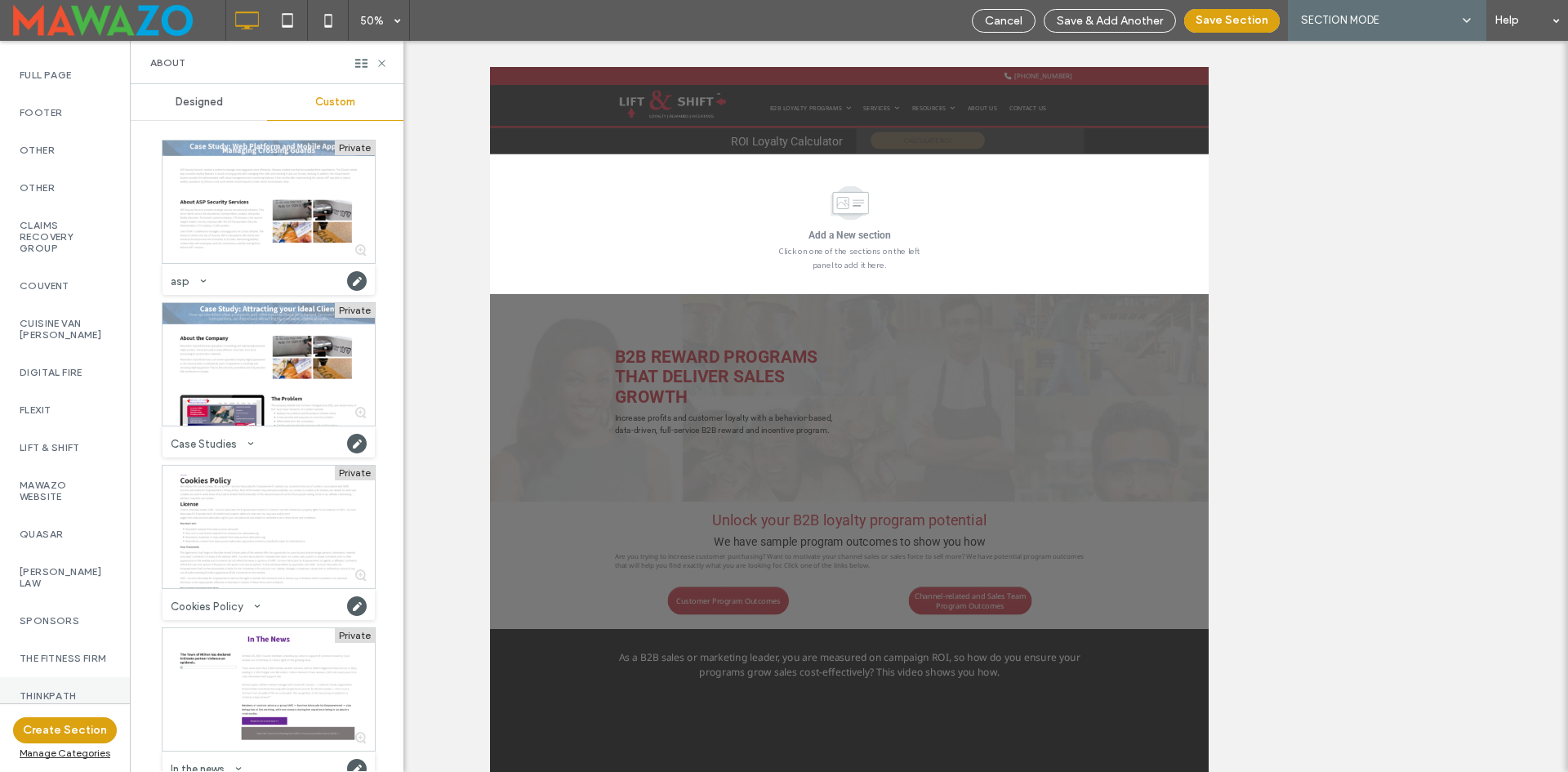
drag, startPoint x: 57, startPoint y: 684, endPoint x: 67, endPoint y: 673, distance: 14.9
click at [57, 690] on label "Thinkpath" at bounding box center [65, 696] width 91 height 12
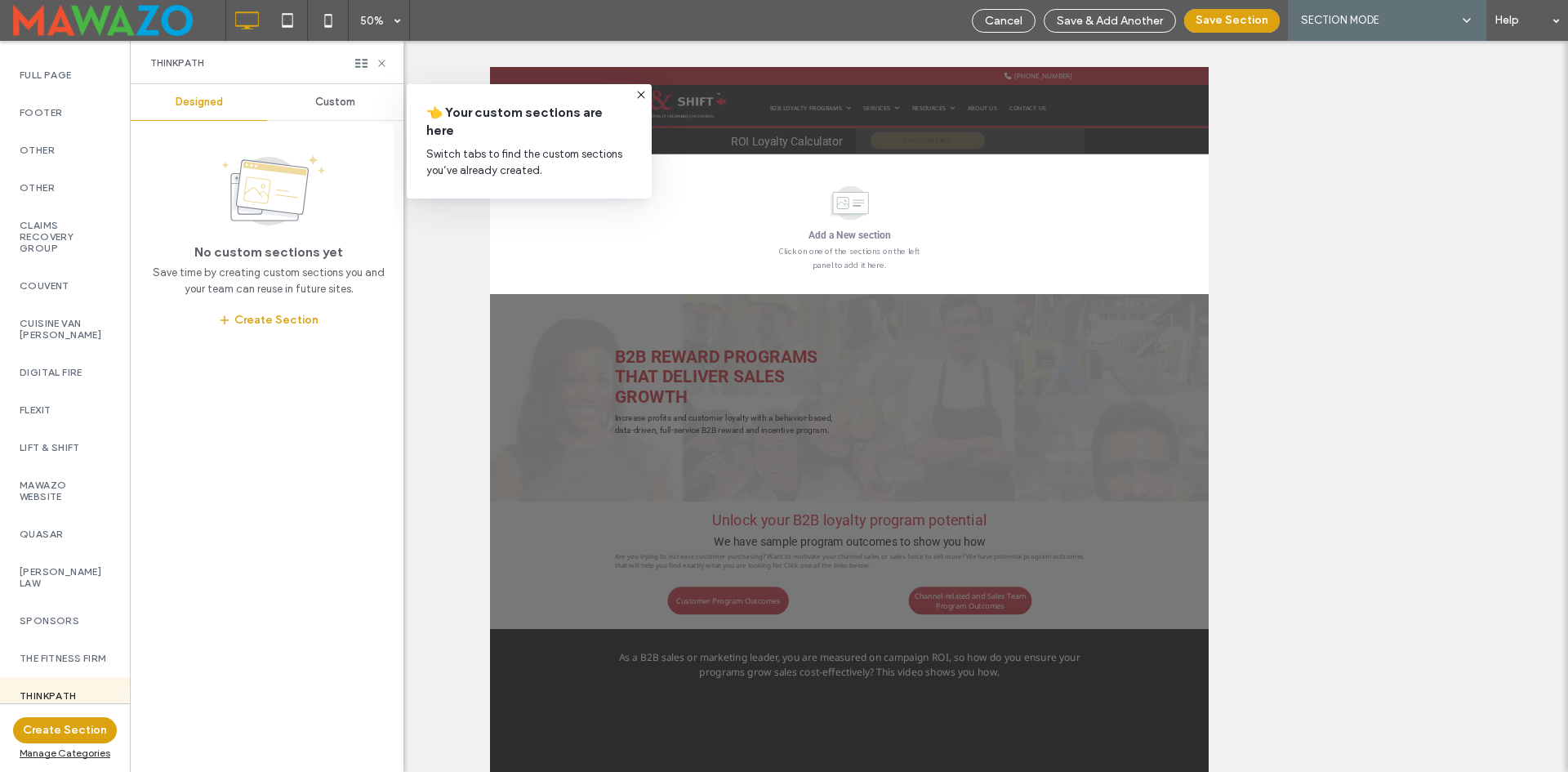
click at [336, 96] on span "Custom" at bounding box center [335, 102] width 40 height 13
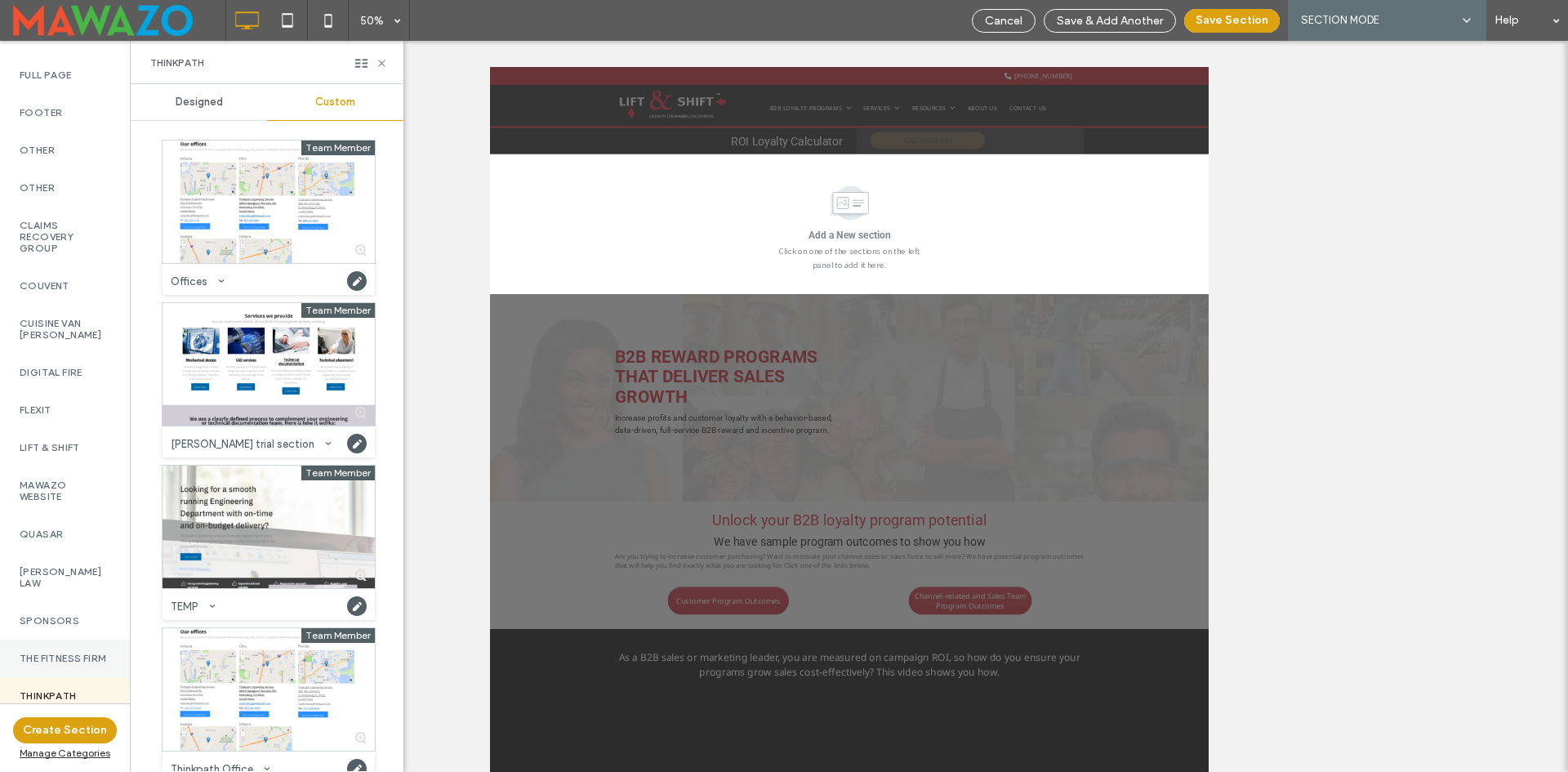
click at [61, 652] on label "The Fitness Firm" at bounding box center [65, 658] width 91 height 12
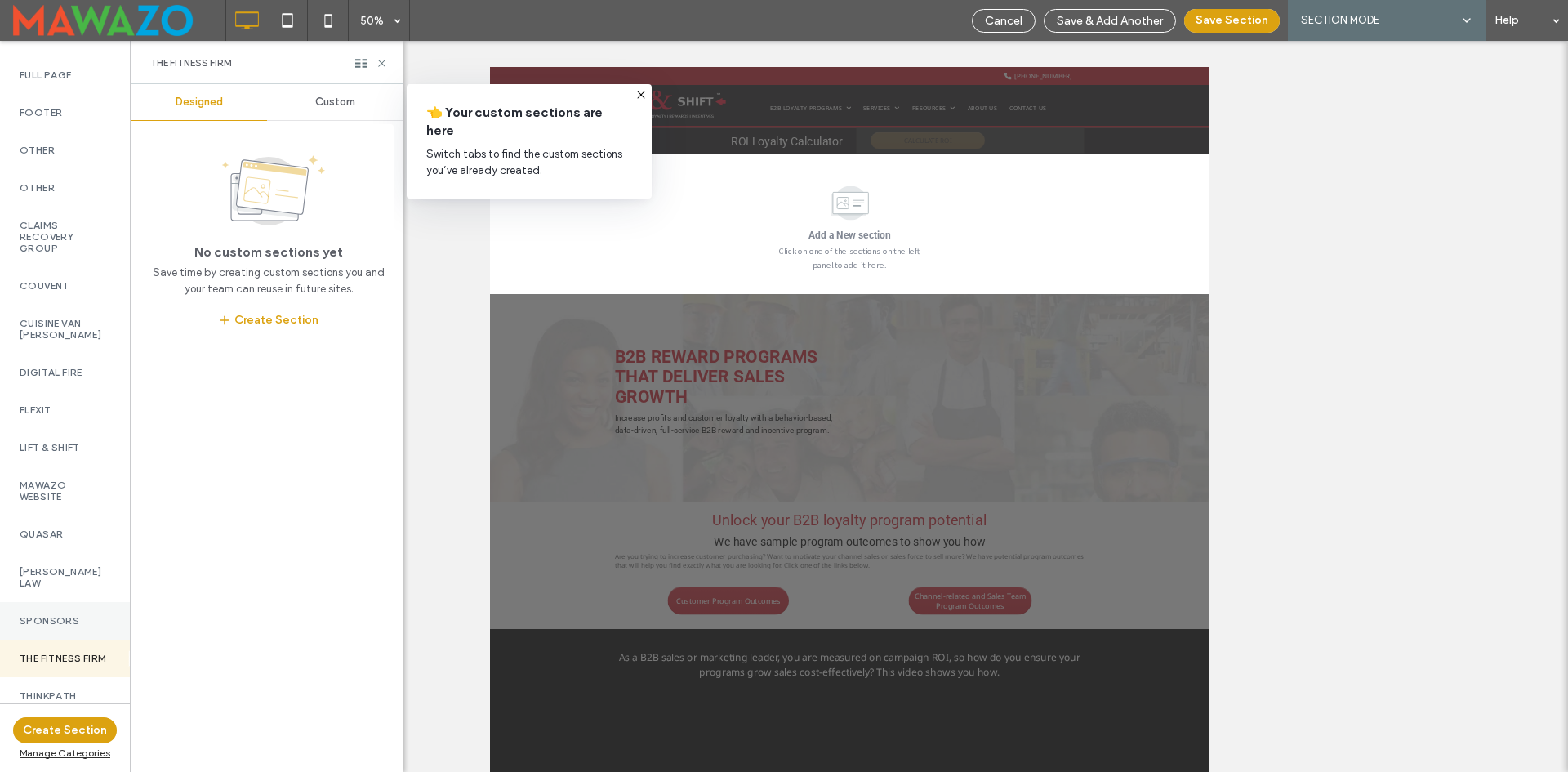
click at [77, 615] on label "Sponsors" at bounding box center [65, 620] width 91 height 12
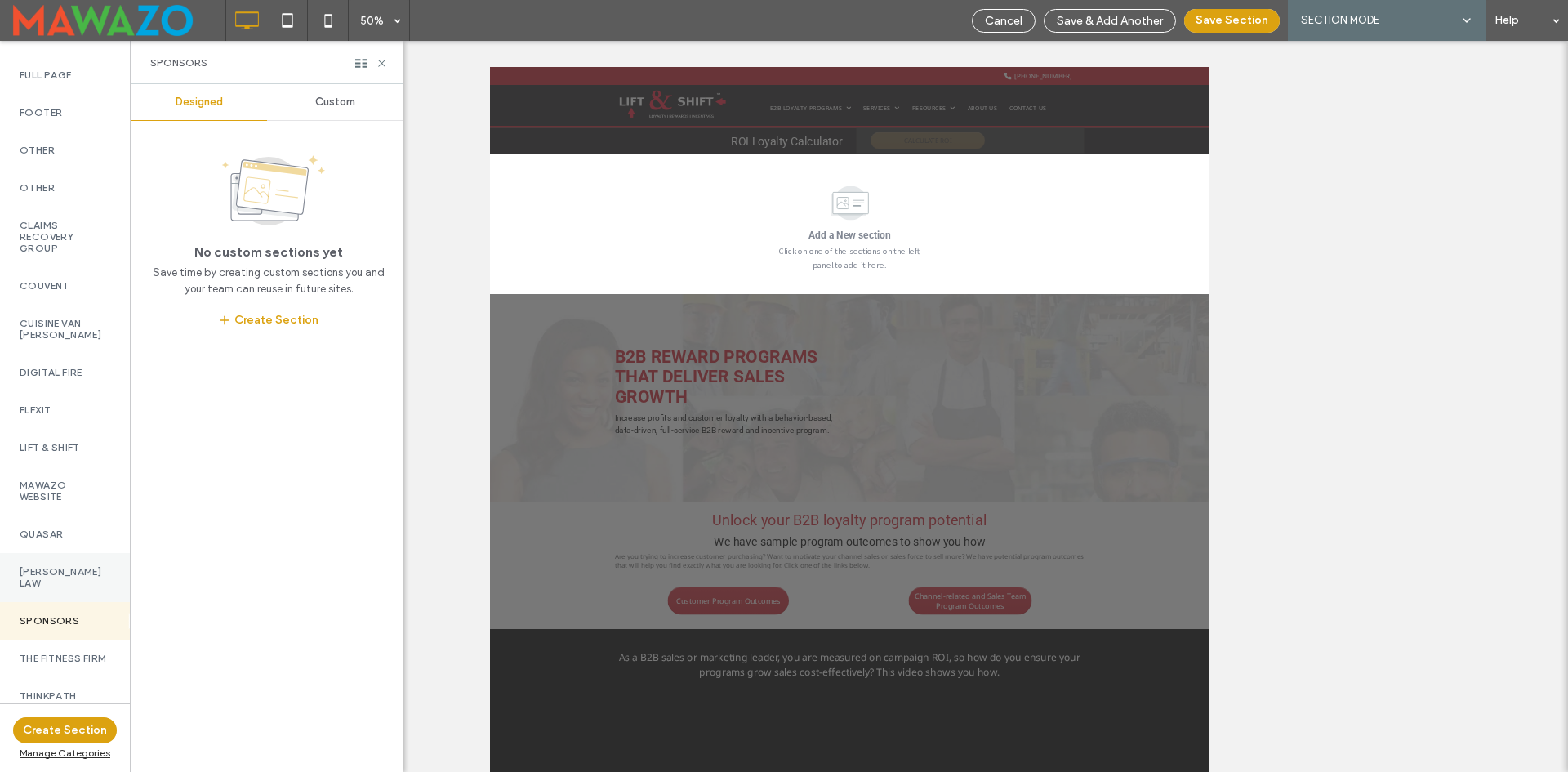
click at [82, 573] on div "Smits Law" at bounding box center [65, 577] width 130 height 49
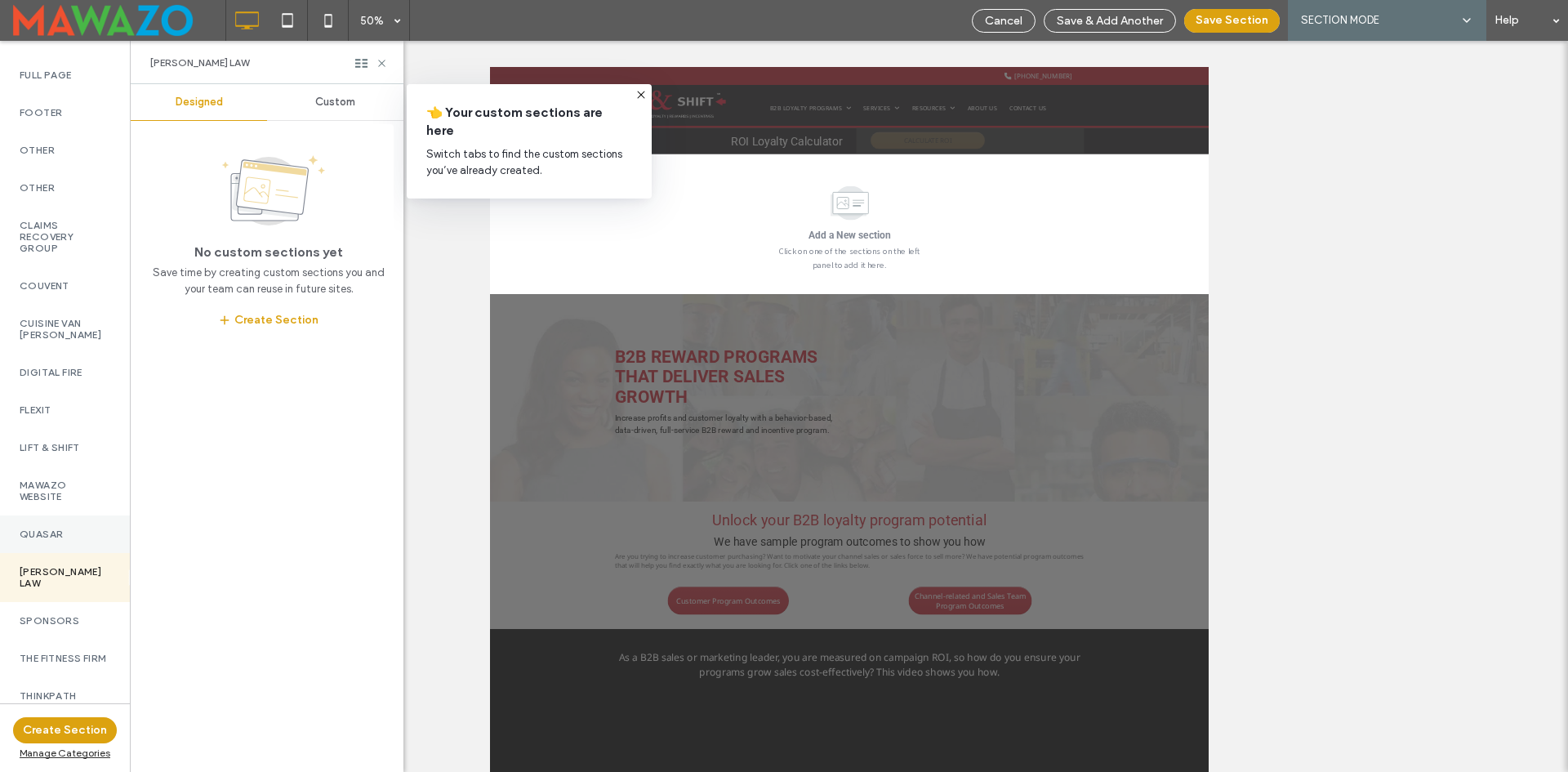
click at [84, 533] on div "Quasar" at bounding box center [65, 534] width 130 height 37
click at [82, 483] on label "Mawazo Website" at bounding box center [65, 491] width 91 height 23
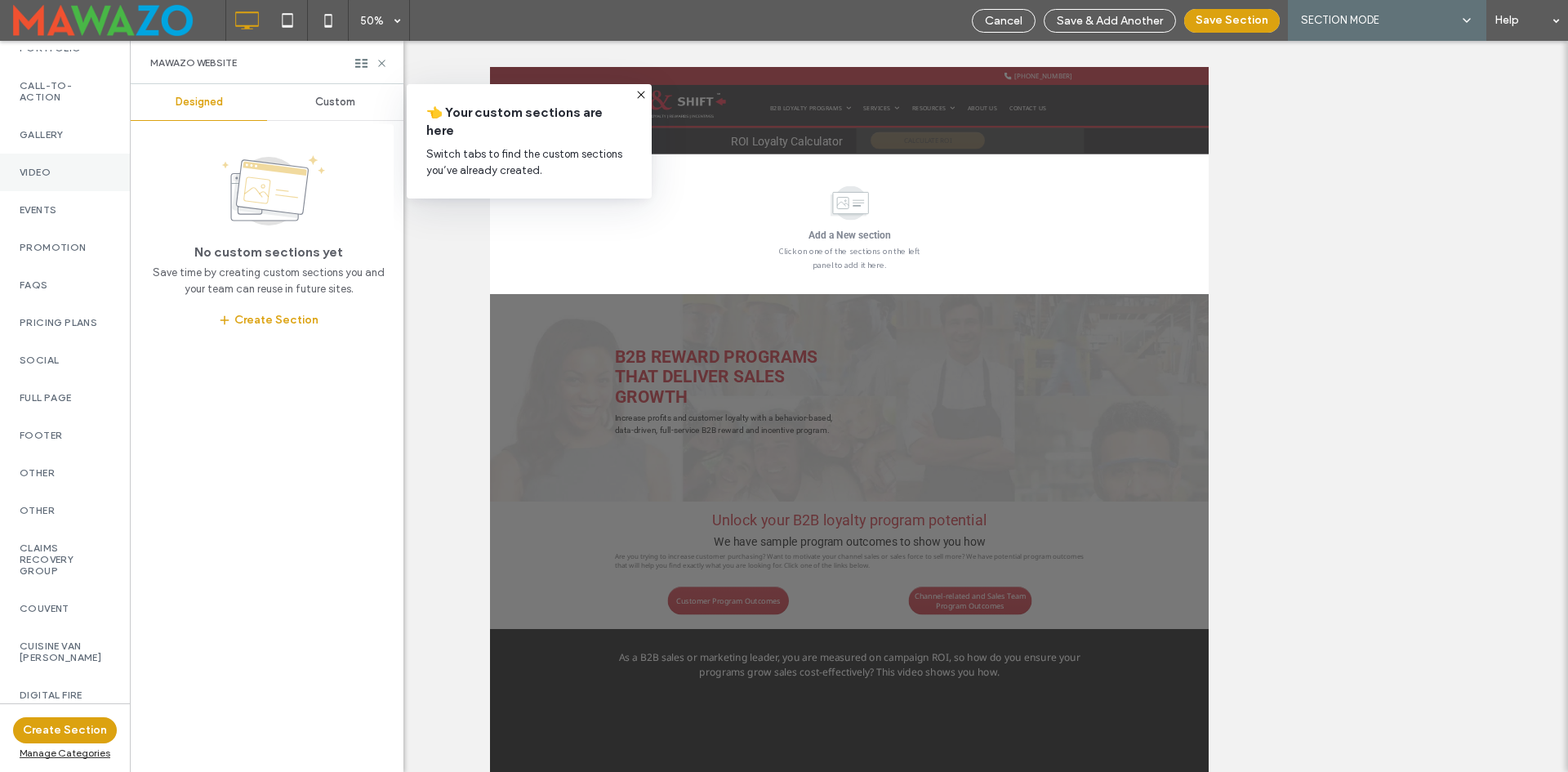
scroll to position [546, 0]
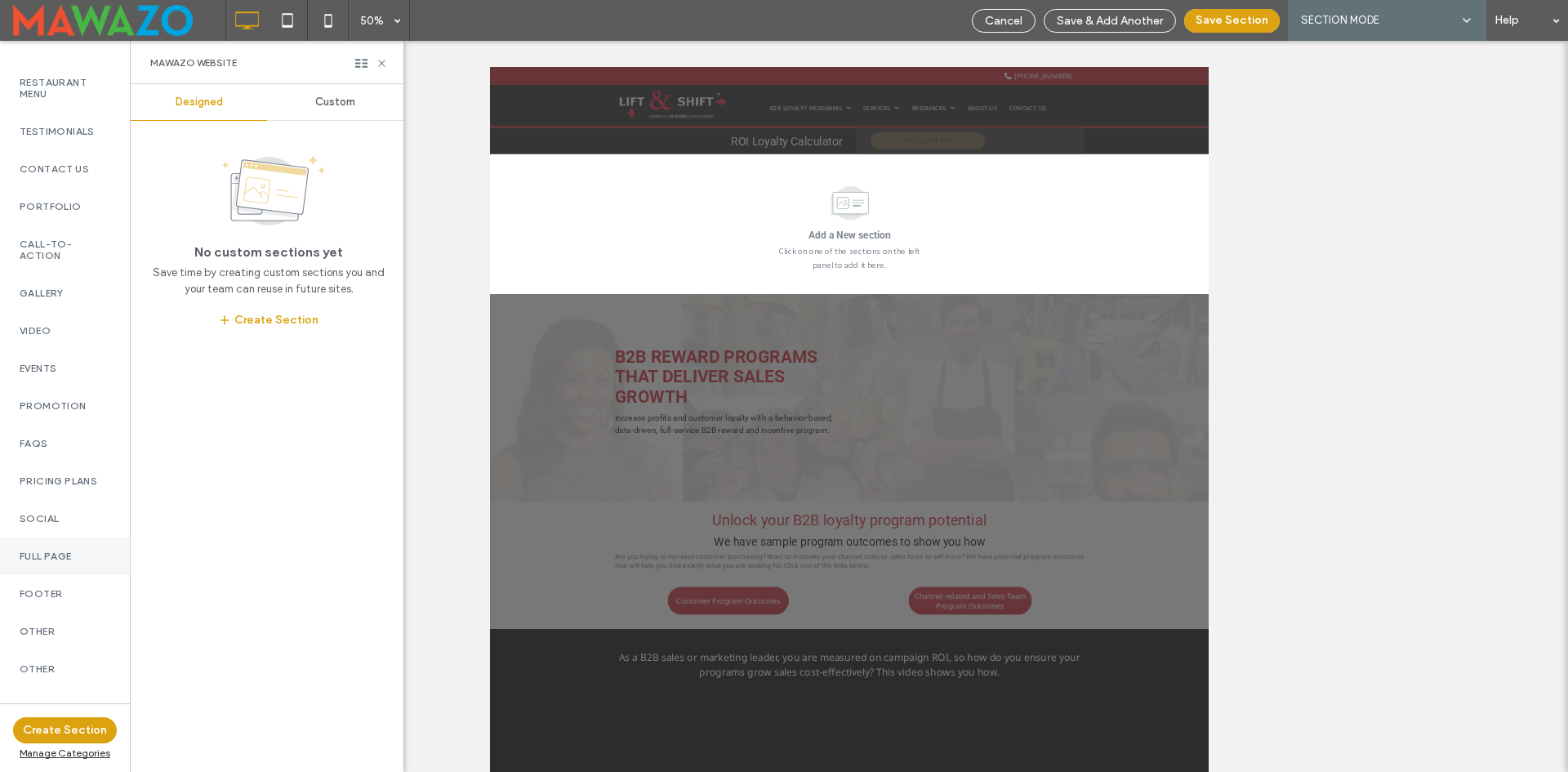
click at [61, 558] on label "Full Page" at bounding box center [65, 555] width 91 height 12
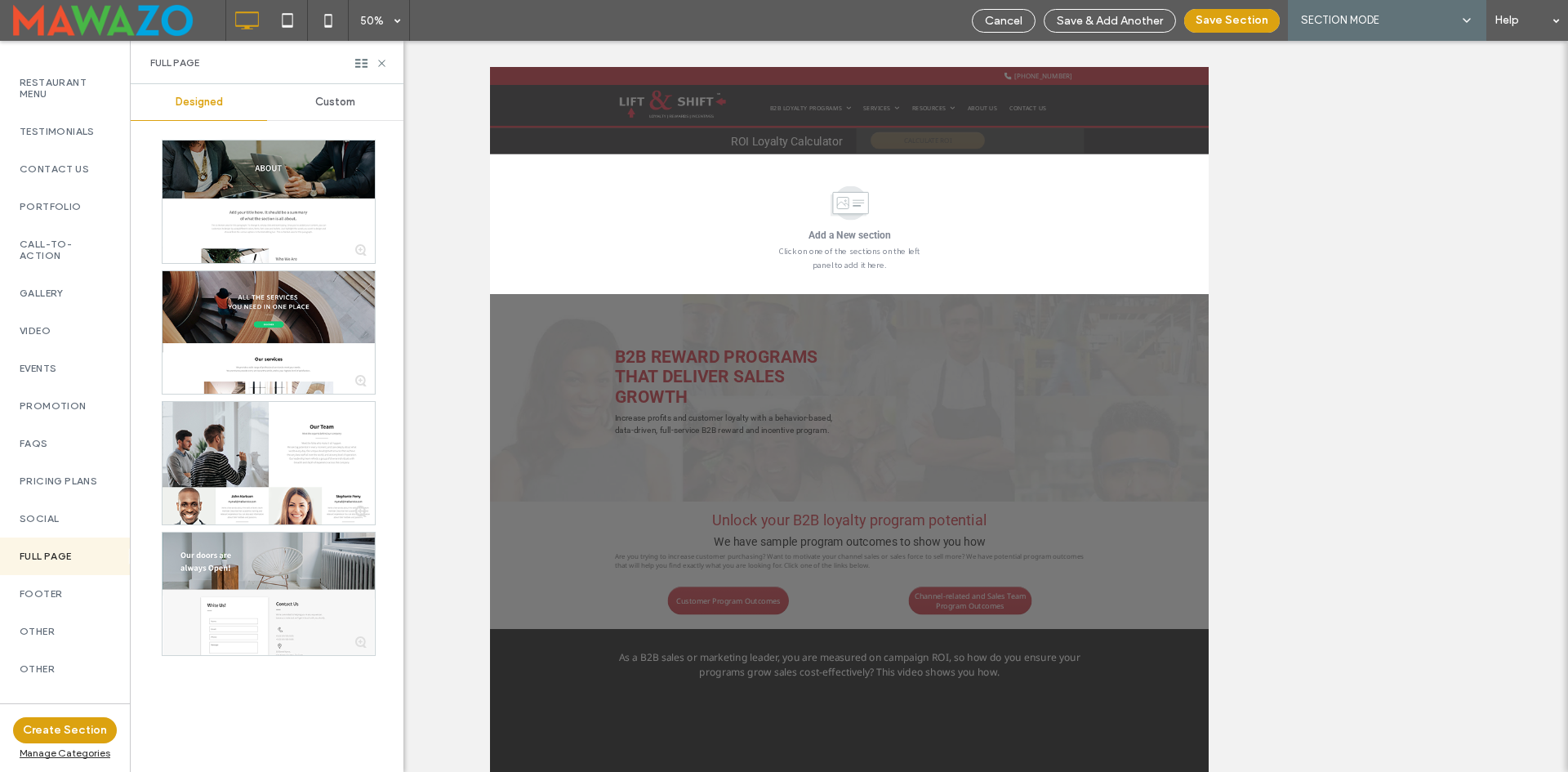
click at [351, 115] on div "Custom" at bounding box center [335, 102] width 137 height 35
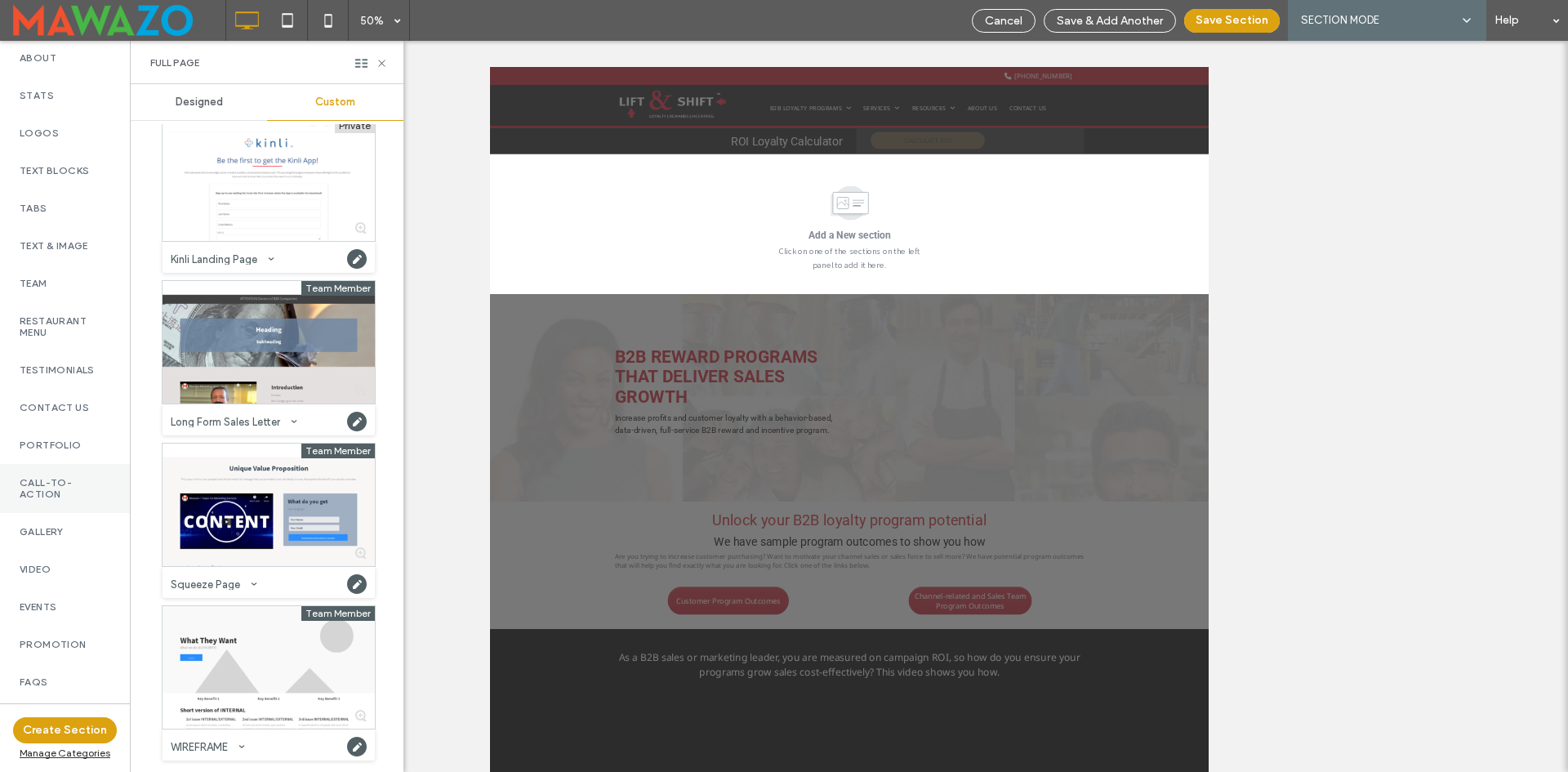
scroll to position [301, 0]
click at [73, 382] on label "Testimonials" at bounding box center [65, 376] width 91 height 12
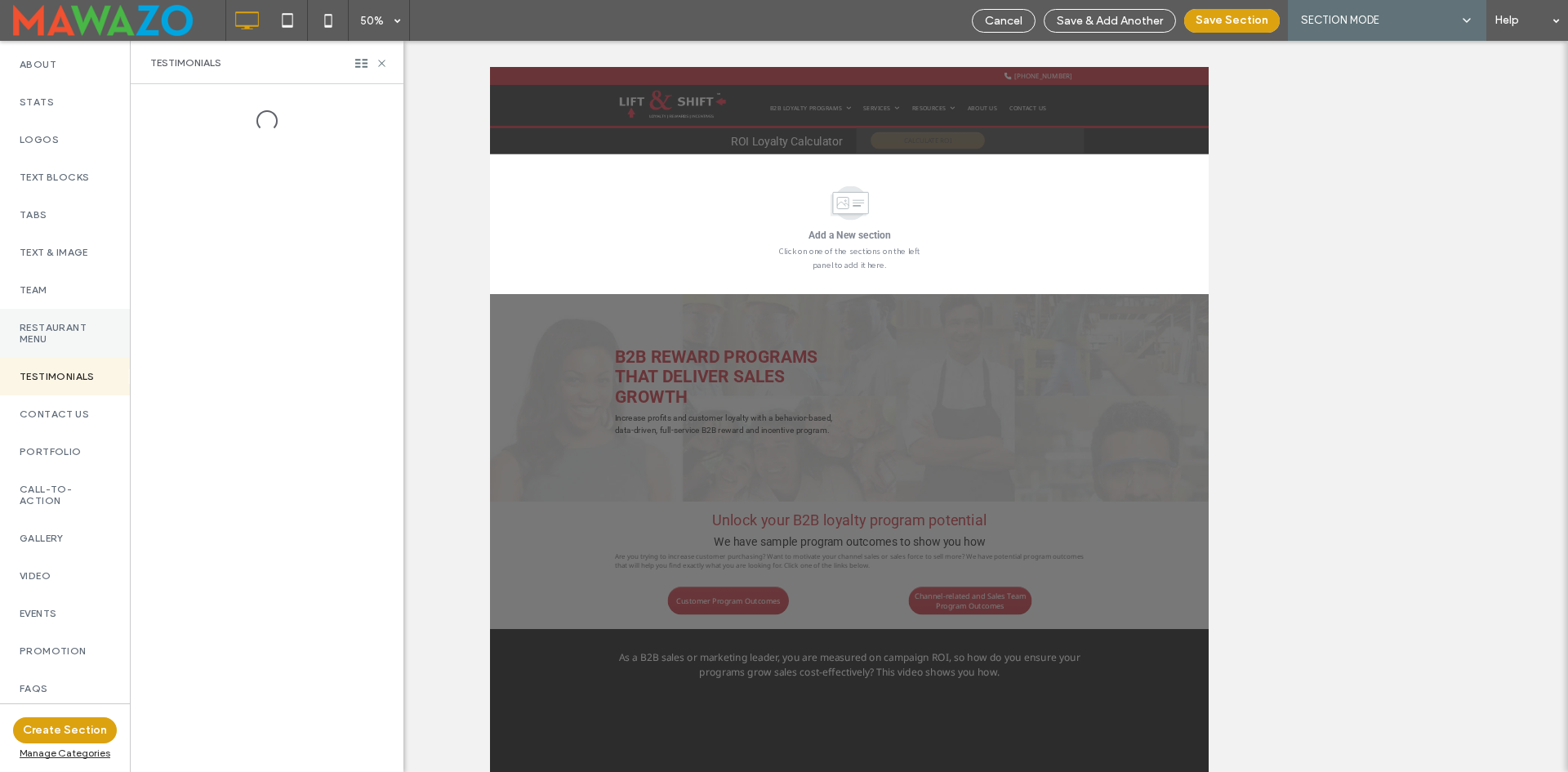
click at [67, 328] on label "Restaurant Menu" at bounding box center [65, 334] width 91 height 23
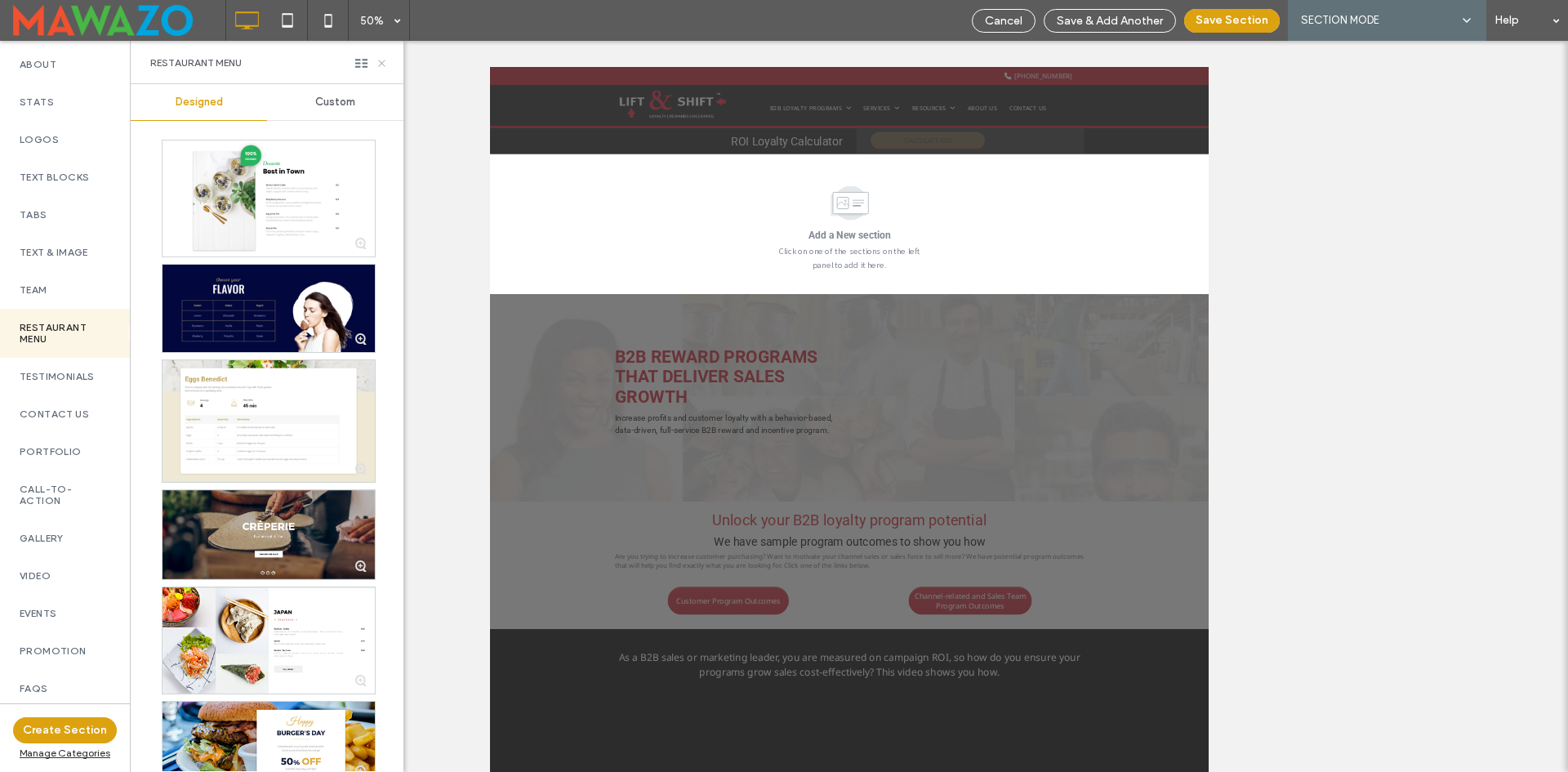
click at [382, 66] on icon at bounding box center [382, 63] width 12 height 12
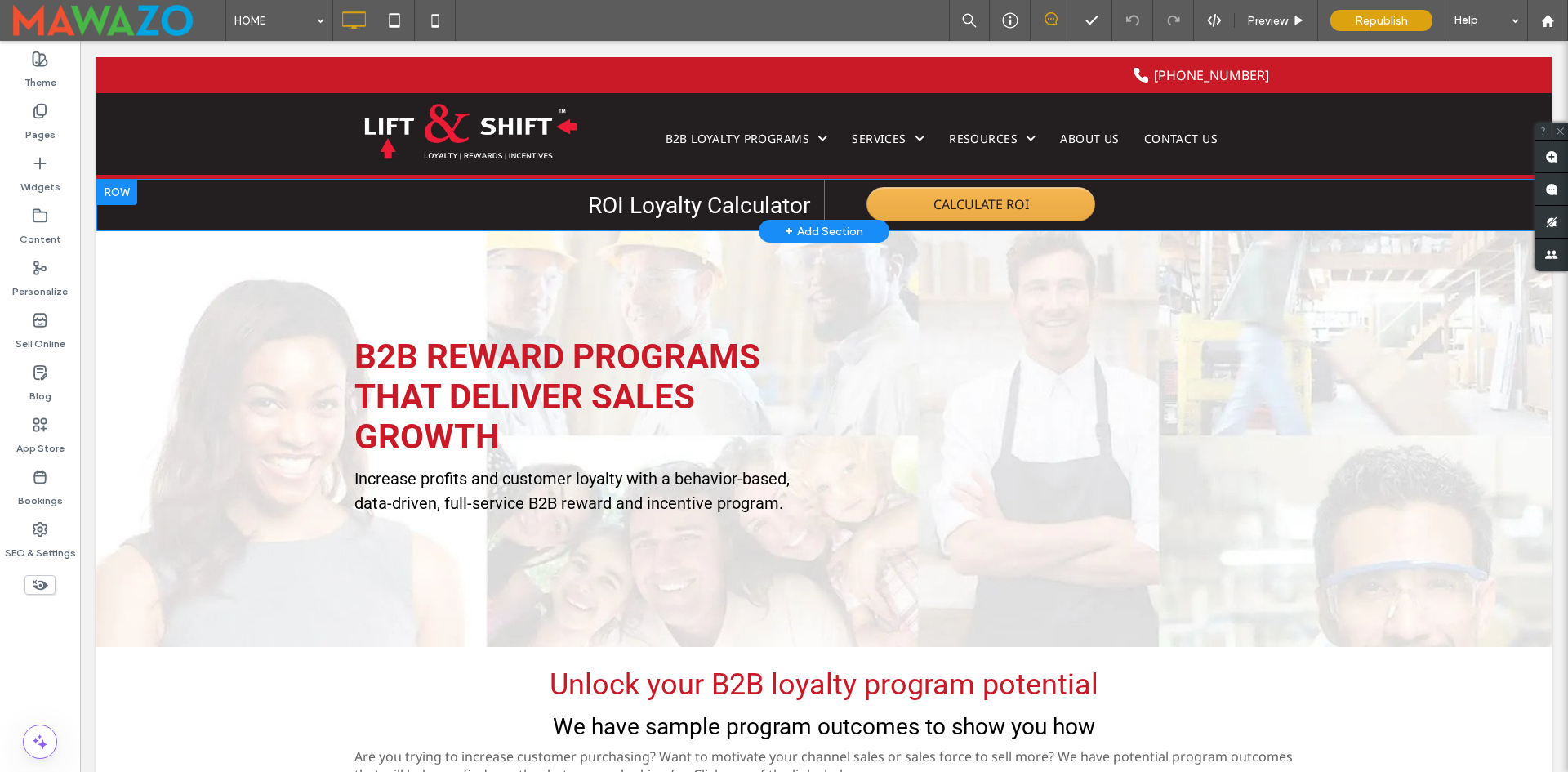
click at [118, 194] on div at bounding box center [117, 192] width 41 height 26
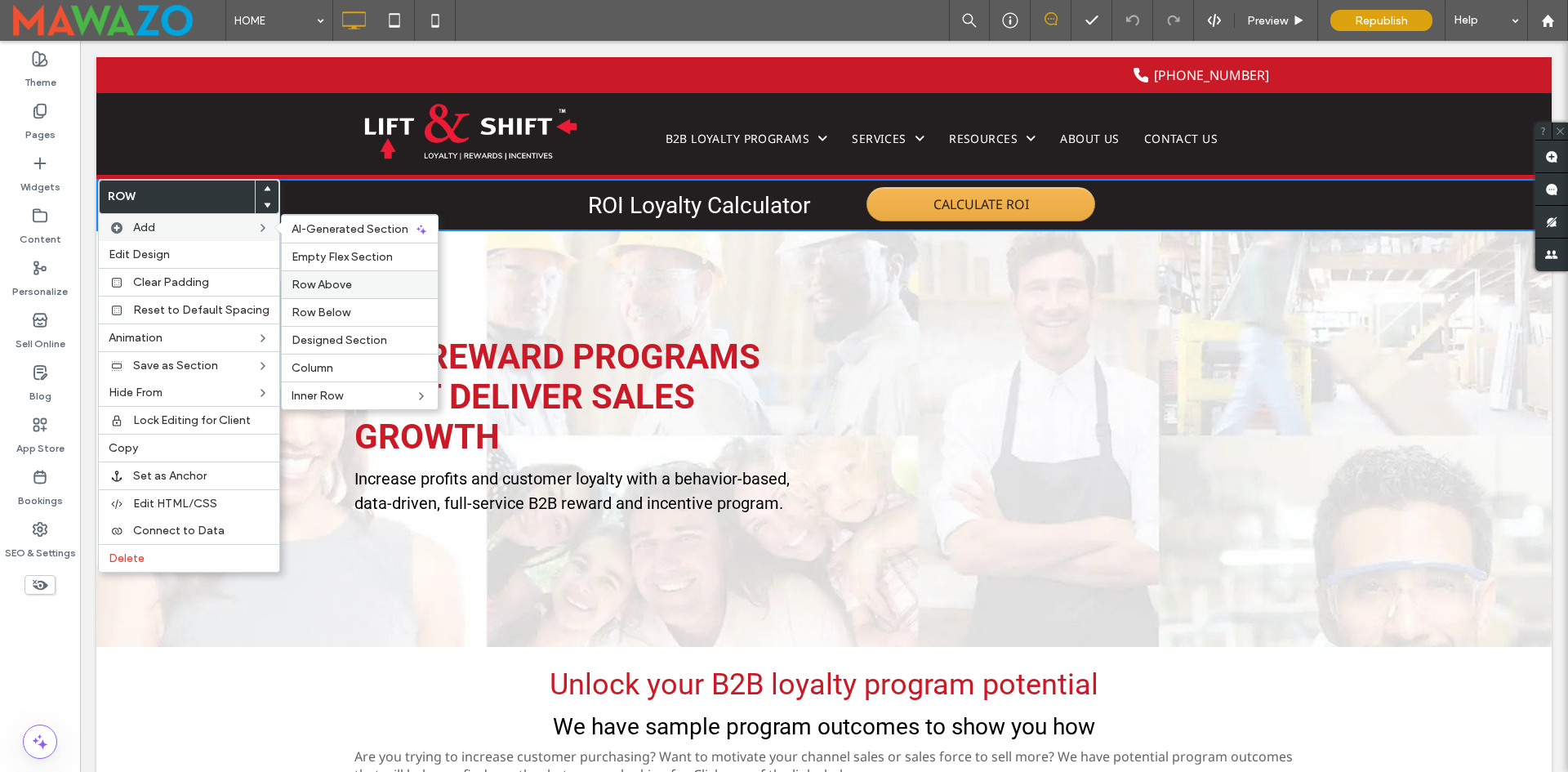
click at [341, 286] on span "Row Above" at bounding box center [322, 285] width 60 height 14
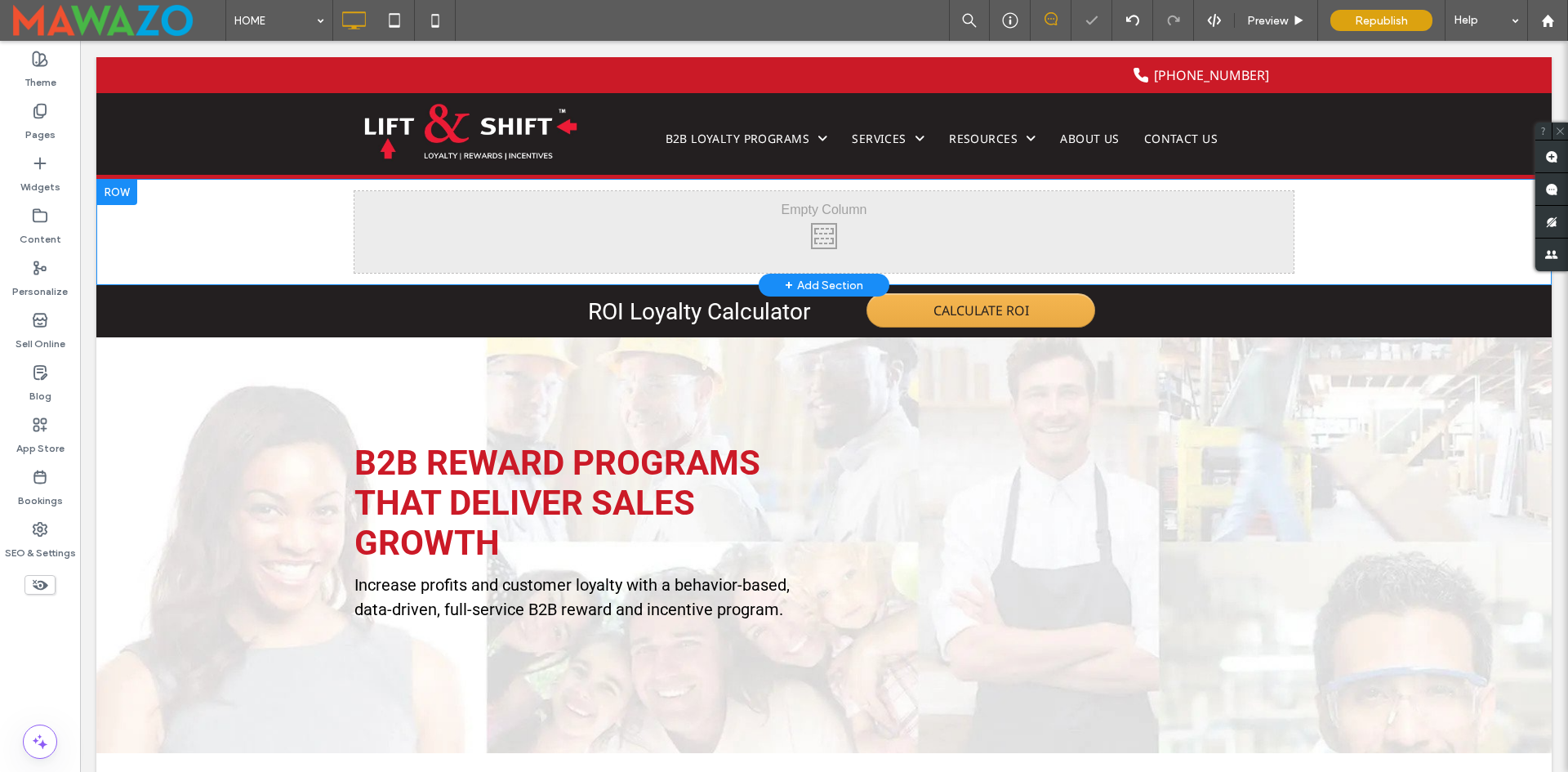
click at [249, 213] on div "Click To Paste Click To Paste Row + Add Section" at bounding box center [824, 232] width 1455 height 106
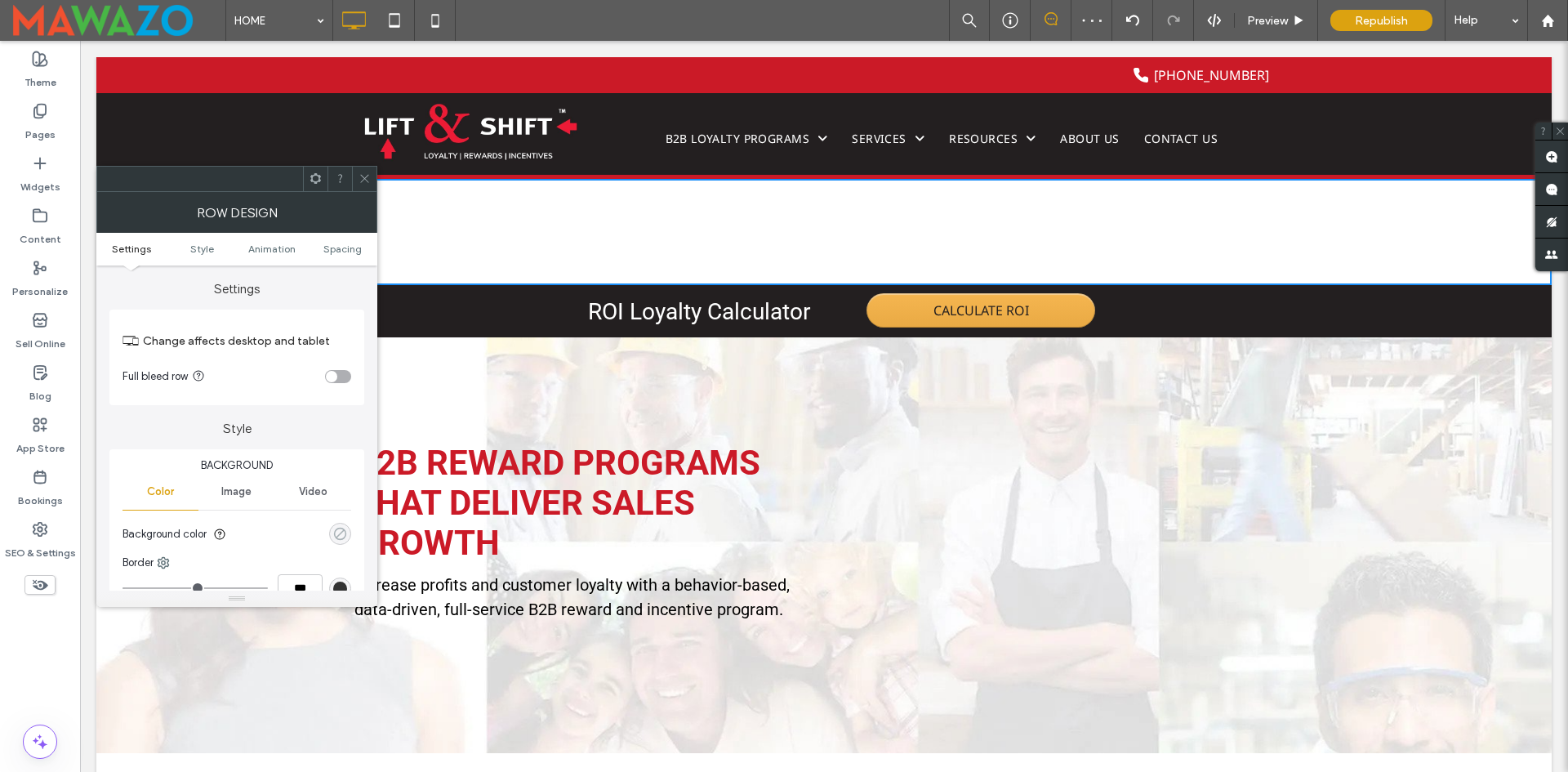
click at [342, 531] on div "rgba(0, 0, 0, 0)" at bounding box center [341, 534] width 14 height 14
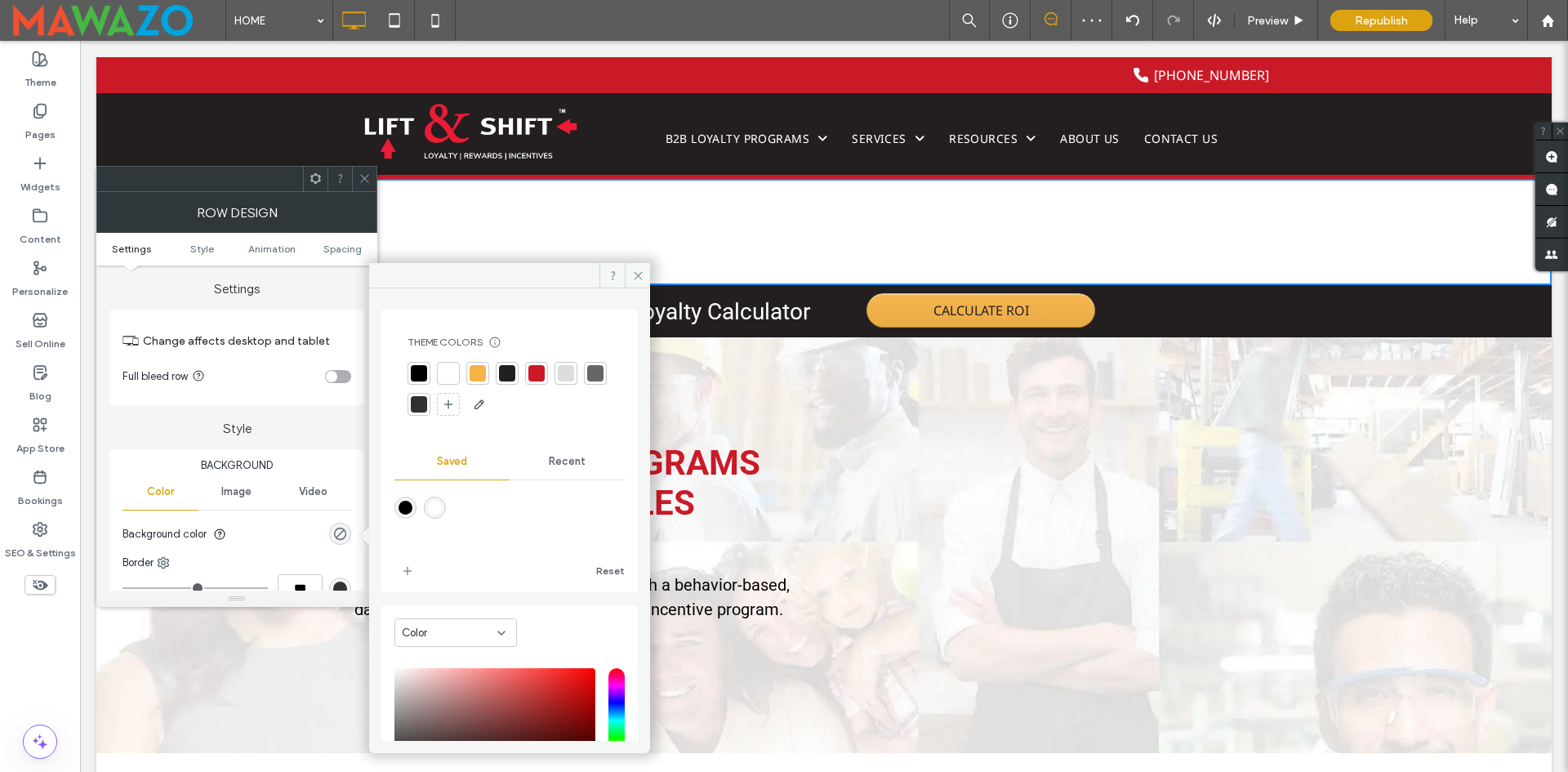
click at [424, 374] on div at bounding box center [419, 373] width 16 height 16
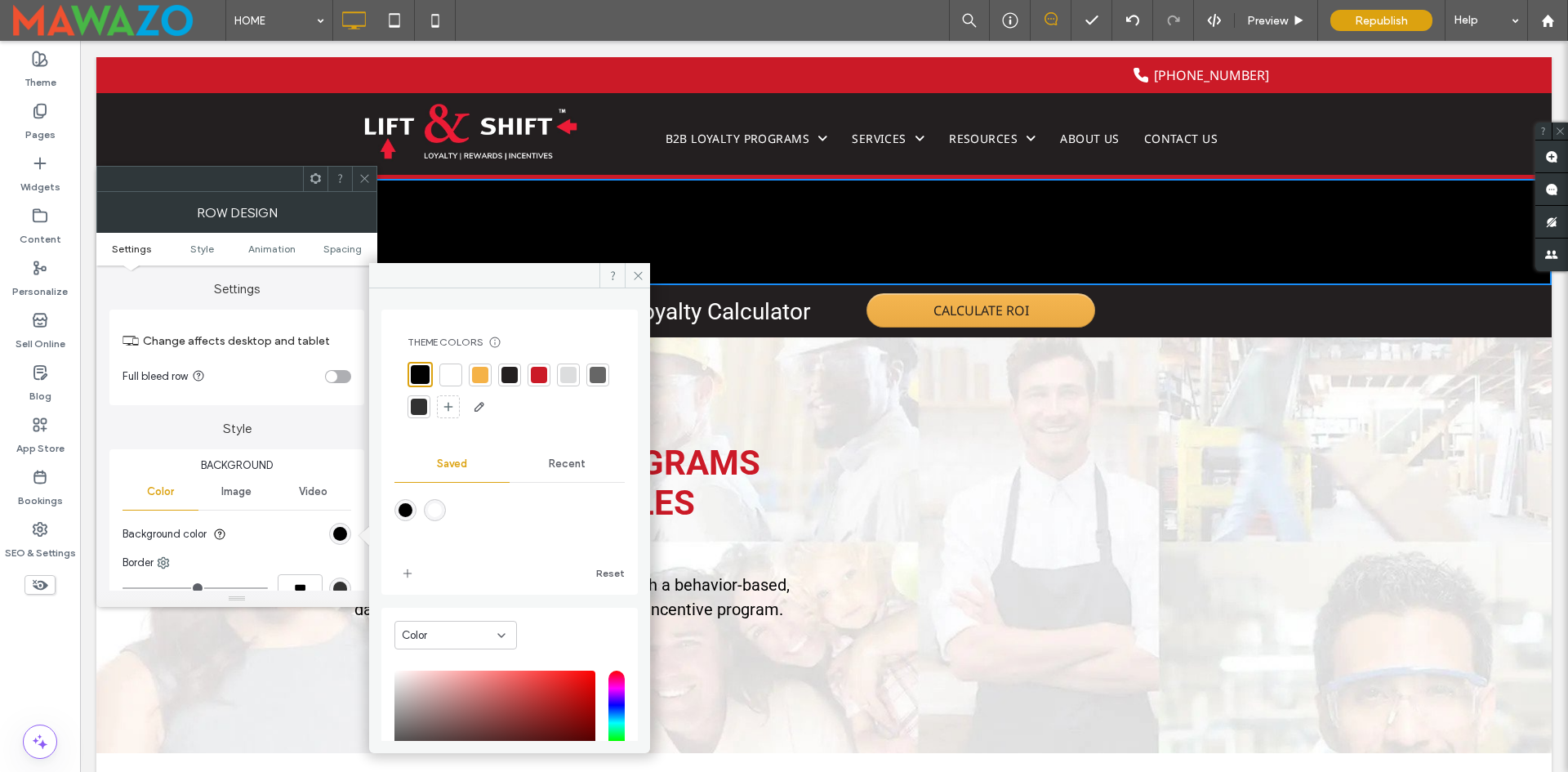
click at [427, 406] on div at bounding box center [419, 406] width 16 height 16
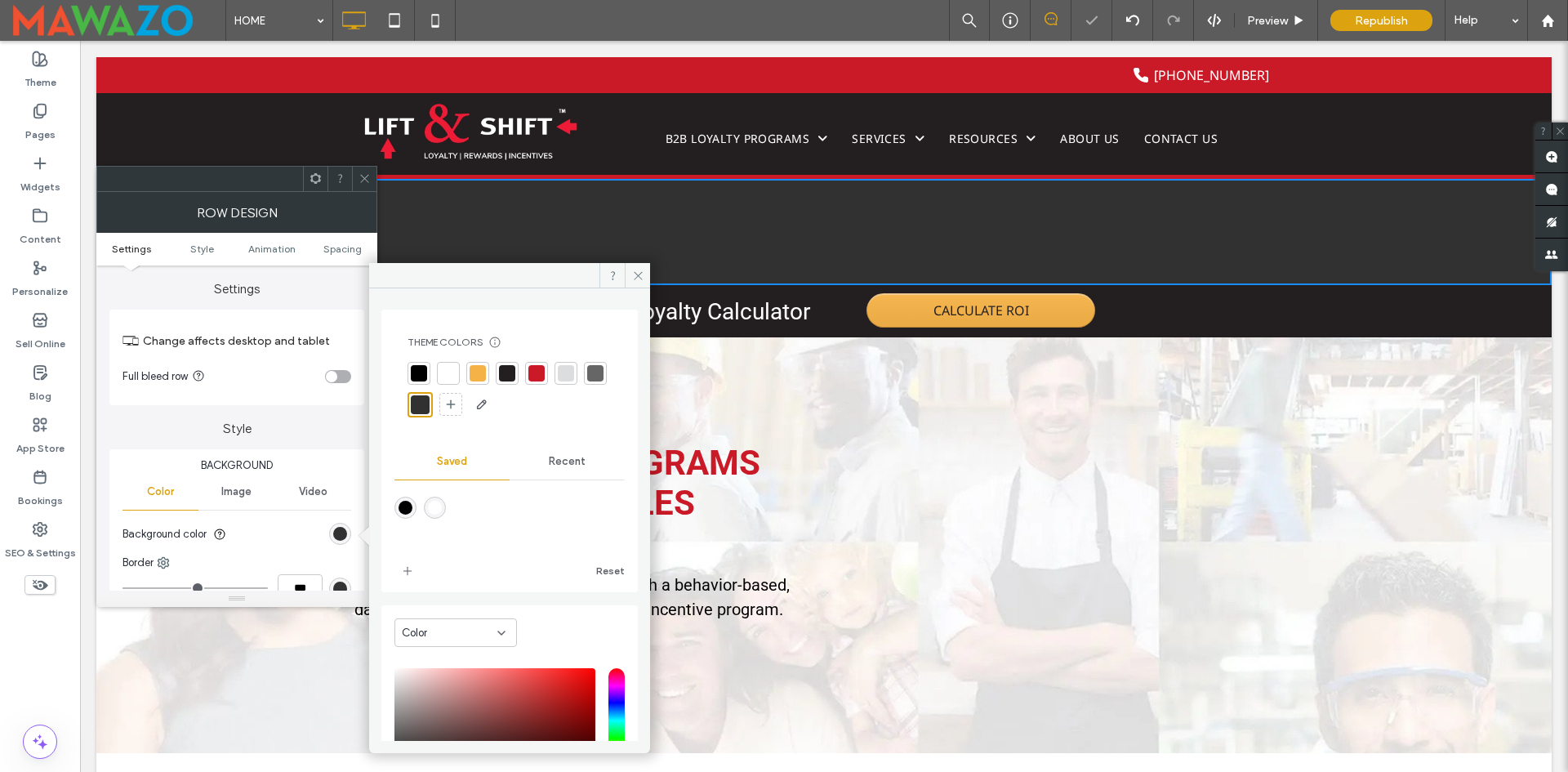
click at [503, 378] on div at bounding box center [507, 373] width 16 height 16
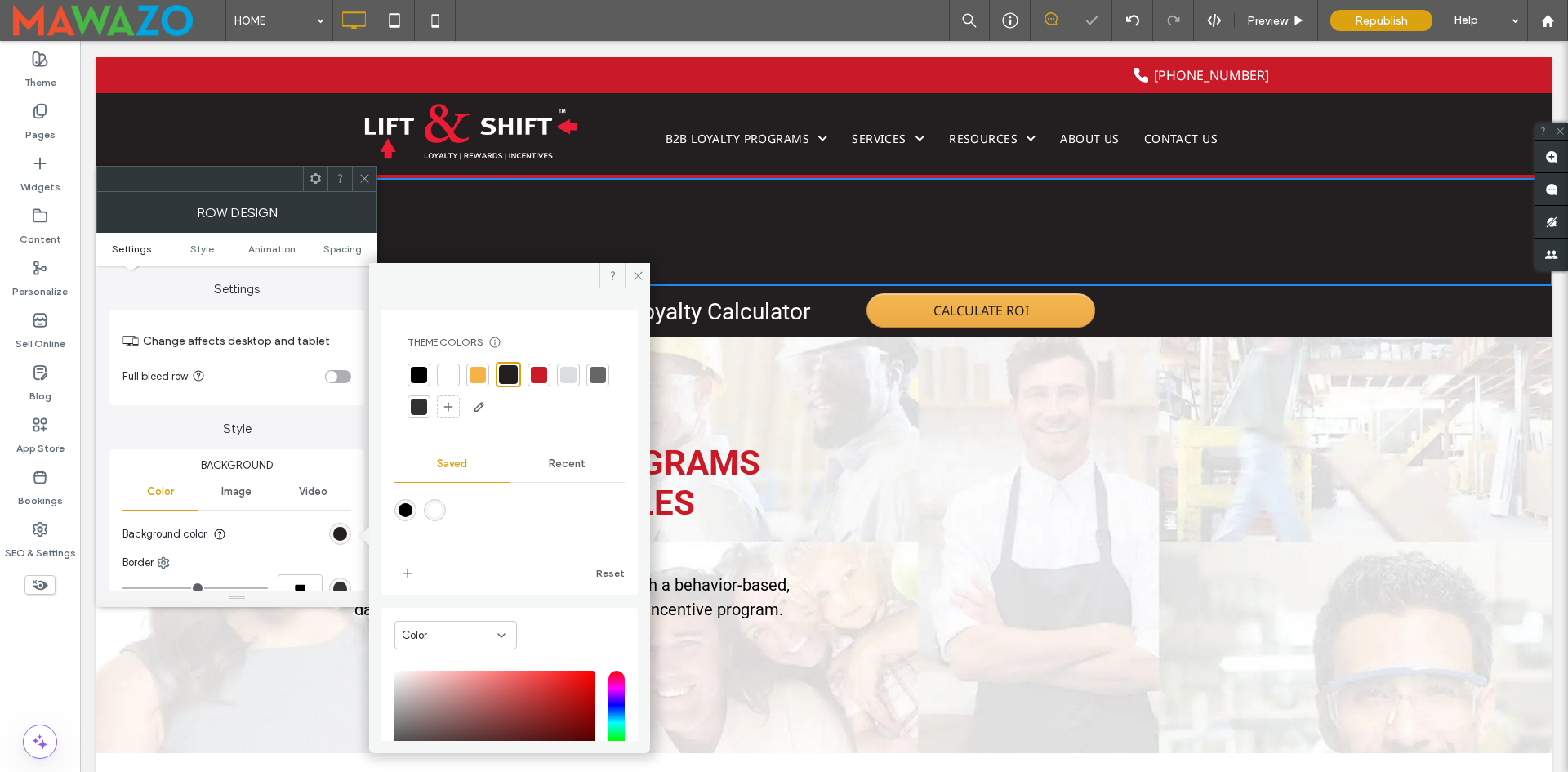
drag, startPoint x: 449, startPoint y: 214, endPoint x: 434, endPoint y: 188, distance: 30.0
click at [729, 205] on div "Click To Paste Click To Paste" at bounding box center [823, 232] width 940 height 82
drag, startPoint x: 299, startPoint y: 139, endPoint x: 362, endPoint y: 178, distance: 74.1
click at [362, 178] on icon at bounding box center [365, 178] width 12 height 12
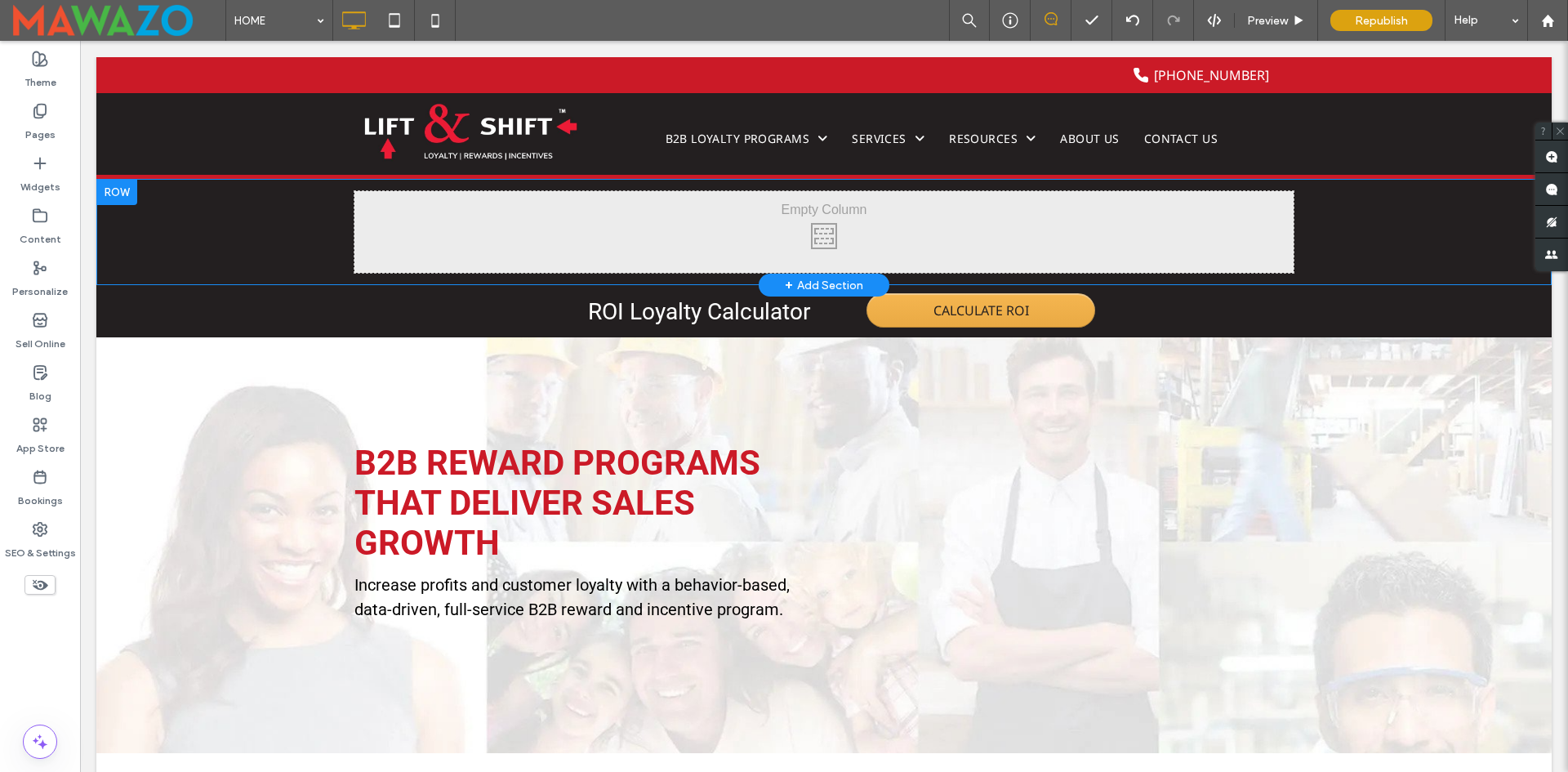
click at [112, 196] on div at bounding box center [117, 192] width 41 height 26
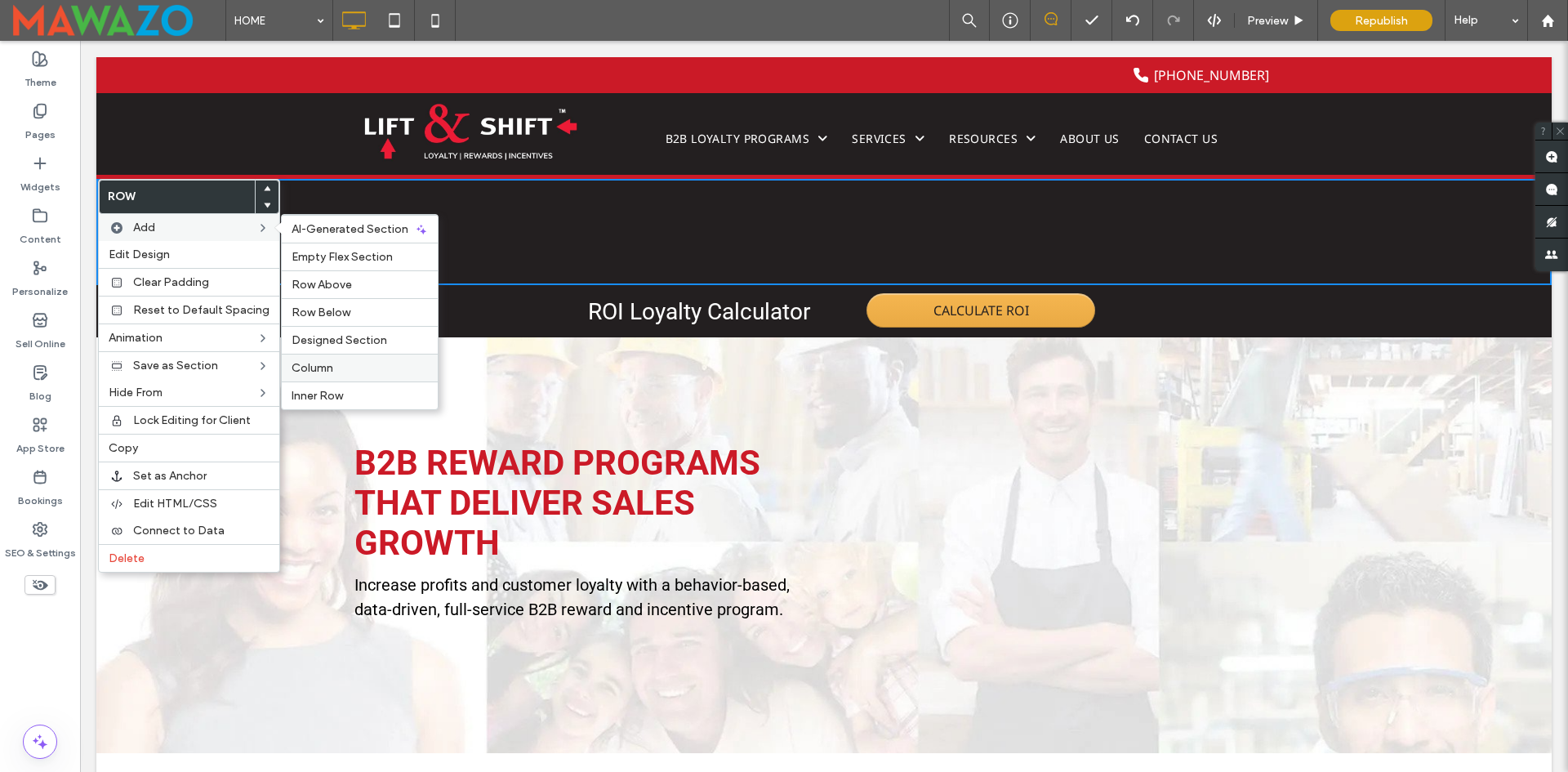
click at [323, 371] on span "Column" at bounding box center [312, 368] width 42 height 14
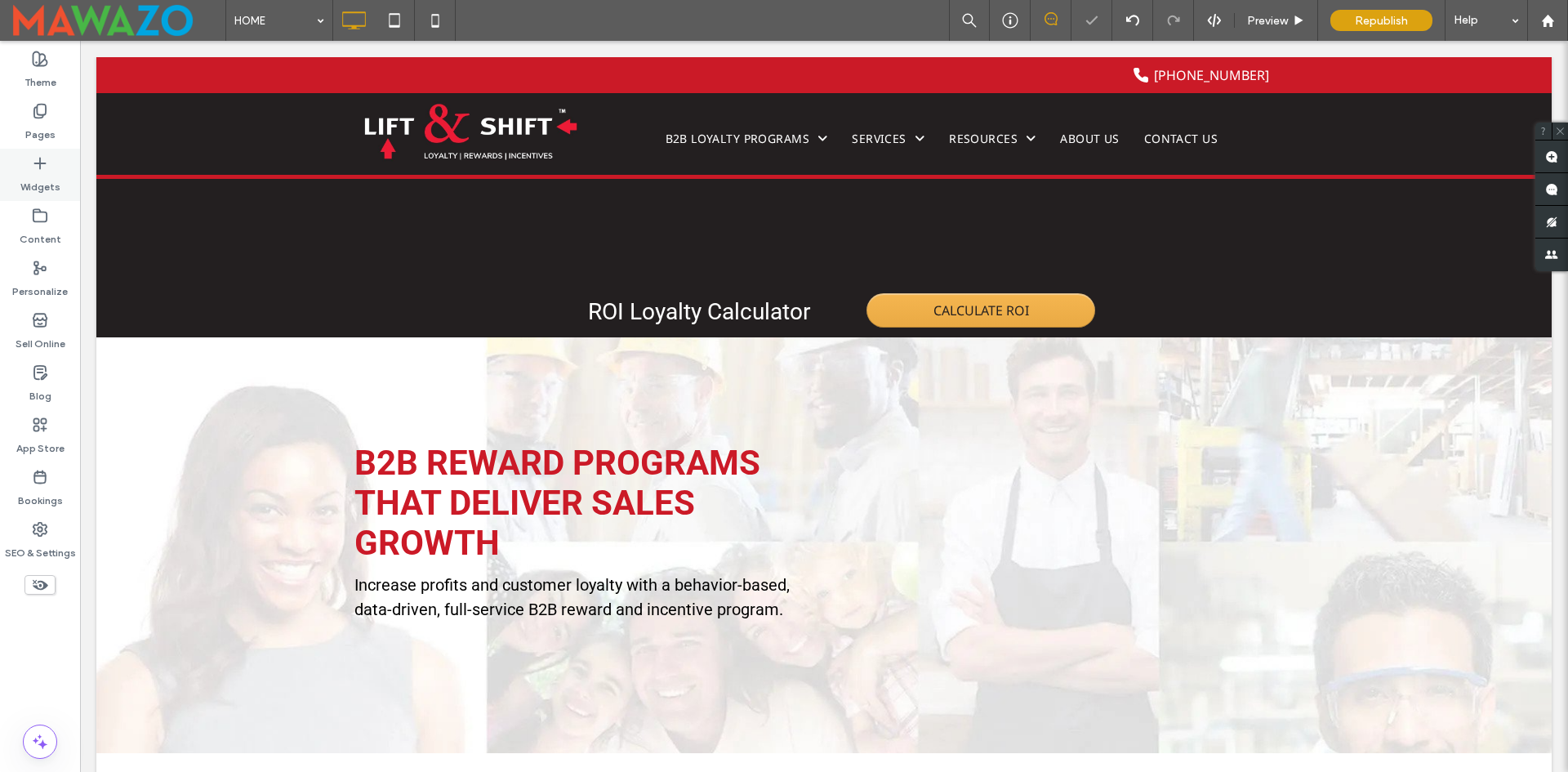
click at [52, 169] on div "Widgets" at bounding box center [40, 175] width 80 height 52
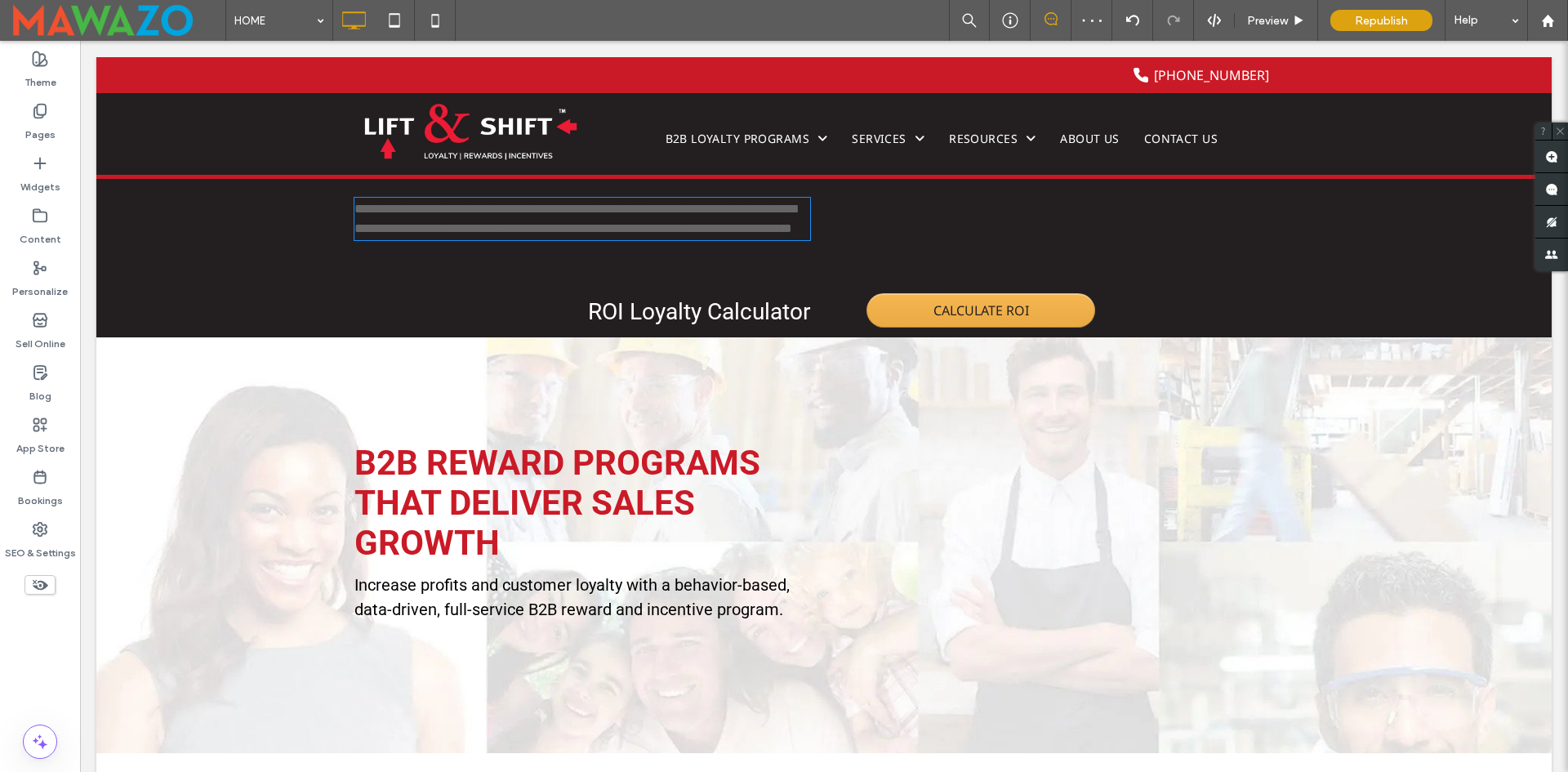
type input "*********"
type input "**"
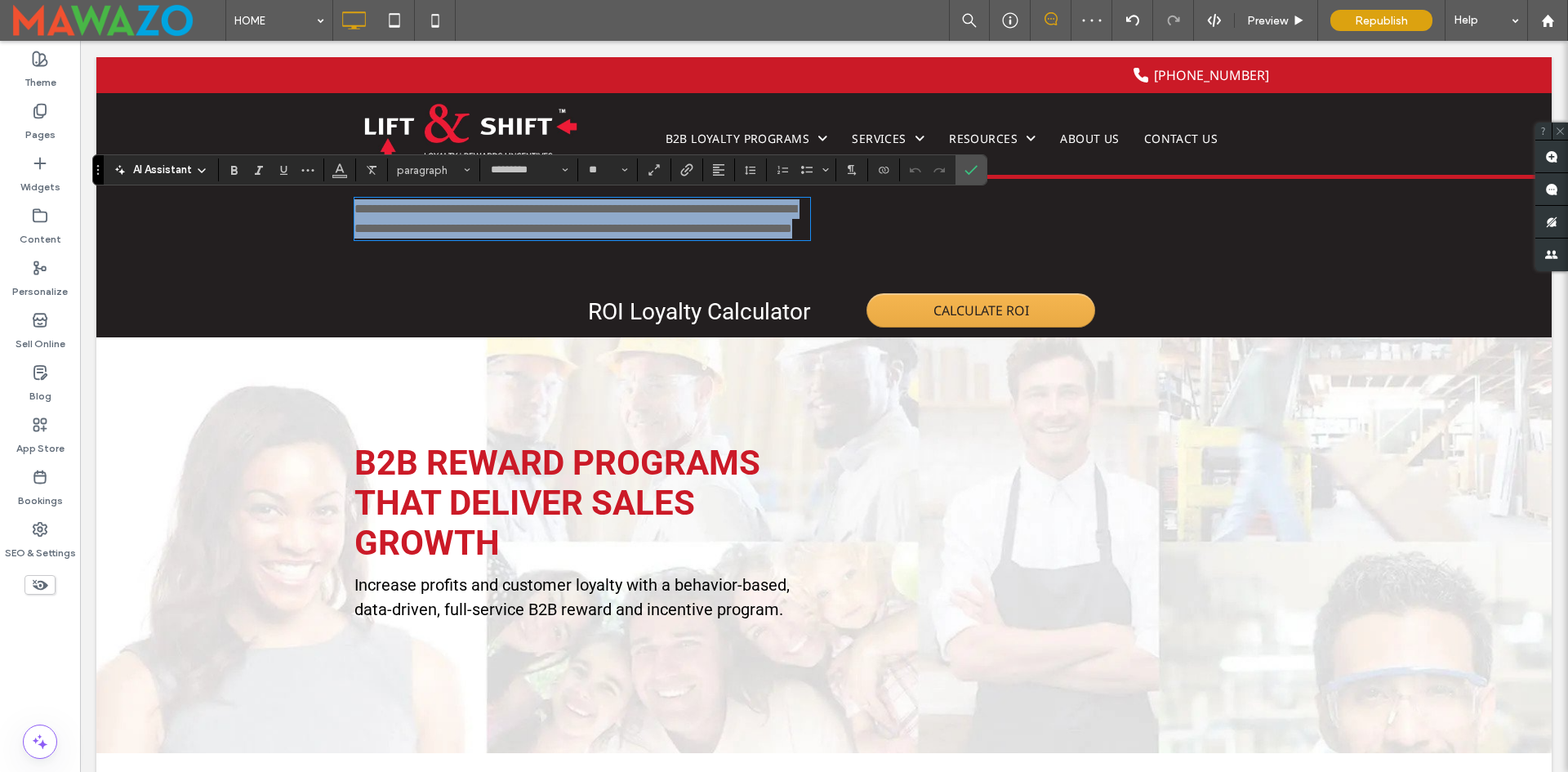
click at [624, 222] on span "**********" at bounding box center [575, 218] width 442 height 32
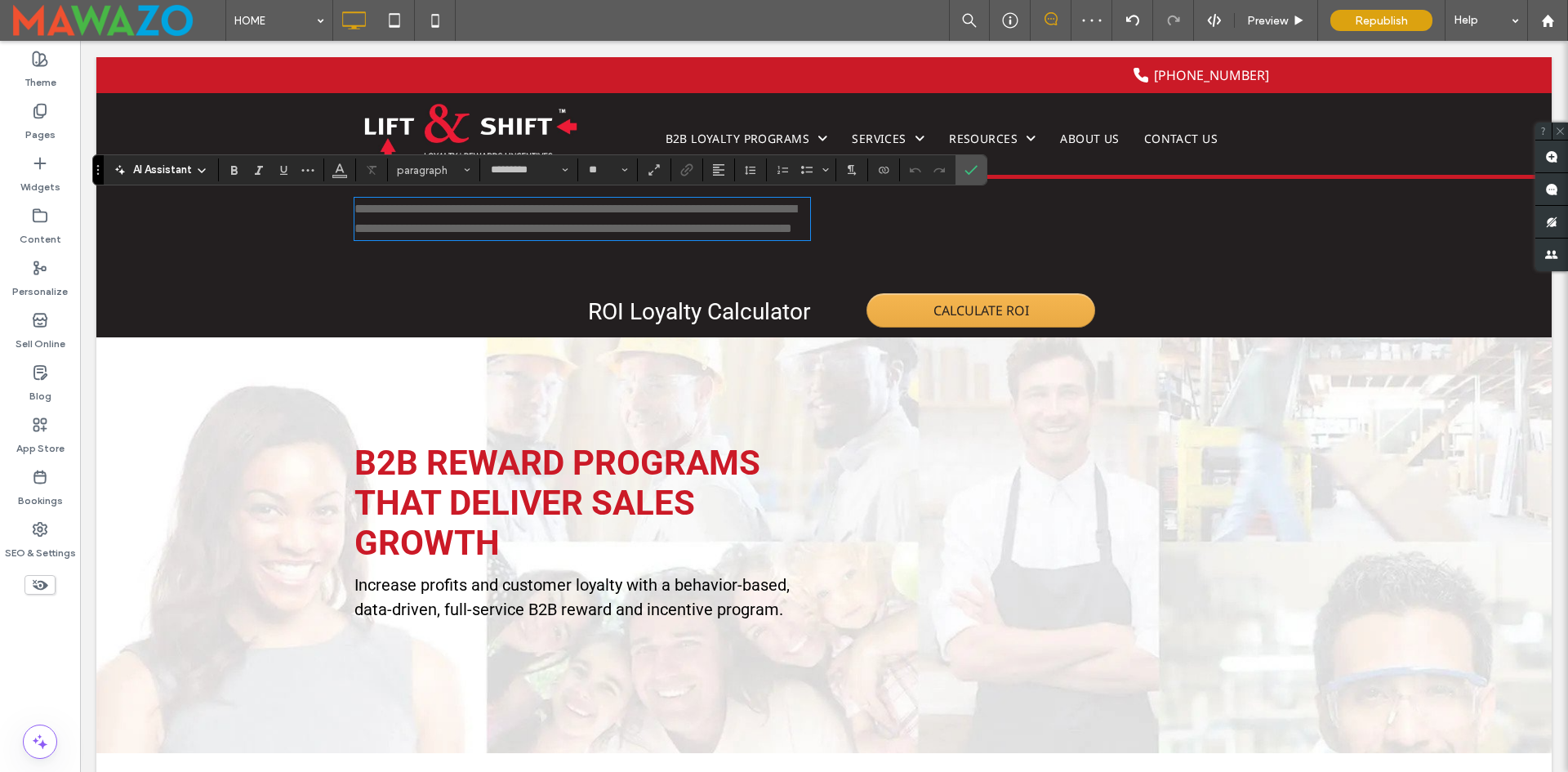
click at [624, 222] on span "**********" at bounding box center [575, 218] width 442 height 32
click at [635, 249] on p "To enrich screen reader interactions, please activate Accessibility in Grammarl…" at bounding box center [582, 248] width 456 height 20
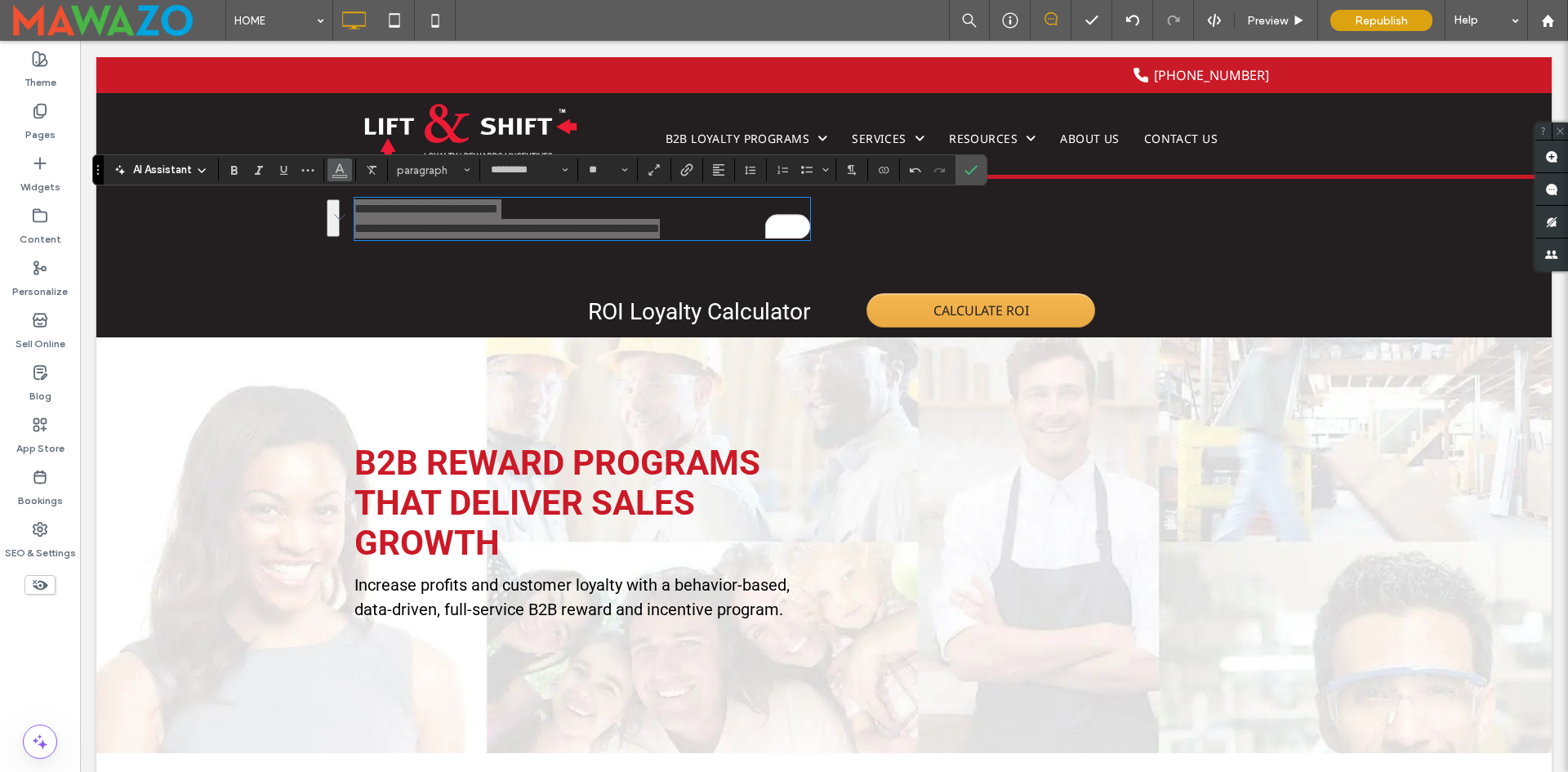
click at [338, 177] on span "Color" at bounding box center [340, 169] width 13 height 21
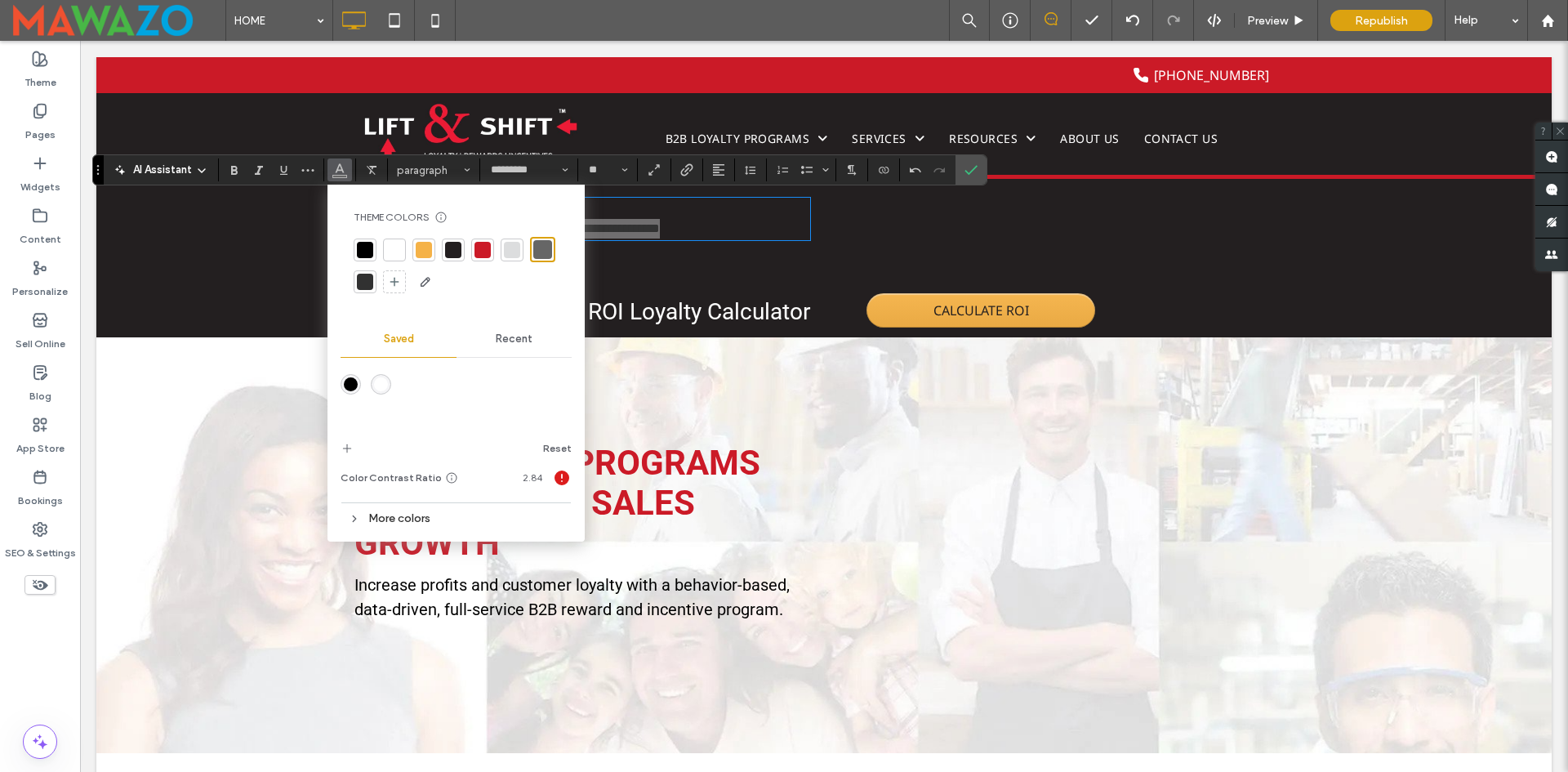
click at [401, 242] on div at bounding box center [394, 249] width 16 height 16
click at [719, 170] on icon "Alignment" at bounding box center [719, 169] width 13 height 13
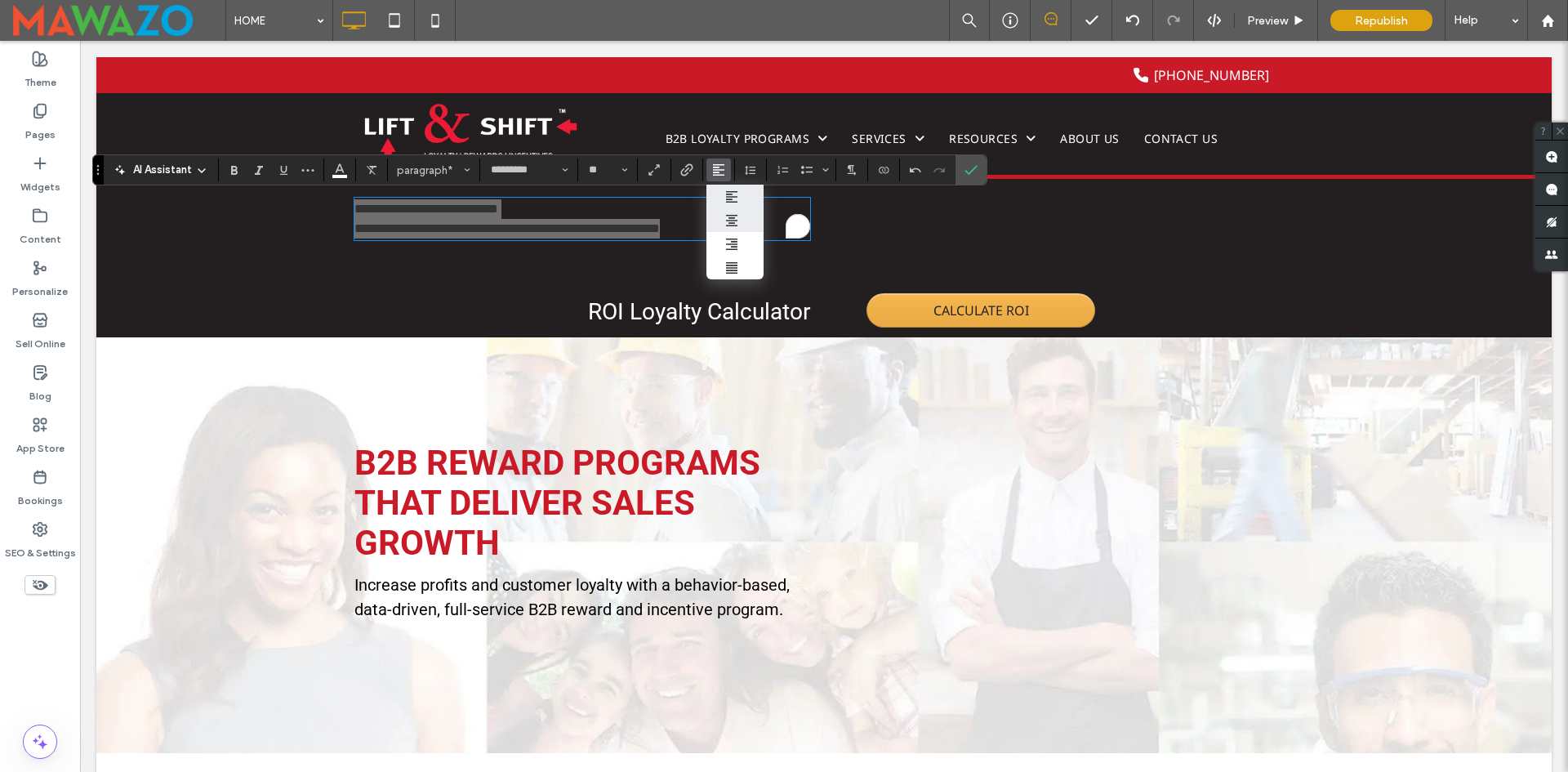
click at [741, 221] on div "ui.textEditor.alignment.center" at bounding box center [736, 220] width 21 height 13
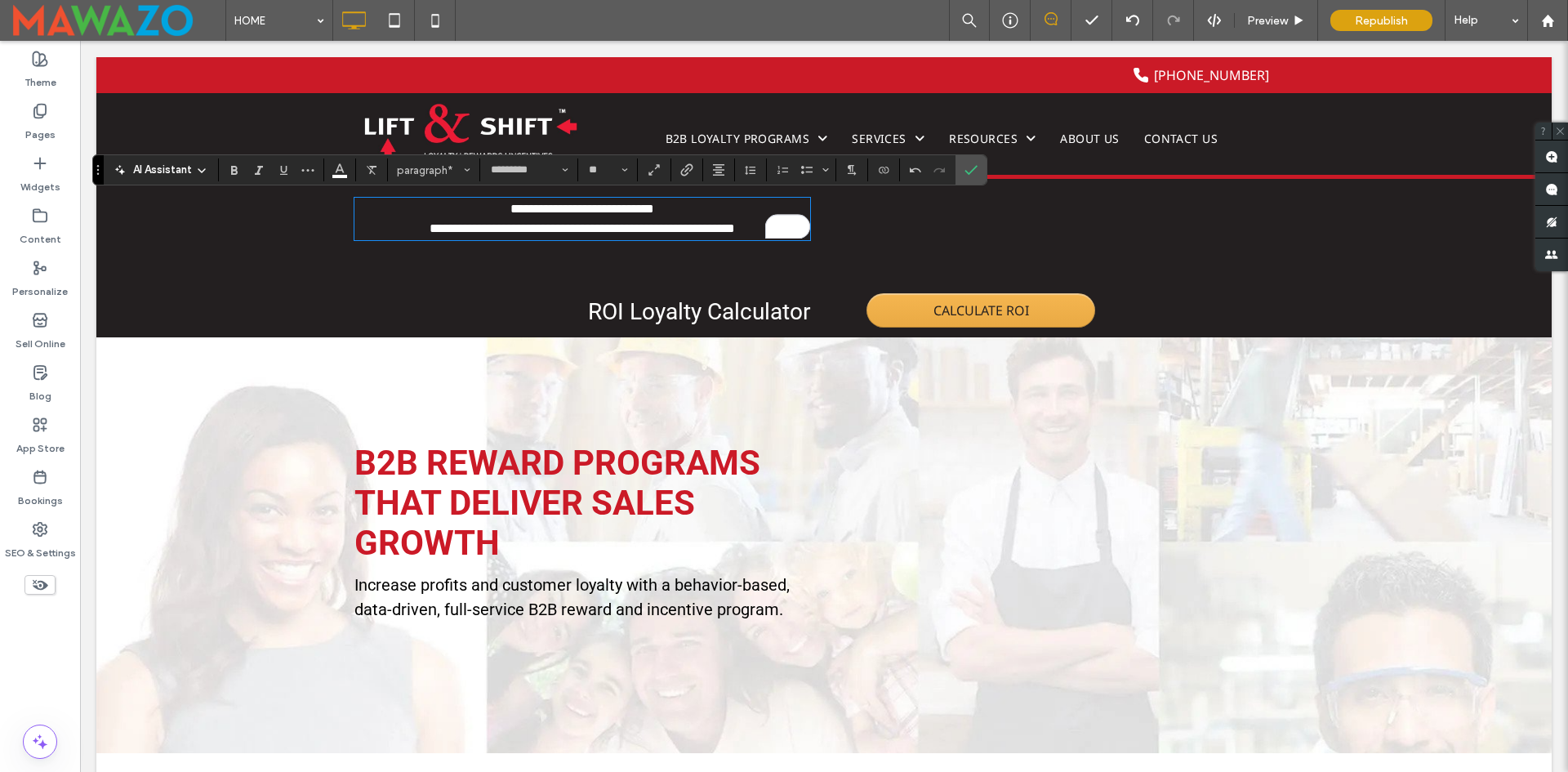
click at [664, 319] on span "ROI Loyalty Calculator" at bounding box center [699, 311] width 222 height 27
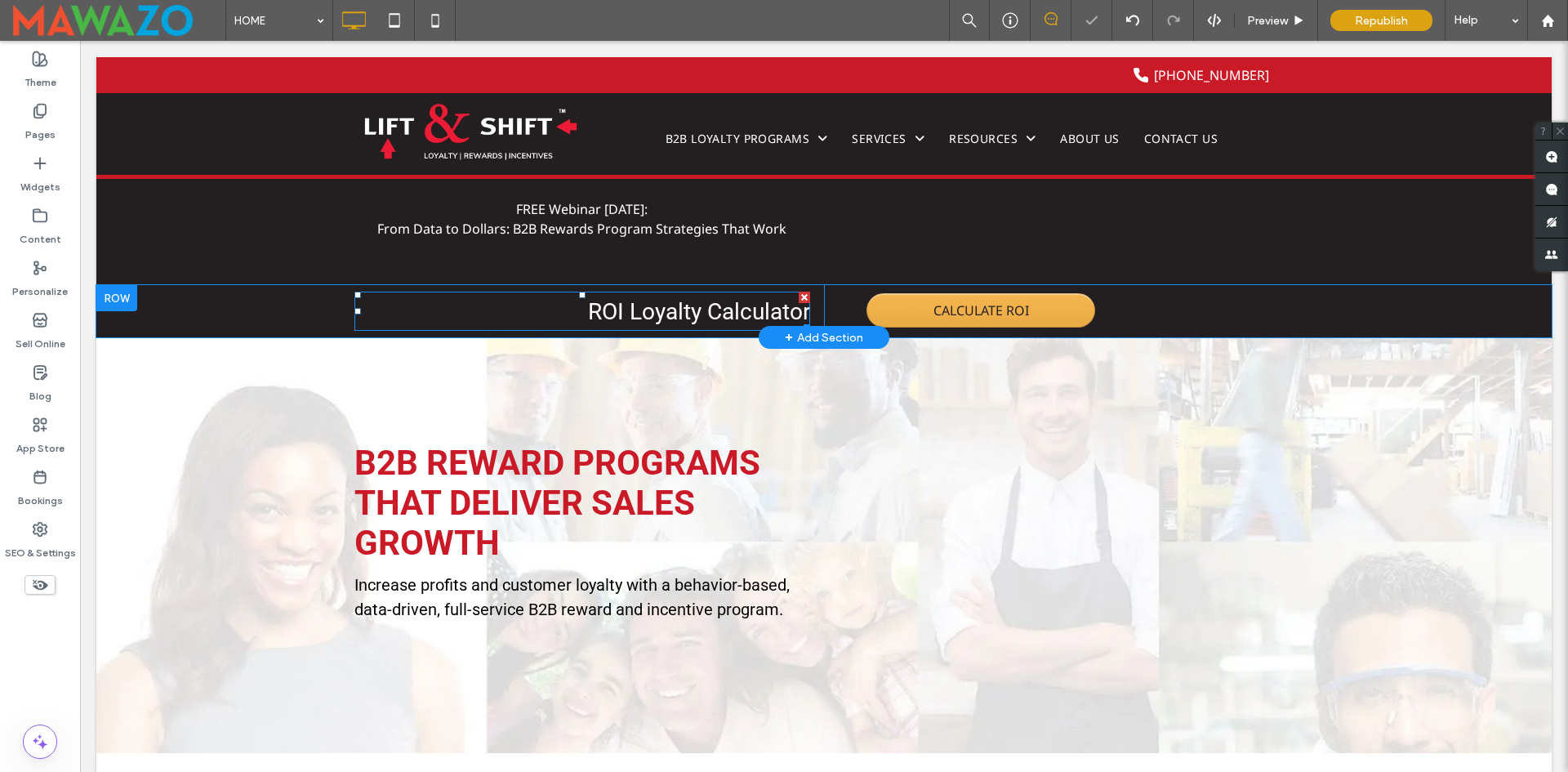
click at [664, 319] on span "ROI Loyalty Calculator" at bounding box center [699, 311] width 222 height 27
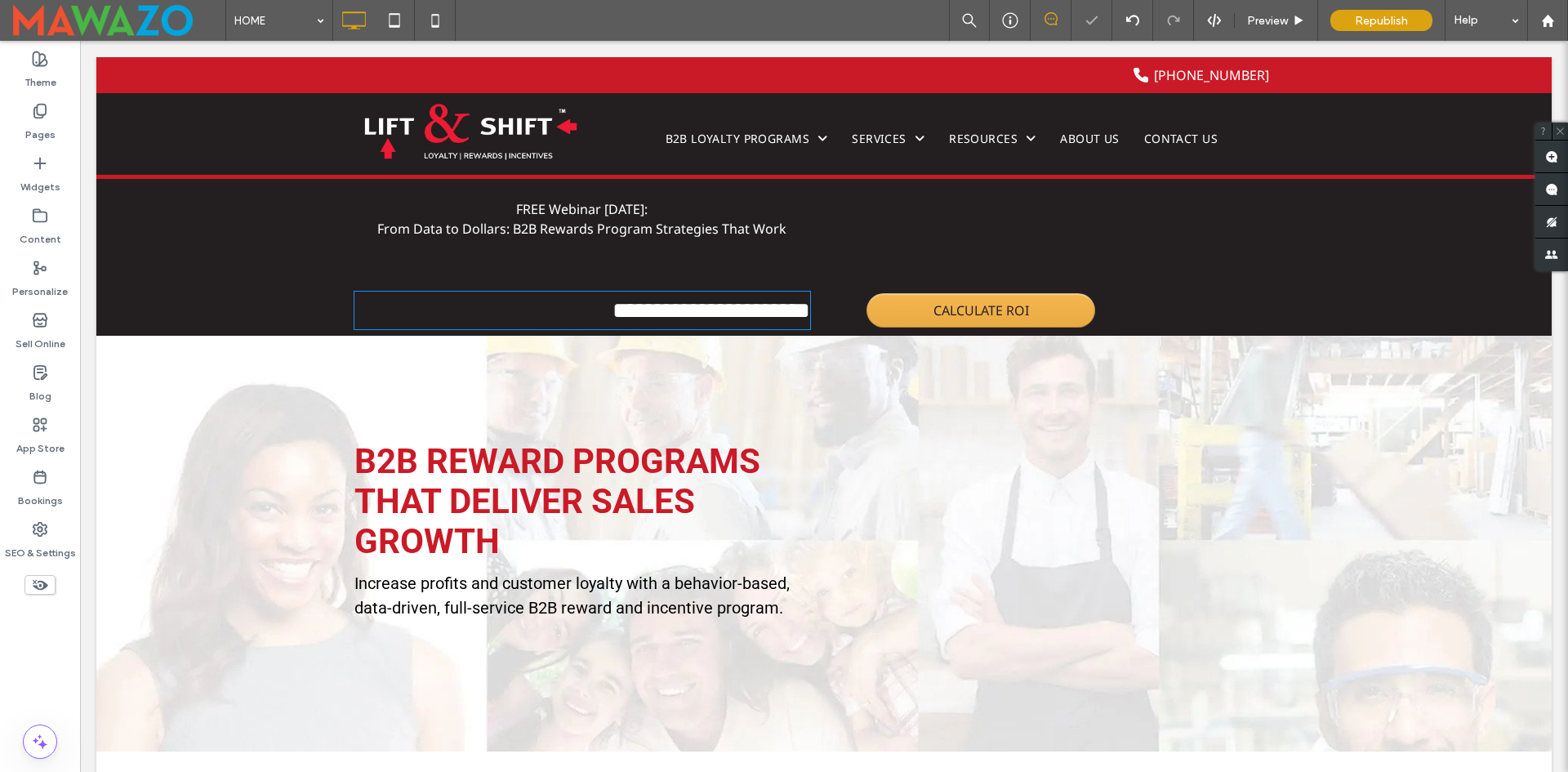
type input "******"
type input "**"
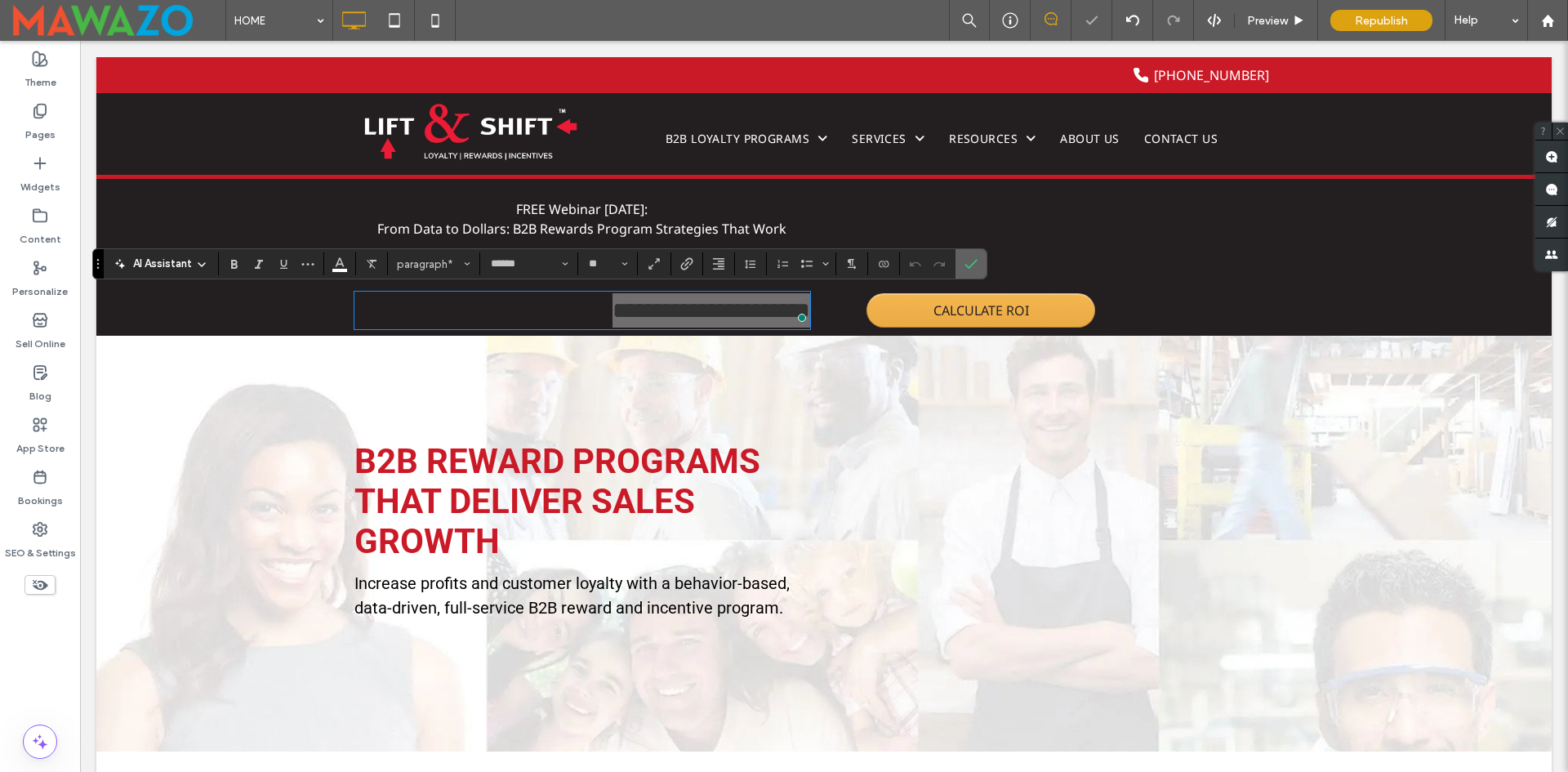
click at [972, 260] on icon "Confirm" at bounding box center [971, 264] width 13 height 13
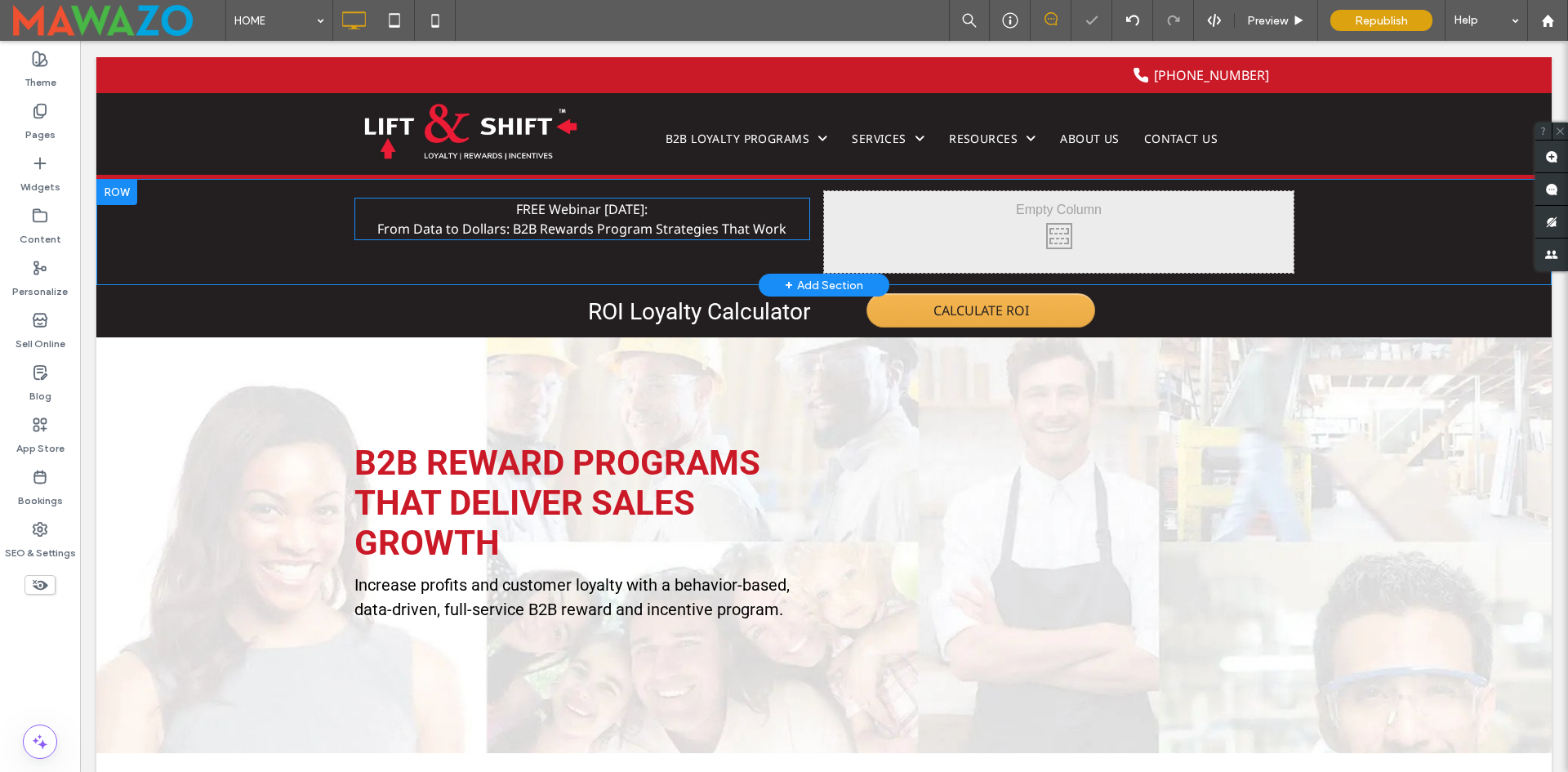
drag, startPoint x: 1052, startPoint y: 301, endPoint x: 595, endPoint y: 217, distance: 464.7
click at [595, 217] on span "FREE Webinar [DATE]:" at bounding box center [582, 209] width 131 height 18
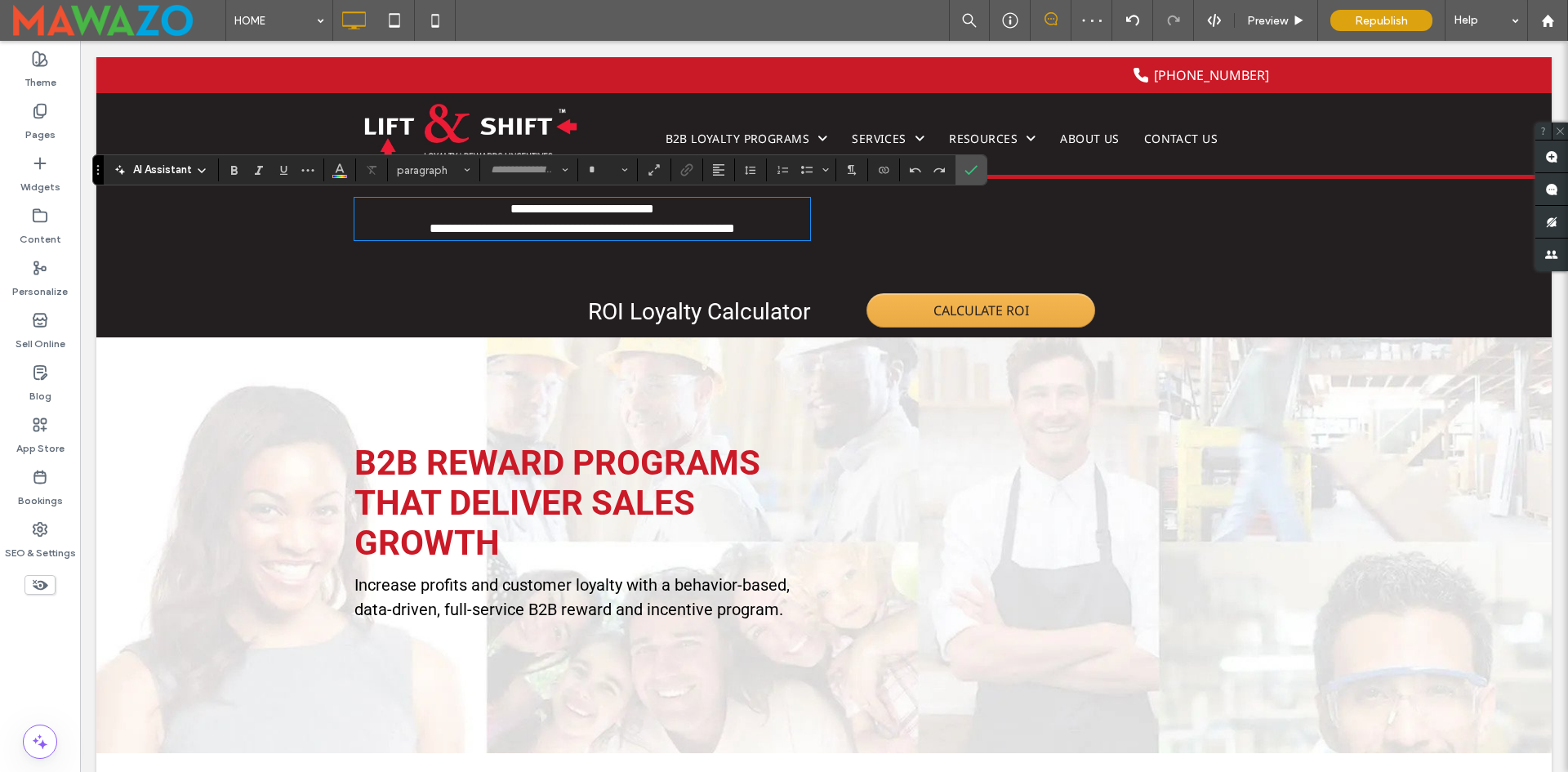
click at [595, 215] on span "**********" at bounding box center [582, 209] width 144 height 12
type input "*********"
type input "**"
click at [574, 219] on p "**********" at bounding box center [582, 229] width 456 height 20
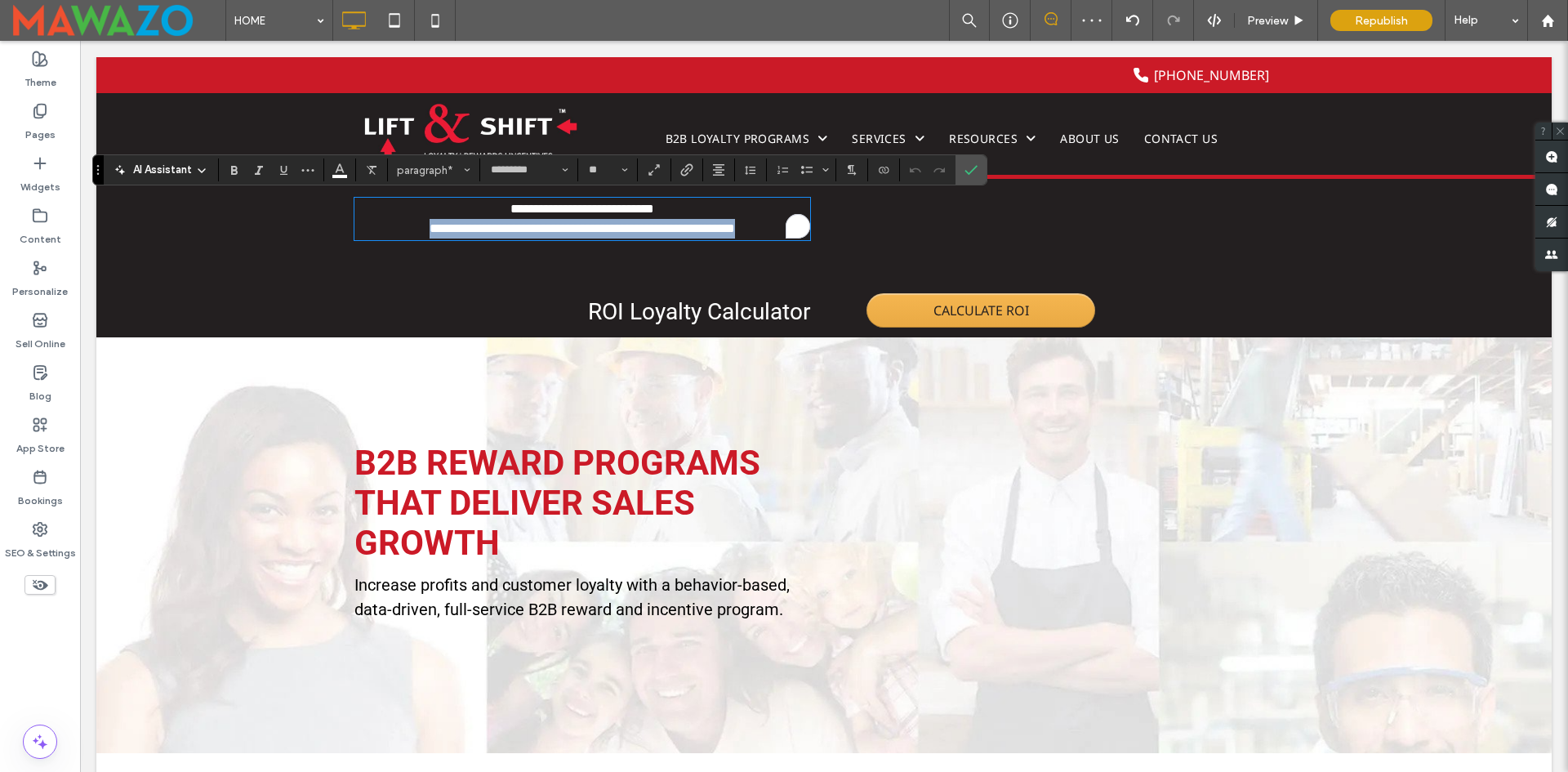
click at [574, 219] on p "**********" at bounding box center [582, 229] width 456 height 20
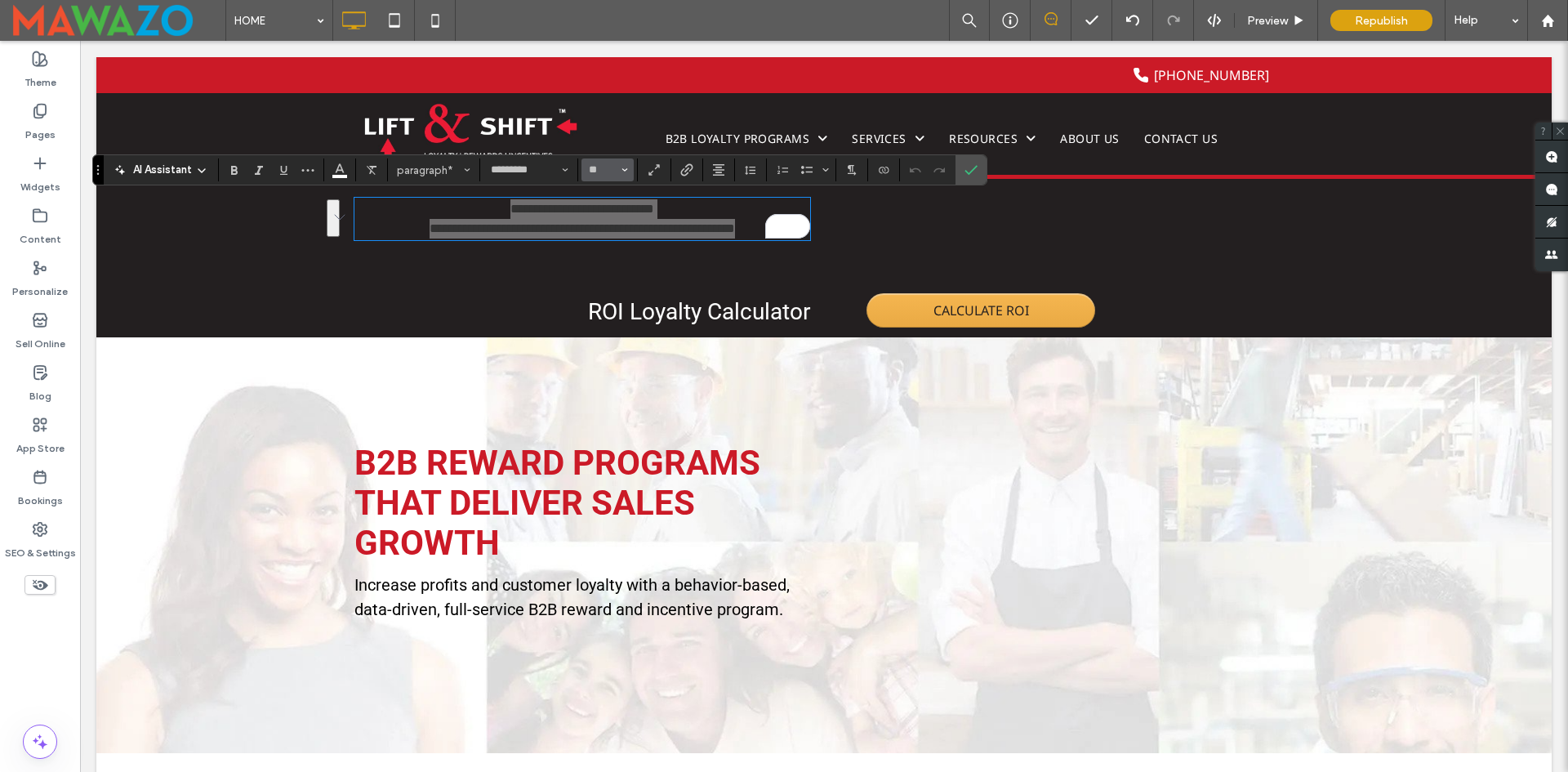
click at [632, 169] on button "**" at bounding box center [608, 170] width 53 height 23
click at [605, 172] on input "Size-input" at bounding box center [603, 169] width 32 height 13
type input "**"
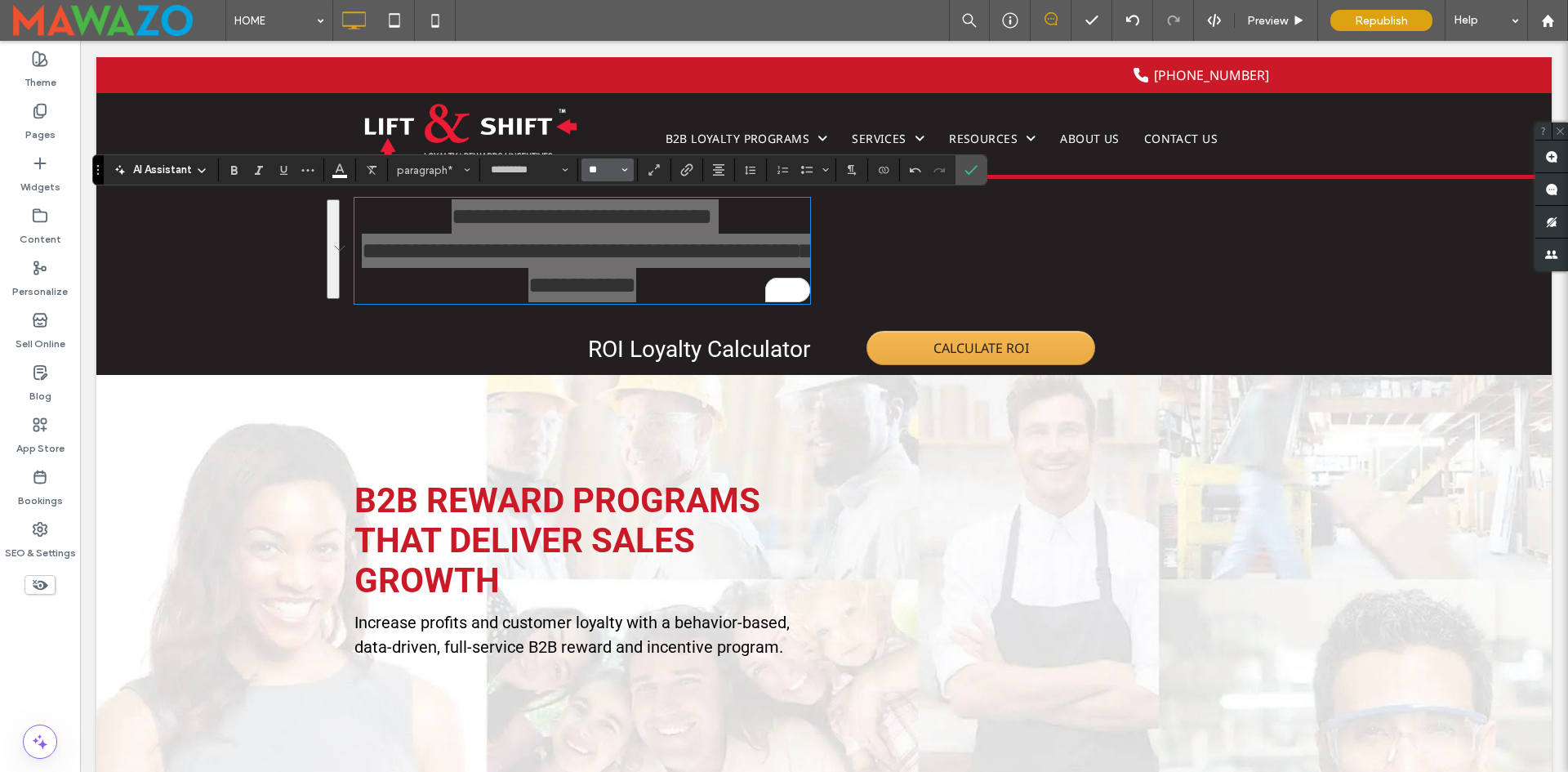
click at [612, 171] on input "**" at bounding box center [603, 169] width 32 height 13
click at [612, 171] on input "Size-input" at bounding box center [603, 169] width 32 height 13
click at [610, 297] on label "24" at bounding box center [607, 297] width 52 height 23
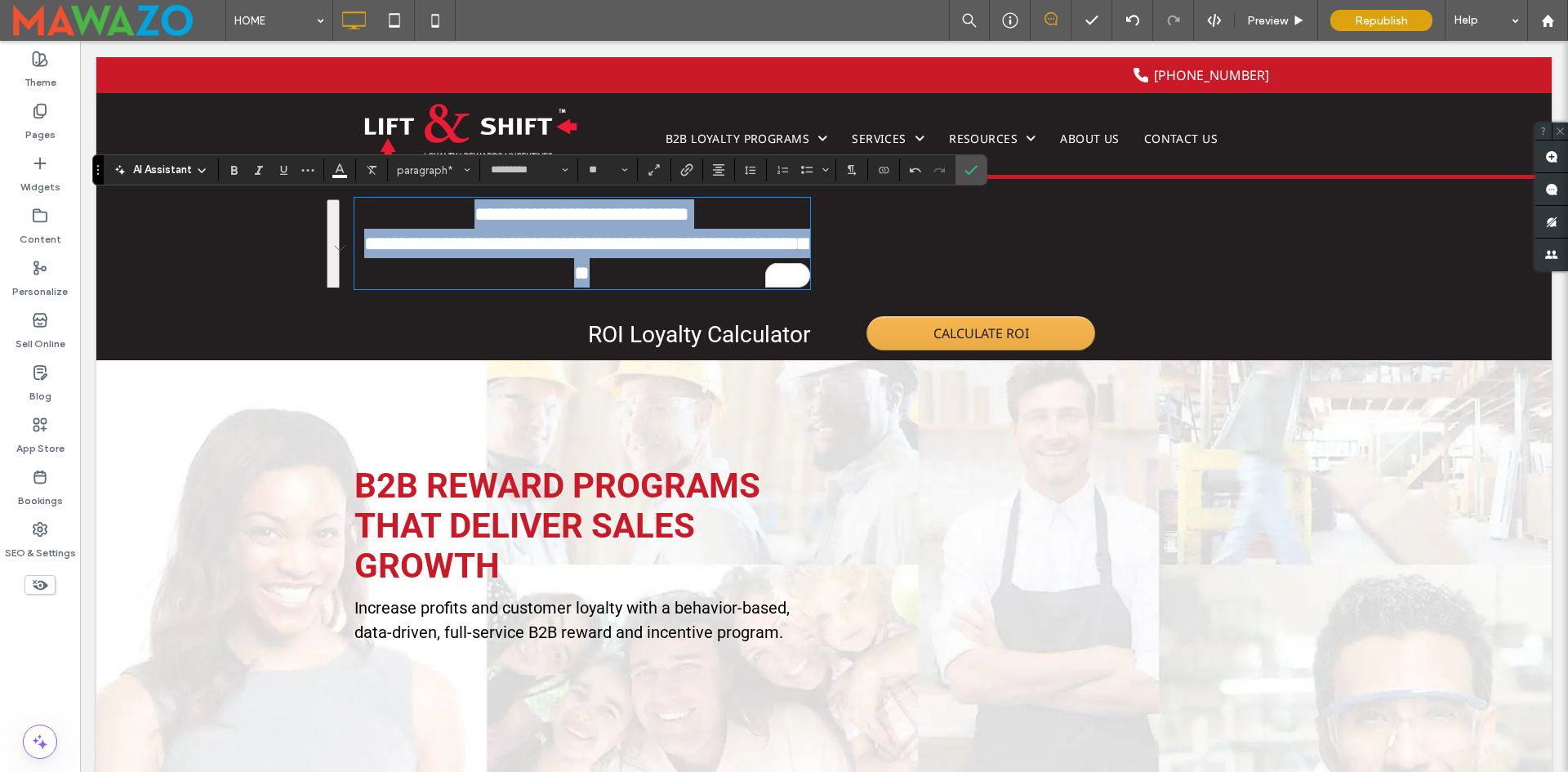
type input "**"
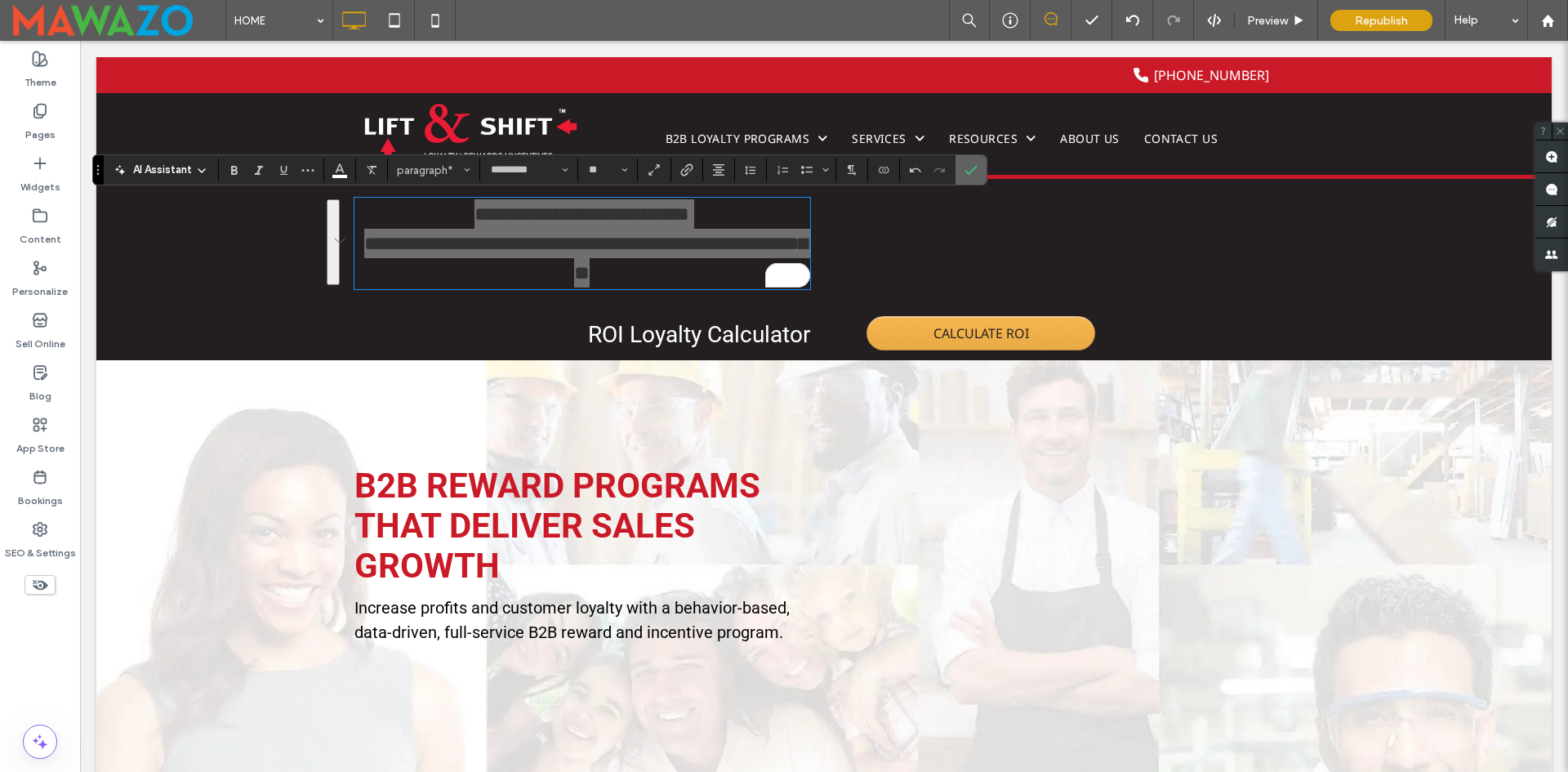
click at [965, 169] on icon "Confirm" at bounding box center [971, 169] width 13 height 13
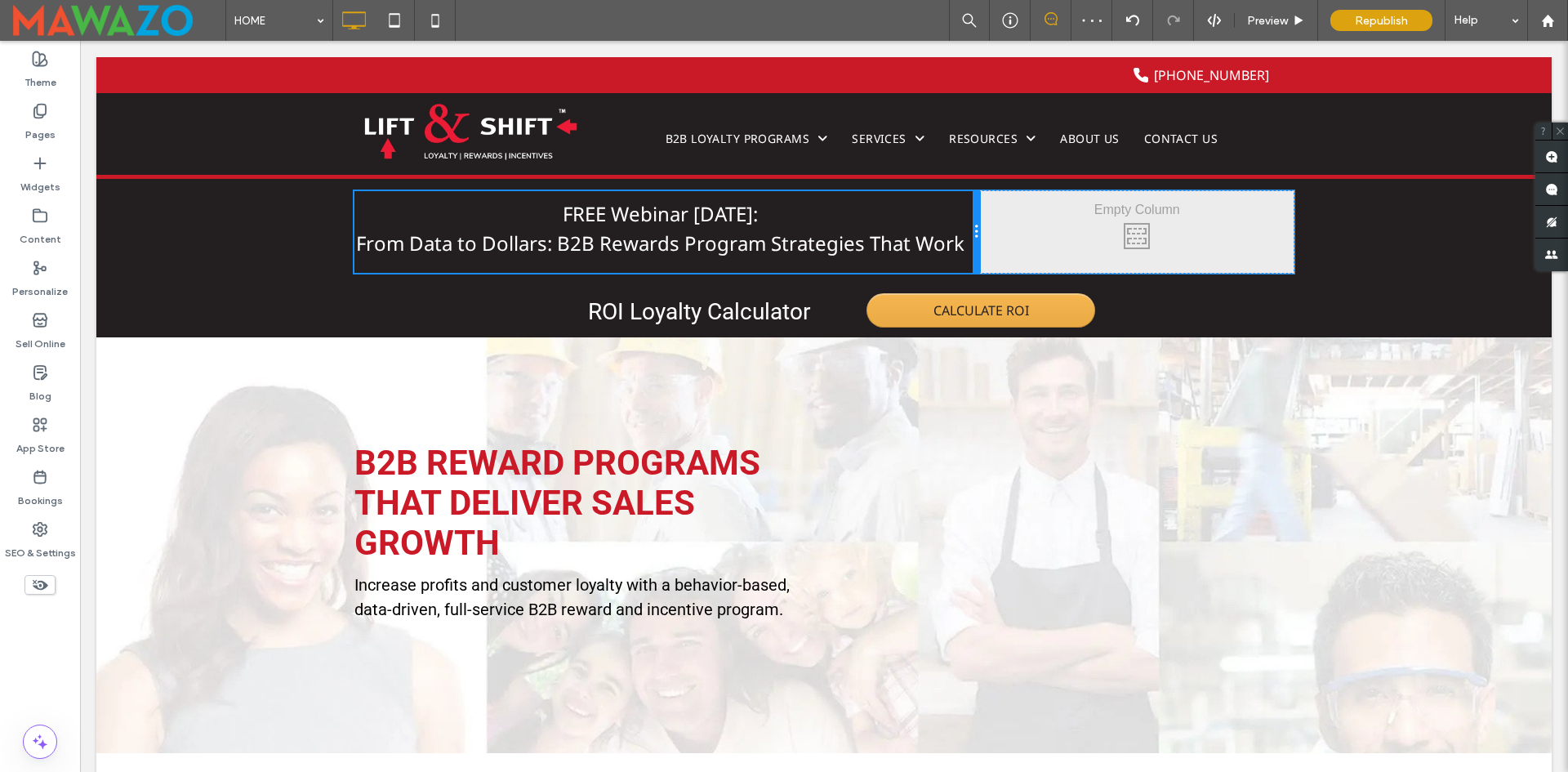
drag, startPoint x: 814, startPoint y: 231, endPoint x: 1026, endPoint y: 281, distance: 217.8
click at [959, 231] on div "Click To Paste Click To Paste FREE Webinar [DATE]: From Data to Dollars: B2B Re…" at bounding box center [667, 232] width 626 height 82
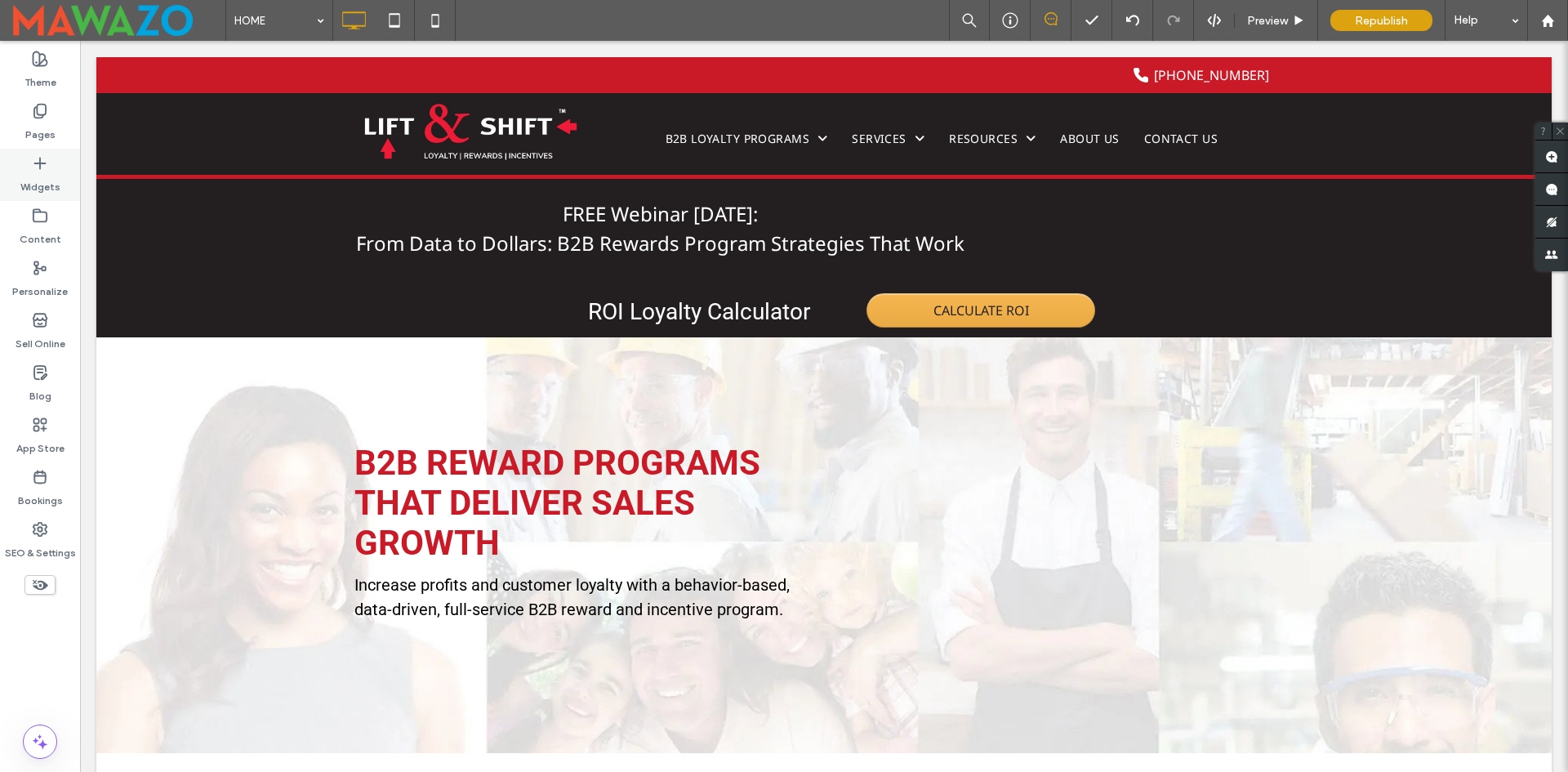
click at [65, 179] on div "Widgets" at bounding box center [40, 175] width 80 height 52
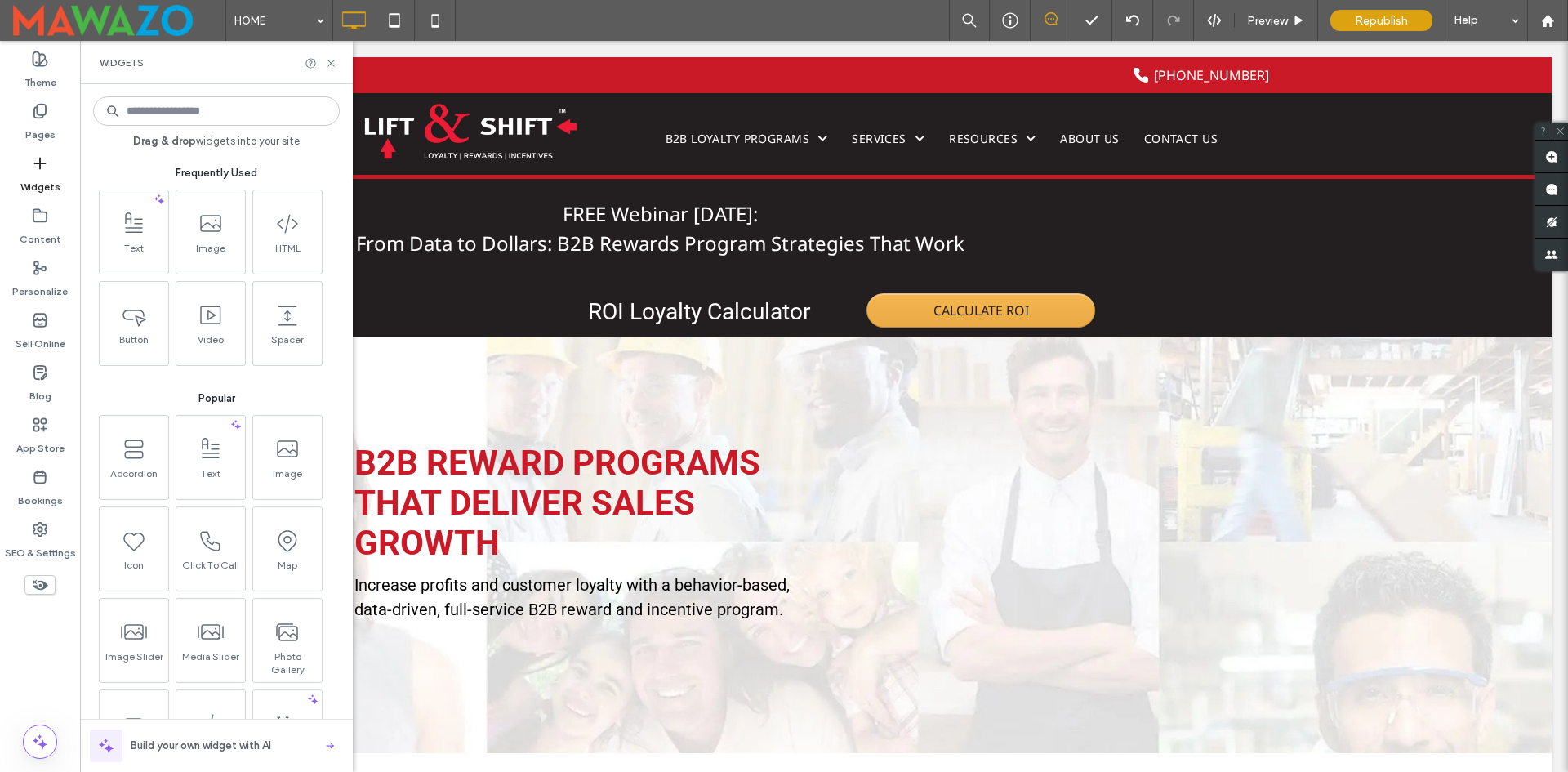
click at [204, 107] on input at bounding box center [217, 111] width 247 height 29
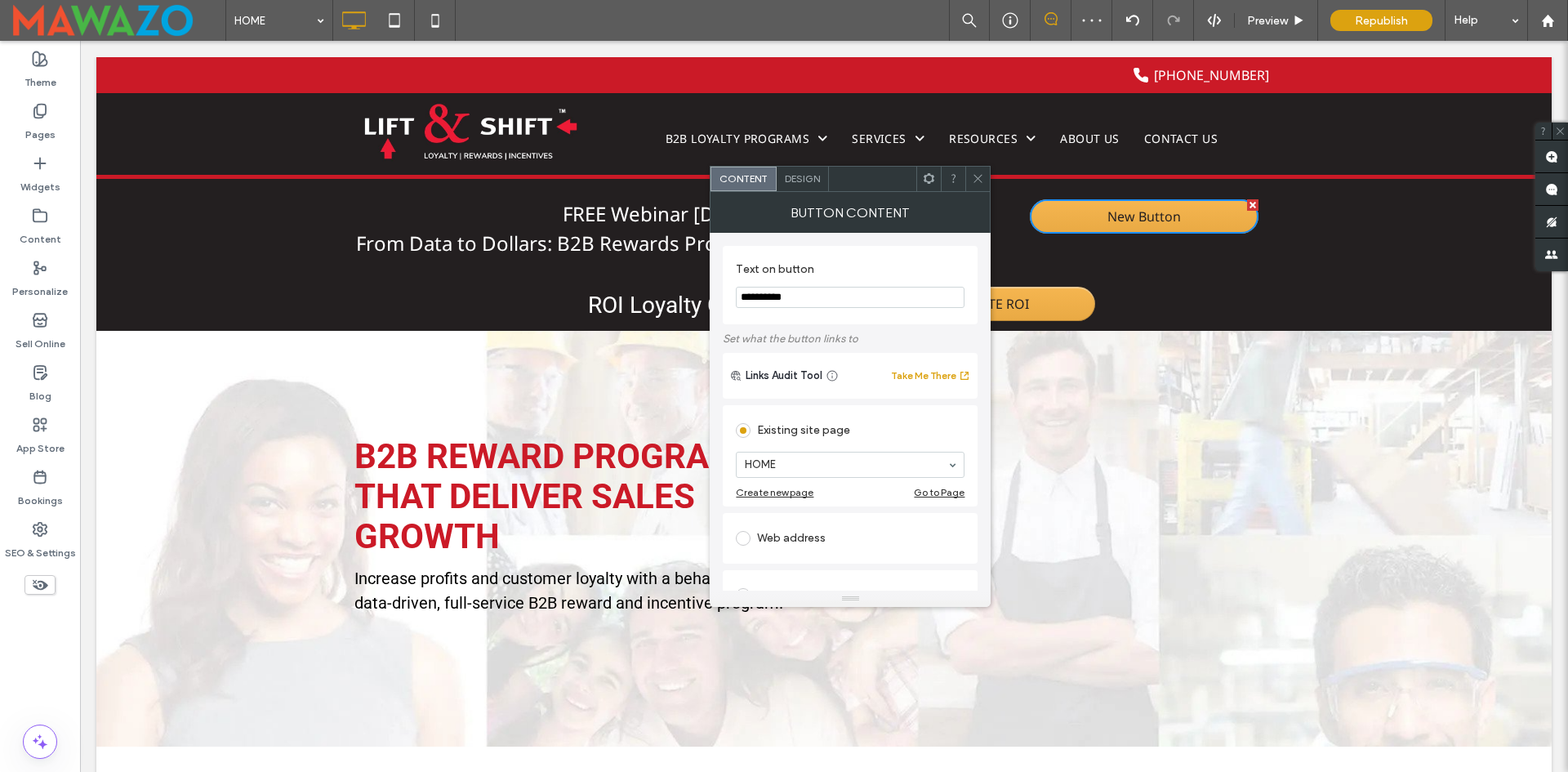
click at [835, 309] on section "**********" at bounding box center [850, 285] width 229 height 62
click at [834, 302] on input "**********" at bounding box center [850, 297] width 229 height 21
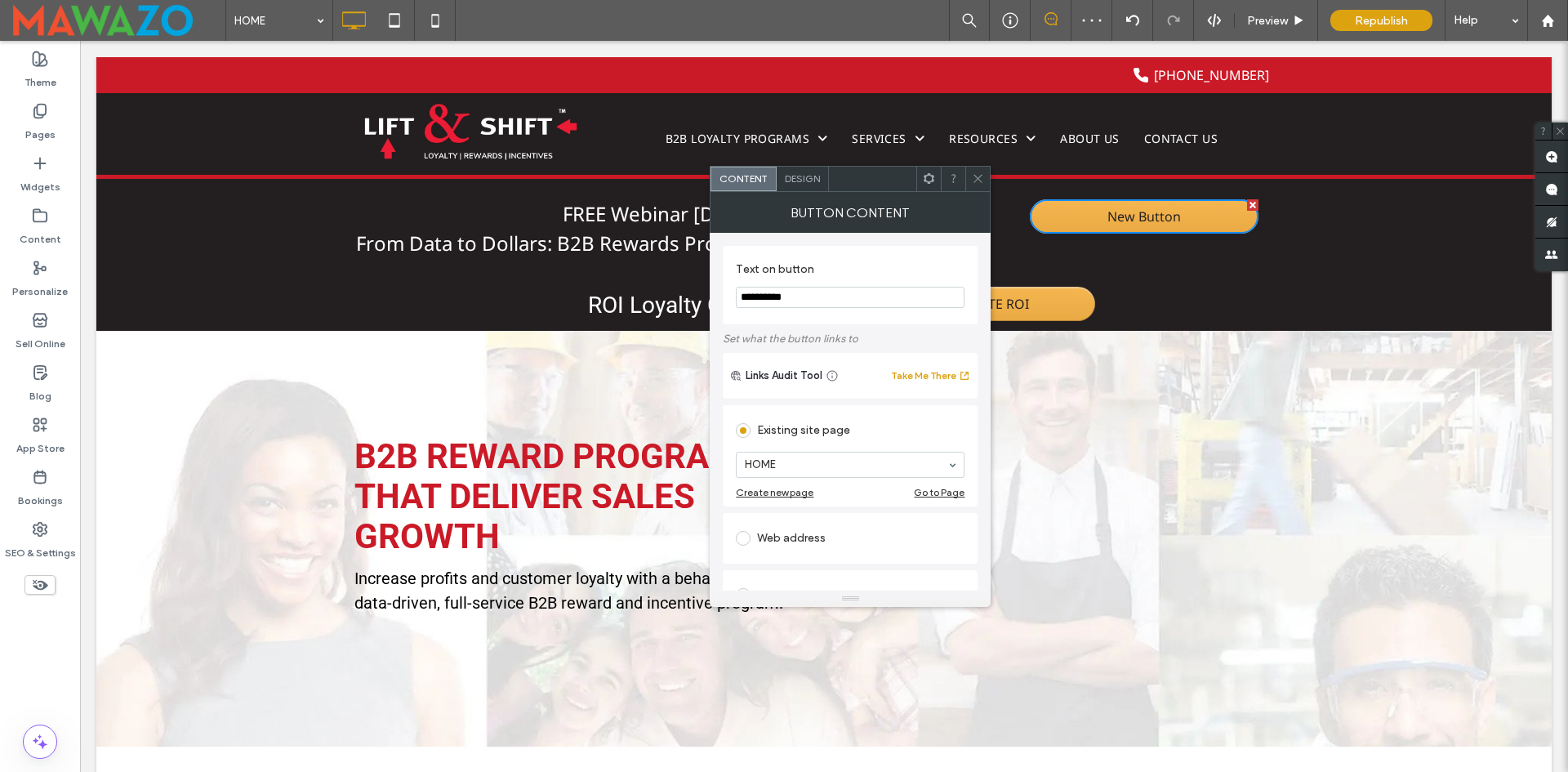
click at [790, 536] on div "Web address" at bounding box center [850, 538] width 229 height 26
click at [797, 520] on input "url" at bounding box center [850, 519] width 229 height 21
paste input "**********"
type input "**********"
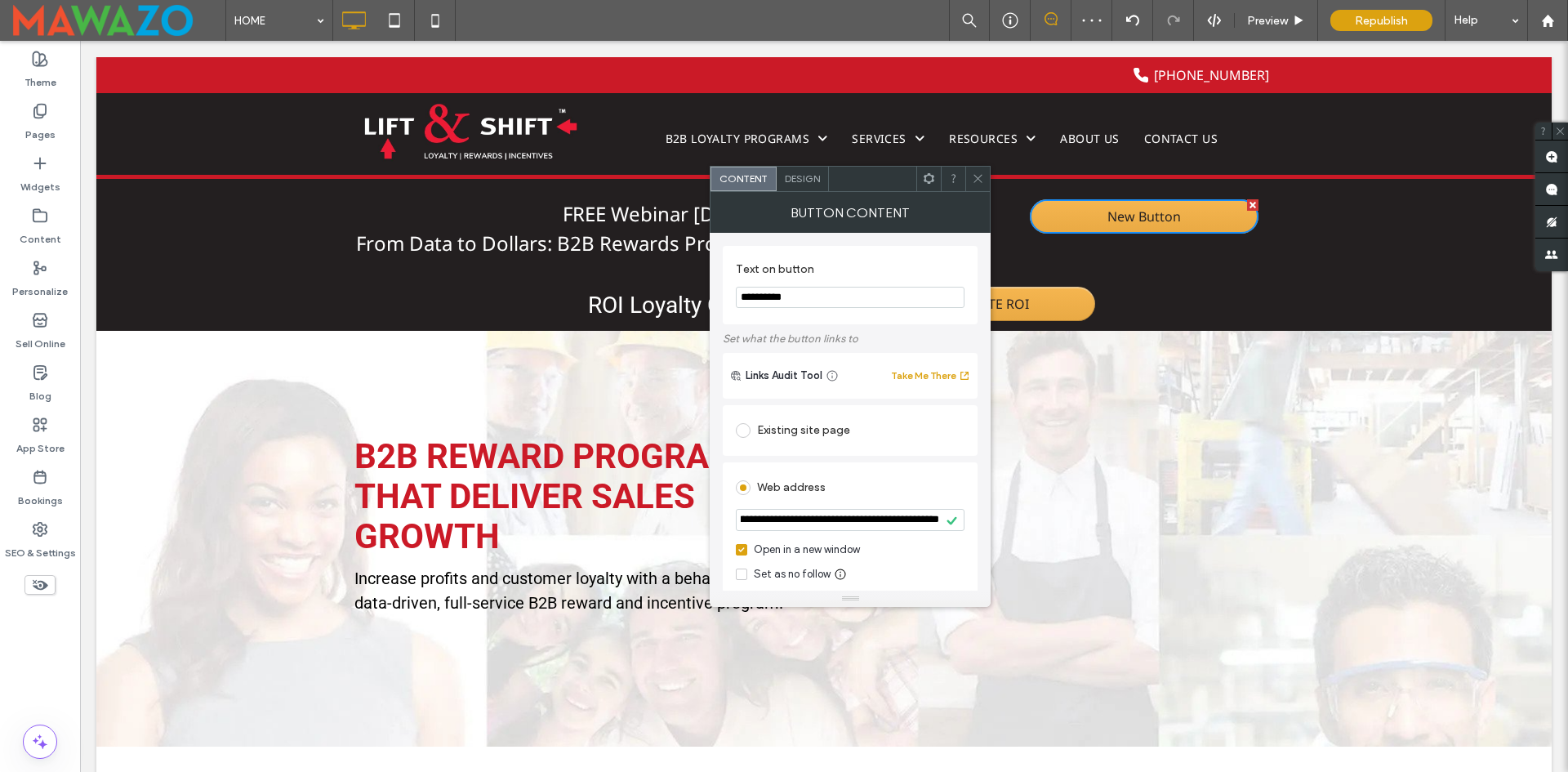
click at [837, 457] on div "**********" at bounding box center [850, 692] width 255 height 580
click at [842, 288] on input "**********" at bounding box center [850, 297] width 229 height 21
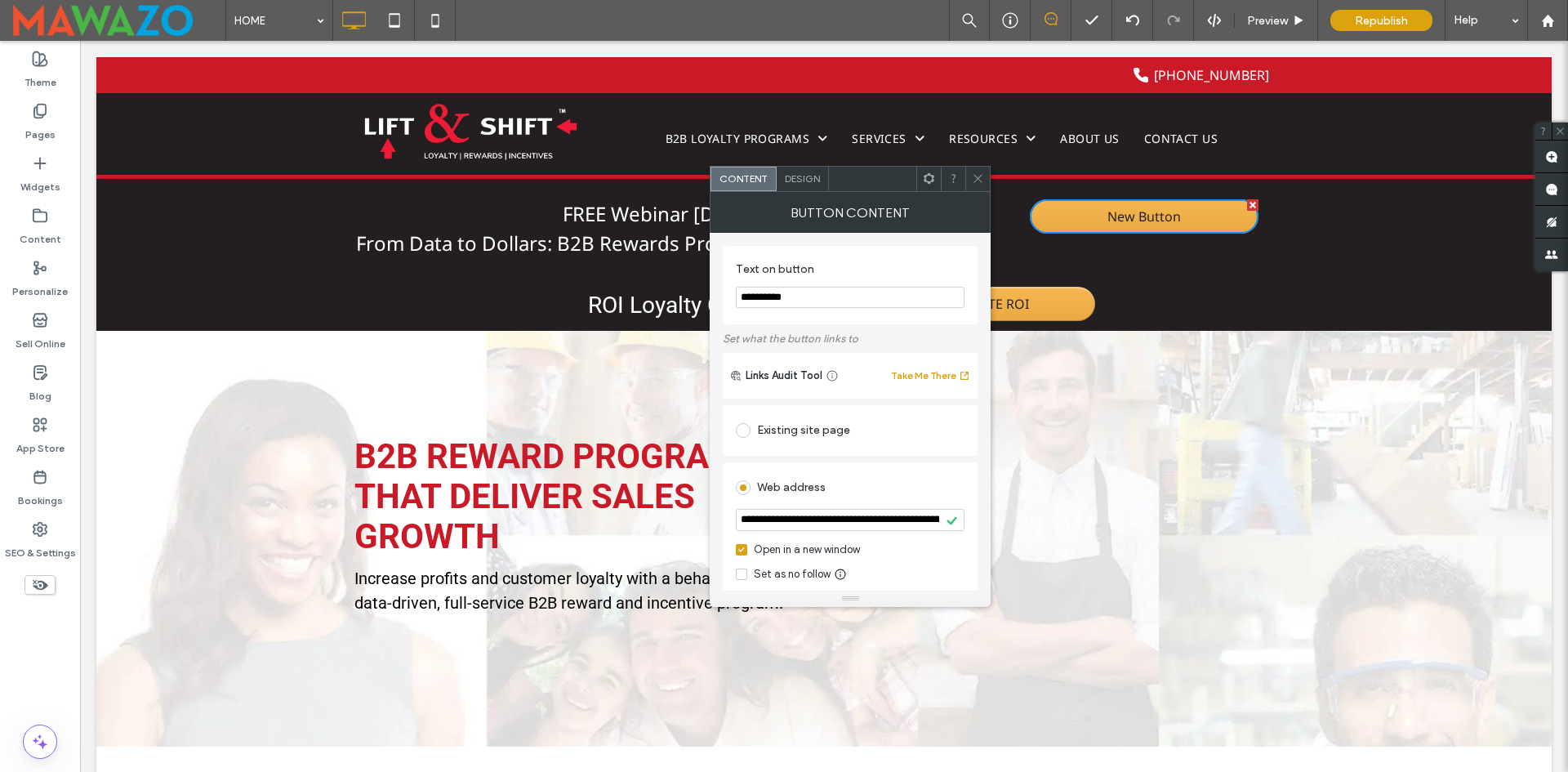
paste input "**"
type input "**********"
click at [867, 279] on label "Text on button" at bounding box center [847, 271] width 222 height 18
click at [981, 170] on span at bounding box center [978, 179] width 12 height 25
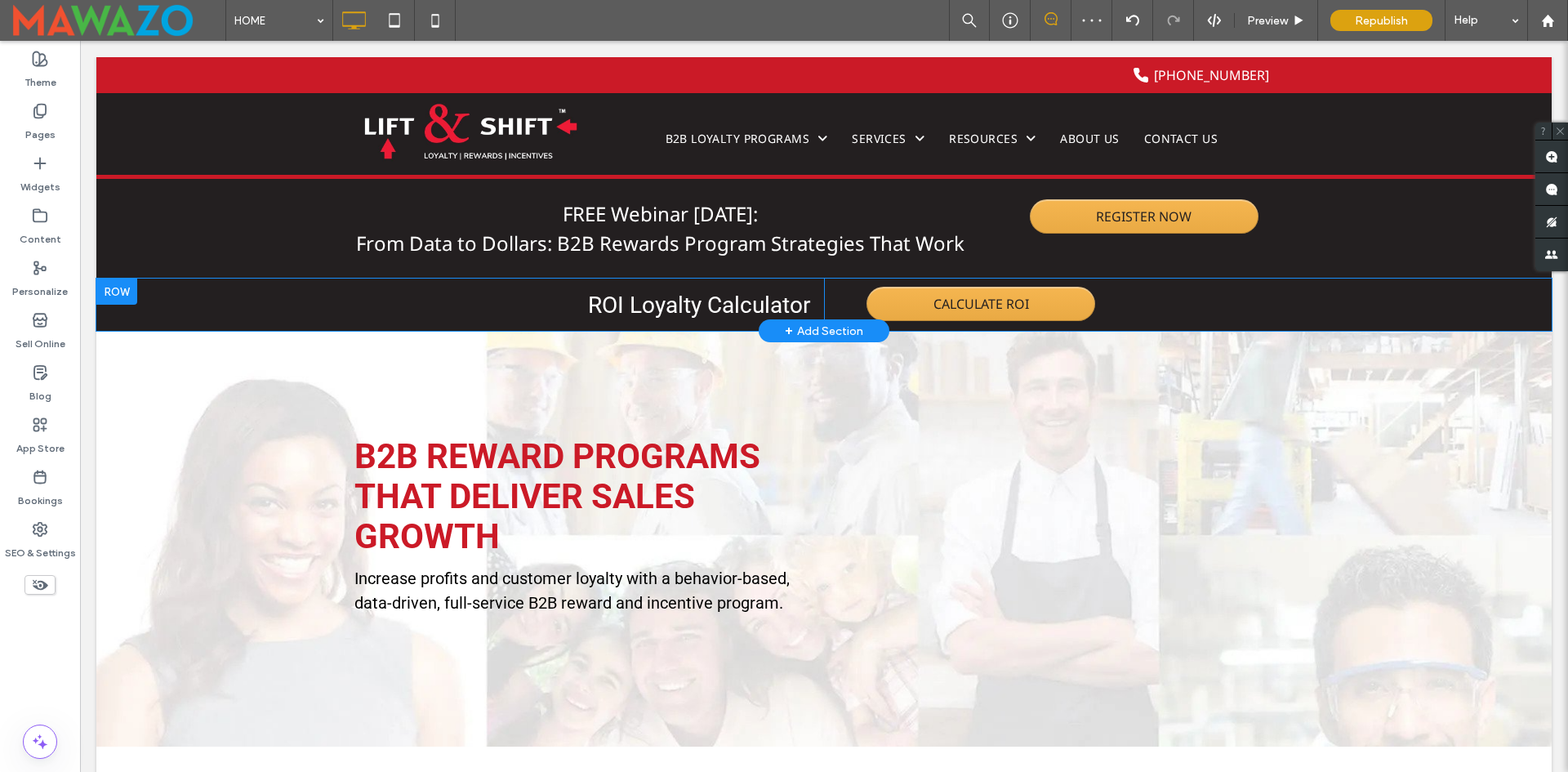
click at [121, 286] on div at bounding box center [117, 291] width 41 height 26
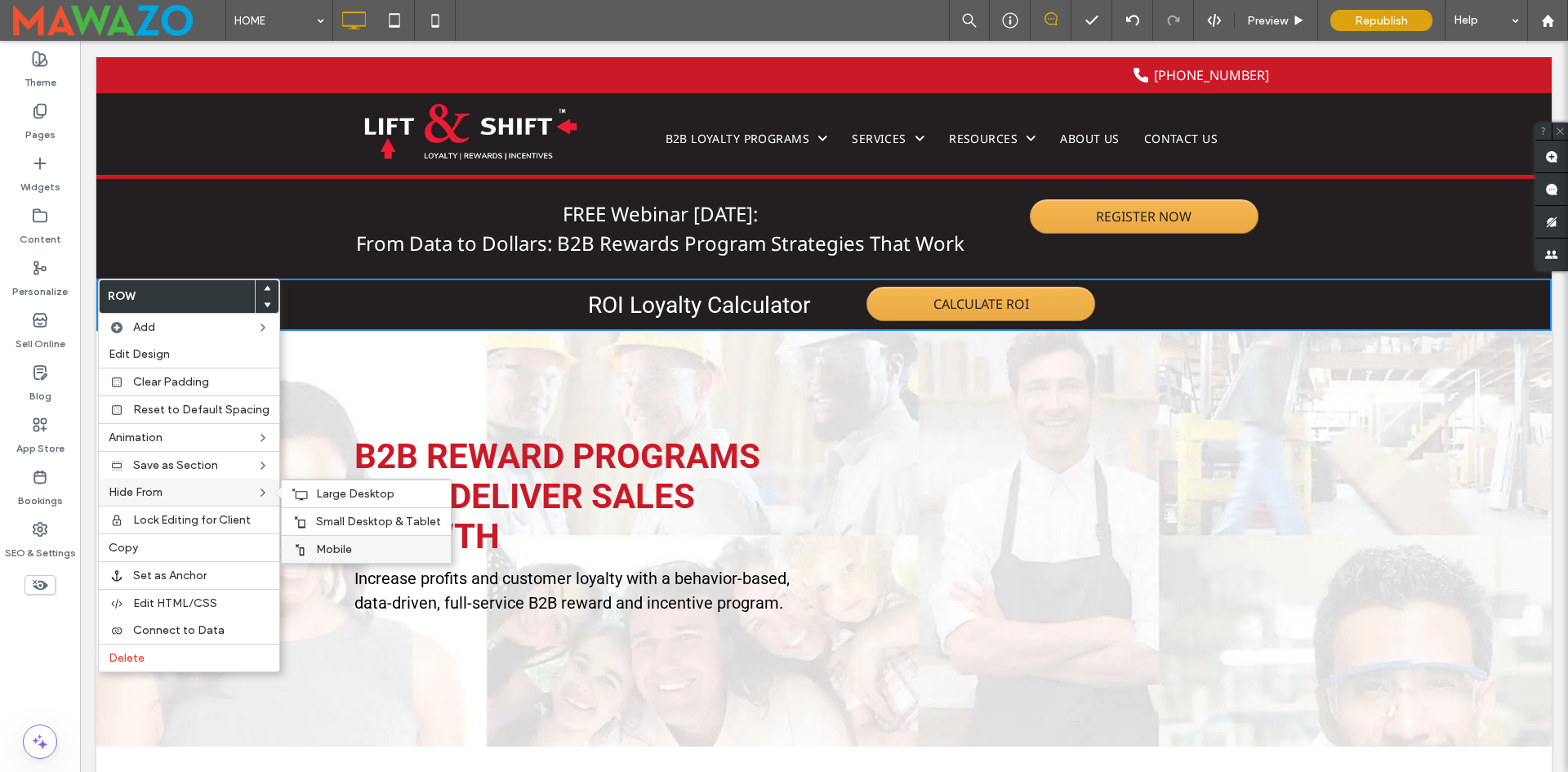
click at [330, 547] on span "Mobile" at bounding box center [334, 549] width 35 height 14
click at [353, 527] on span "Small Desktop & Tablet" at bounding box center [378, 522] width 125 height 14
click at [313, 494] on div "Large Desktop" at bounding box center [366, 492] width 169 height 28
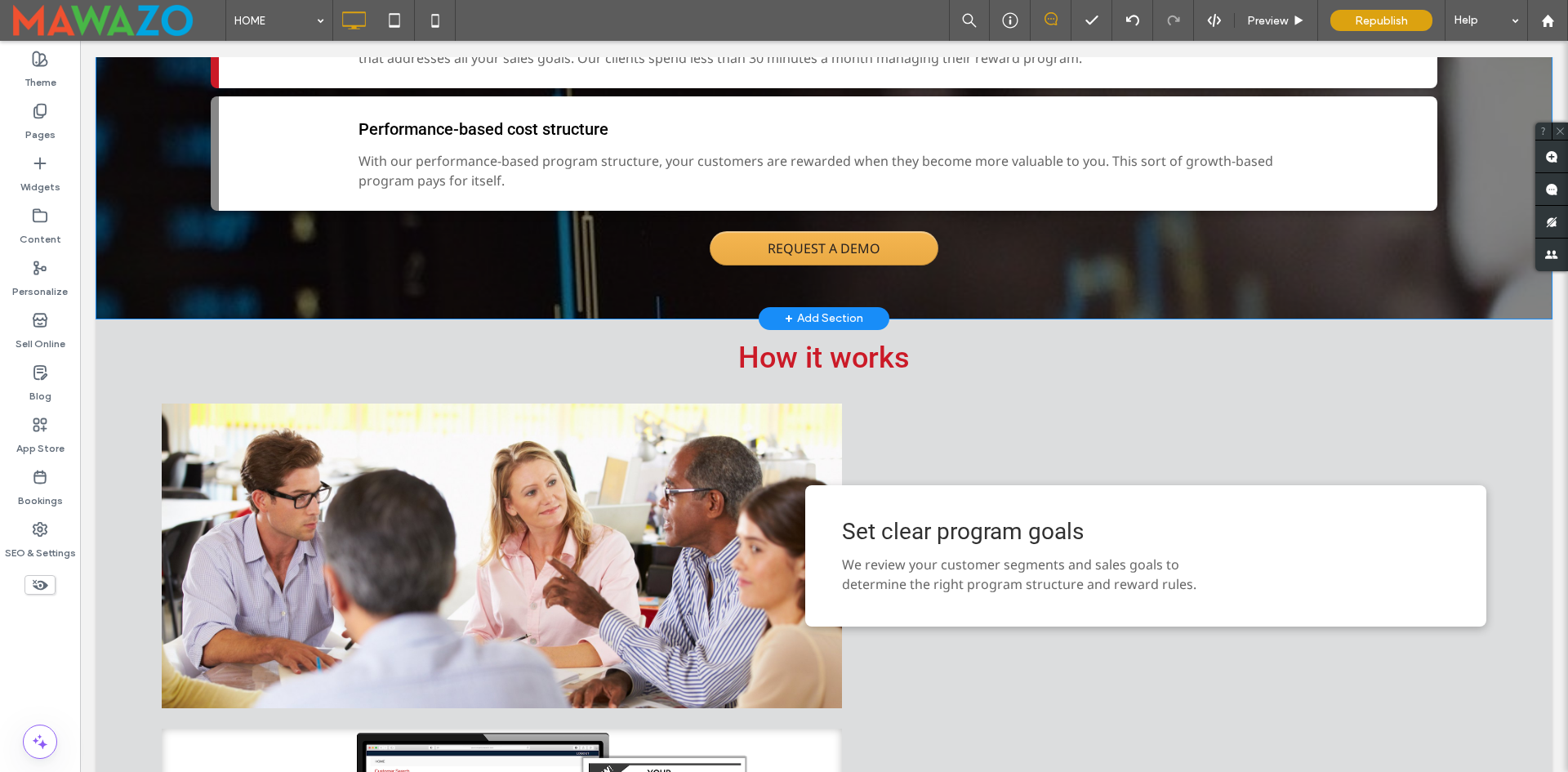
scroll to position [1797, 0]
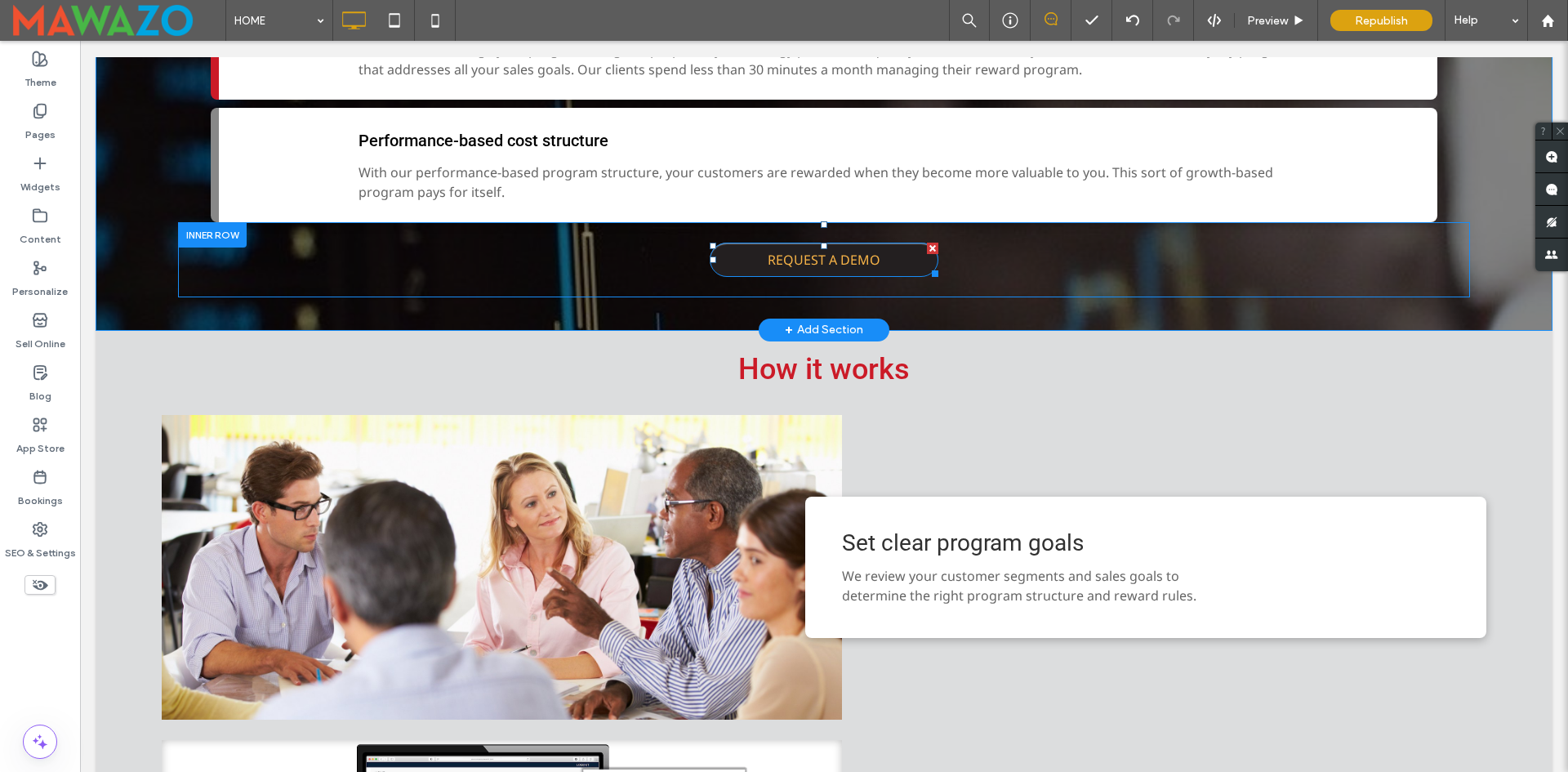
click at [803, 272] on span "REQUEST A DEMO" at bounding box center [823, 259] width 113 height 35
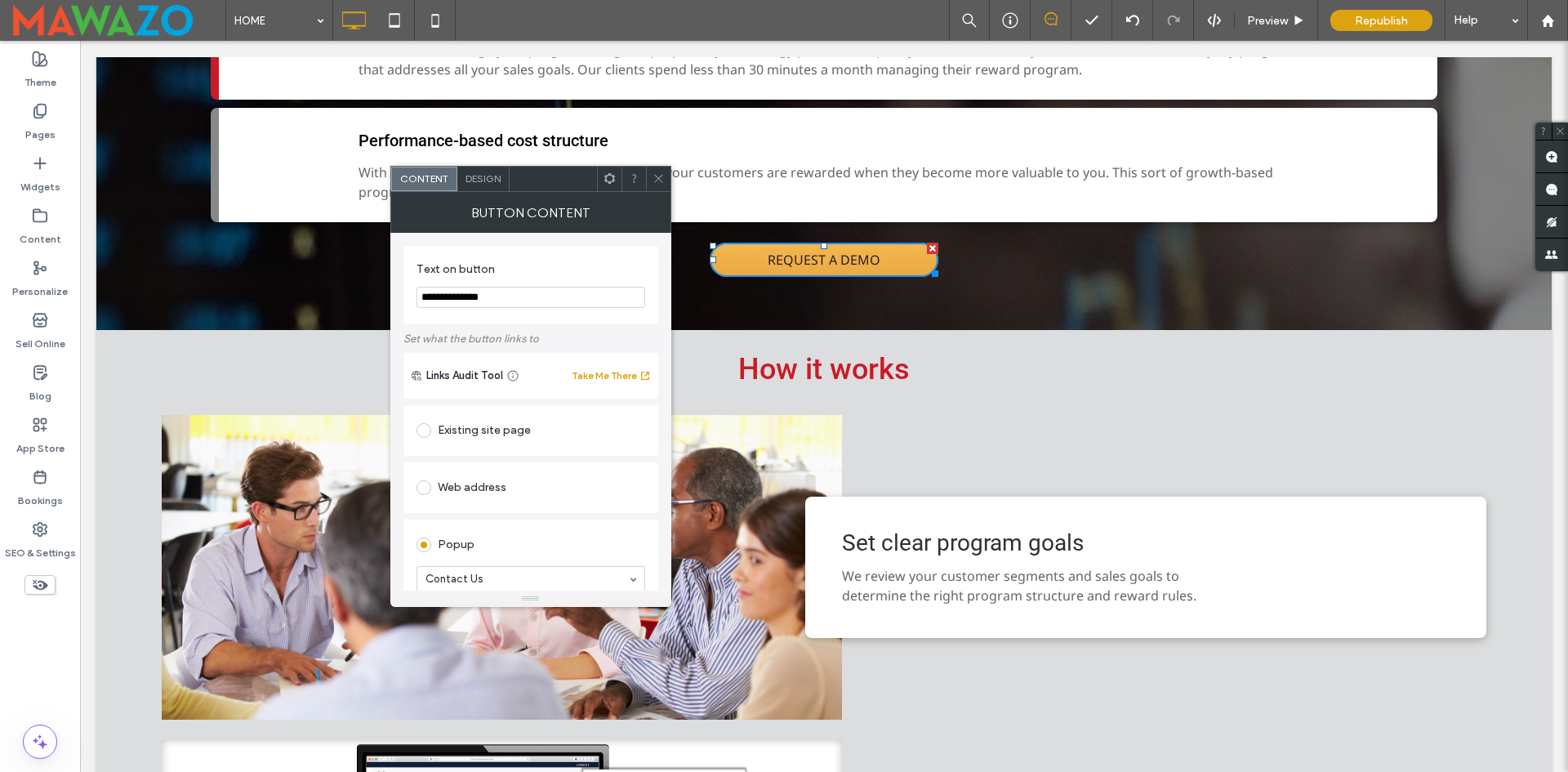
click at [477, 179] on span "Design" at bounding box center [484, 178] width 35 height 12
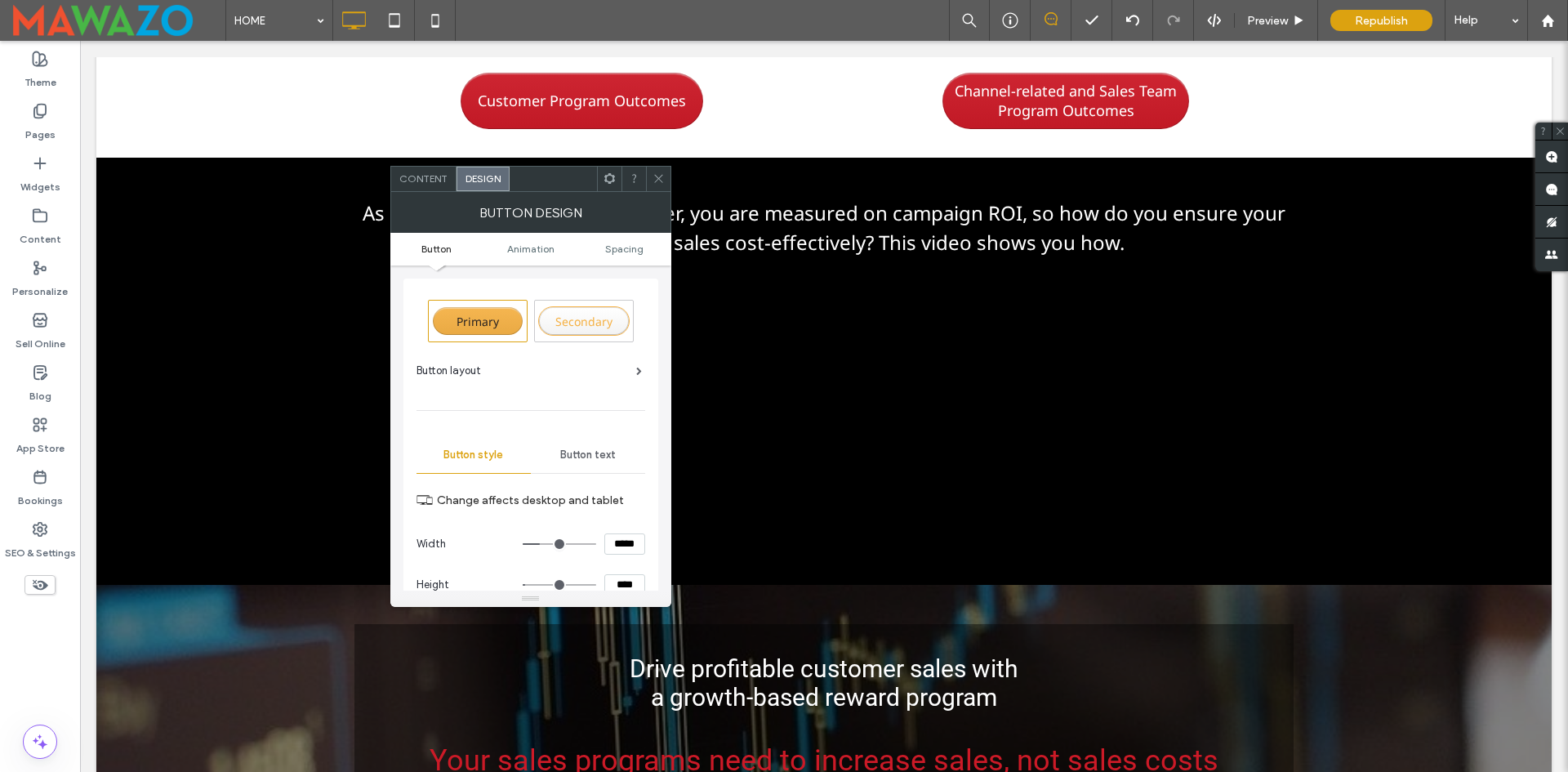
scroll to position [816, 0]
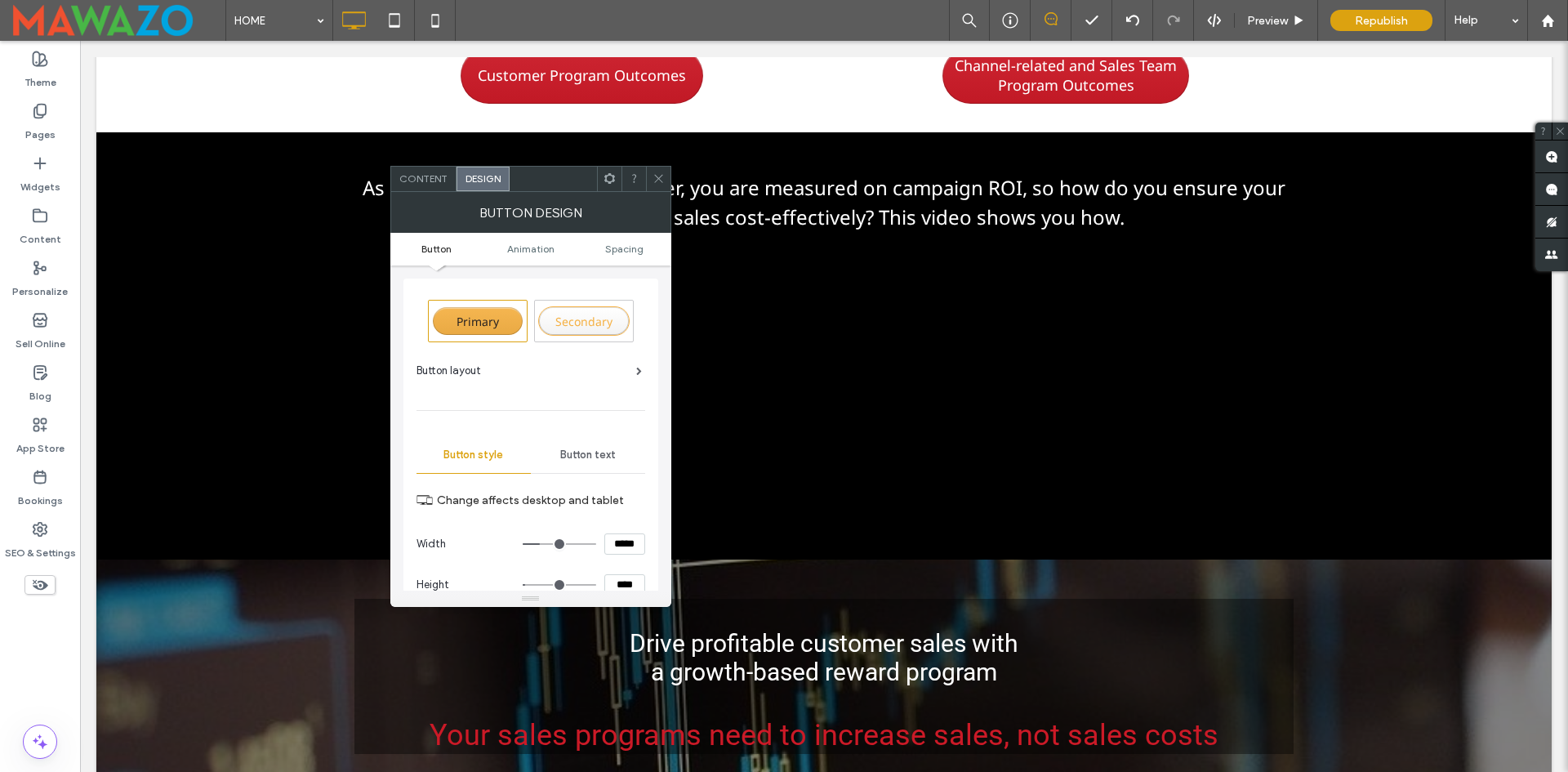
click at [658, 176] on icon at bounding box center [658, 178] width 12 height 12
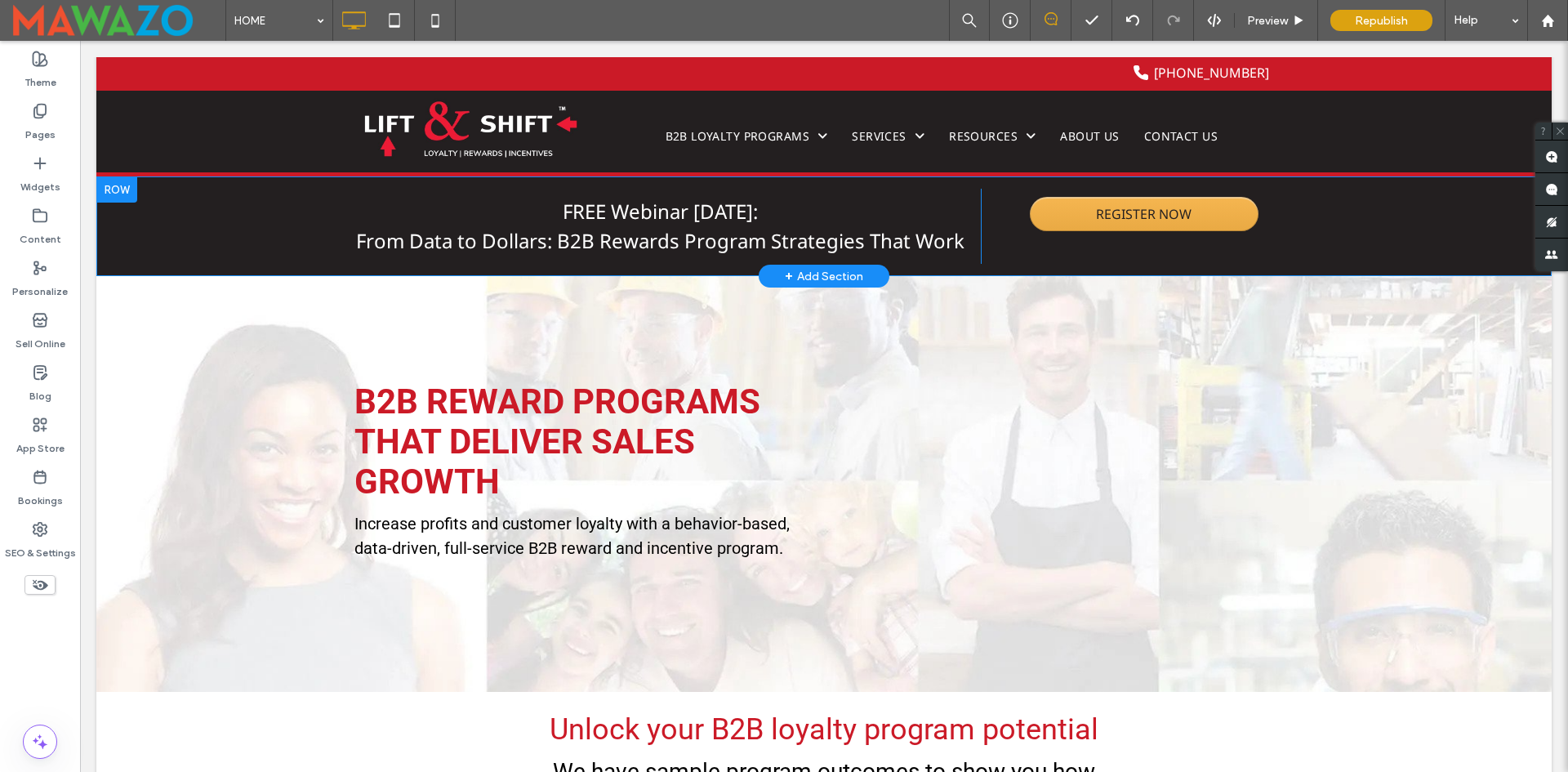
scroll to position [0, 0]
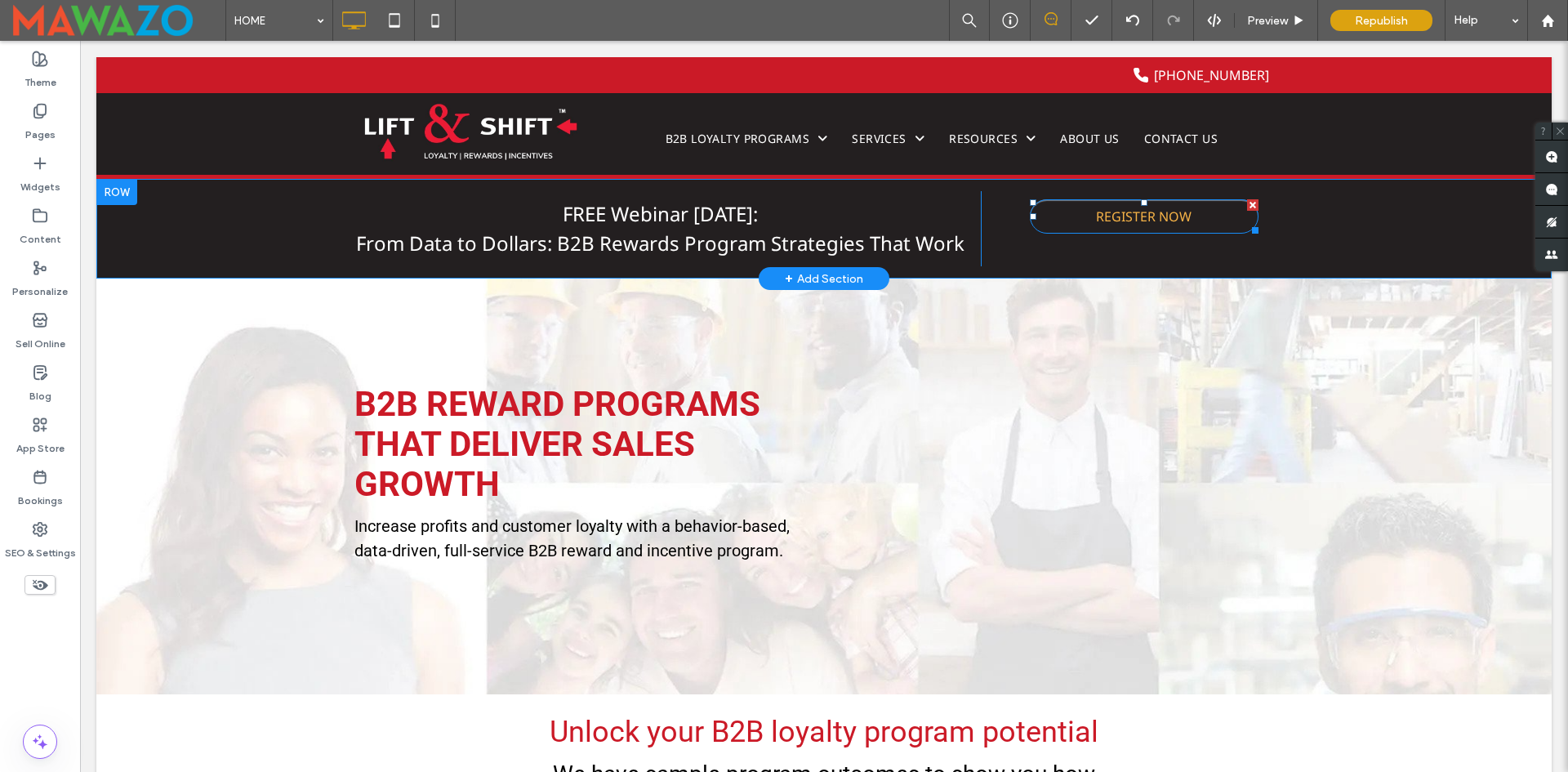
click at [1075, 214] on link "REGISTER NOW" at bounding box center [1145, 217] width 229 height 35
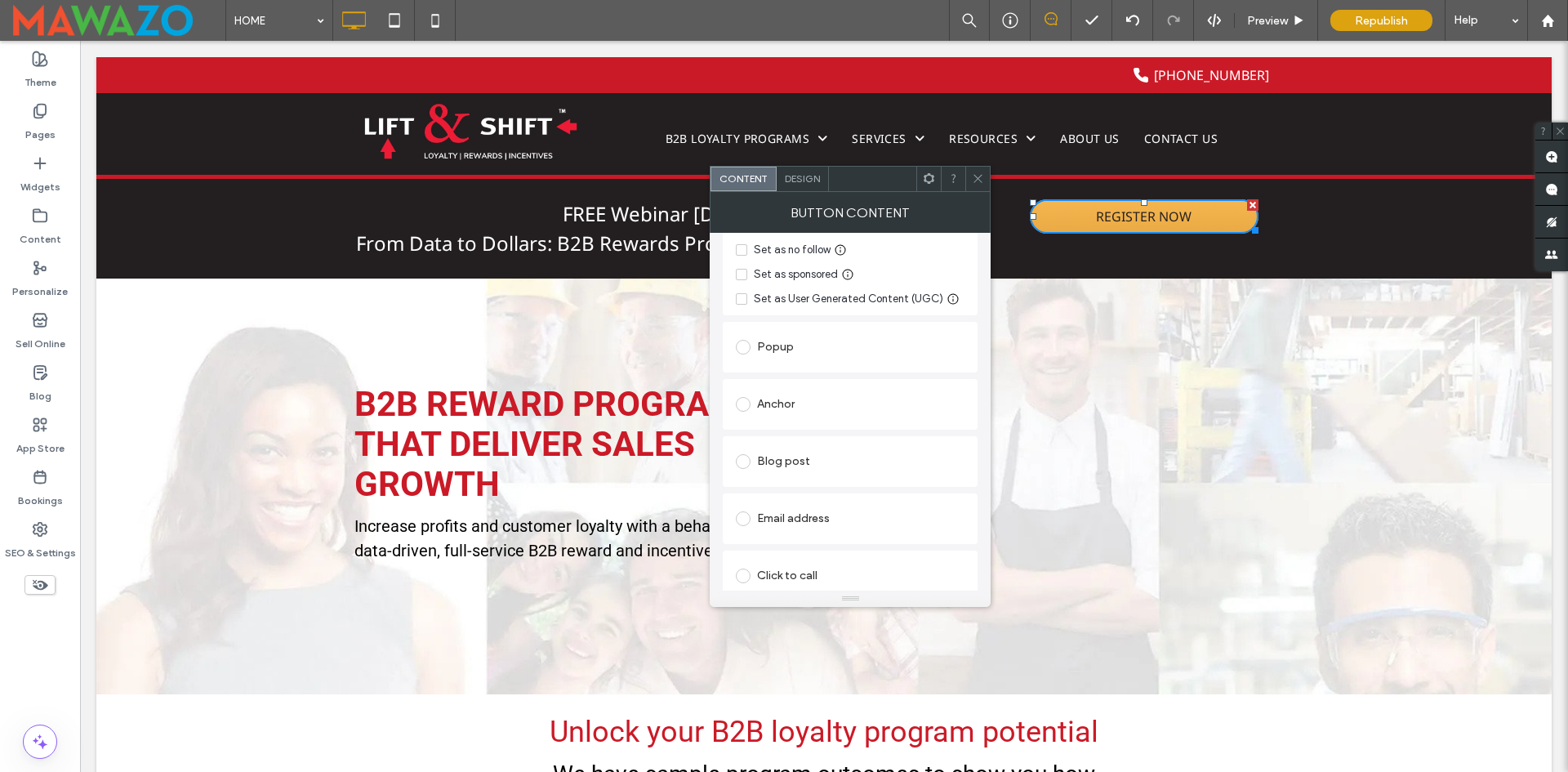
scroll to position [327, 0]
click at [796, 169] on div "Design" at bounding box center [802, 179] width 52 height 25
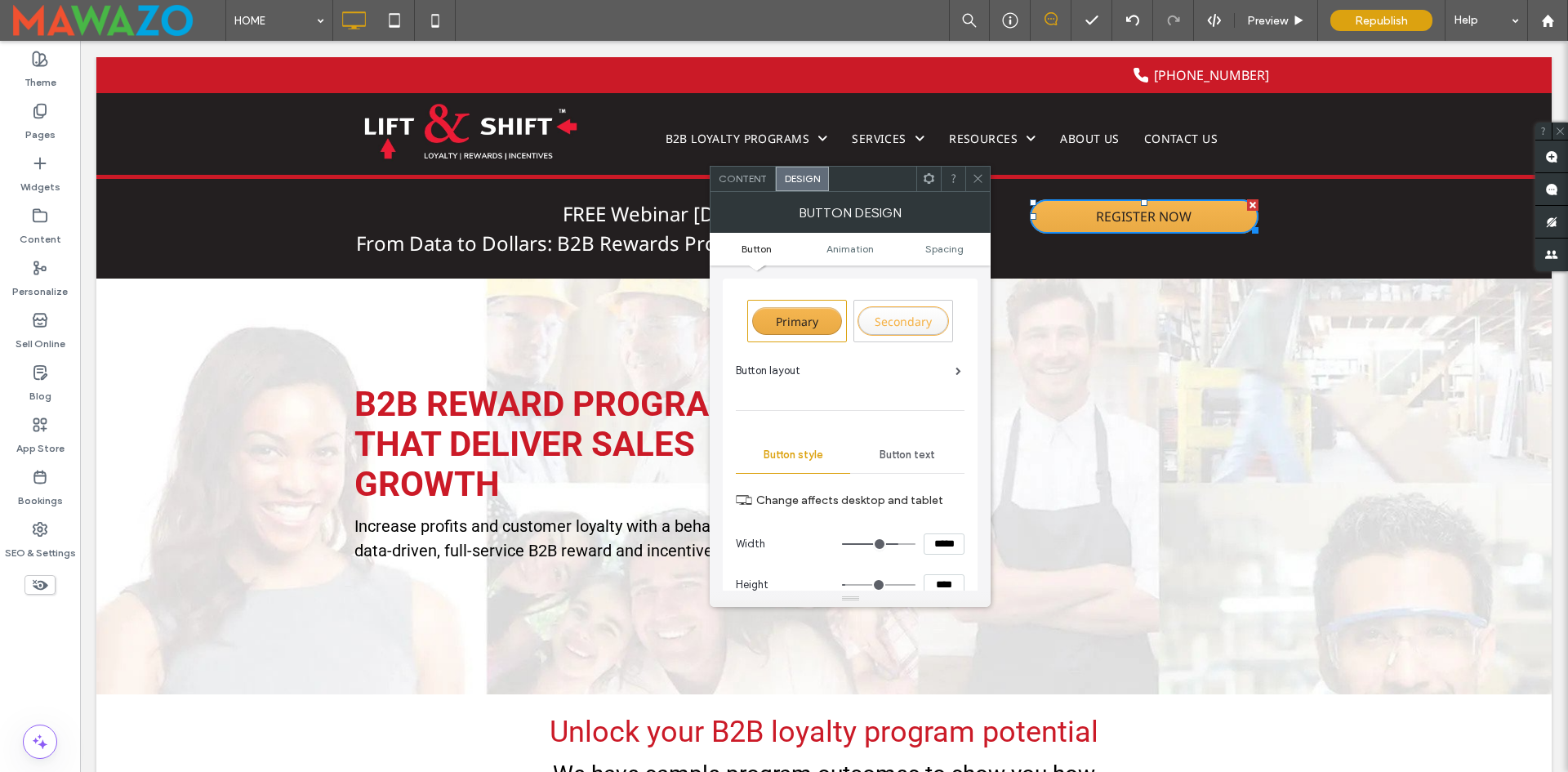
scroll to position [163, 0]
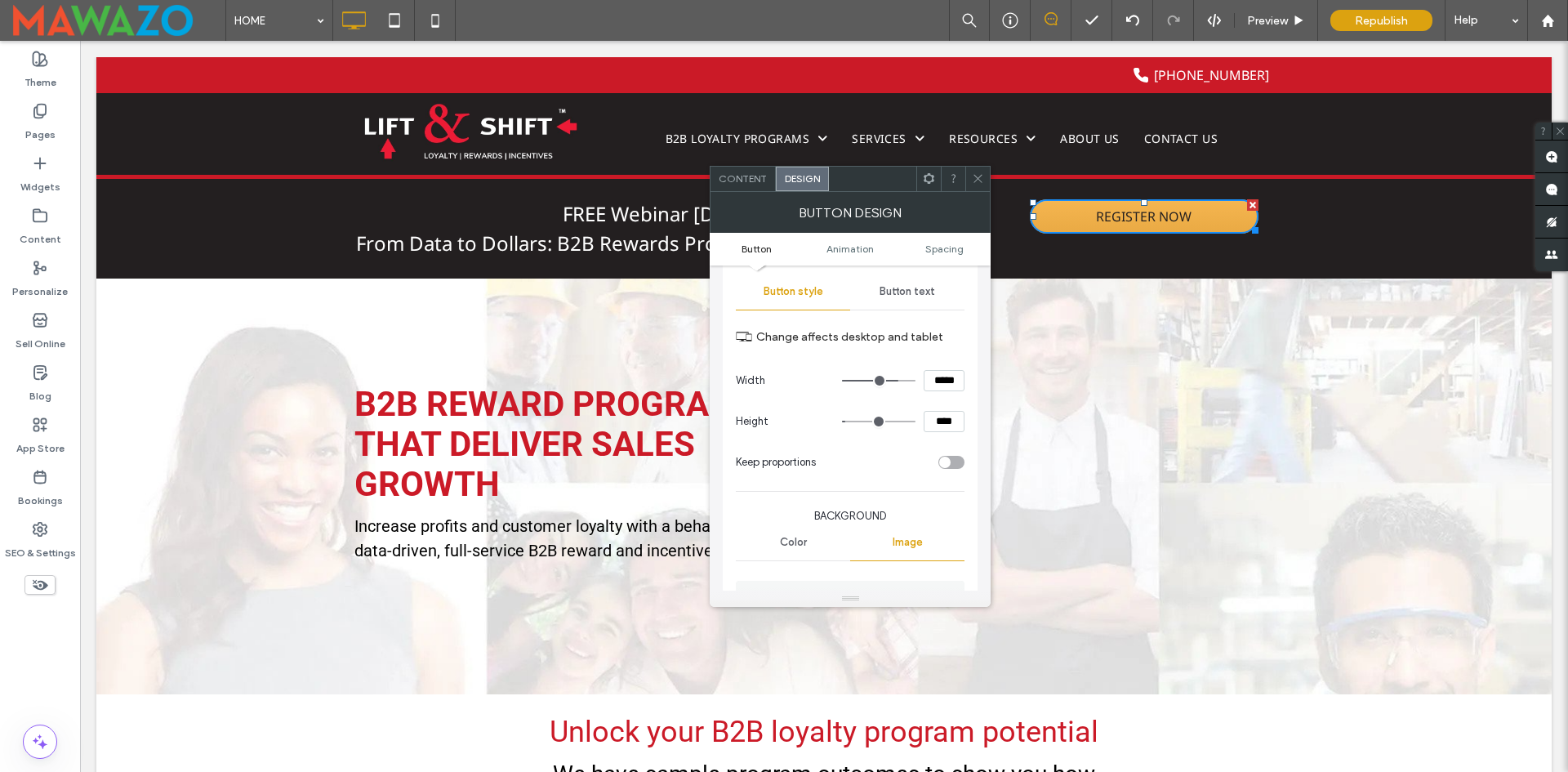
type input "***"
type input "*****"
type input "***"
type input "*****"
type input "***"
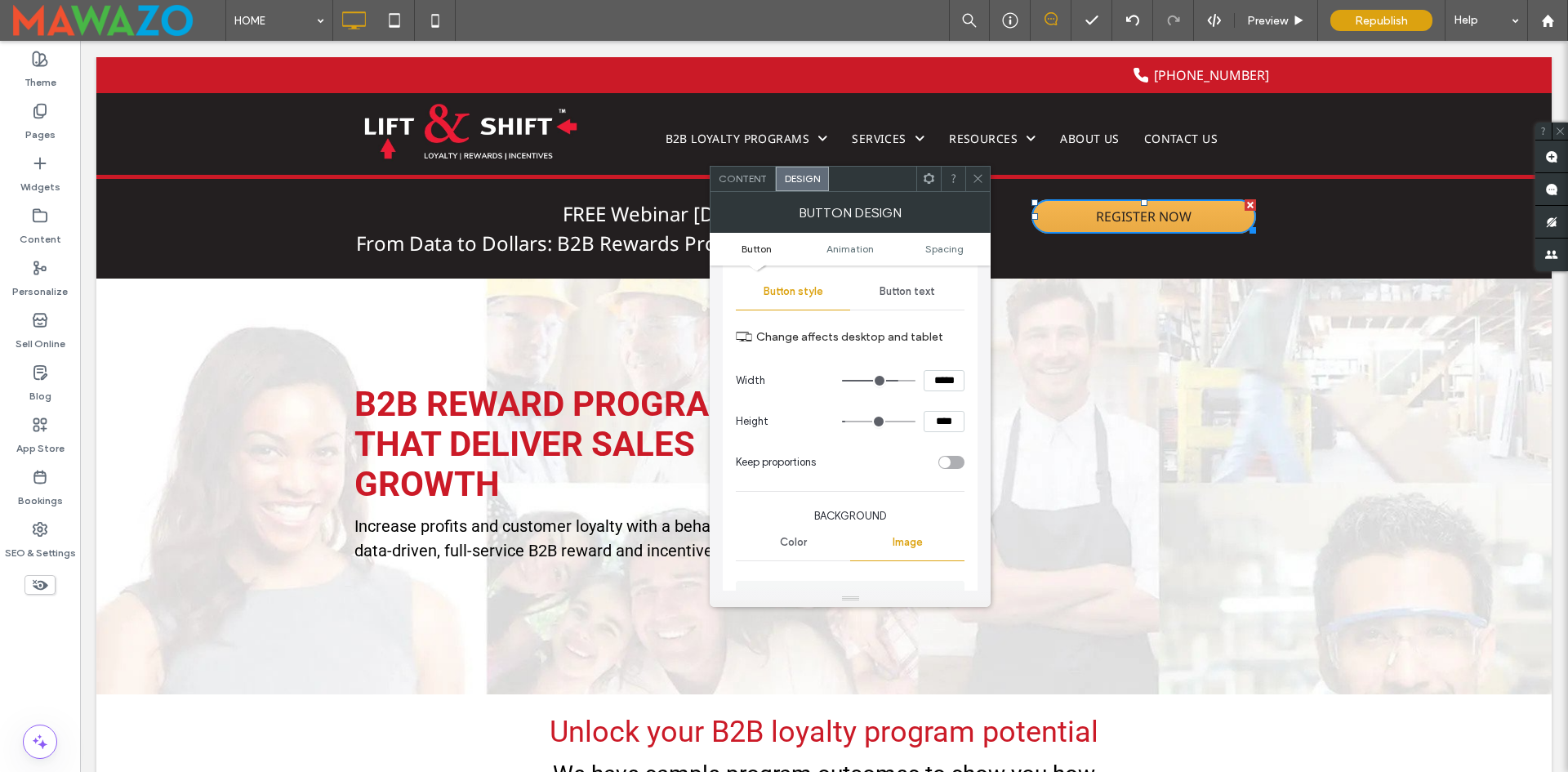
type input "*****"
type input "***"
type input "*****"
type input "***"
type input "*****"
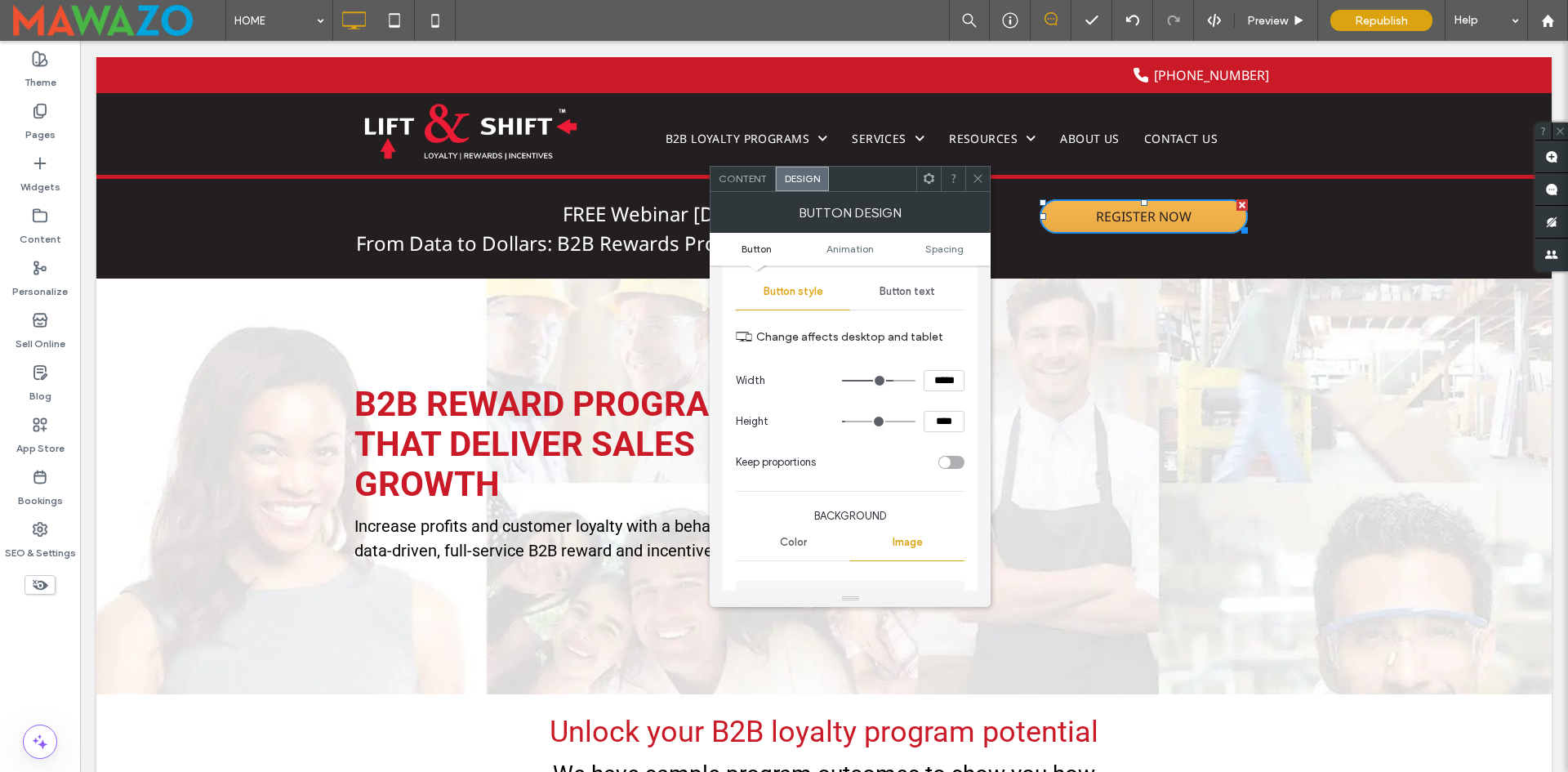
type input "***"
type input "*****"
type input "***"
type input "*****"
type input "***"
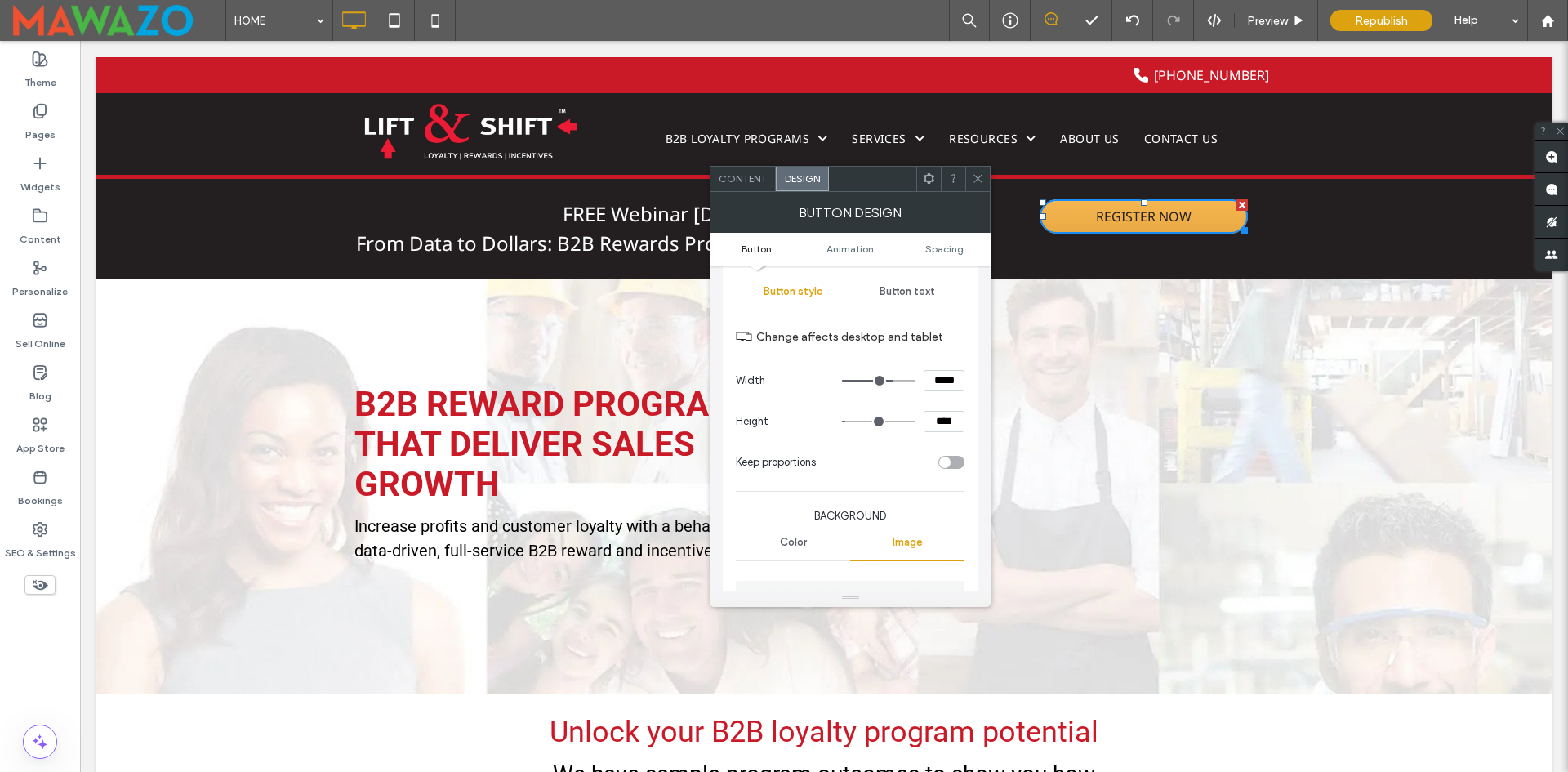
type input "*****"
type input "***"
click at [888, 382] on input "range" at bounding box center [879, 381] width 74 height 2
click at [949, 380] on input "*****" at bounding box center [944, 381] width 41 height 21
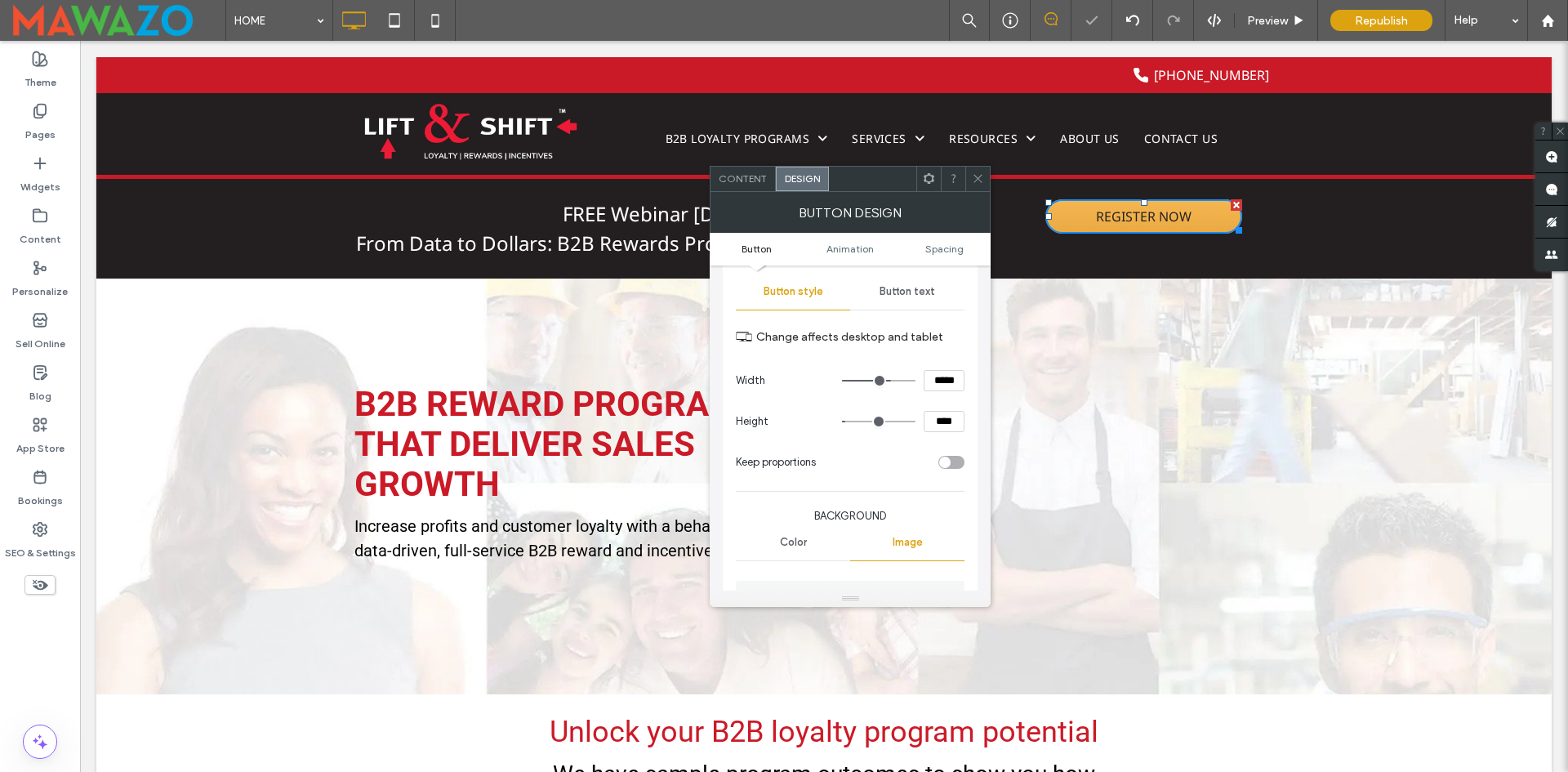
click at [949, 380] on input "*****" at bounding box center [944, 381] width 41 height 21
type input "*****"
type input "***"
click at [932, 356] on section "Change affects desktop and tablet" at bounding box center [850, 336] width 229 height 46
click at [972, 178] on icon at bounding box center [978, 178] width 12 height 12
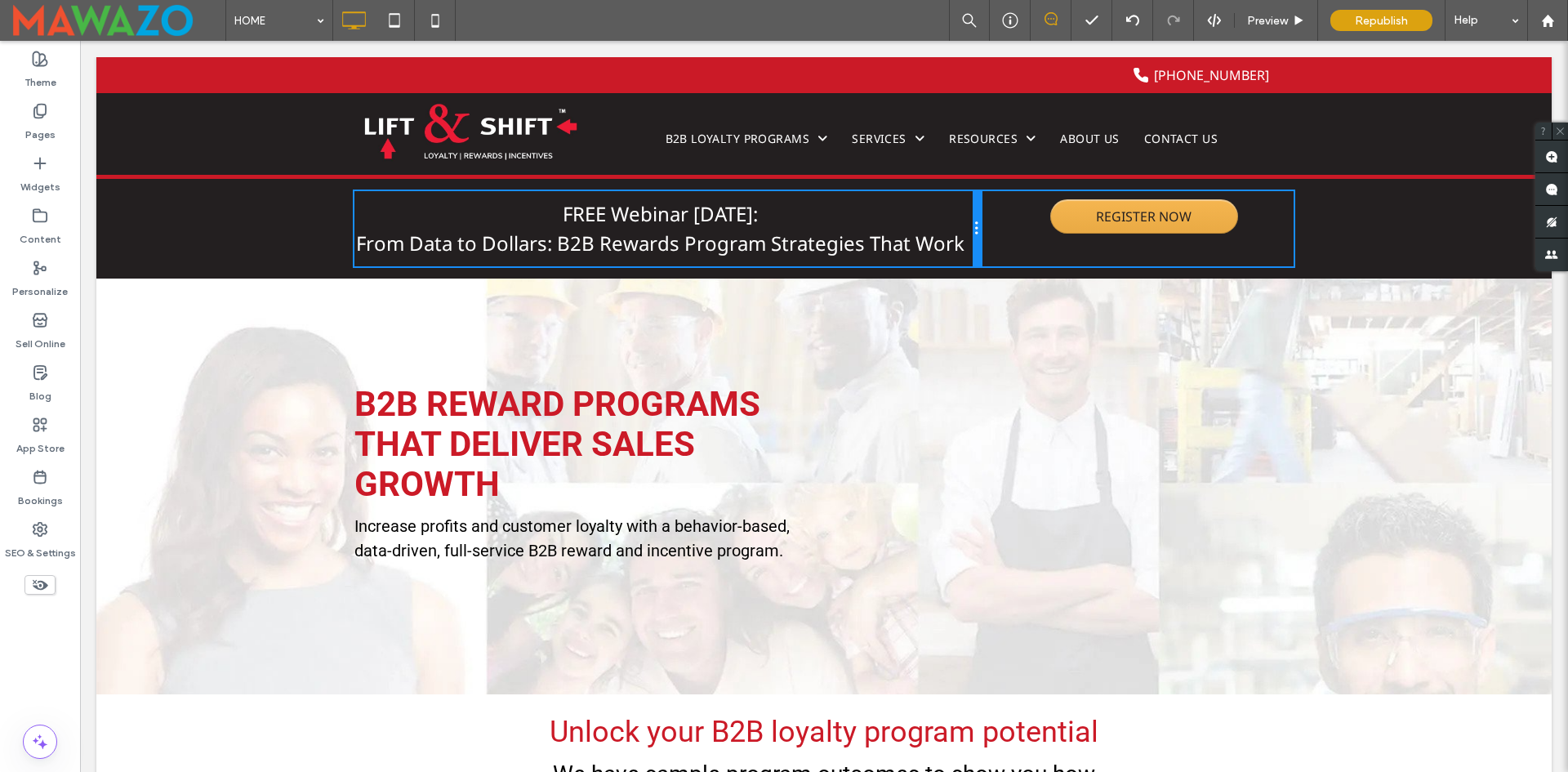
drag, startPoint x: 975, startPoint y: 221, endPoint x: 1062, endPoint y: 260, distance: 95.3
click at [949, 218] on div "Click To Paste Click To Paste FREE Webinar October 2, 2025: From Data to Dollar…" at bounding box center [667, 228] width 626 height 75
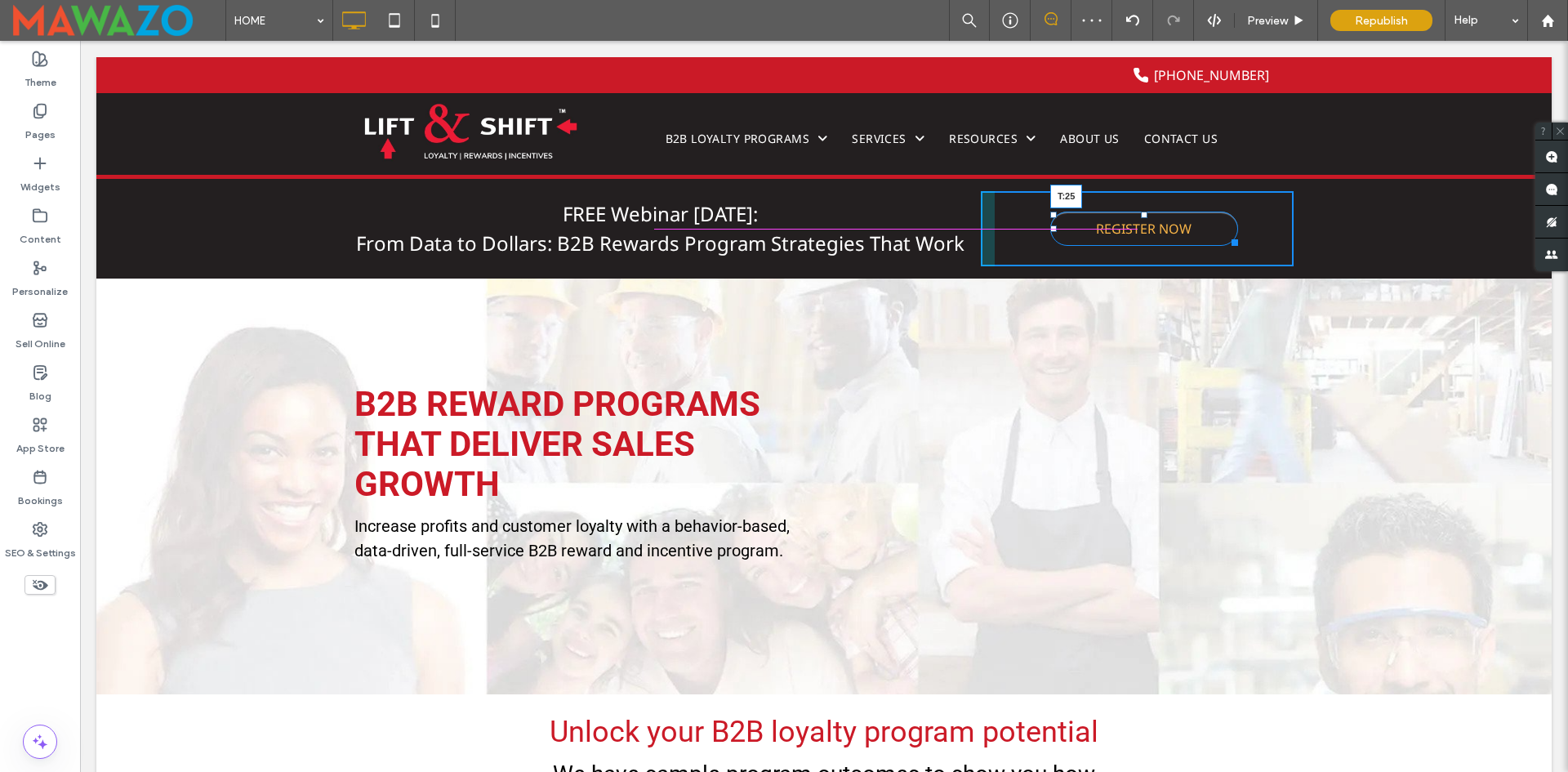
drag, startPoint x: 1135, startPoint y: 204, endPoint x: 1211, endPoint y: 256, distance: 92.1
click at [1141, 217] on div at bounding box center [1144, 214] width 6 height 6
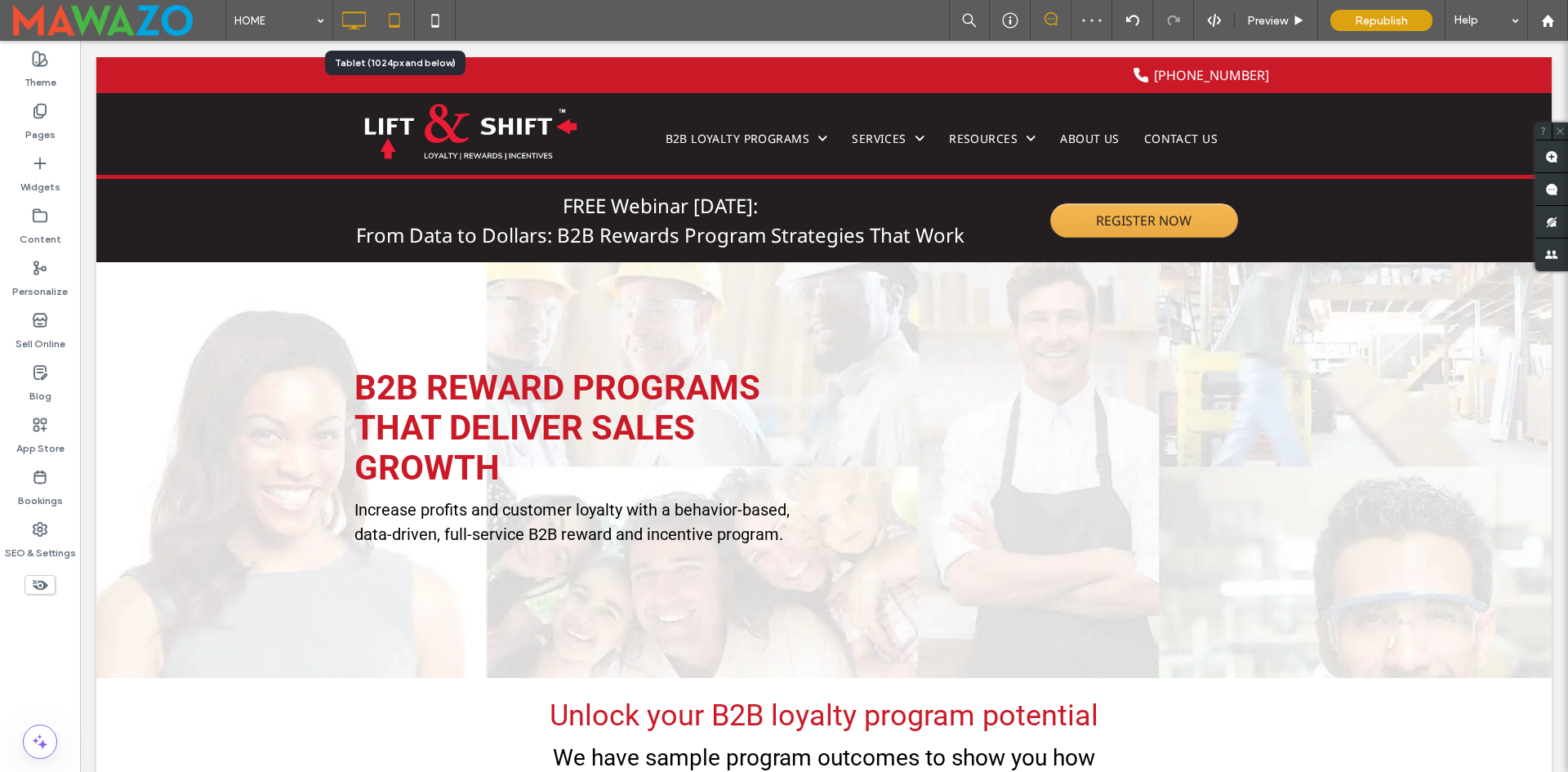
click at [406, 27] on icon at bounding box center [394, 20] width 33 height 33
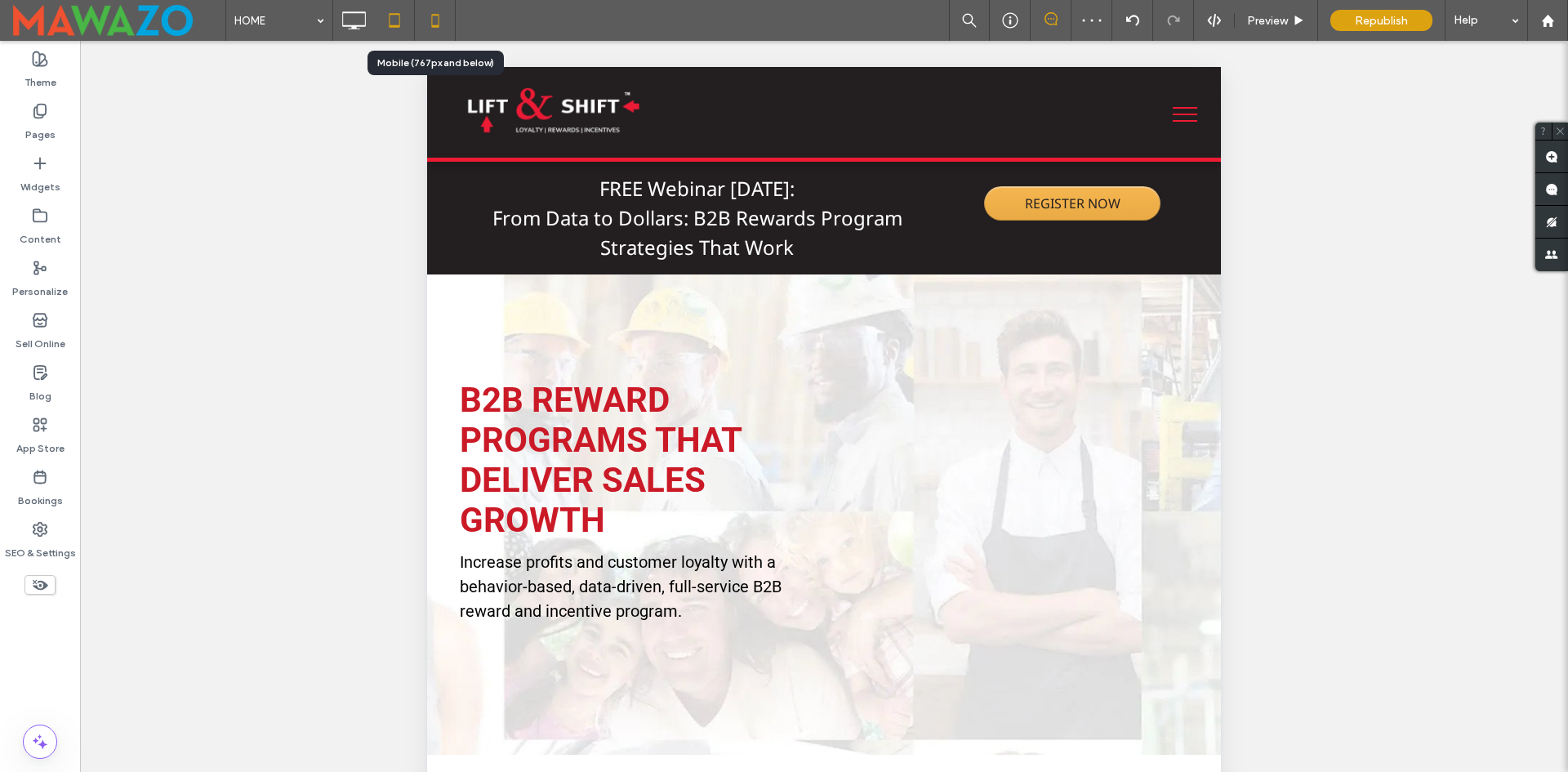
click at [446, 25] on icon at bounding box center [435, 20] width 33 height 33
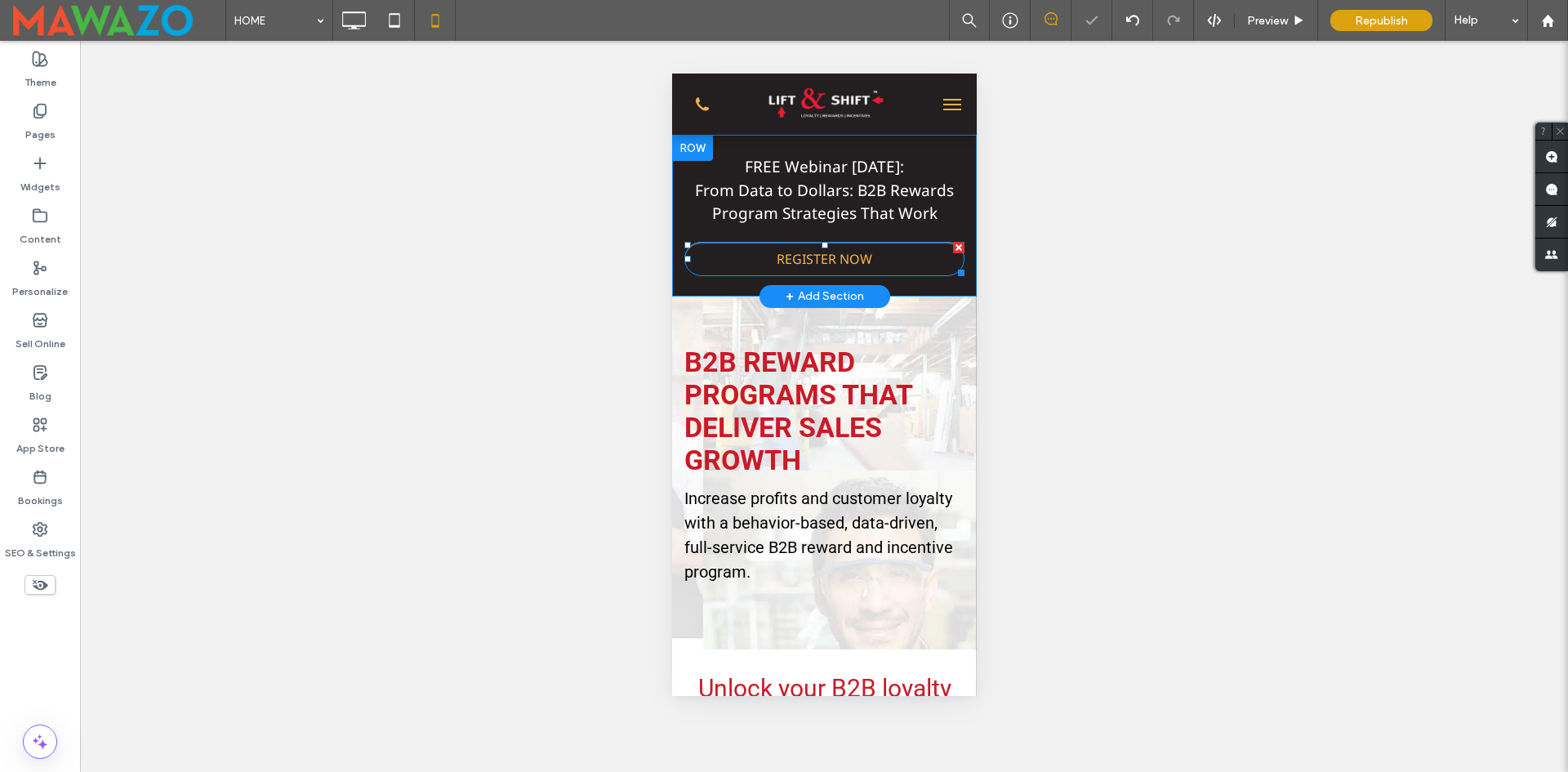
click at [921, 261] on link "REGISTER NOW" at bounding box center [823, 258] width 280 height 35
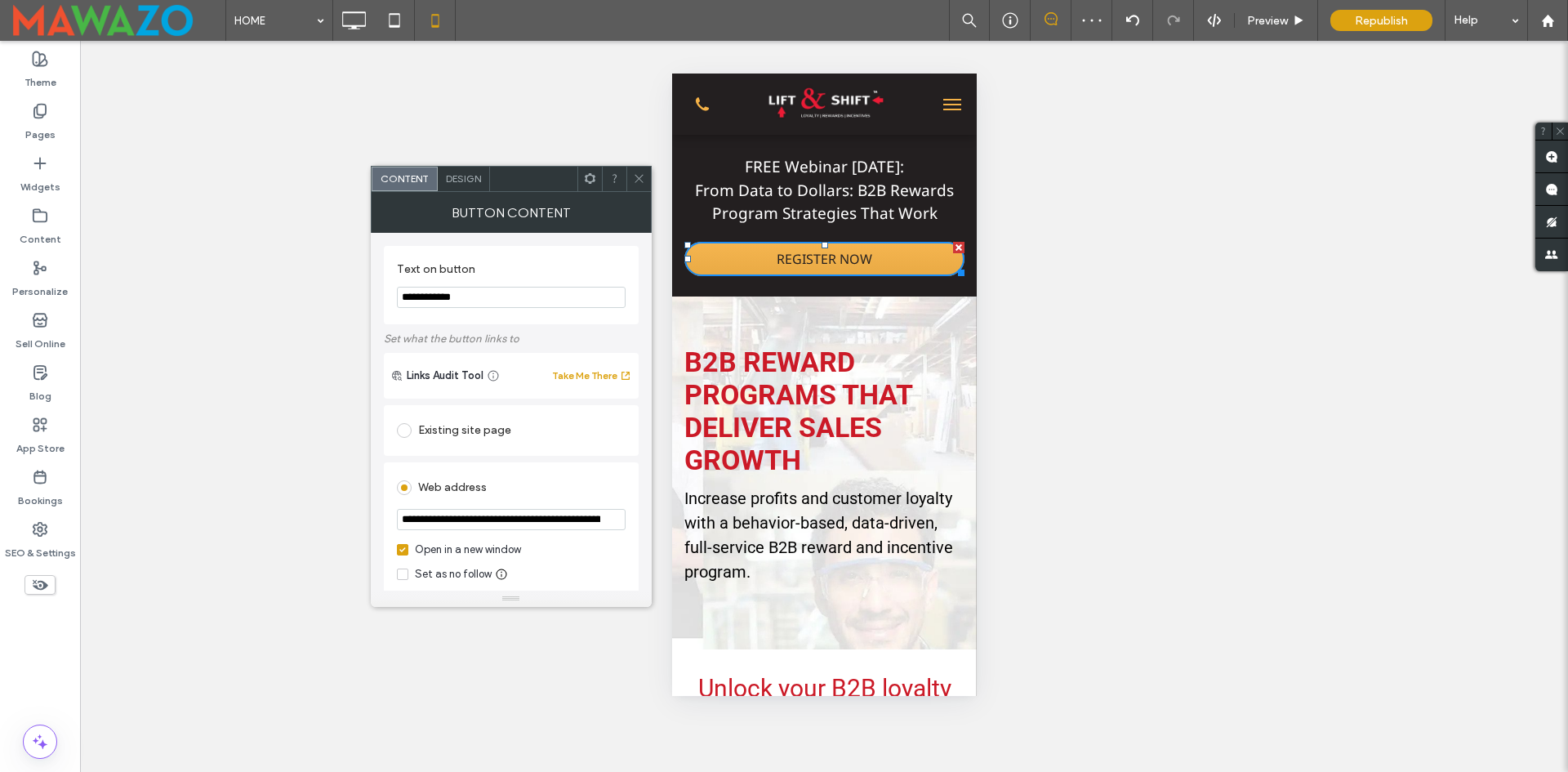
click at [463, 186] on div "Design" at bounding box center [463, 179] width 52 height 25
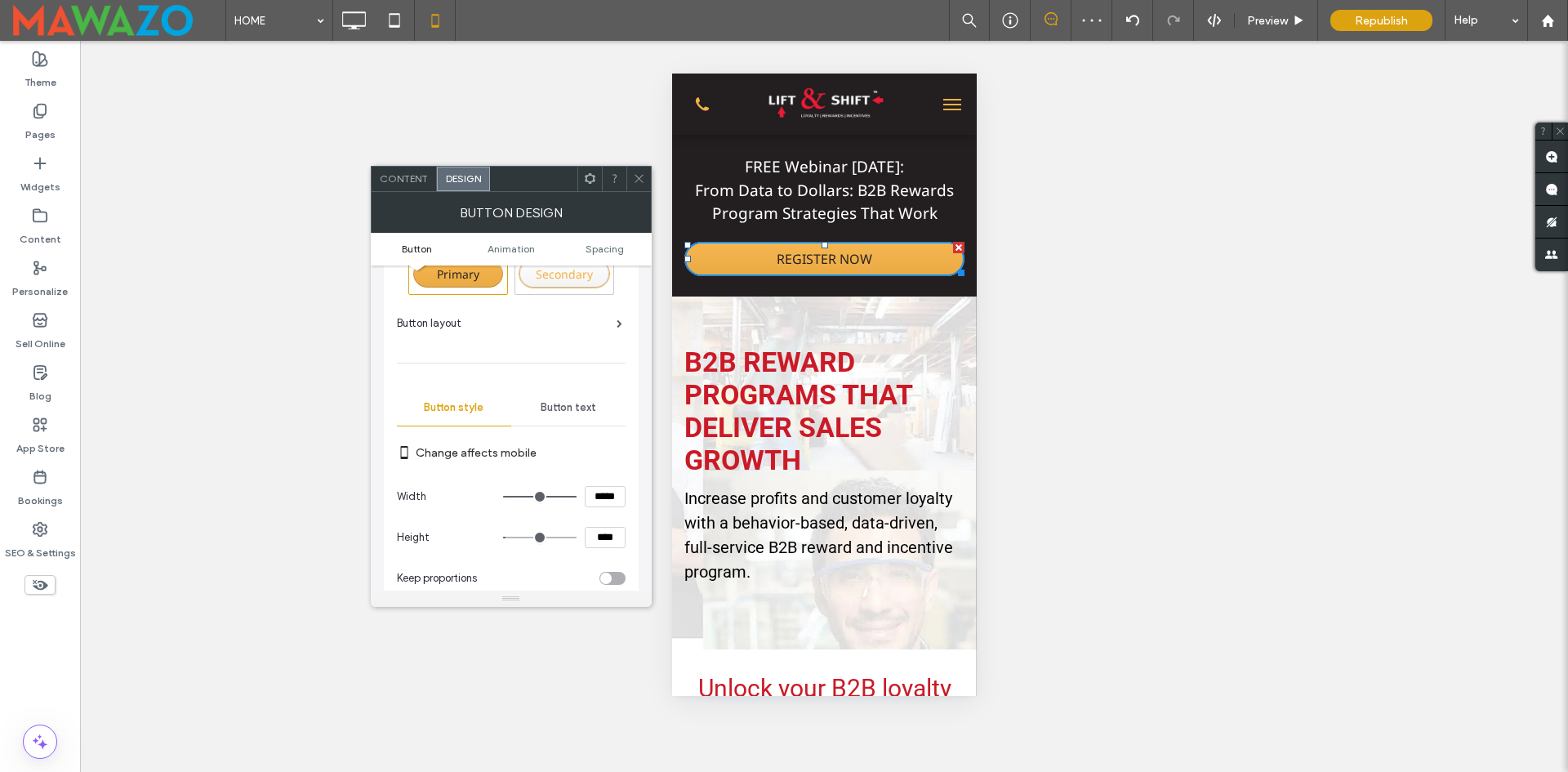
scroll to position [163, 0]
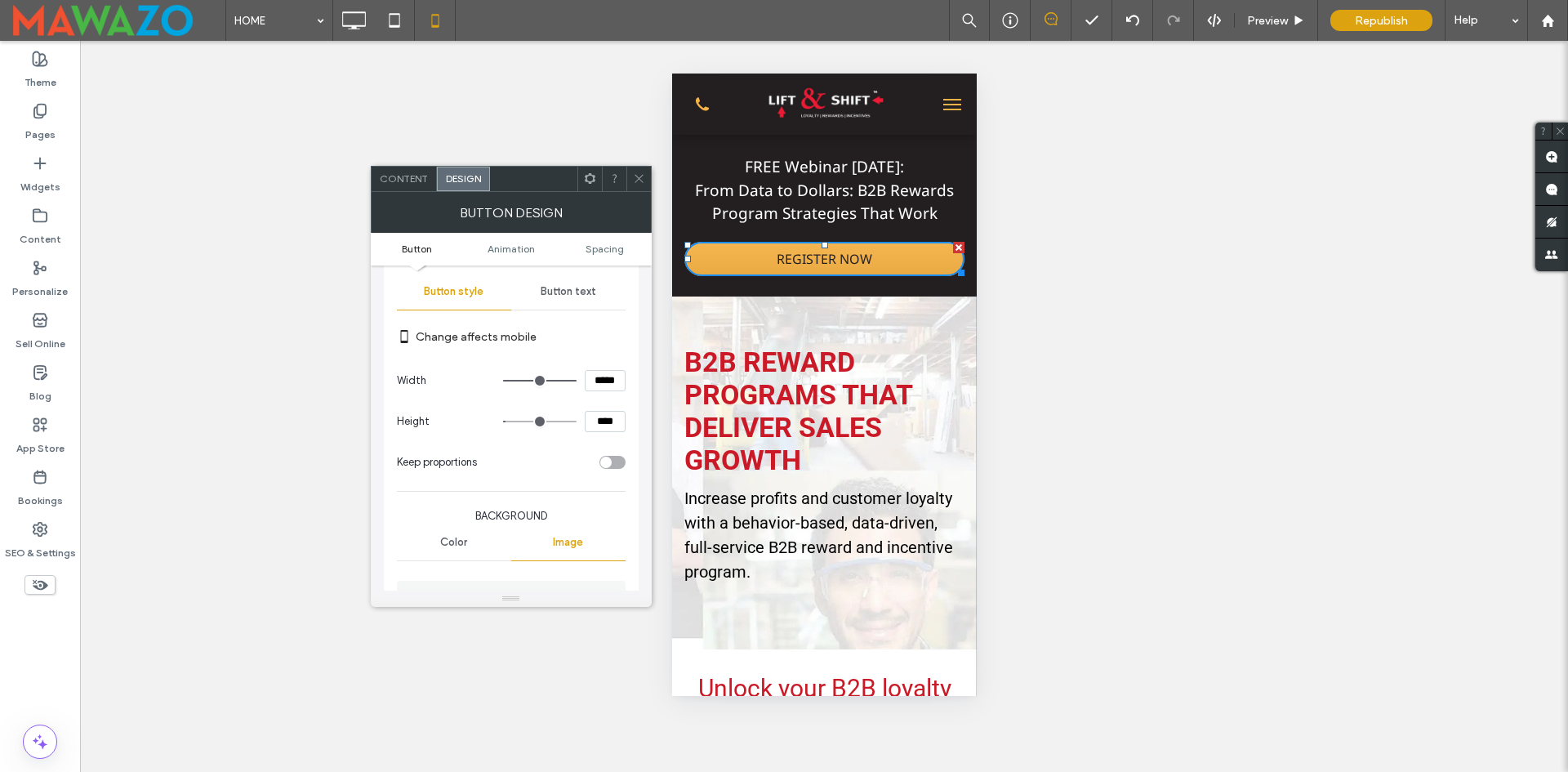
click at [590, 385] on input "*****" at bounding box center [605, 381] width 41 height 21
type input "*****"
type input "***"
click at [601, 341] on label "Change affects mobile" at bounding box center [521, 337] width 210 height 30
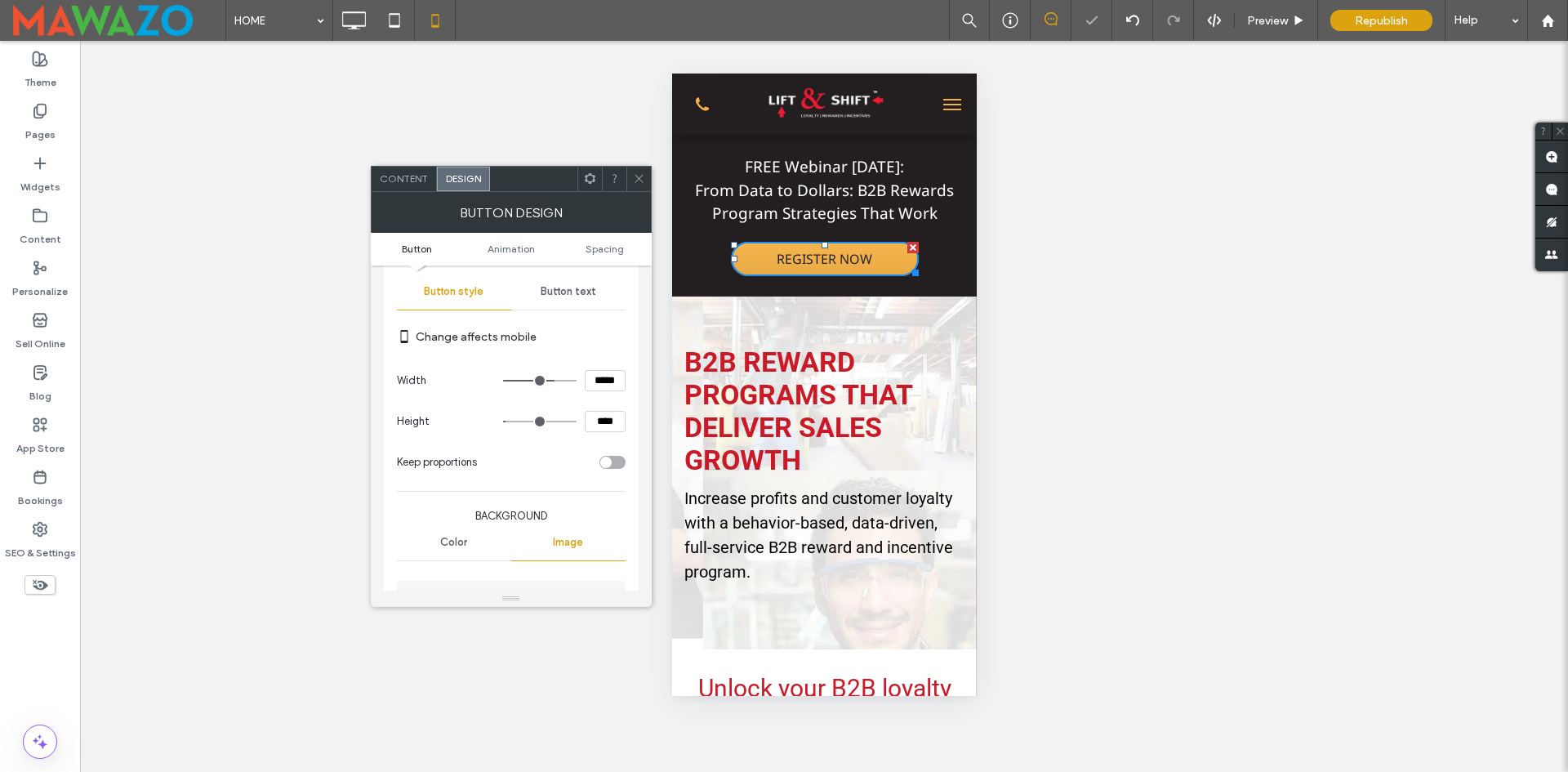
click at [637, 177] on icon at bounding box center [639, 178] width 12 height 12
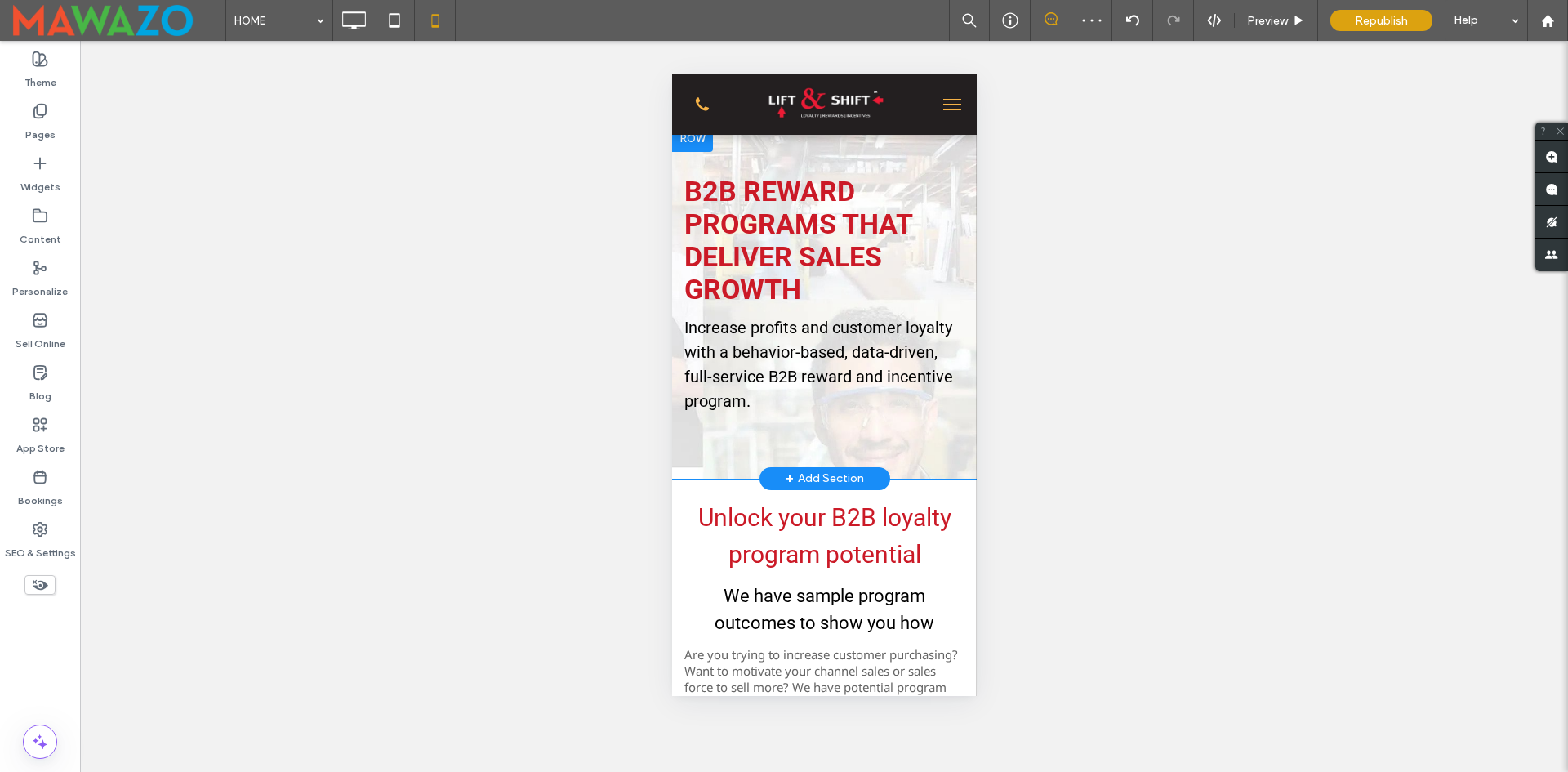
scroll to position [0, 0]
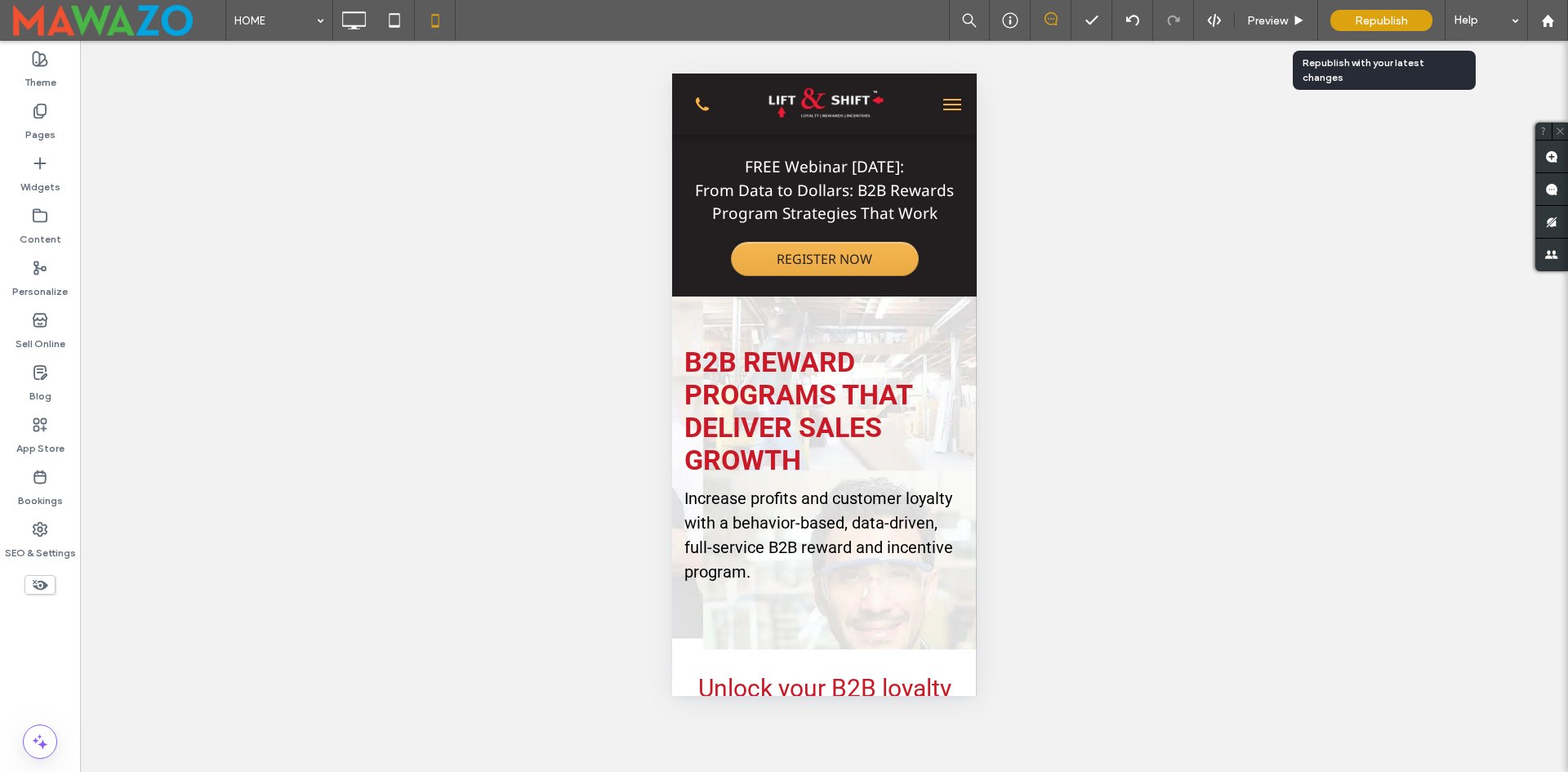
click at [1368, 22] on span "Republish" at bounding box center [1382, 21] width 53 height 14
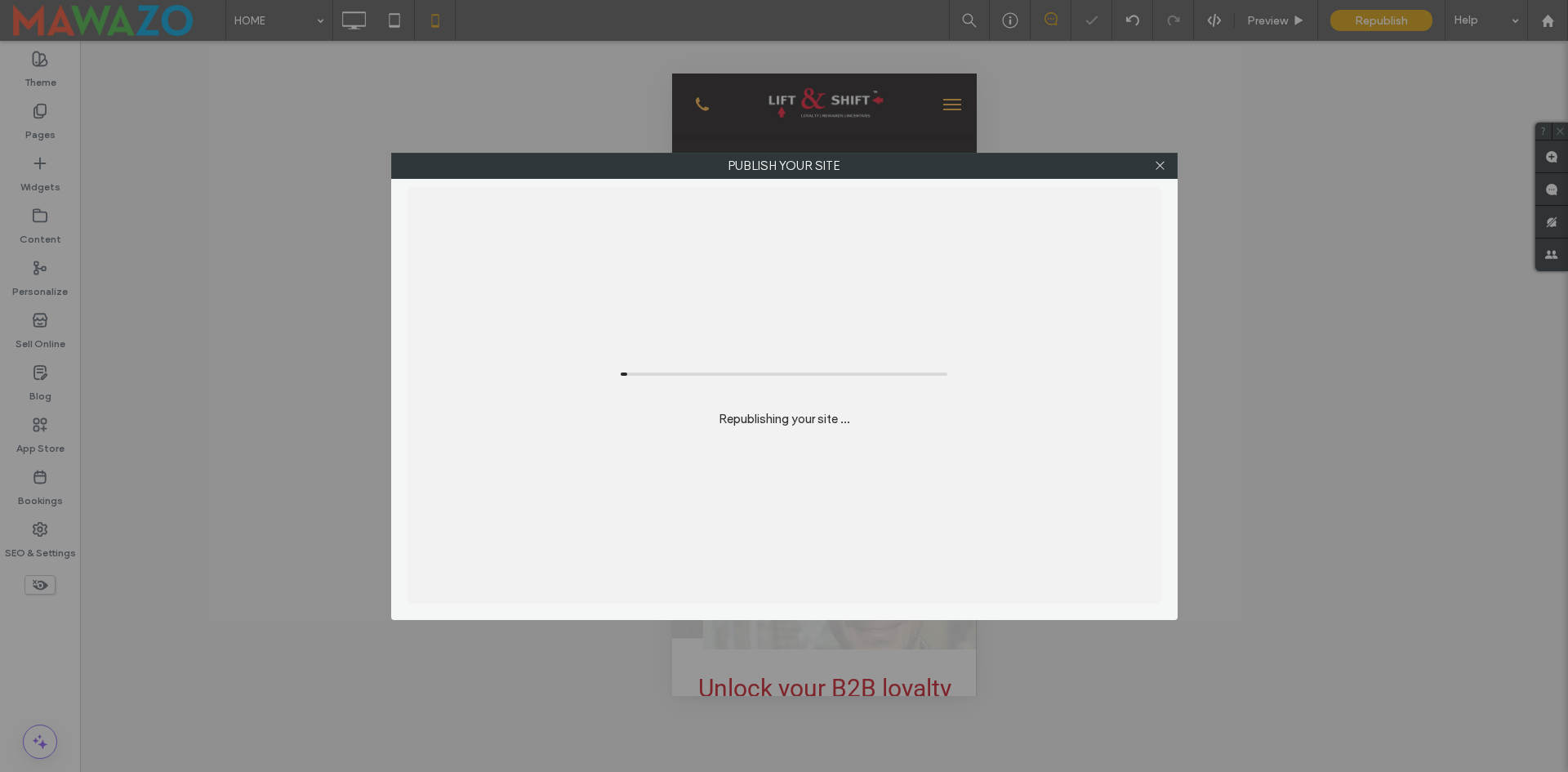
click at [352, 26] on div "Publish your site Republishing your site ..." at bounding box center [784, 386] width 1568 height 772
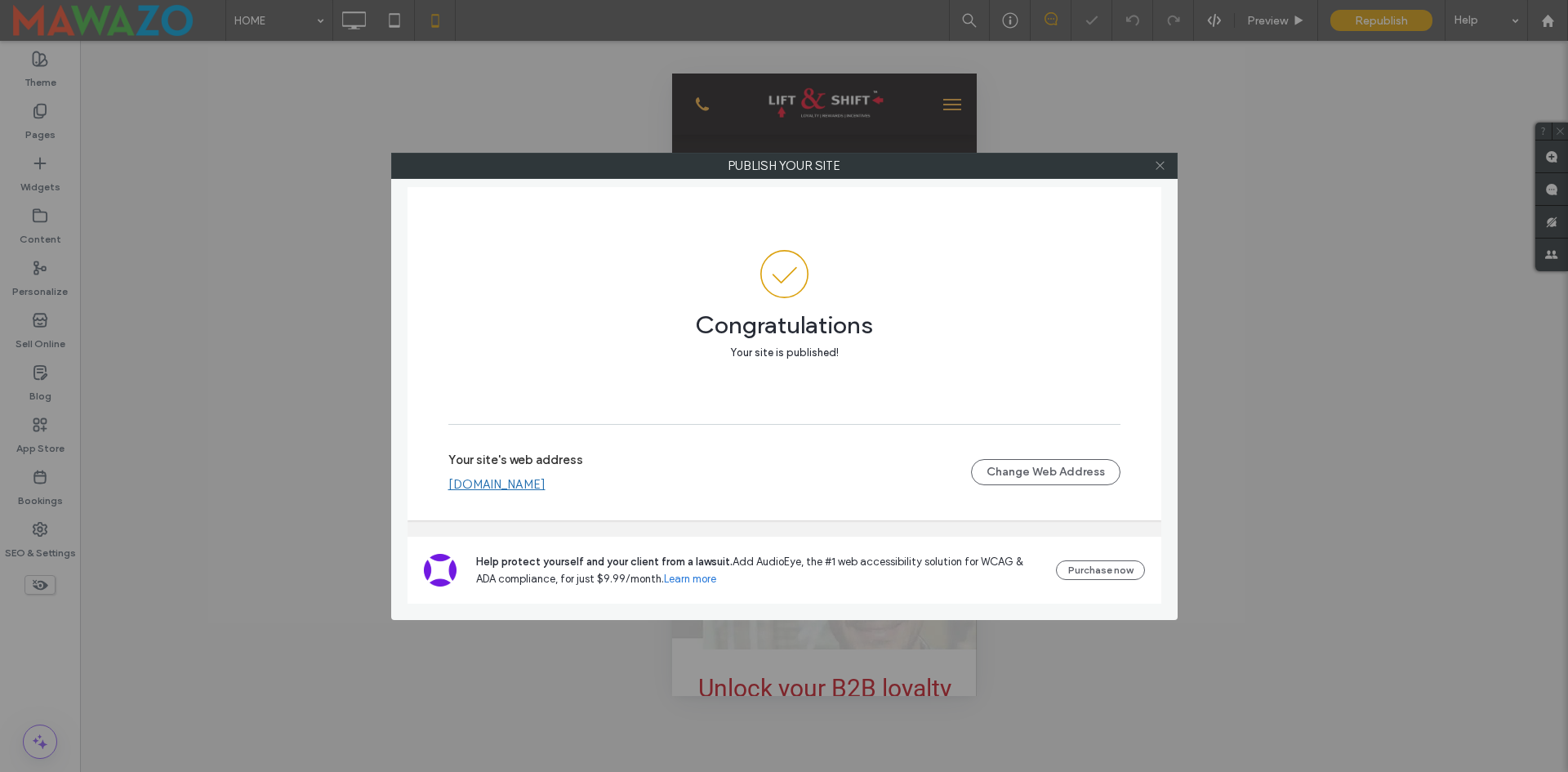
click at [1158, 169] on icon at bounding box center [1161, 165] width 12 height 12
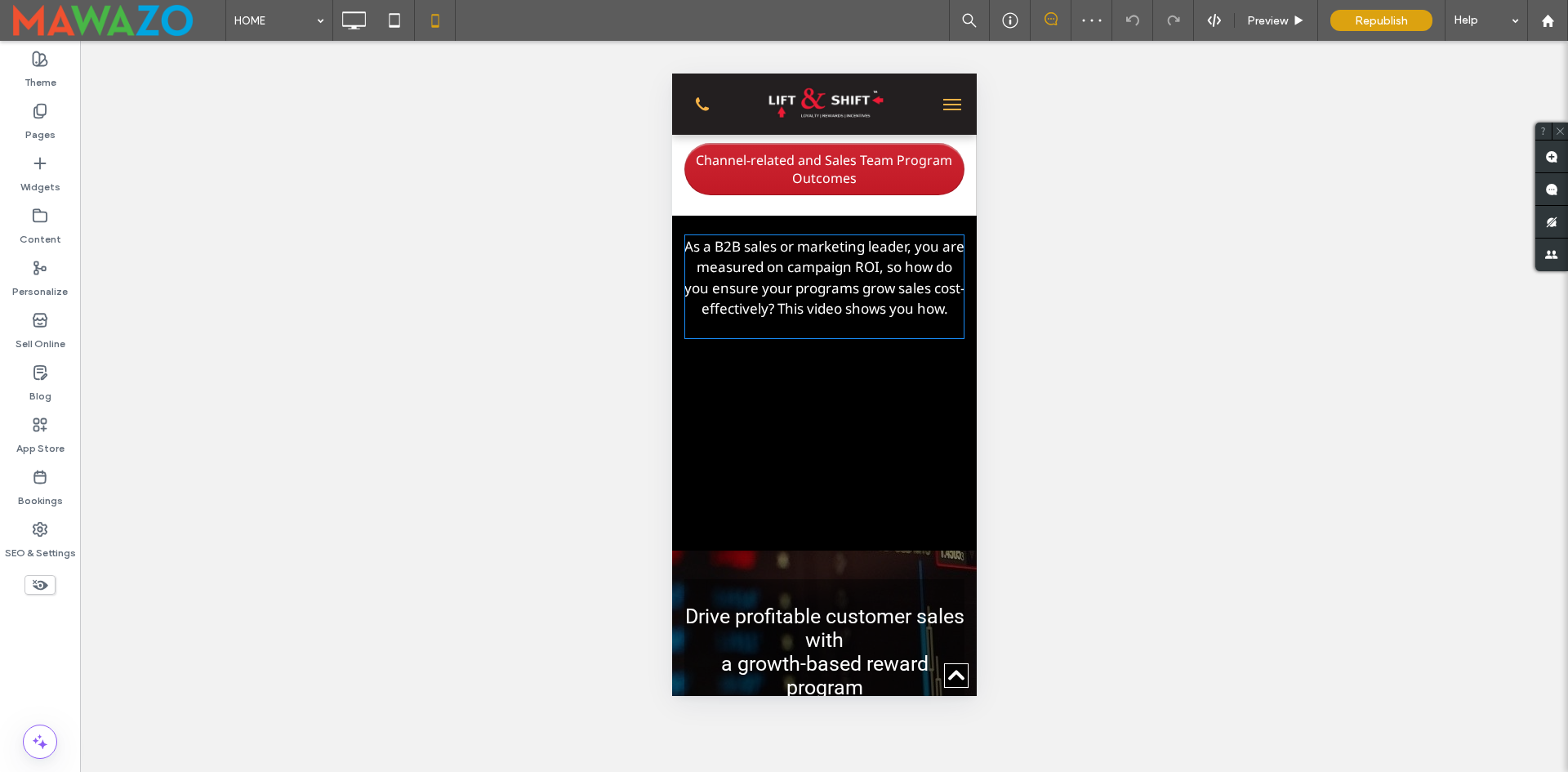
scroll to position [653, 0]
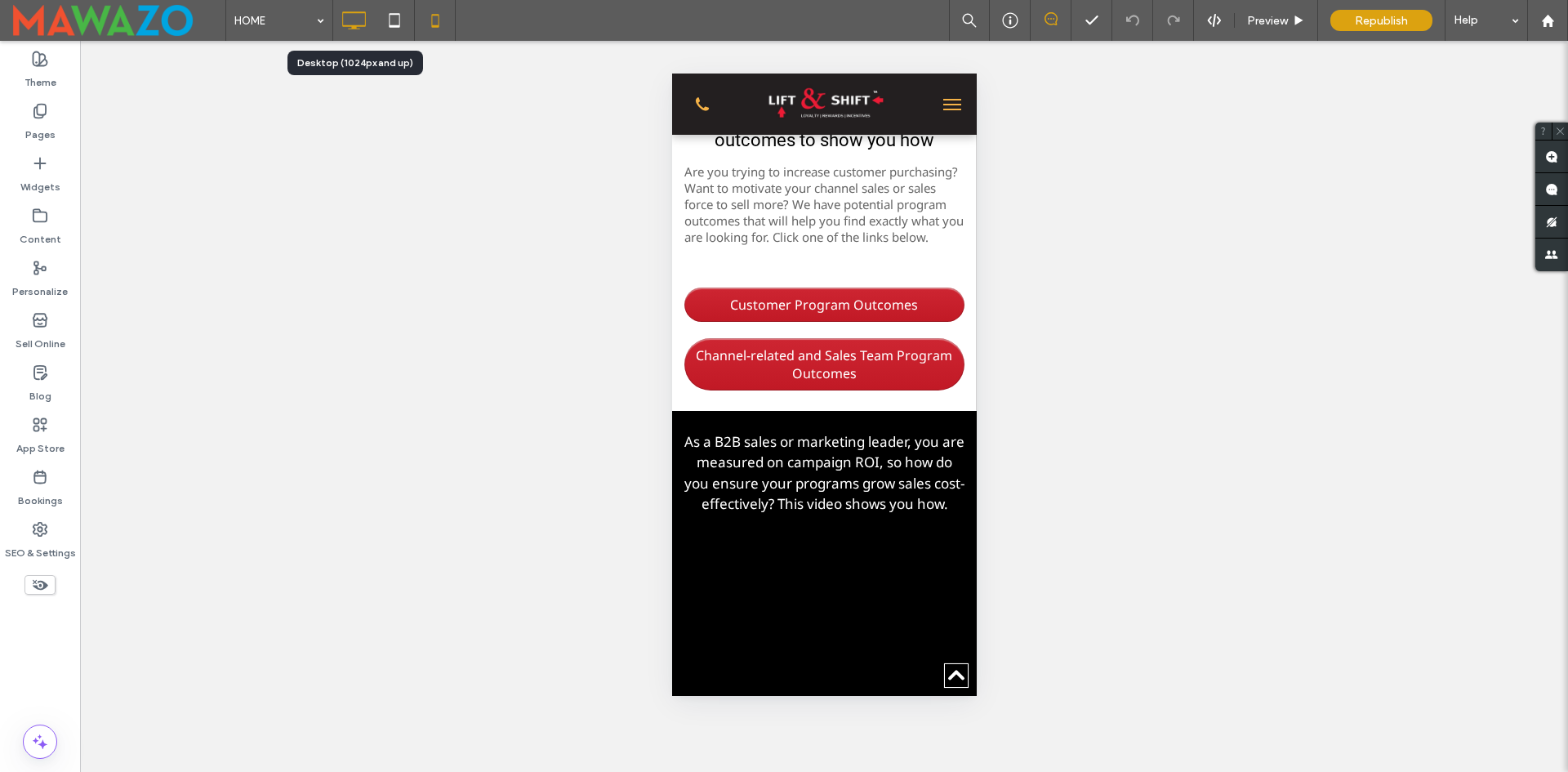
click at [366, 29] on icon at bounding box center [353, 20] width 33 height 33
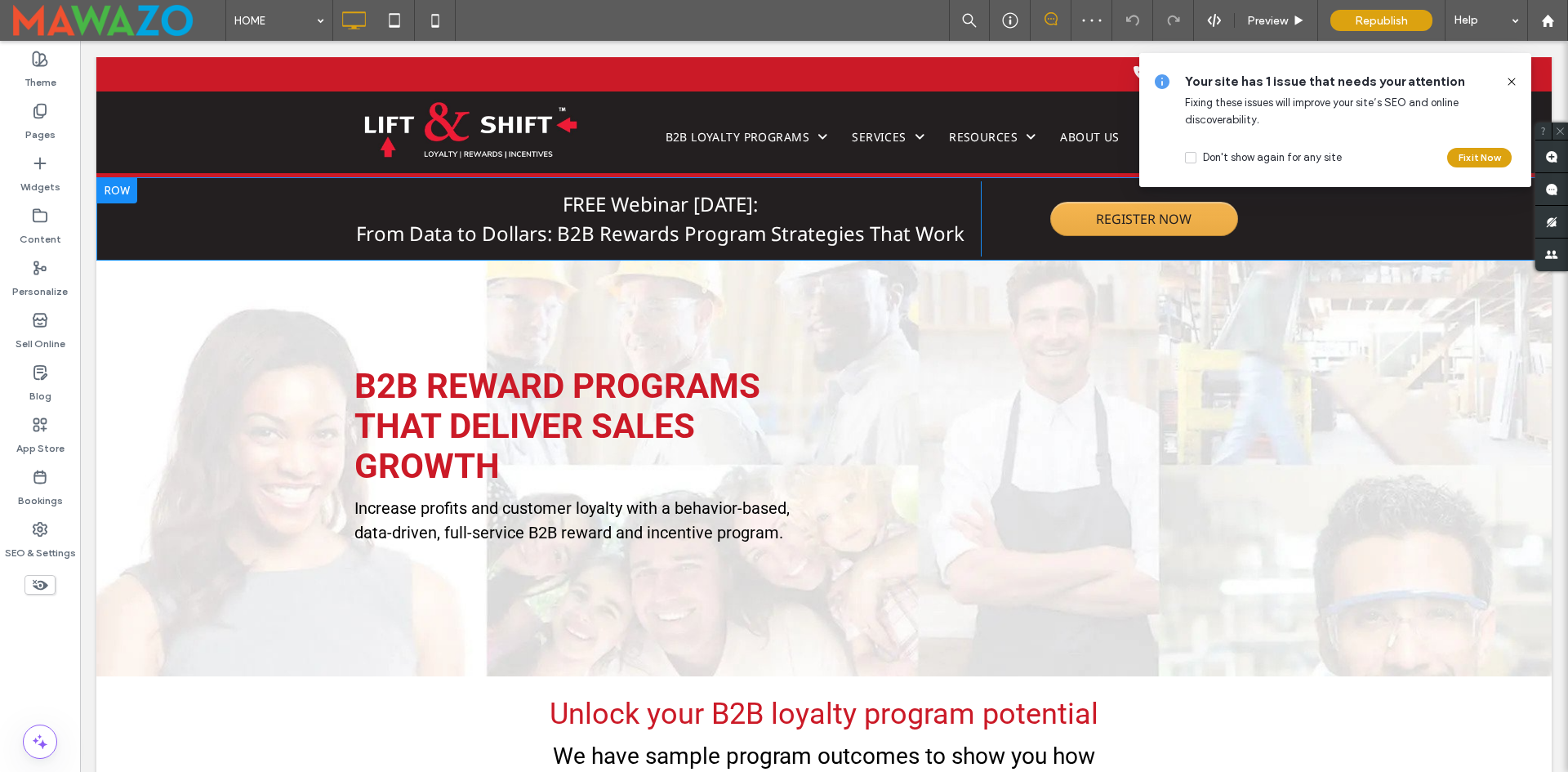
scroll to position [0, 0]
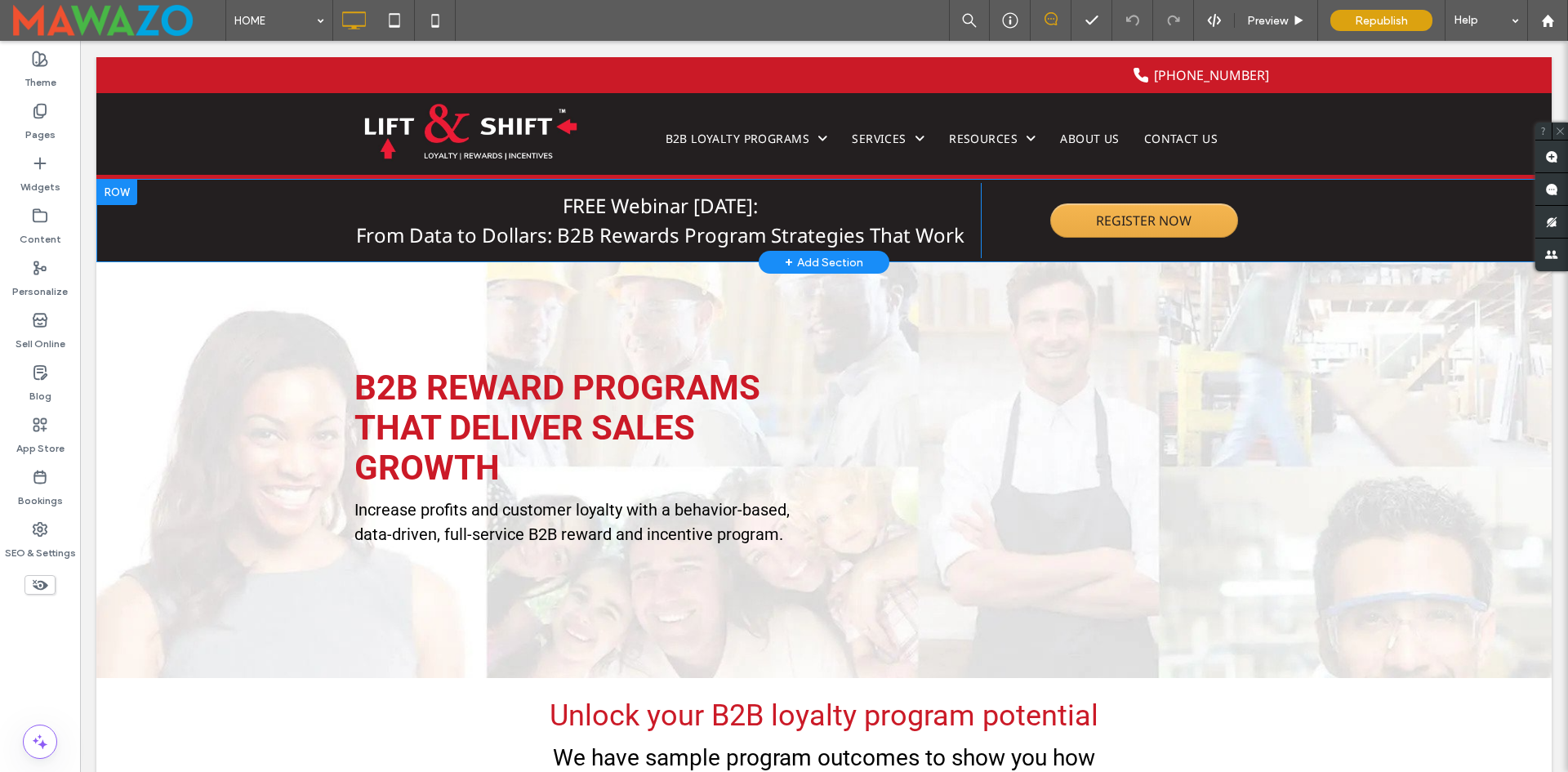
click at [177, 204] on div "FREE Webinar [DATE]: From Data to Dollars: B2B Rewards Program Strategies That …" at bounding box center [824, 221] width 1455 height 83
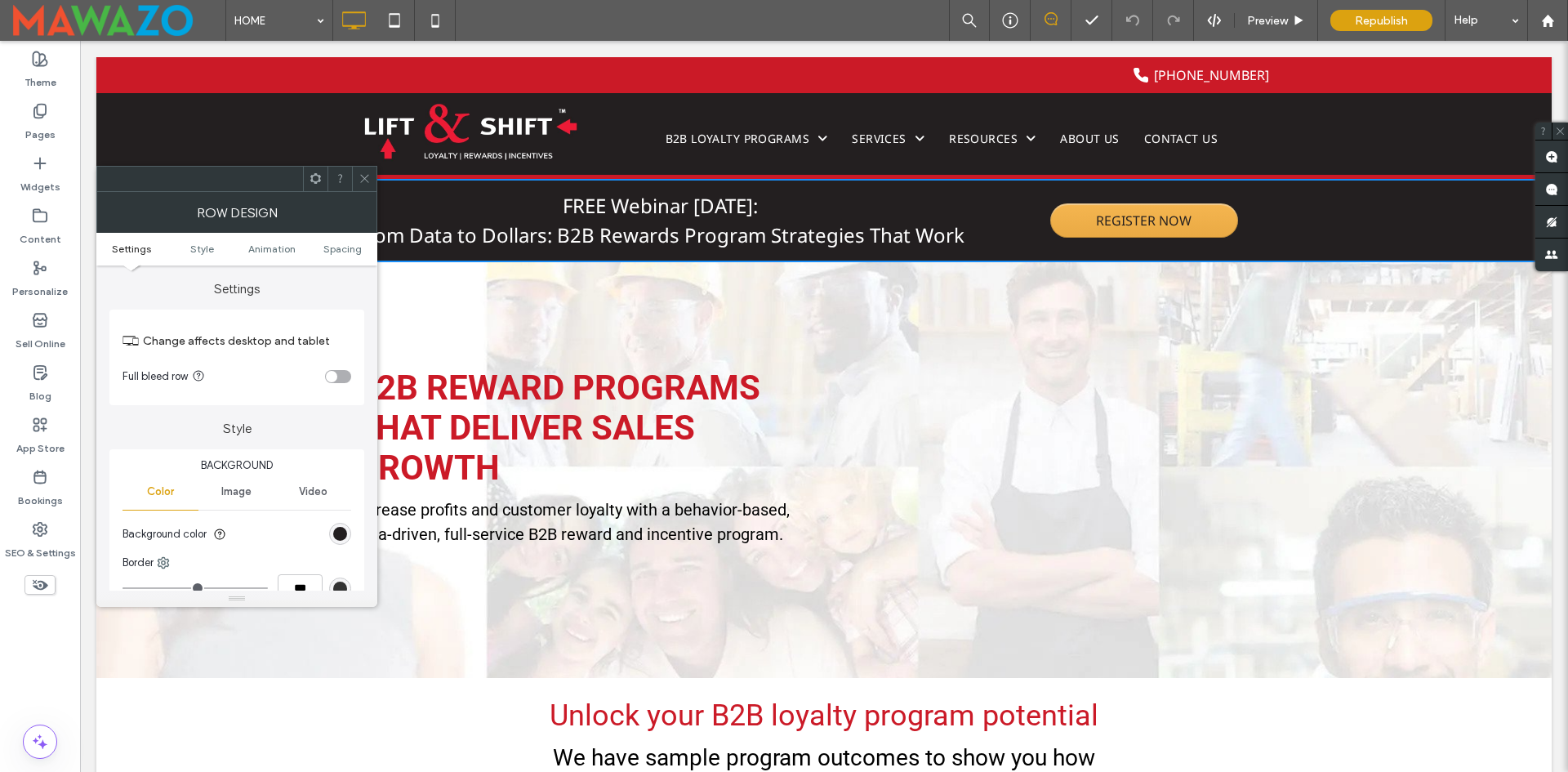
click at [363, 177] on use at bounding box center [364, 178] width 8 height 8
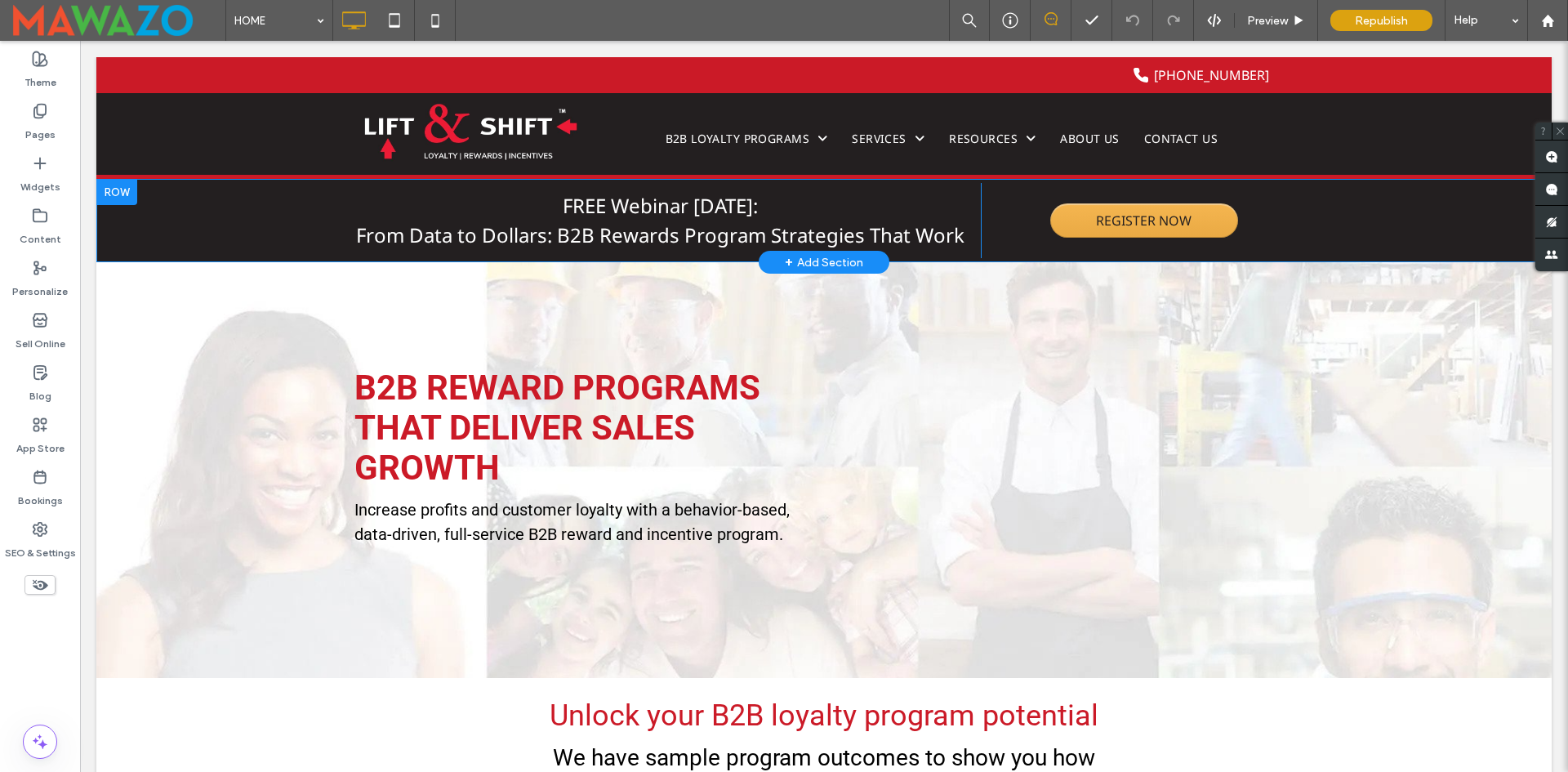
click at [112, 191] on div at bounding box center [117, 192] width 41 height 26
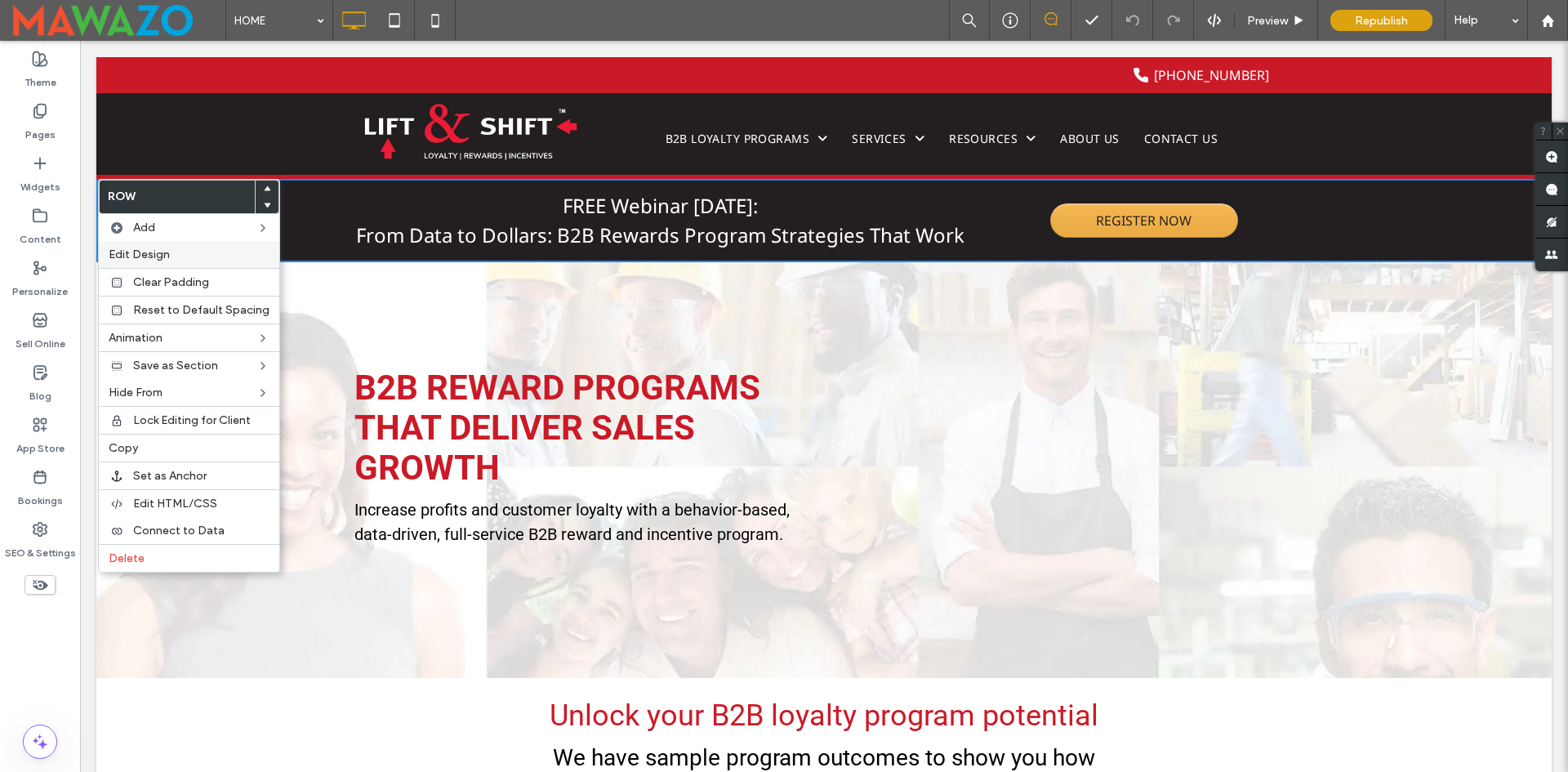
click at [128, 256] on span "Edit Design" at bounding box center [138, 255] width 61 height 14
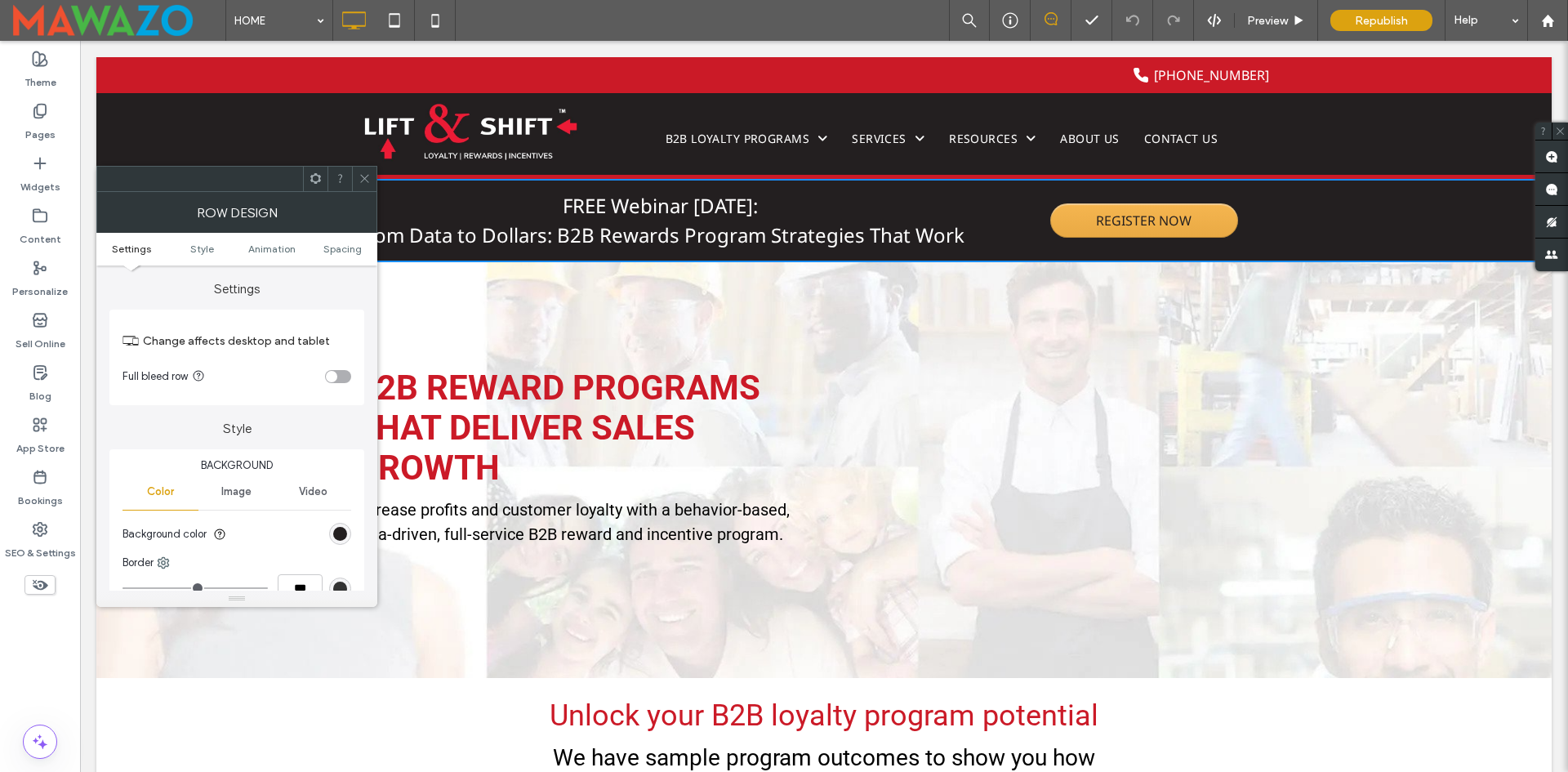
click at [1387, 26] on span "Republish" at bounding box center [1382, 21] width 53 height 14
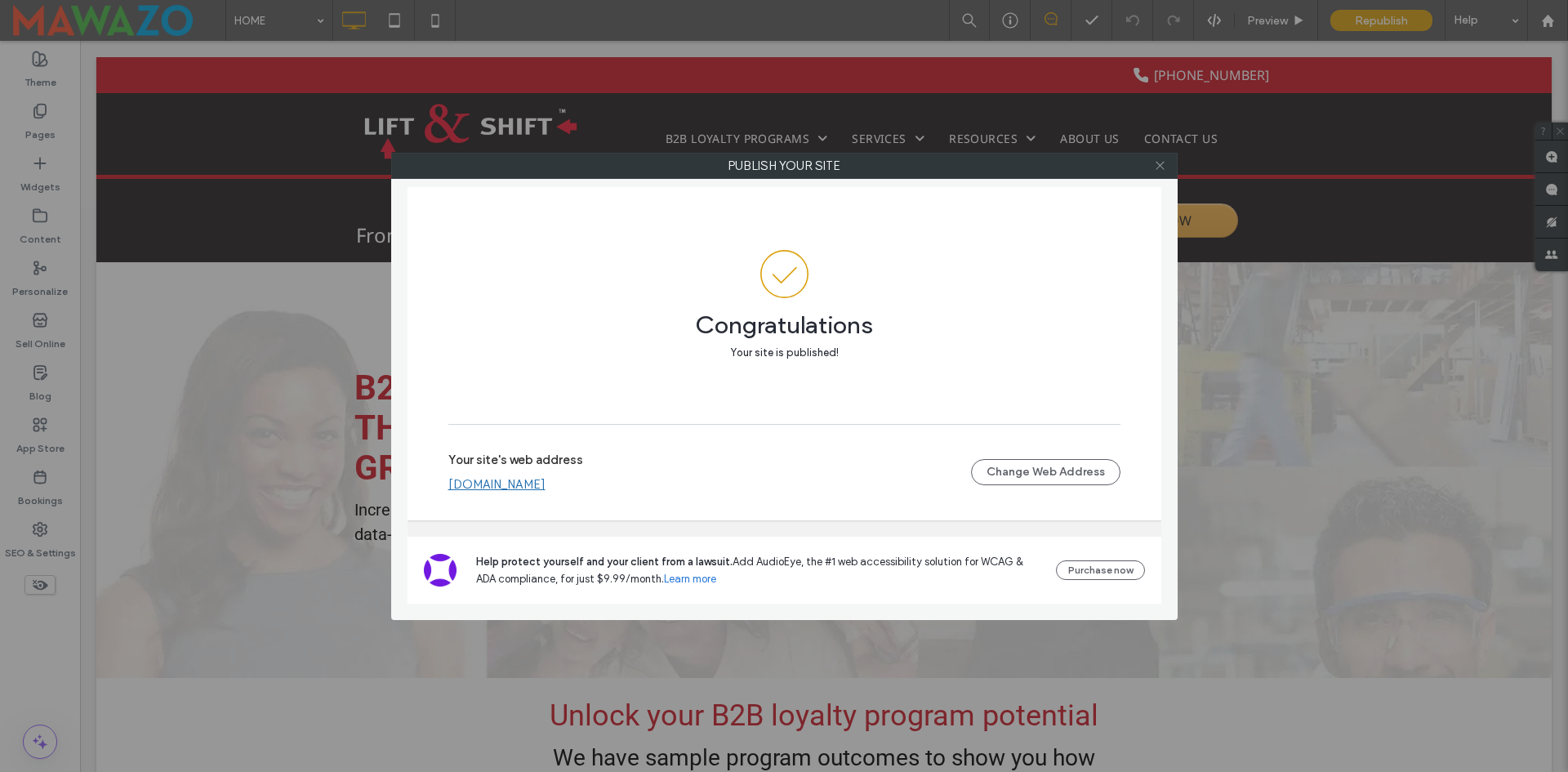
click at [1163, 169] on icon at bounding box center [1161, 165] width 12 height 12
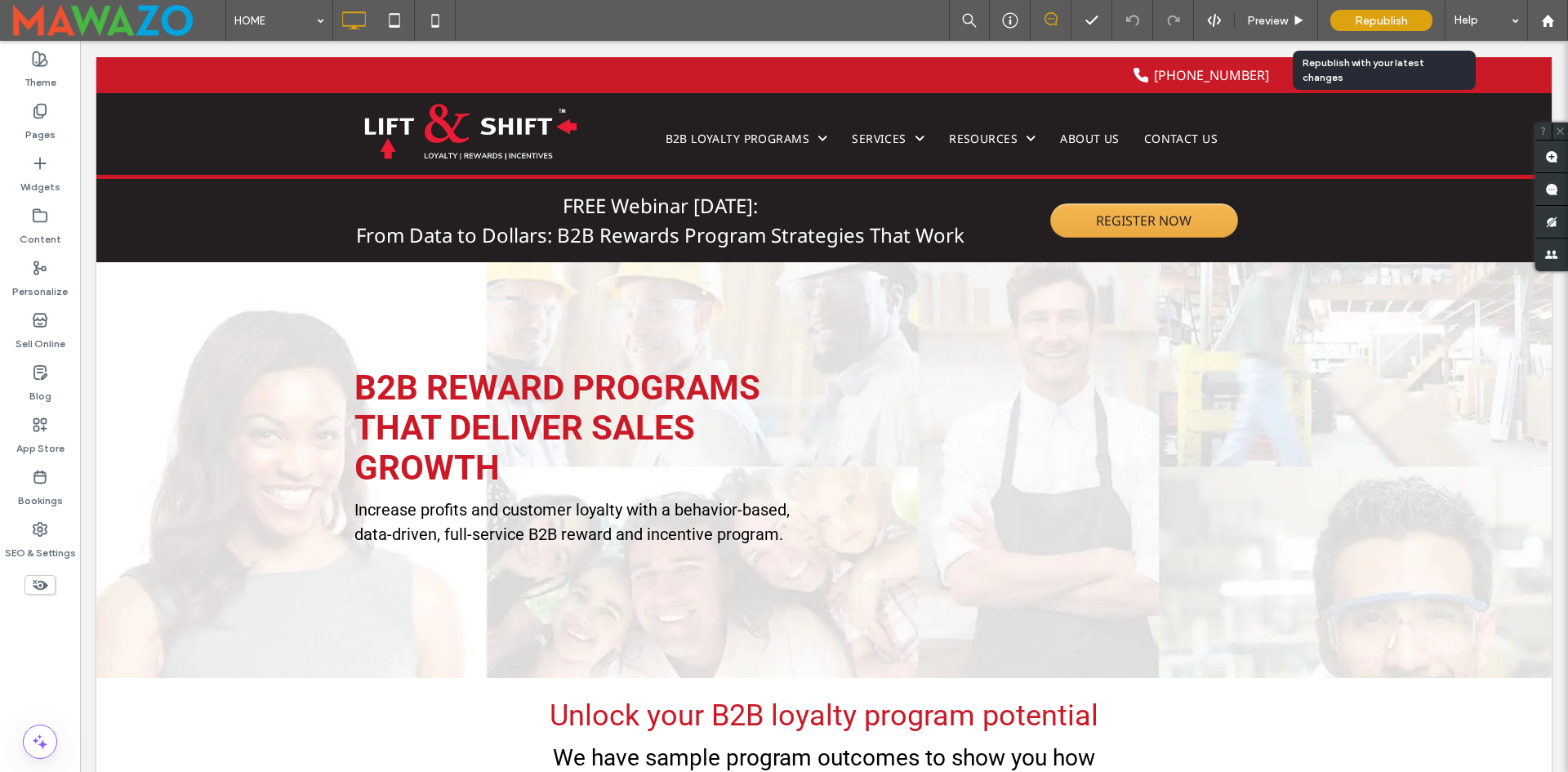
drag, startPoint x: 0, startPoint y: 0, endPoint x: 1345, endPoint y: 20, distance: 1345.1
click at [1345, 20] on div "Republish" at bounding box center [1381, 20] width 102 height 21
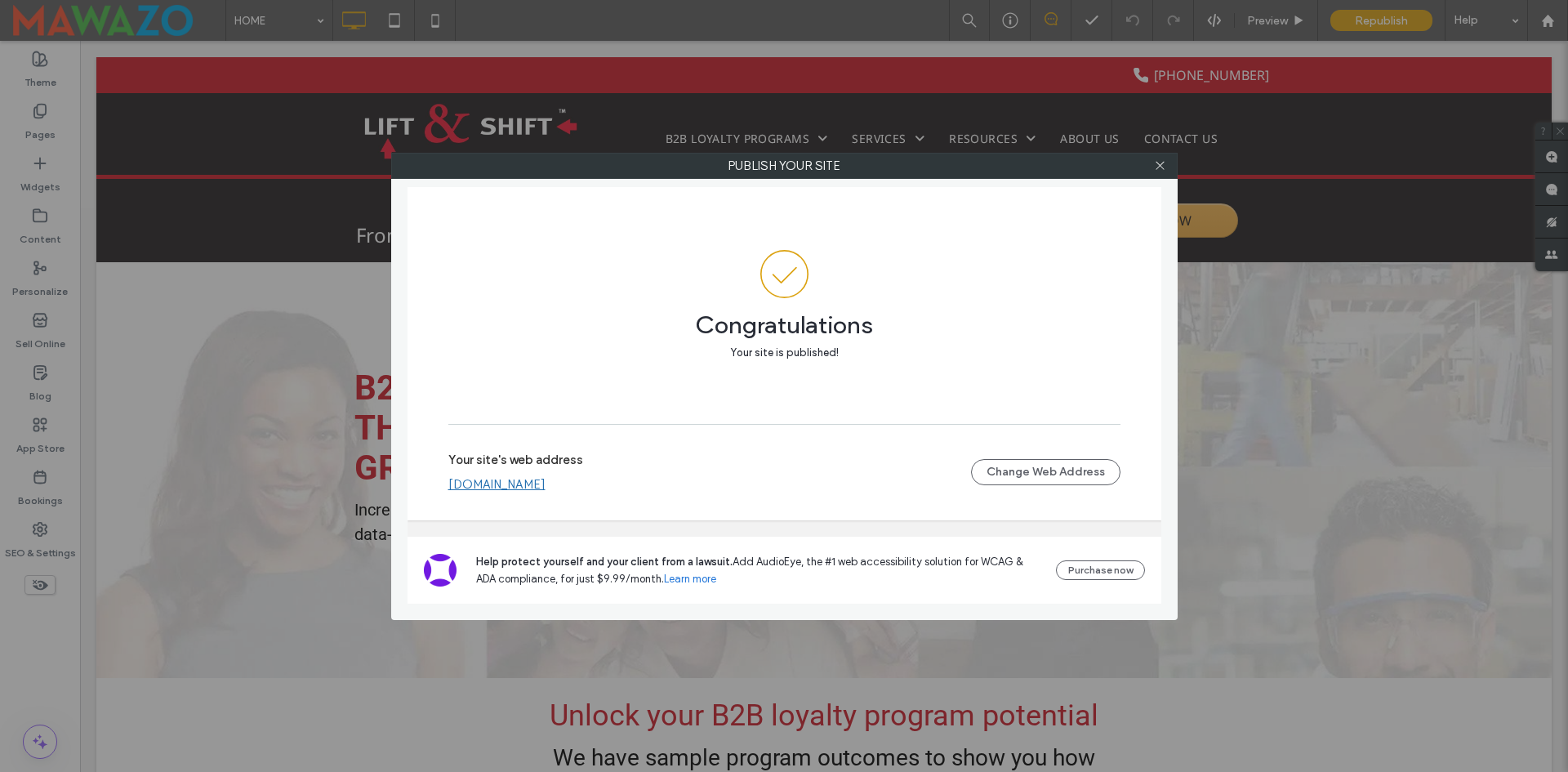
click at [494, 484] on link "[DOMAIN_NAME]" at bounding box center [497, 484] width 98 height 15
